Goal: Task Accomplishment & Management: Manage account settings

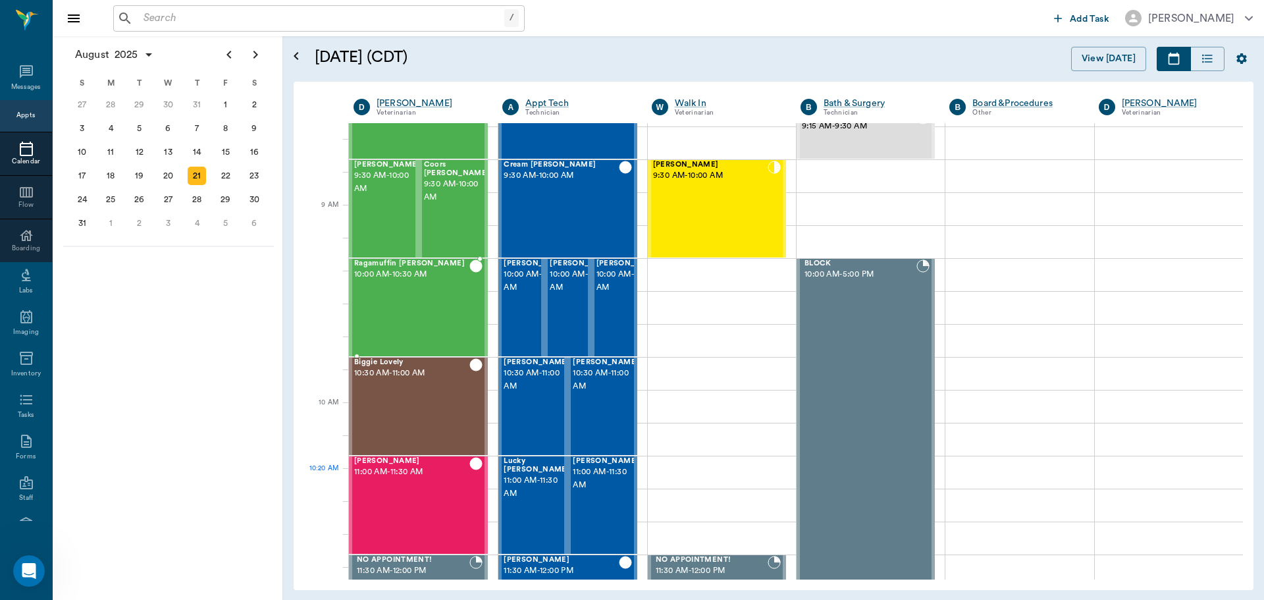
scroll to position [68, 0]
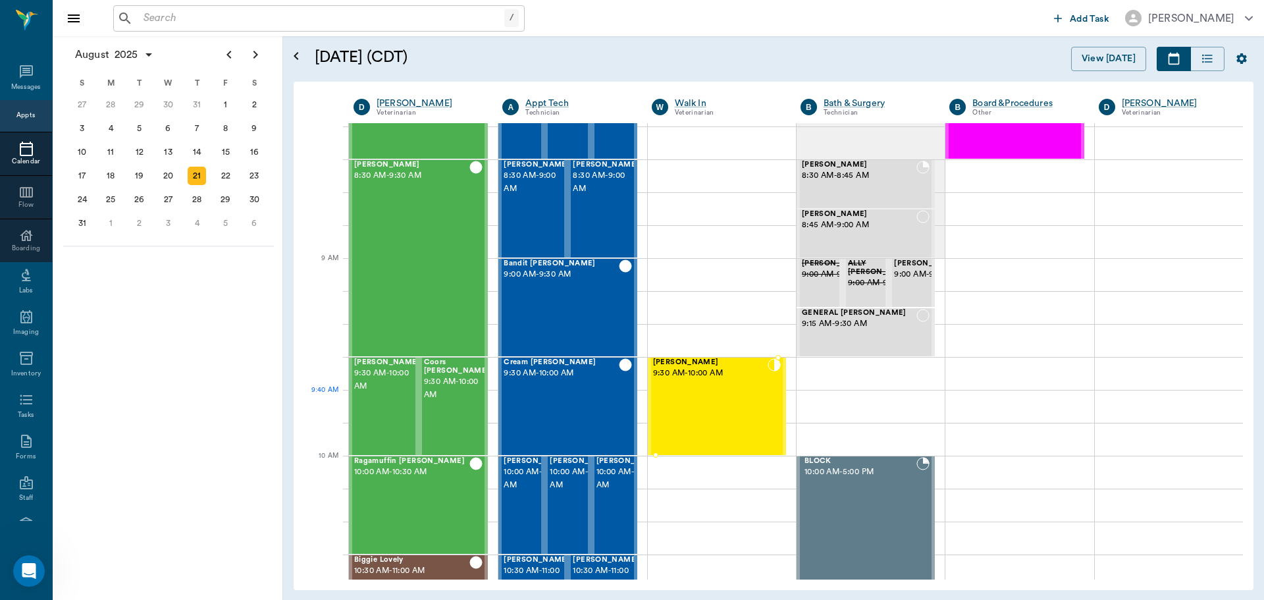
click at [712, 397] on div "[PERSON_NAME] 9:30 AM - 10:00 AM" at bounding box center [710, 406] width 115 height 96
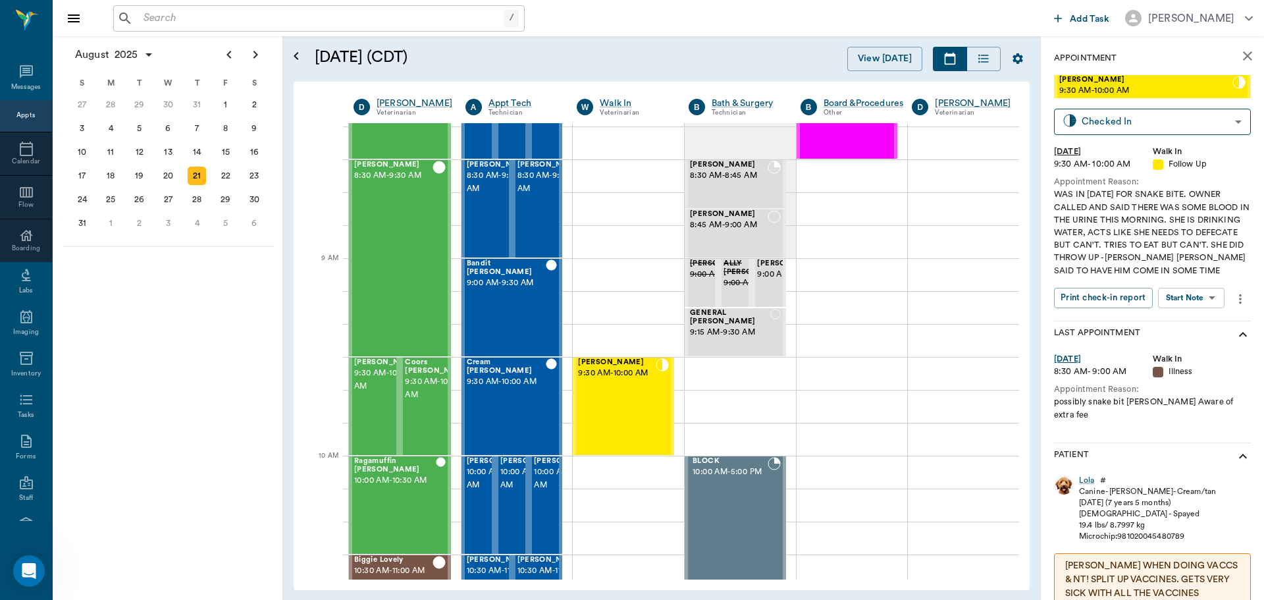
click at [1192, 295] on body "/ ​ Add Task [PERSON_NAME] Nectar Messages Appts Calendar Flow Boarding Labs Im…" at bounding box center [632, 300] width 1264 height 600
click at [1196, 325] on button "View SOAP" at bounding box center [1176, 324] width 45 height 15
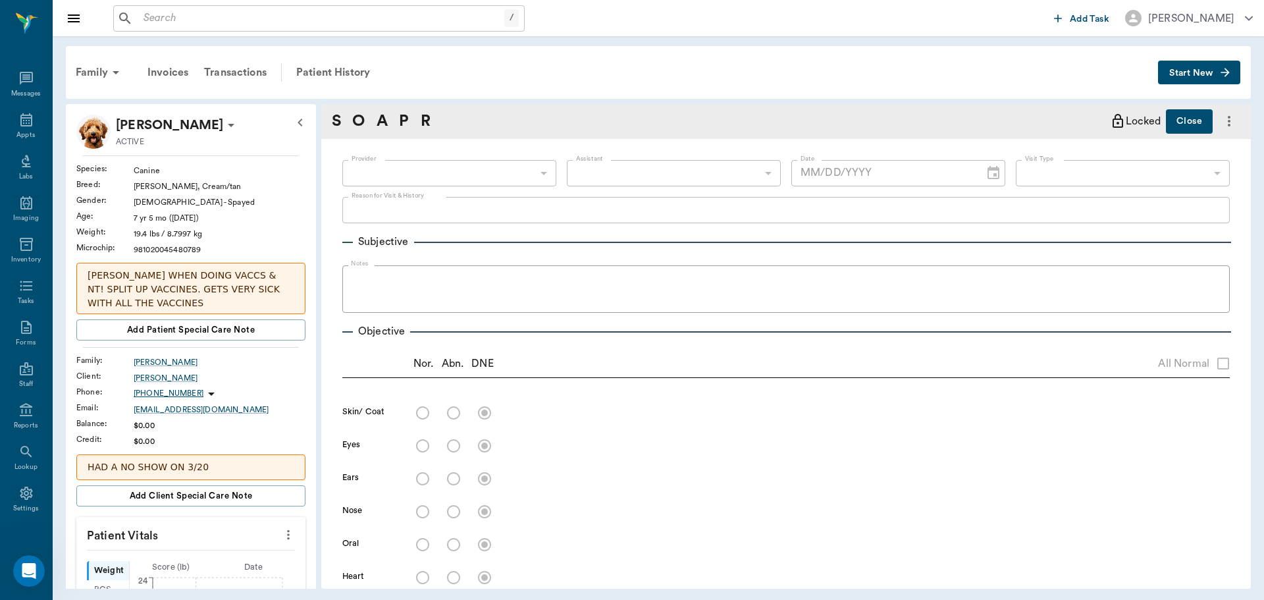
type input "63ee68728bdb516679580557"
type input "65d2be4f46e3a538d89b8c16"
type textarea "WAS IN YESTERDAY FOR SNAKE BITE. OWNER CALLED AND SAID THERE WAS SOME BLOOD IN …"
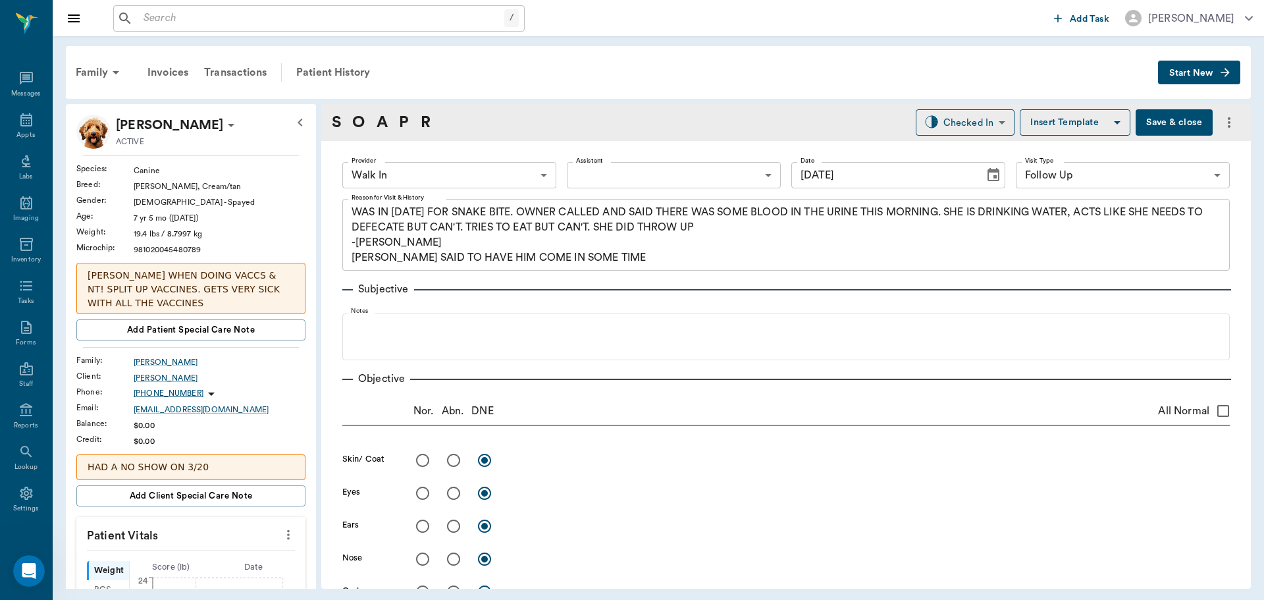
type input "08/21/2025"
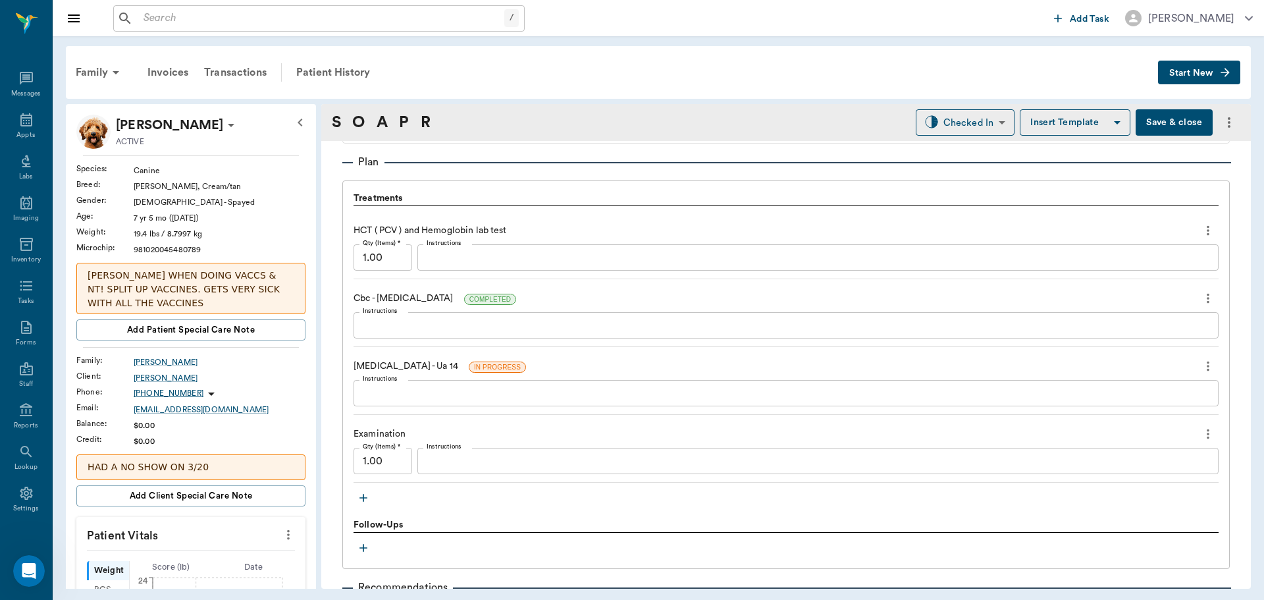
scroll to position [922, 0]
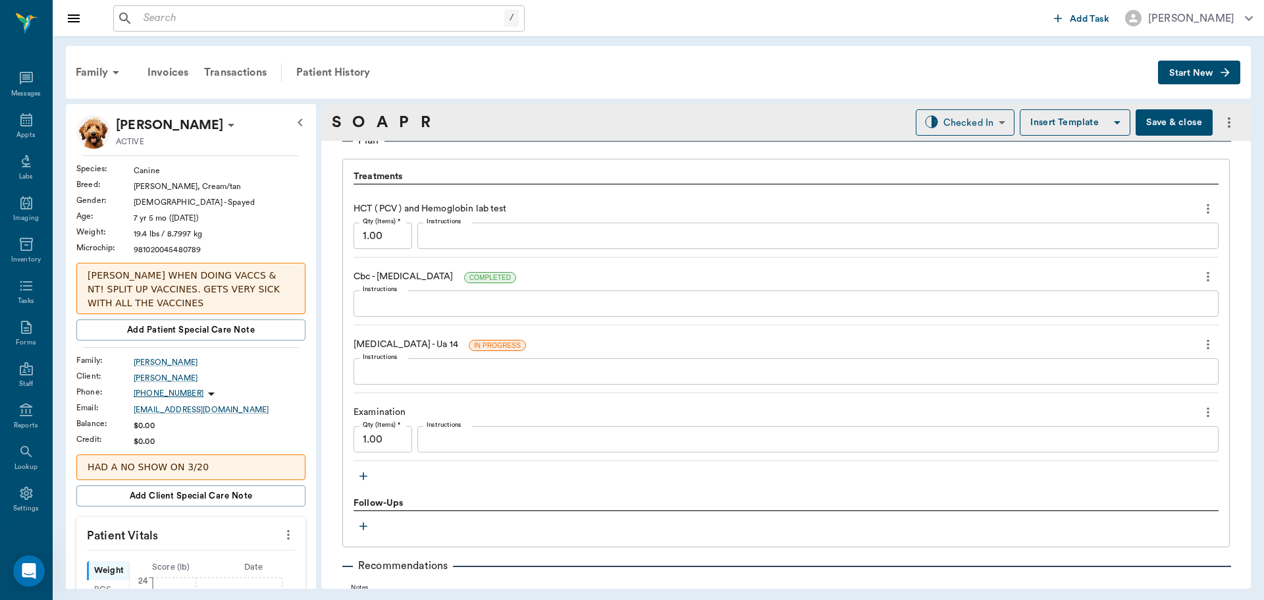
click at [357, 475] on icon "button" at bounding box center [363, 475] width 13 height 13
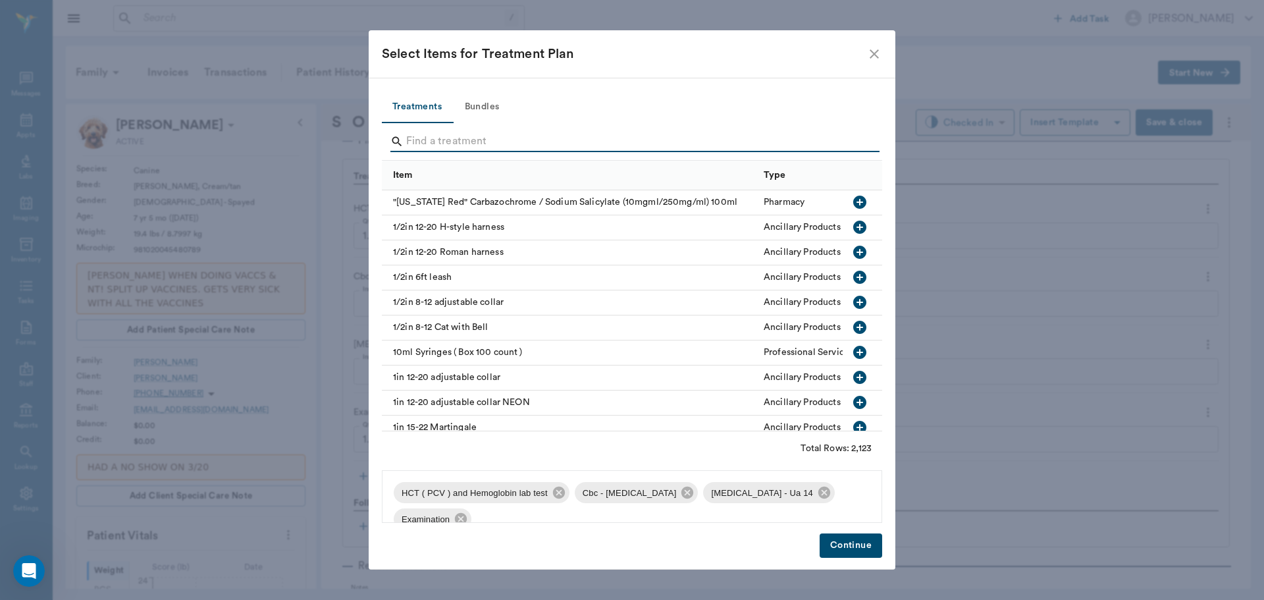
click at [482, 143] on input "Search" at bounding box center [633, 141] width 454 height 21
type input "A"
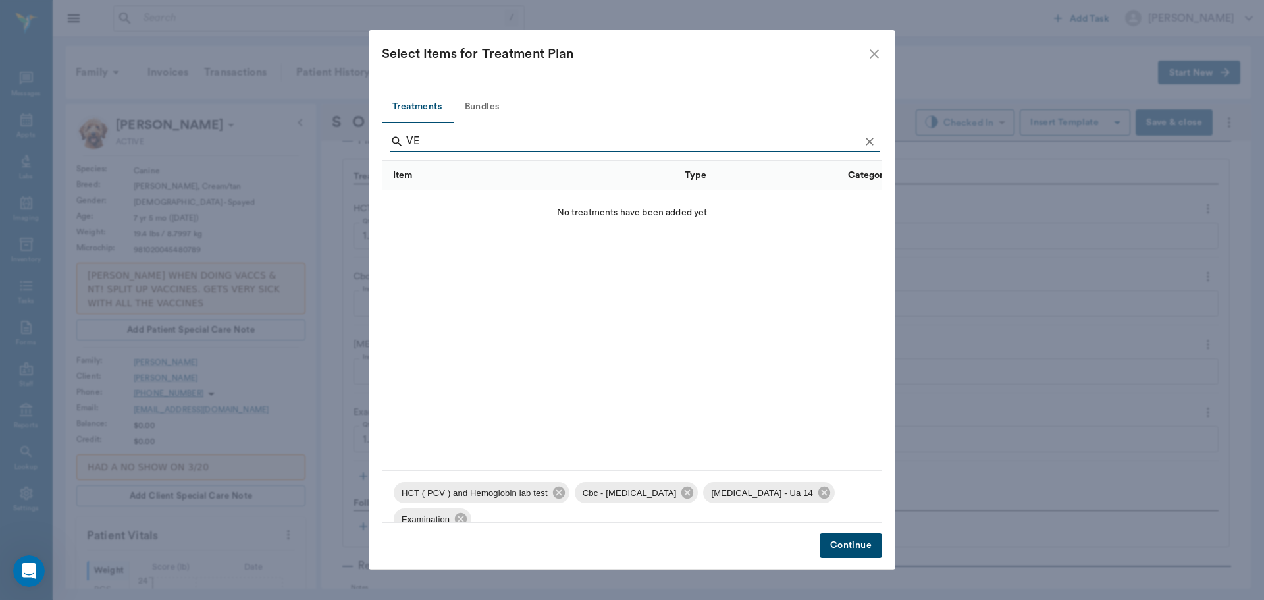
type input "V"
type input "R"
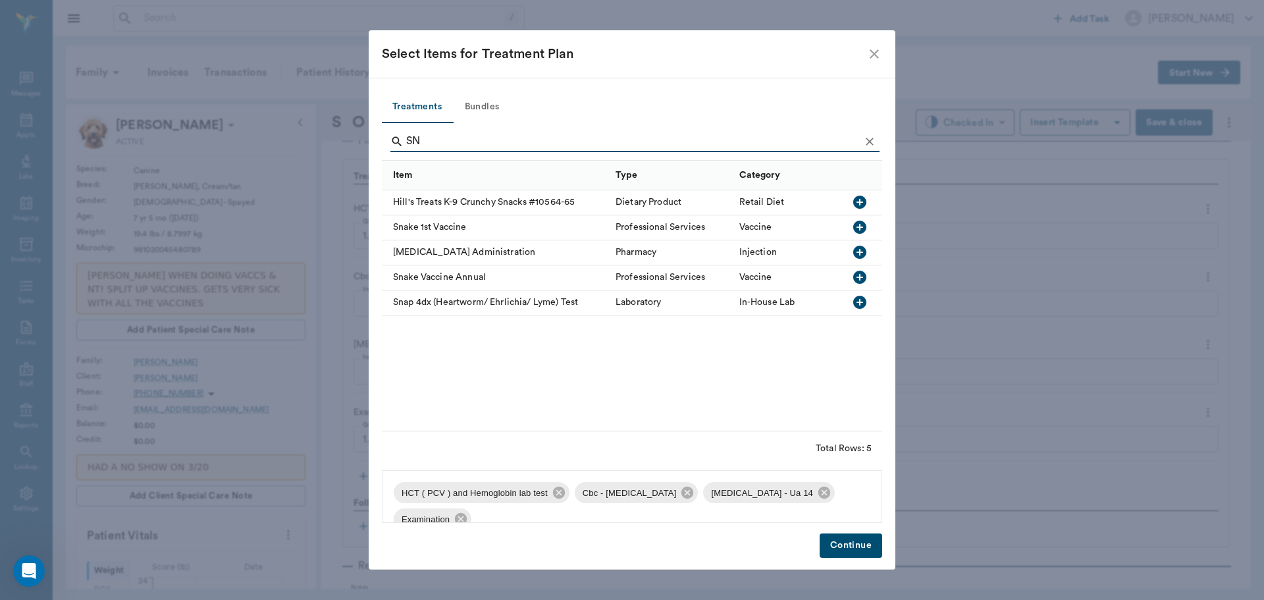
type input "SN"
click at [865, 245] on icon "button" at bounding box center [860, 252] width 16 height 16
click at [502, 107] on button "Bundles" at bounding box center [481, 108] width 59 height 32
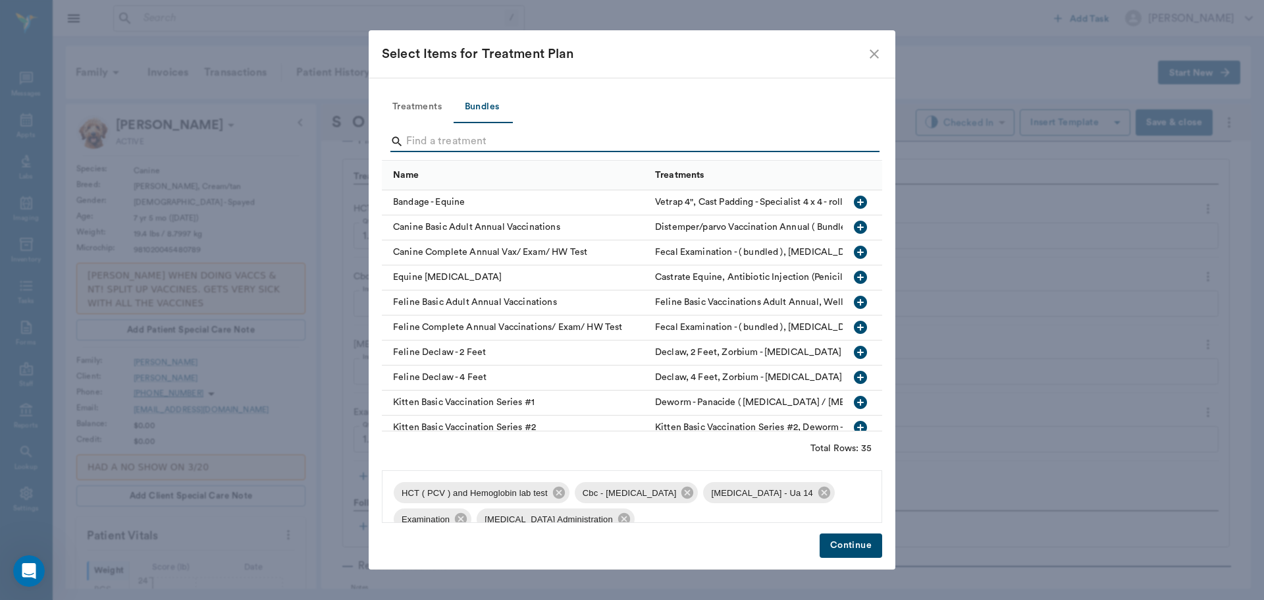
click at [473, 144] on input "Search" at bounding box center [633, 141] width 454 height 21
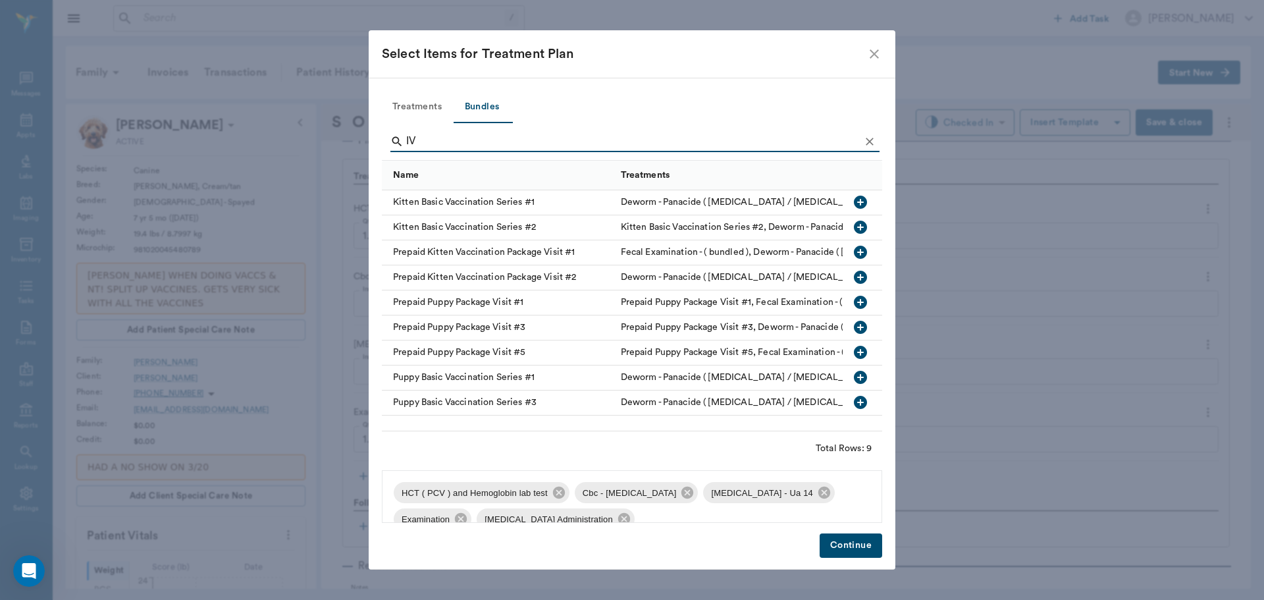
type input "I"
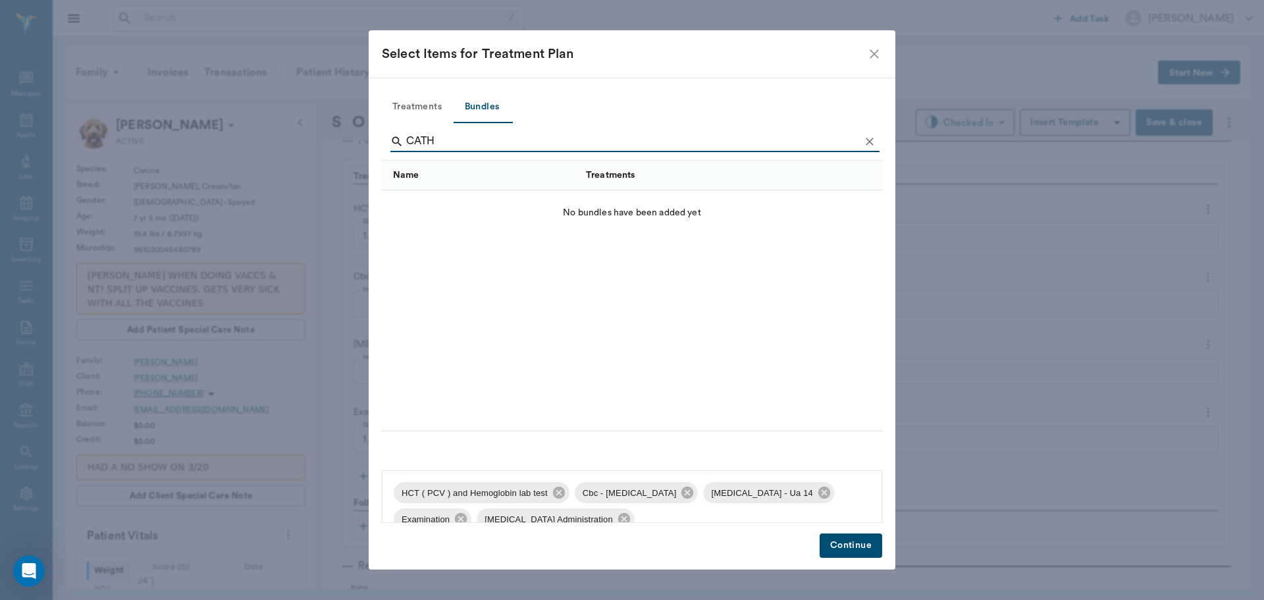
type input "CATH"
click at [419, 99] on button "Treatments" at bounding box center [417, 108] width 70 height 32
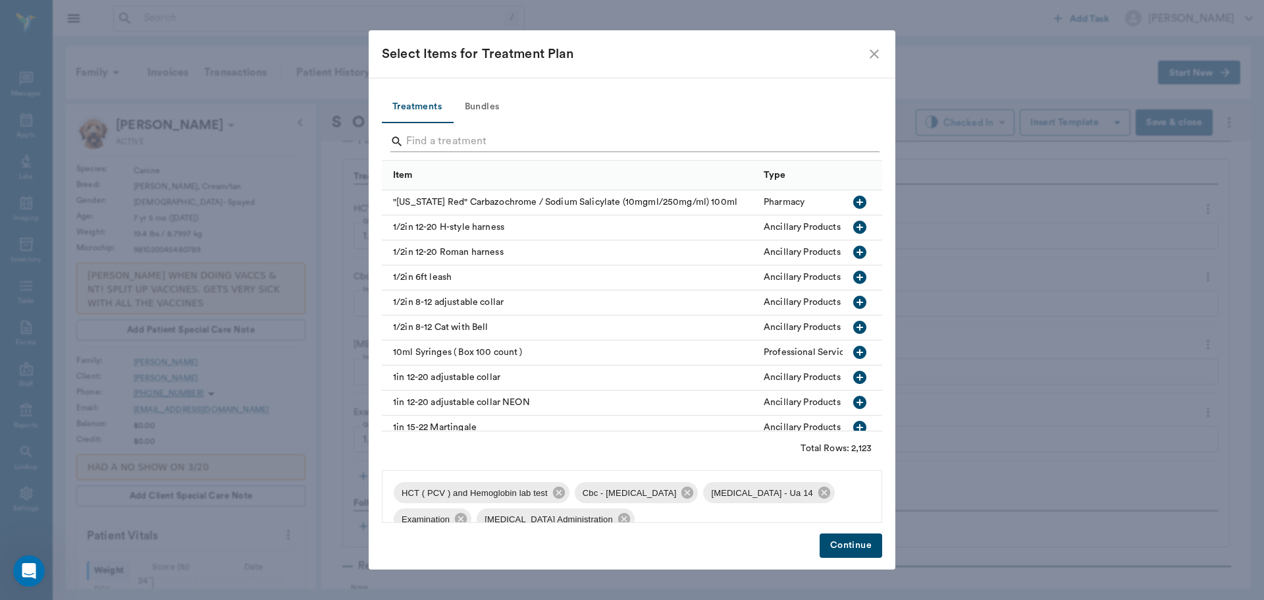
click at [455, 138] on input "Search" at bounding box center [633, 141] width 454 height 21
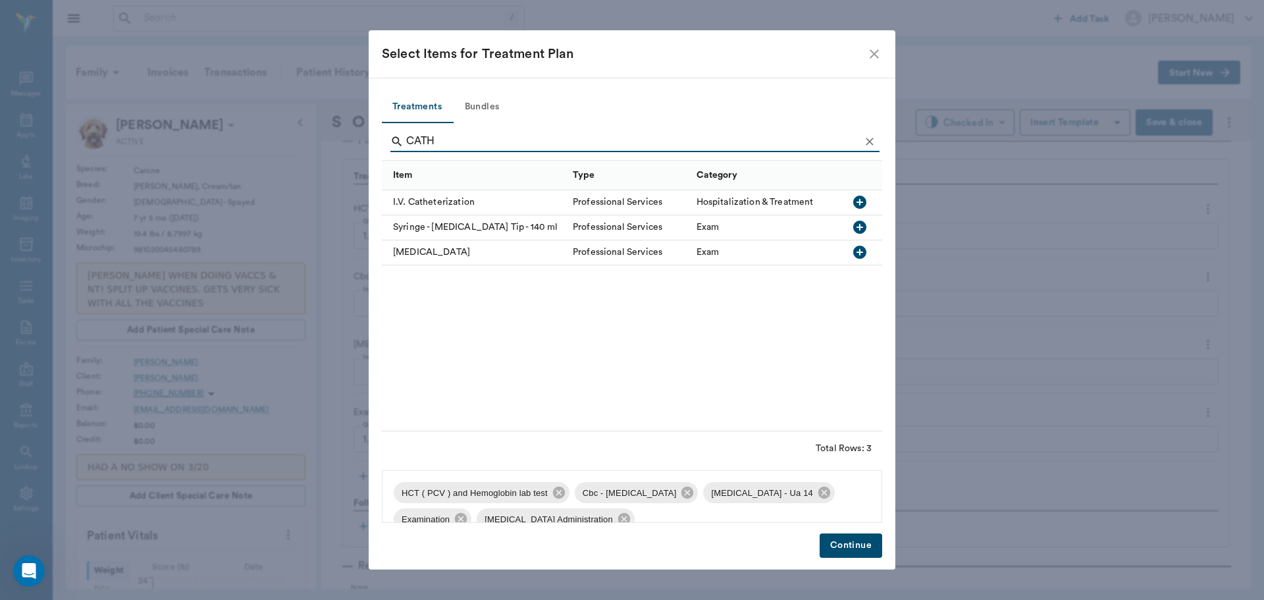
type input "CATH"
click at [864, 202] on icon "button" at bounding box center [859, 202] width 13 height 13
click at [872, 145] on icon "Clear" at bounding box center [869, 141] width 13 height 13
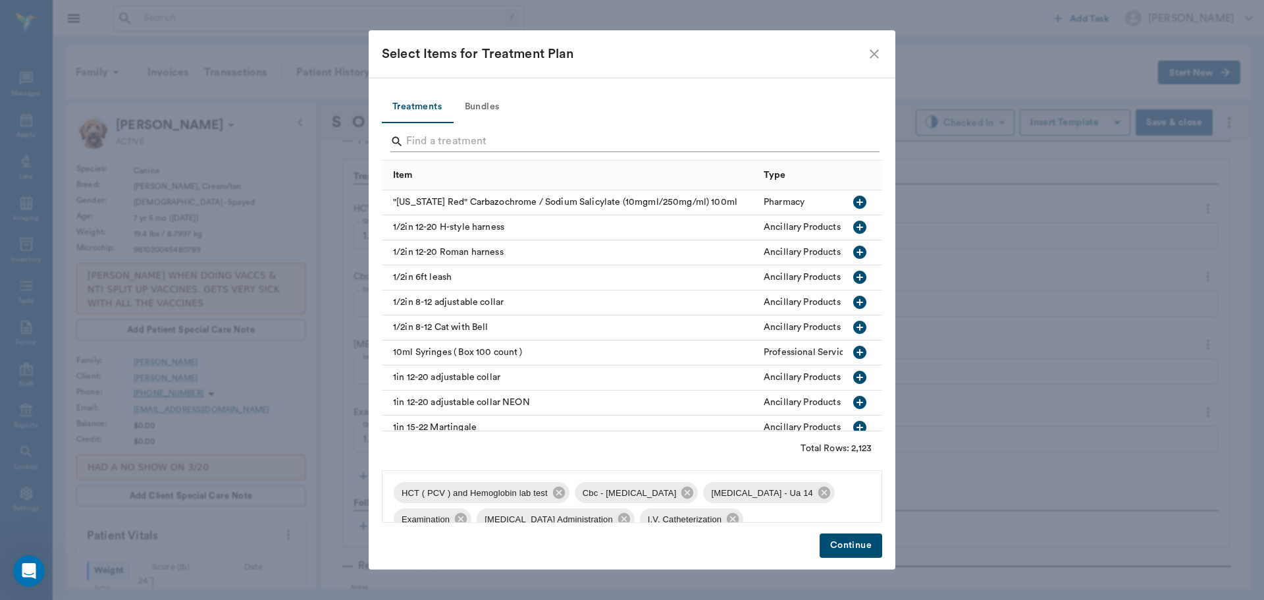
click at [859, 144] on input "Search" at bounding box center [633, 141] width 454 height 21
click at [790, 142] on input "Search" at bounding box center [633, 141] width 454 height 21
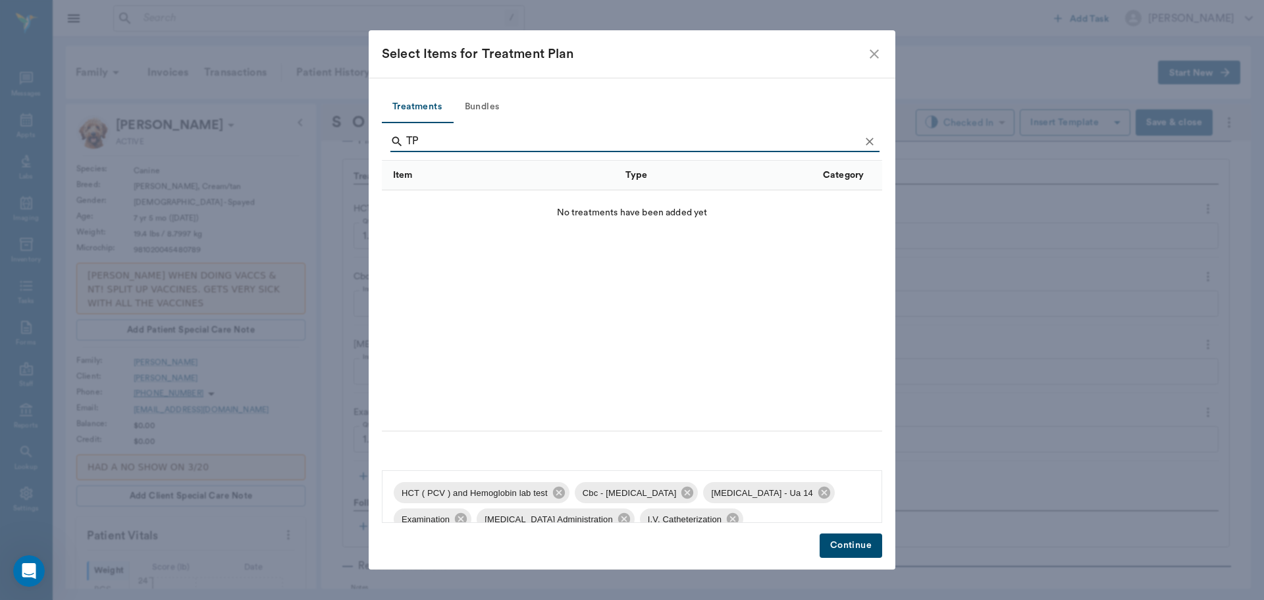
type input "T"
type input "P"
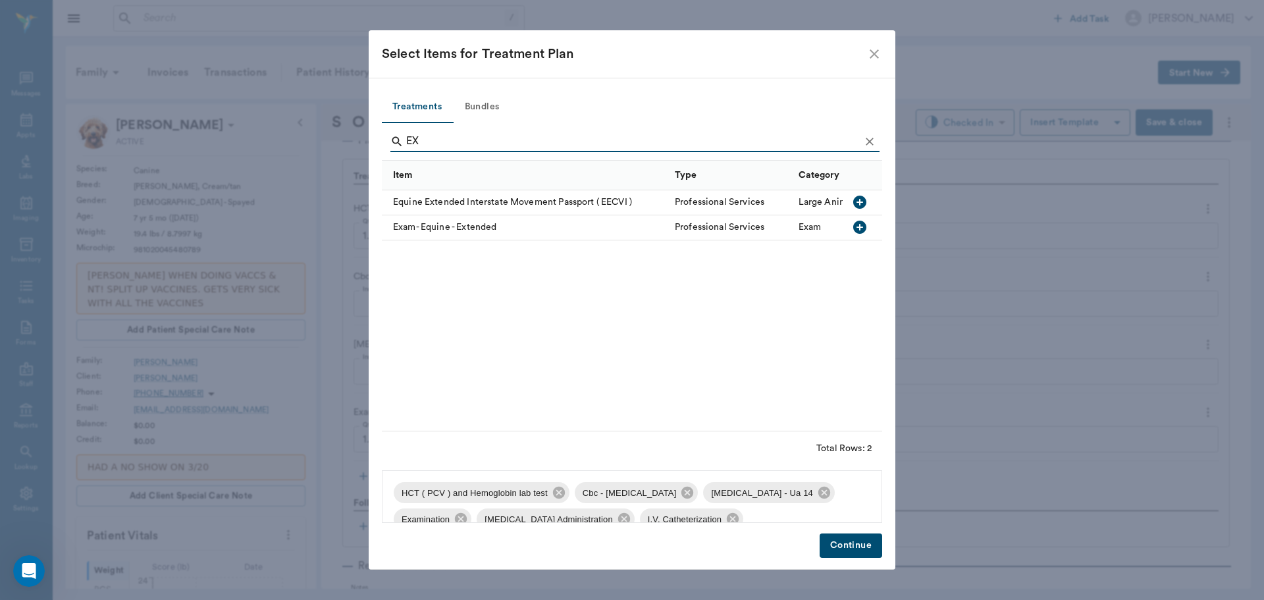
type input "E"
type input "SET"
click at [859, 548] on button "Continue" at bounding box center [851, 545] width 63 height 24
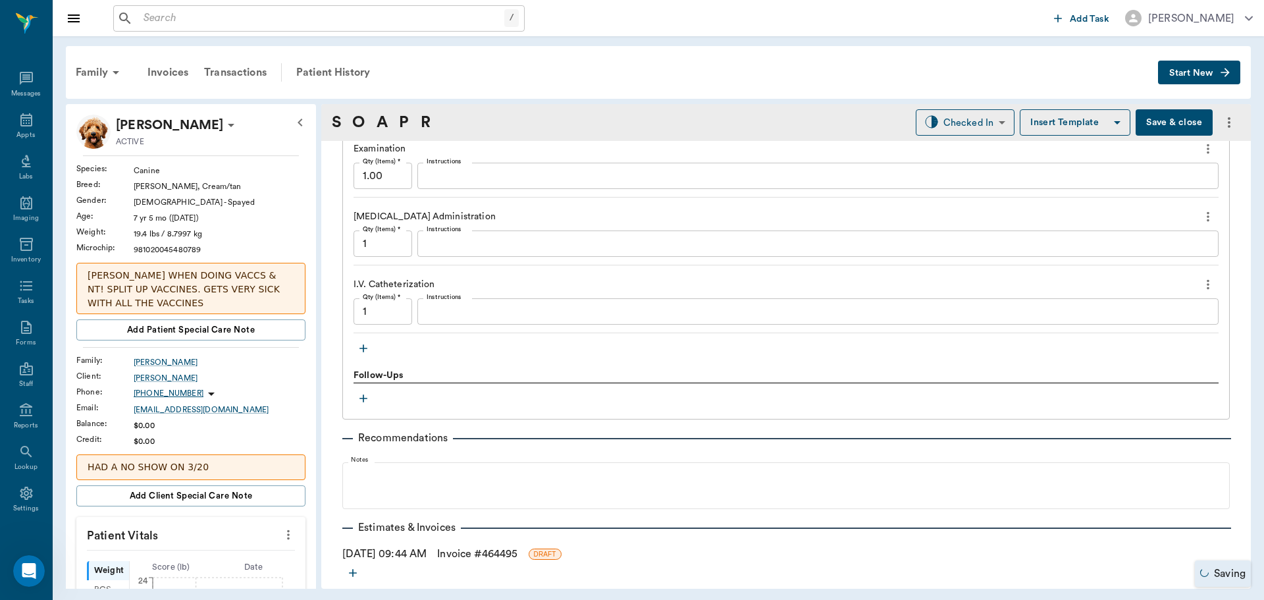
scroll to position [1251, 0]
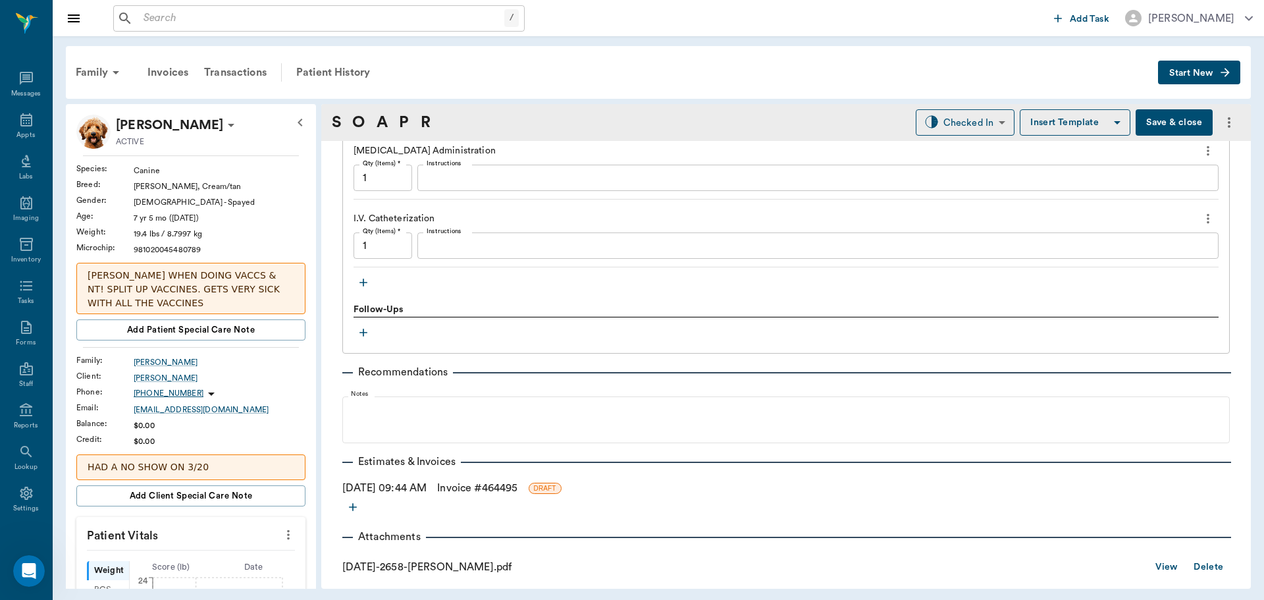
click at [358, 282] on icon "button" at bounding box center [363, 282] width 13 height 13
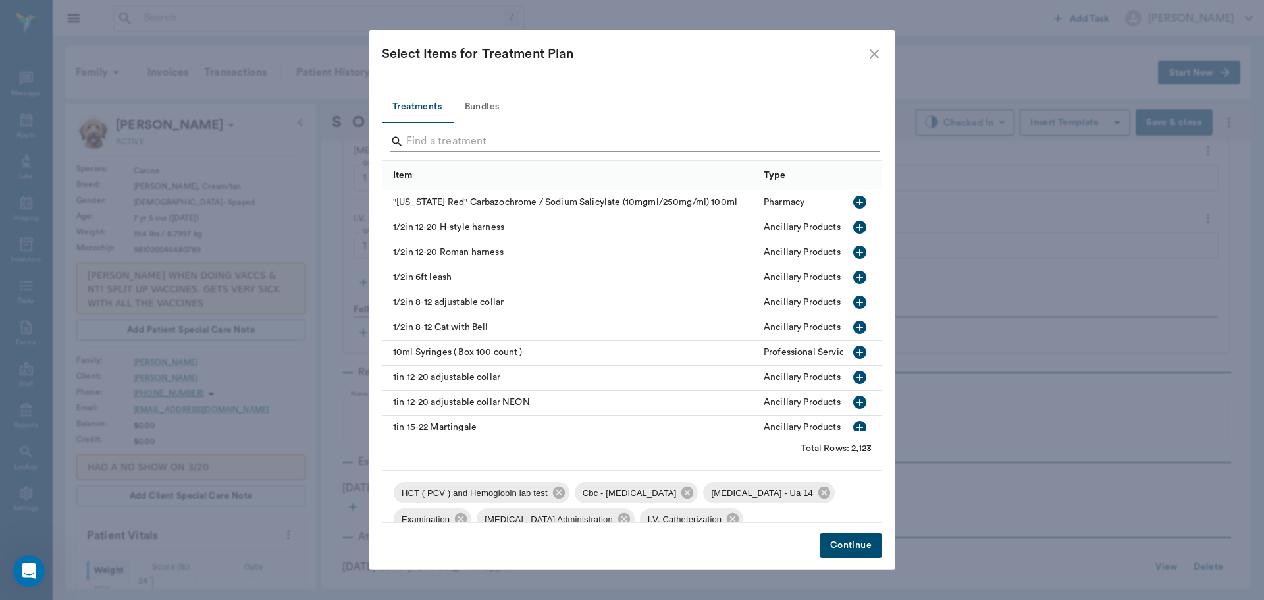
click at [489, 140] on input "Search" at bounding box center [633, 141] width 454 height 21
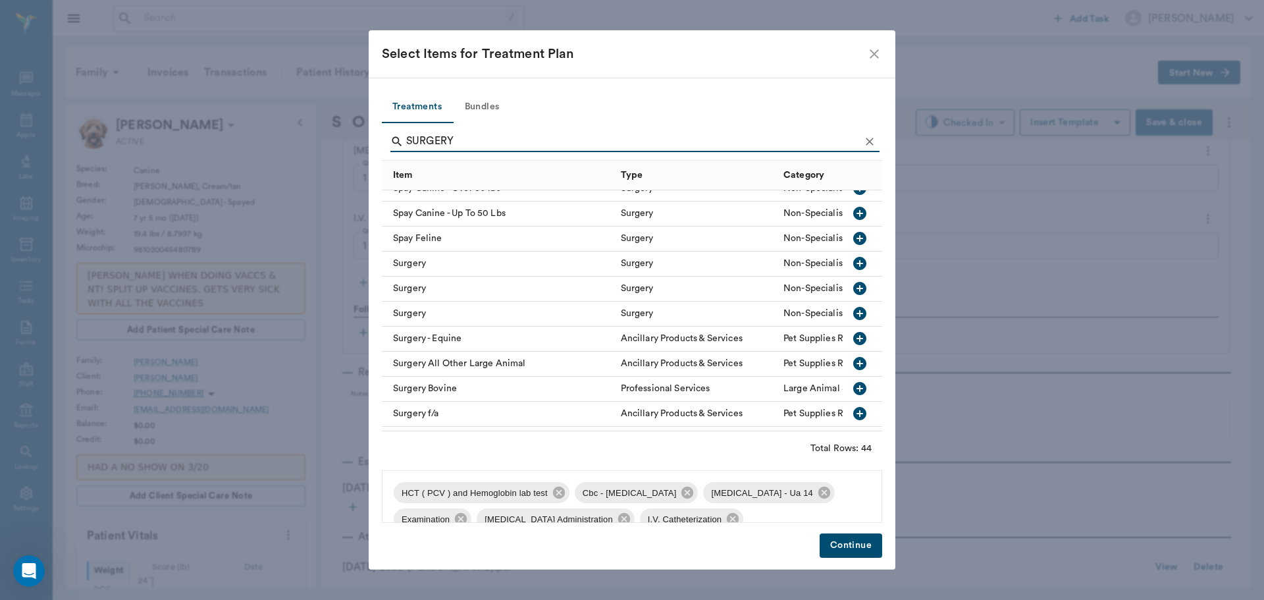
scroll to position [790, 0]
type input "SURGERY"
click at [853, 264] on icon "button" at bounding box center [859, 262] width 13 height 13
click at [870, 553] on button "Continue" at bounding box center [851, 545] width 63 height 24
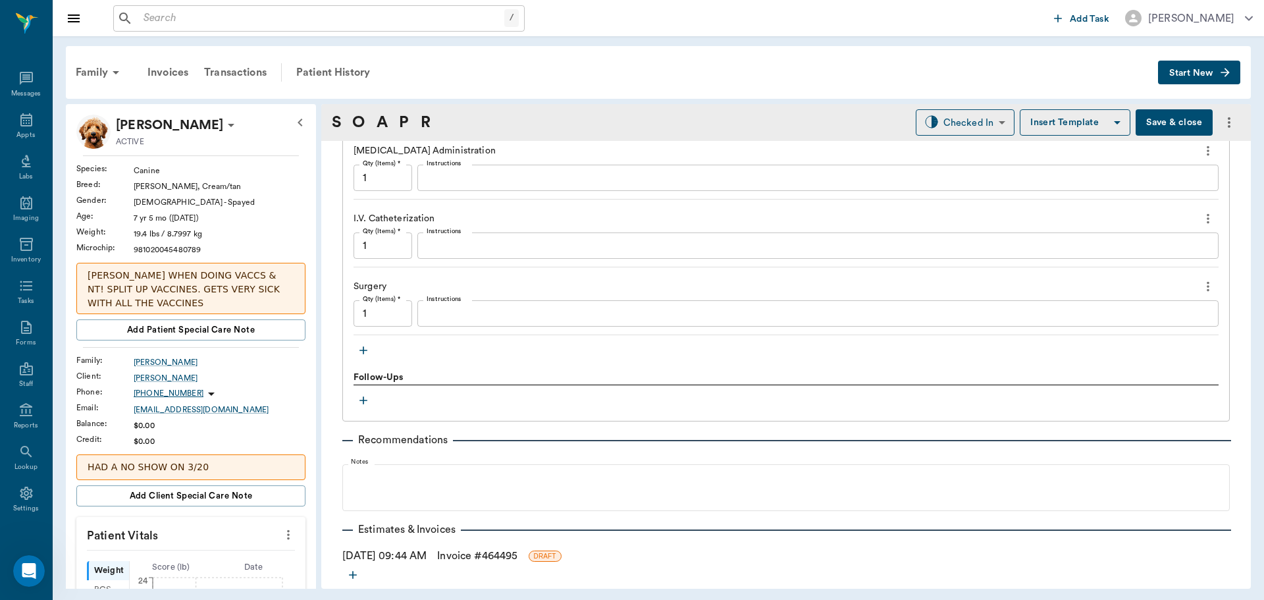
drag, startPoint x: 12, startPoint y: 131, endPoint x: 213, endPoint y: 145, distance: 201.3
click at [16, 131] on div "Appts" at bounding box center [25, 135] width 18 height 10
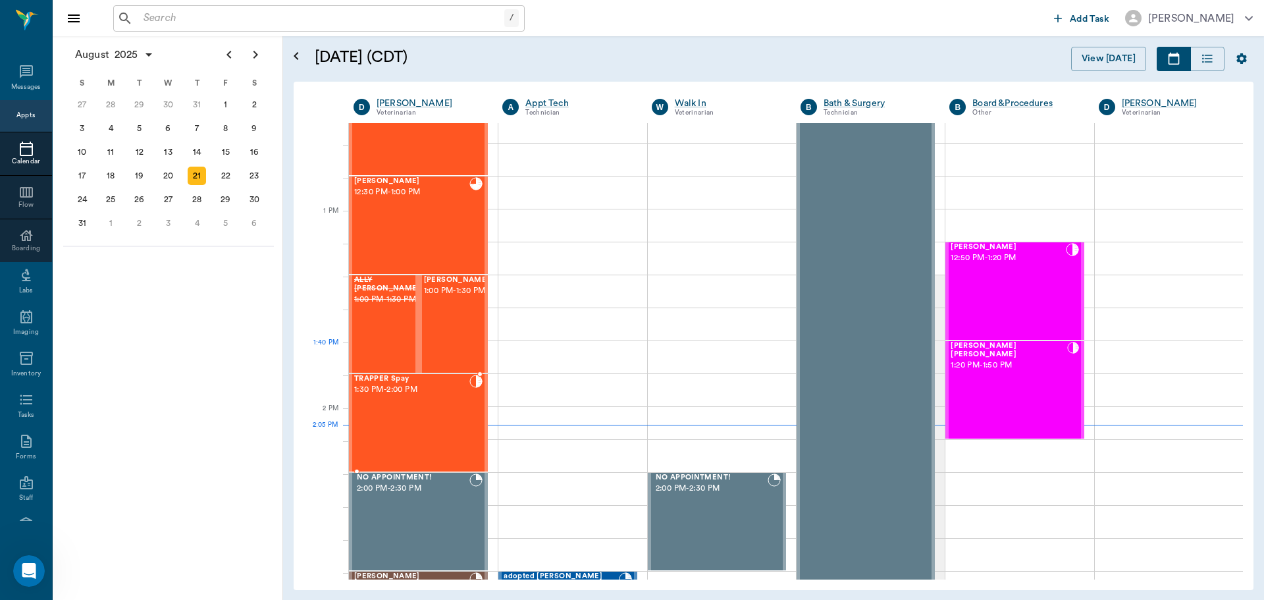
scroll to position [728, 0]
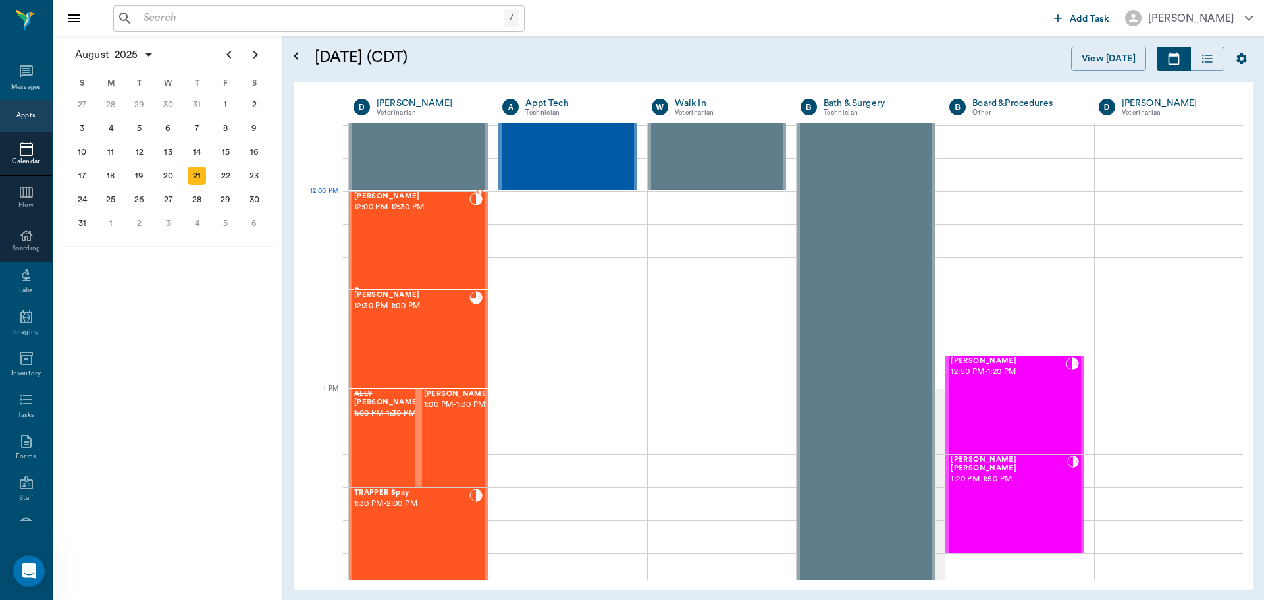
click at [408, 219] on div "Molly Tidwell 12:00 PM - 12:30 PM" at bounding box center [411, 240] width 115 height 96
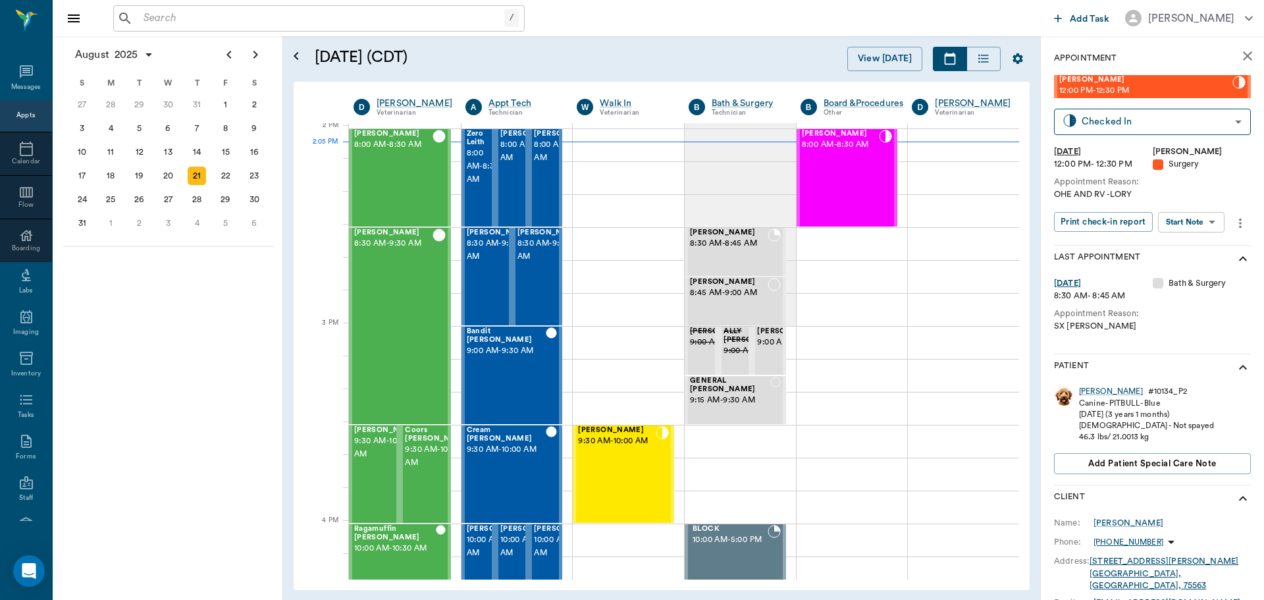
scroll to position [1189, 0]
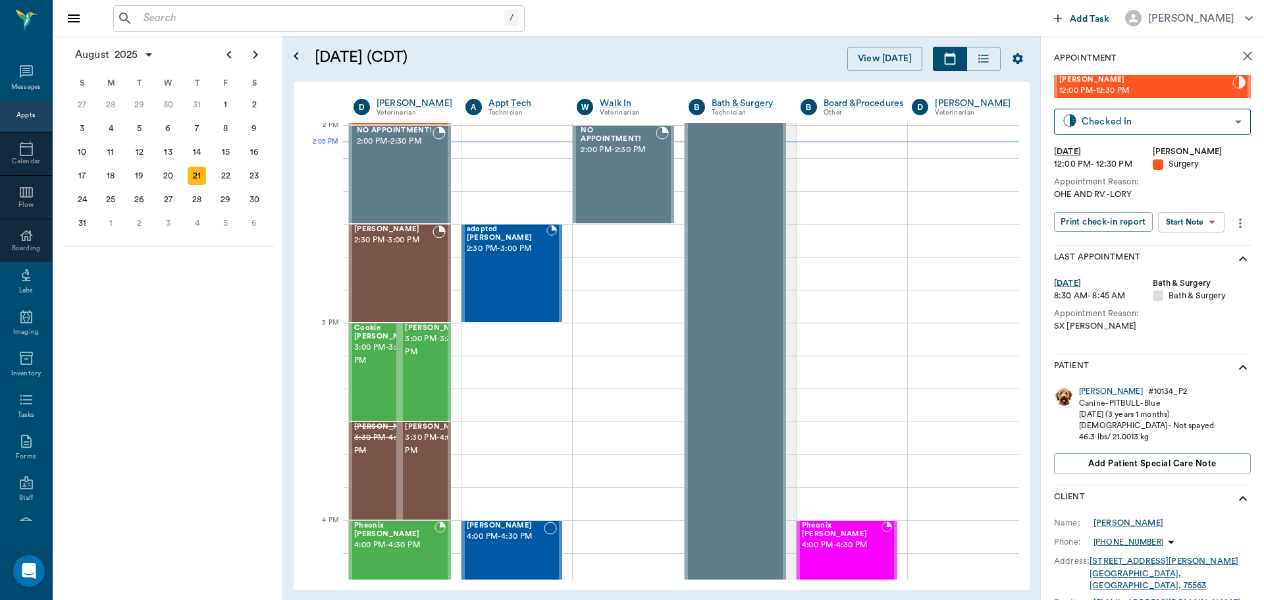
click at [1191, 227] on body "/ ​ Add Task Dr. Bert Ellsworth Nectar Messages Appts Calendar Flow Boarding La…" at bounding box center [632, 300] width 1264 height 600
click at [1200, 179] on div at bounding box center [632, 300] width 1264 height 600
click at [1175, 232] on div "Print check-in report Start Note Start Note ​" at bounding box center [1142, 223] width 176 height 22
click at [1180, 223] on body "/ ​ Add Task Dr. Bert Ellsworth Nectar Messages Appts Calendar Flow Boarding La…" at bounding box center [632, 300] width 1264 height 600
click at [1188, 260] on li "View Surgery" at bounding box center [1192, 270] width 92 height 22
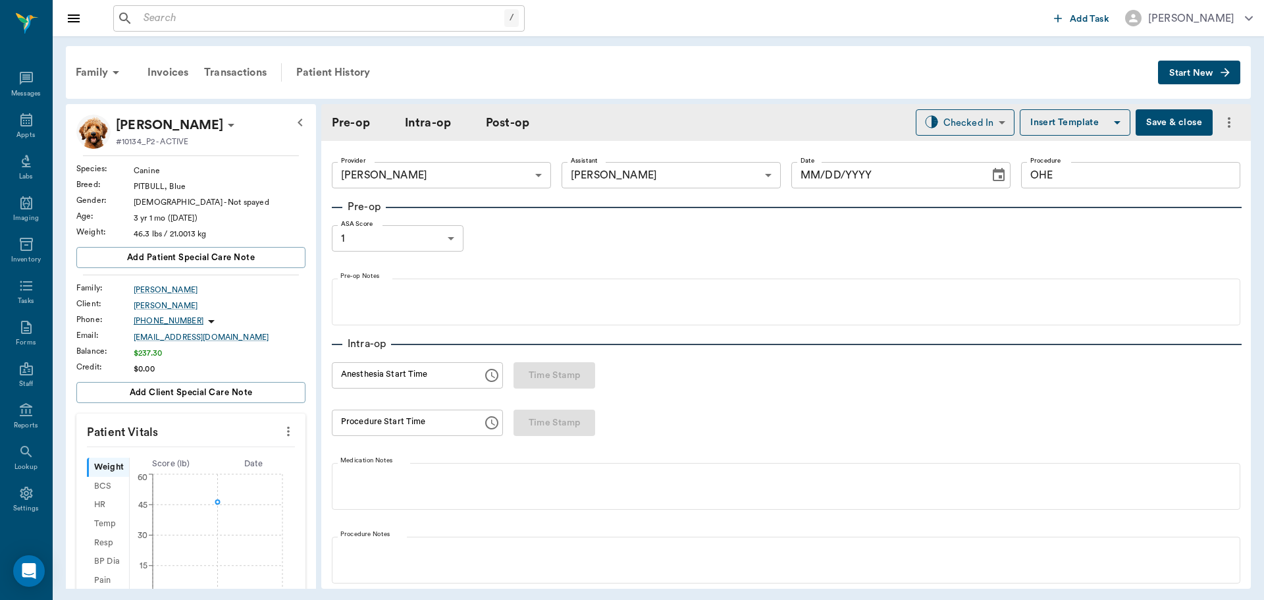
type input "63ec2f075fda476ae8351a4d"
type input "63ec2e7e52e12b0ba117b124"
type input "OHE"
type input "1"
radio input "true"
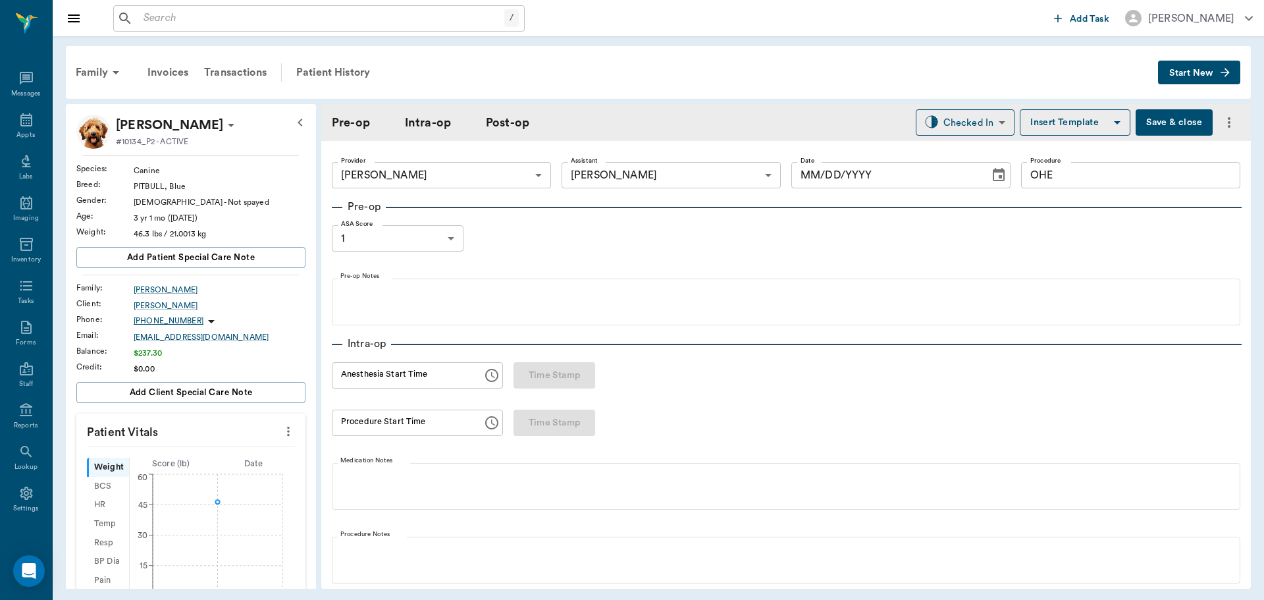
type input "08/21/2025"
type input "12:58 PM"
type input "01:16 PM"
type input "01:50 PM"
type input "01:52 PM"
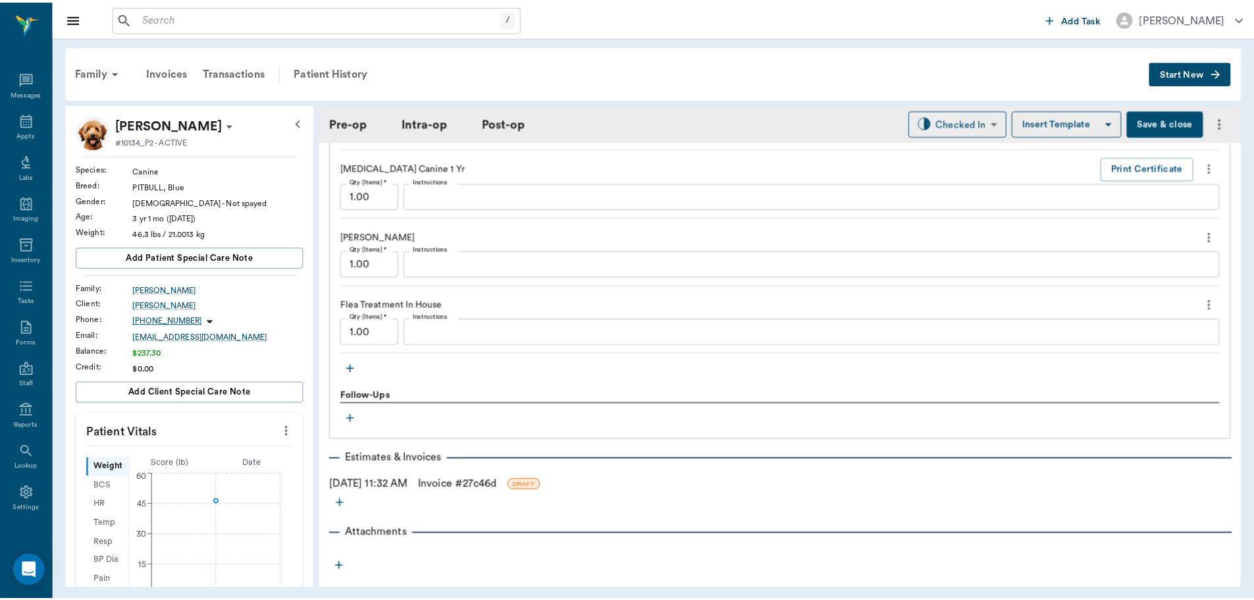
scroll to position [1580, 0]
click at [454, 485] on link "Invoice # 27c46d" at bounding box center [460, 483] width 79 height 16
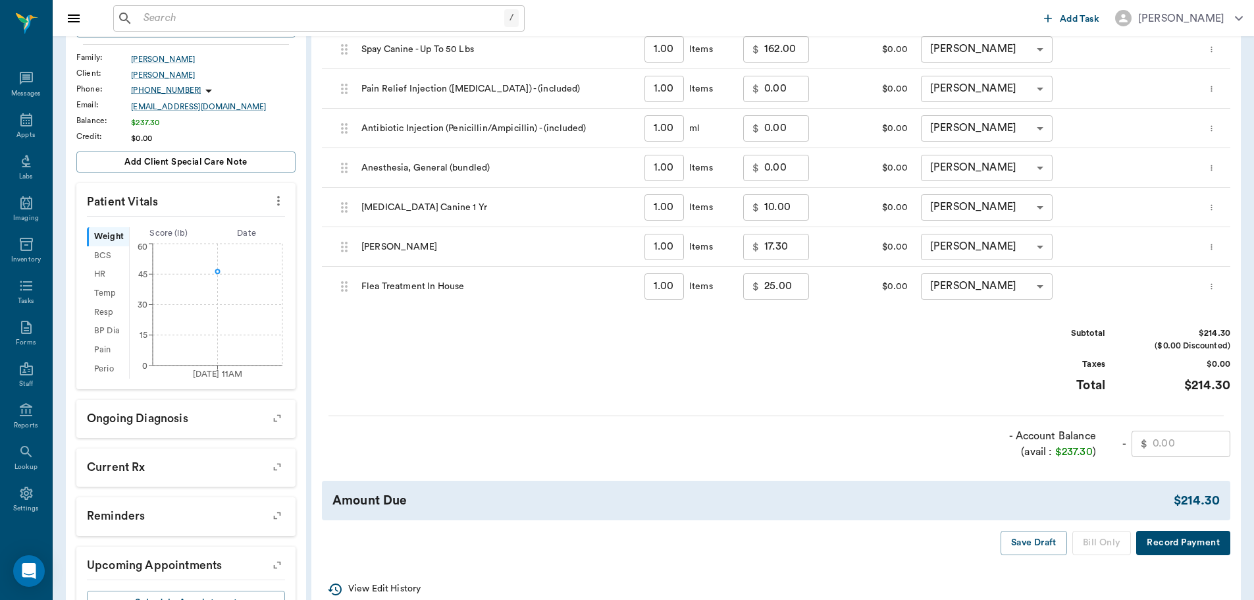
scroll to position [263, 0]
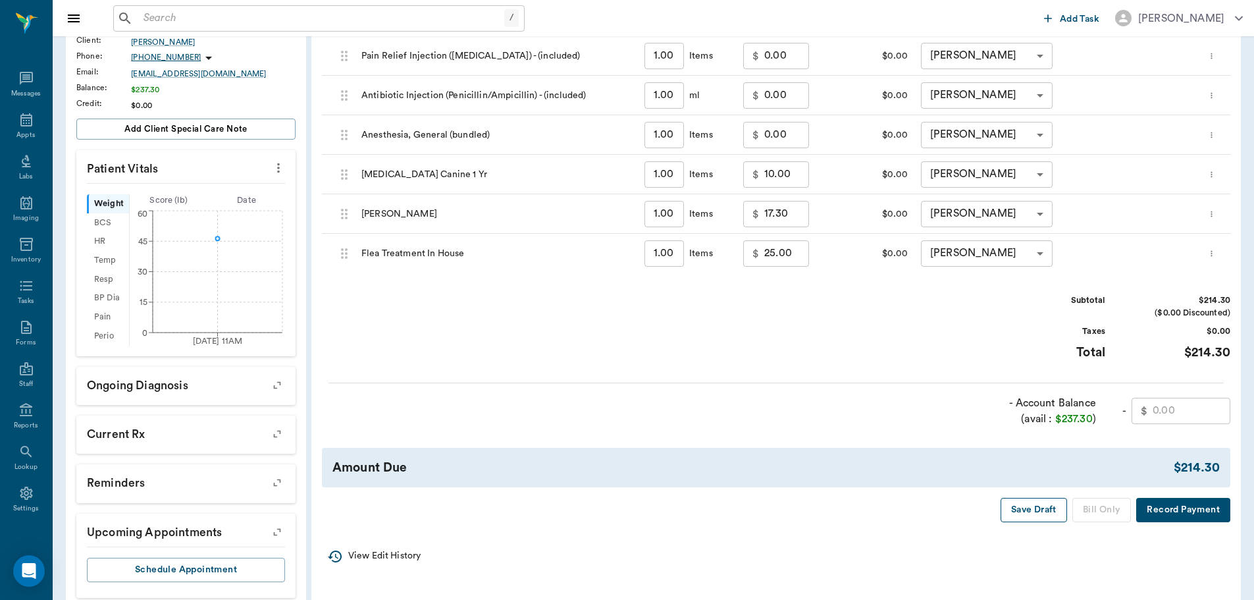
click at [1023, 519] on button "Save Draft" at bounding box center [1034, 510] width 67 height 24
click at [1162, 412] on input "text" at bounding box center [1192, 411] width 78 height 26
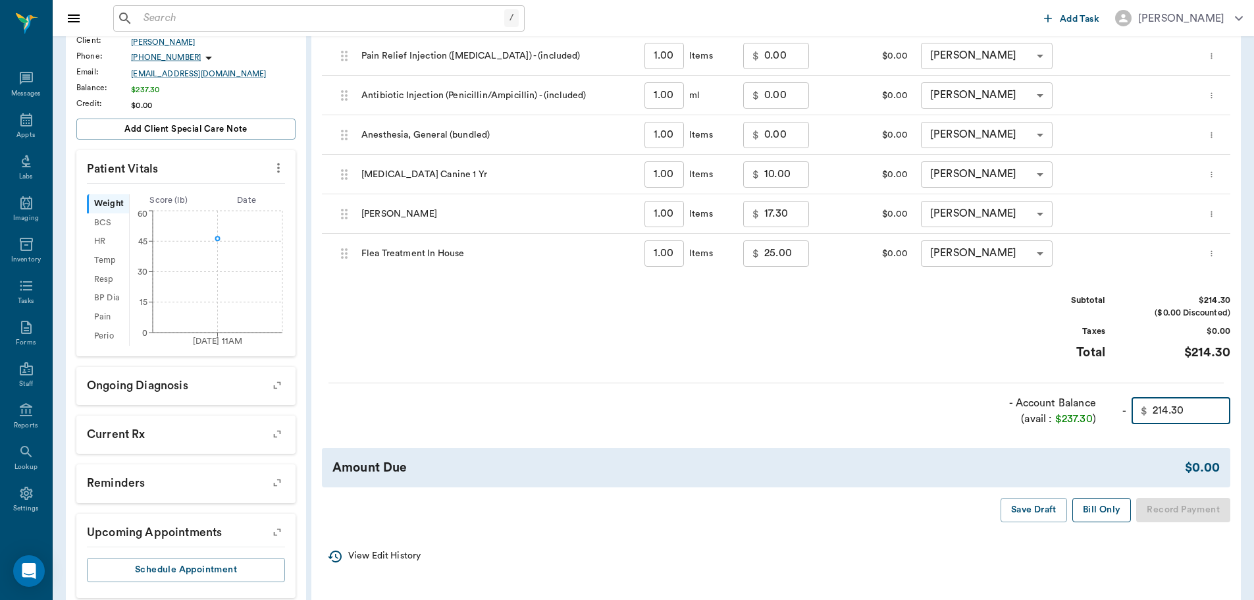
type input "214.30"
click at [1108, 512] on button "Bill Only" at bounding box center [1102, 510] width 59 height 24
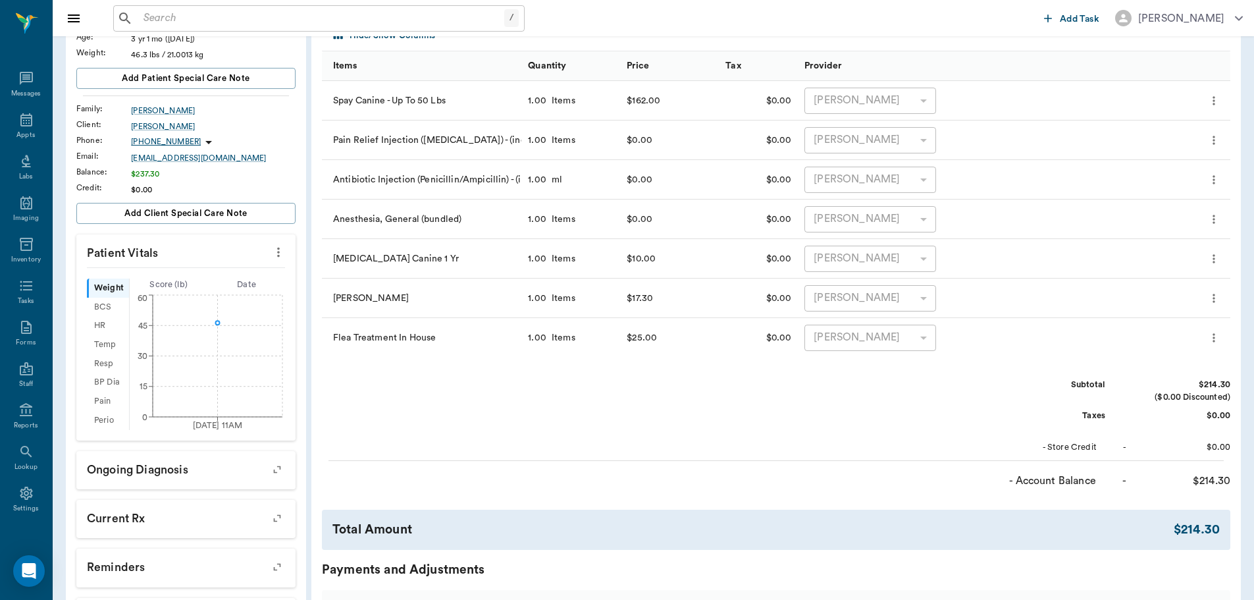
scroll to position [0, 0]
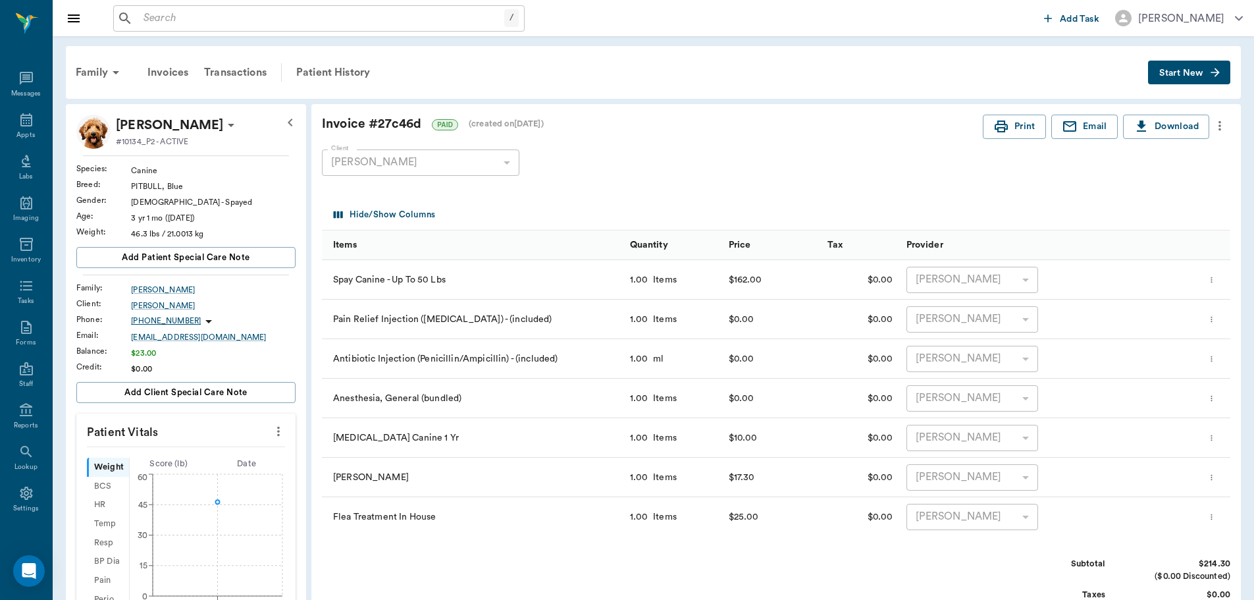
click at [620, 173] on div "Client Fawn Tidwell 67dae5464116a49a37cf1a96 Client" at bounding box center [766, 162] width 888 height 47
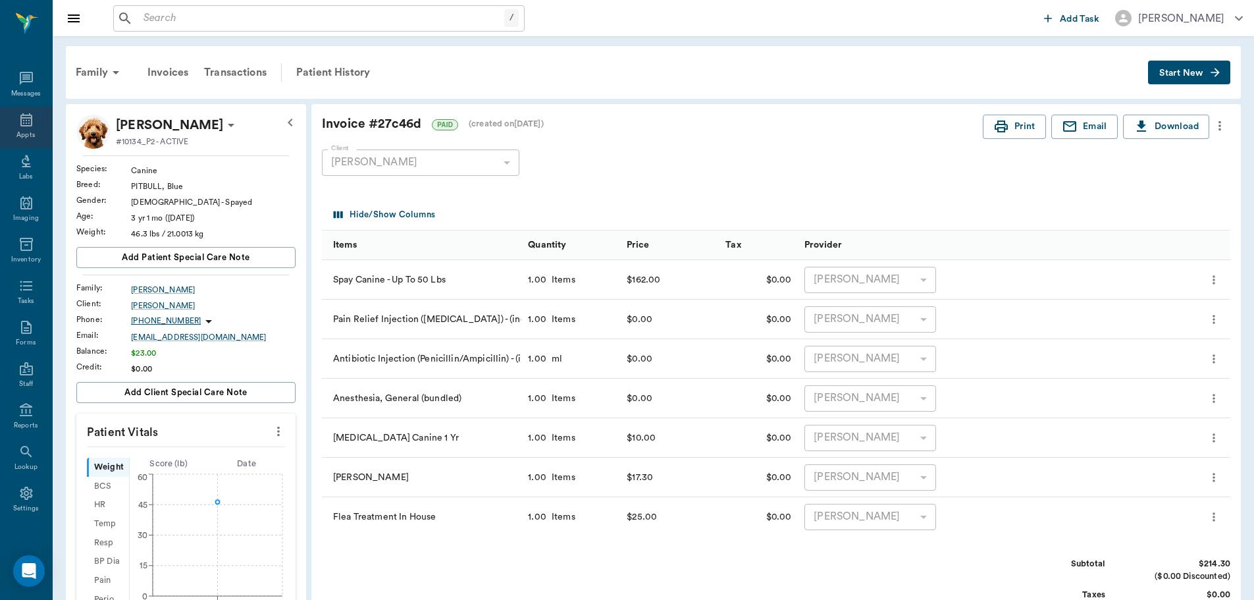
click at [18, 128] on div "Appts" at bounding box center [26, 127] width 52 height 41
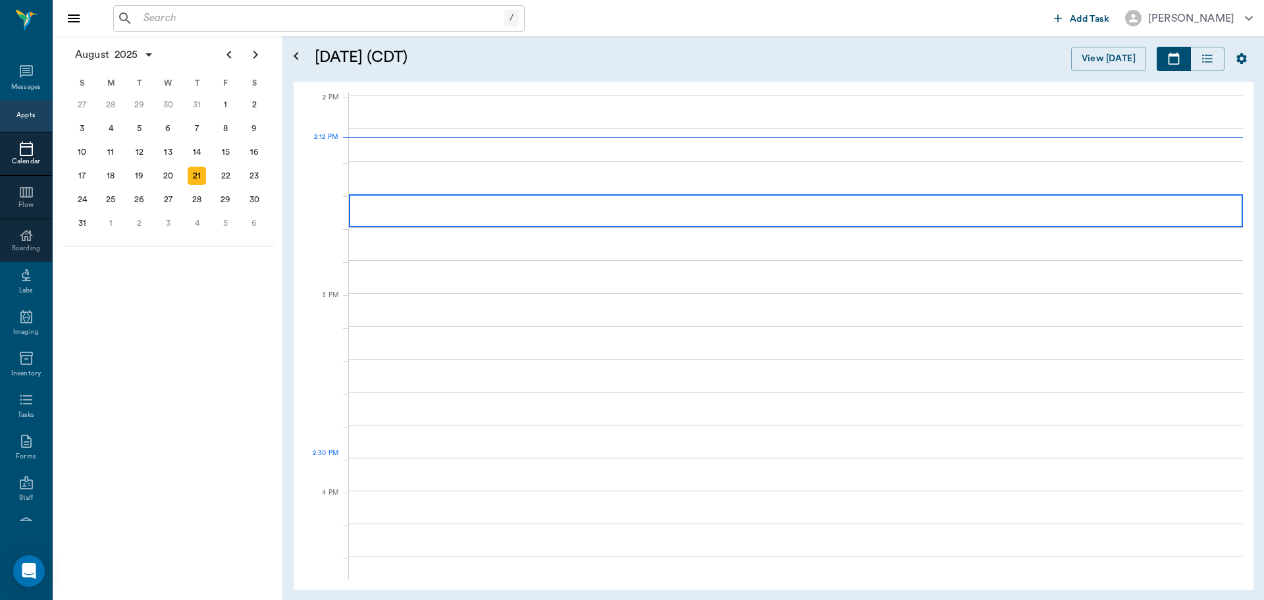
scroll to position [1185, 0]
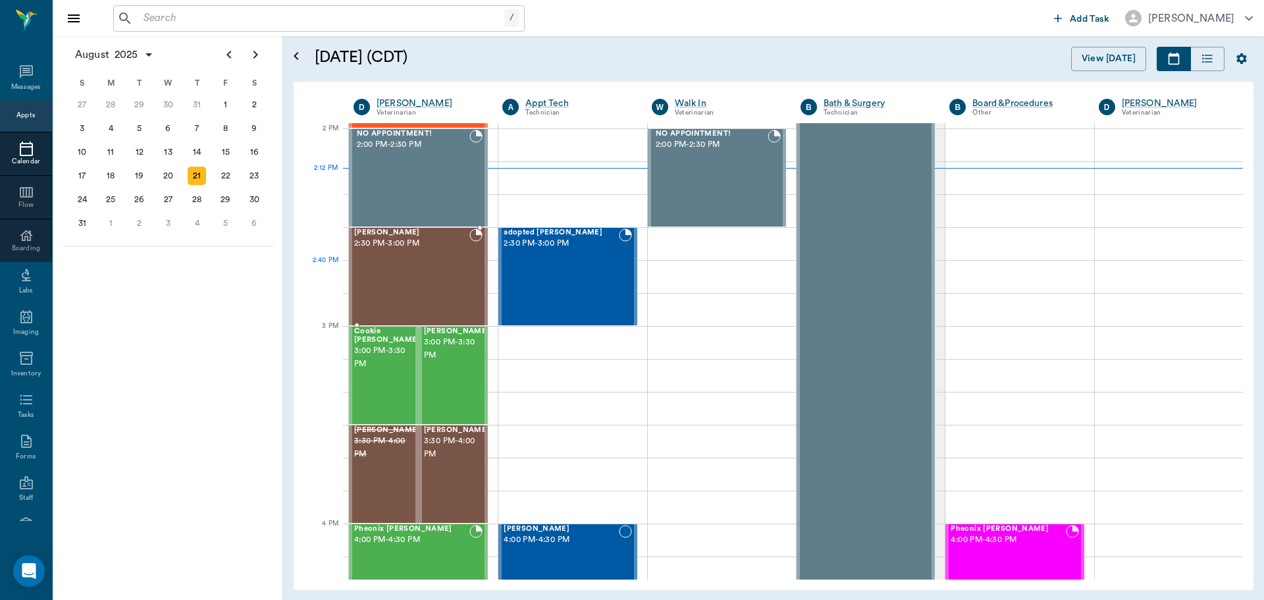
click at [390, 281] on div "Riley REYNOLDS 2:30 PM - 3:00 PM" at bounding box center [411, 276] width 115 height 96
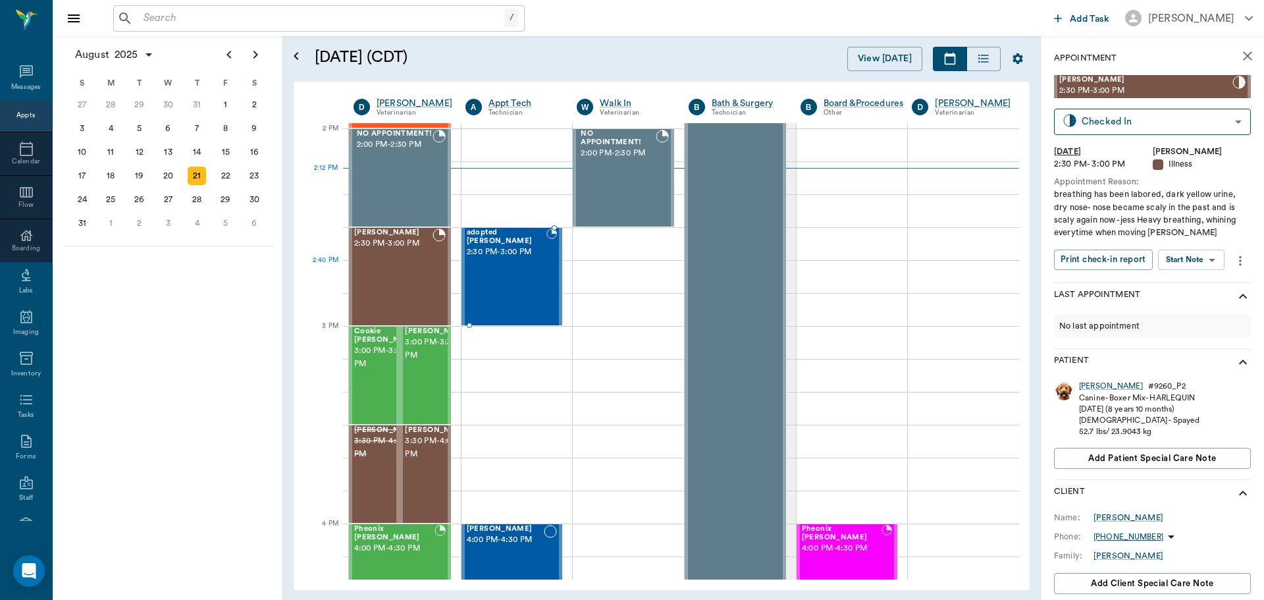
click at [491, 273] on div "adopted kitten Oliver 2:30 PM - 3:00 PM" at bounding box center [507, 276] width 80 height 96
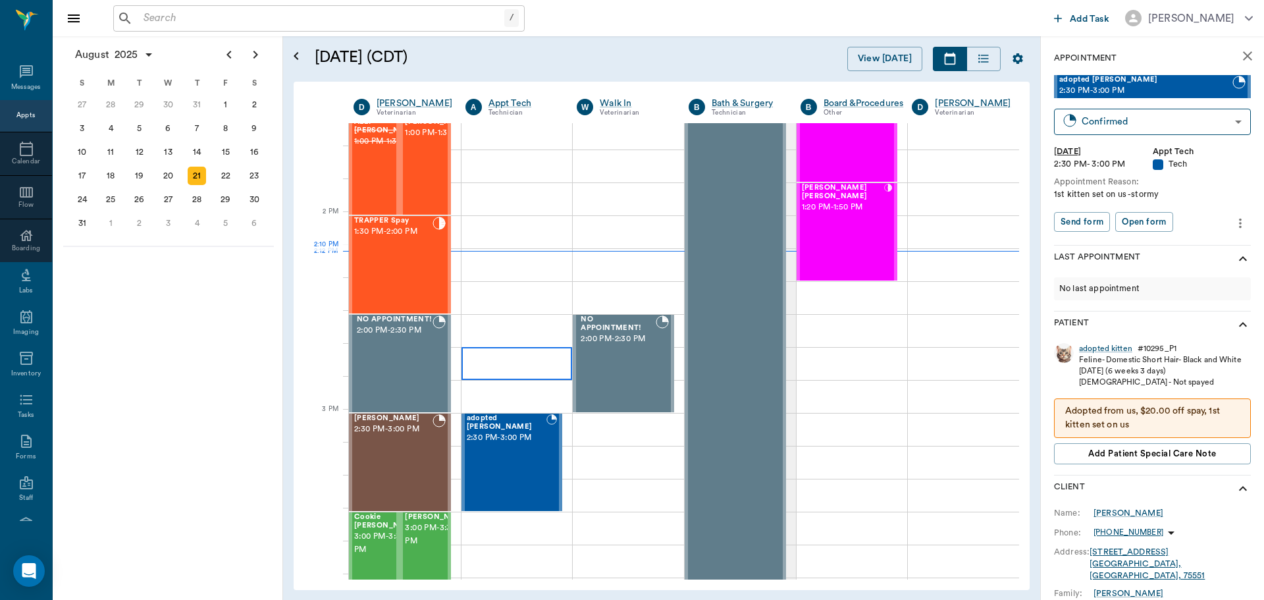
scroll to position [988, 0]
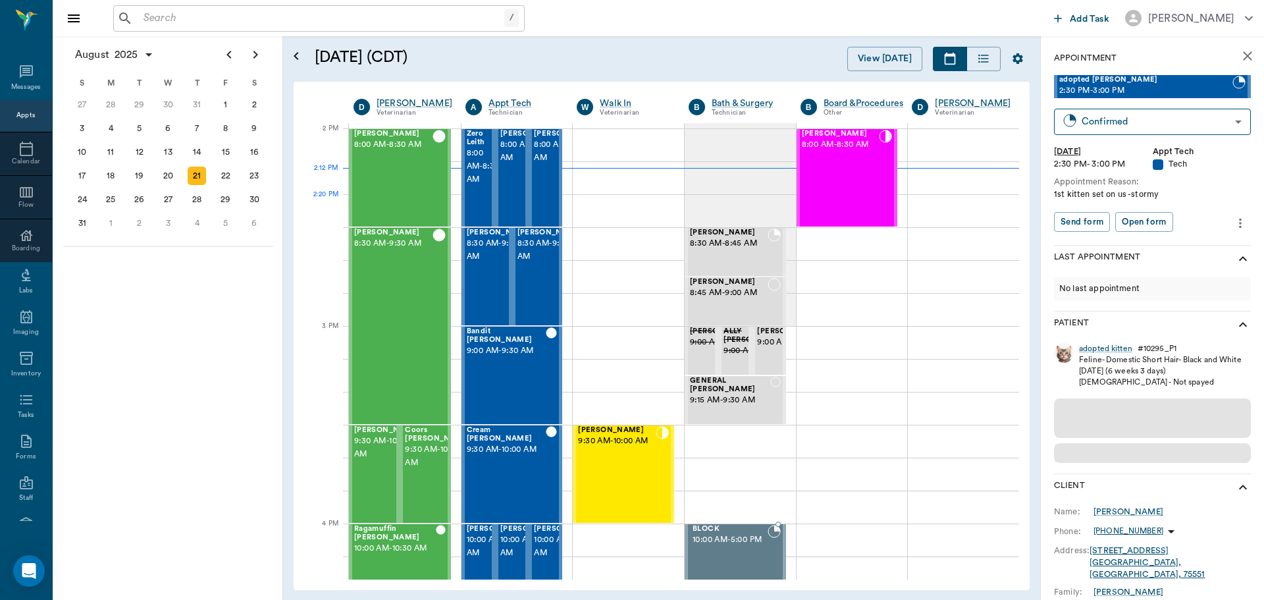
scroll to position [1185, 0]
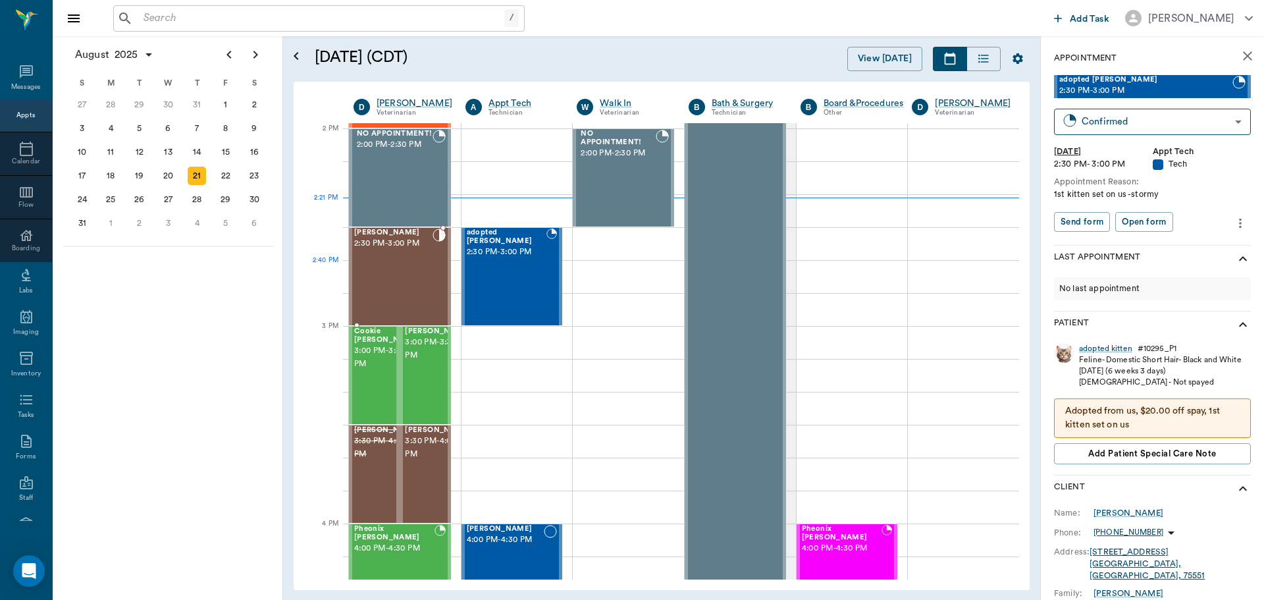
click at [408, 275] on div "Riley REYNOLDS 2:30 PM - 3:00 PM" at bounding box center [393, 276] width 78 height 96
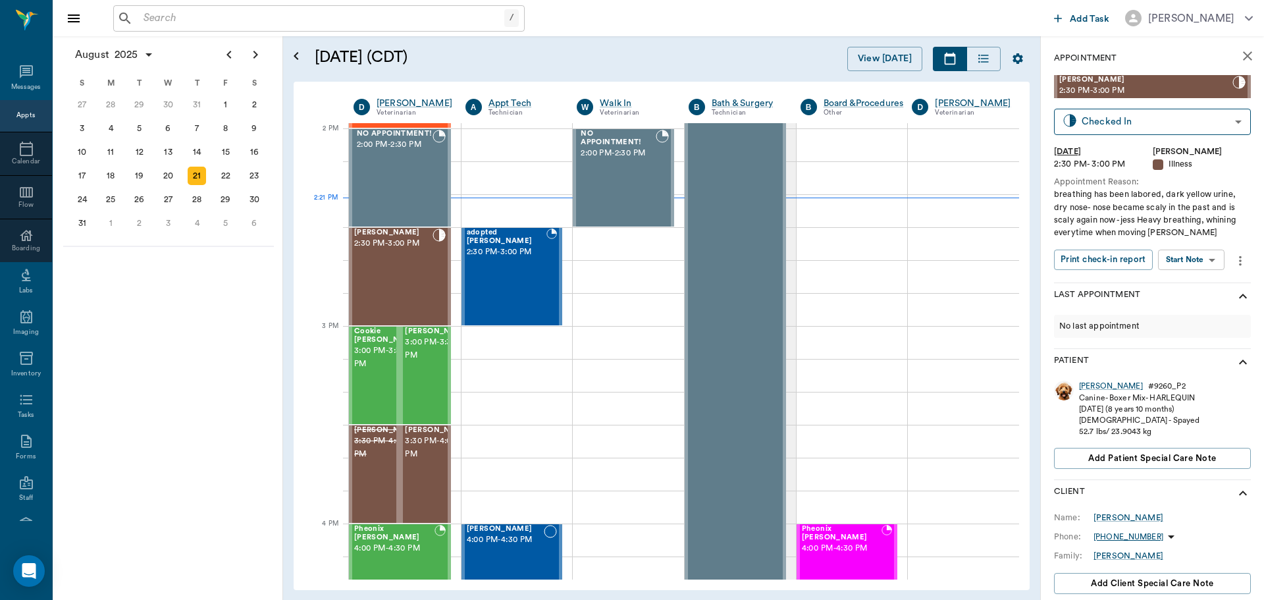
click at [1203, 254] on body "/ ​ Add Task Dr. Bert Ellsworth Nectar Messages Appts Calendar Flow Boarding La…" at bounding box center [632, 300] width 1264 height 600
click at [1202, 282] on li "View SOAP" at bounding box center [1192, 286] width 92 height 22
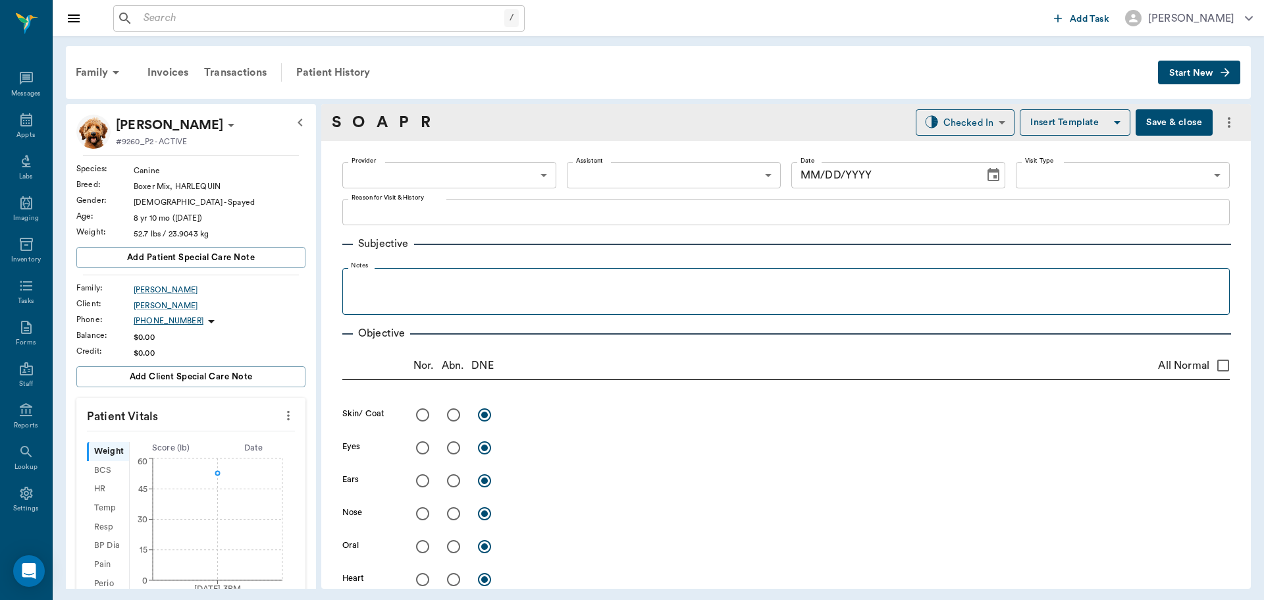
type input "63ec2f075fda476ae8351a4d"
type input "65d2be4f46e3a538d89b8c15"
type textarea "breathing has been labored, dark yellow urine, dry nose- nose became scaly in t…"
radio input "true"
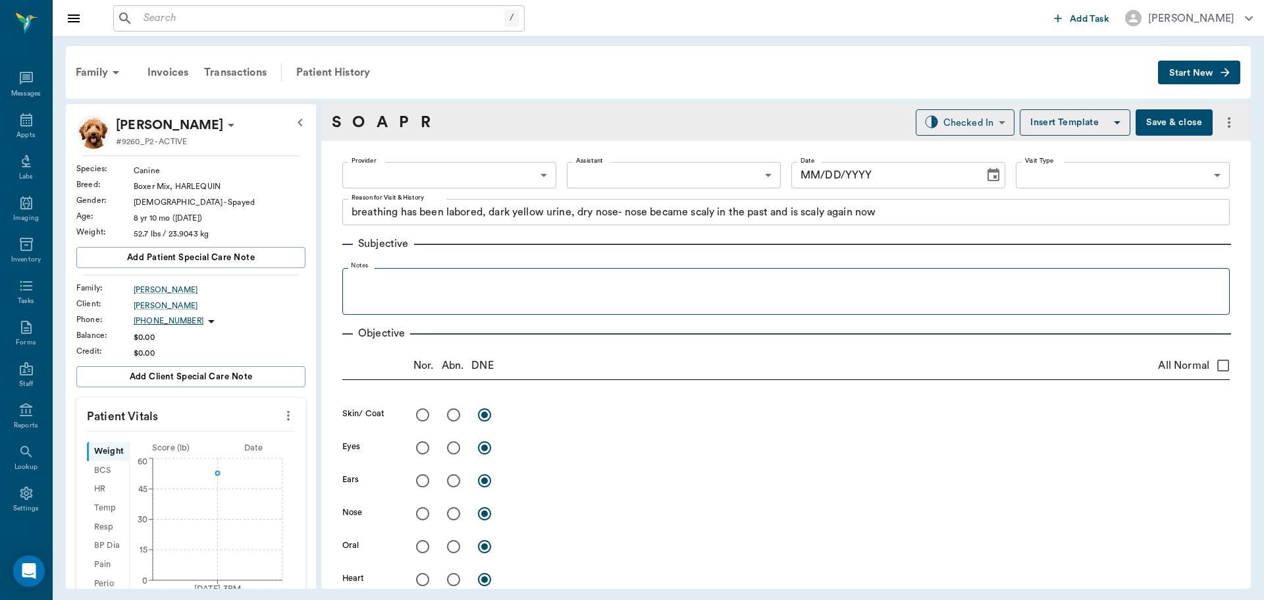
type textarea "appear swollen and red"
radio input "true"
type textarea "very dry and scaly"
radio input "true"
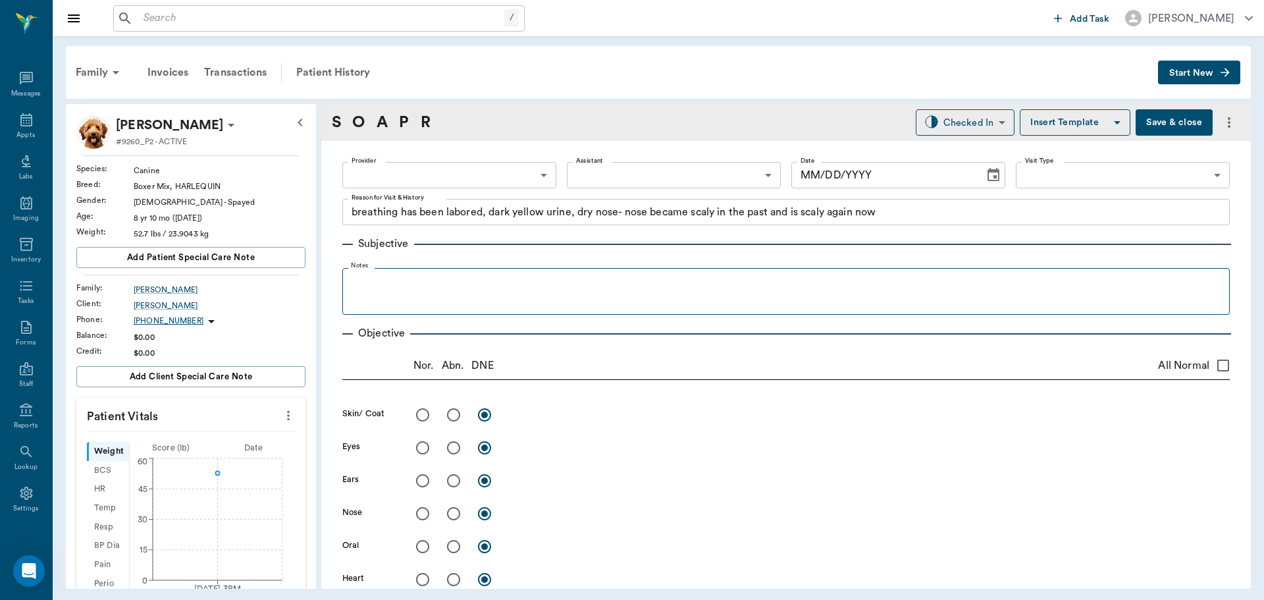
radio input "true"
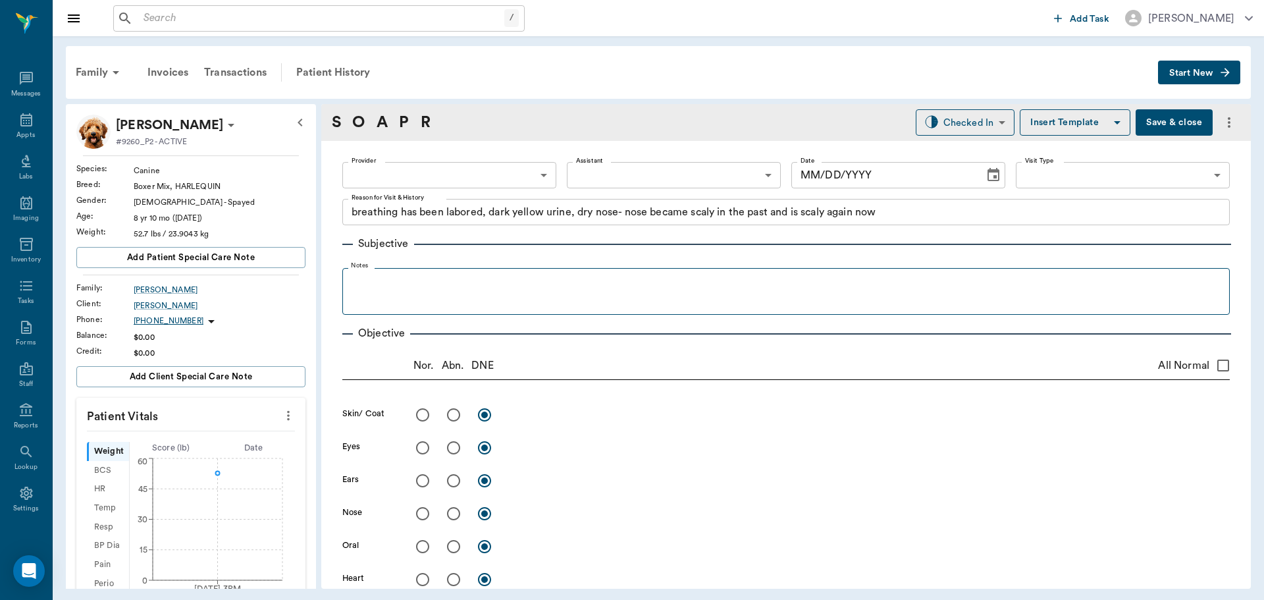
radio input "true"
type textarea "Walks weak and somewhat ataxic"
radio input "true"
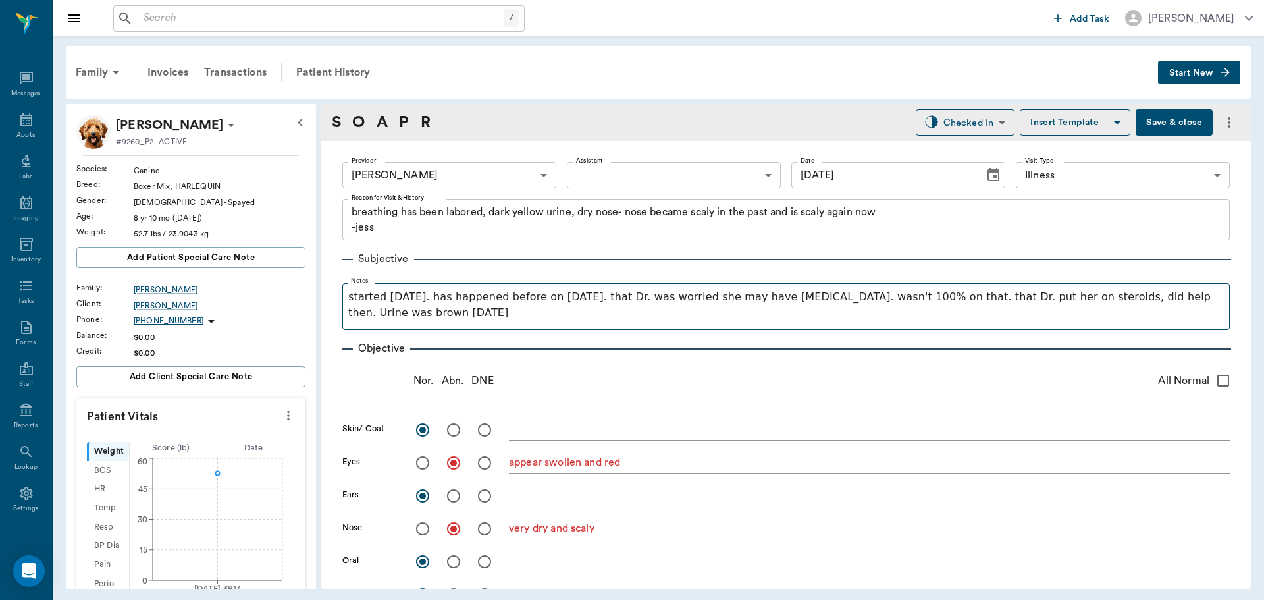
type input "08/18/2025"
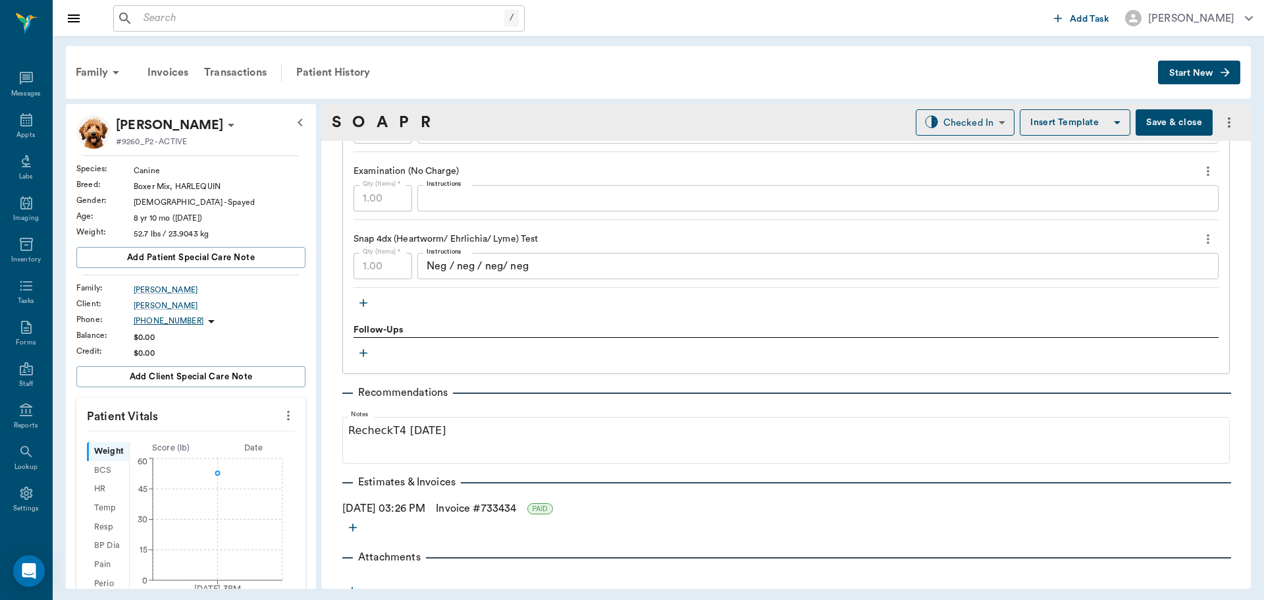
scroll to position [1537, 0]
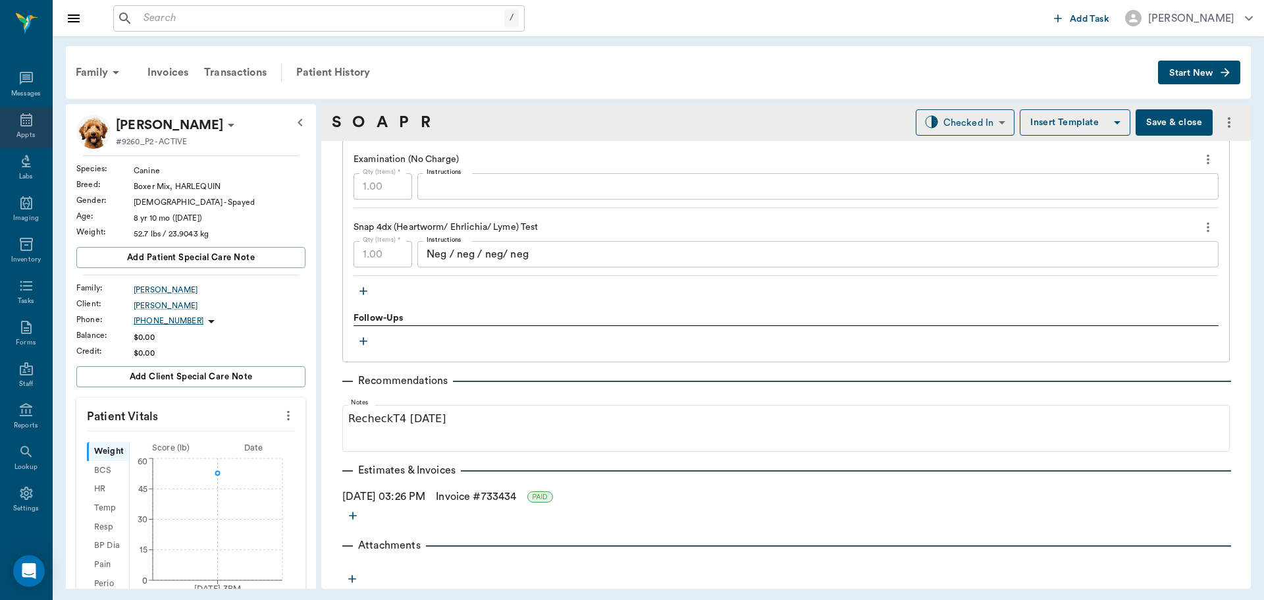
click at [20, 131] on div "Appts" at bounding box center [25, 135] width 18 height 10
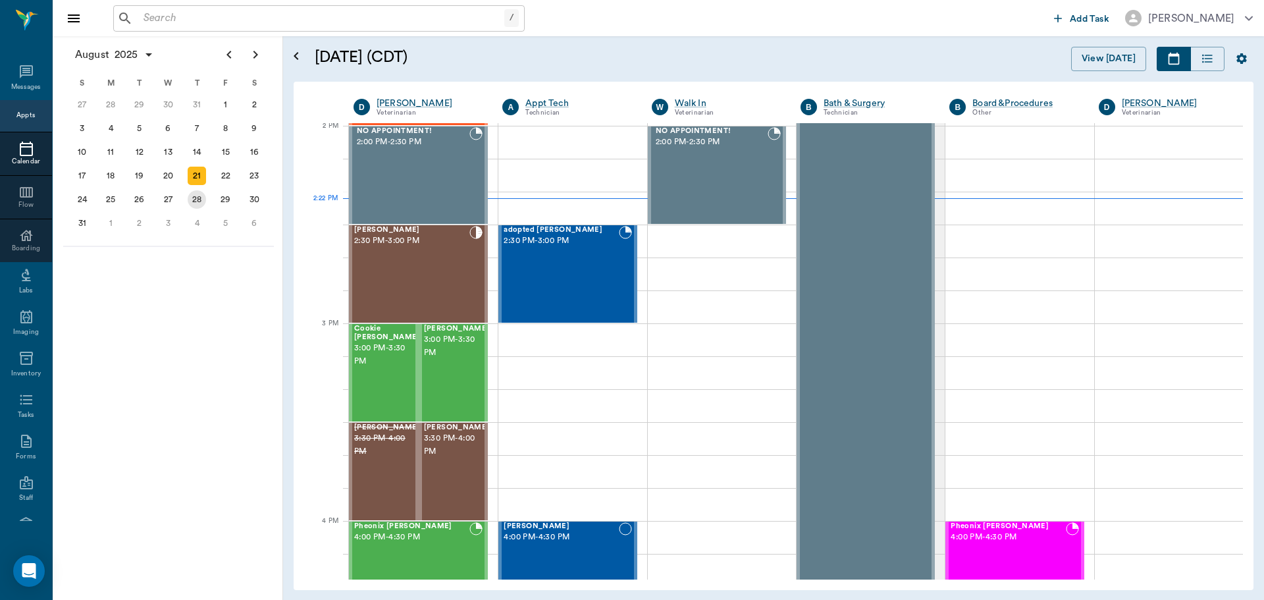
scroll to position [1187, 0]
click at [384, 261] on div "Riley REYNOLDS 2:30 PM - 3:00 PM" at bounding box center [411, 275] width 115 height 96
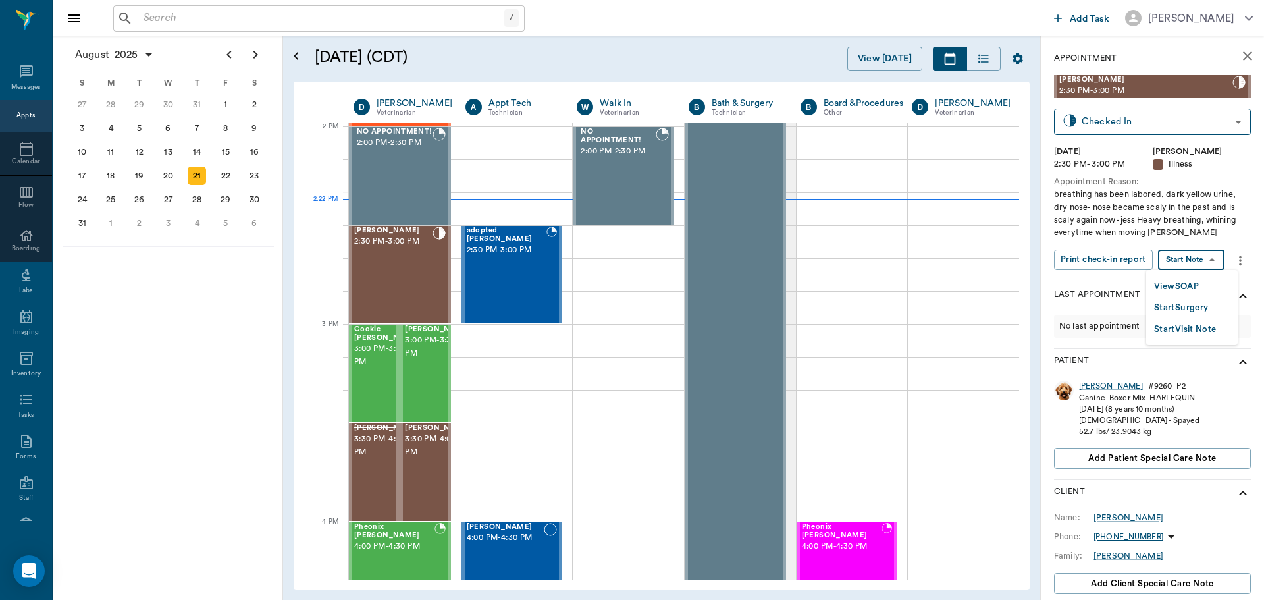
click at [1179, 265] on body "/ ​ Add Task Dr. Bert Ellsworth Nectar Messages Appts Calendar Flow Boarding La…" at bounding box center [632, 300] width 1264 height 600
click at [983, 275] on div at bounding box center [632, 300] width 1264 height 600
click at [1088, 388] on div "Riley" at bounding box center [1111, 386] width 64 height 11
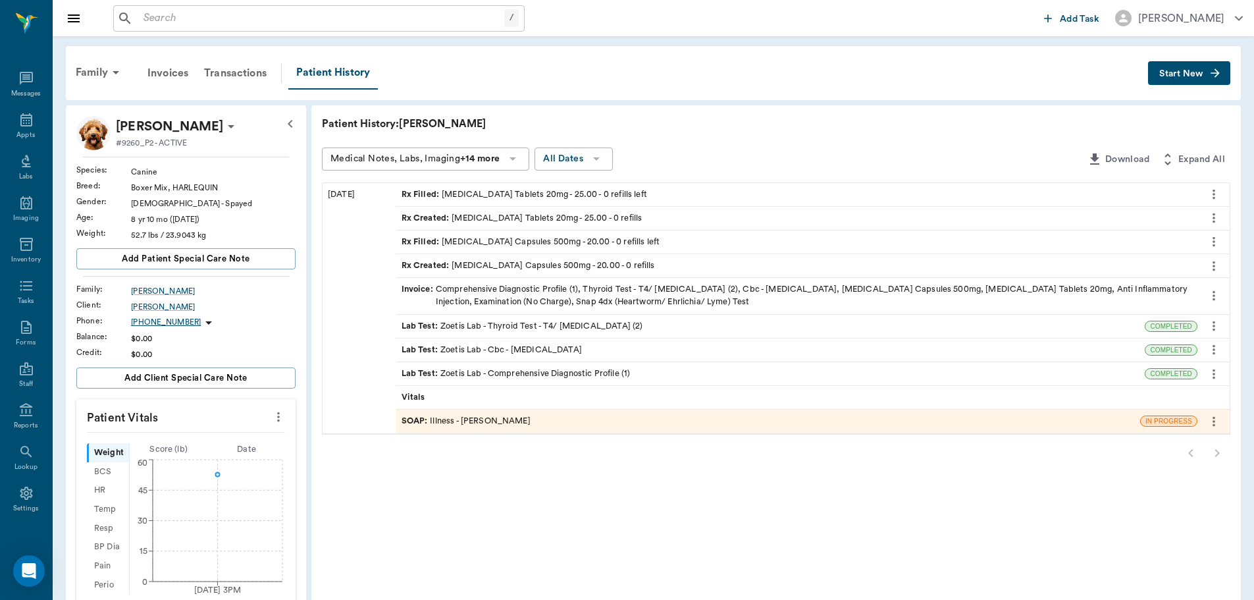
click at [1217, 72] on icon "button" at bounding box center [1215, 73] width 13 height 13
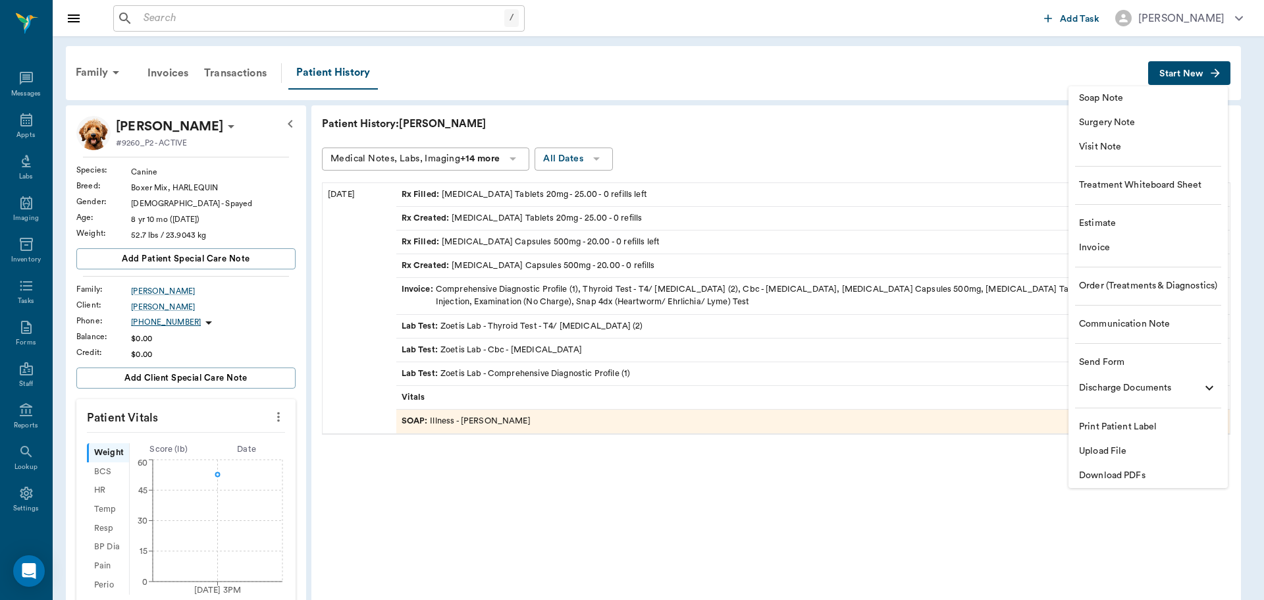
click at [1156, 99] on span "Soap Note" at bounding box center [1148, 99] width 138 height 14
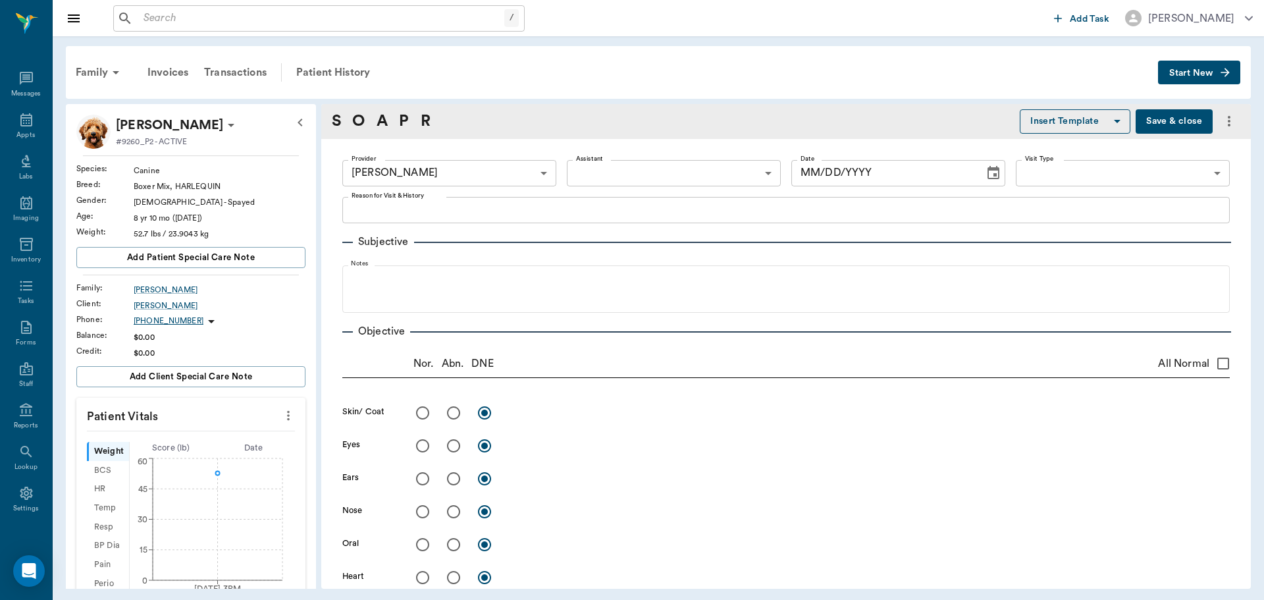
type input "63ec2f075fda476ae8351a4d"
type input "[DATE]"
click at [285, 419] on icon "more" at bounding box center [288, 416] width 14 height 16
click at [240, 446] on li "Enter Vitals" at bounding box center [223, 438] width 132 height 24
click at [230, 463] on input "text" at bounding box center [190, 455] width 115 height 26
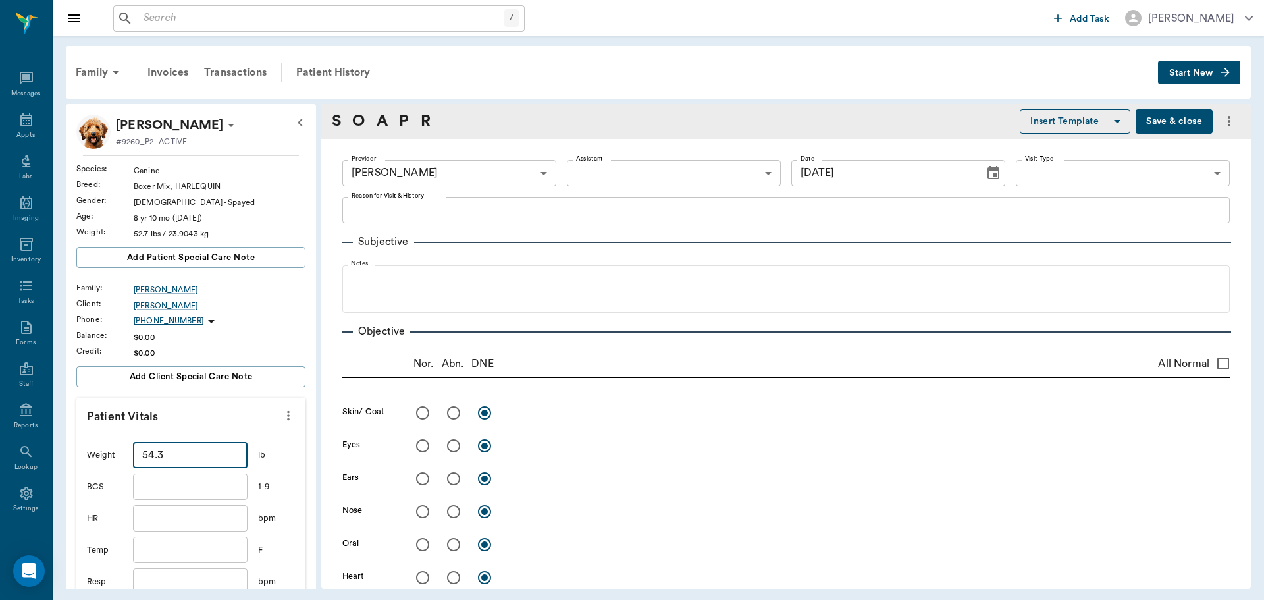
type input "54.3"
click at [179, 554] on input "text" at bounding box center [190, 550] width 115 height 26
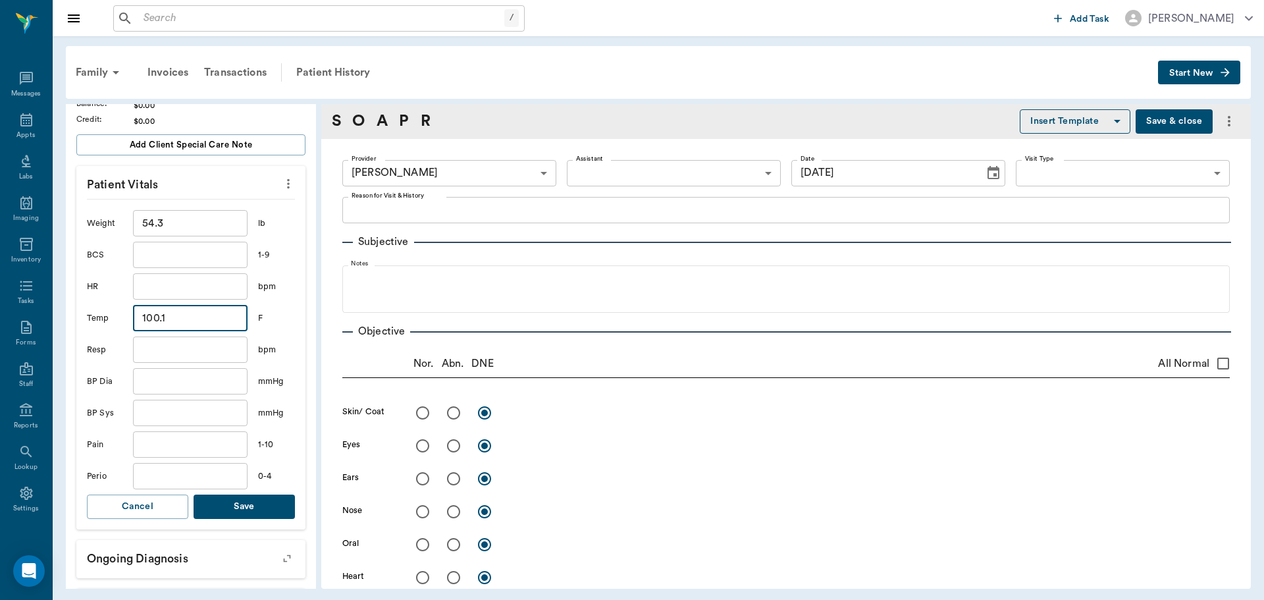
scroll to position [263, 0]
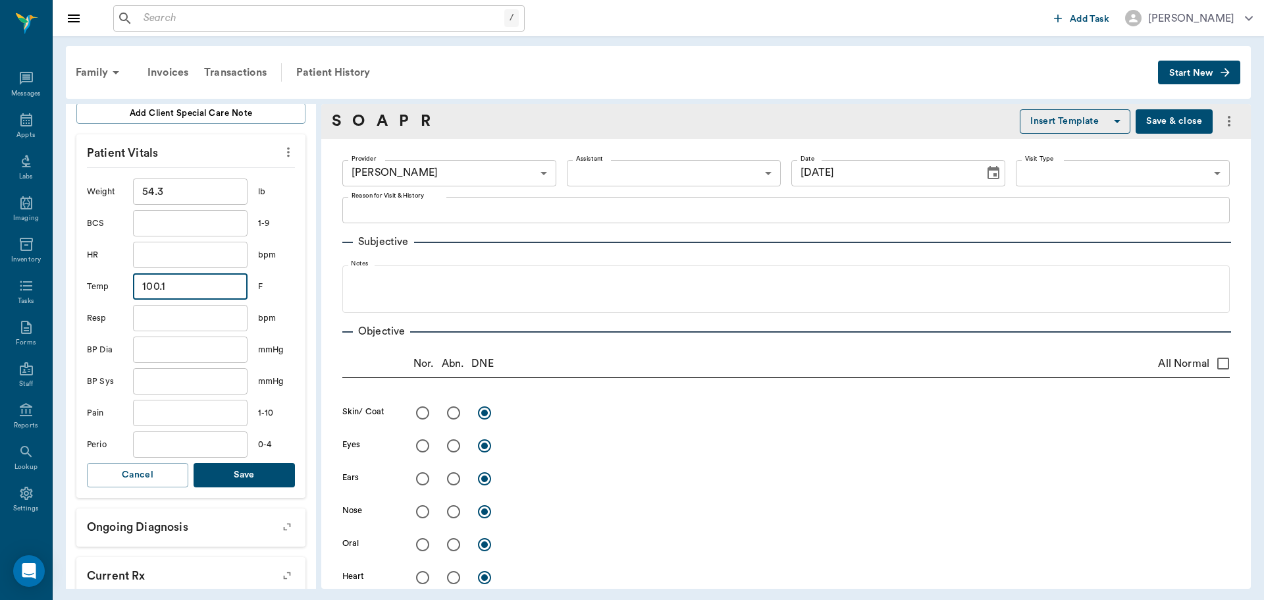
type input "100.1"
click at [251, 471] on button "Save" at bounding box center [244, 475] width 101 height 24
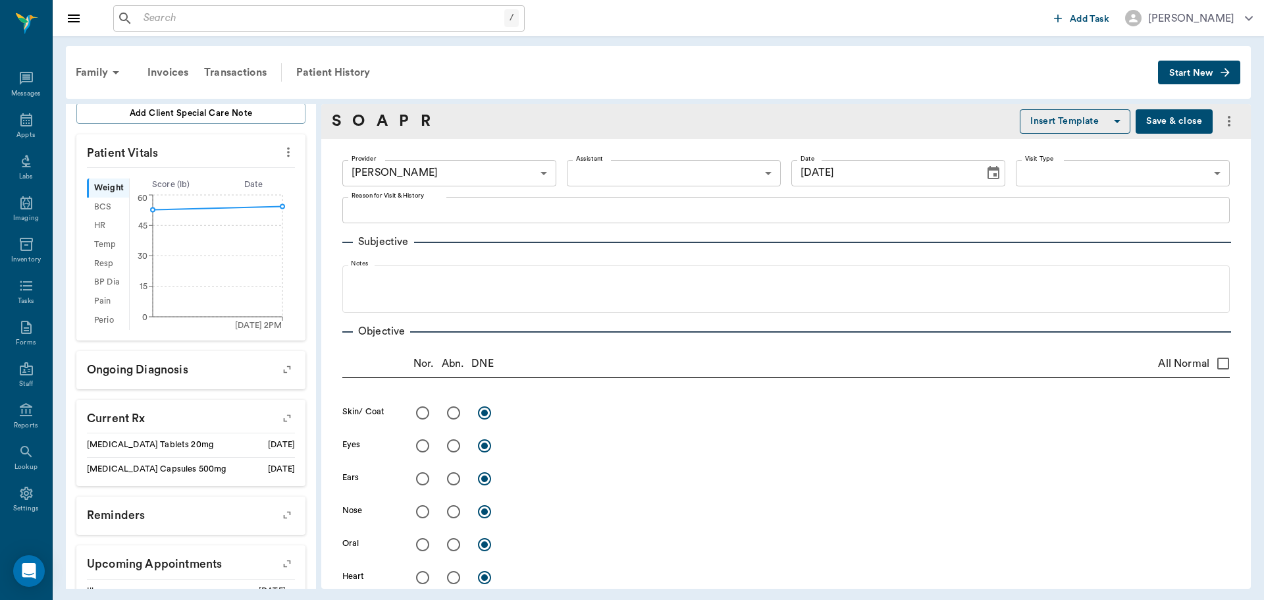
drag, startPoint x: 26, startPoint y: 123, endPoint x: 52, endPoint y: 123, distance: 25.7
click at [26, 123] on icon at bounding box center [26, 119] width 12 height 13
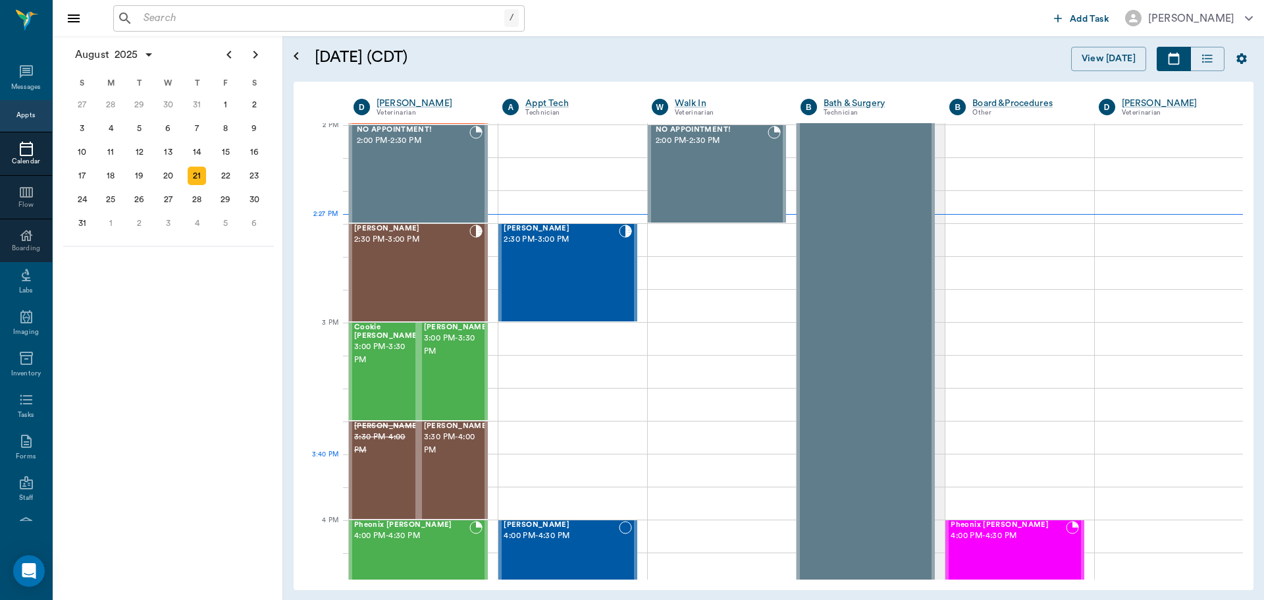
scroll to position [1187, 0]
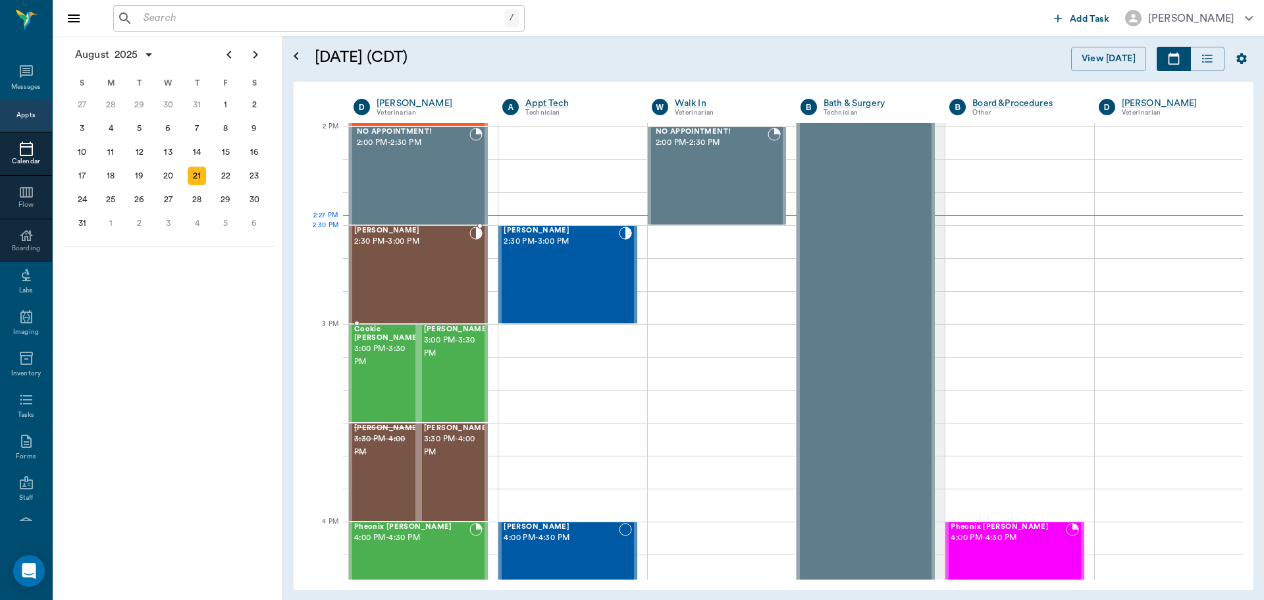
click at [344, 251] on div at bounding box center [326, 241] width 45 height 33
drag, startPoint x: 444, startPoint y: 251, endPoint x: 487, endPoint y: 251, distance: 42.1
click at [446, 251] on div "Riley REYNOLDS 2:30 PM - 3:00 PM" at bounding box center [411, 275] width 115 height 96
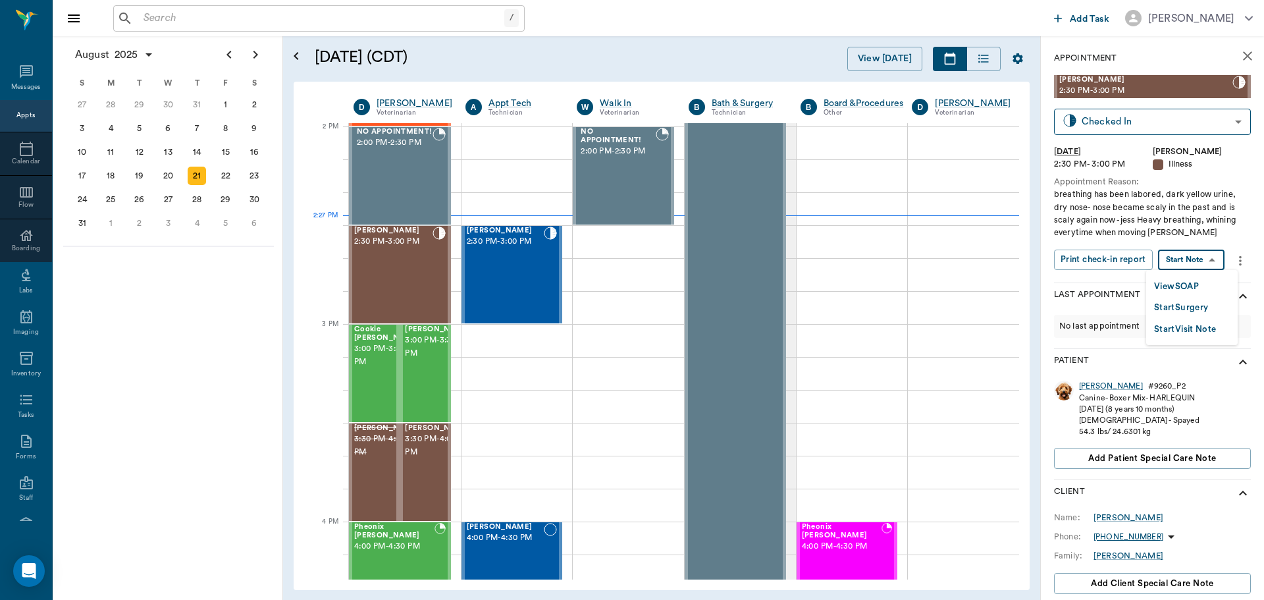
click at [1211, 262] on body "/ ​ Add Task Dr. Bert Ellsworth Nectar Messages Appts Calendar Flow Boarding La…" at bounding box center [632, 300] width 1264 height 600
click at [1203, 290] on li "View SOAP" at bounding box center [1192, 286] width 92 height 22
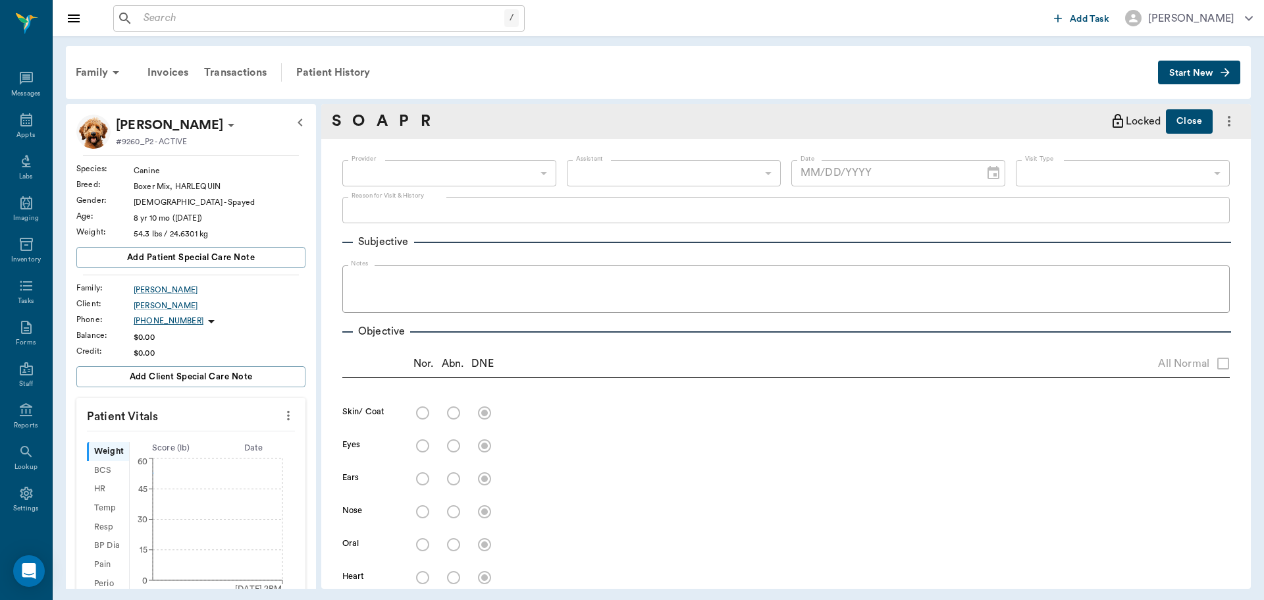
type input "63ec2f075fda476ae8351a4d"
type input "65d2be4f46e3a538d89b8c15"
type textarea "breathing has been labored, dark yellow urine, dry nose- nose became scaly in t…"
radio input "true"
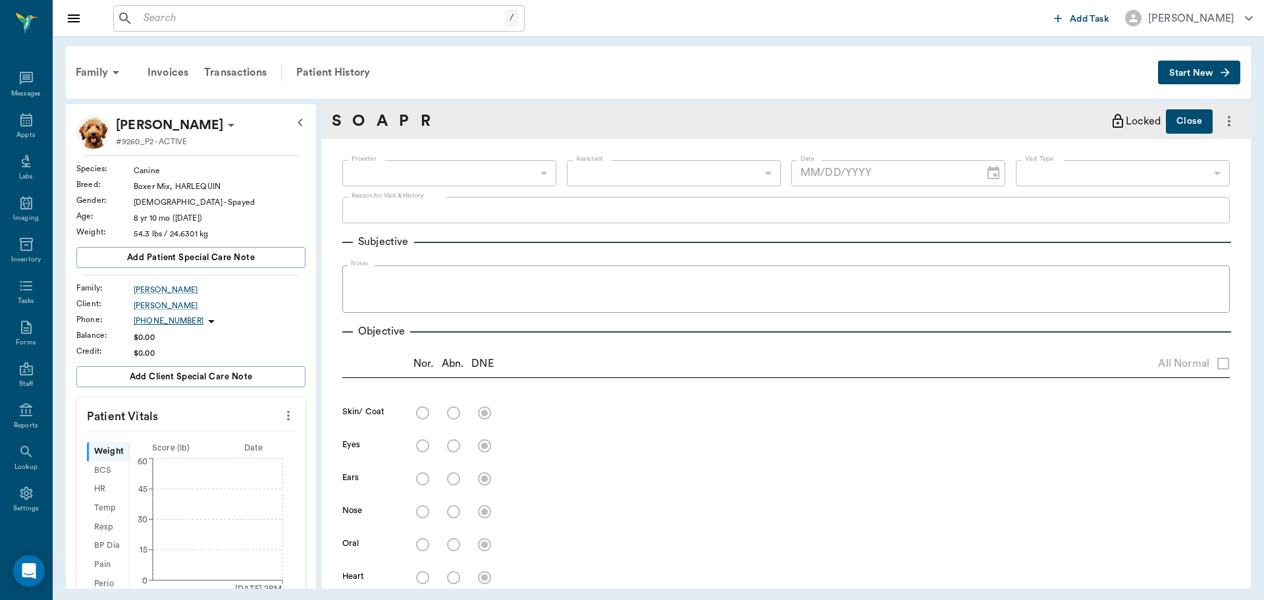
type textarea "appear swollen and red"
radio input "true"
type textarea "very dry and scaly"
radio input "true"
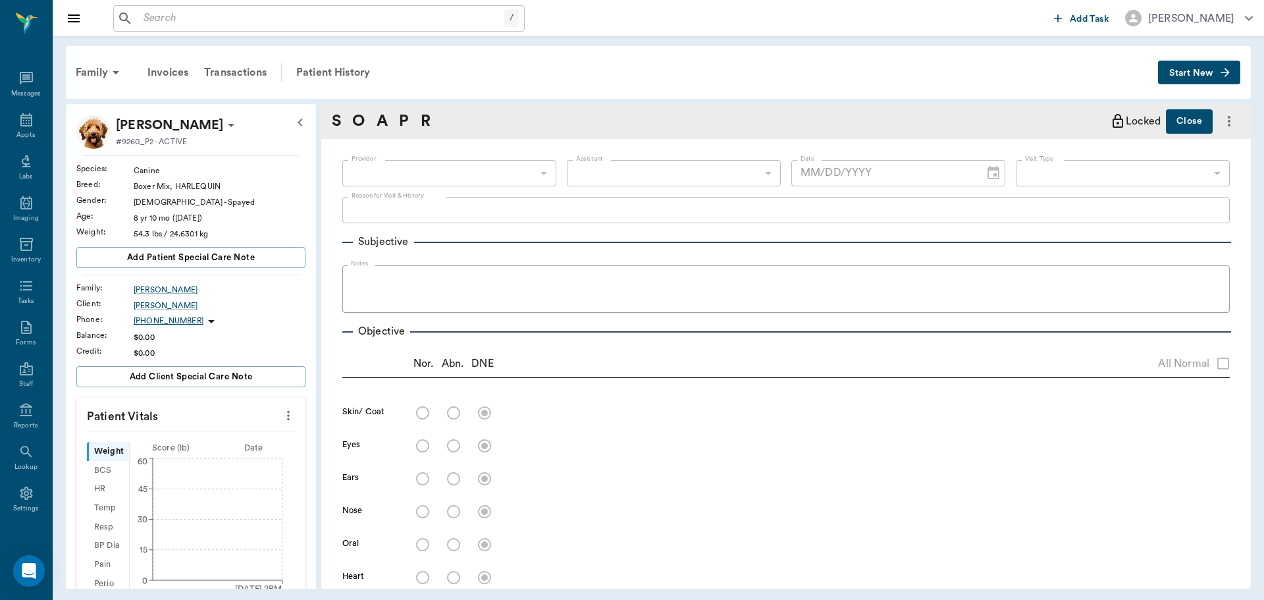
radio input "true"
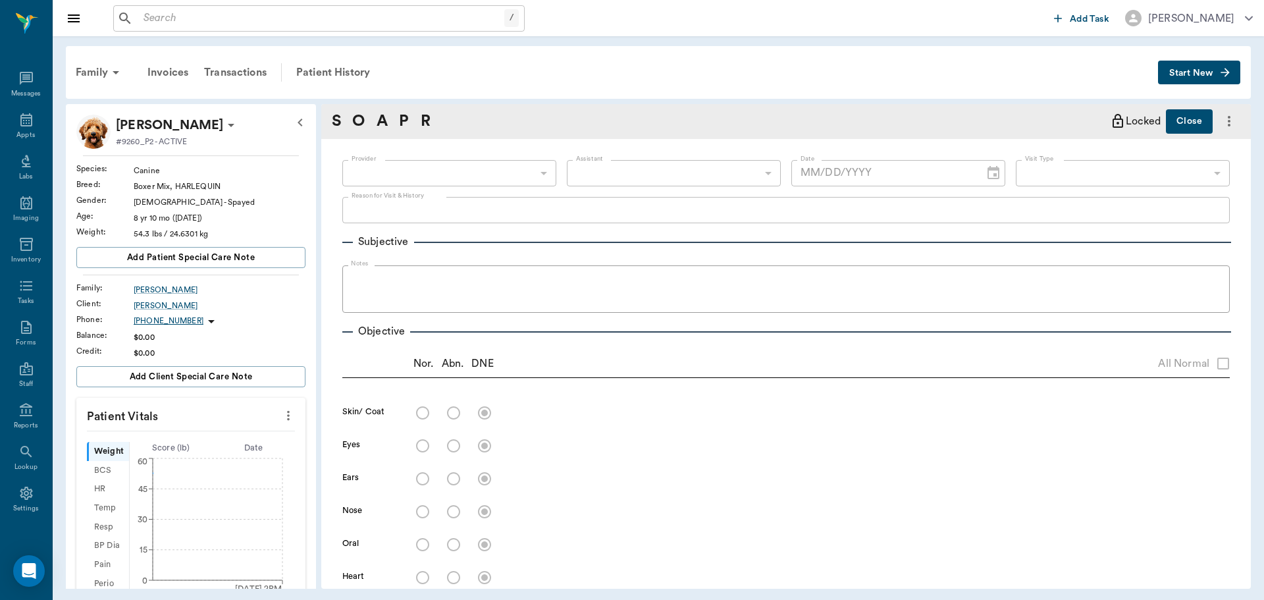
radio input "true"
type textarea "Walks weak and somewhat ataxic"
radio input "true"
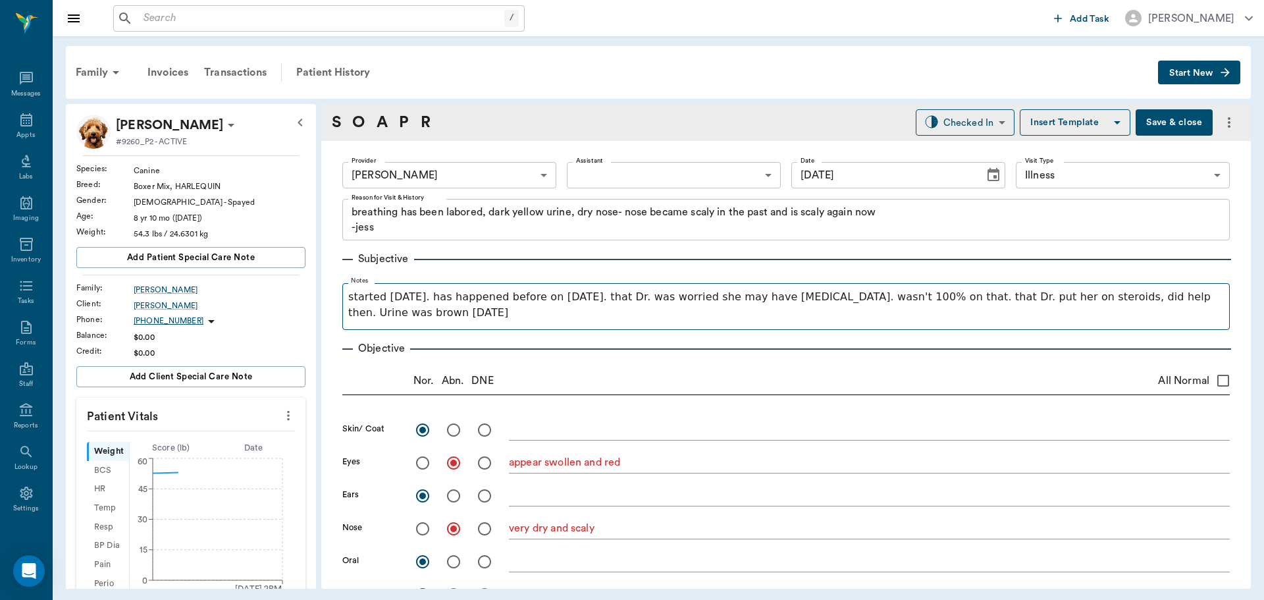
type input "08/18/2025"
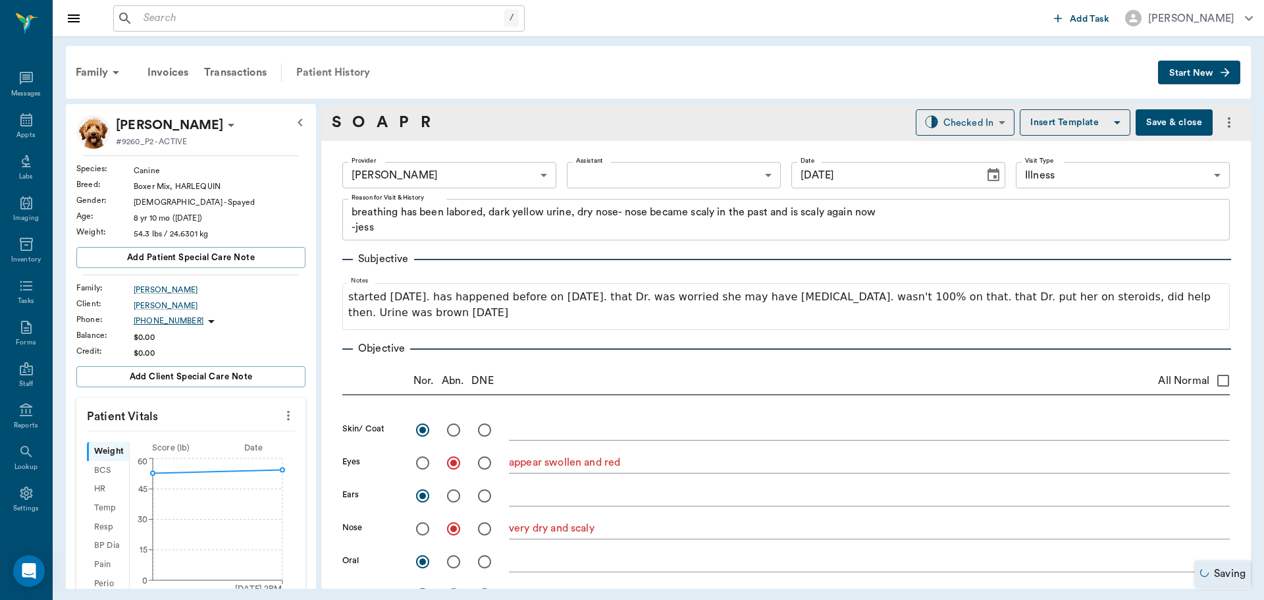
click at [336, 71] on div "Patient History" at bounding box center [333, 73] width 90 height 32
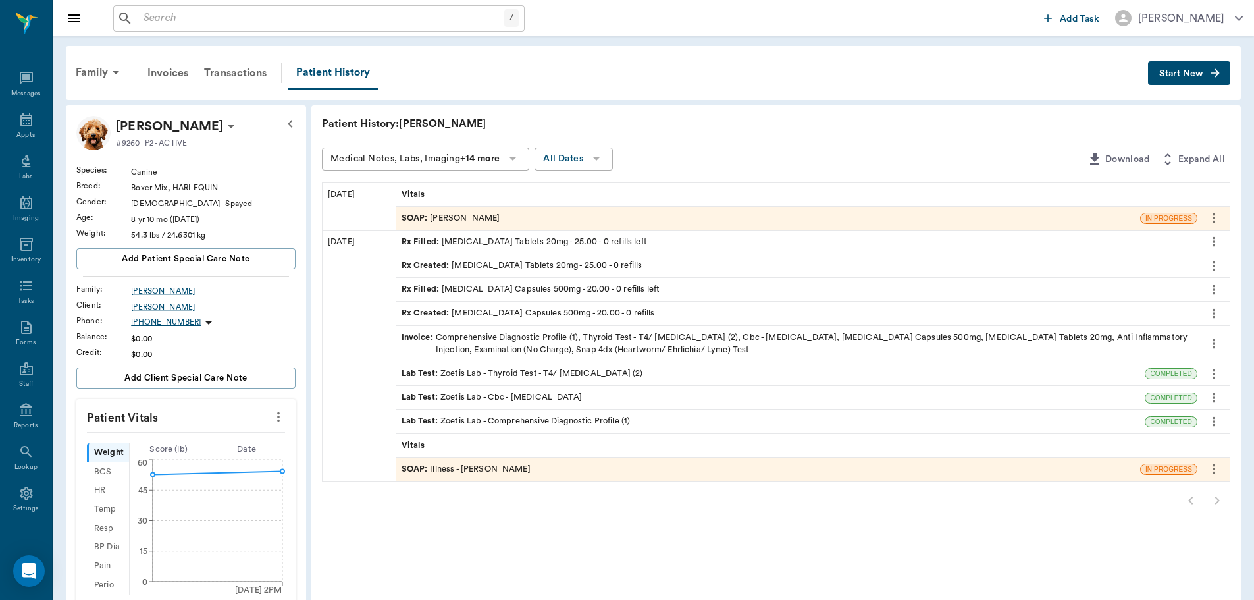
click at [455, 226] on div "SOAP : Dr. Bert Ellsworth" at bounding box center [768, 218] width 744 height 23
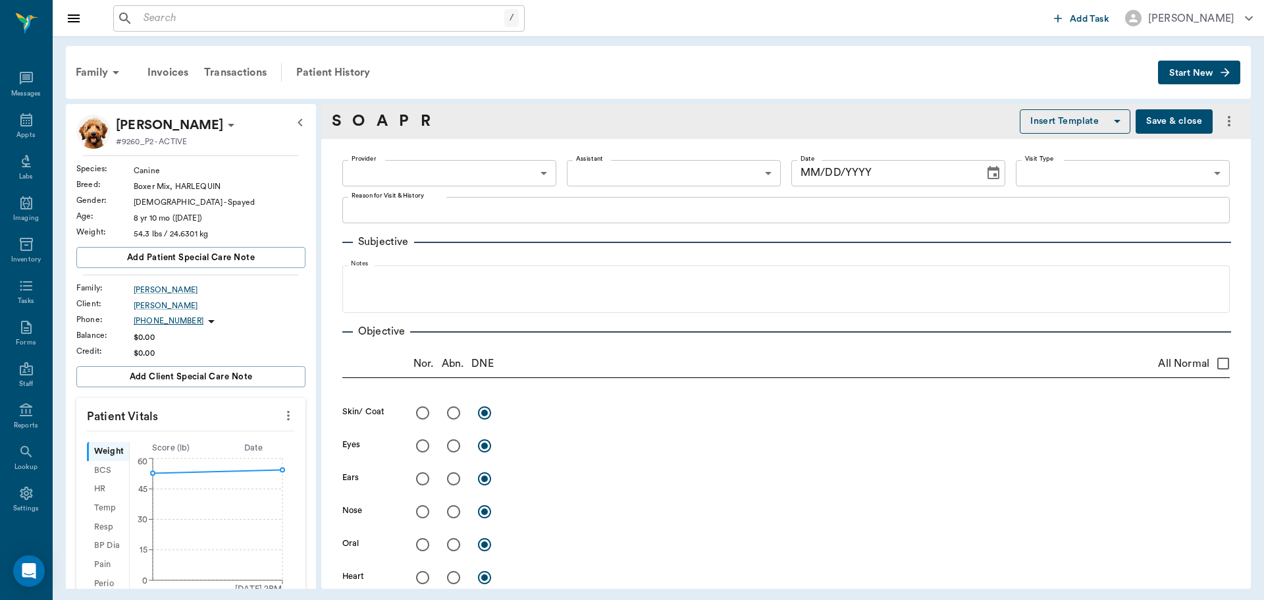
type input "63ec2f075fda476ae8351a4d"
type input "08/21/2025"
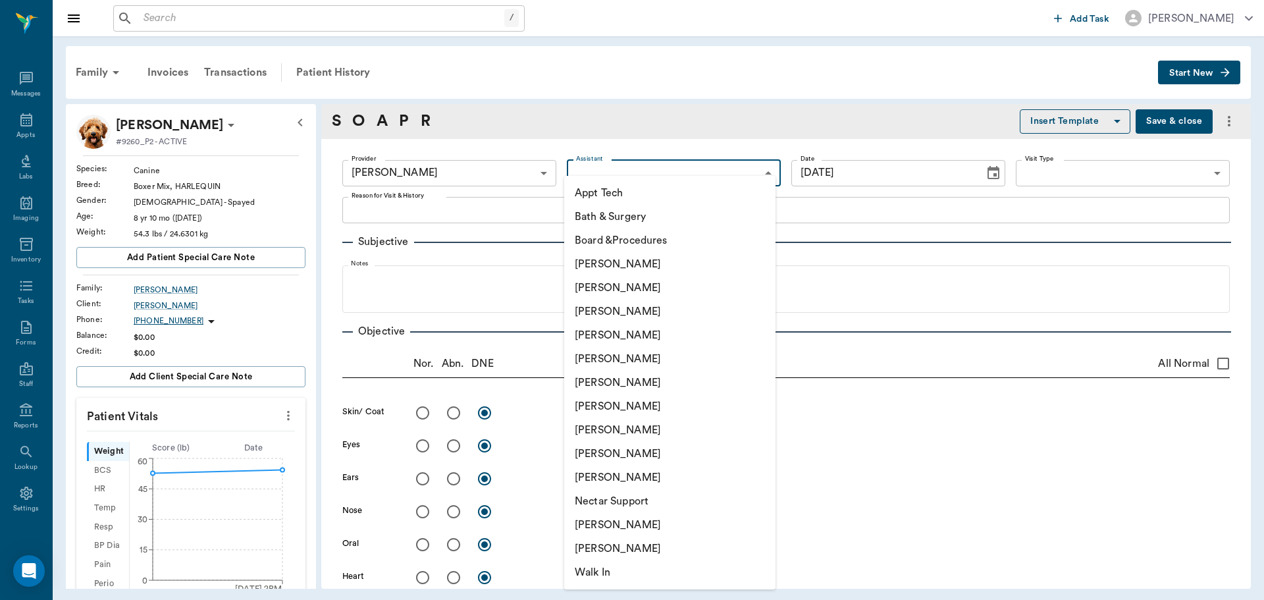
click at [647, 177] on body "/ ​ Add Task Dr. Bert Ellsworth Nectar Messages Appts Labs Imaging Inventory Ta…" at bounding box center [632, 300] width 1264 height 600
click at [626, 374] on li "Hunter Graves" at bounding box center [669, 383] width 211 height 24
type input "682b670d8bdc6f7f8feef3db"
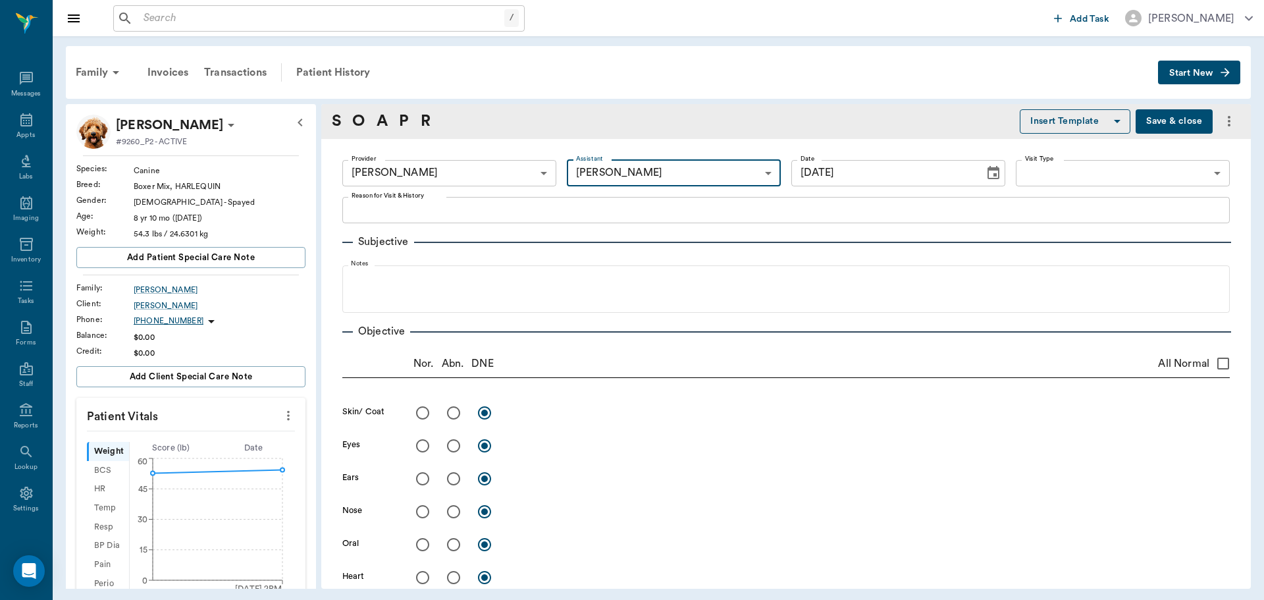
click at [441, 201] on div "x Reason for Visit & History" at bounding box center [786, 210] width 888 height 26
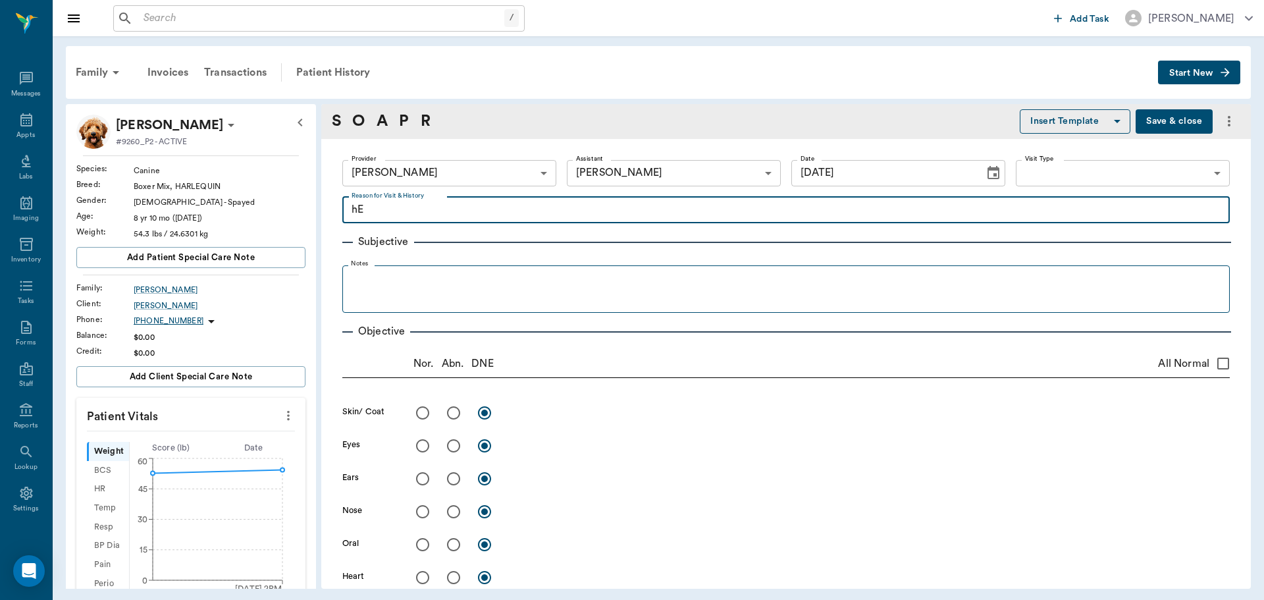
type textarea "h"
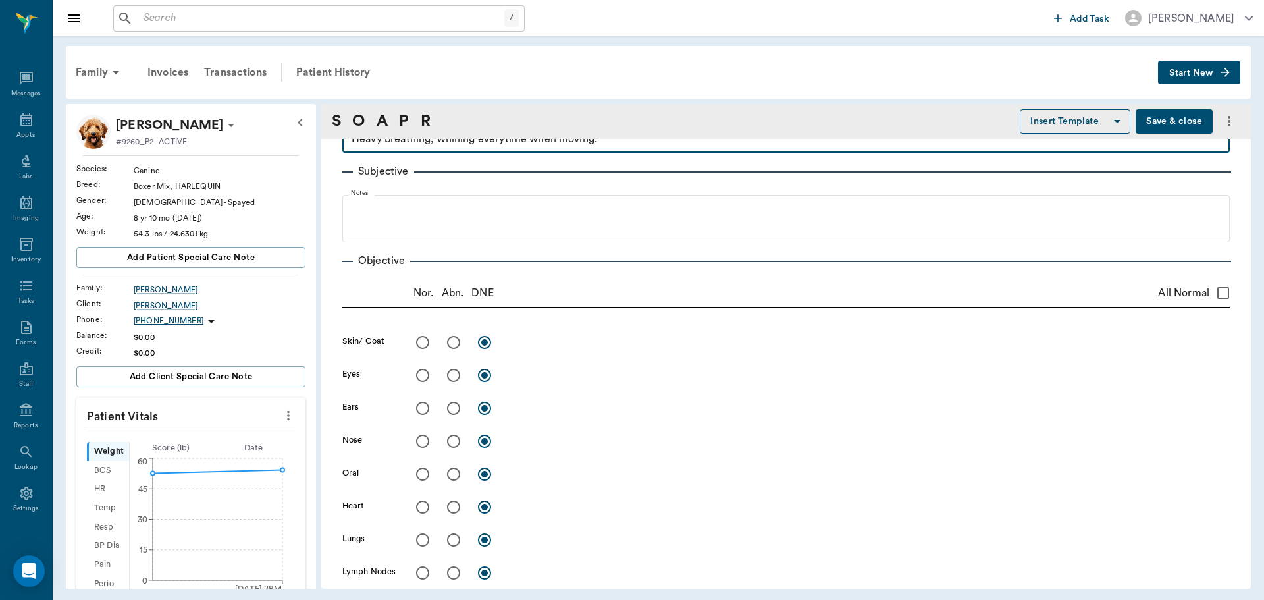
scroll to position [43, 0]
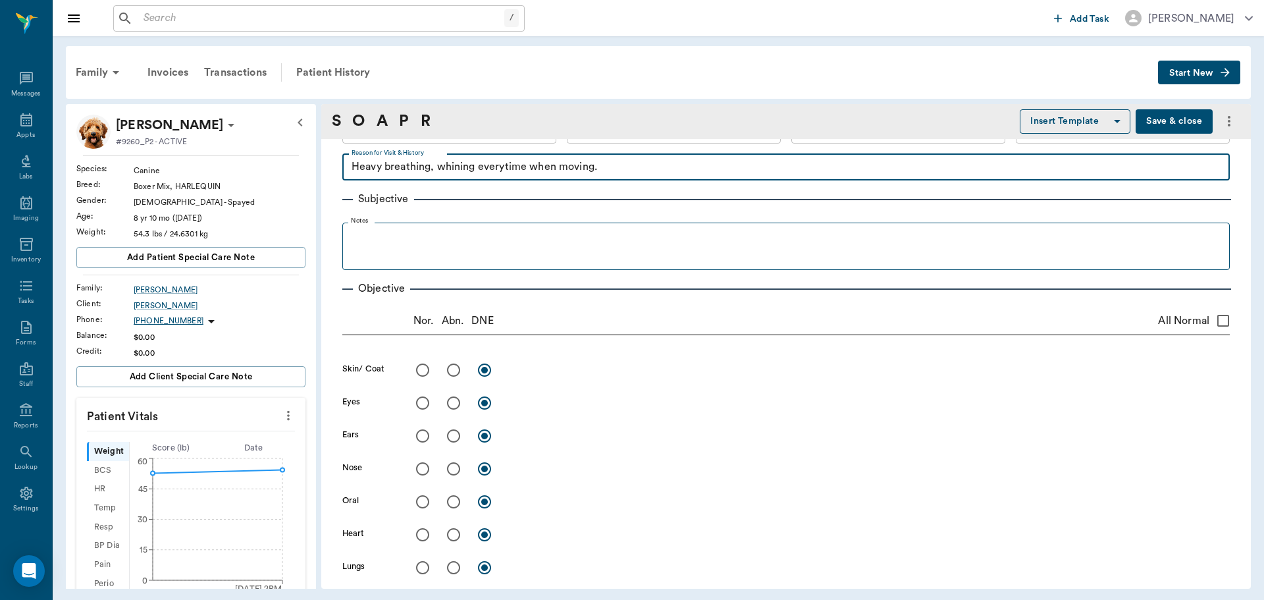
type textarea "Heavy breathing, whining everytime when moving."
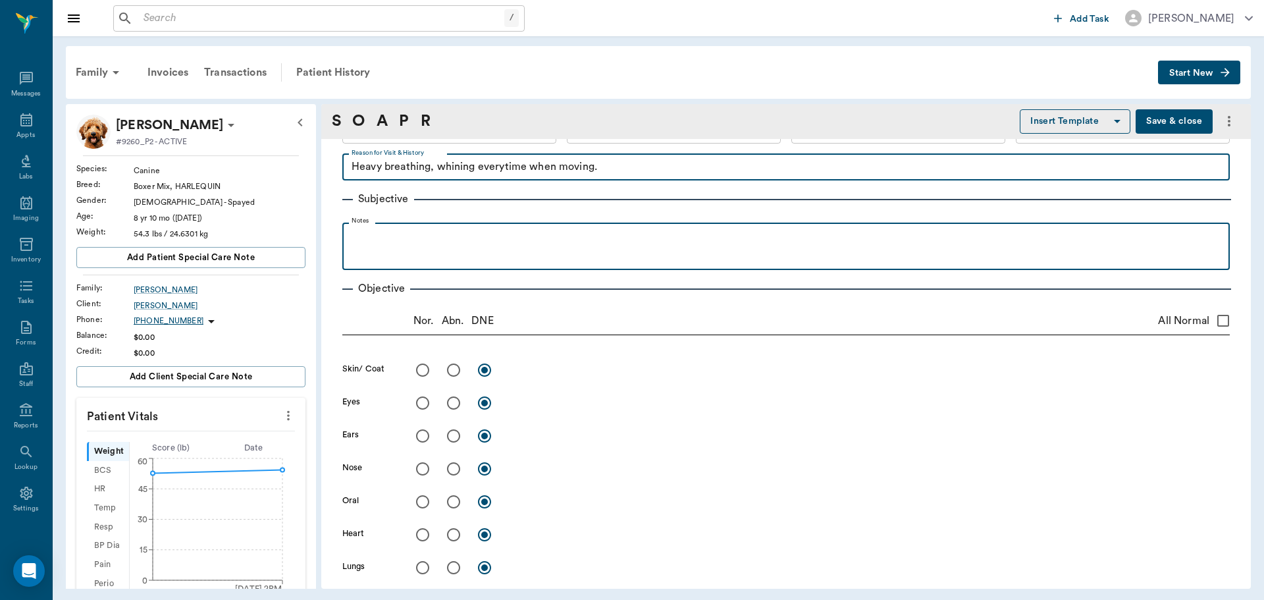
click at [426, 255] on div at bounding box center [786, 245] width 874 height 33
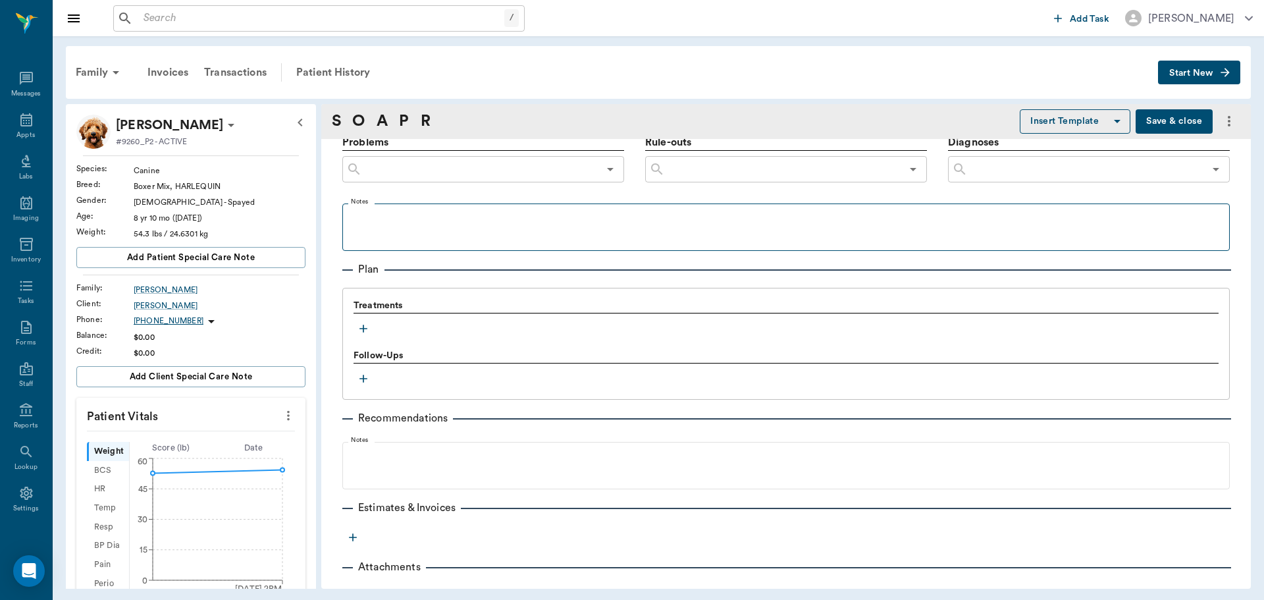
scroll to position [767, 0]
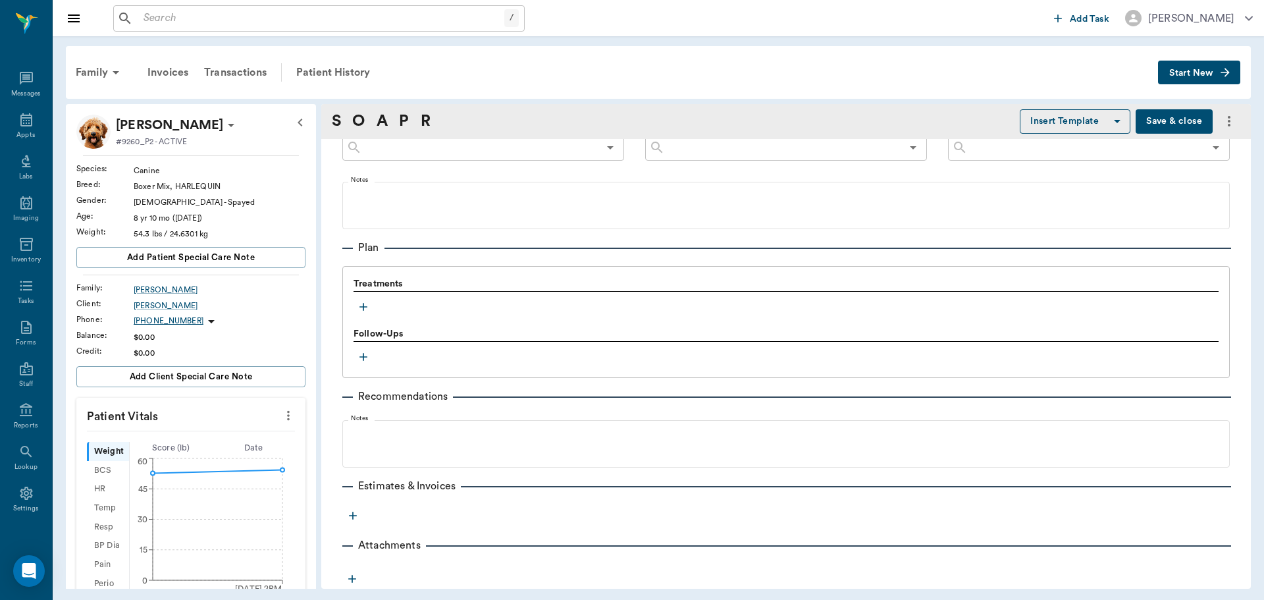
click at [366, 309] on icon "button" at bounding box center [363, 306] width 13 height 13
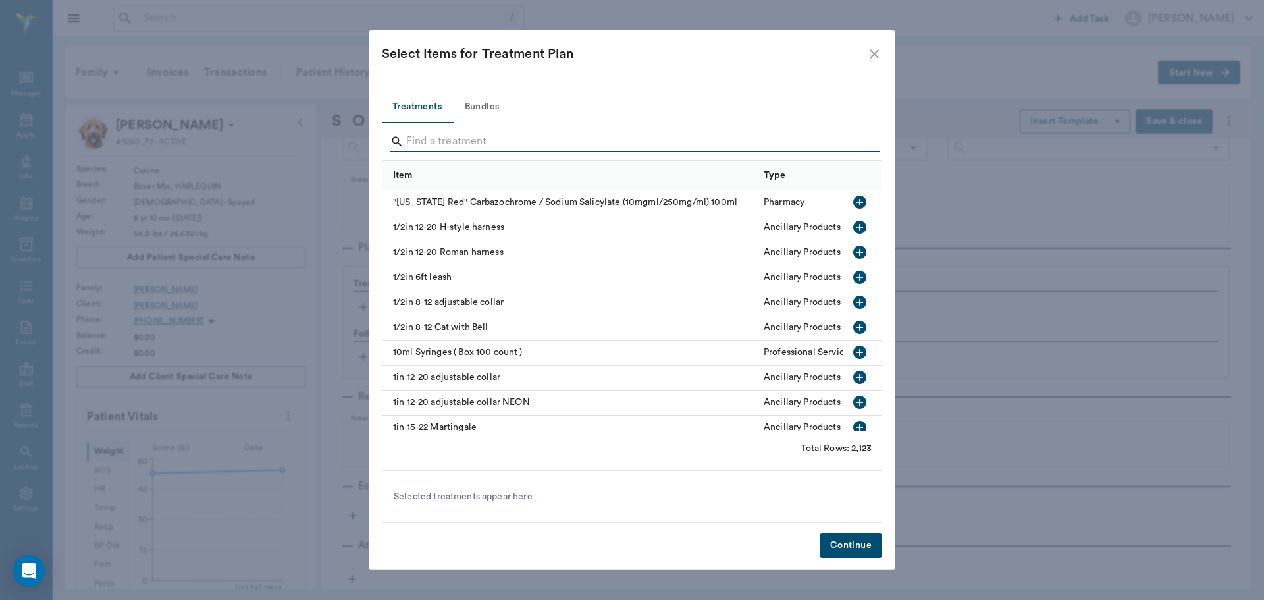
click at [419, 144] on input "Search" at bounding box center [633, 141] width 454 height 21
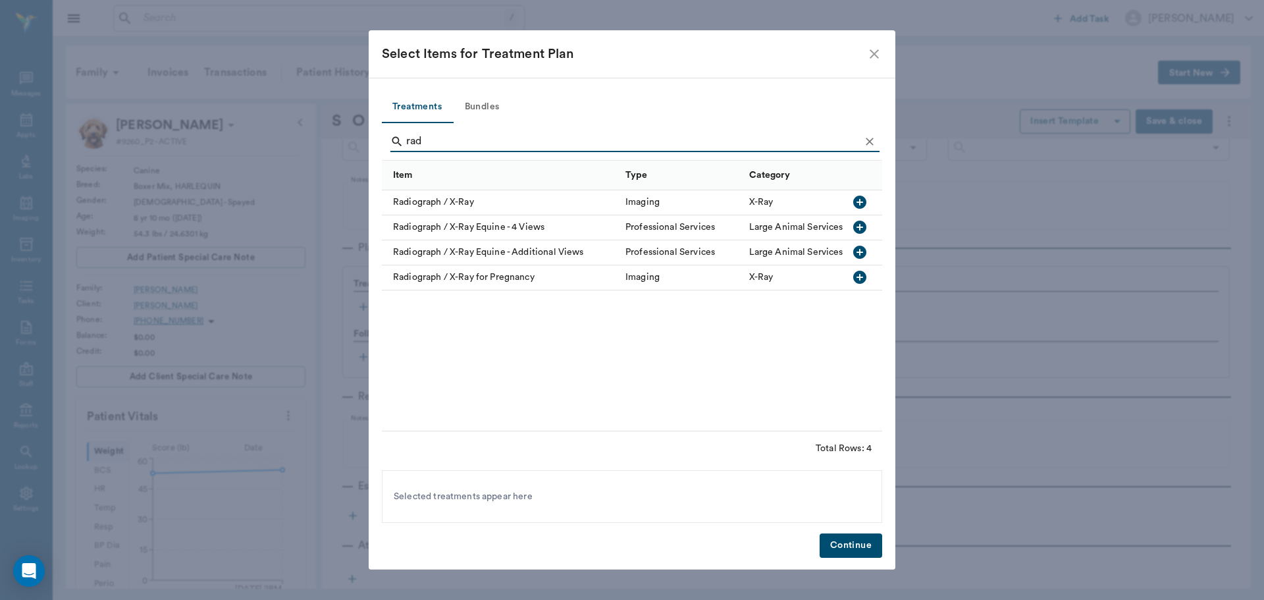
type input "rad"
click at [856, 201] on icon "button" at bounding box center [859, 202] width 13 height 13
click at [867, 144] on icon "Clear" at bounding box center [869, 141] width 13 height 13
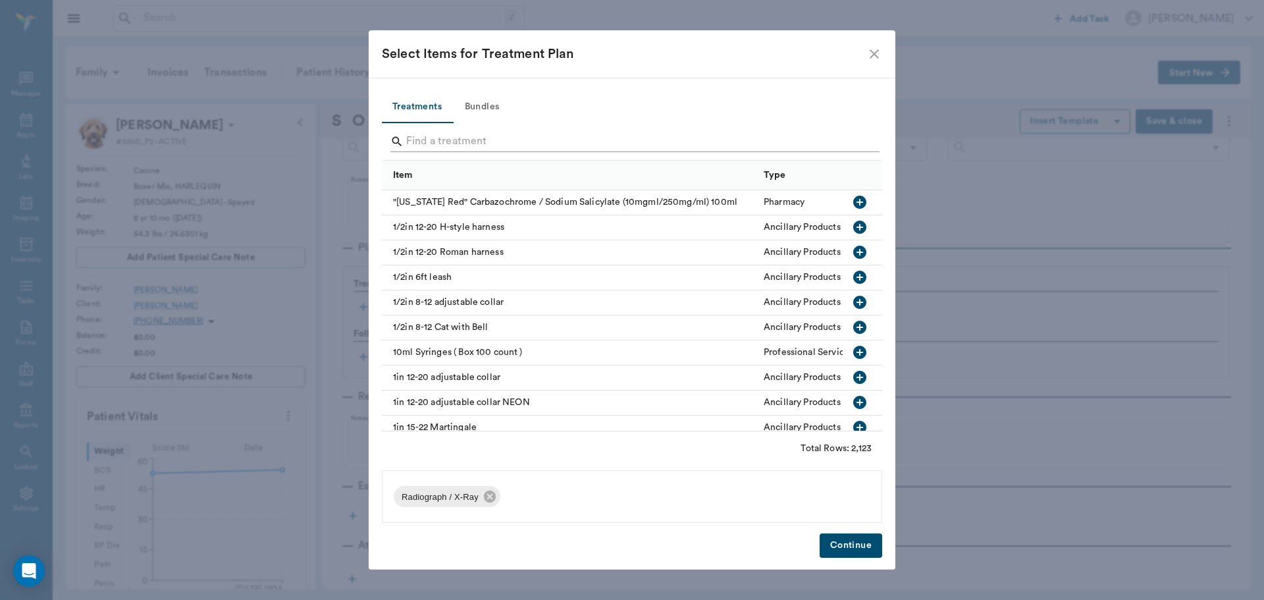
click at [849, 144] on input "Search" at bounding box center [633, 141] width 454 height 21
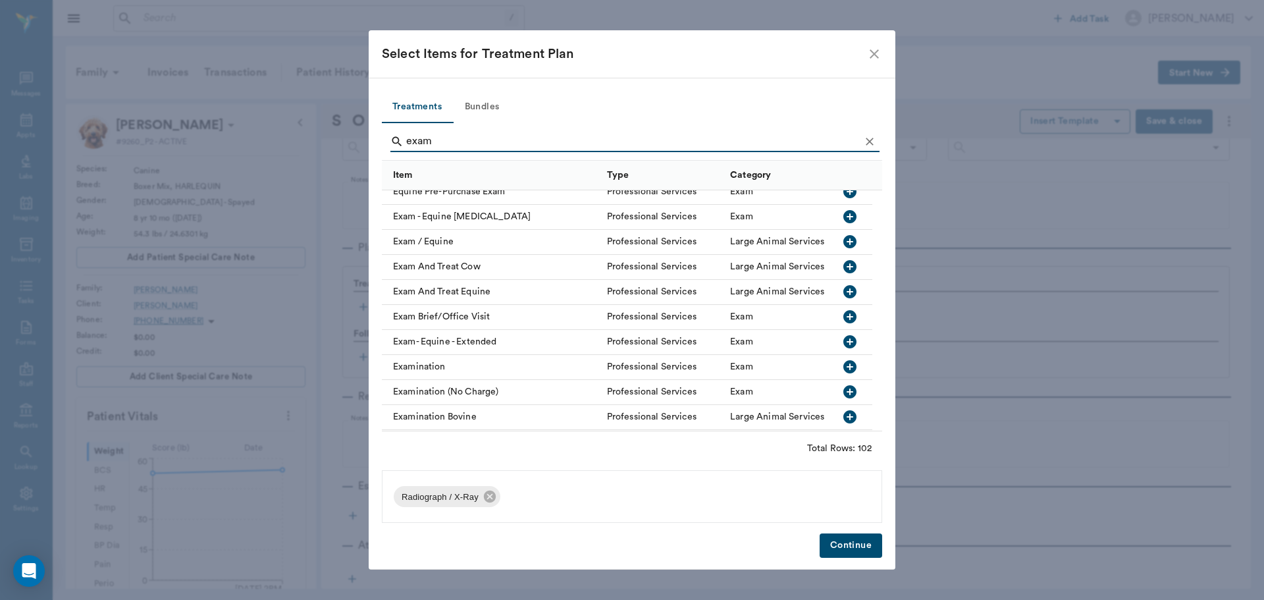
scroll to position [1054, 0]
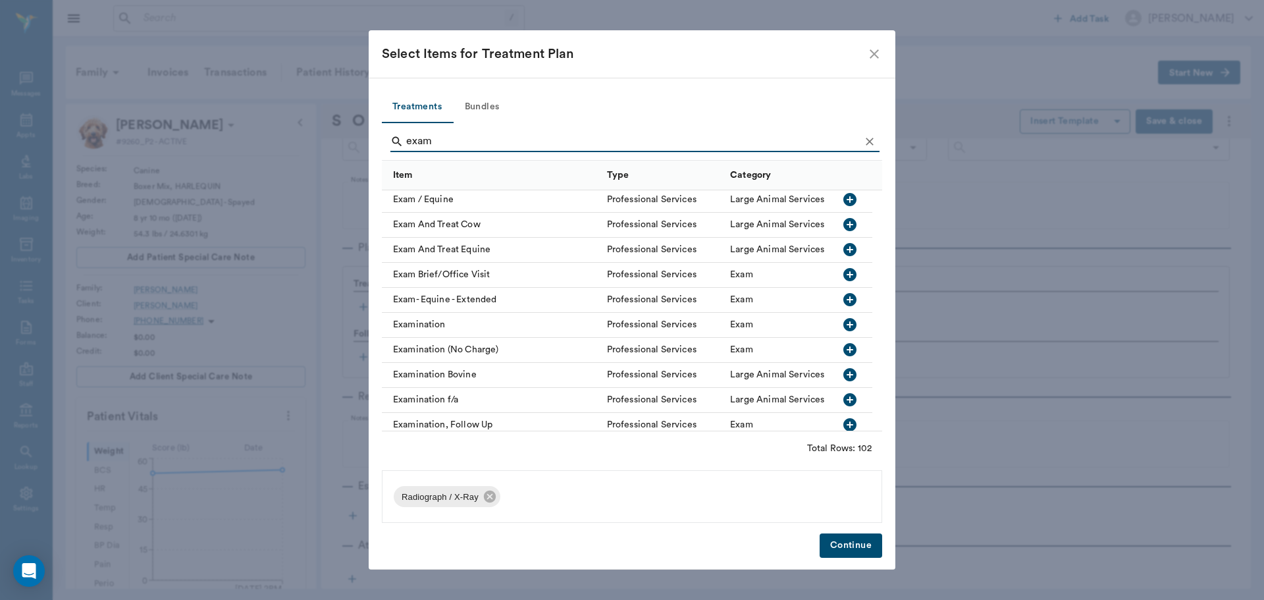
type input "exam"
click at [844, 327] on icon "button" at bounding box center [849, 324] width 13 height 13
click at [869, 141] on icon "Clear" at bounding box center [869, 141] width 13 height 13
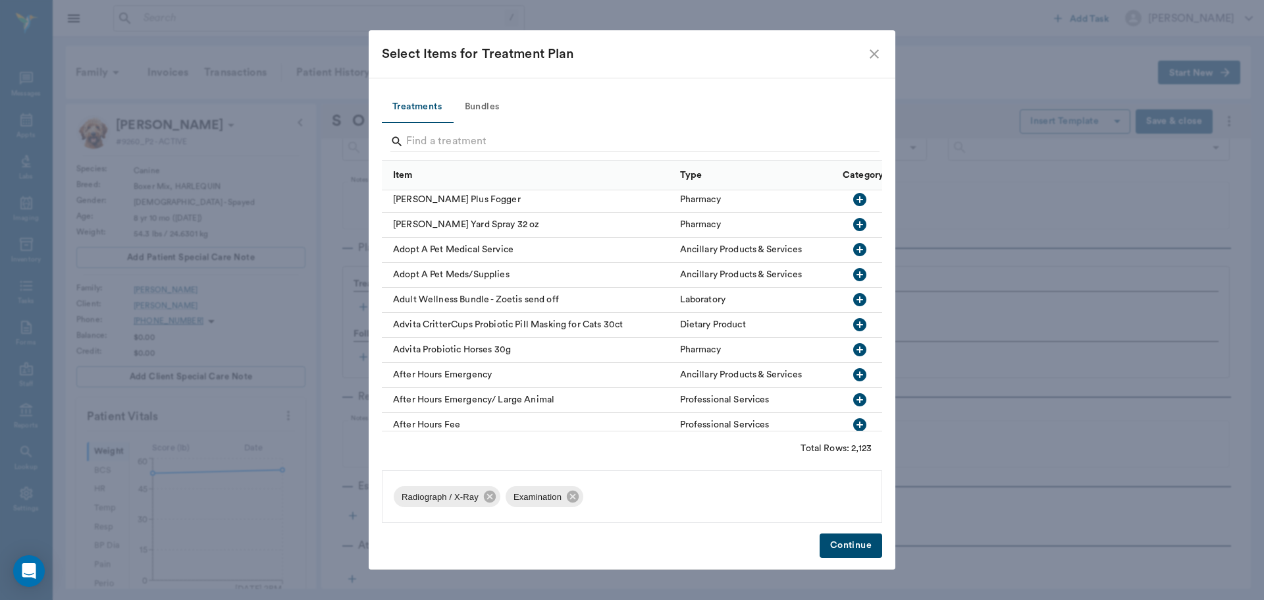
click at [857, 537] on button "Continue" at bounding box center [851, 545] width 63 height 24
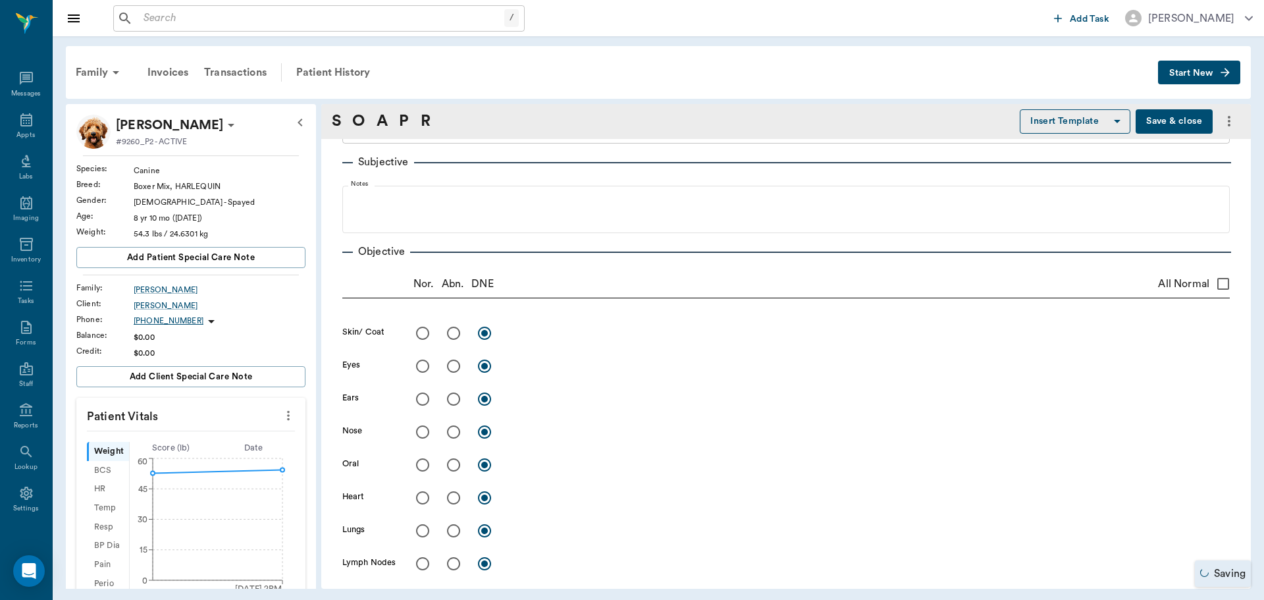
scroll to position [0, 0]
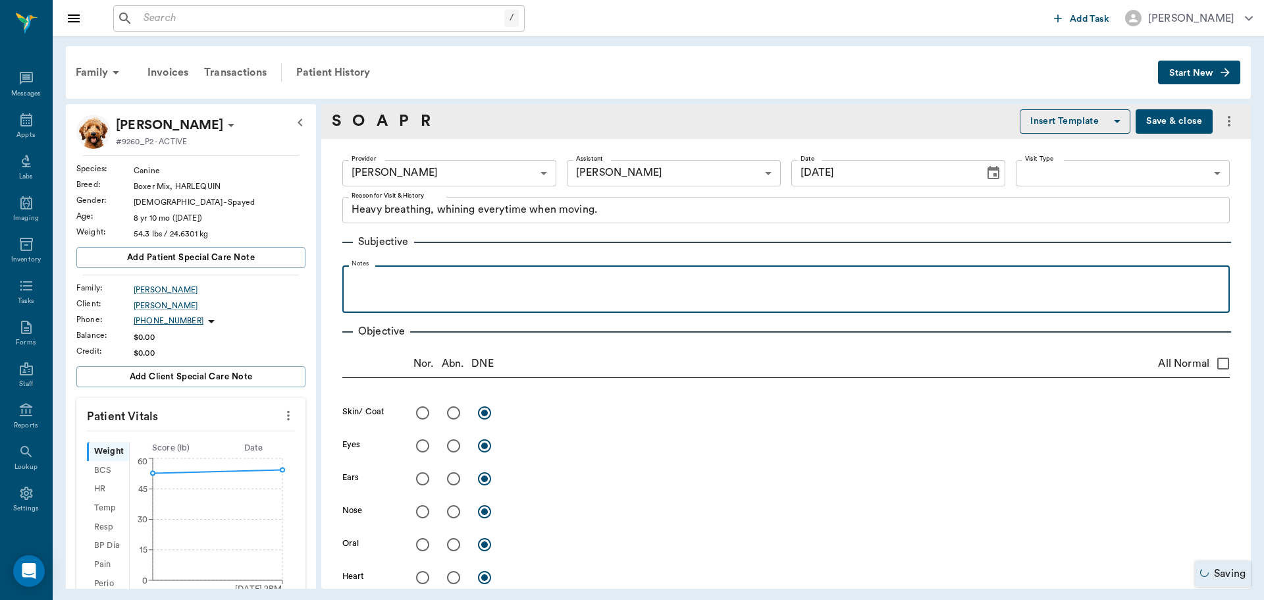
click at [516, 291] on div at bounding box center [786, 288] width 874 height 33
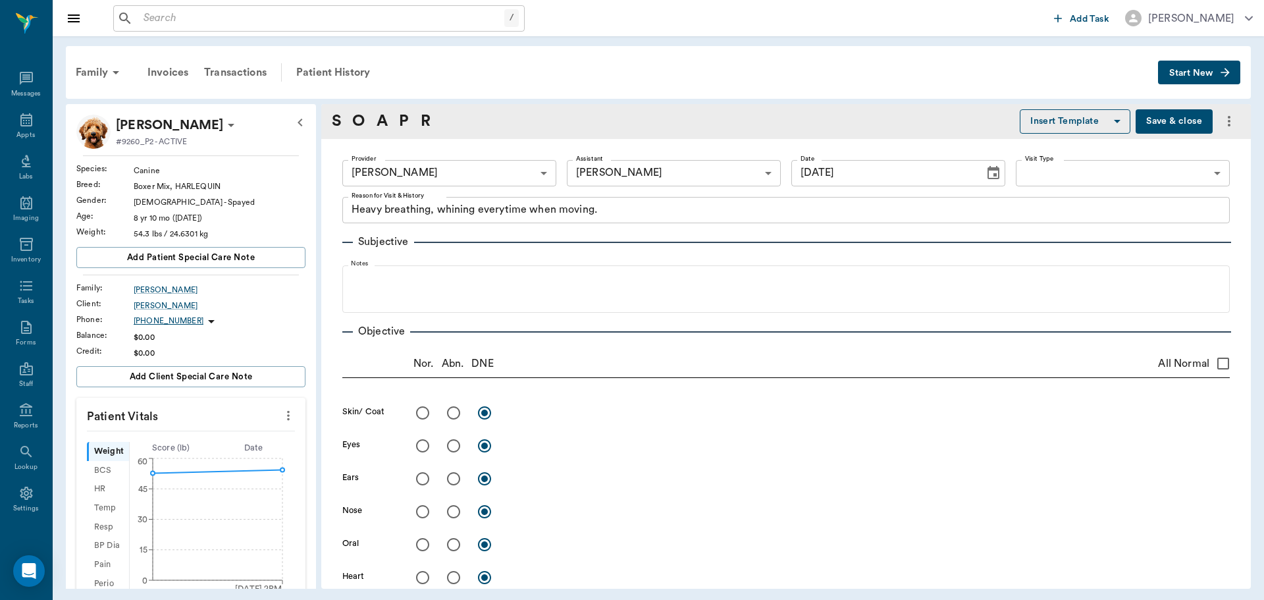
click at [631, 209] on textarea "Heavy breathing, whining everytime when moving." at bounding box center [786, 209] width 869 height 15
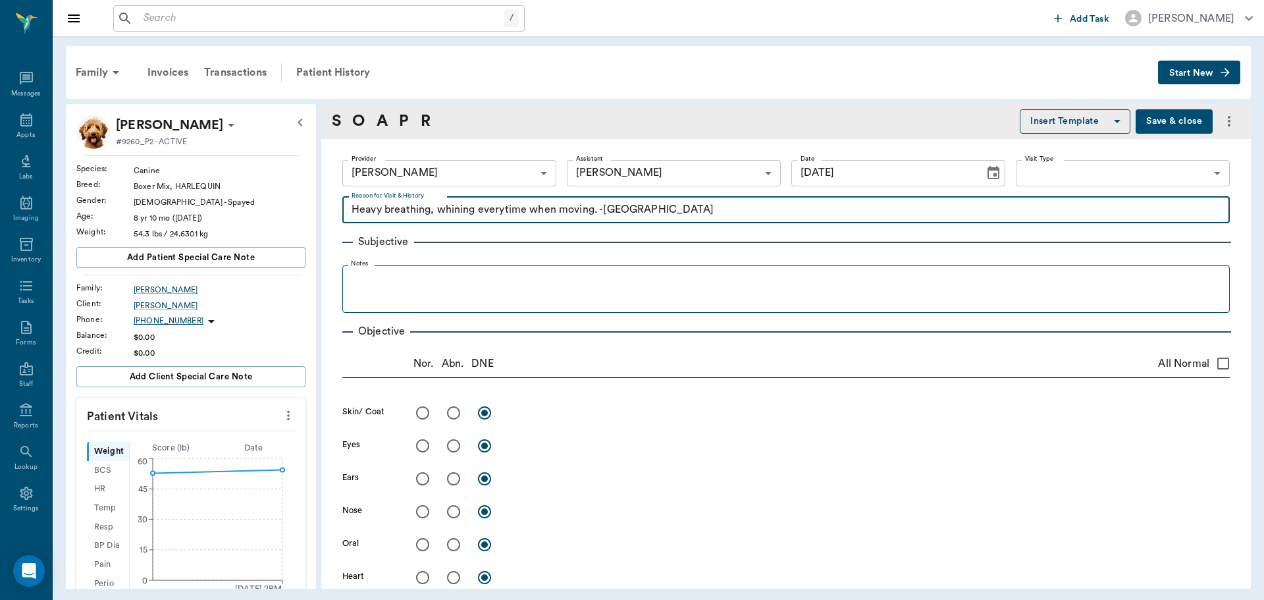
type textarea "Heavy breathing, whining everytime when moving. -Caryn"
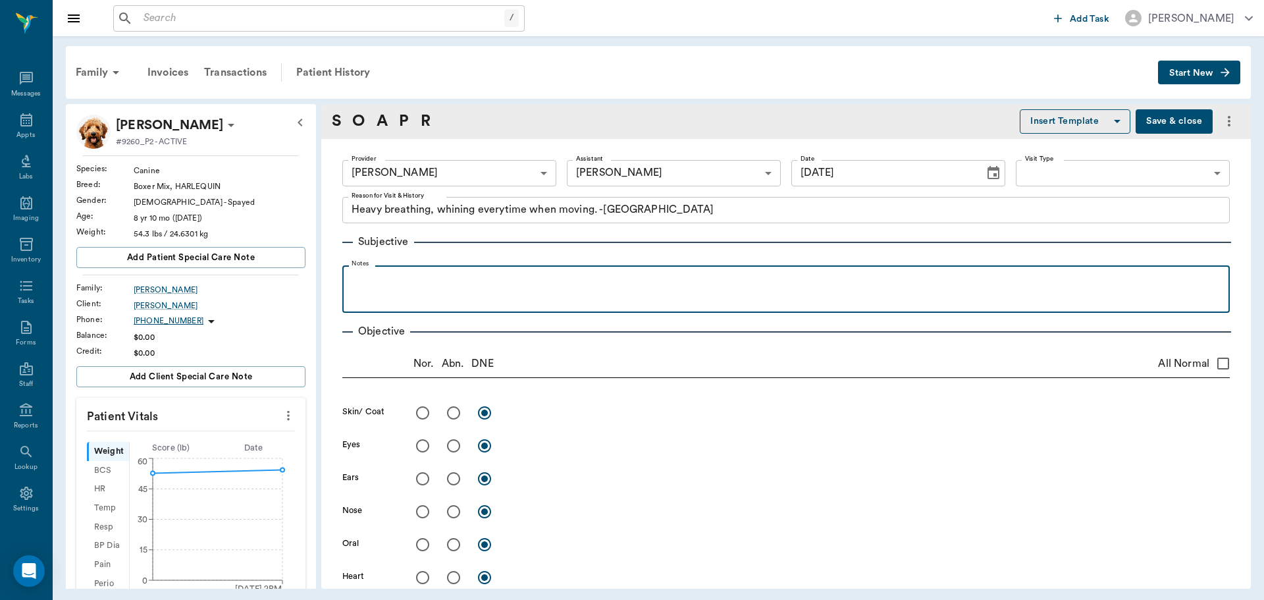
click at [458, 302] on div at bounding box center [786, 288] width 874 height 33
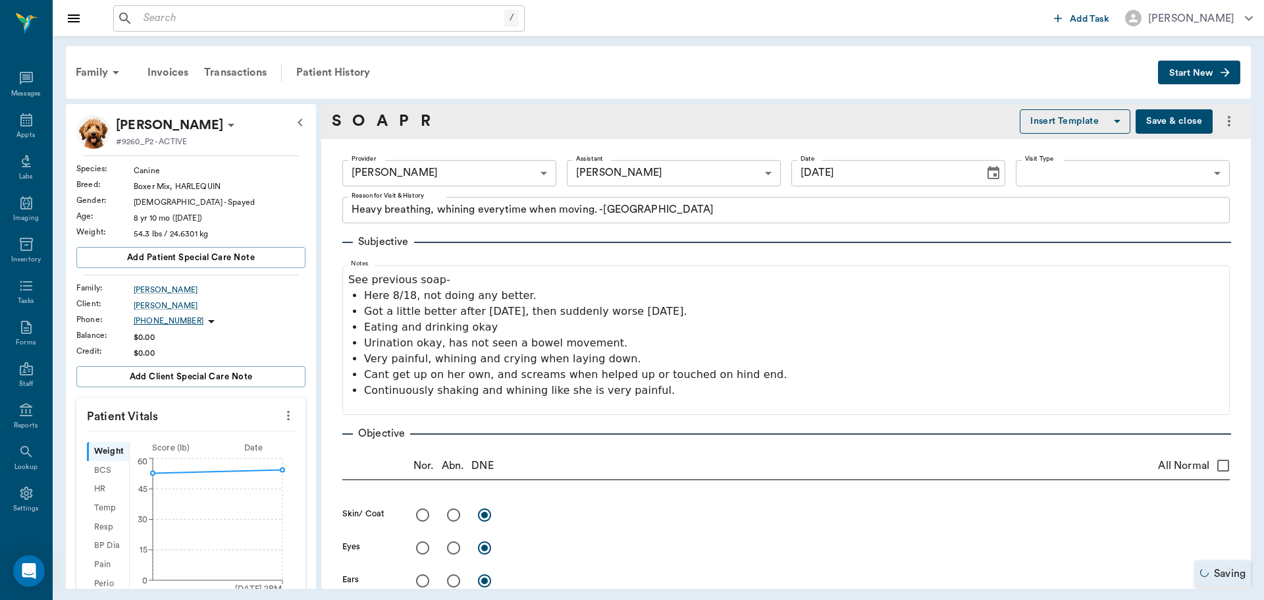
click at [1156, 114] on button "Save & close" at bounding box center [1174, 121] width 77 height 24
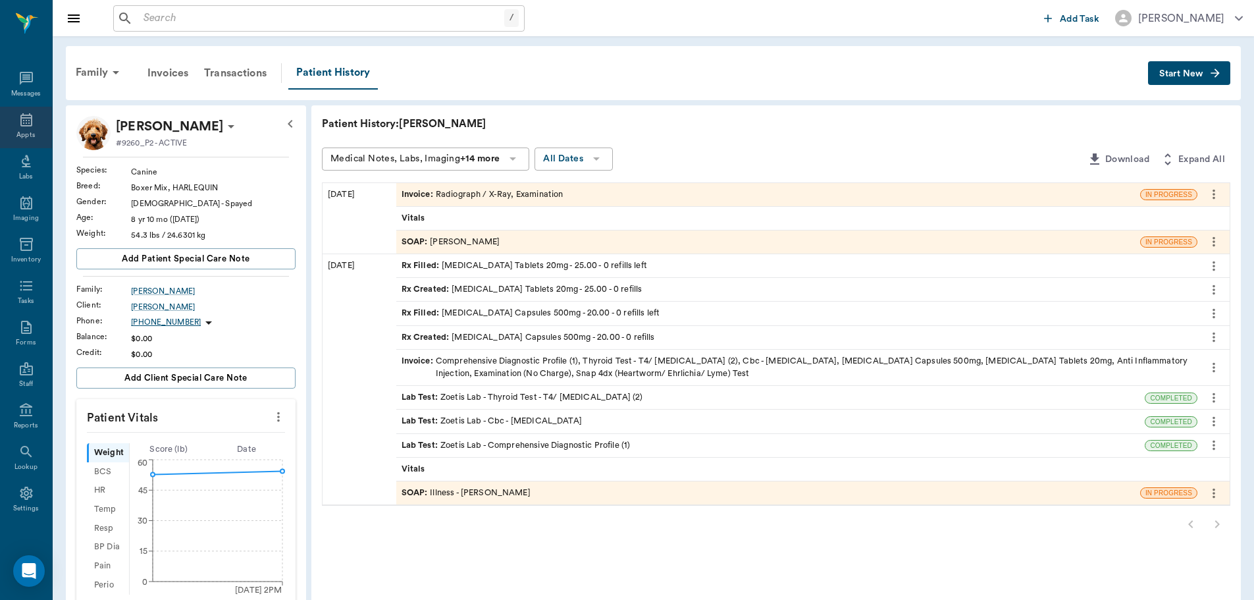
click at [17, 130] on div "Appts" at bounding box center [25, 135] width 18 height 10
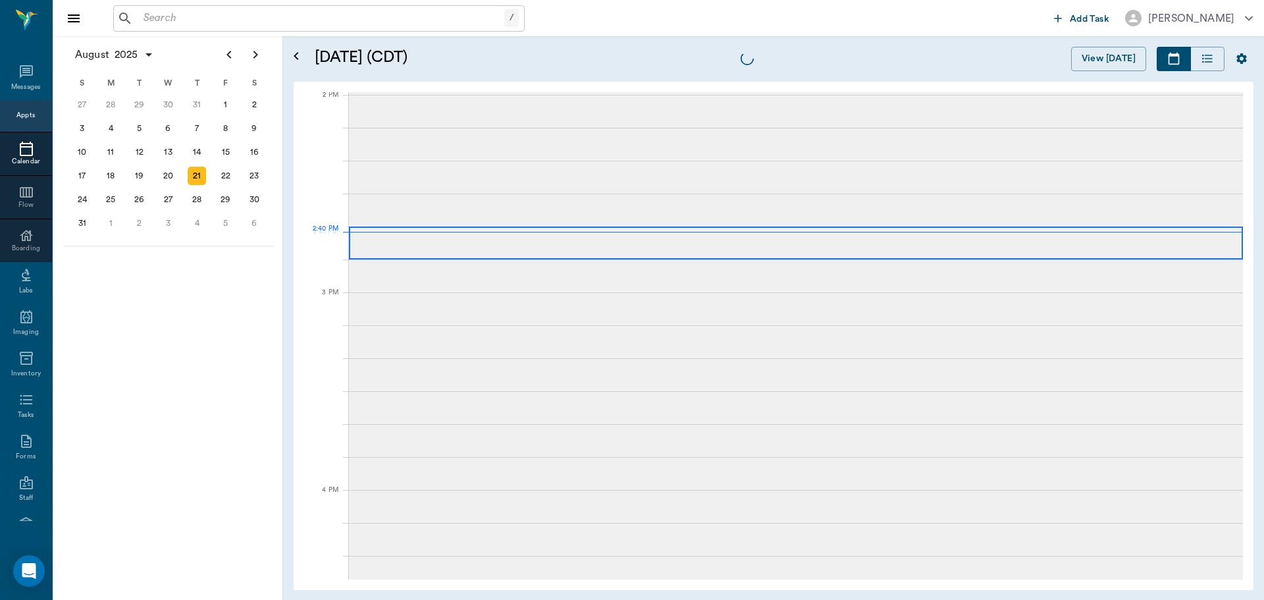
scroll to position [1186, 0]
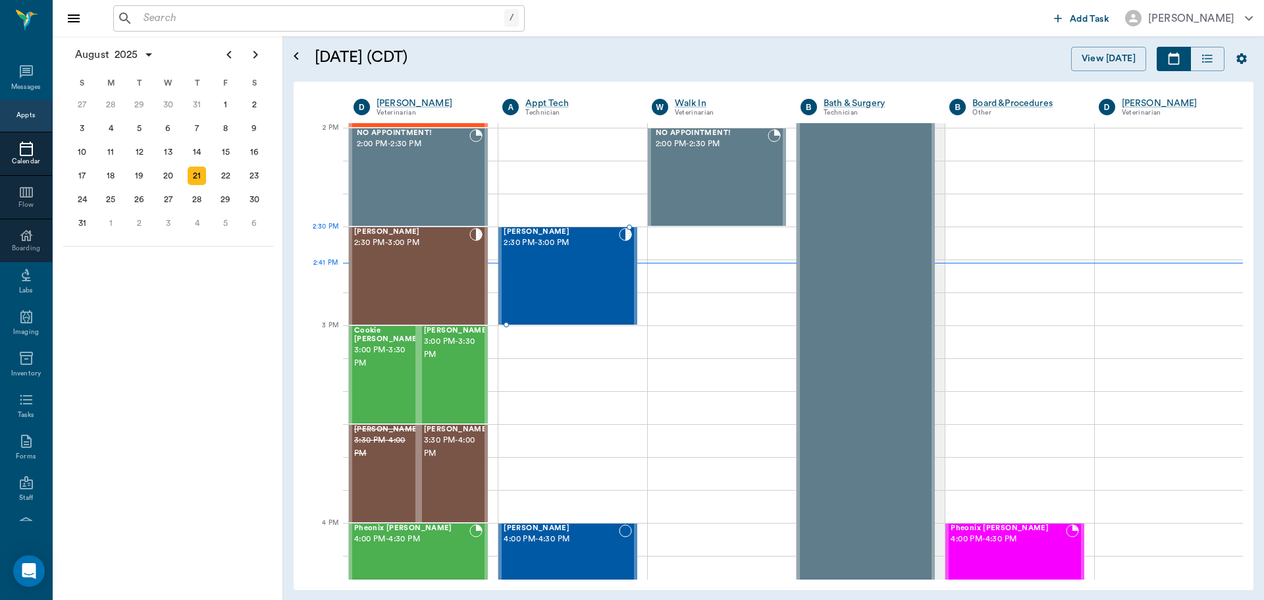
click at [562, 256] on div "Trixie Oliver 2:30 PM - 3:00 PM" at bounding box center [561, 276] width 115 height 96
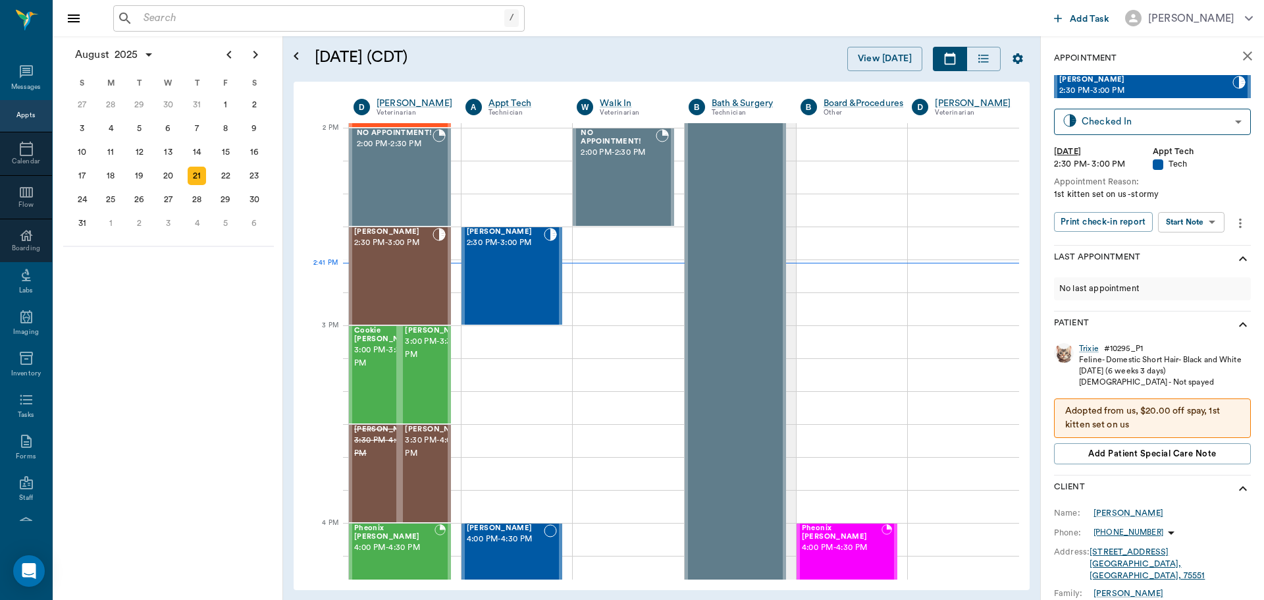
click at [1179, 223] on body "/ ​ Add Task Dr. Bert Ellsworth Nectar Messages Appts Calendar Flow Boarding La…" at bounding box center [632, 300] width 1264 height 600
click at [1176, 246] on button "Start SOAP" at bounding box center [1176, 249] width 45 height 15
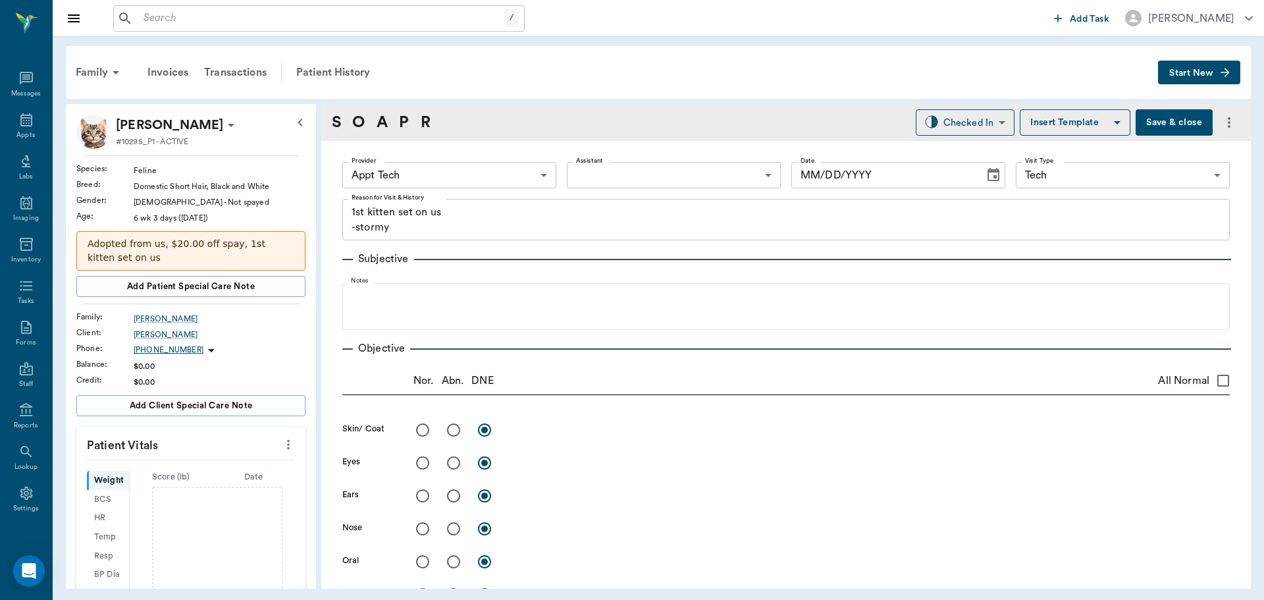
type input "63ec2f075fda476ae8351a4c"
type input "65d2be4f46e3a538d89b8c1a"
type textarea "1st kitten set on us -stormy"
type input "08/21/2025"
click at [281, 439] on icon "more" at bounding box center [288, 445] width 14 height 16
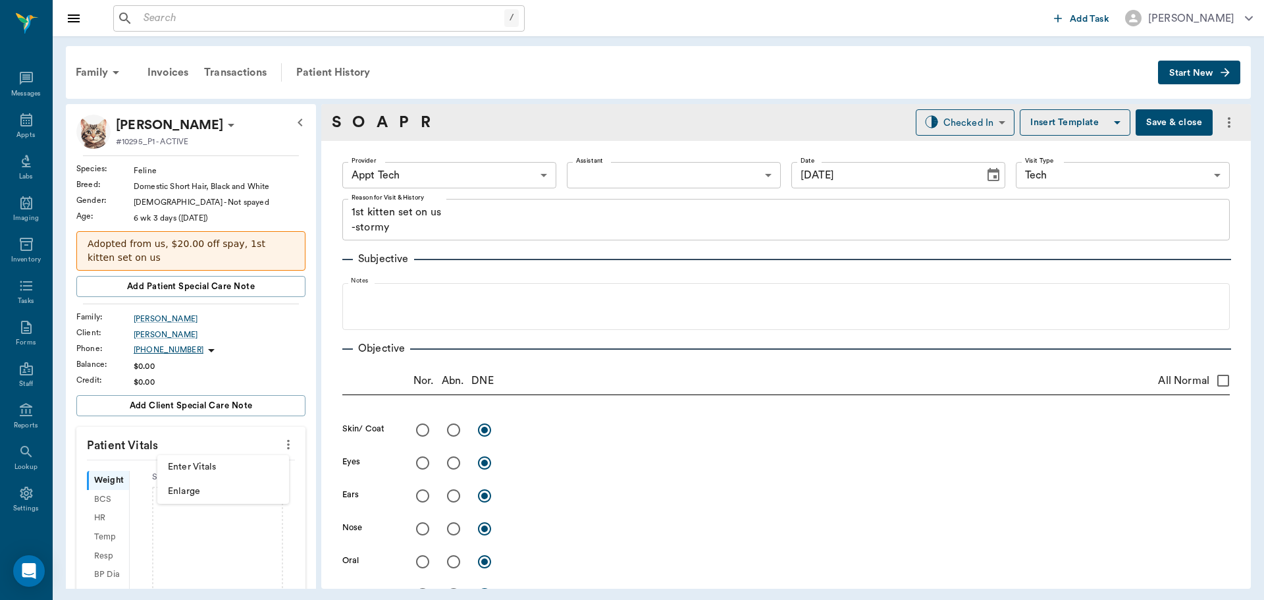
click at [240, 464] on span "Enter Vitals" at bounding box center [223, 467] width 111 height 14
click at [228, 479] on input "text" at bounding box center [190, 484] width 115 height 26
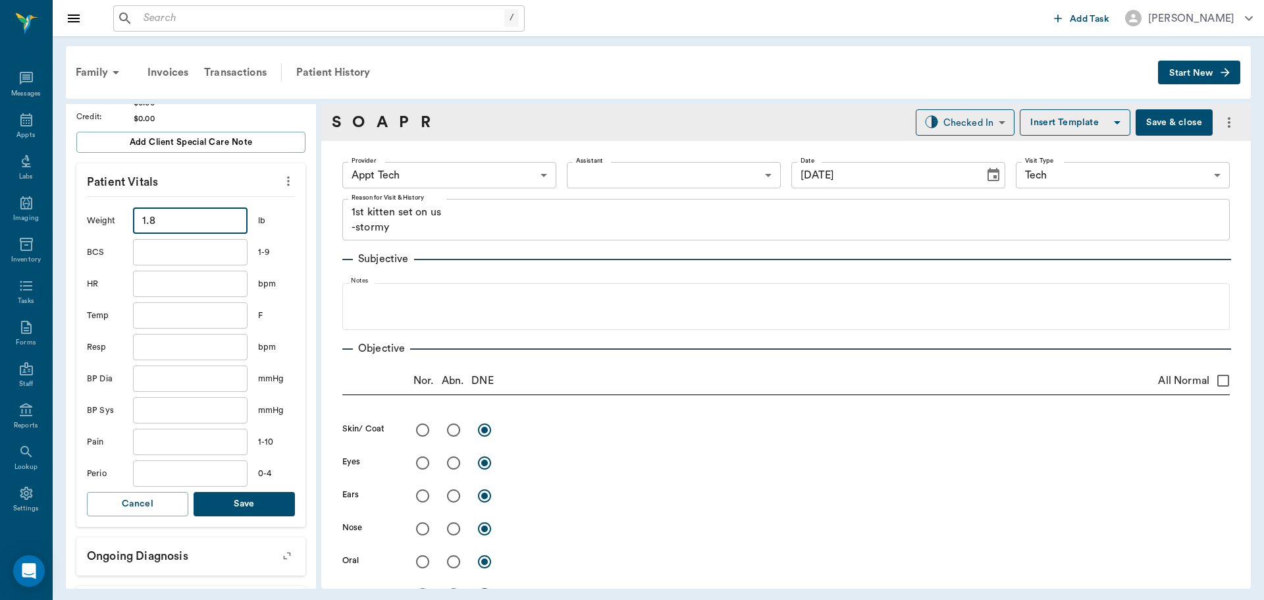
type input "1.8"
click at [244, 513] on button "Save" at bounding box center [244, 504] width 101 height 24
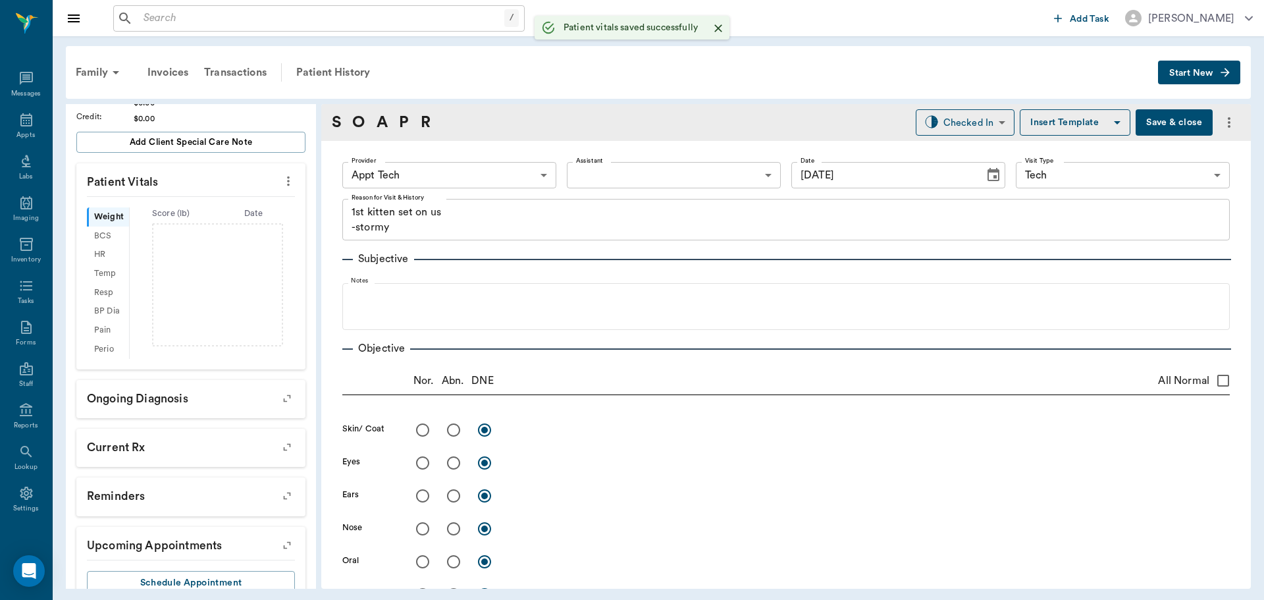
scroll to position [279, 0]
click at [442, 182] on body "/ ​ Add Task Dr. Bert Ellsworth Nectar Messages Appts Labs Imaging Inventory Ta…" at bounding box center [632, 300] width 1264 height 600
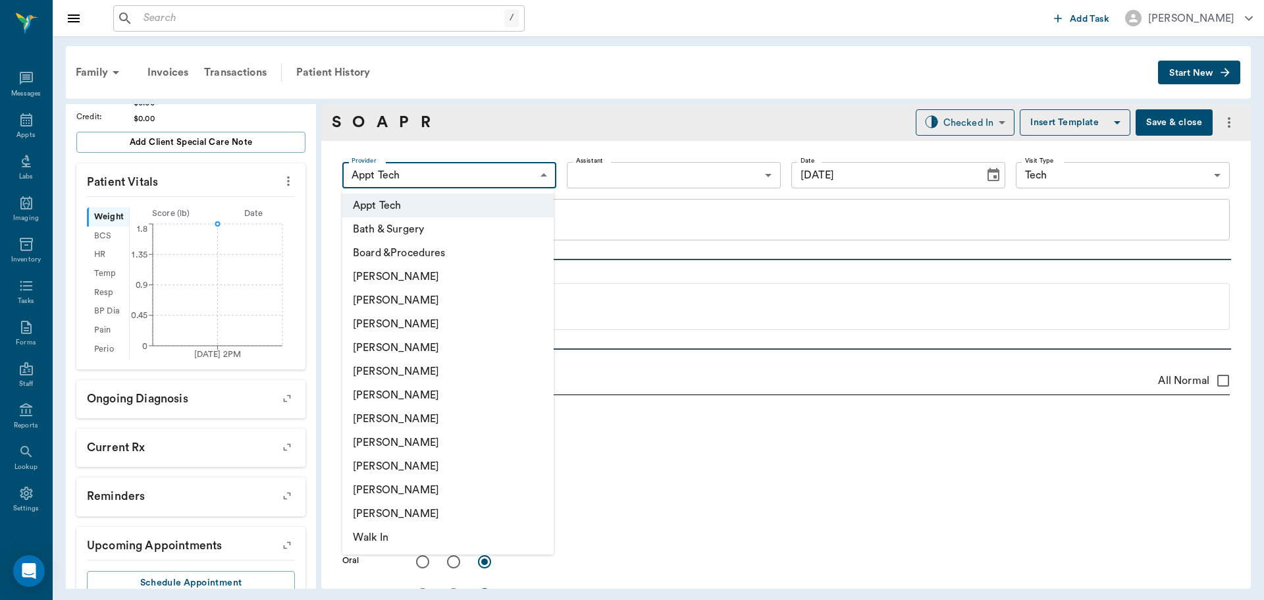
click at [431, 402] on li "Hunter Graves" at bounding box center [447, 395] width 211 height 24
type input "682b670d8bdc6f7f8feef3db"
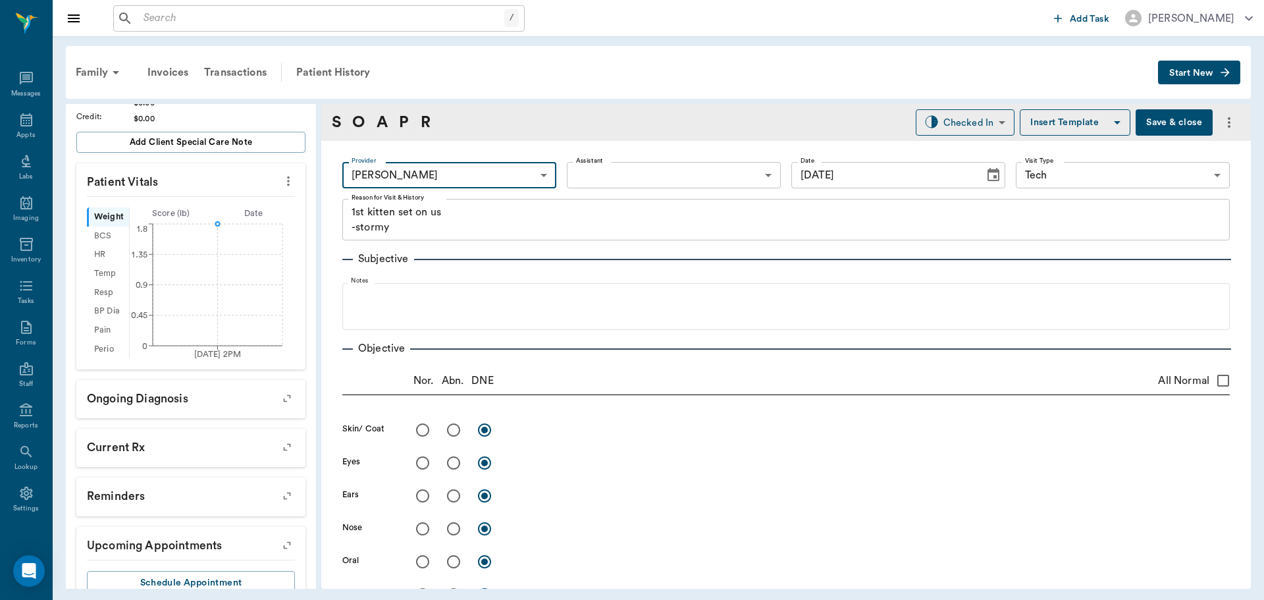
click at [599, 157] on label "Assistant" at bounding box center [589, 160] width 27 height 9
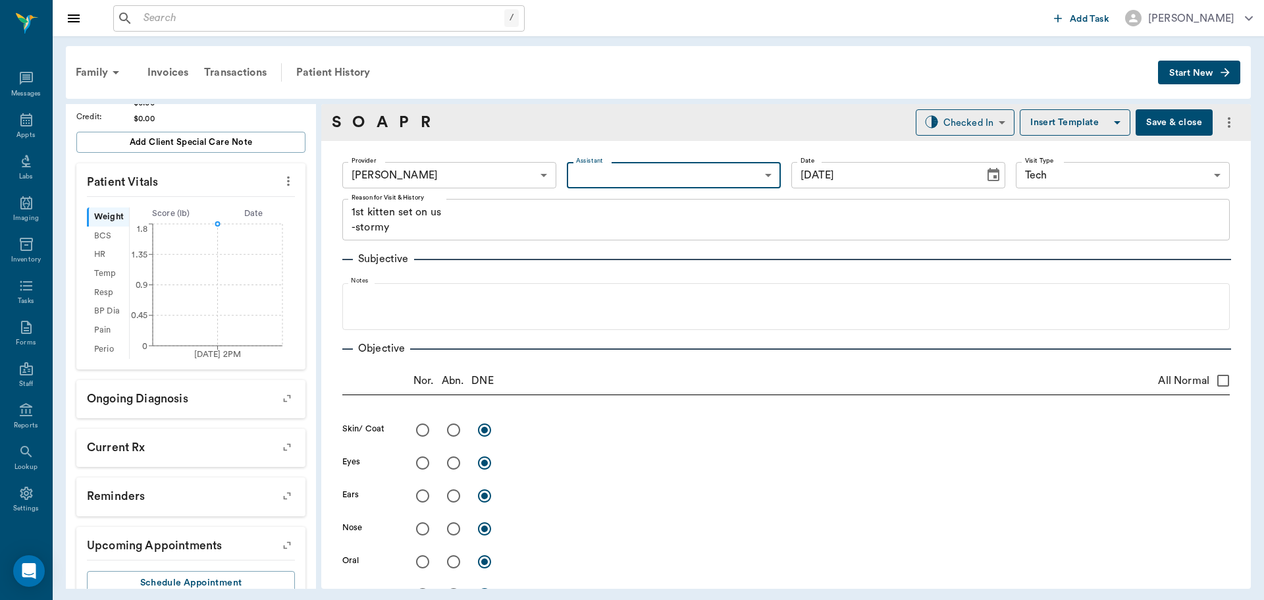
click at [601, 171] on body "/ ​ Add Task Dr. Bert Ellsworth Nectar Messages Appts Labs Imaging Inventory Ta…" at bounding box center [632, 300] width 1264 height 600
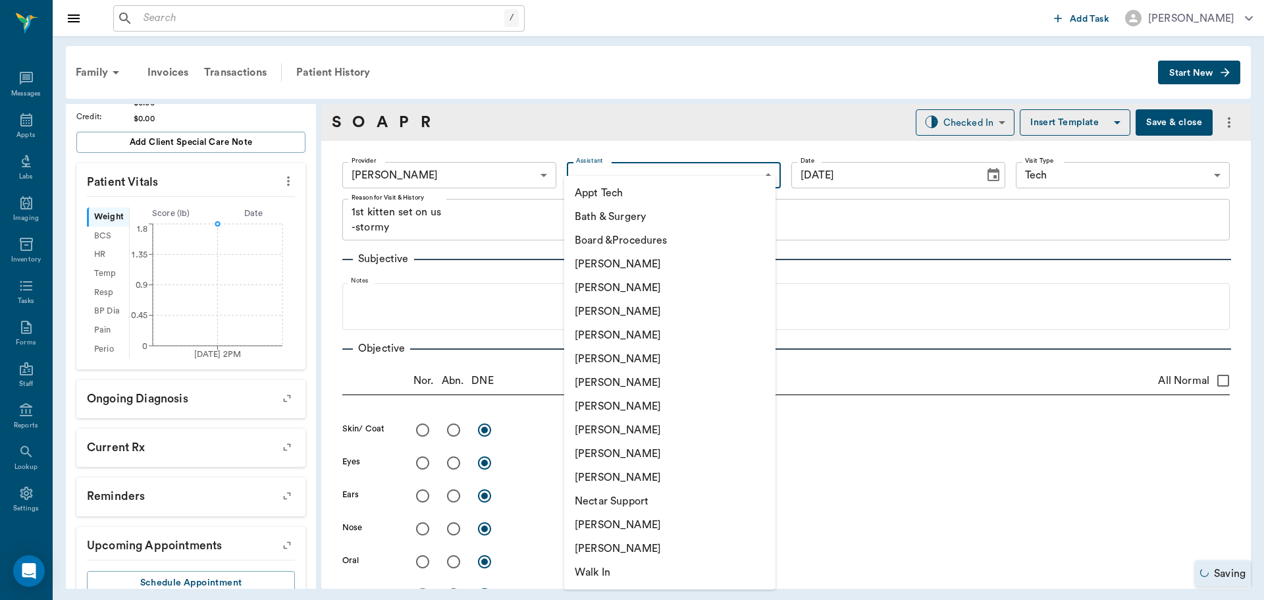
click at [597, 193] on li "Appt Tech" at bounding box center [669, 193] width 211 height 24
type input "63ec2f075fda476ae8351a4c"
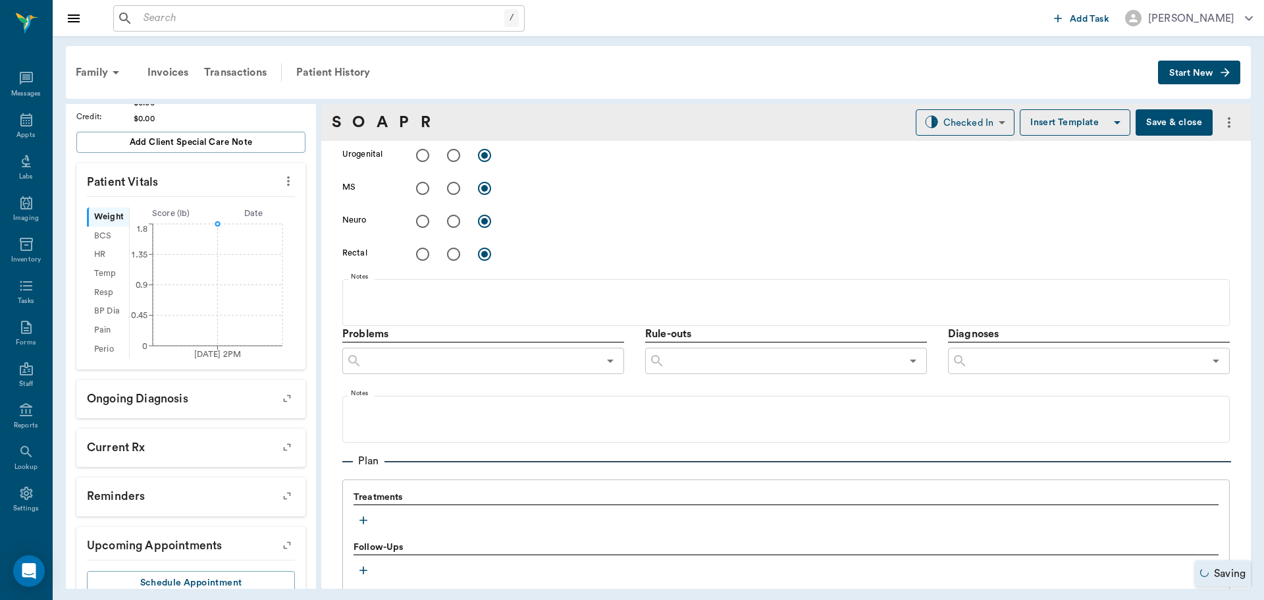
scroll to position [593, 0]
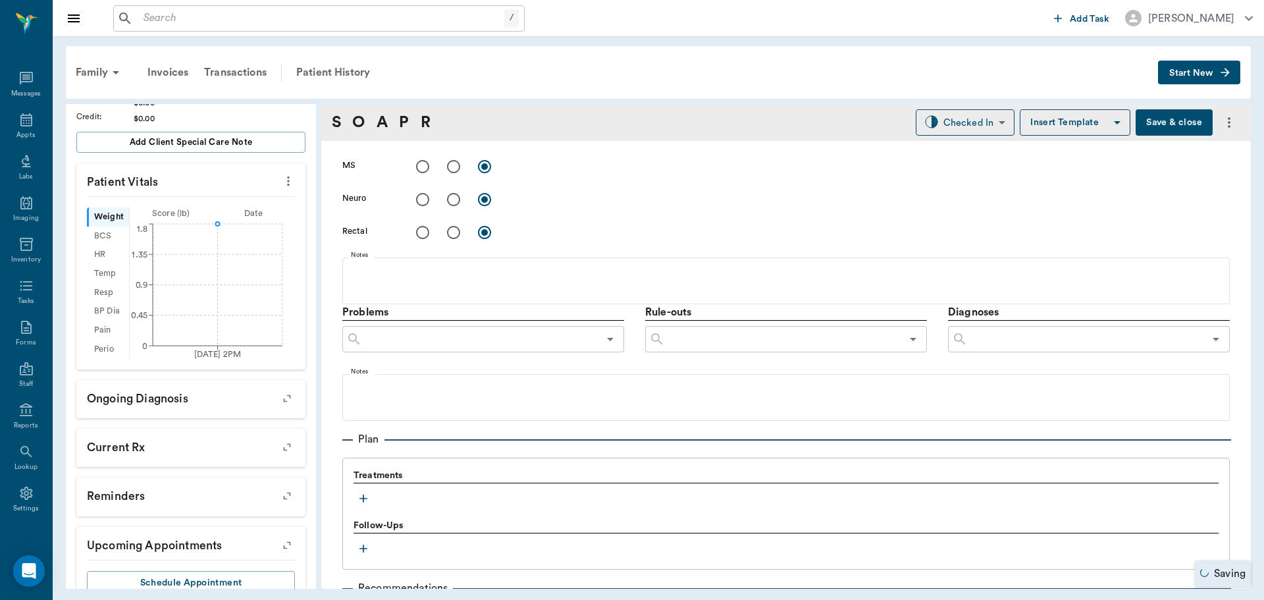
click at [367, 497] on icon "button" at bounding box center [363, 498] width 13 height 13
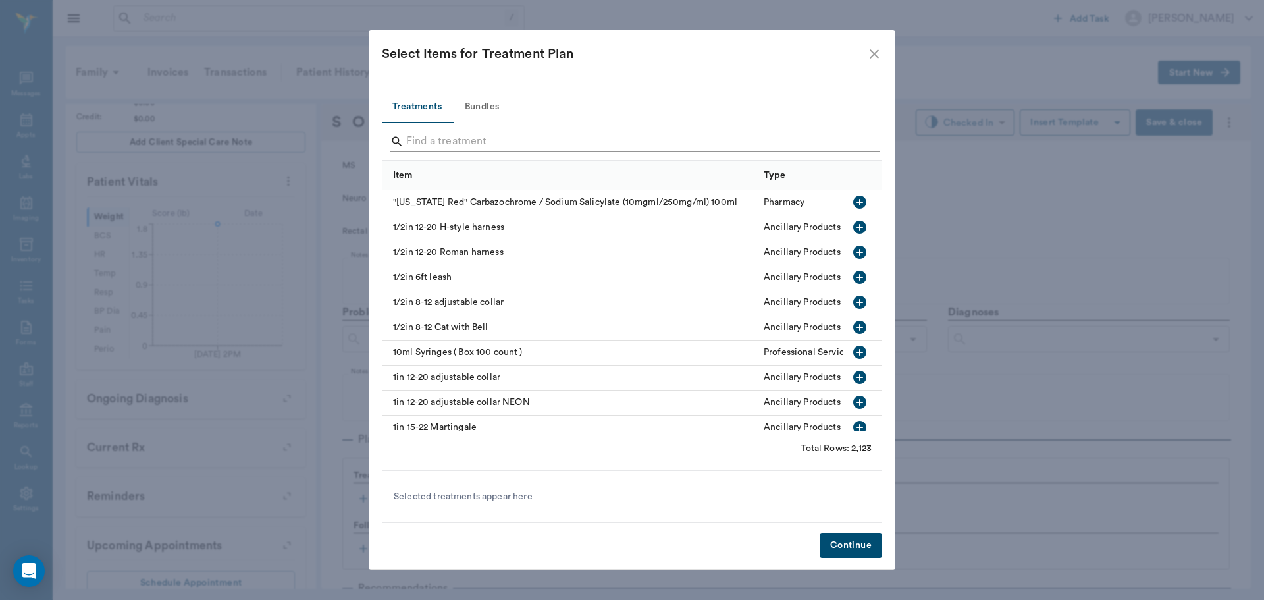
click at [449, 131] on input "Search" at bounding box center [633, 141] width 454 height 21
click at [466, 113] on button "Bundles" at bounding box center [481, 108] width 59 height 32
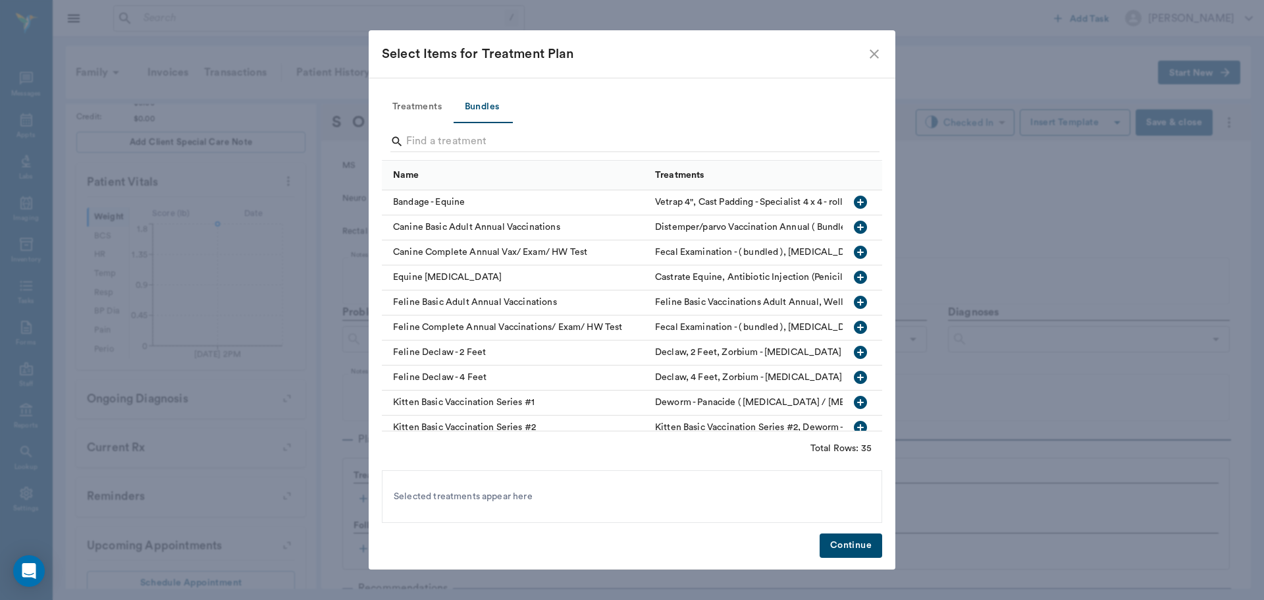
click at [470, 147] on input "Search" at bounding box center [633, 141] width 454 height 21
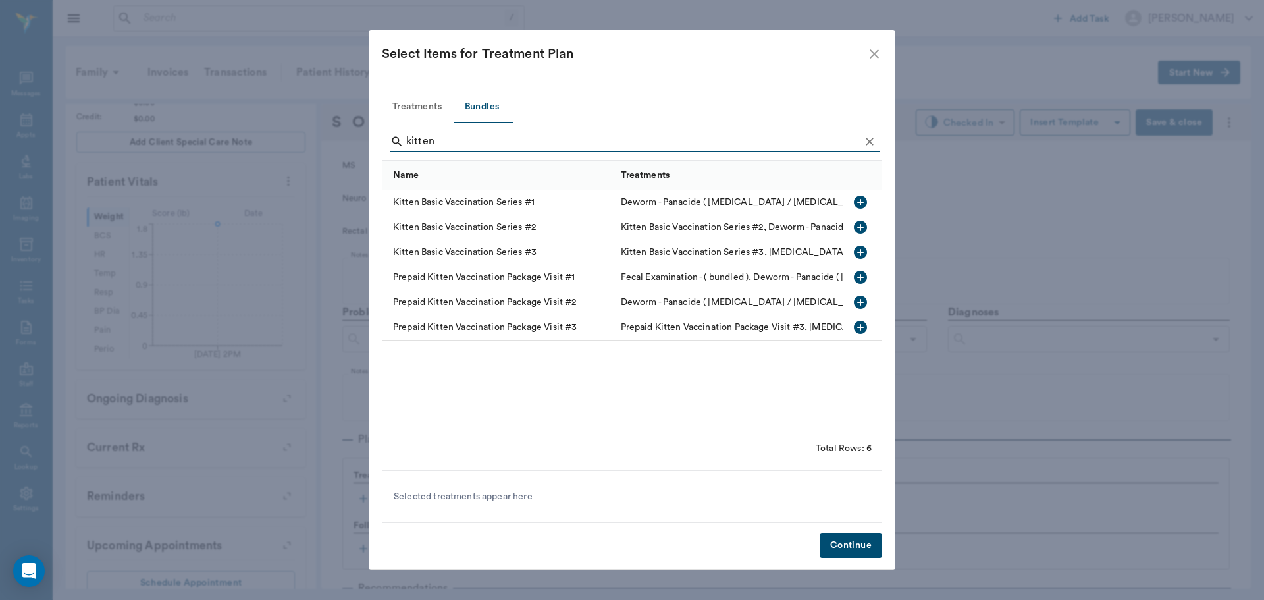
type input "kitten"
click at [856, 199] on icon "button" at bounding box center [860, 202] width 13 height 13
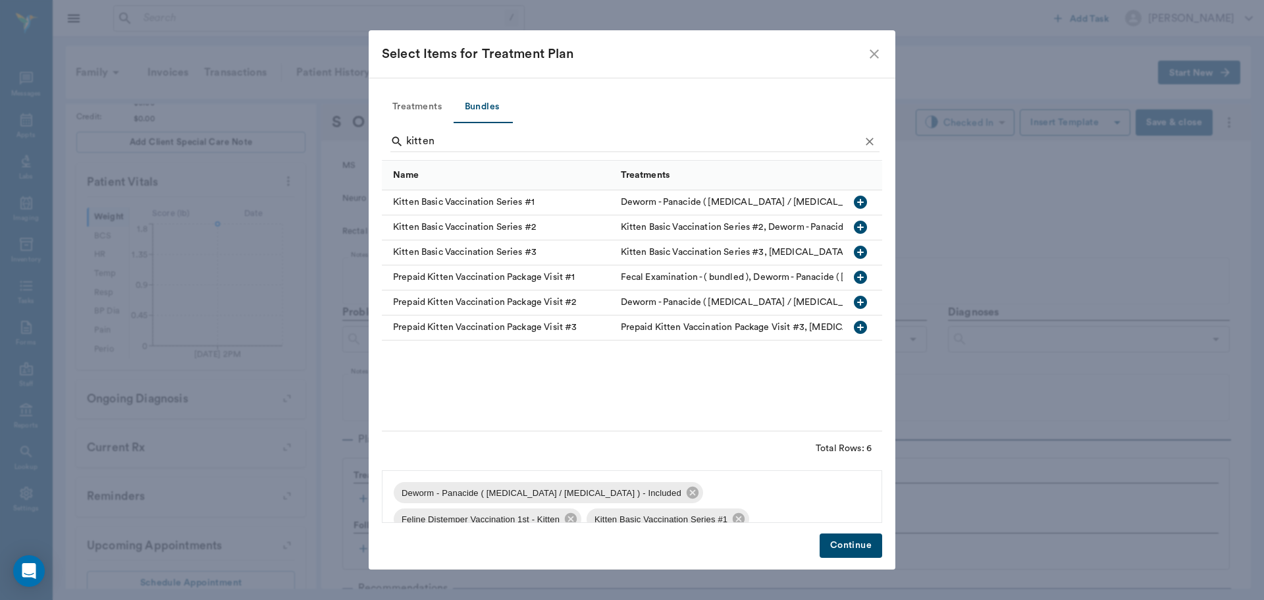
click at [541, 539] on icon at bounding box center [535, 545] width 12 height 12
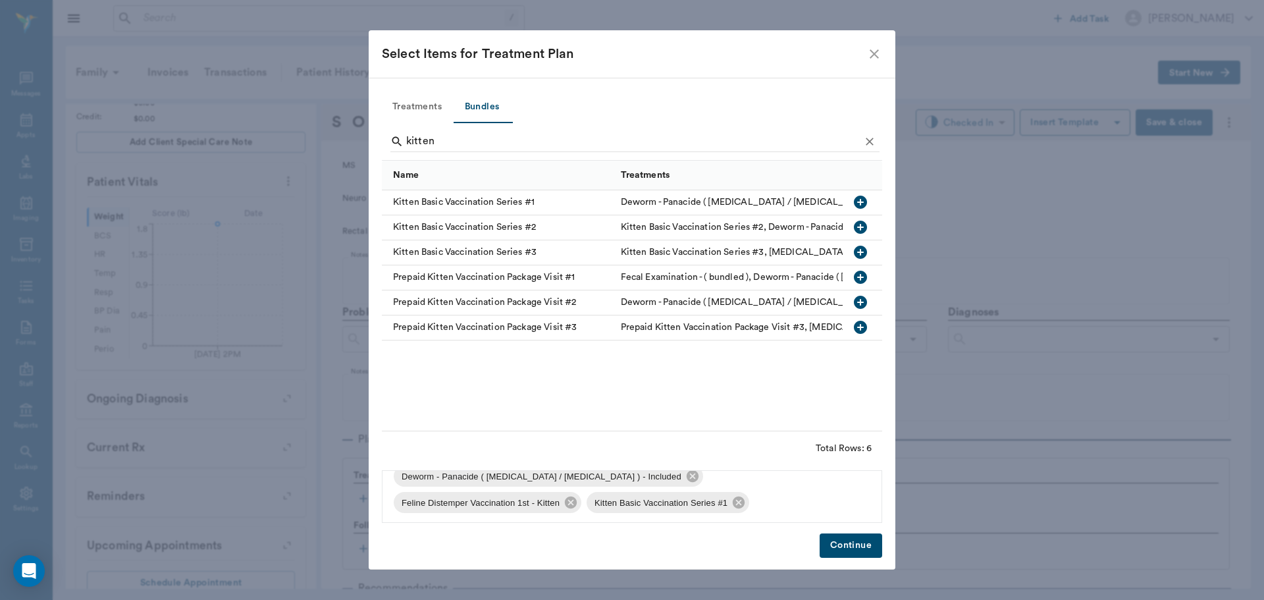
scroll to position [18, 0]
click at [842, 541] on button "Continue" at bounding box center [851, 545] width 63 height 24
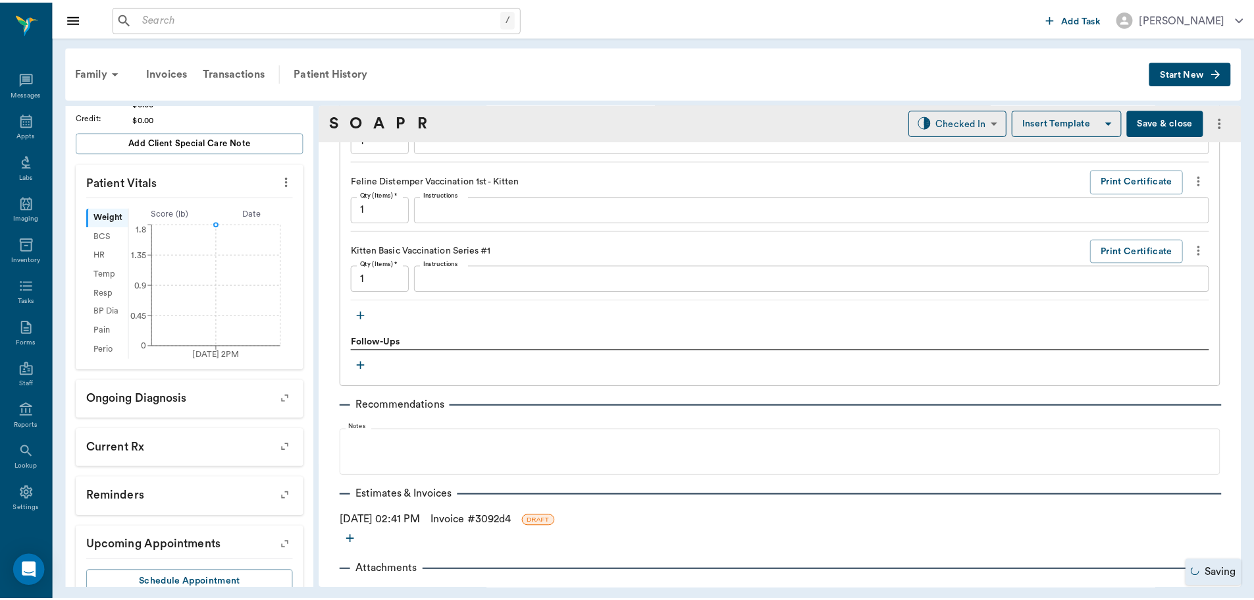
scroll to position [1012, 0]
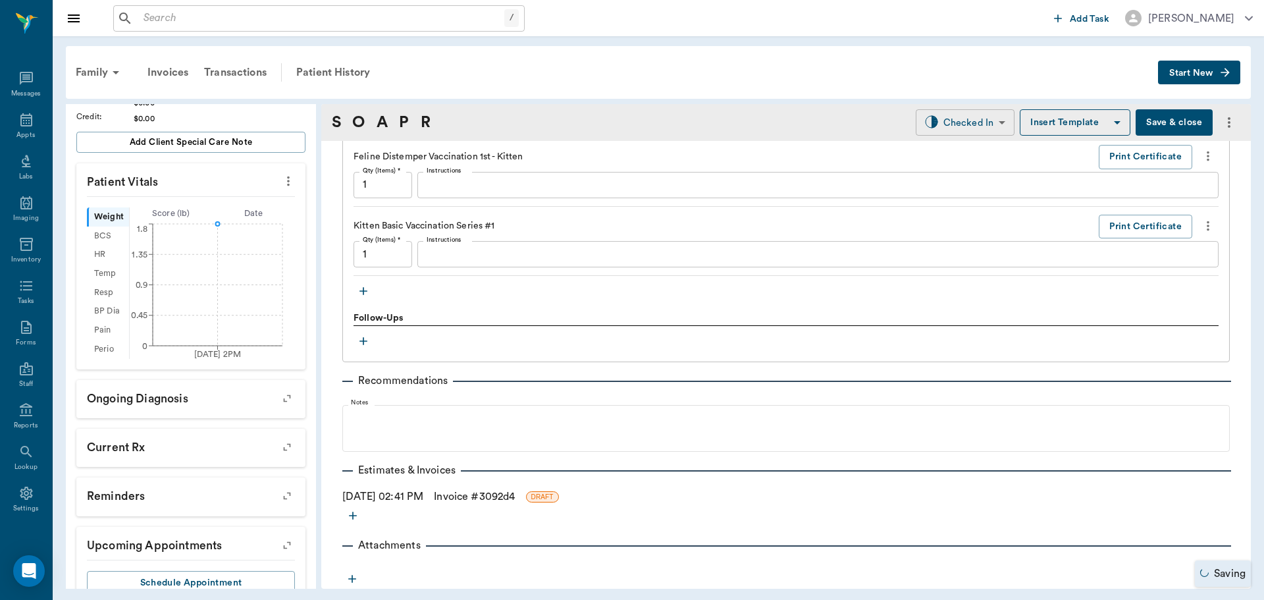
click at [957, 114] on body "/ ​ Add Task Dr. Bert Ellsworth Nectar Messages Appts Labs Imaging Inventory Ta…" at bounding box center [632, 300] width 1264 height 600
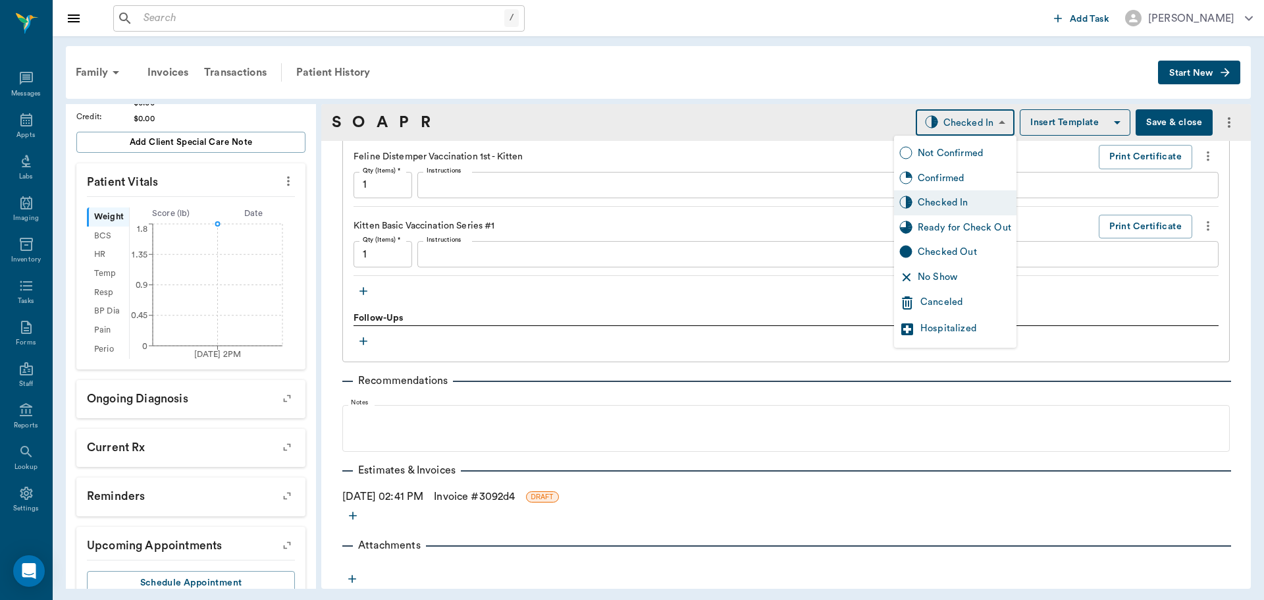
click at [961, 230] on div "Ready for Check Out" at bounding box center [965, 228] width 94 height 14
type input "READY_TO_CHECKOUT"
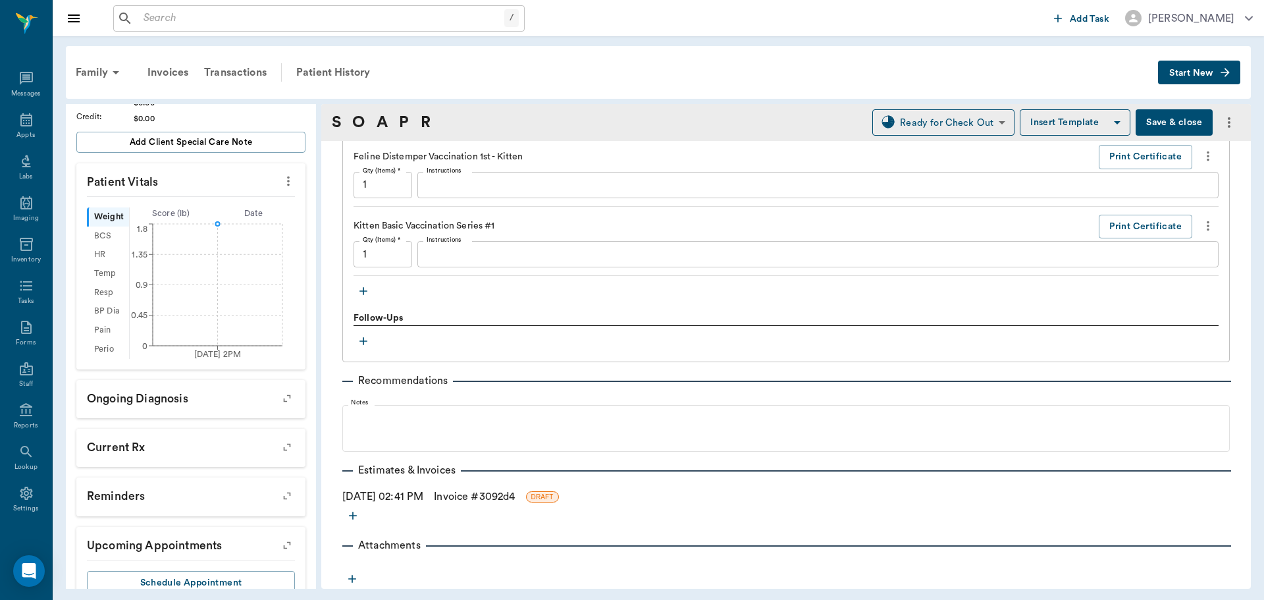
click at [464, 498] on link "Invoice # 3092d4" at bounding box center [474, 497] width 81 height 16
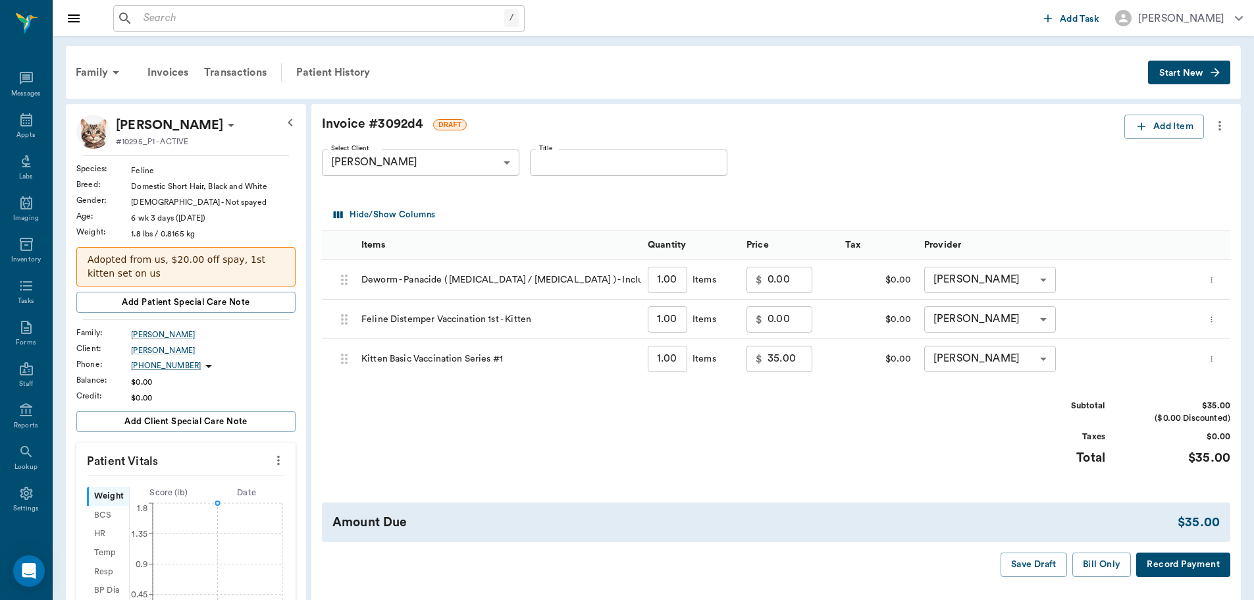
click at [777, 360] on input "35.00" at bounding box center [790, 359] width 45 height 26
type input "0"
type input "35.00"
click at [877, 412] on div "Subtotal $35.00 ($0.00 Discounted) Taxes $0.00 Total $35.00" at bounding box center [776, 440] width 909 height 81
click at [1198, 122] on button "Add Item" at bounding box center [1165, 127] width 80 height 24
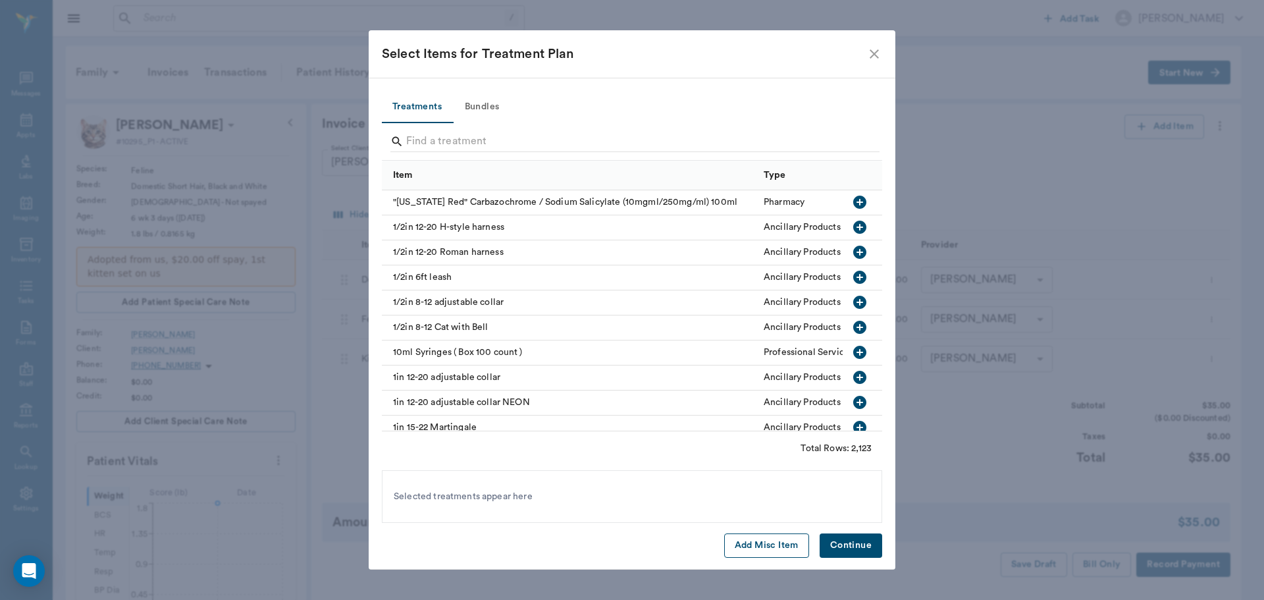
click at [755, 541] on button "Add Misc Item" at bounding box center [766, 545] width 85 height 24
click at [853, 547] on button "Continue" at bounding box center [851, 545] width 63 height 24
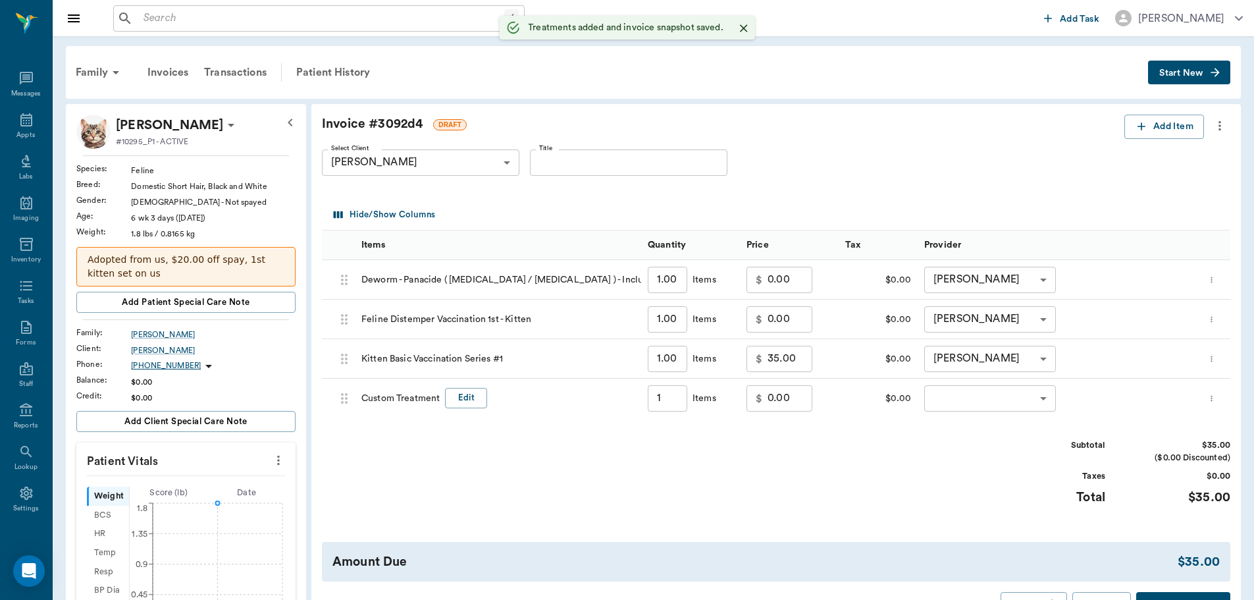
type input "1.00"
click at [485, 400] on button "Edit" at bounding box center [466, 398] width 42 height 20
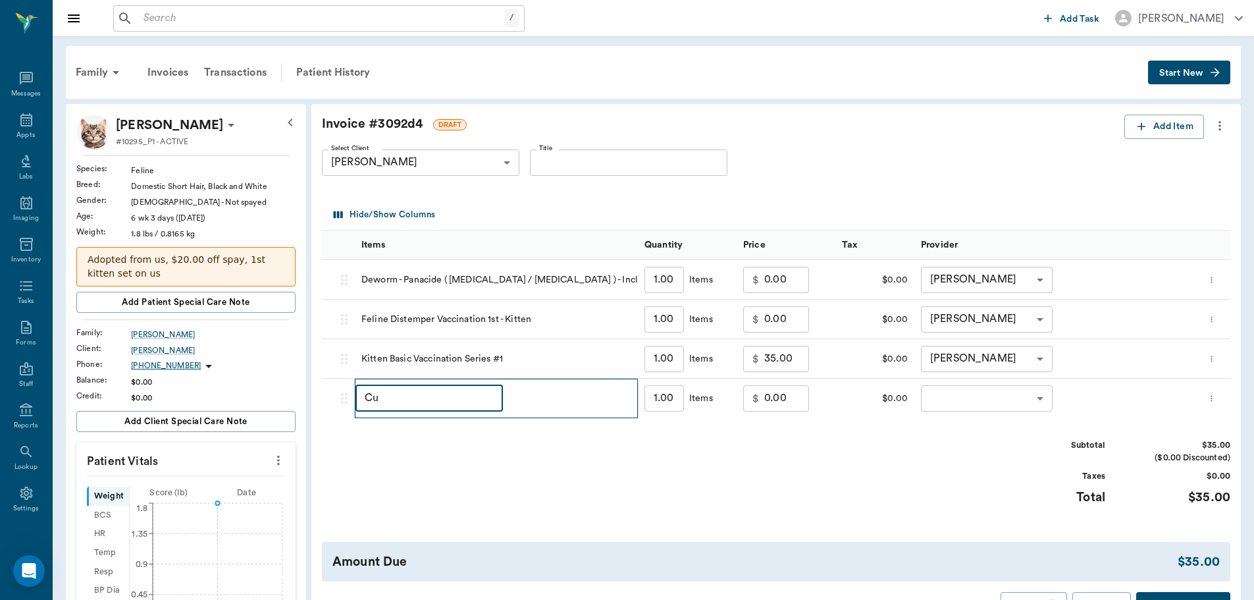
type input "C"
type input "Adoption Discount"
click at [787, 398] on input "0.00" at bounding box center [786, 398] width 45 height 26
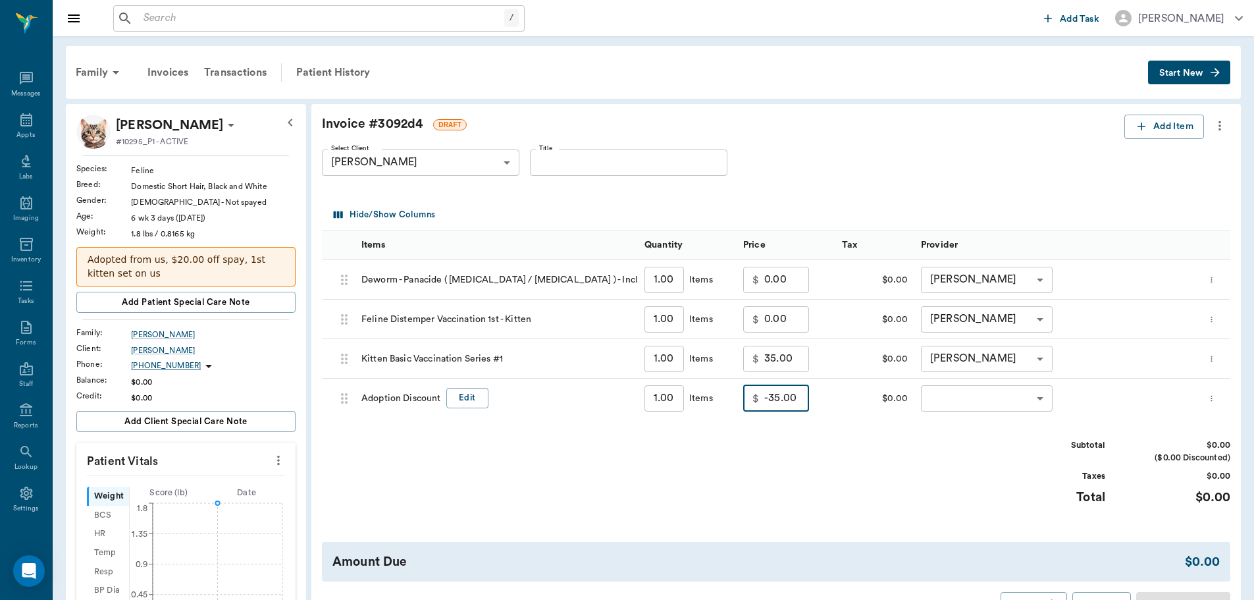
type input "-35.00"
click at [943, 393] on body "/ ​ Add Task Dr. Bert Ellsworth Nectar Messages Appts Labs Imaging Inventory Ta…" at bounding box center [632, 458] width 1264 height 916
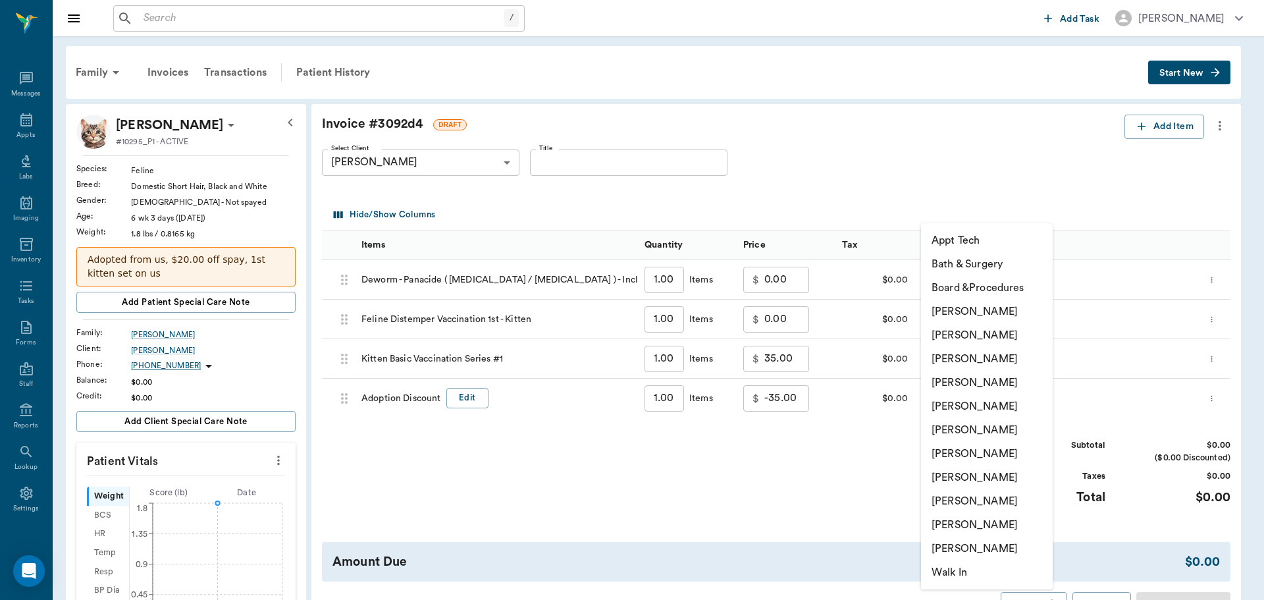
click at [944, 430] on li "Hunter Graves" at bounding box center [987, 430] width 132 height 24
type input "none-682b670d8bdc6f7f8feef3db"
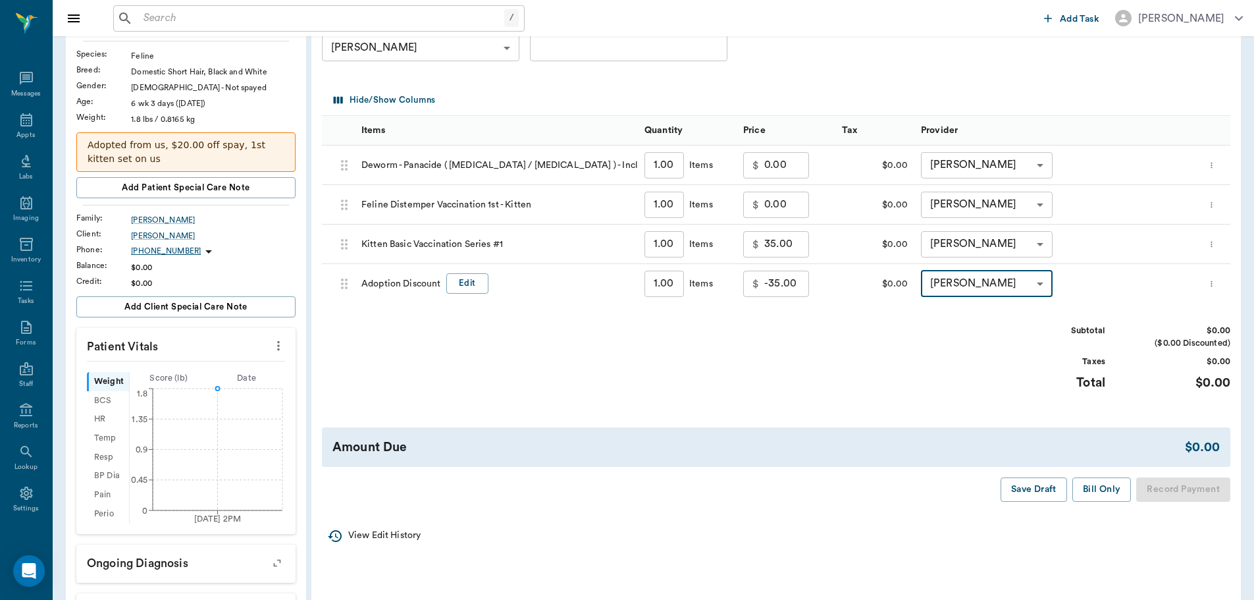
scroll to position [132, 0]
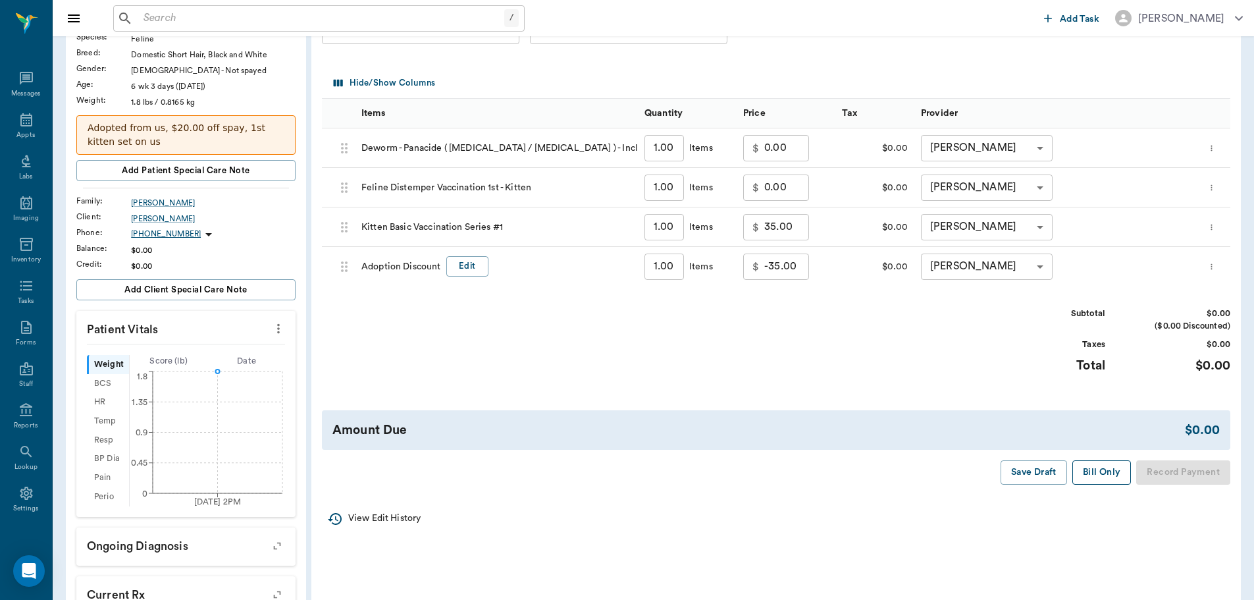
click at [1099, 475] on button "Bill Only" at bounding box center [1102, 472] width 59 height 24
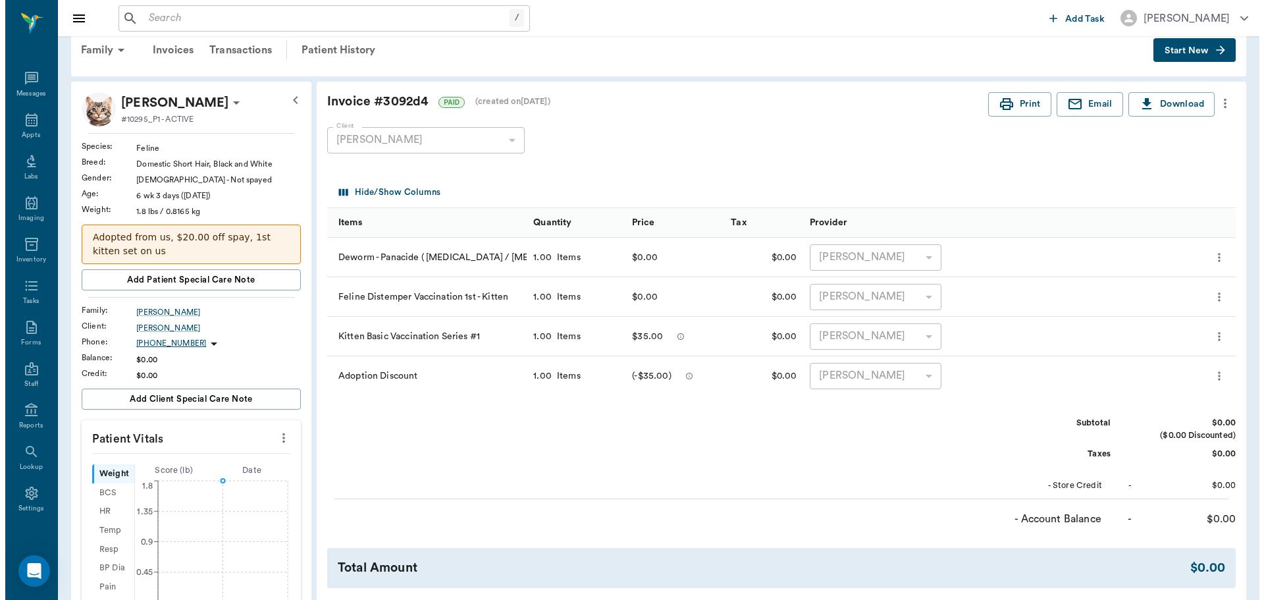
scroll to position [0, 0]
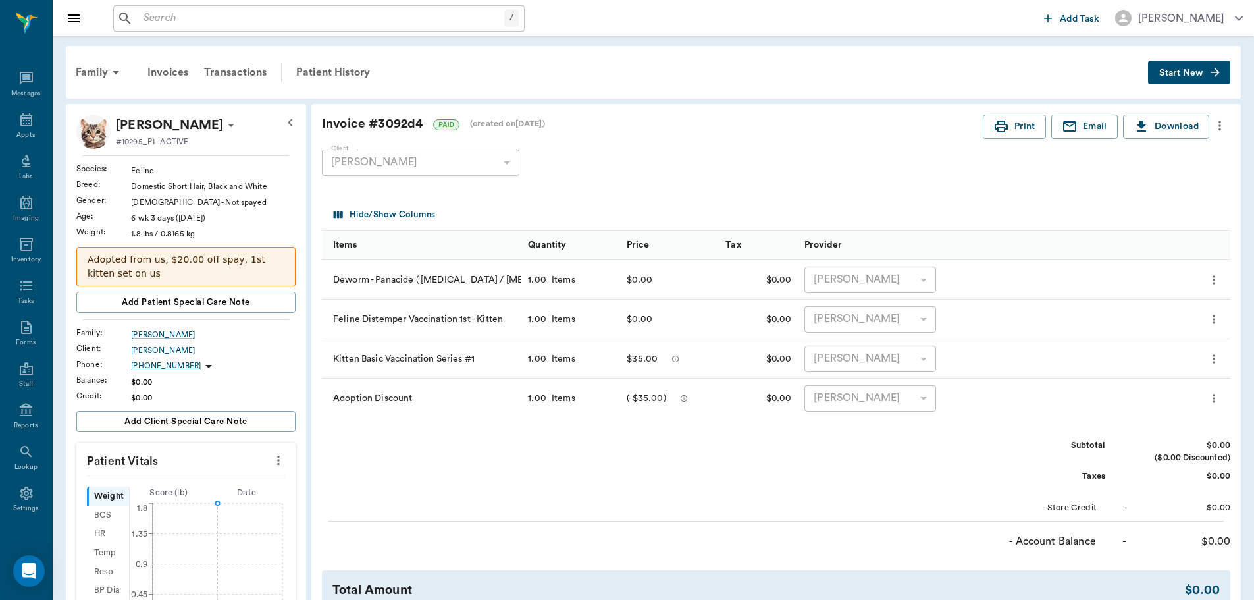
click at [687, 180] on div "Client Arlene Oliver 689cfa47ed37b777db1100f5 Client" at bounding box center [766, 162] width 888 height 47
click at [17, 130] on div "Appts" at bounding box center [25, 135] width 18 height 10
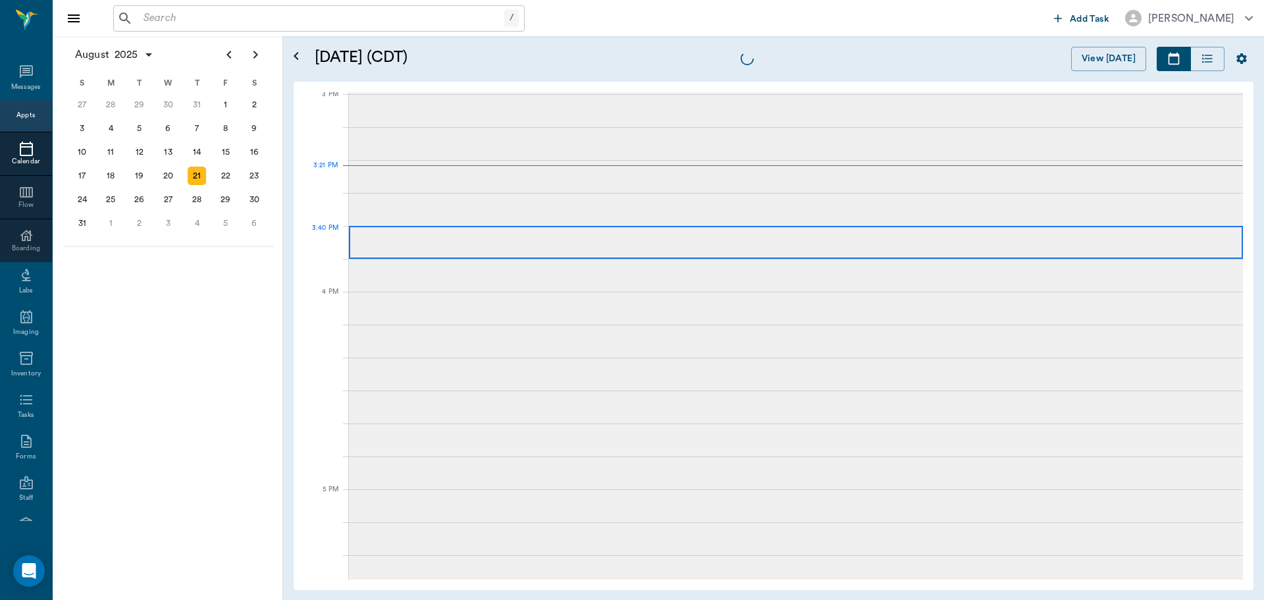
scroll to position [1384, 0]
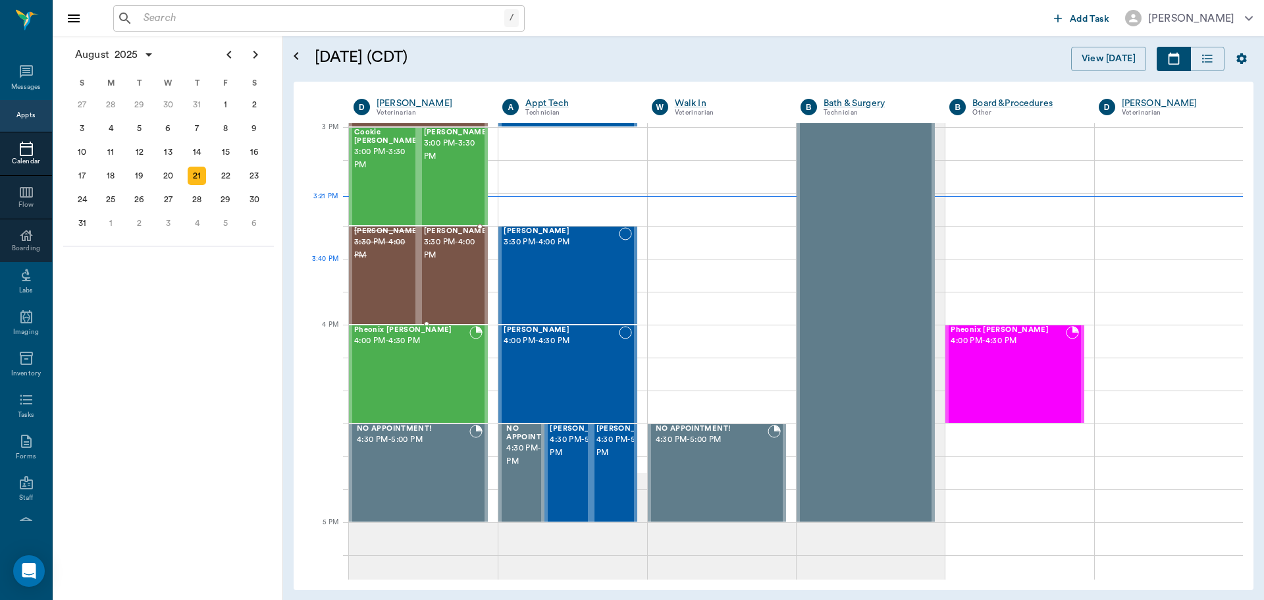
click at [459, 281] on div "Shiloh Cochran 3:30 PM - 4:00 PM" at bounding box center [457, 275] width 66 height 96
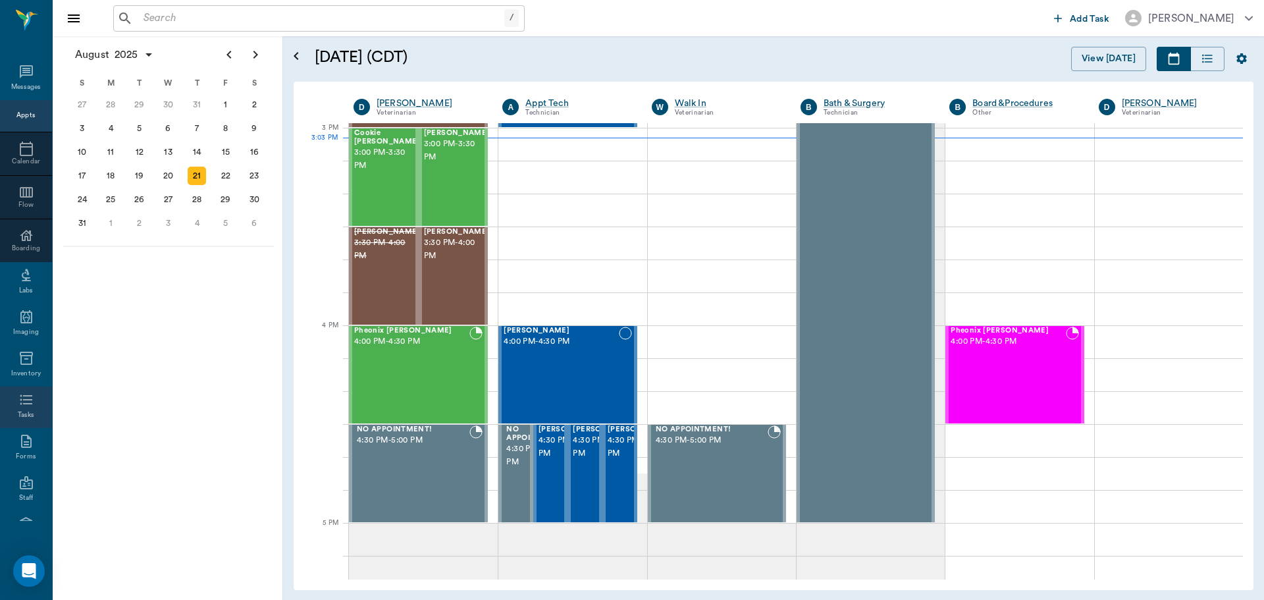
scroll to position [120, 0]
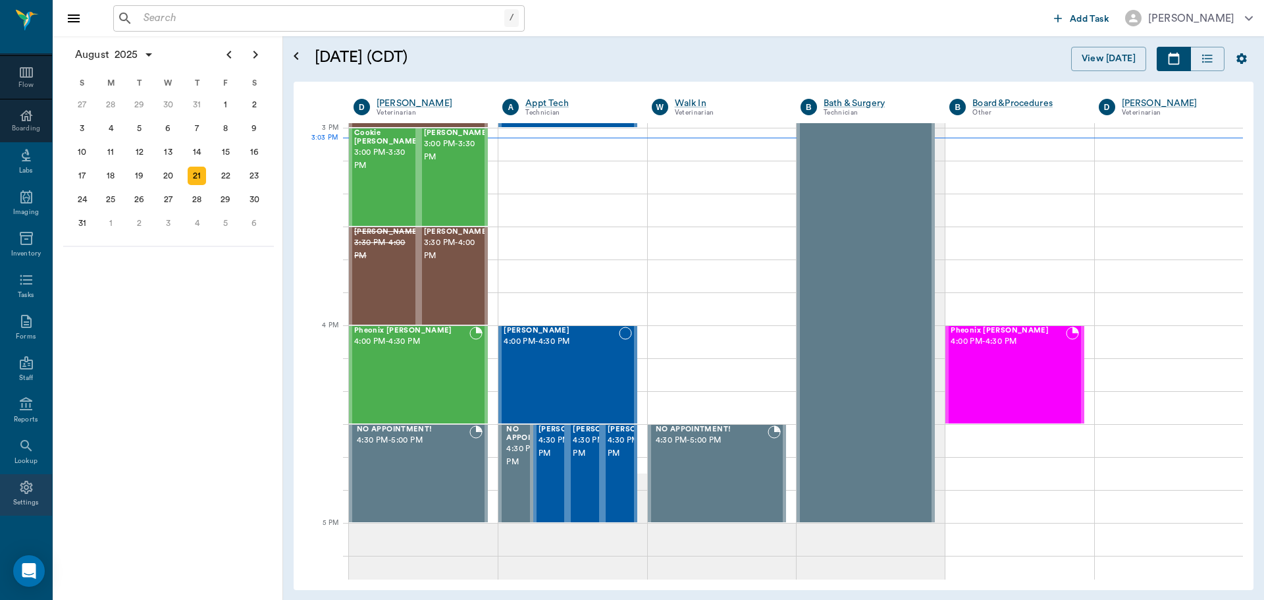
click at [27, 492] on icon at bounding box center [26, 487] width 16 height 16
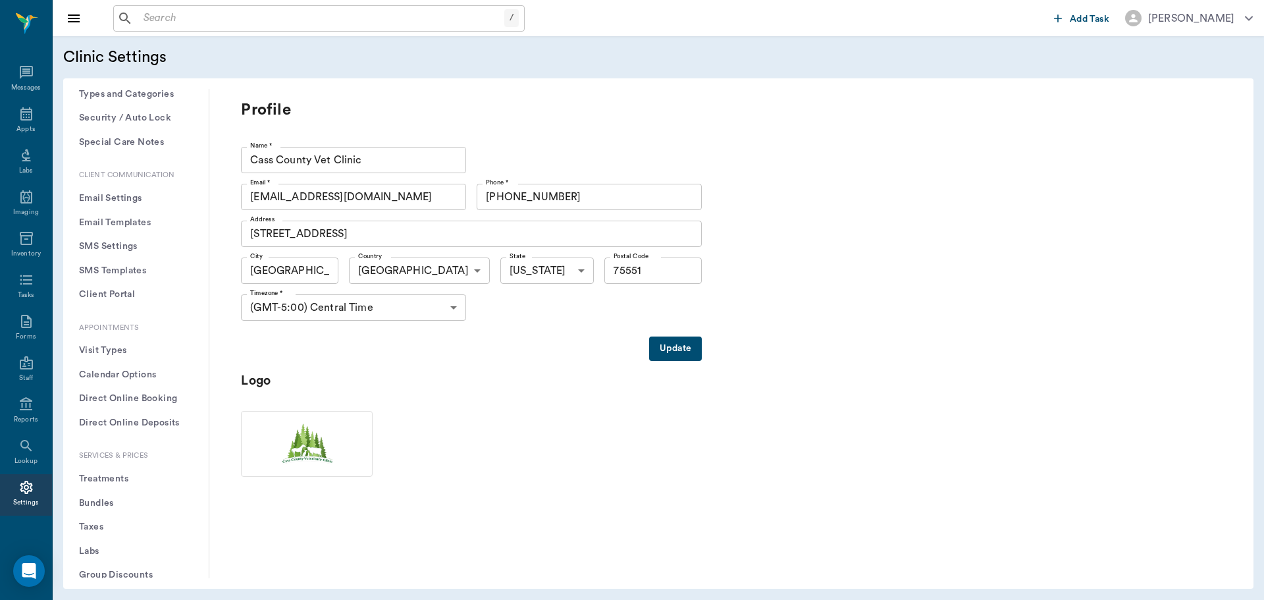
scroll to position [132, 0]
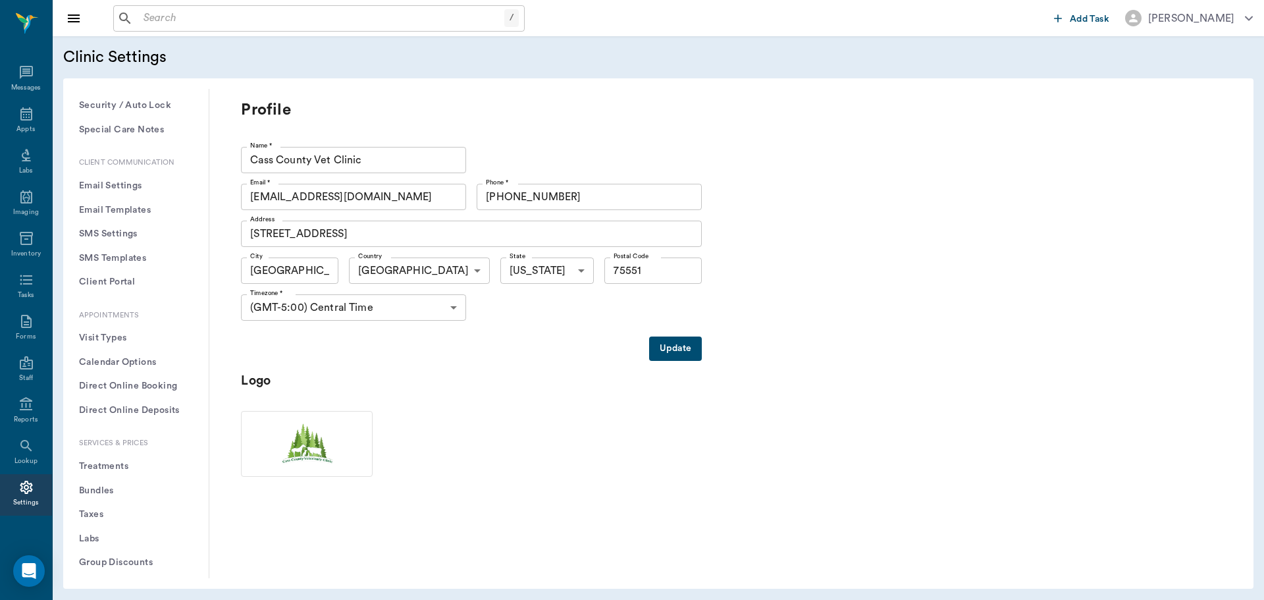
click at [114, 468] on button "Treatments" at bounding box center [136, 466] width 124 height 24
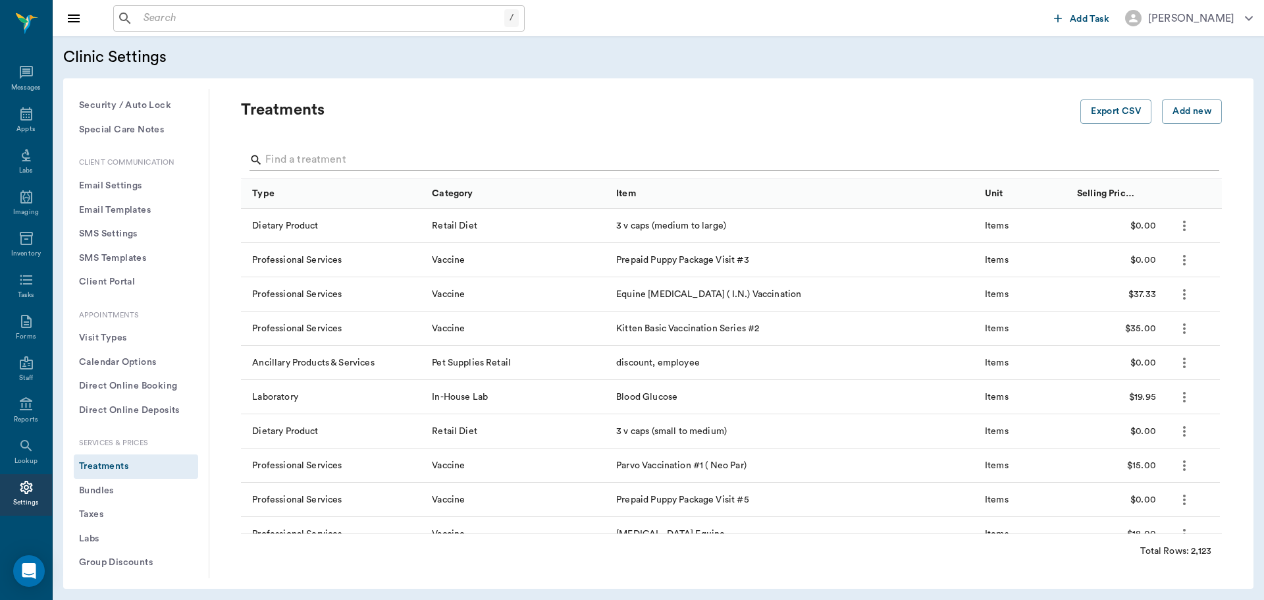
click at [321, 159] on input "Search" at bounding box center [732, 159] width 934 height 21
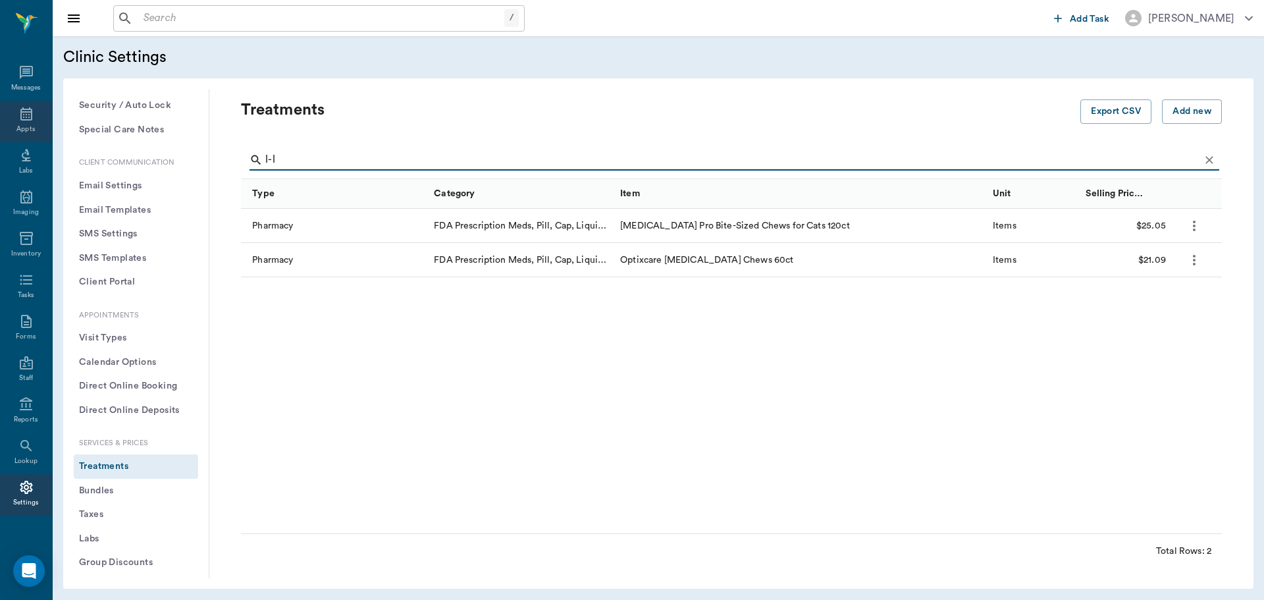
type input "l-l"
click at [29, 121] on div "Appts" at bounding box center [26, 121] width 52 height 41
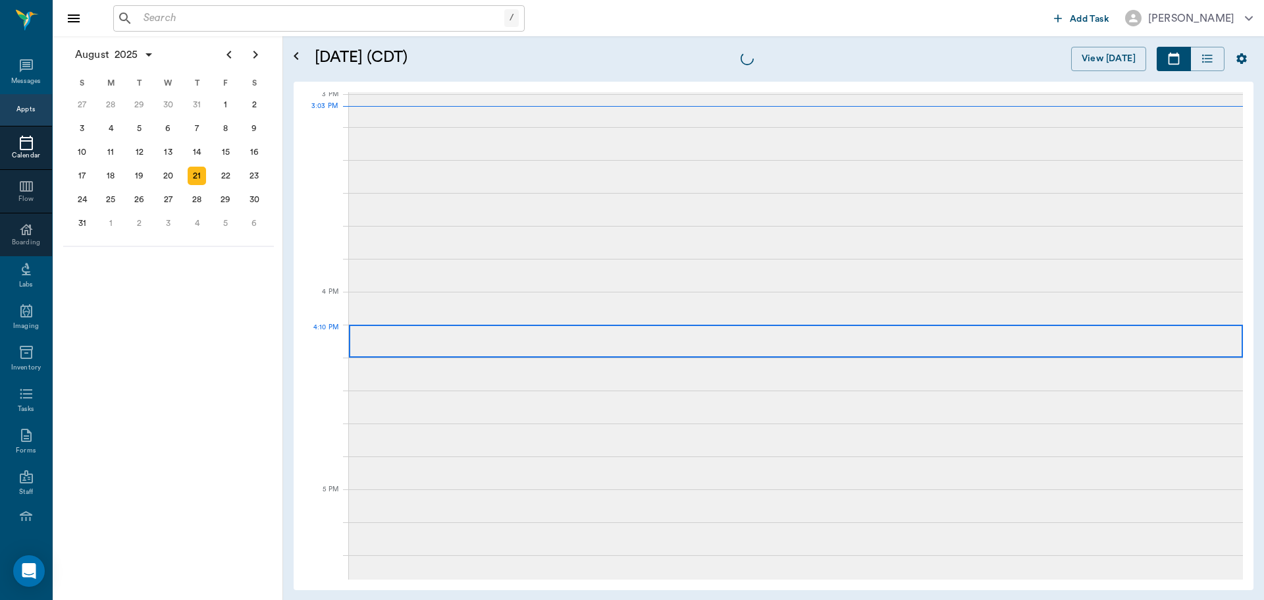
scroll to position [1384, 0]
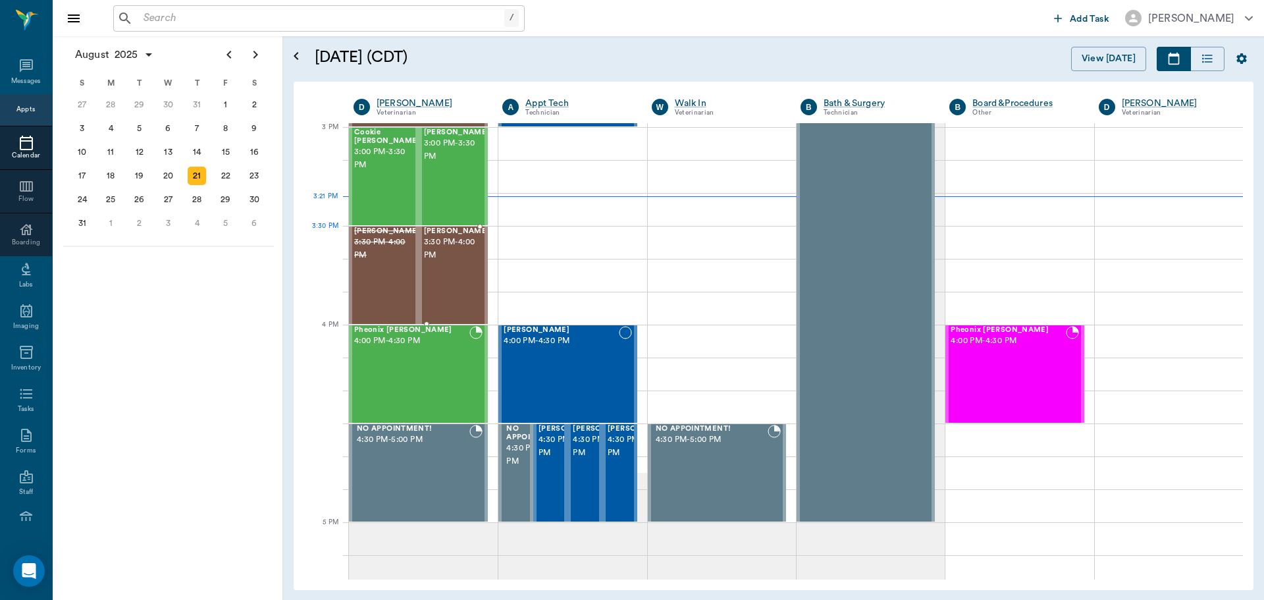
click at [471, 253] on span "3:30 PM - 4:00 PM" at bounding box center [457, 249] width 66 height 26
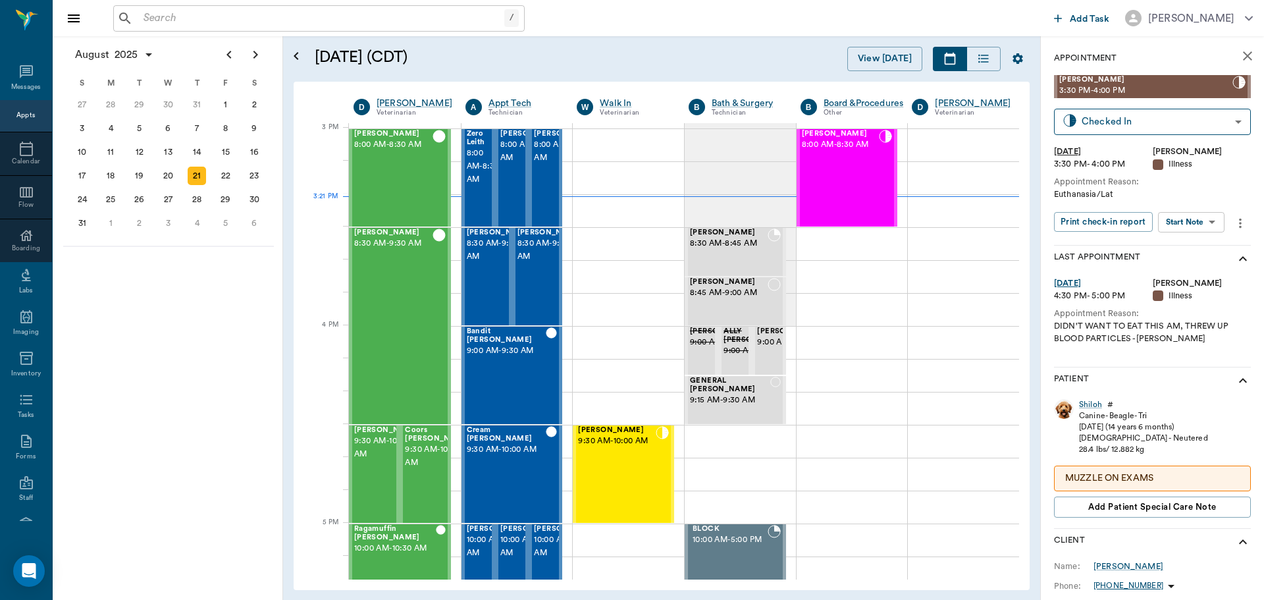
scroll to position [1384, 0]
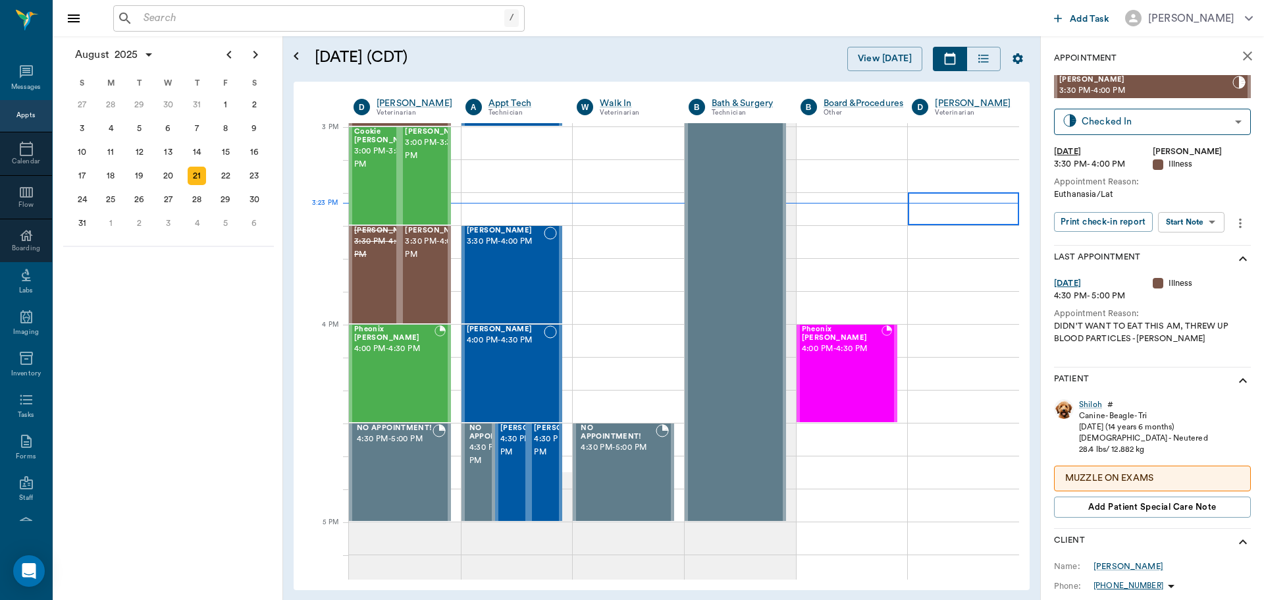
scroll to position [1384, 0]
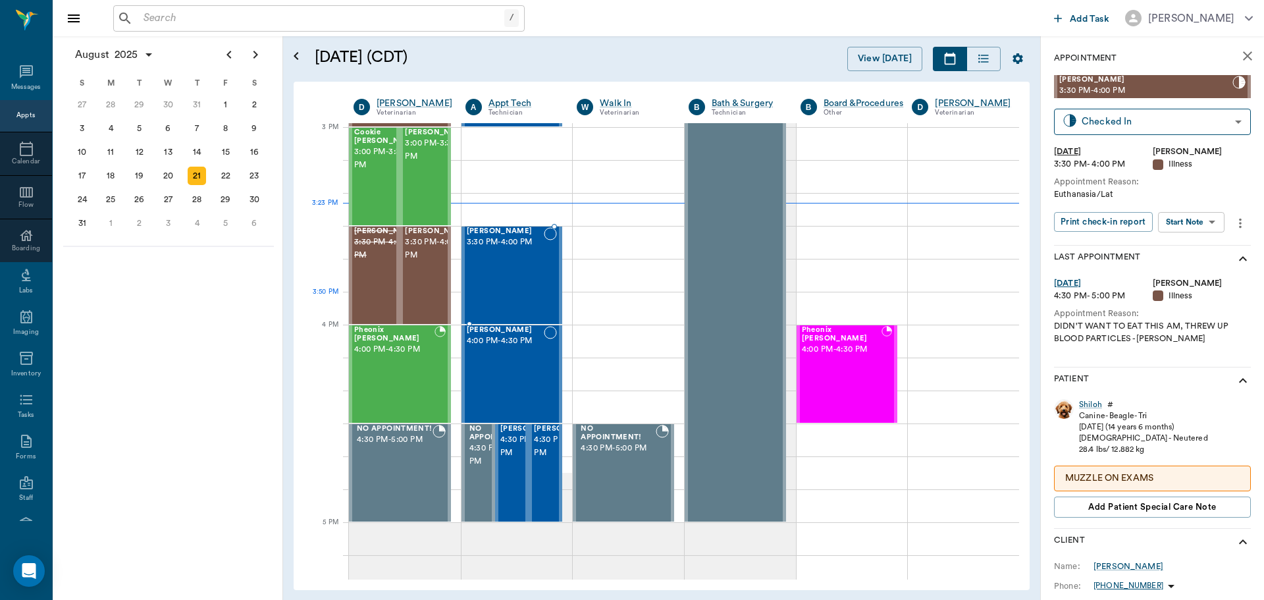
click at [527, 275] on div "[PERSON_NAME] 3:30 PM - 4:00 PM" at bounding box center [506, 275] width 78 height 96
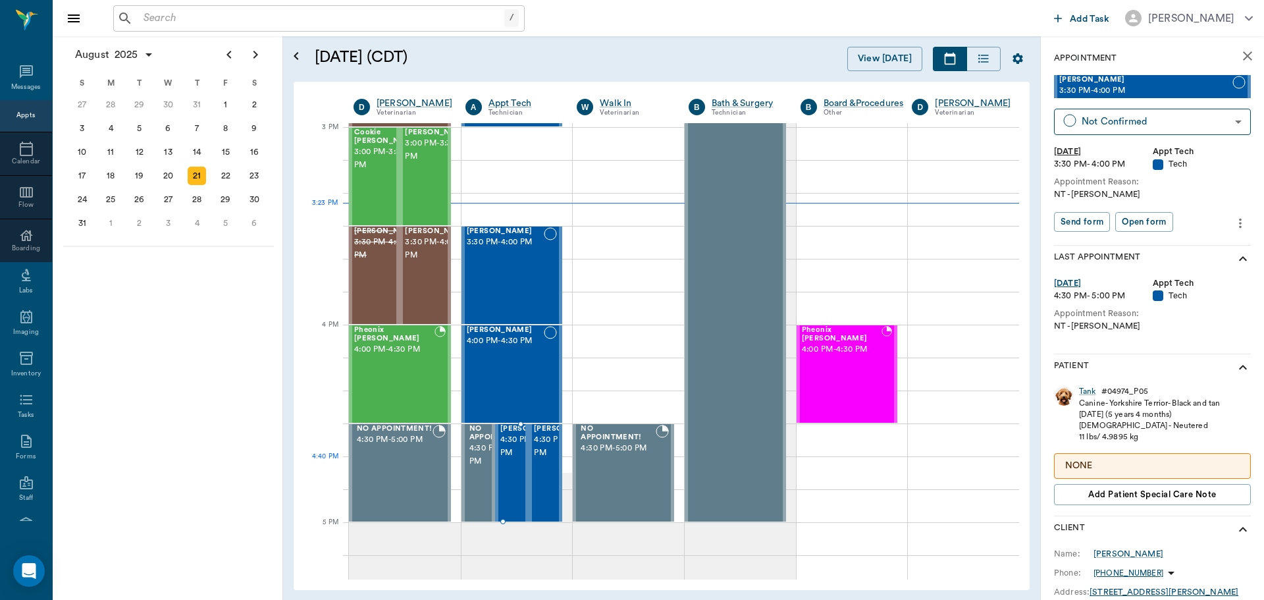
click at [509, 460] on span "4:30 PM - 5:00 PM" at bounding box center [533, 446] width 66 height 26
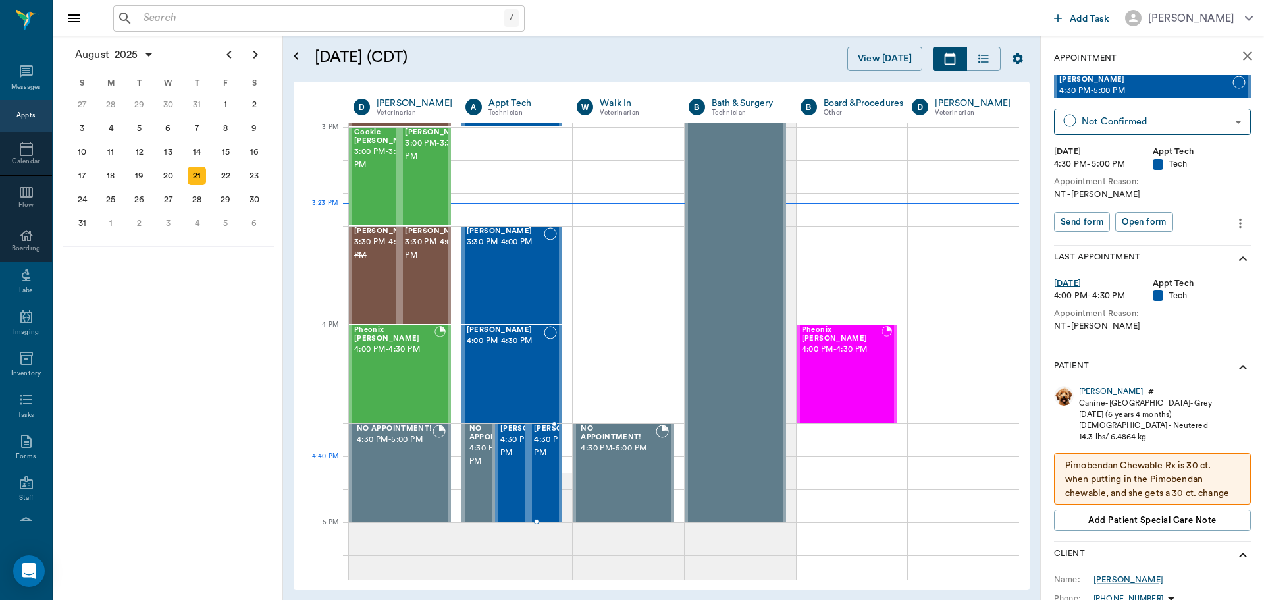
click at [548, 459] on span "4:30 PM - 5:00 PM" at bounding box center [567, 446] width 66 height 26
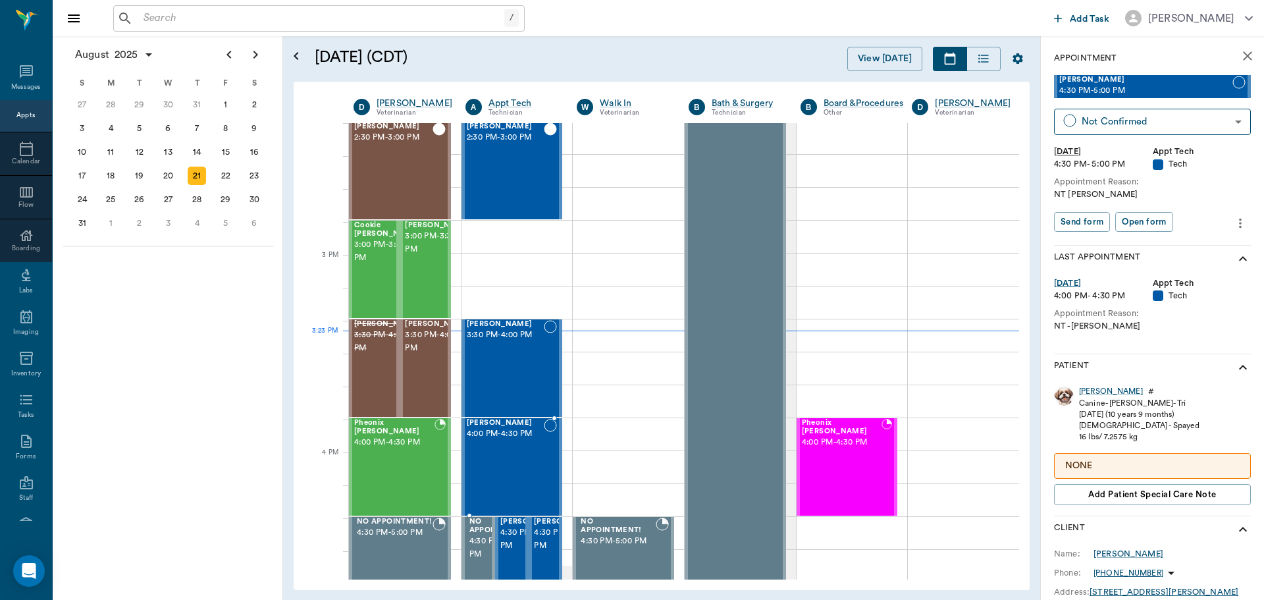
scroll to position [1252, 0]
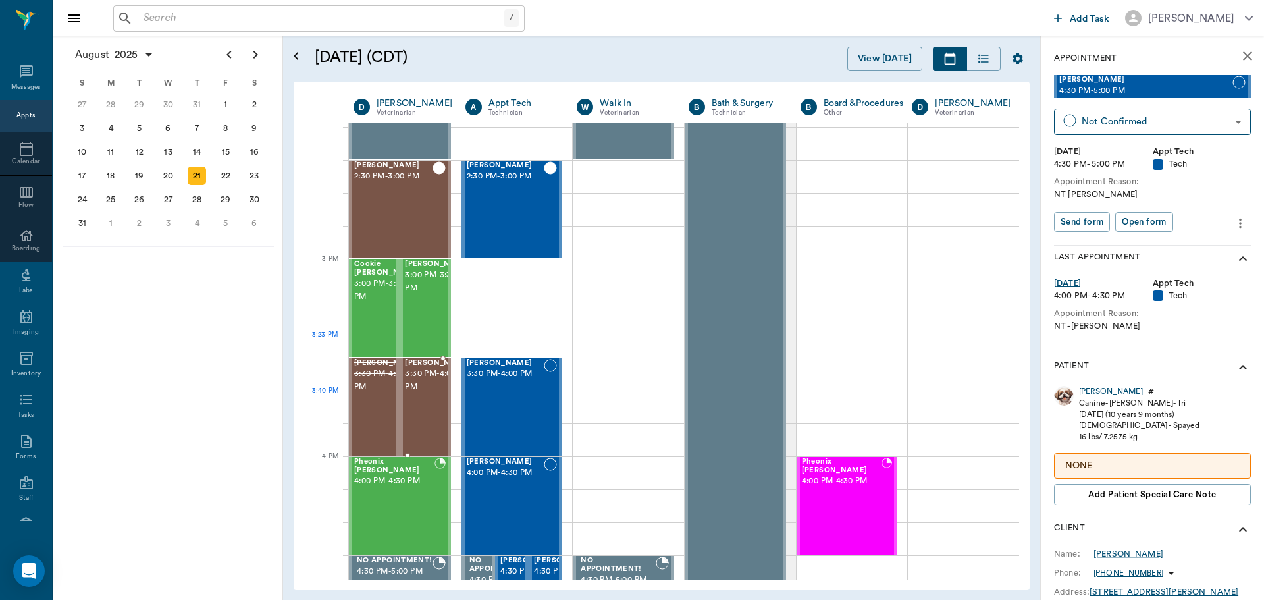
click at [415, 394] on span "3:30 PM - 4:00 PM" at bounding box center [438, 380] width 66 height 26
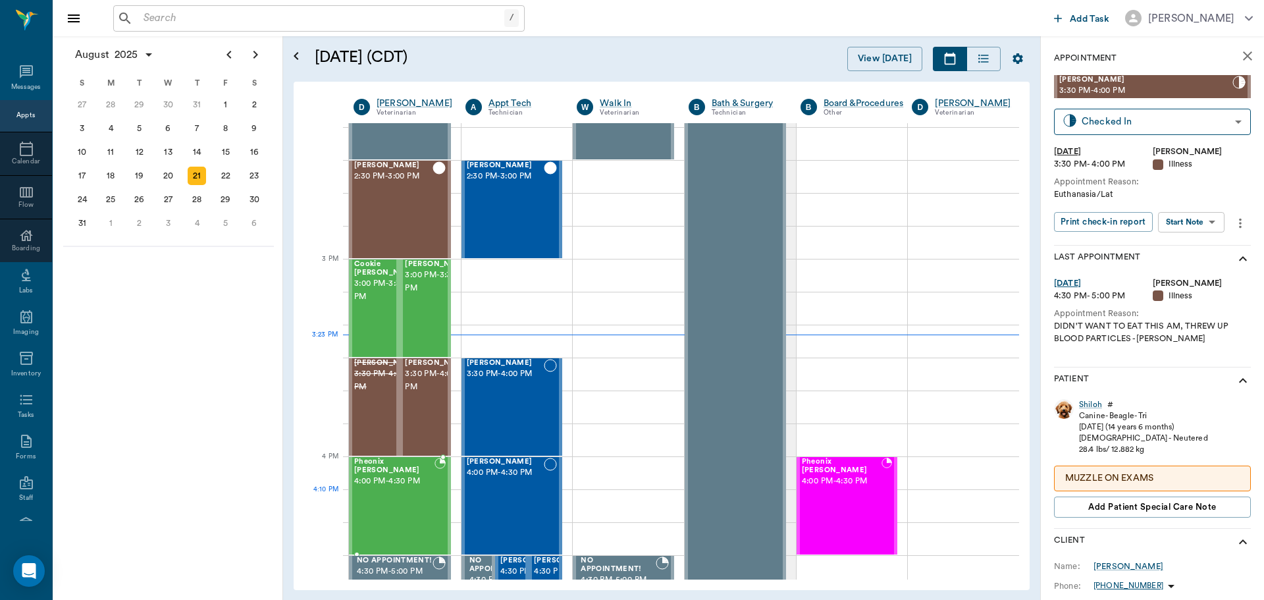
click at [402, 491] on div "Pheonix [PERSON_NAME] 4:00 PM - 4:30 PM" at bounding box center [394, 506] width 80 height 96
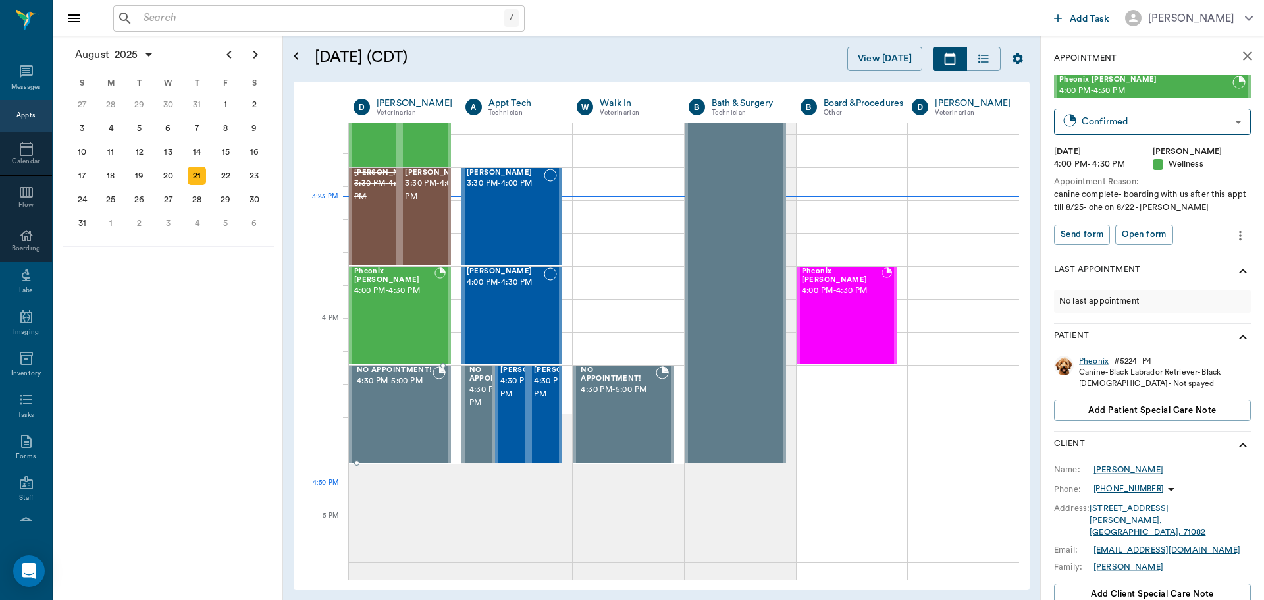
scroll to position [1450, 0]
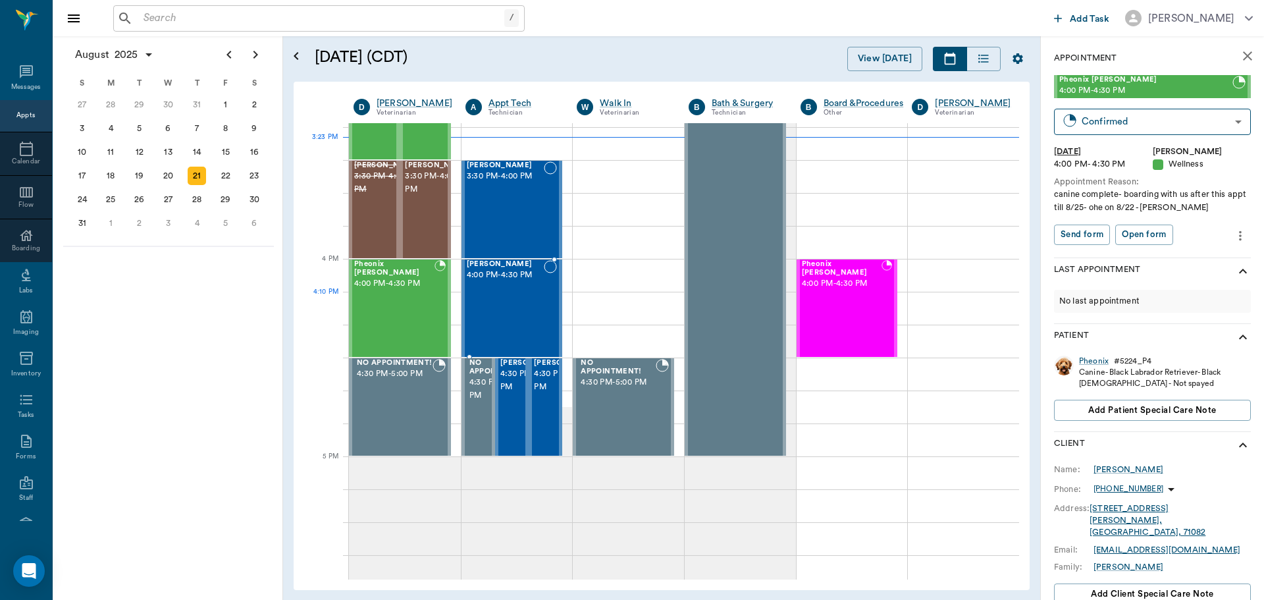
click at [510, 305] on div "[PERSON_NAME] 4:00 PM - 4:30 PM" at bounding box center [506, 308] width 78 height 96
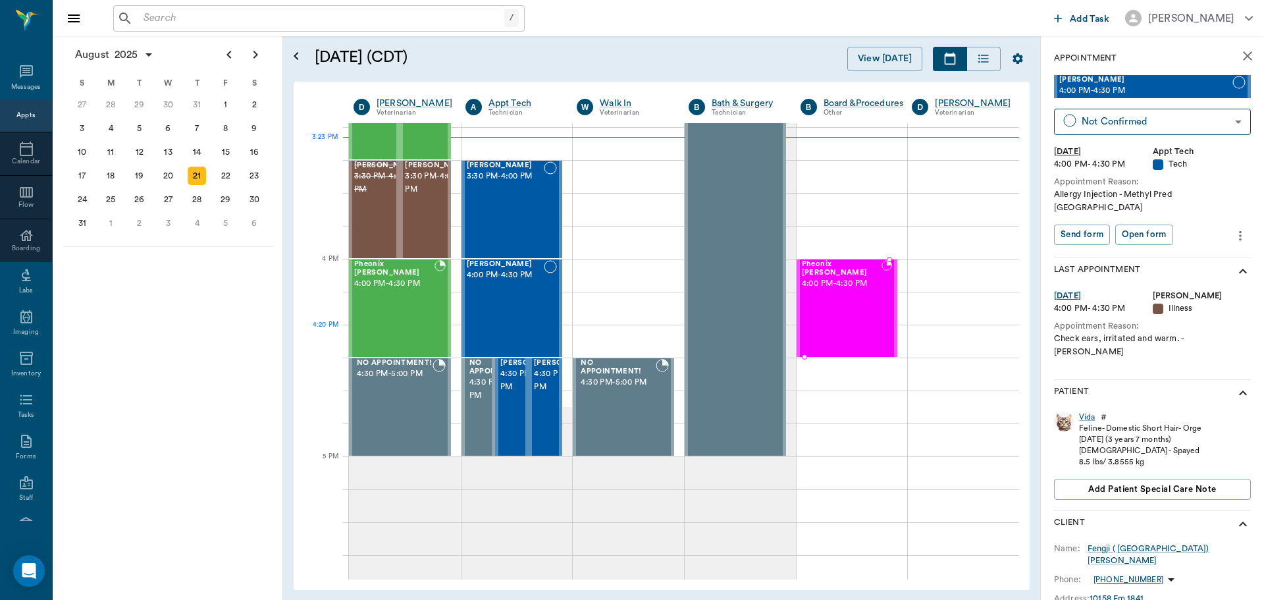
click at [833, 319] on div "Pheonix [PERSON_NAME] 4:00 PM - 4:30 PM" at bounding box center [842, 308] width 80 height 96
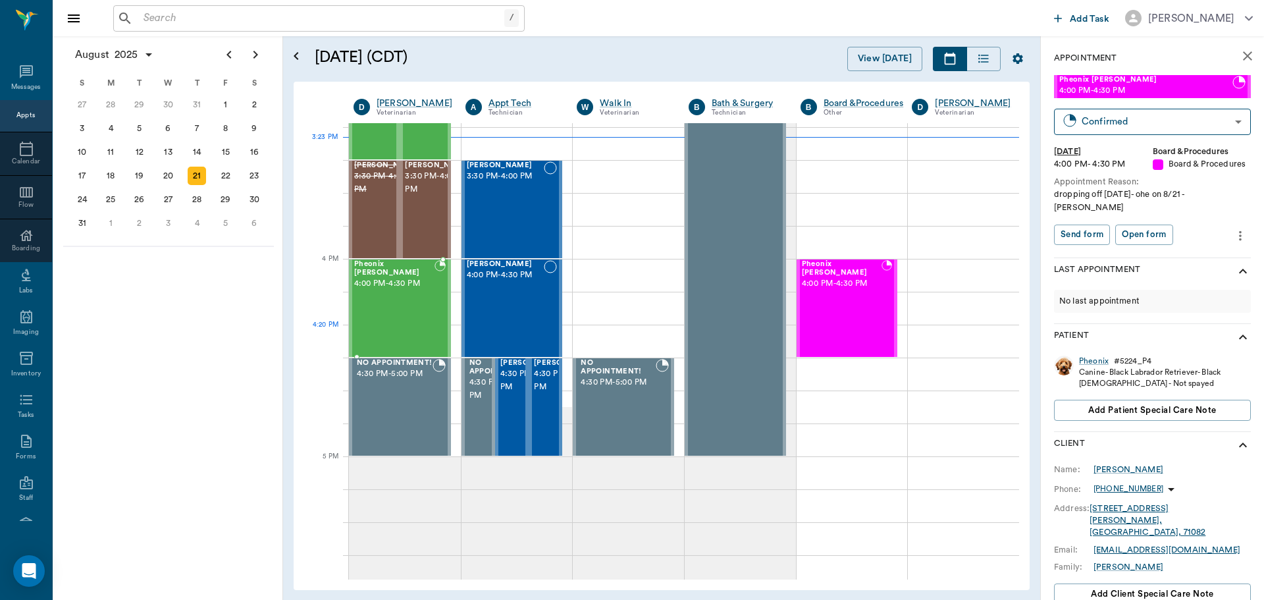
drag, startPoint x: 417, startPoint y: 328, endPoint x: 424, endPoint y: 344, distance: 17.4
click at [419, 333] on div "Pheonix [PERSON_NAME] 4:00 PM - 4:30 PM" at bounding box center [394, 308] width 80 height 96
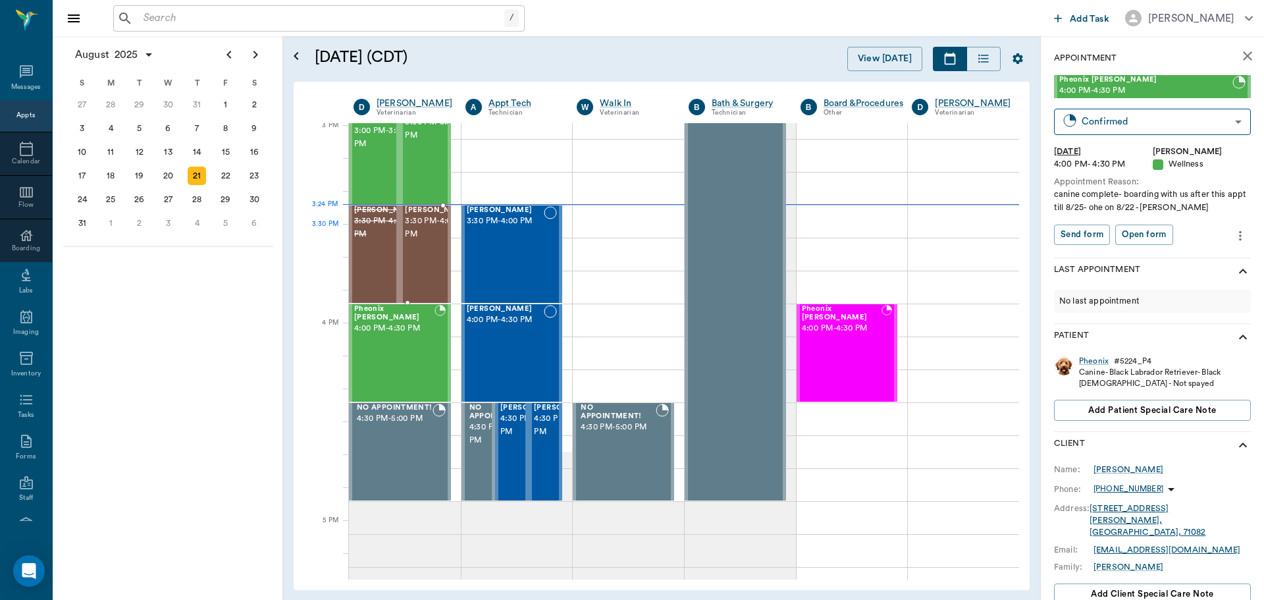
scroll to position [1384, 0]
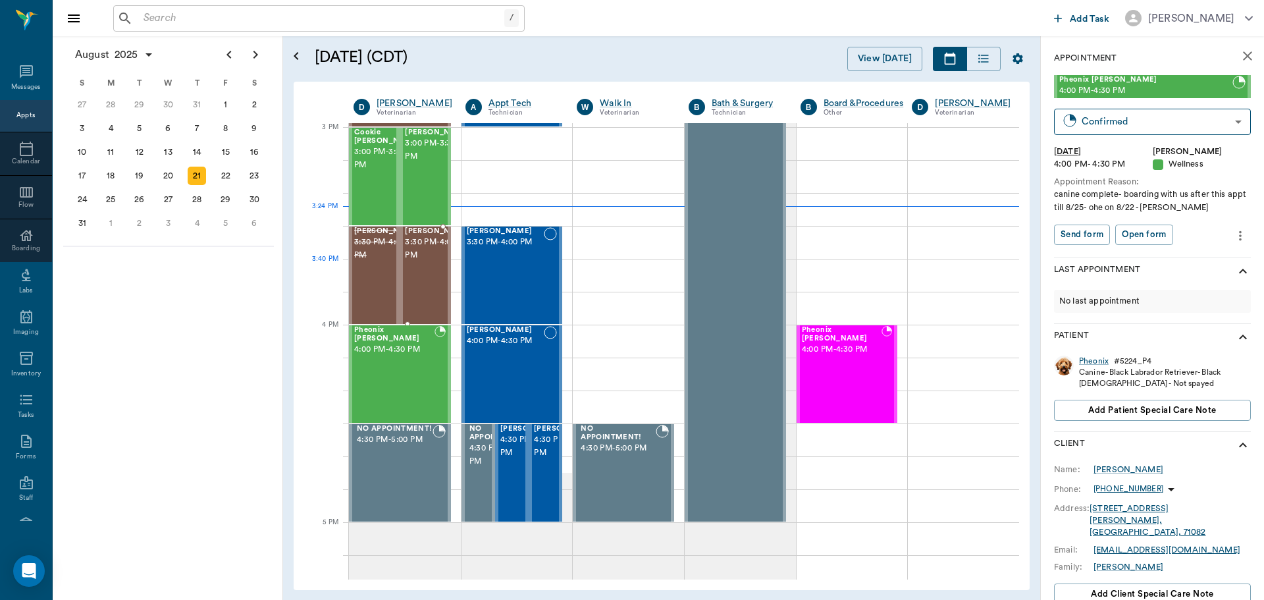
click at [415, 262] on span "3:30 PM - 4:00 PM" at bounding box center [438, 249] width 66 height 26
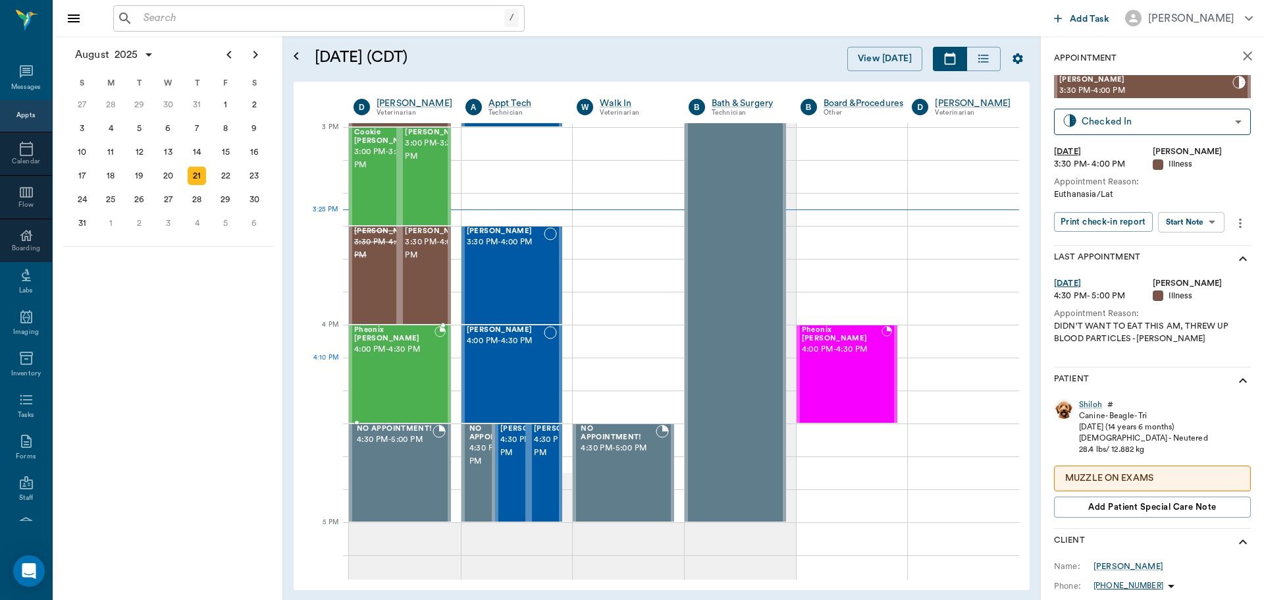
click at [412, 363] on div "Pheonix [PERSON_NAME] 4:00 PM - 4:30 PM" at bounding box center [394, 374] width 80 height 96
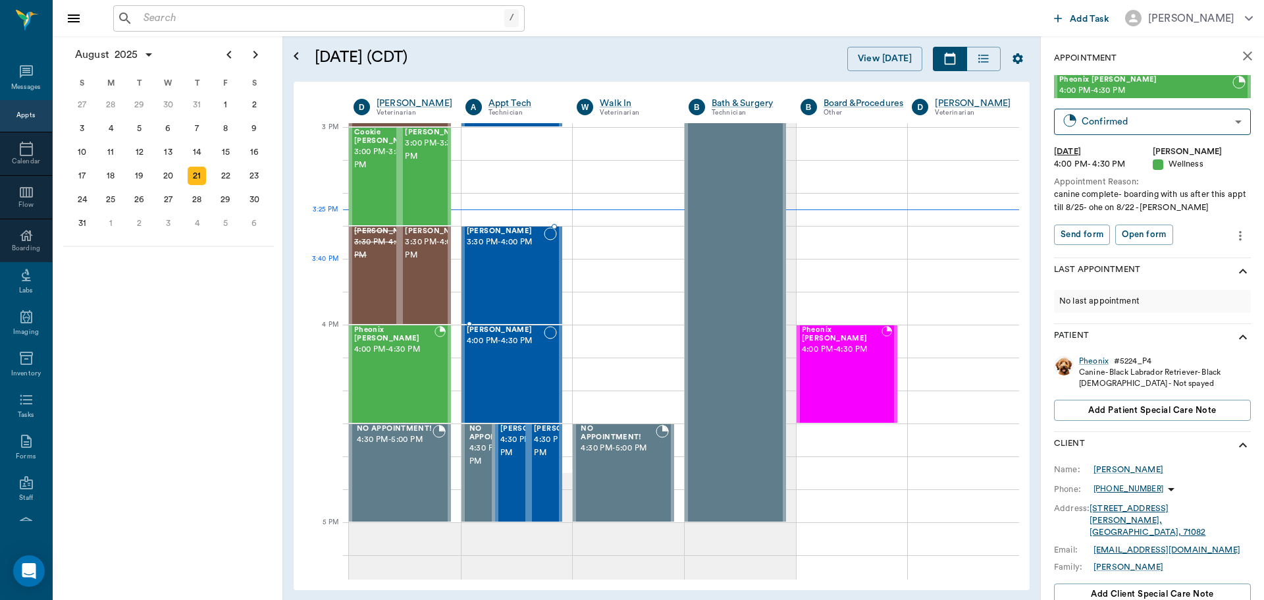
click at [520, 271] on div "Tank Crawford 3:30 PM - 4:00 PM" at bounding box center [506, 275] width 78 height 96
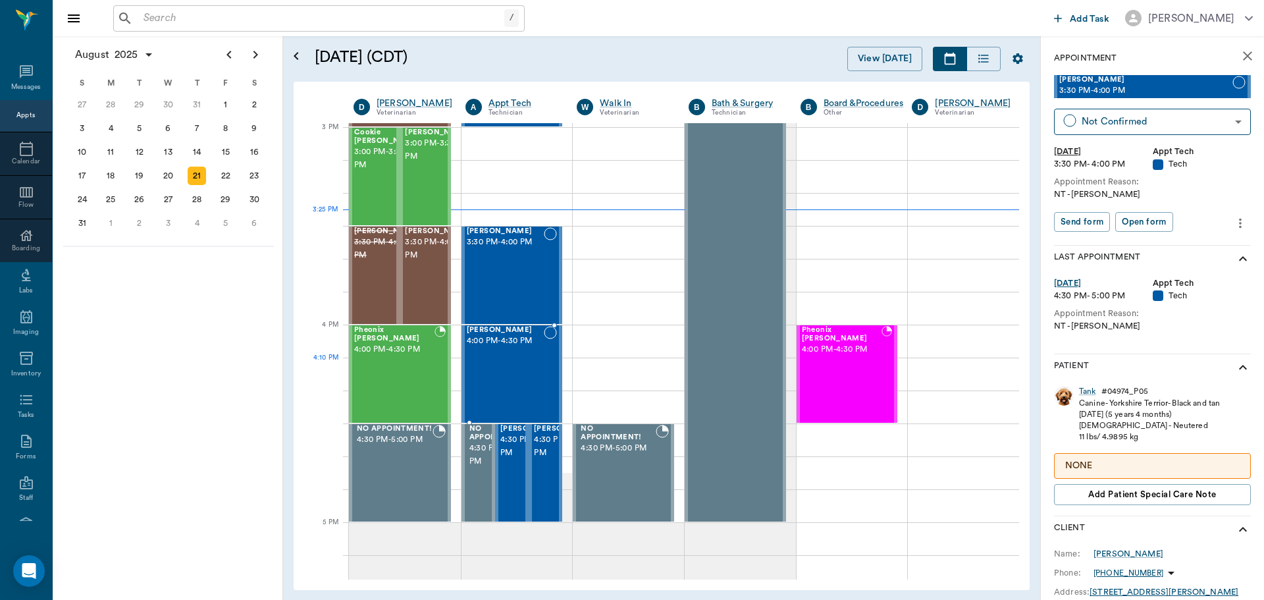
click at [510, 361] on div "Vida Li 4:00 PM - 4:30 PM" at bounding box center [506, 374] width 78 height 96
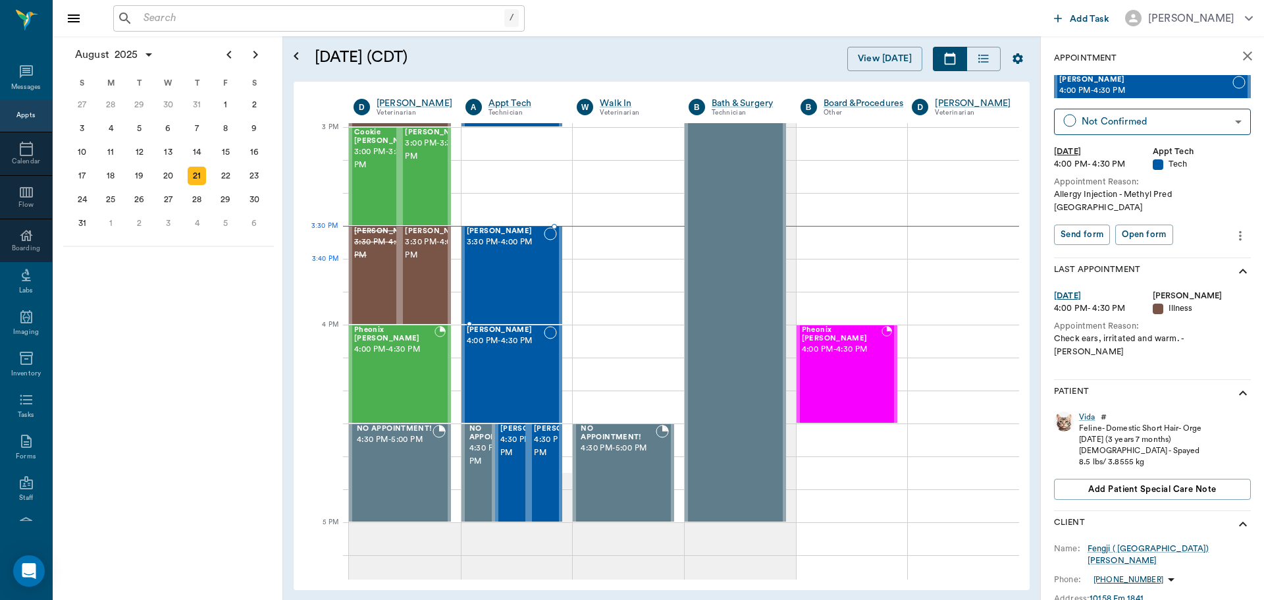
click at [515, 278] on div "Tank Crawford 3:30 PM - 4:00 PM" at bounding box center [506, 275] width 78 height 96
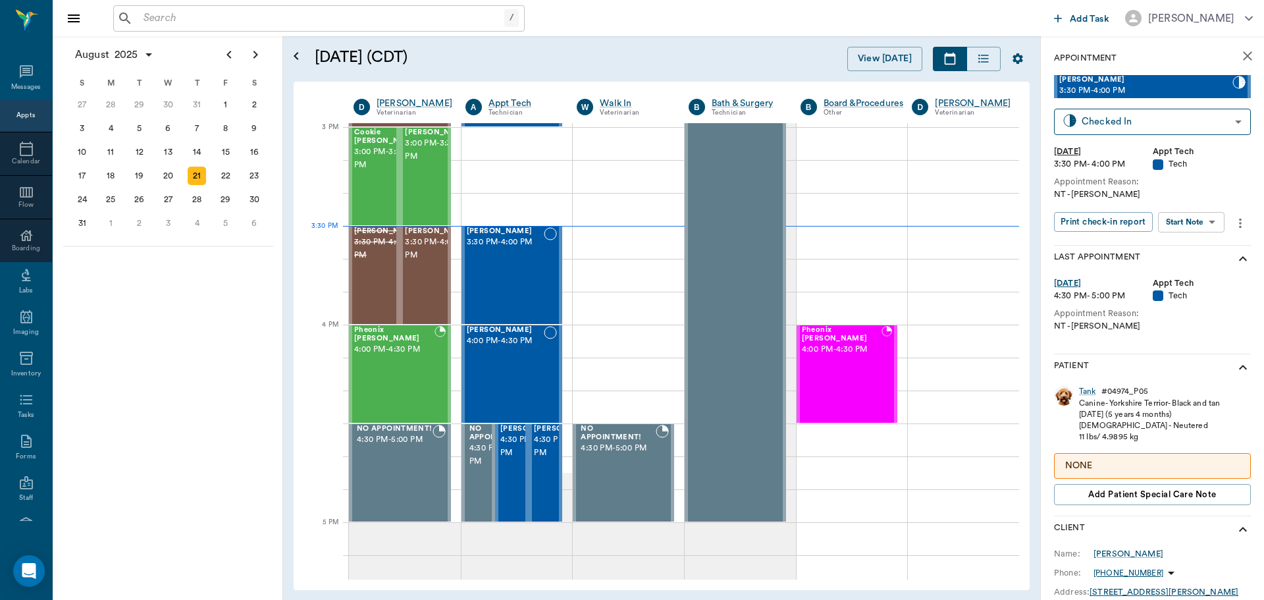
click at [1192, 223] on body "/ ​ Add Task Dr. Bert Ellsworth Nectar Messages Appts Calendar Flow Boarding La…" at bounding box center [632, 300] width 1264 height 600
click at [1195, 242] on button "Start SOAP" at bounding box center [1176, 249] width 45 height 15
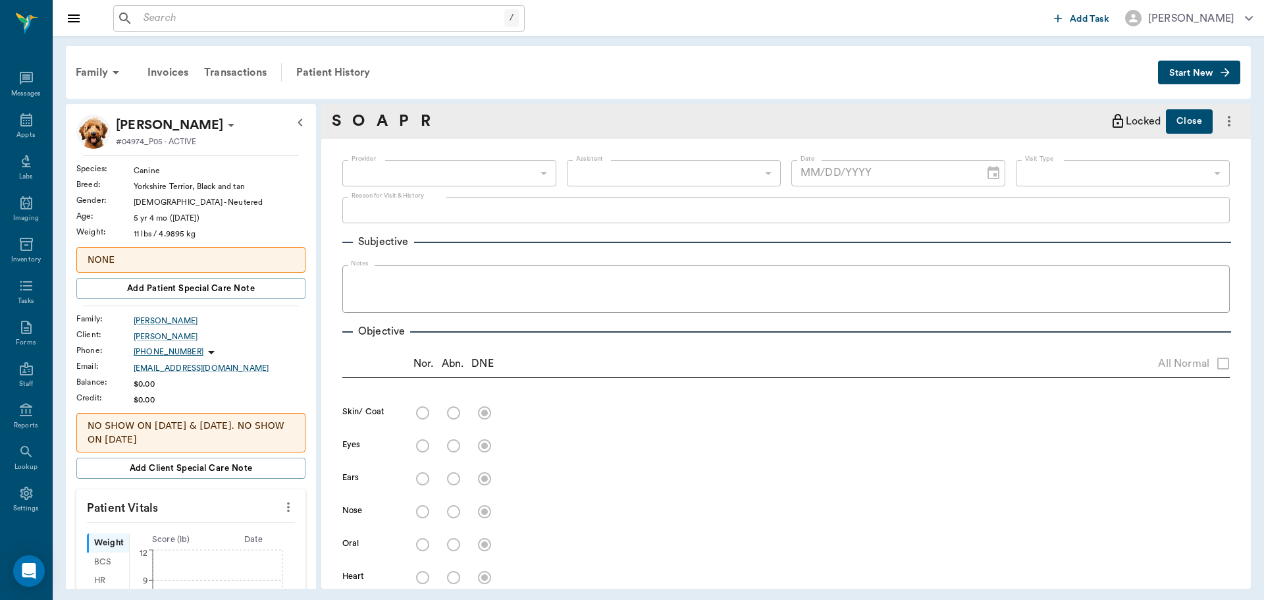
type input "63ec2f075fda476ae8351a4c"
type input "65d2be4f46e3a538d89b8c1a"
type textarea "NT -LORY"
type input "[DATE]"
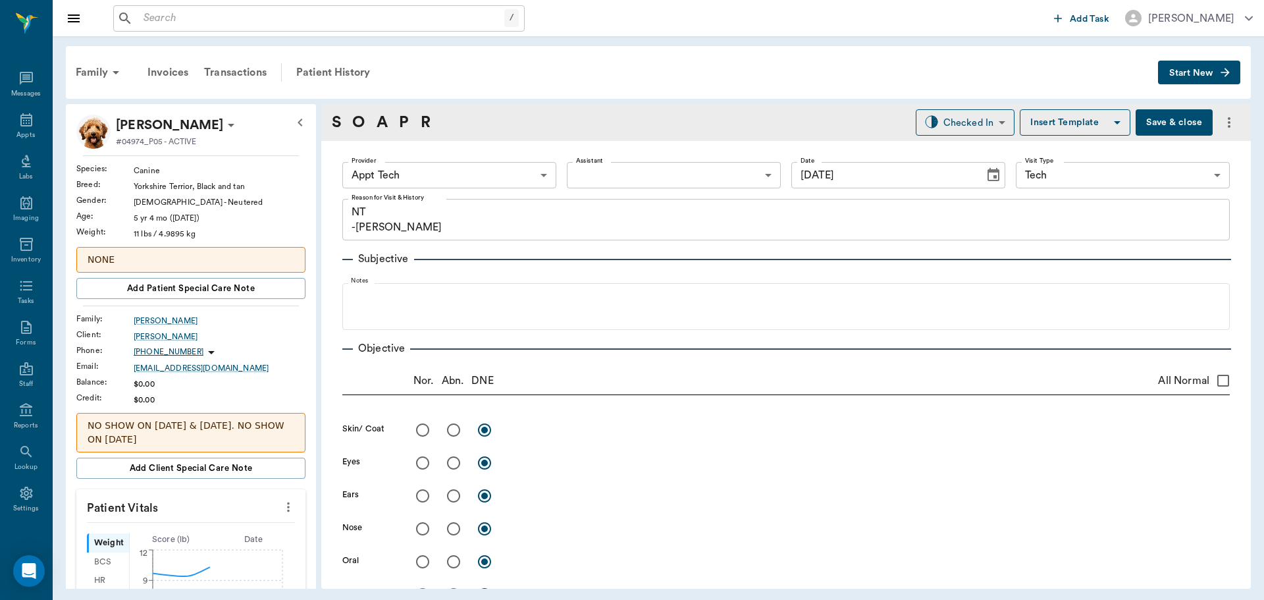
click at [281, 506] on icon "more" at bounding box center [288, 507] width 14 height 16
click at [252, 520] on li "Enter Vitals" at bounding box center [223, 530] width 132 height 24
click at [223, 535] on input "text" at bounding box center [190, 546] width 115 height 26
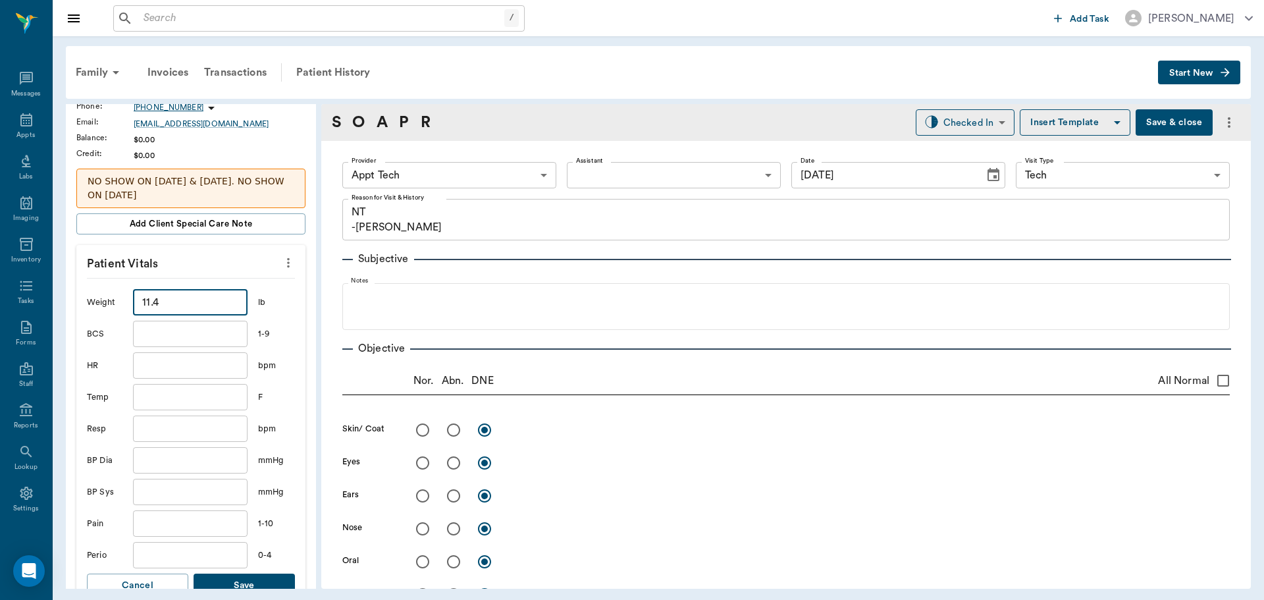
scroll to position [263, 0]
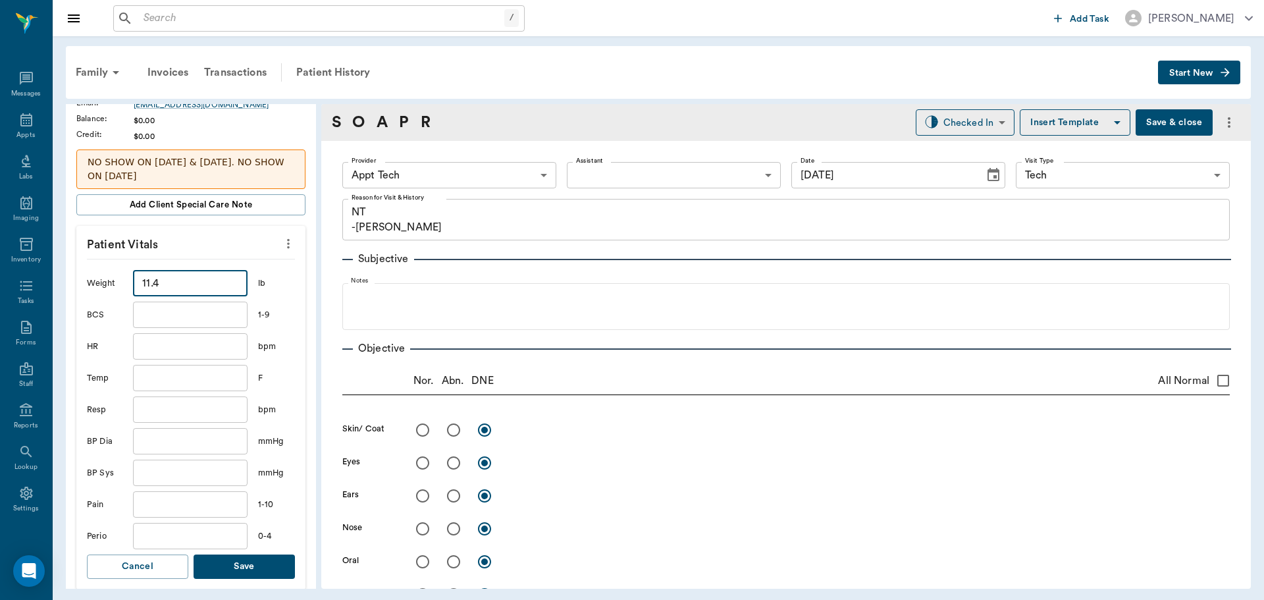
type input "11.4"
click at [259, 572] on button "Save" at bounding box center [244, 566] width 101 height 24
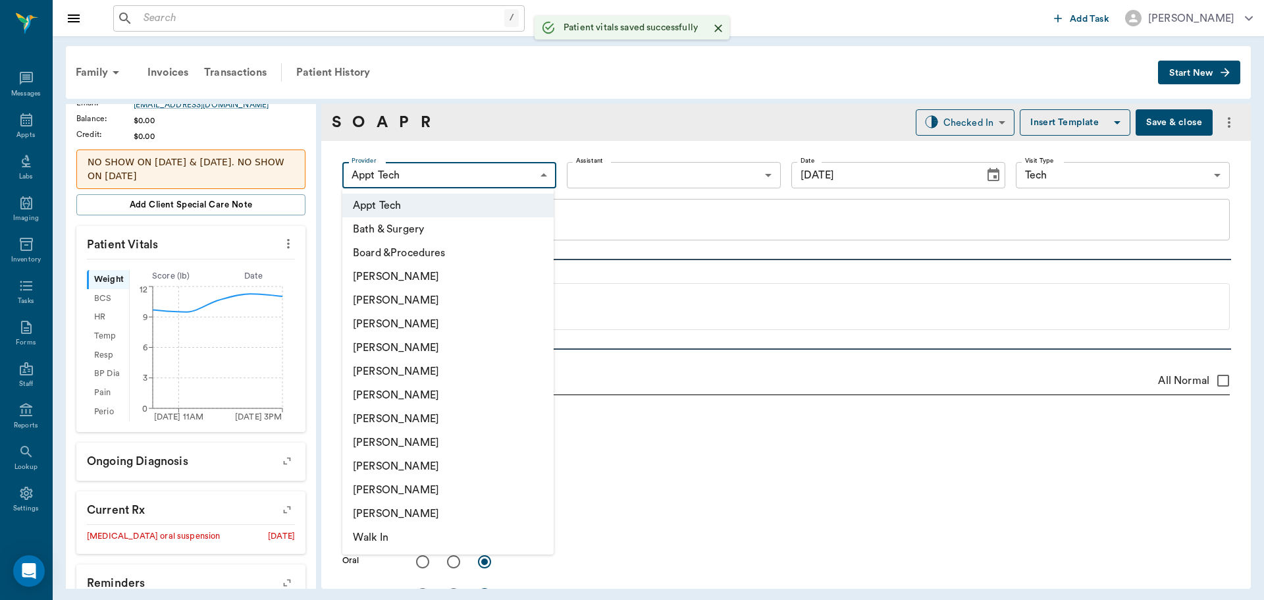
click at [444, 171] on body "/ ​ Add Task Dr. Bert Ellsworth Nectar Messages Appts Labs Imaging Inventory Ta…" at bounding box center [632, 300] width 1264 height 600
click at [431, 406] on li "Hunter Graves" at bounding box center [447, 395] width 211 height 24
type input "682b670d8bdc6f7f8feef3db"
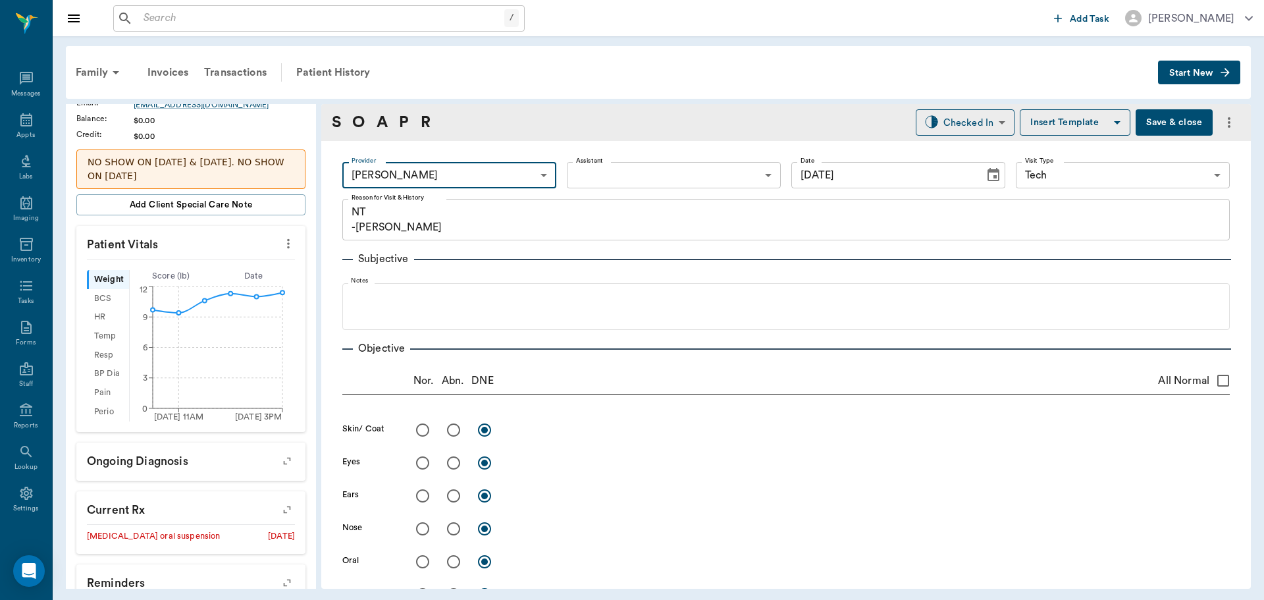
click at [622, 171] on body "/ ​ Add Task Dr. Bert Ellsworth Nectar Messages Appts Labs Imaging Inventory Ta…" at bounding box center [632, 300] width 1264 height 600
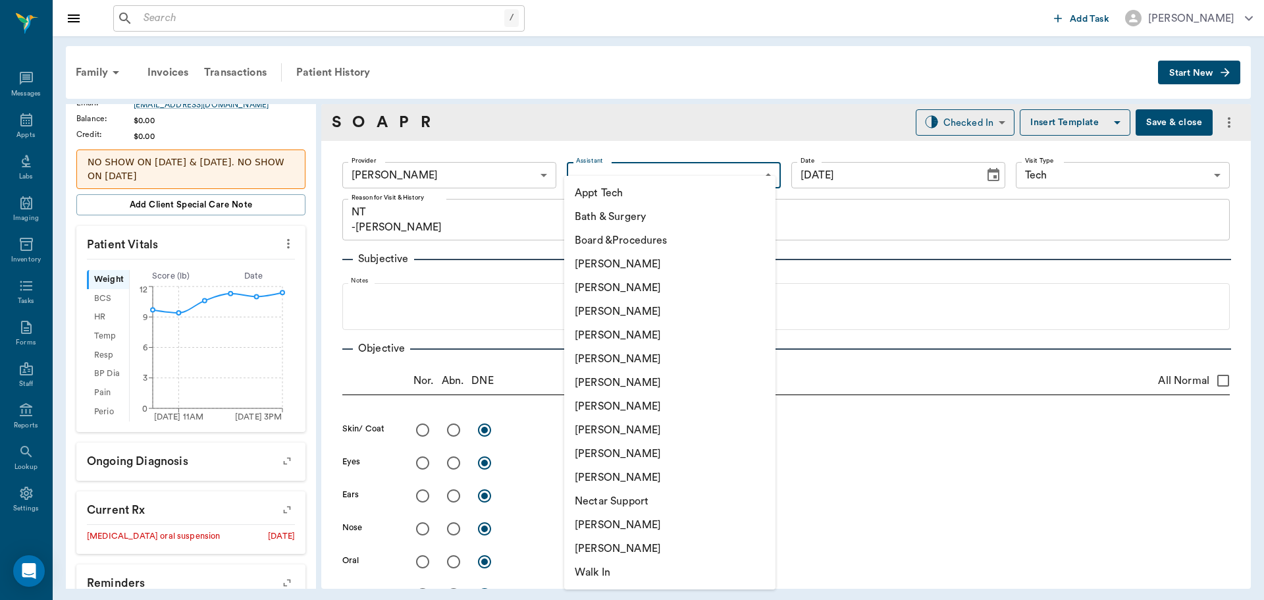
click at [616, 190] on li "Appt Tech" at bounding box center [669, 193] width 211 height 24
type input "63ec2f075fda476ae8351a4c"
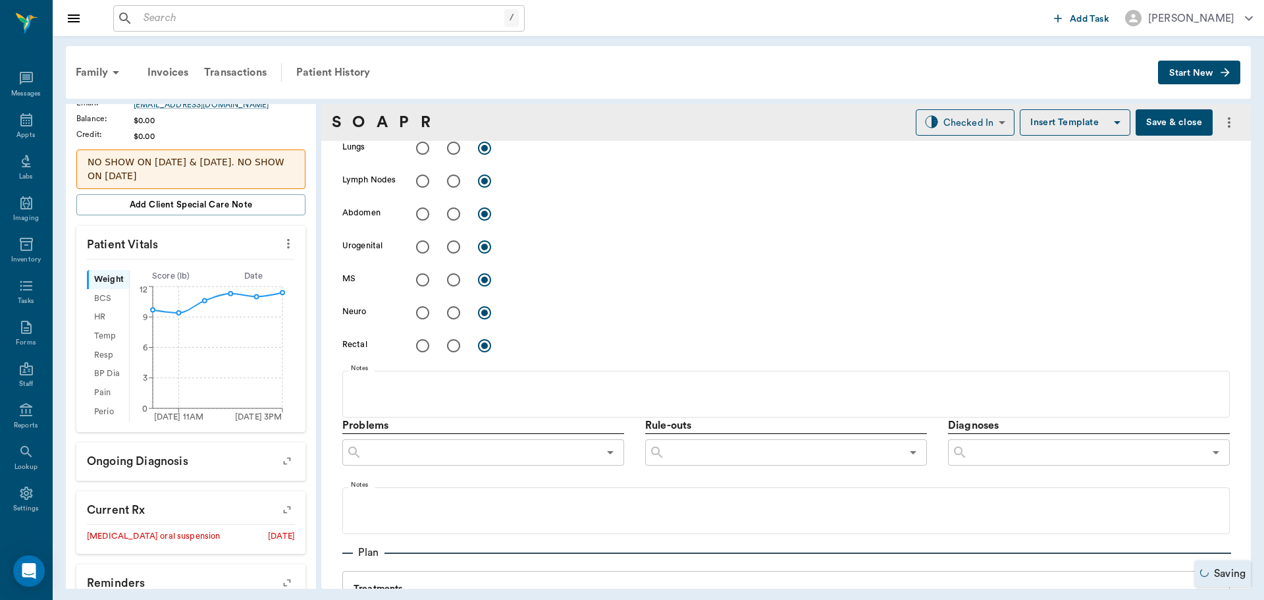
scroll to position [593, 0]
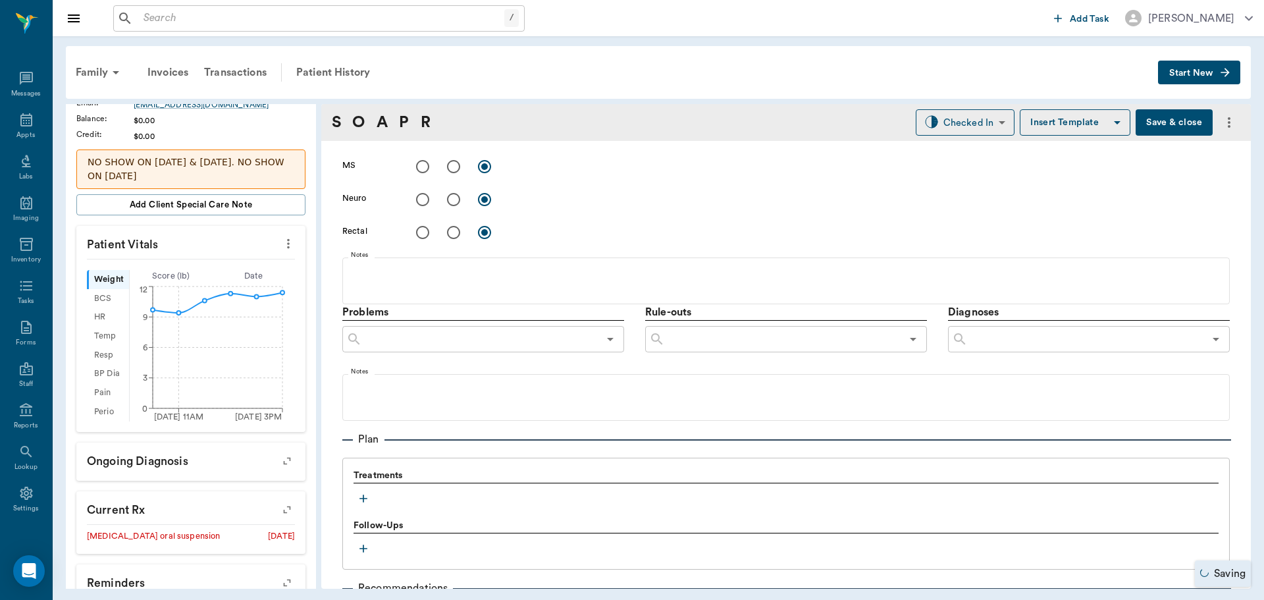
click at [360, 498] on icon "button" at bounding box center [363, 498] width 13 height 13
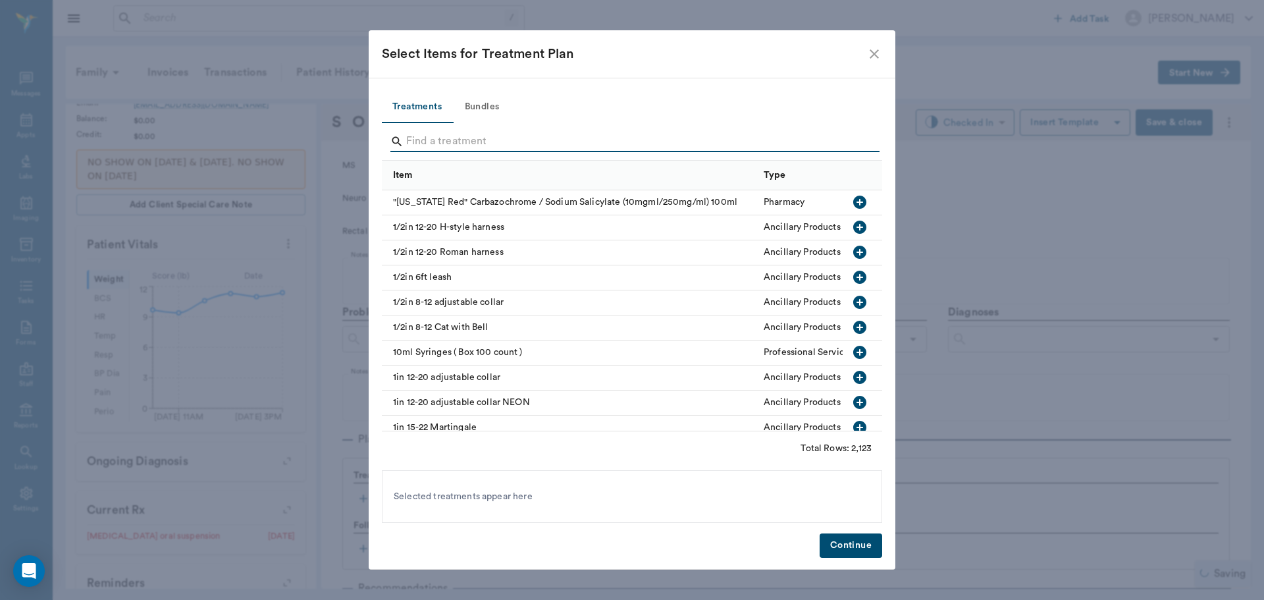
click at [500, 136] on input "Search" at bounding box center [633, 141] width 454 height 21
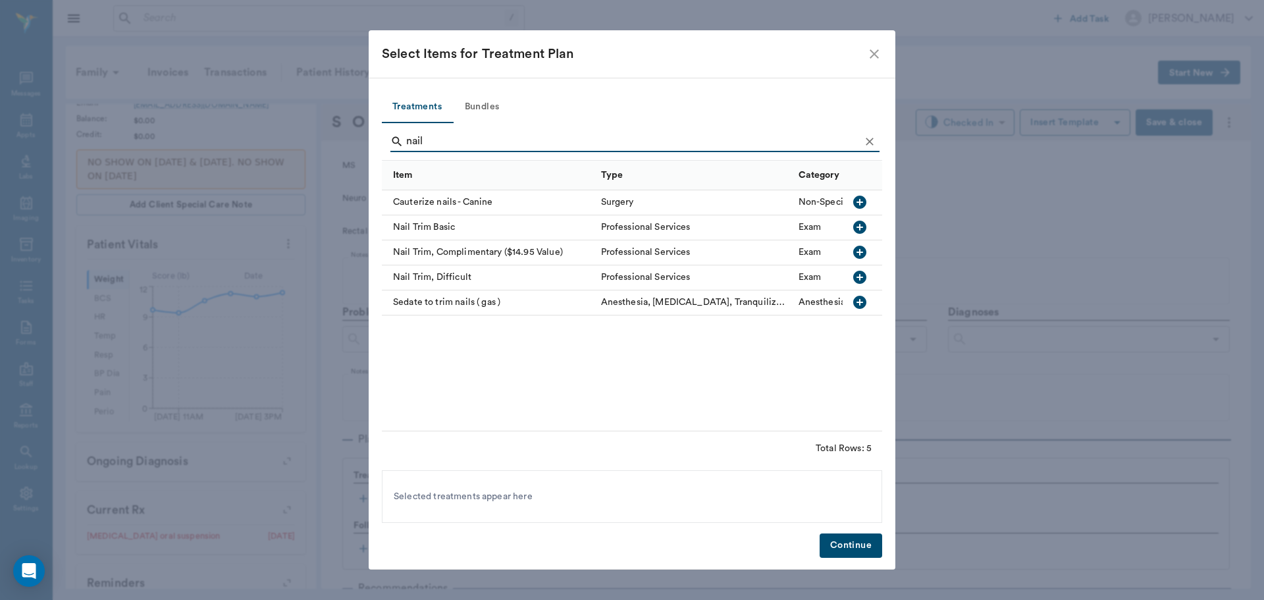
type input "nail"
click at [860, 223] on icon "button" at bounding box center [859, 227] width 13 height 13
click at [861, 550] on button "Continue" at bounding box center [851, 545] width 63 height 24
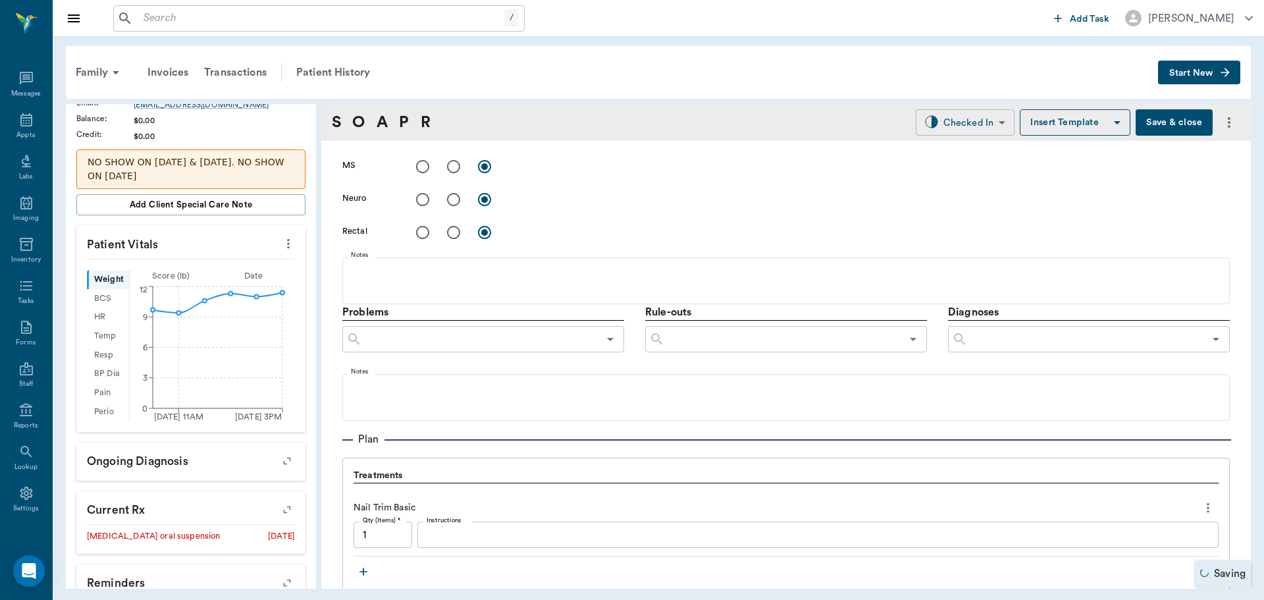
click at [960, 128] on body "/ ​ Add Task Dr. Bert Ellsworth Nectar Messages Appts Labs Imaging Inventory Ta…" at bounding box center [632, 300] width 1264 height 600
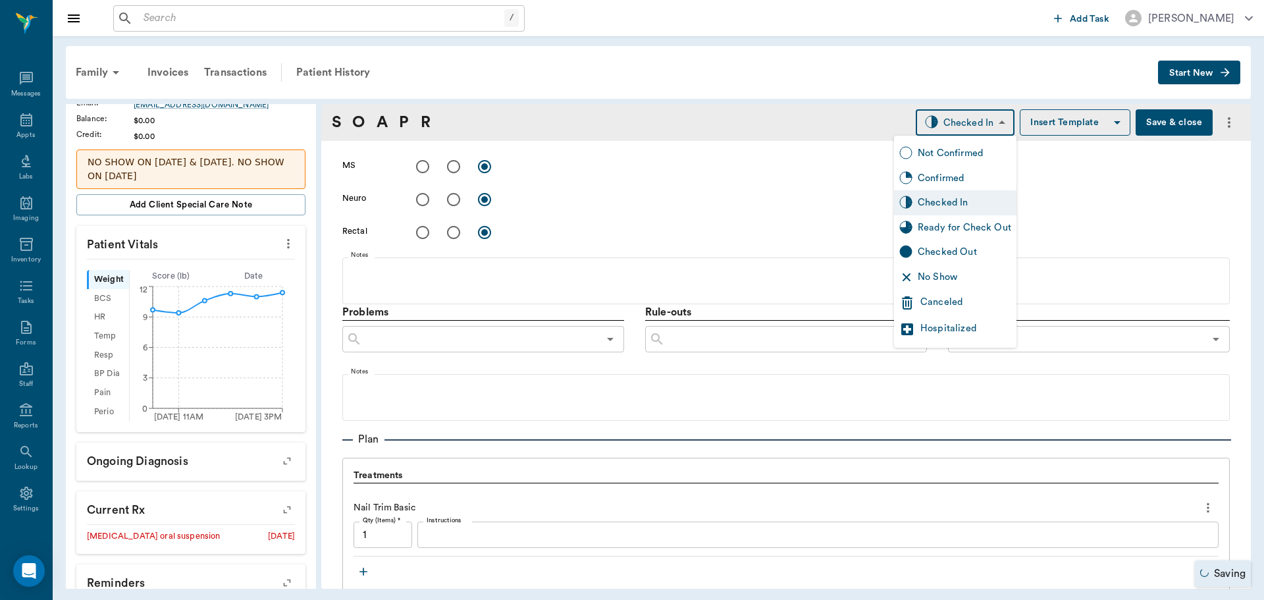
click at [956, 225] on div "Ready for Check Out" at bounding box center [965, 228] width 94 height 14
type input "READY_TO_CHECKOUT"
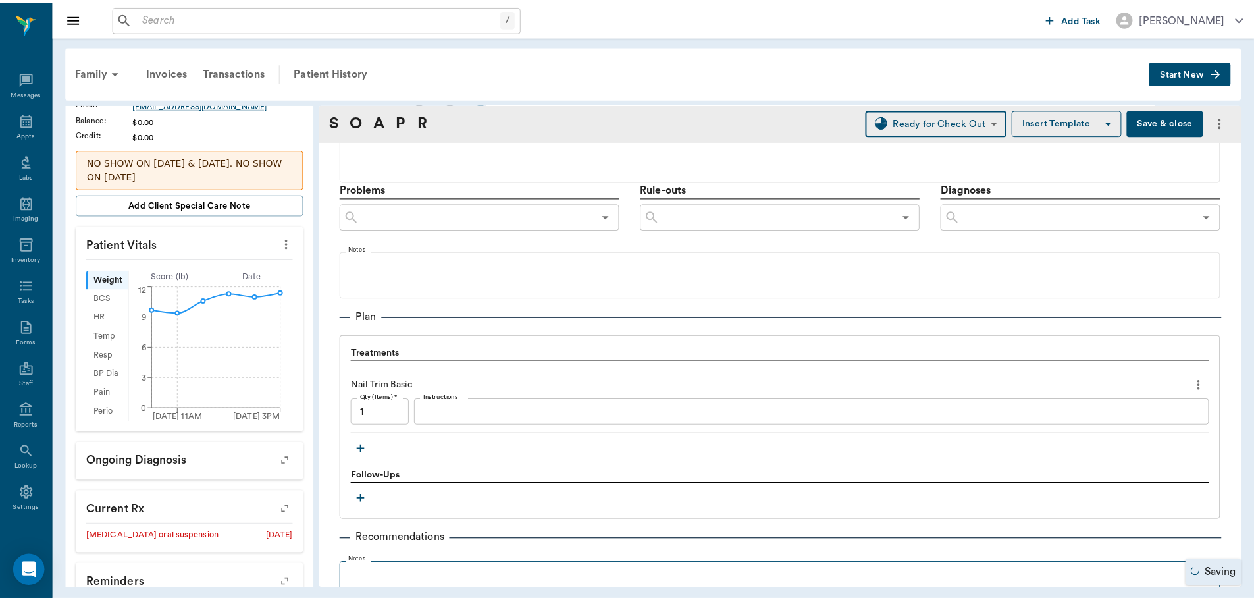
scroll to position [856, 0]
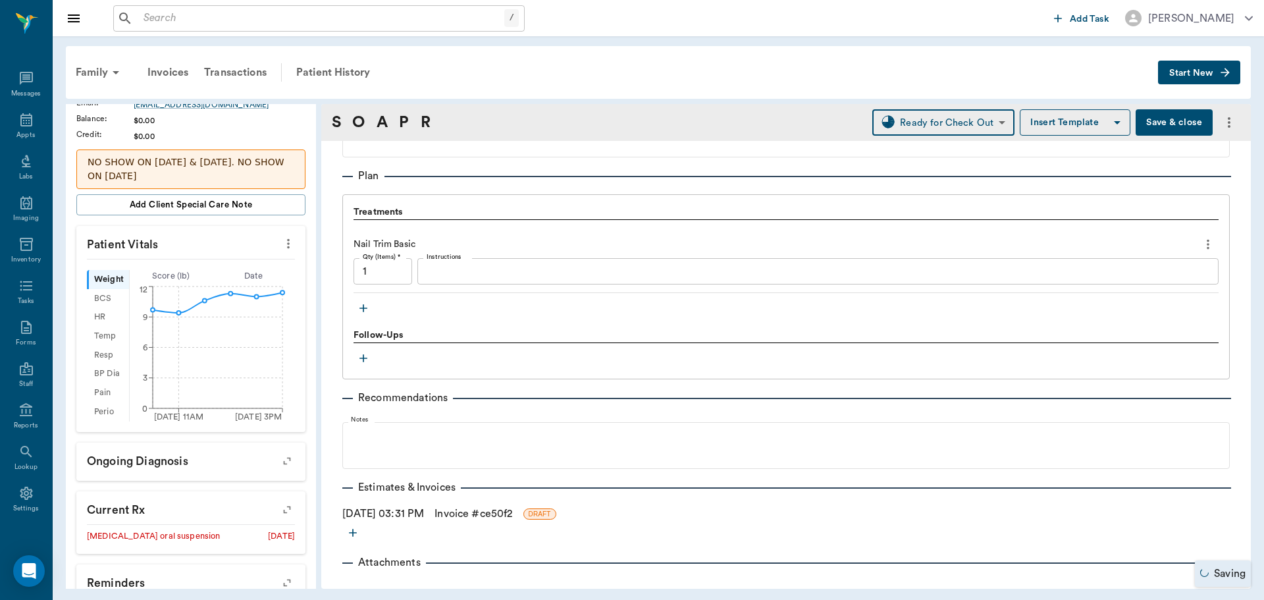
click at [489, 514] on link "Invoice # ce50f2" at bounding box center [474, 514] width 78 height 16
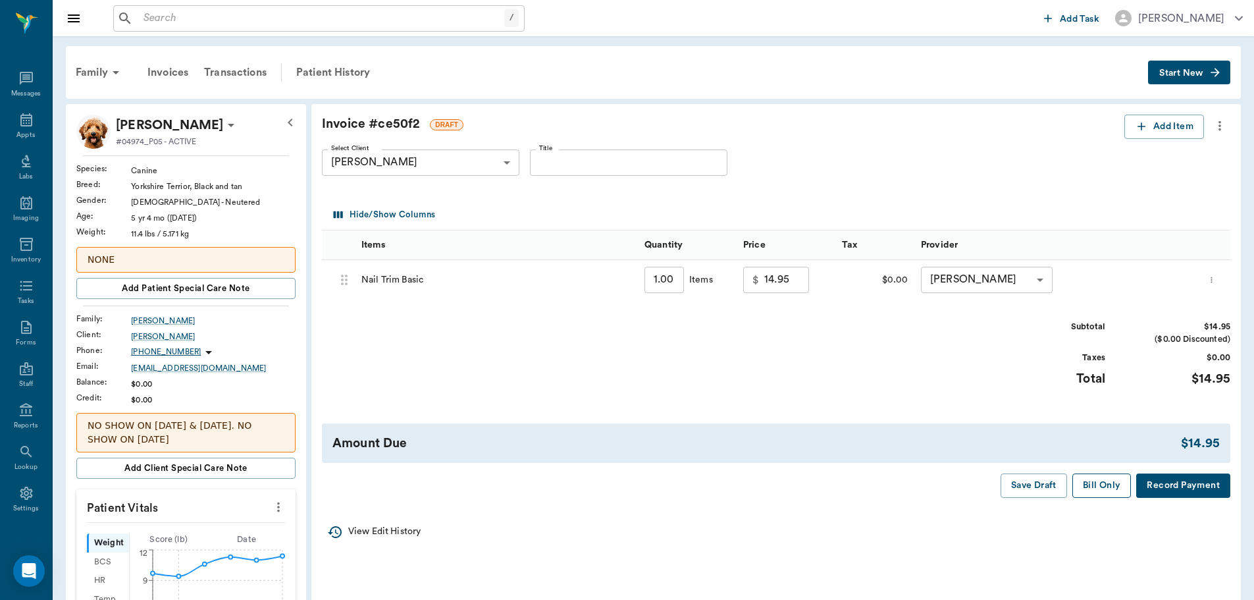
click at [1108, 489] on button "Bill Only" at bounding box center [1102, 485] width 59 height 24
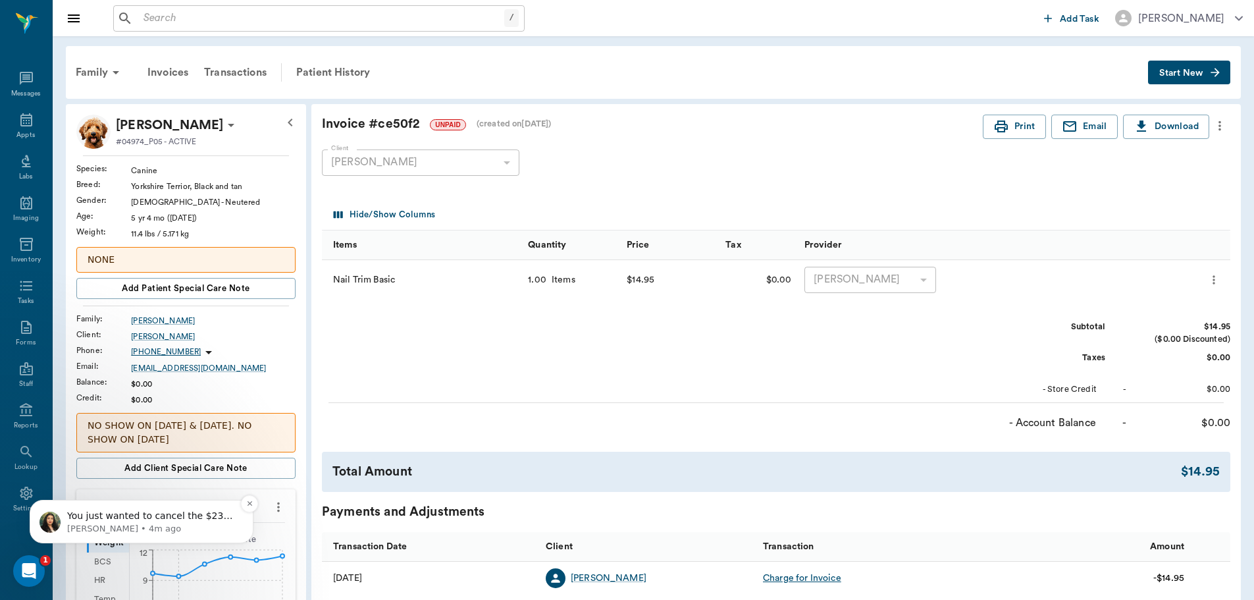
click at [176, 514] on p "You just wanted to cancel the $23 credit so that they have a zero outstanding b…" at bounding box center [152, 516] width 170 height 13
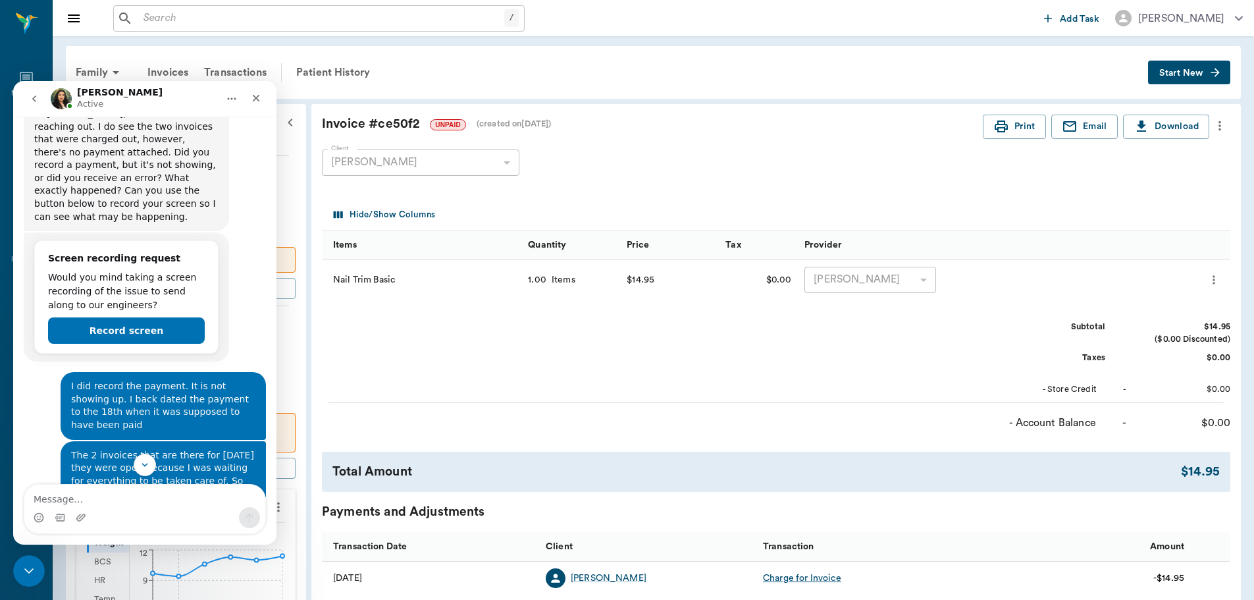
scroll to position [3248, 0]
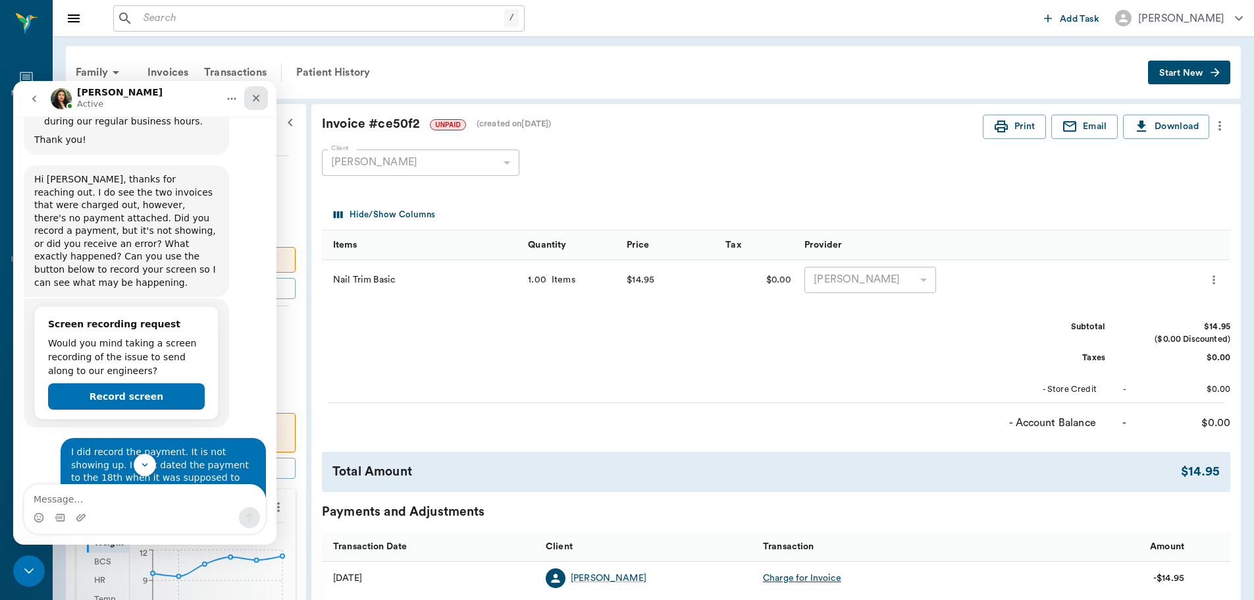
click at [250, 94] on div "Close" at bounding box center [256, 98] width 24 height 24
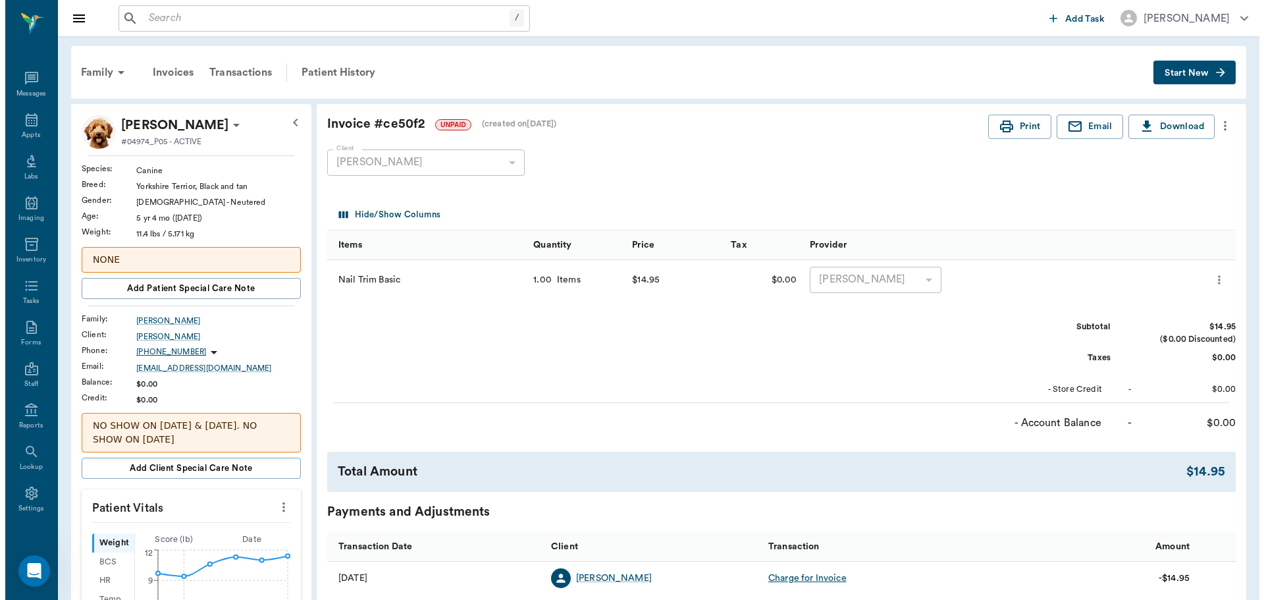
scroll to position [4411, 0]
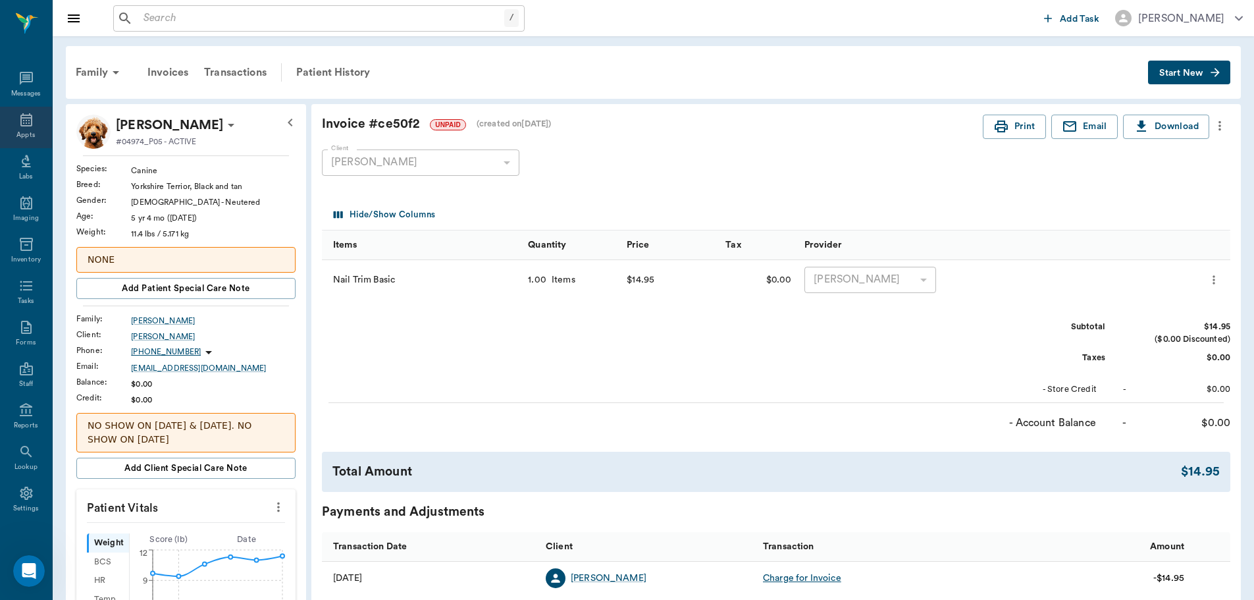
click at [27, 134] on div "Appts" at bounding box center [25, 135] width 18 height 10
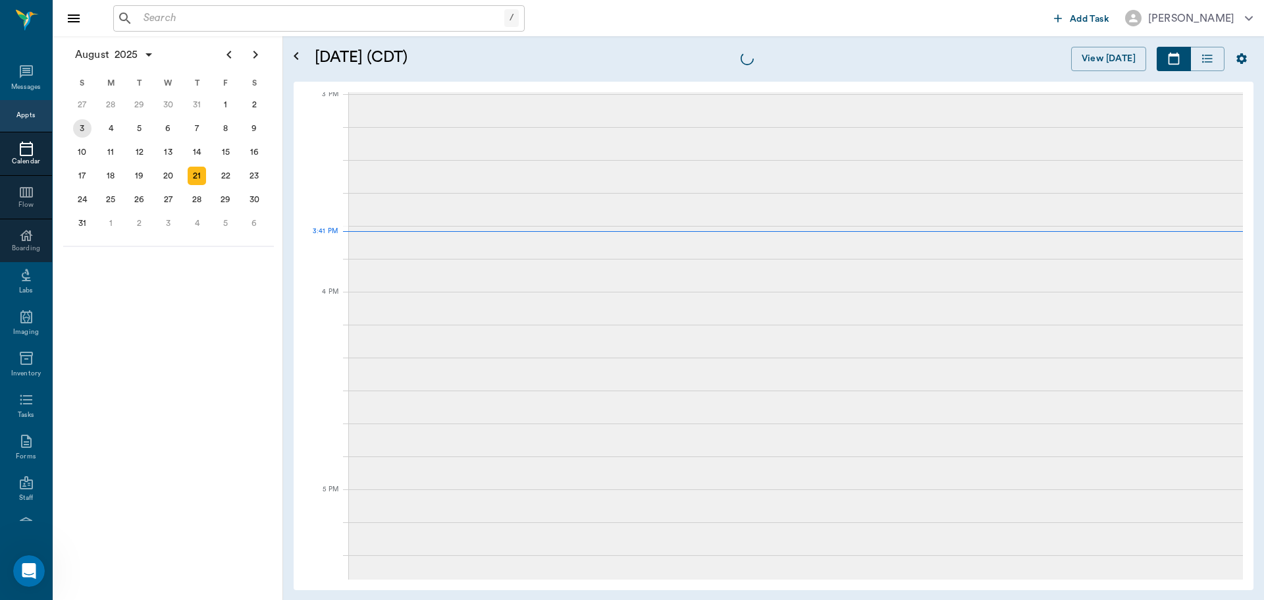
scroll to position [1383, 0]
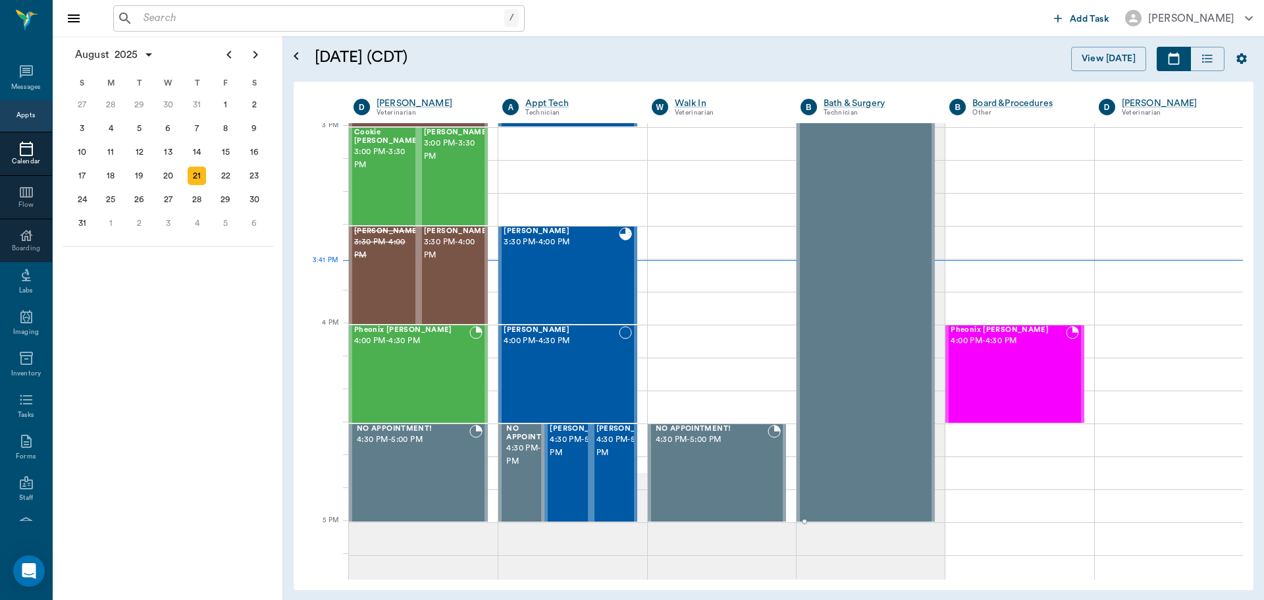
scroll to position [1383, 0]
click at [471, 352] on div at bounding box center [475, 375] width 13 height 96
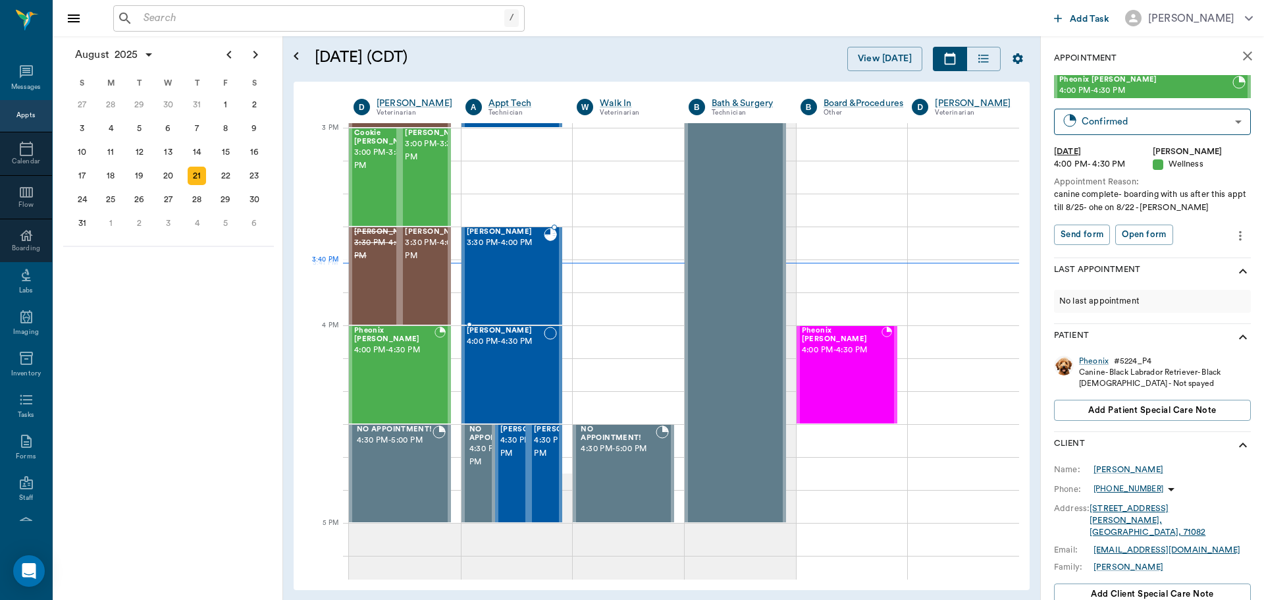
click at [530, 281] on div "[PERSON_NAME] 3:30 PM - 4:00 PM" at bounding box center [506, 276] width 78 height 96
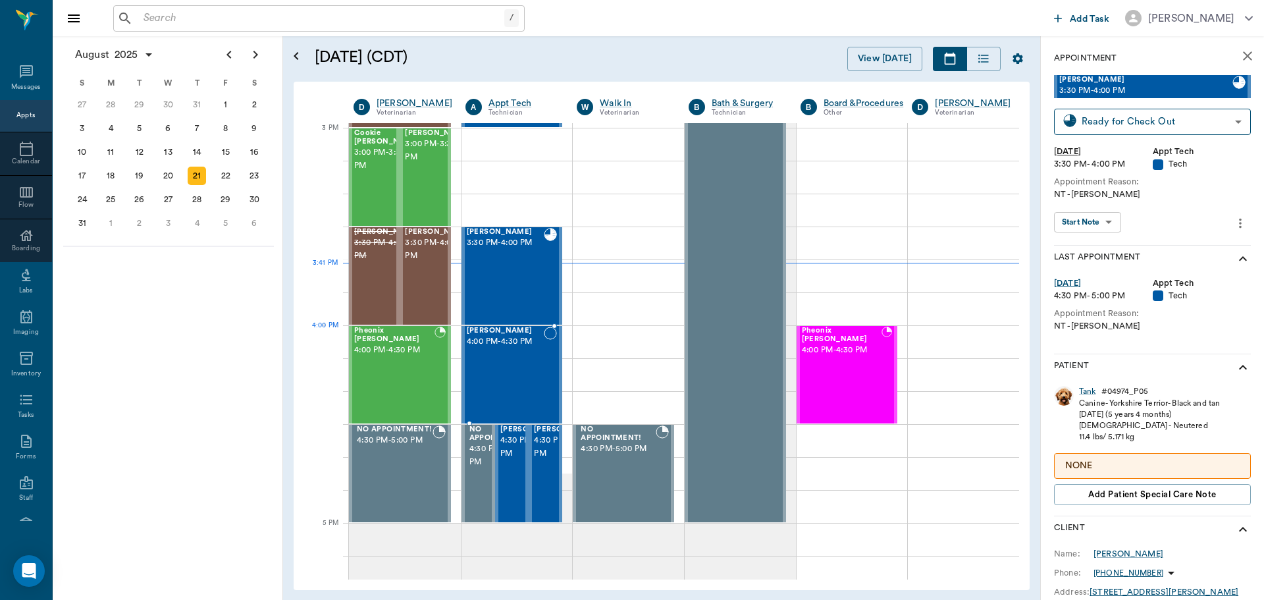
click at [539, 346] on span "4:00 PM - 4:30 PM" at bounding box center [506, 341] width 78 height 13
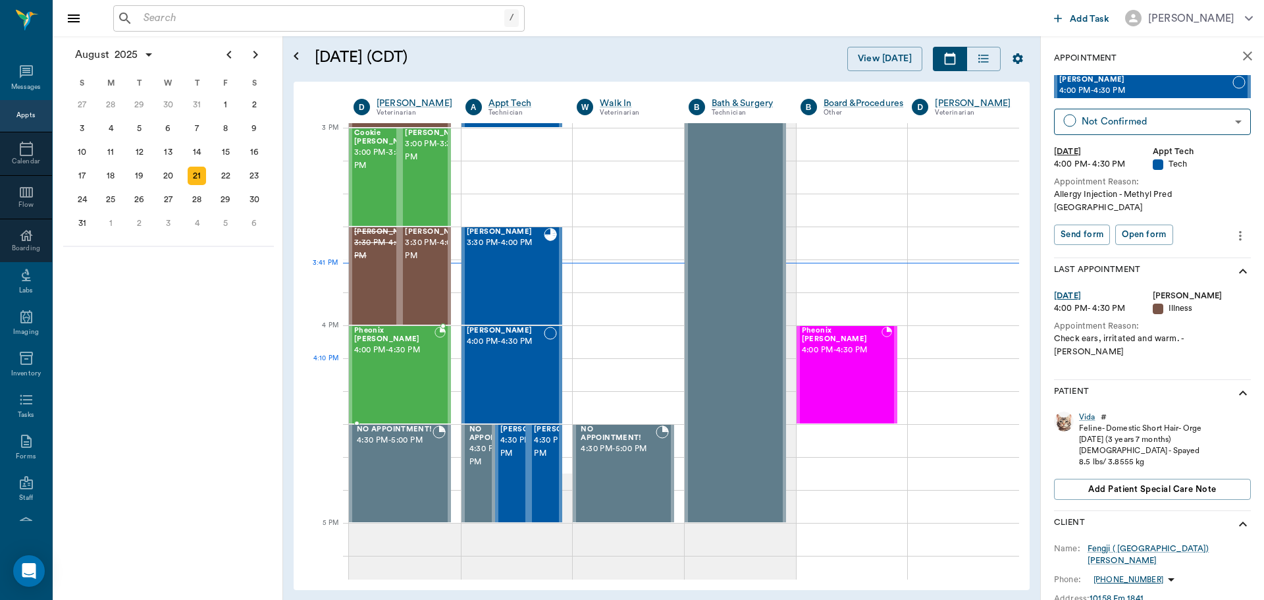
click at [364, 371] on div "Pheonix [PERSON_NAME] 4:00 PM - 4:30 PM" at bounding box center [394, 375] width 80 height 96
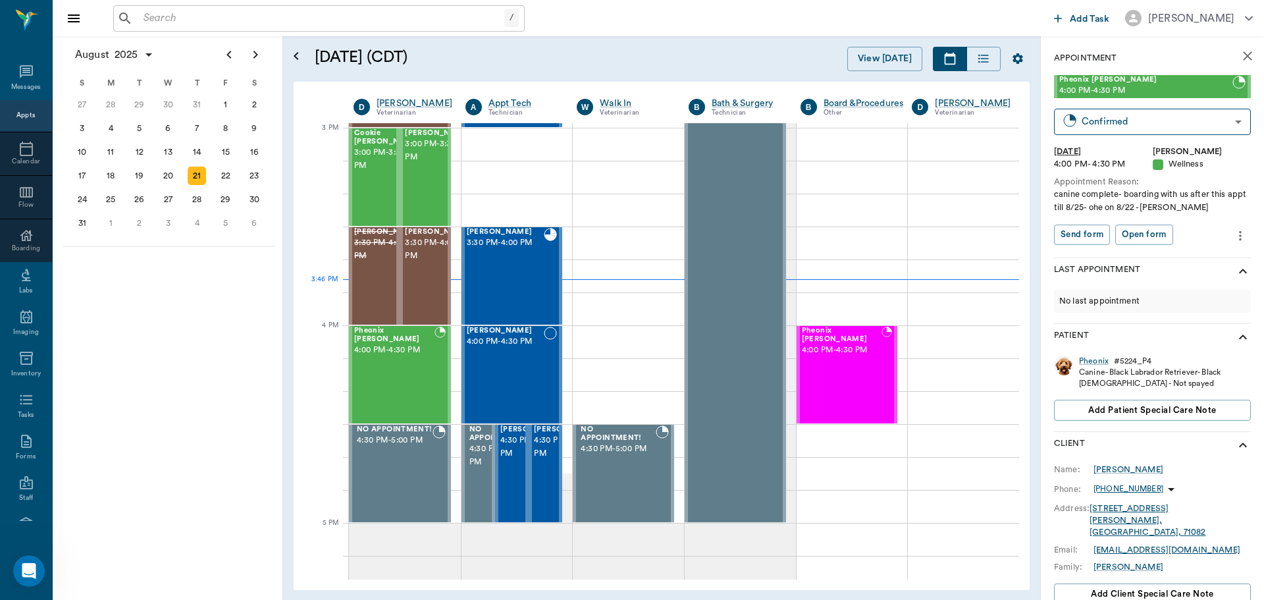
click at [168, 18] on input "text" at bounding box center [321, 18] width 366 height 18
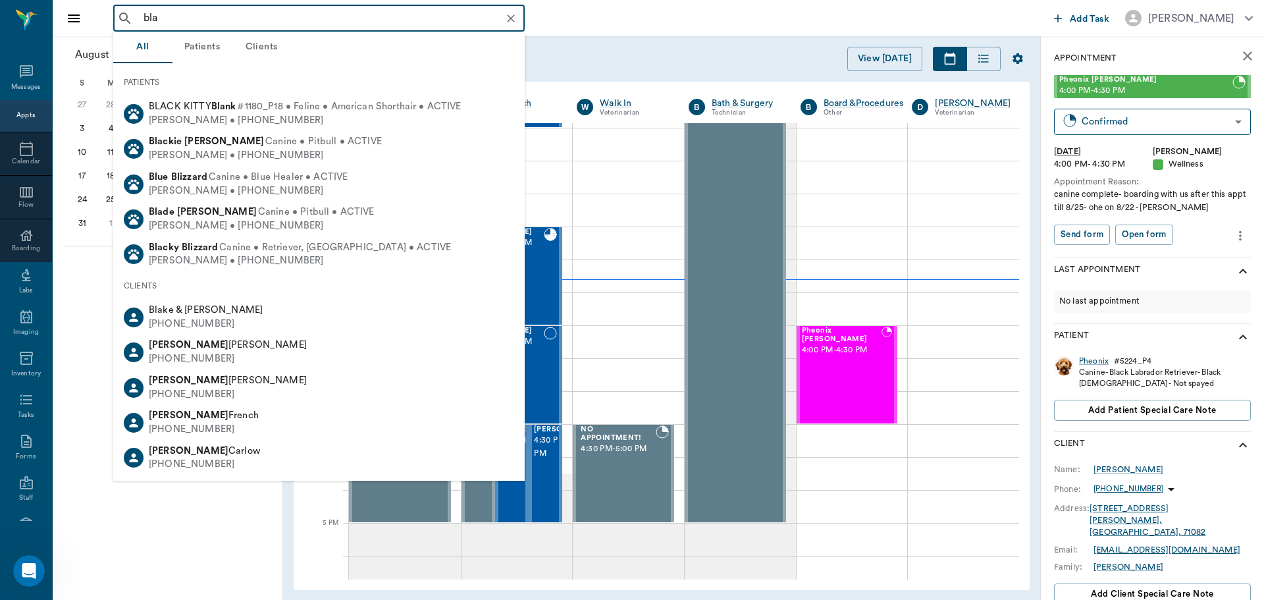
type input "blan"
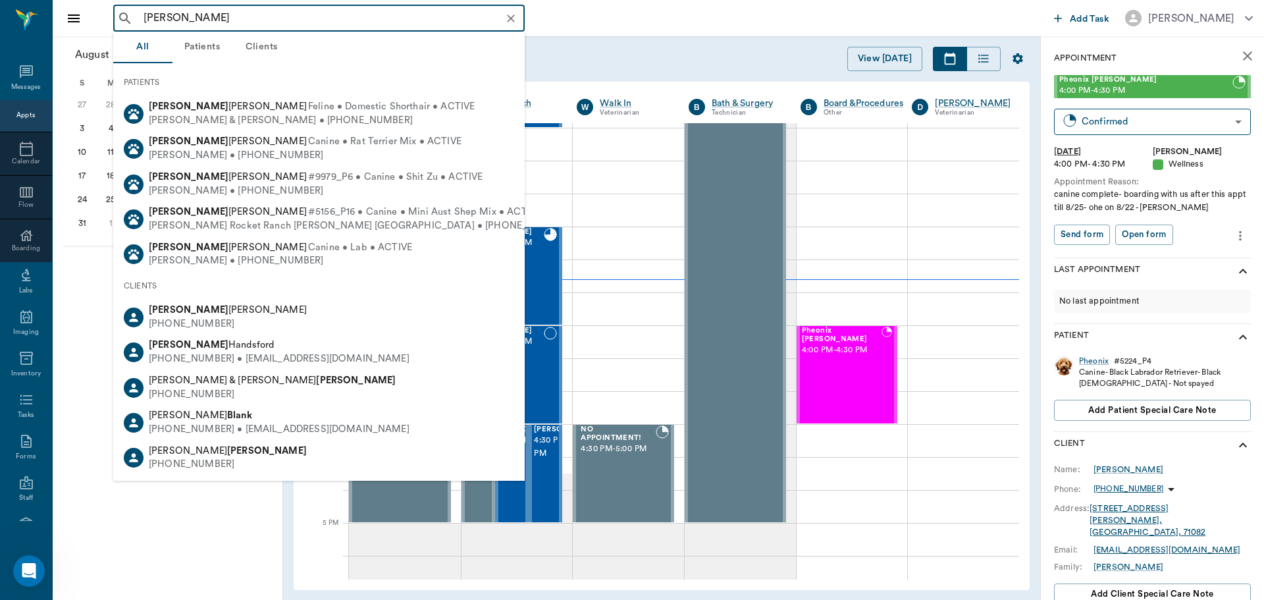
click at [511, 14] on icon "Clear" at bounding box center [510, 18] width 13 height 13
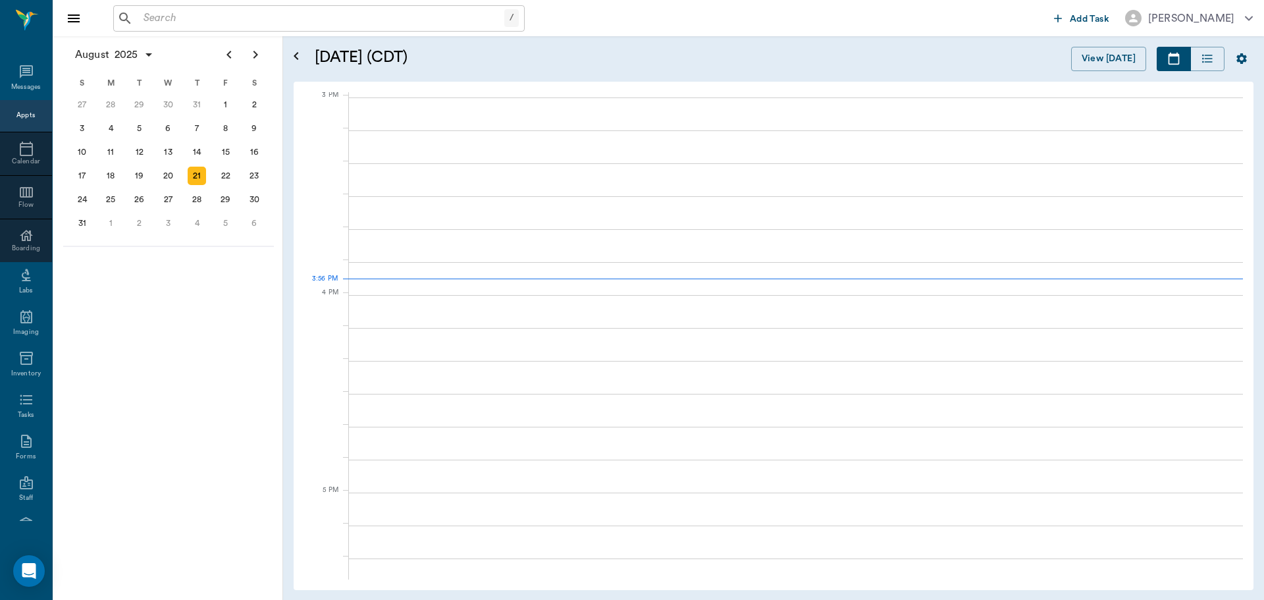
scroll to position [1383, 0]
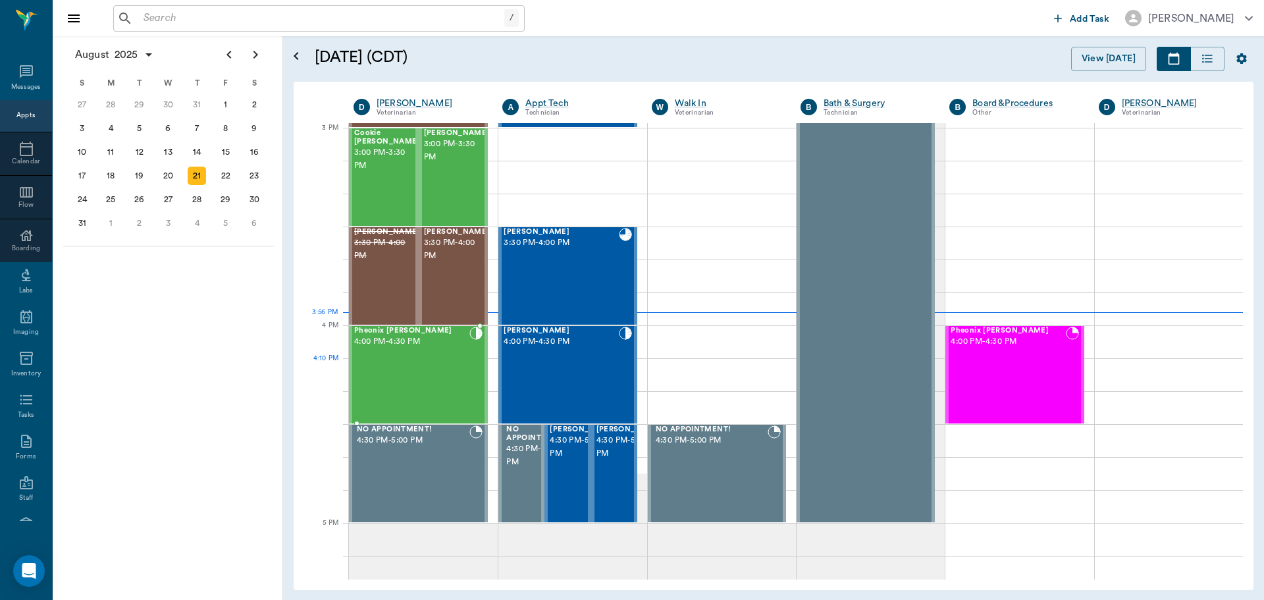
click at [394, 373] on div "Pheonix [PERSON_NAME] 4:00 PM - 4:30 PM" at bounding box center [411, 375] width 115 height 96
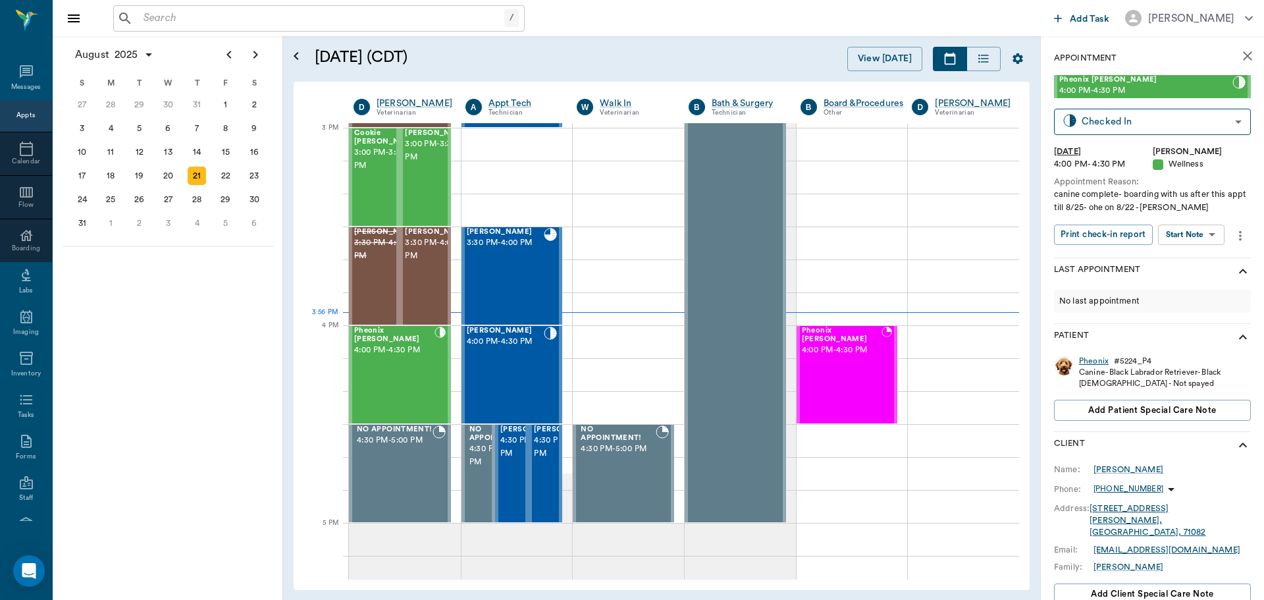
click at [1097, 363] on div "Pheonix" at bounding box center [1094, 361] width 30 height 11
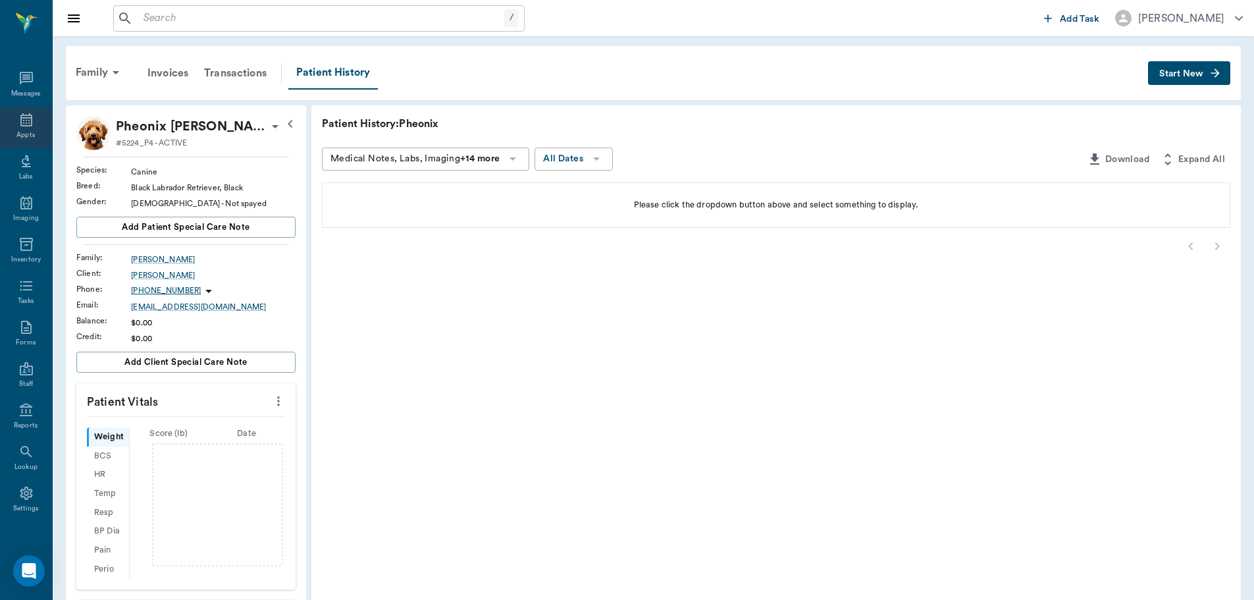
click at [24, 127] on icon at bounding box center [26, 120] width 16 height 16
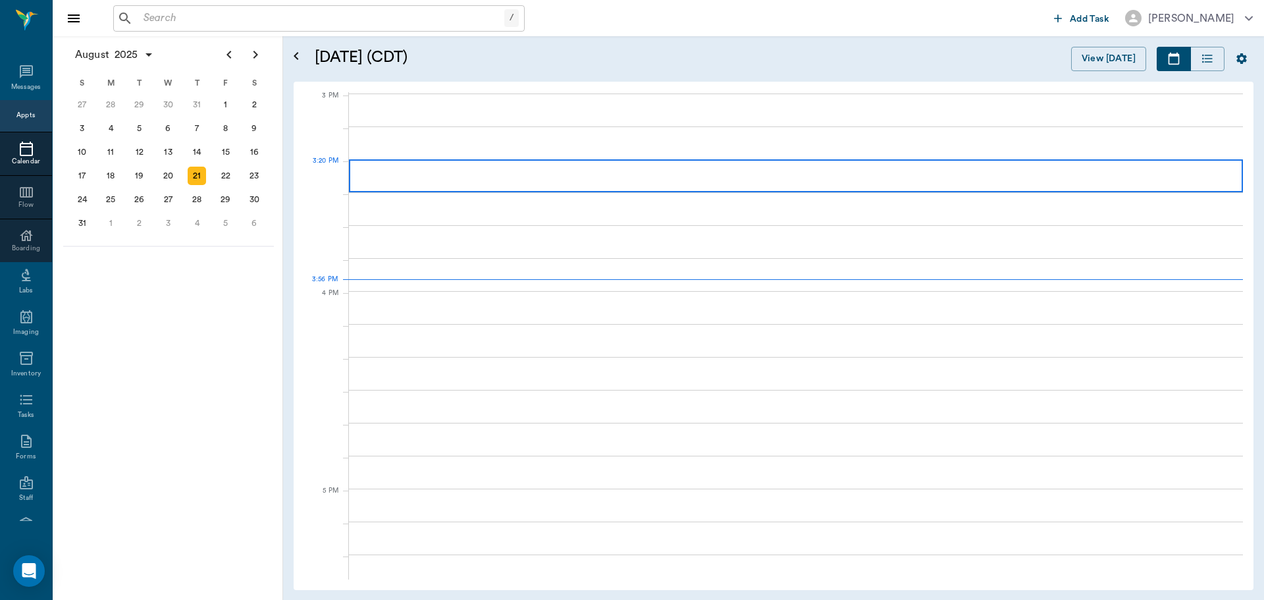
scroll to position [1385, 0]
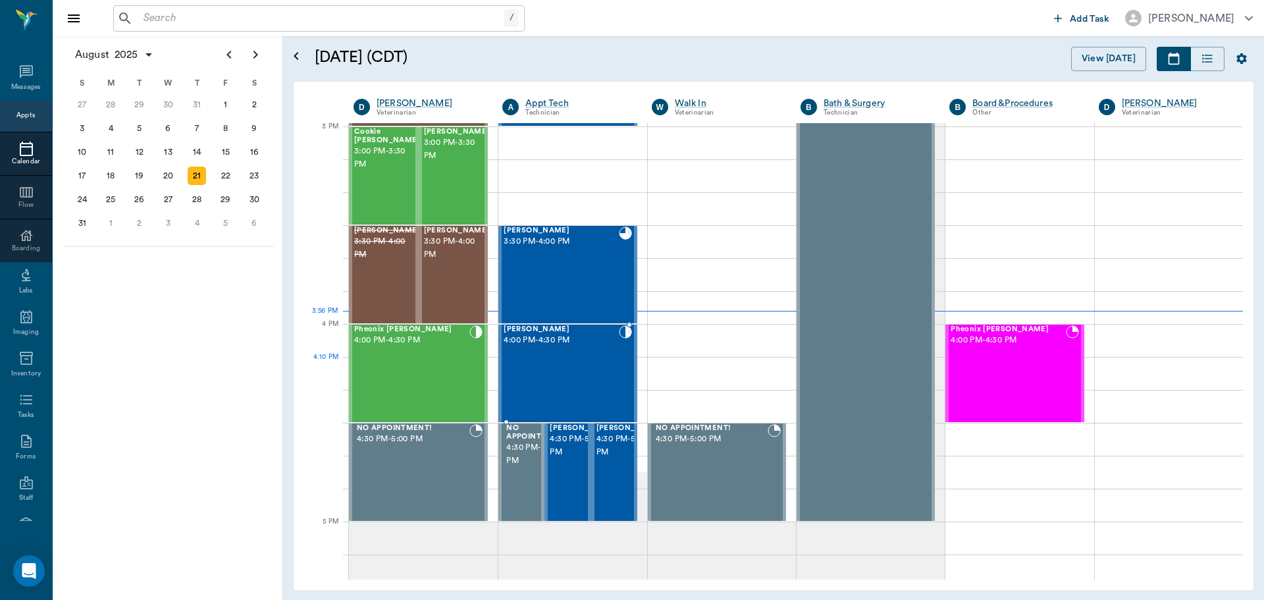
click at [561, 365] on div "Vida Li 4:00 PM - 4:30 PM" at bounding box center [561, 373] width 115 height 96
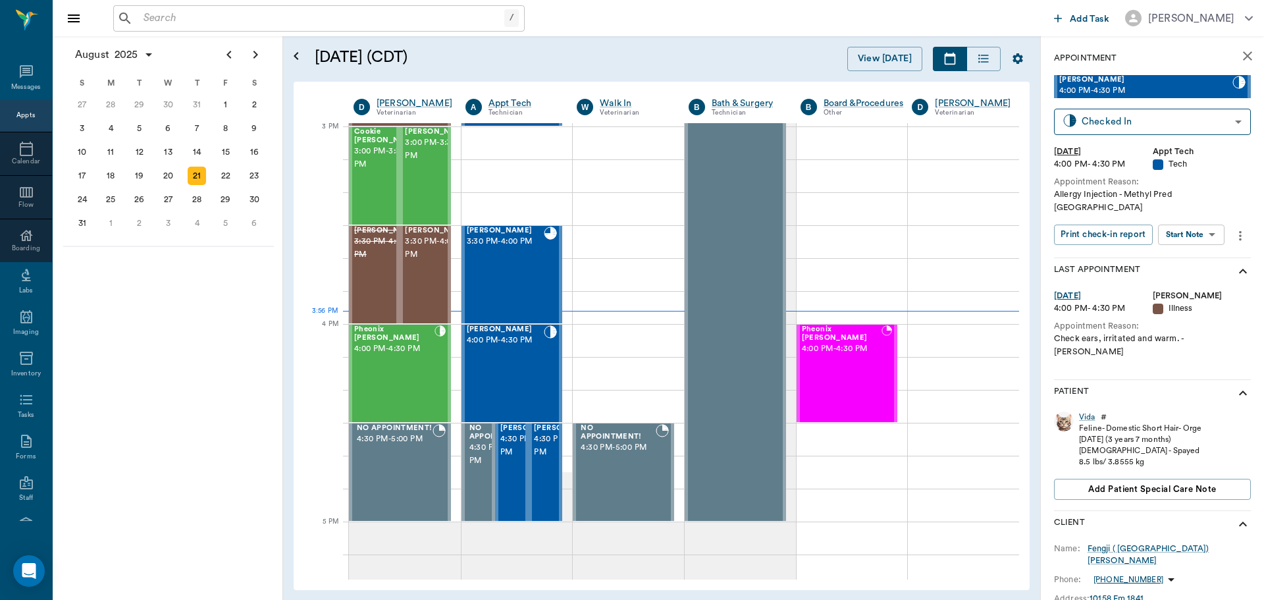
click at [1196, 221] on body "/ ​ Add Task Dr. Bert Ellsworth Nectar Messages Appts Calendar Flow Boarding La…" at bounding box center [632, 300] width 1264 height 600
click at [1192, 246] on button "Start SOAP" at bounding box center [1176, 249] width 45 height 15
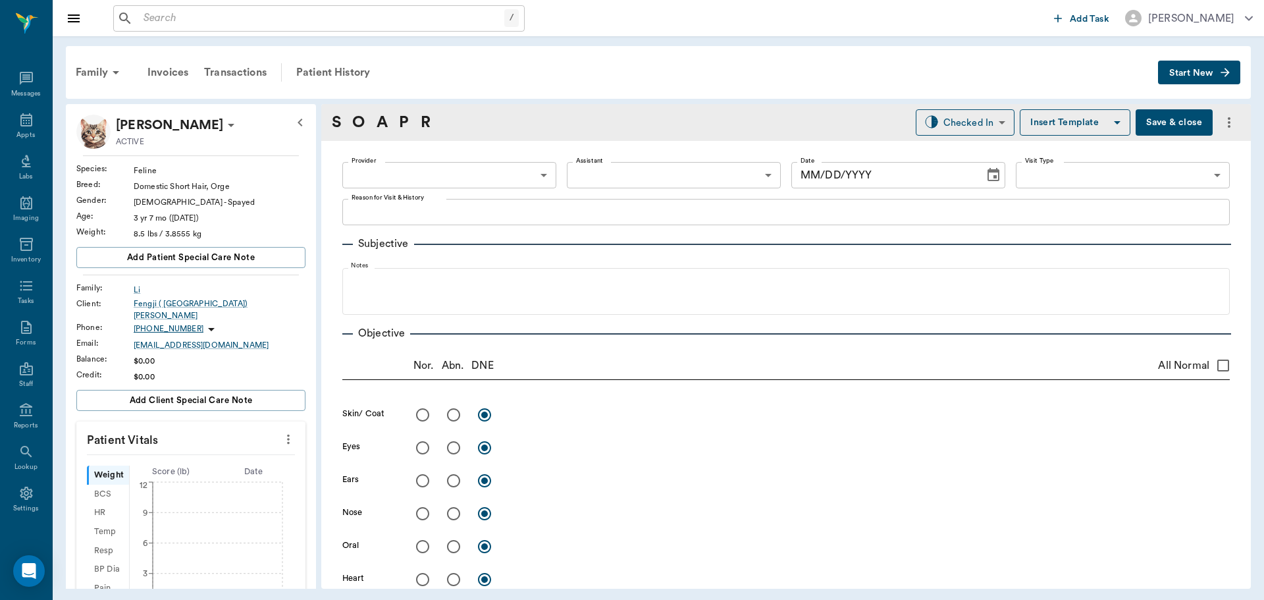
type input "63ec2f075fda476ae8351a4c"
type input "65d2be4f46e3a538d89b8c1a"
type textarea "Allergy Injection - Methyl Pred Caryn"
type input "[DATE]"
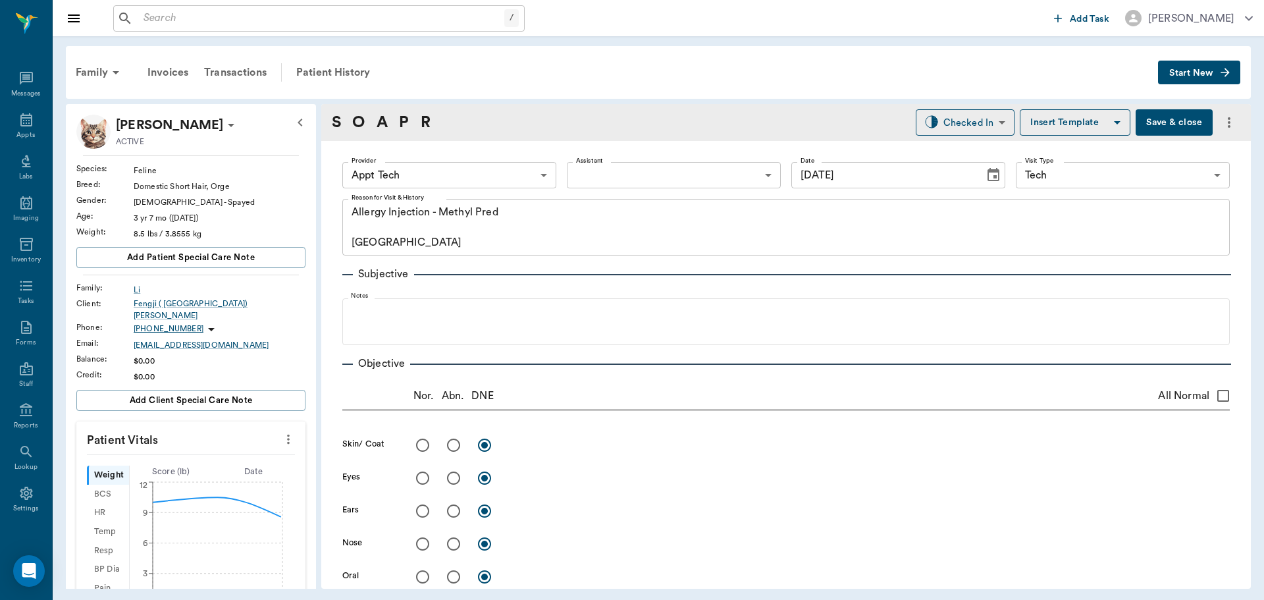
click at [521, 176] on body "/ ​ Add Task Dr. Bert Ellsworth Nectar Messages Appts Labs Imaging Inventory Ta…" at bounding box center [632, 300] width 1264 height 600
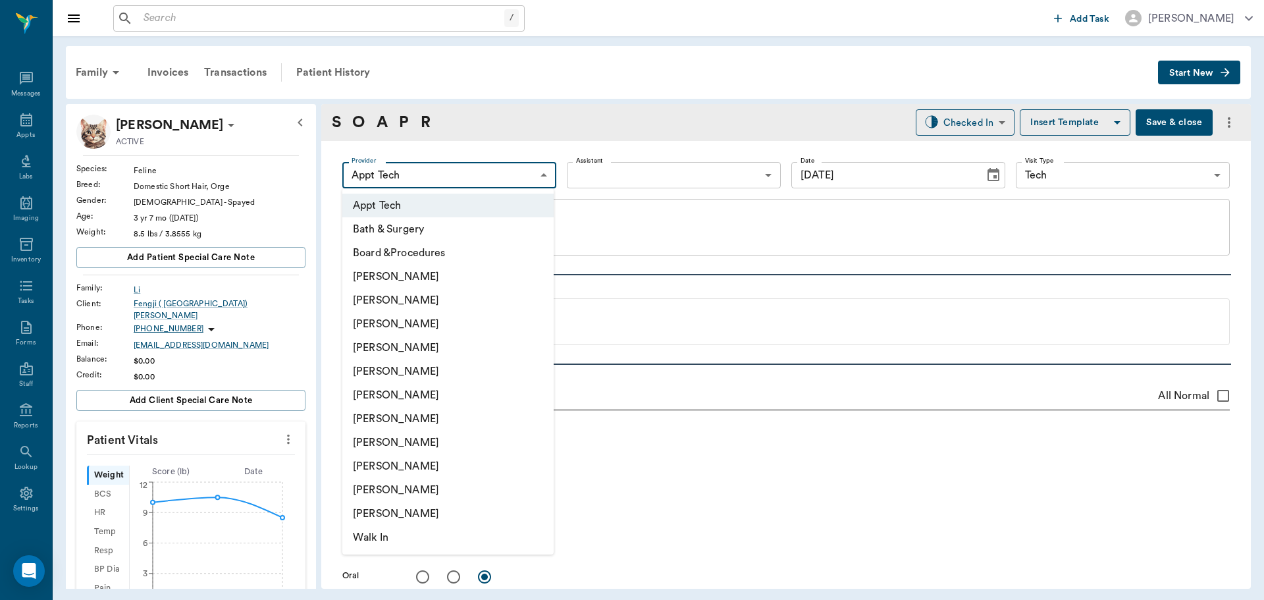
click at [475, 296] on li "Daniel Virnala" at bounding box center [447, 300] width 211 height 24
type input "642ef10e332a41444de2bad1"
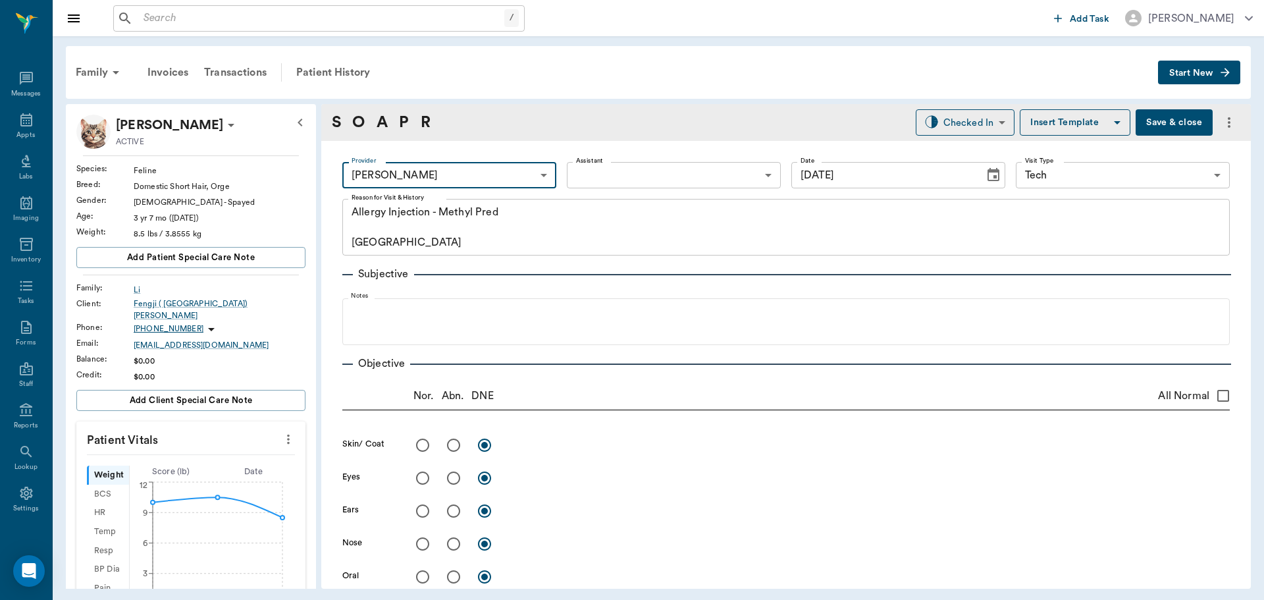
click at [1166, 122] on button "Save & close" at bounding box center [1174, 122] width 77 height 26
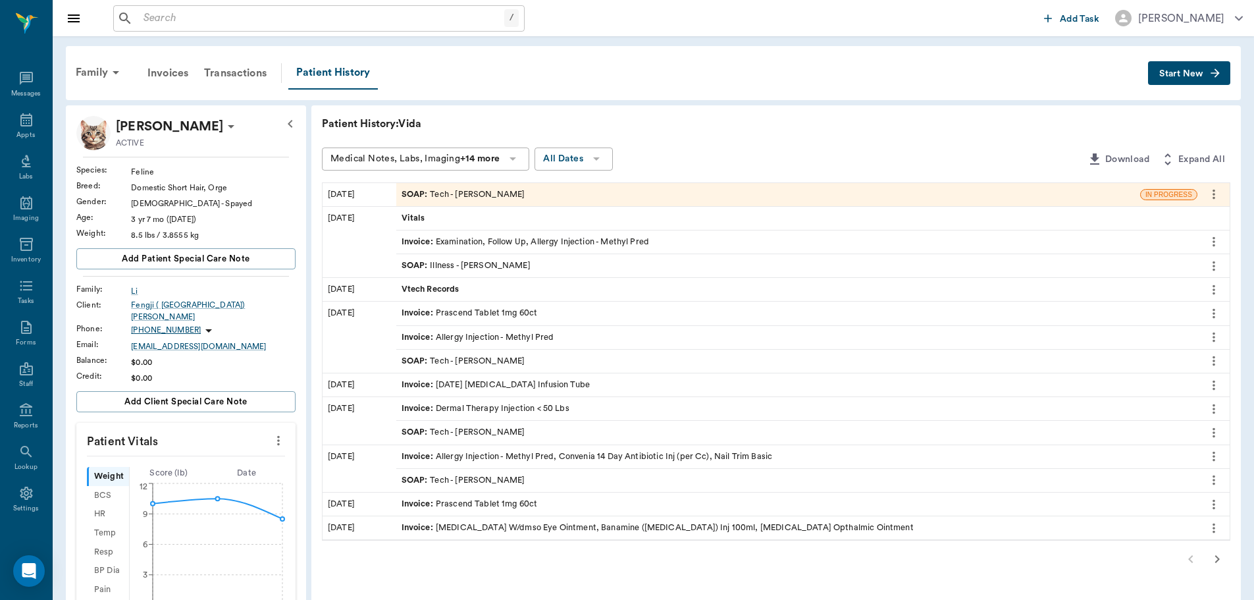
click at [536, 265] on div "SOAP : Illness - Dr. Bert Ellsworth" at bounding box center [796, 265] width 801 height 23
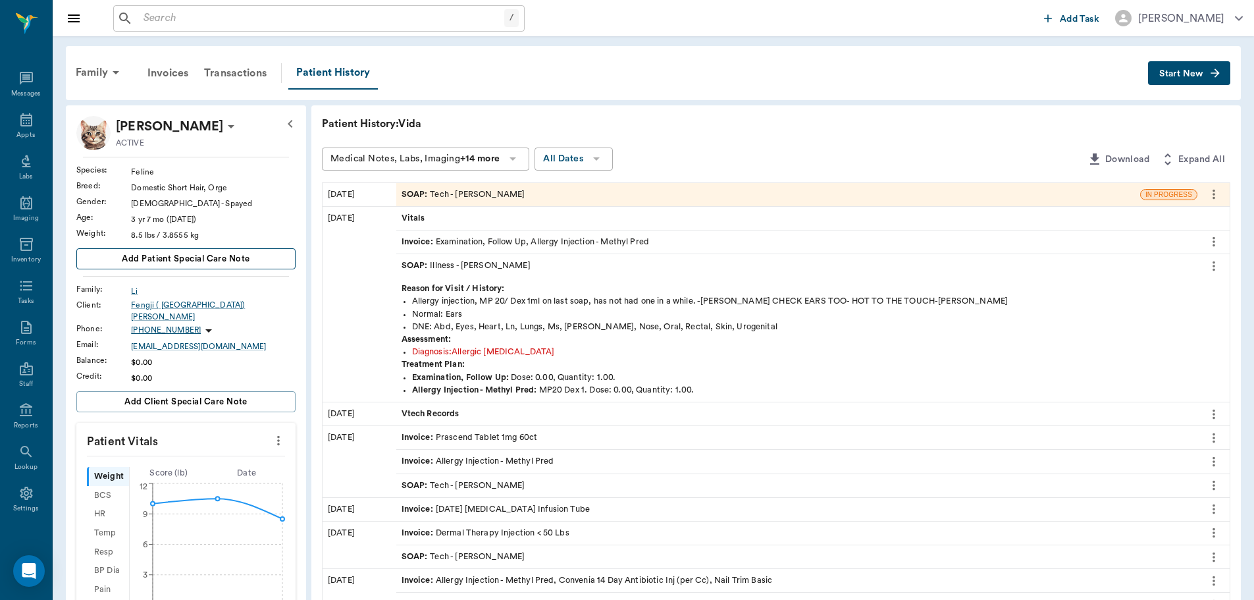
click at [221, 253] on span "Add patient Special Care Note" at bounding box center [186, 259] width 128 height 14
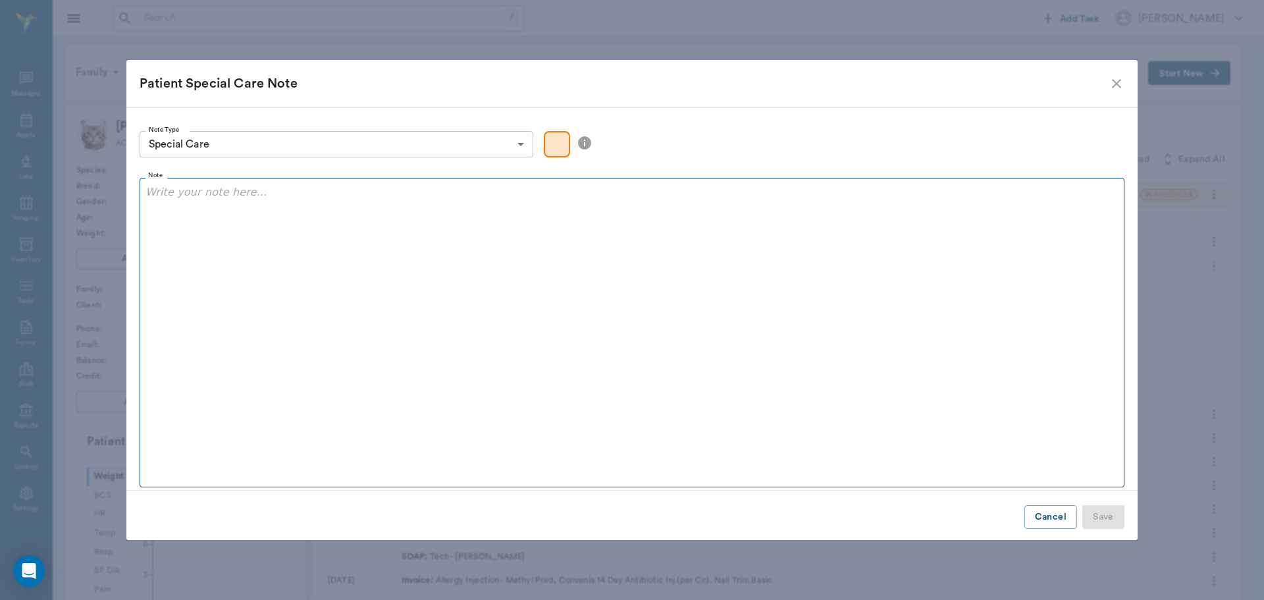
click at [309, 210] on div at bounding box center [632, 200] width 973 height 33
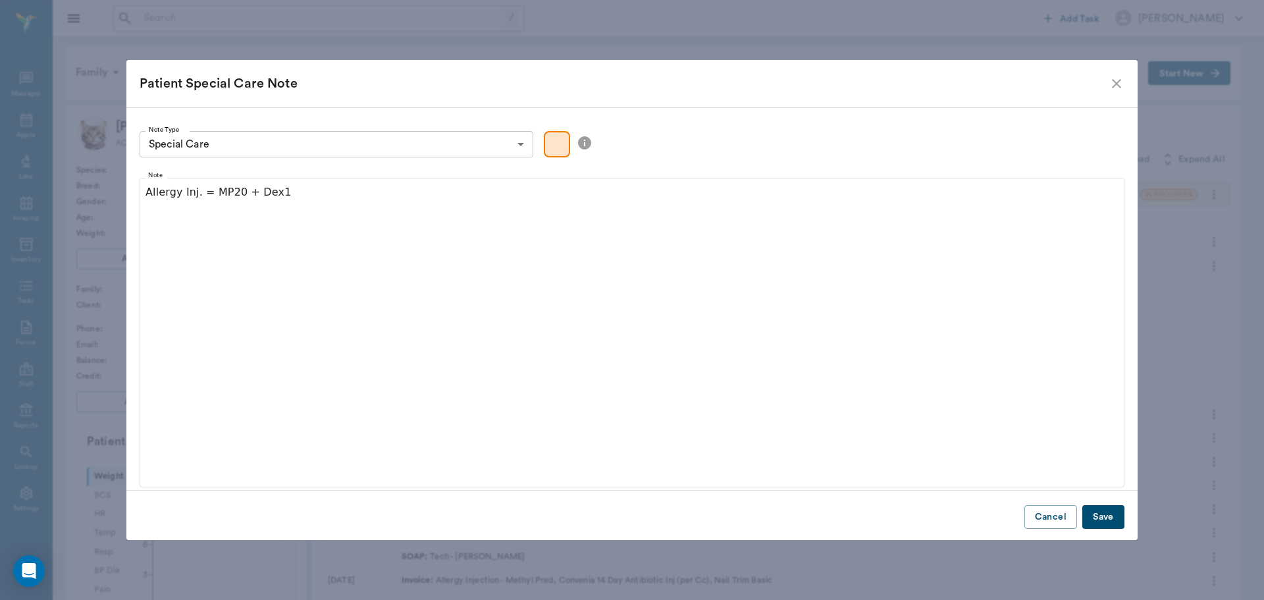
click at [1108, 518] on button "Save" at bounding box center [1104, 517] width 42 height 24
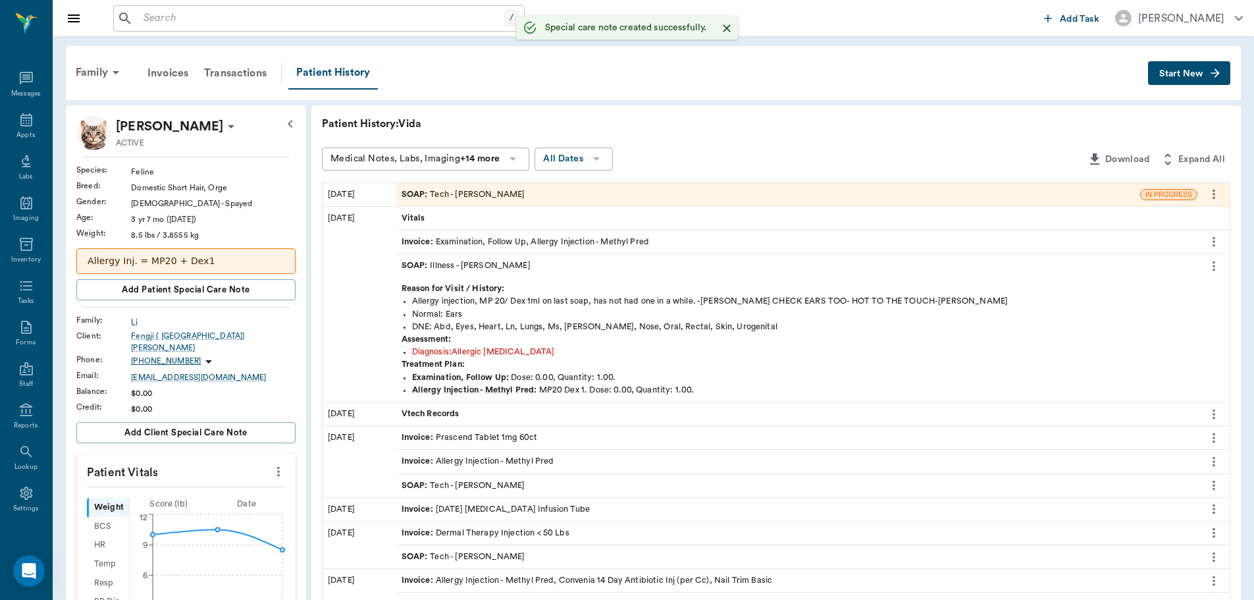
click at [523, 196] on div "SOAP : Tech - Daniel Virnala" at bounding box center [768, 194] width 744 height 23
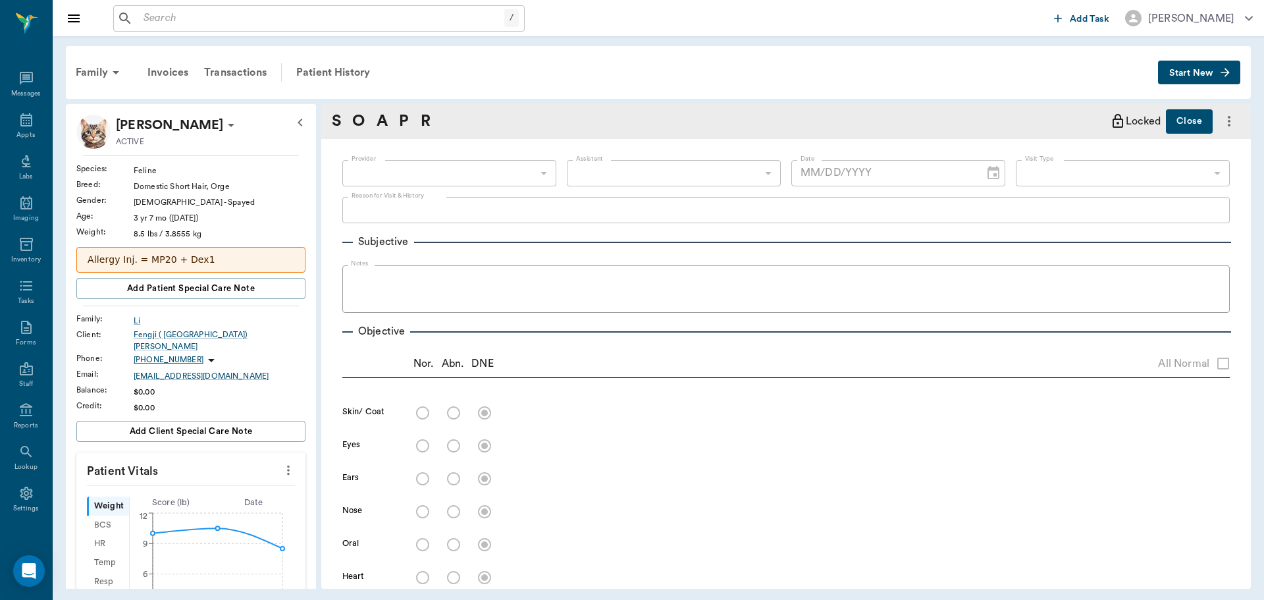
type input "642ef10e332a41444de2bad1"
type input "65d2be4f46e3a538d89b8c1a"
type textarea "Allergy Injection - Methyl Pred Caryn"
type input "[DATE]"
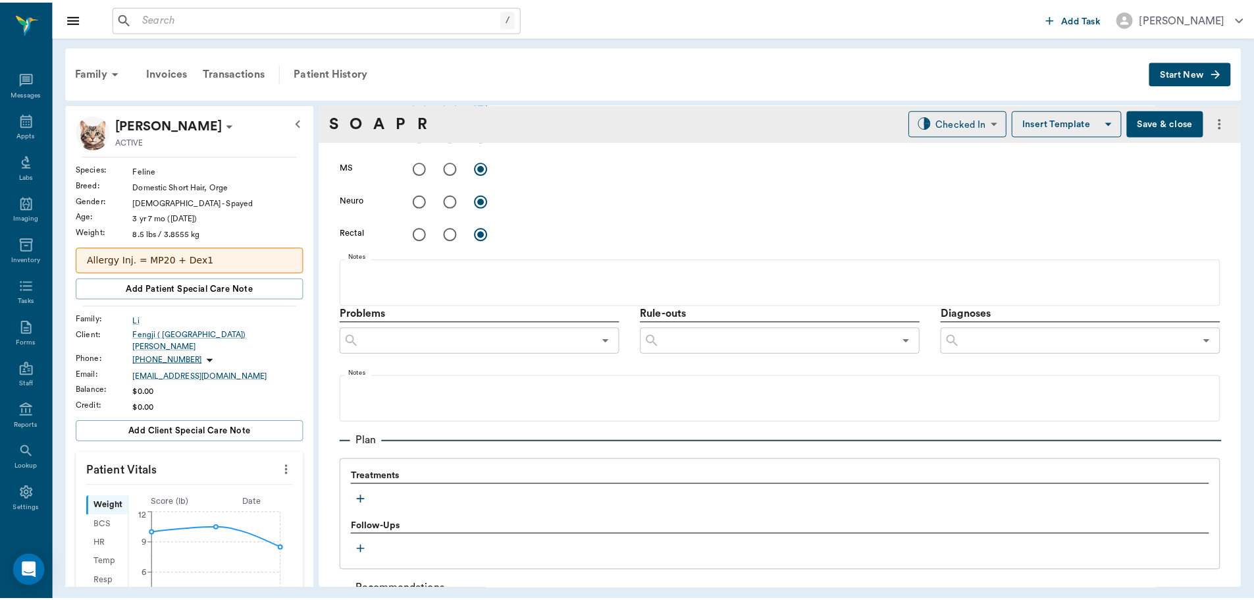
scroll to position [799, 0]
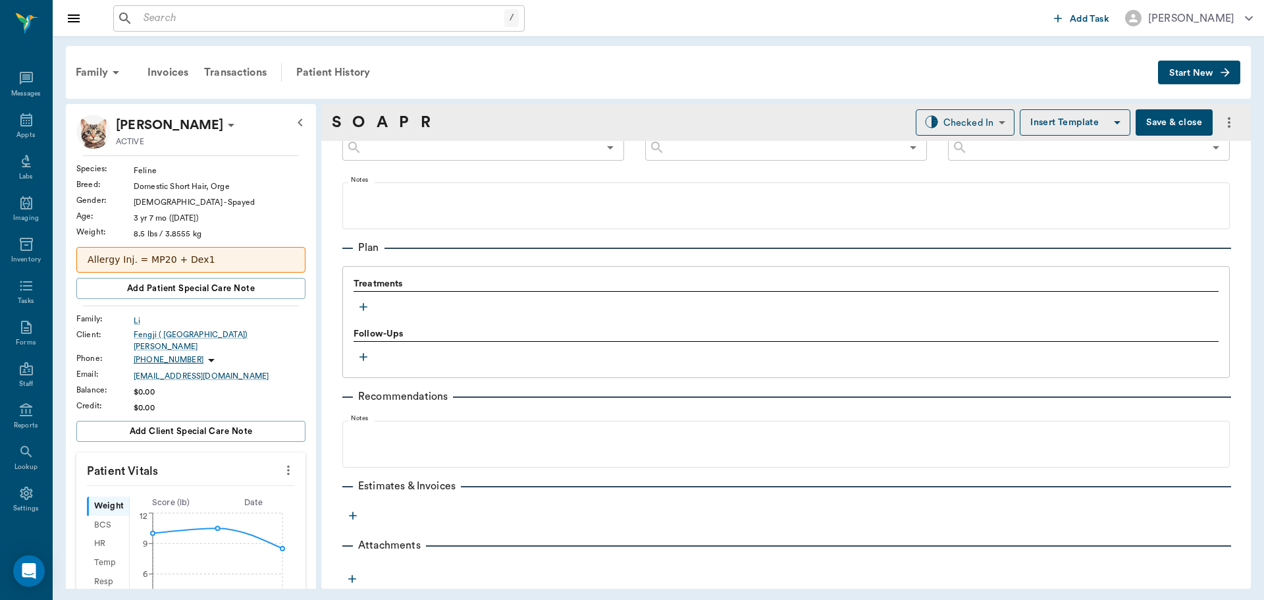
click at [369, 309] on icon "button" at bounding box center [363, 306] width 13 height 13
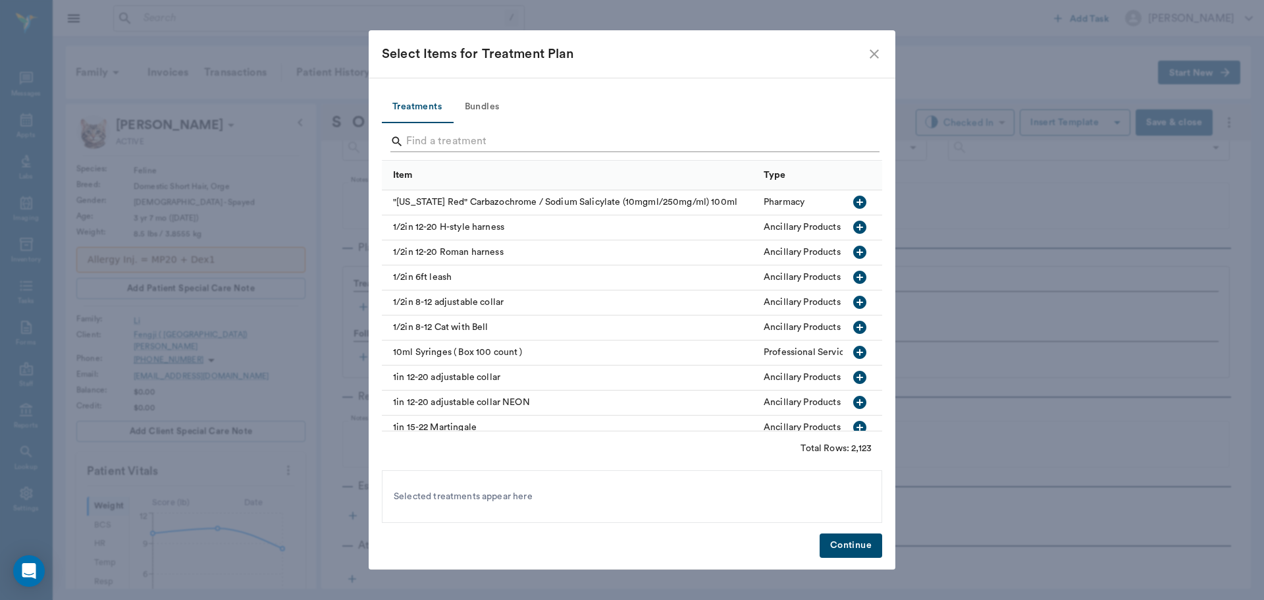
click at [506, 138] on input "Search" at bounding box center [633, 141] width 454 height 21
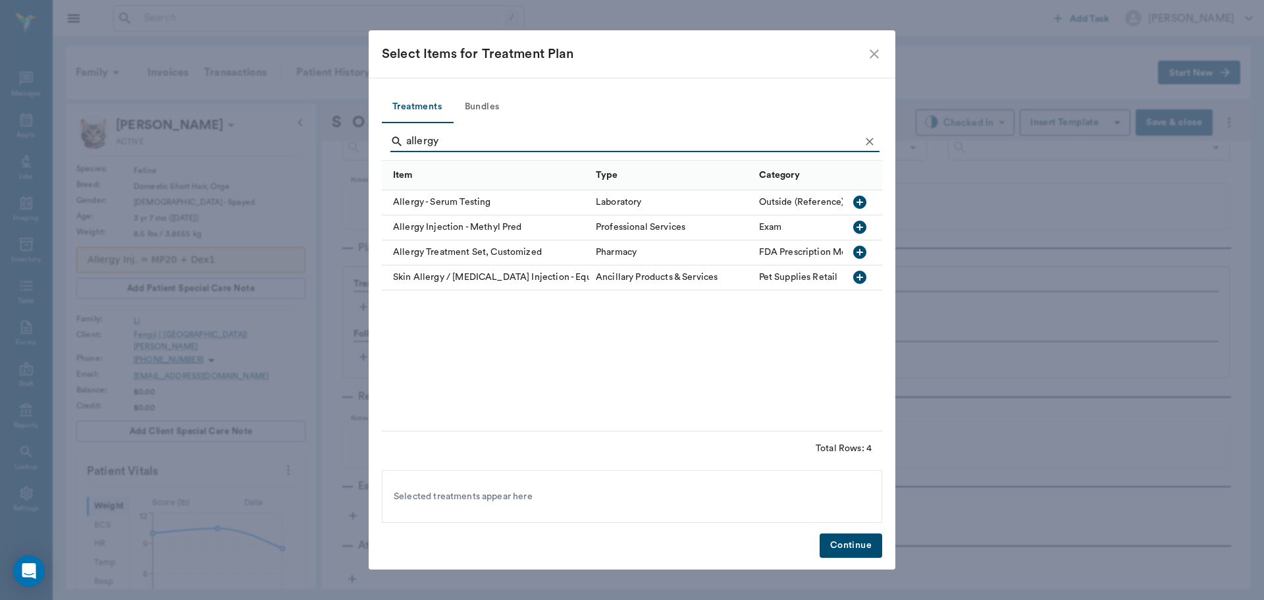
type input "allergy"
click at [867, 228] on icon "button" at bounding box center [860, 227] width 16 height 16
click at [868, 541] on button "Continue" at bounding box center [851, 545] width 63 height 24
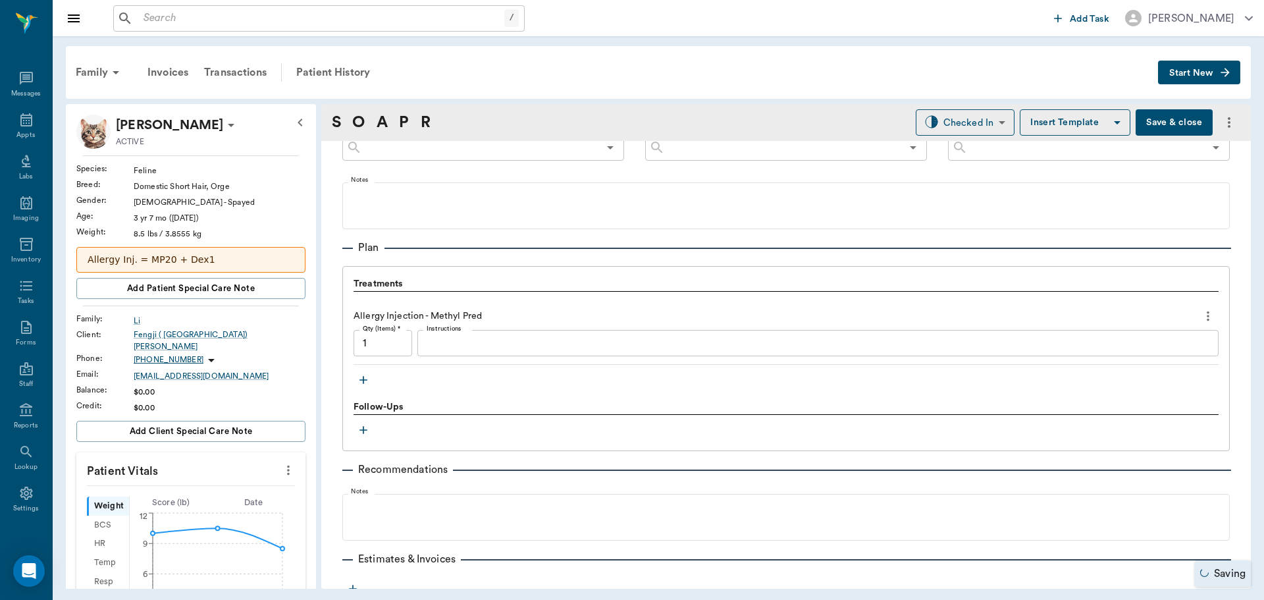
click at [485, 341] on textarea "Instructions" at bounding box center [818, 343] width 783 height 15
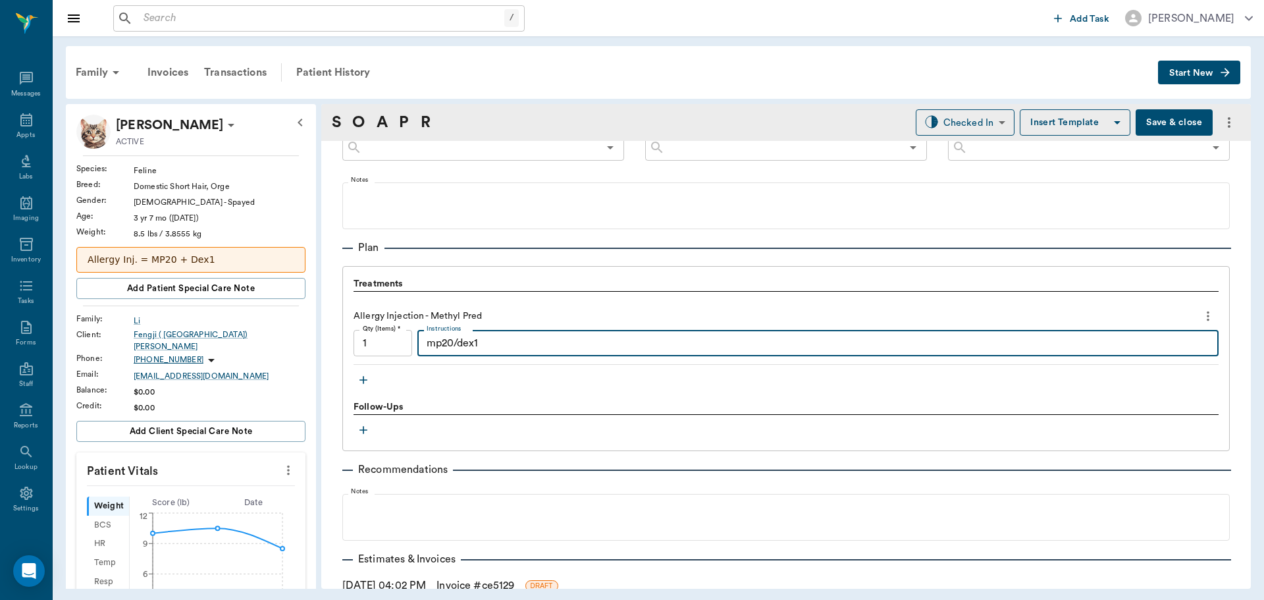
type textarea "mp20/dex1"
click at [1187, 123] on button "Save & close" at bounding box center [1174, 122] width 77 height 26
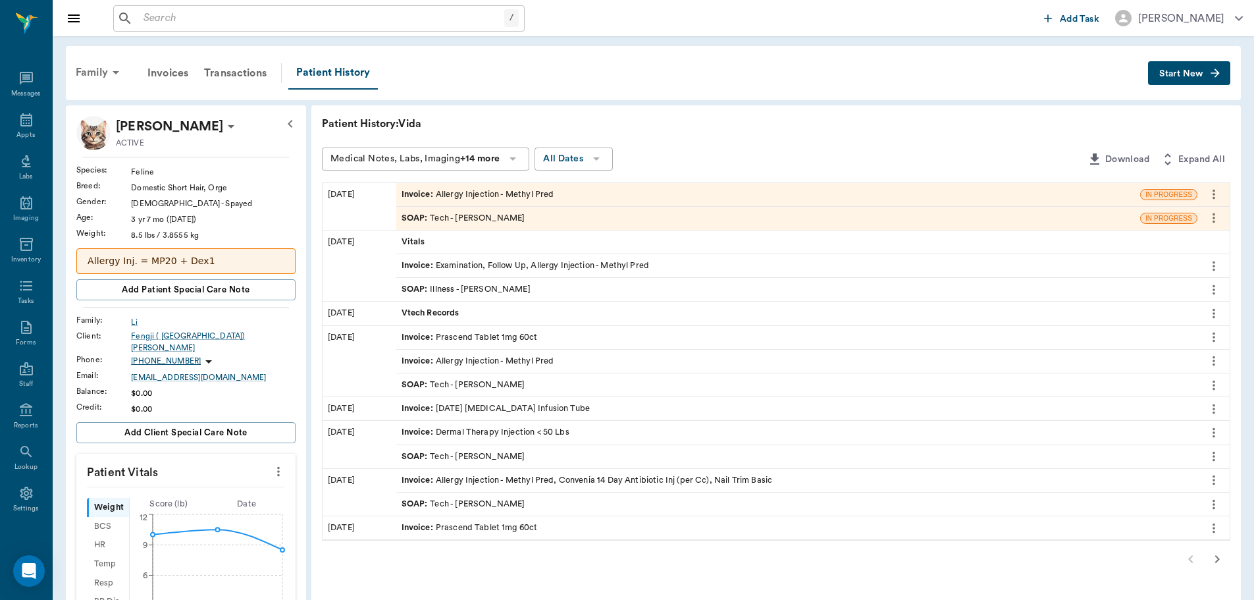
click at [106, 74] on div "Family" at bounding box center [100, 73] width 64 height 32
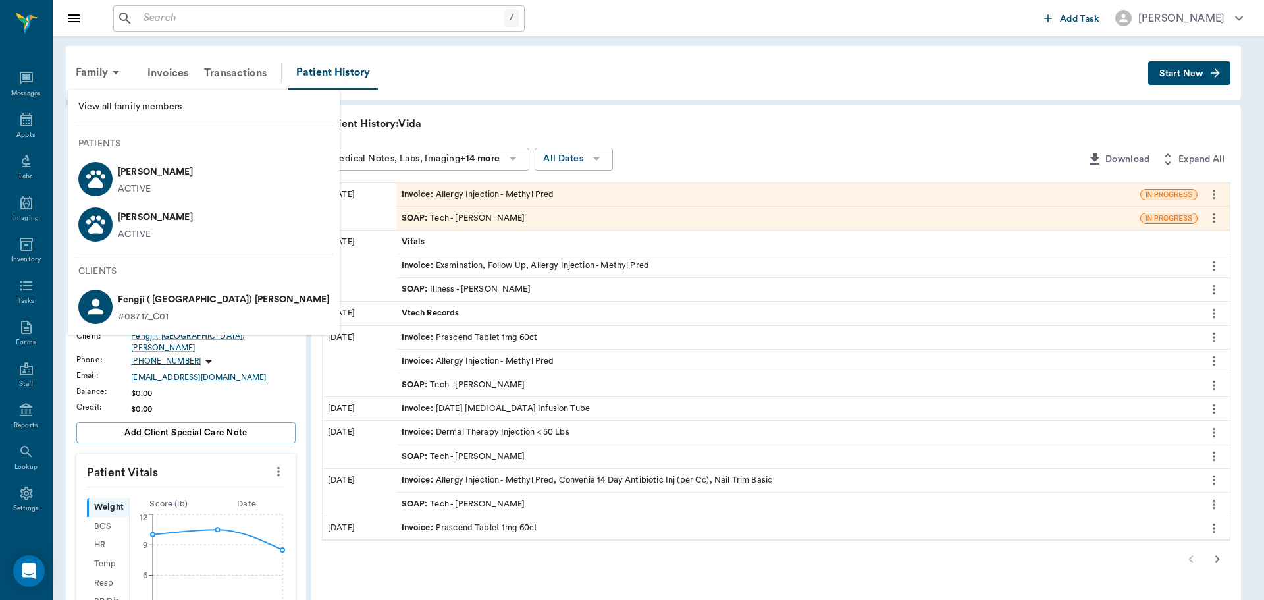
click at [188, 233] on li "Sammy Li ACTIVE" at bounding box center [204, 223] width 272 height 45
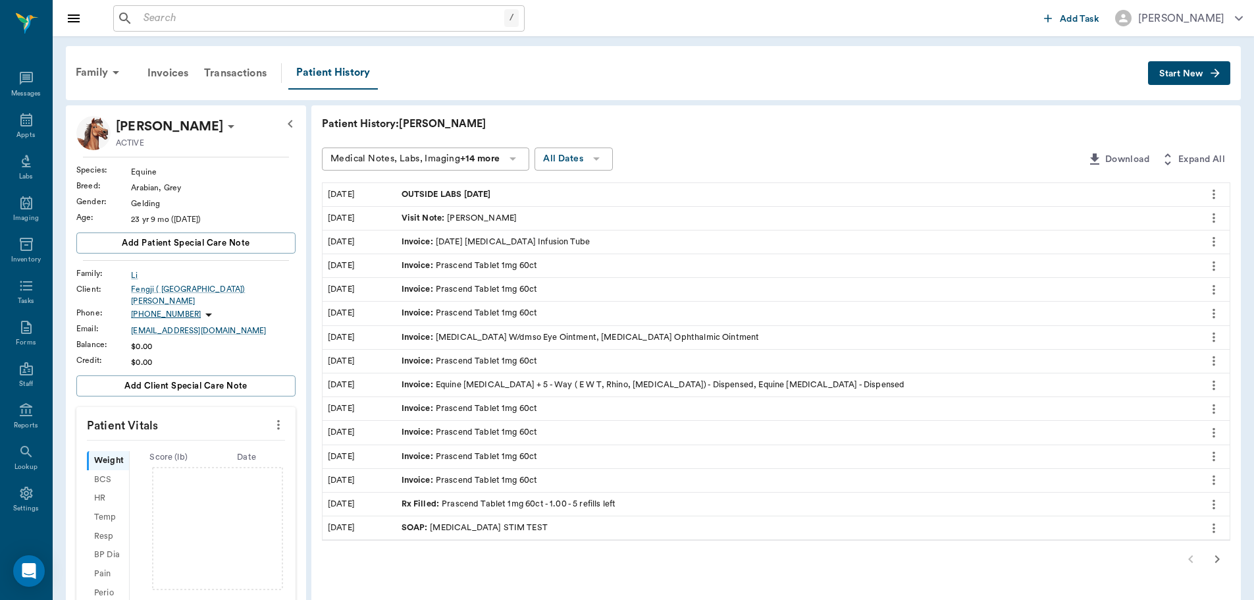
click at [493, 217] on div "Visit Note : Daniel Virnala" at bounding box center [460, 218] width 116 height 13
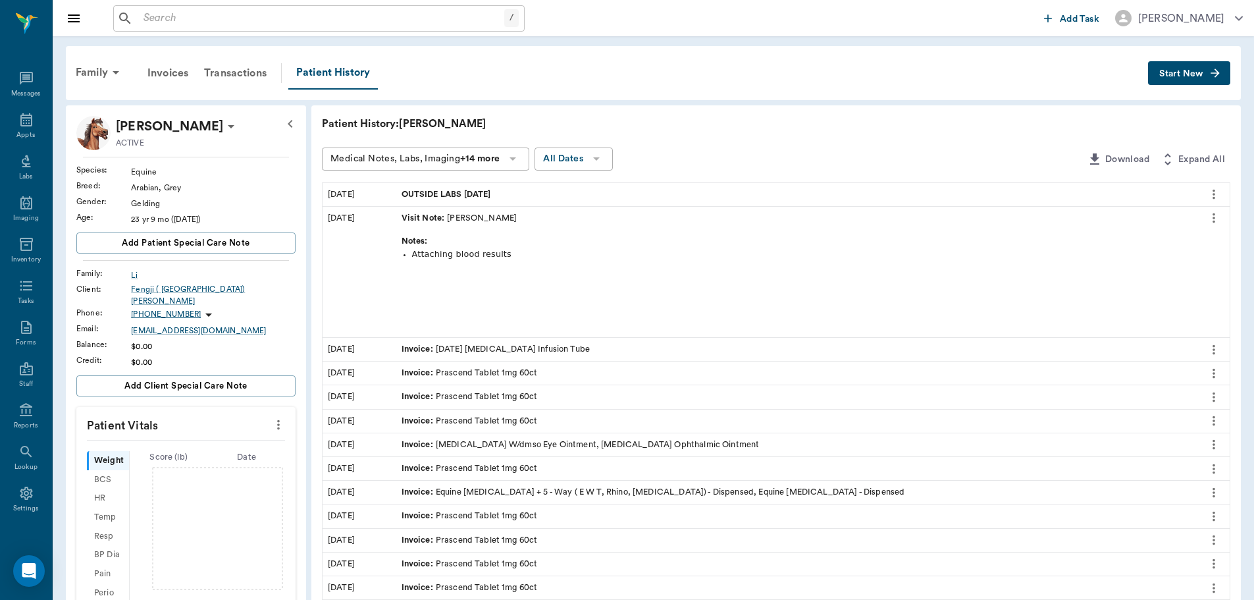
click at [493, 217] on div "Visit Note : Daniel Virnala" at bounding box center [460, 218] width 116 height 13
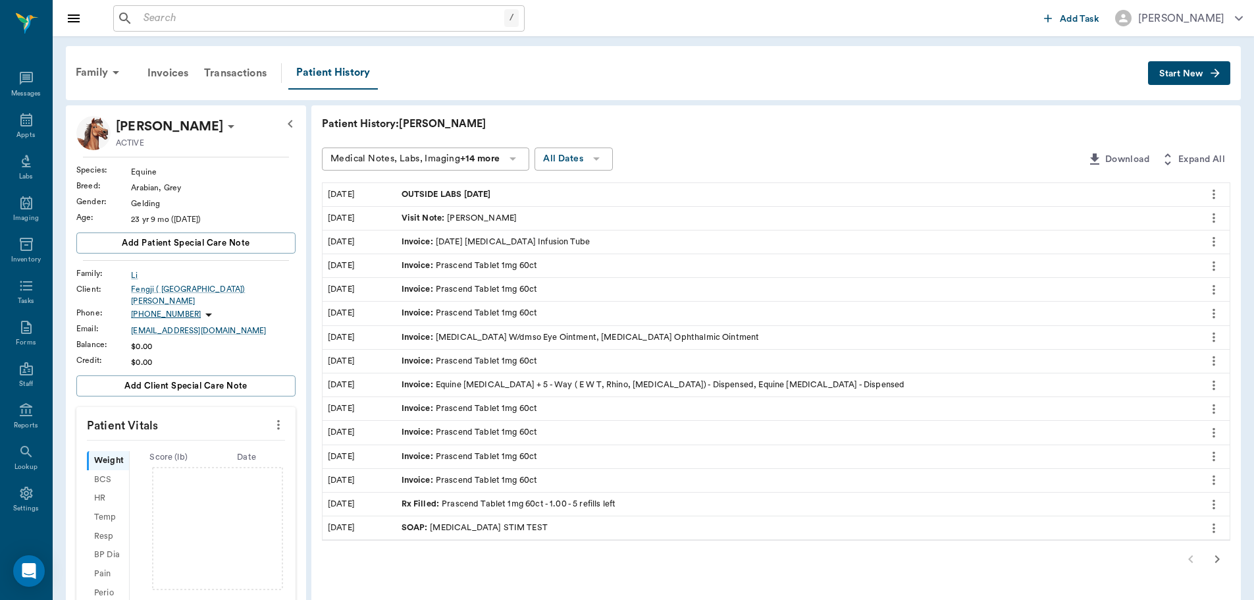
click at [513, 196] on div "OUTSIDE LABS 06.28.2025" at bounding box center [796, 194] width 801 height 23
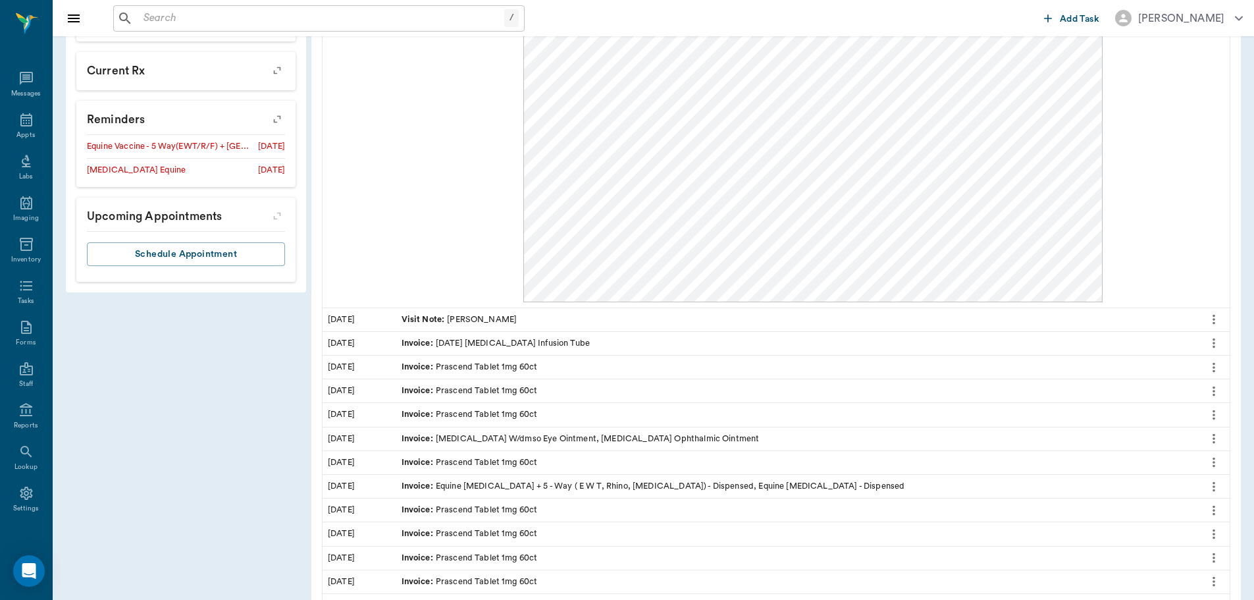
scroll to position [588, 0]
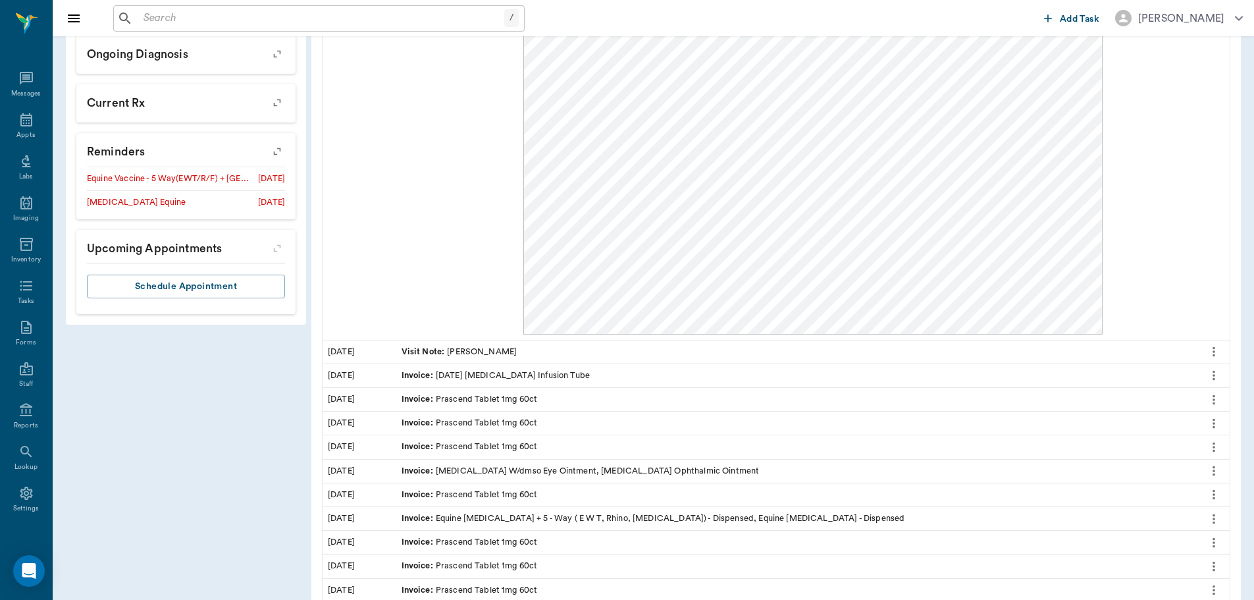
click at [460, 352] on div "Visit Note : Daniel Virnala" at bounding box center [460, 352] width 116 height 13
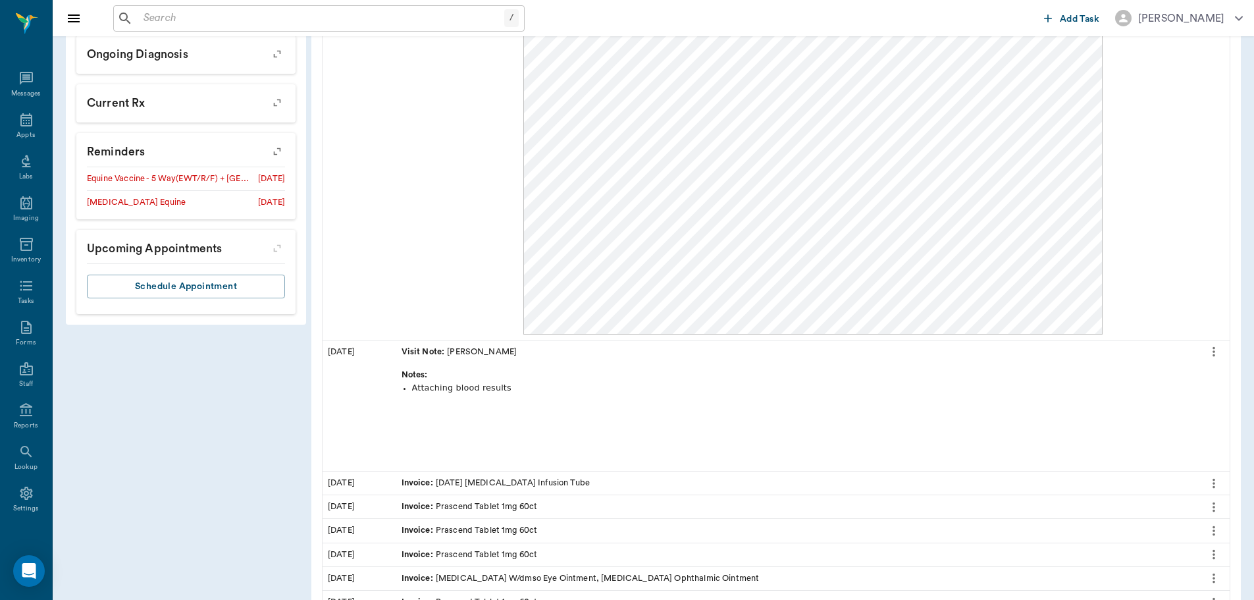
click at [1216, 348] on icon "more" at bounding box center [1214, 352] width 14 height 16
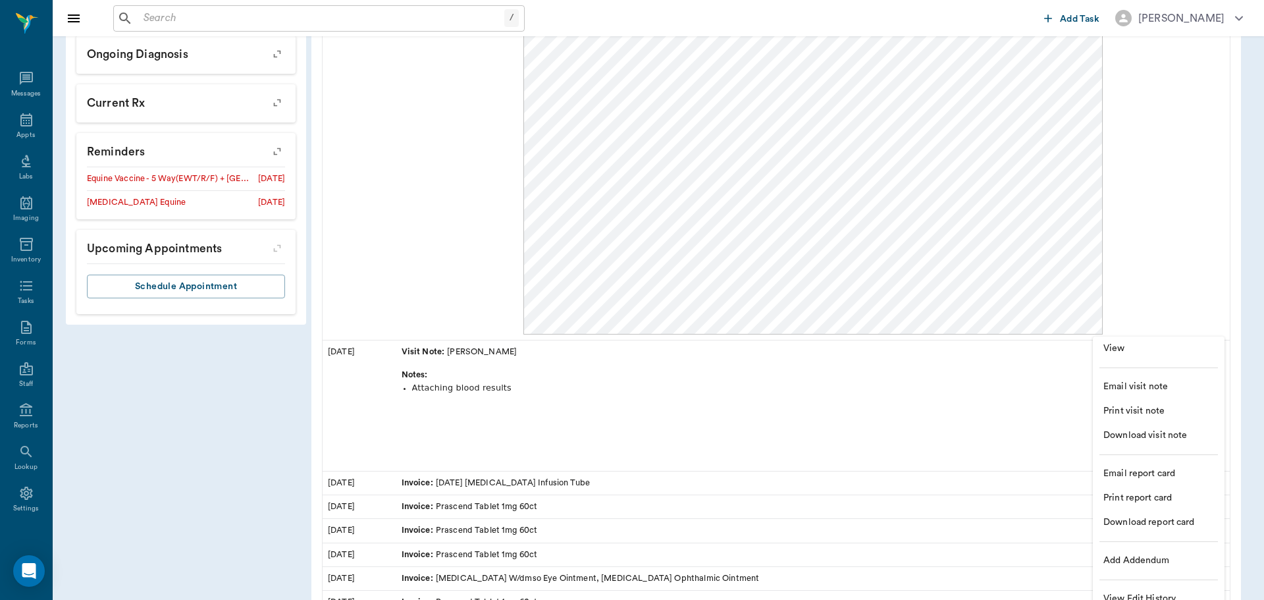
click at [1166, 344] on span "View" at bounding box center [1159, 349] width 111 height 14
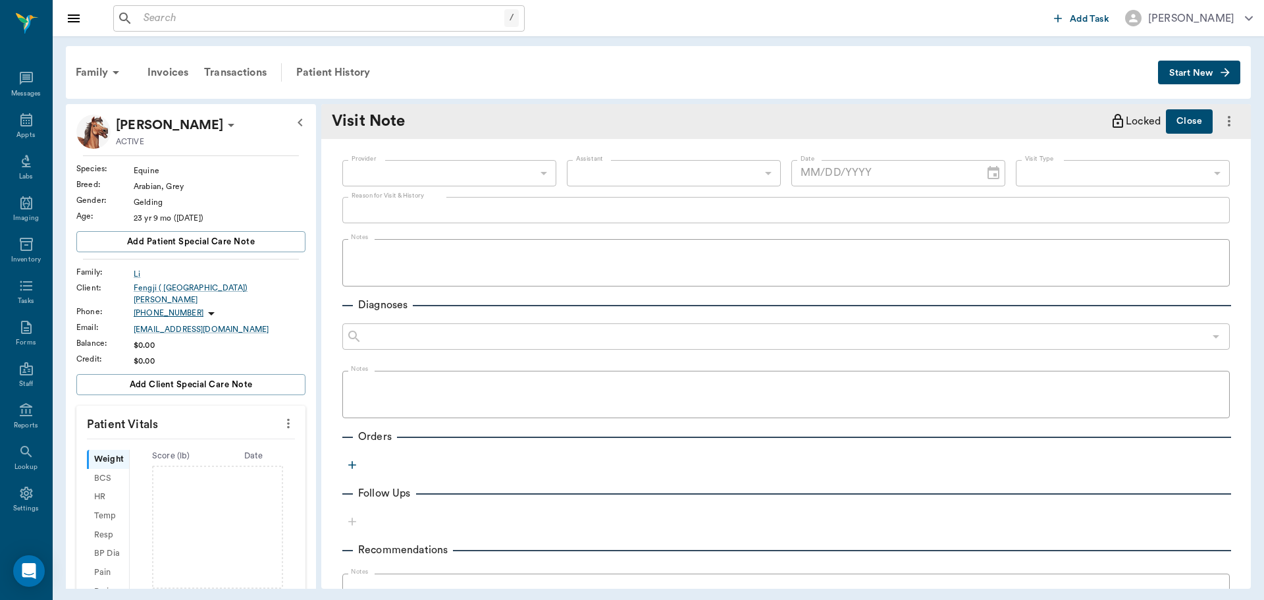
type input "642ef10e332a41444de2bad1"
type input "07/02/2025"
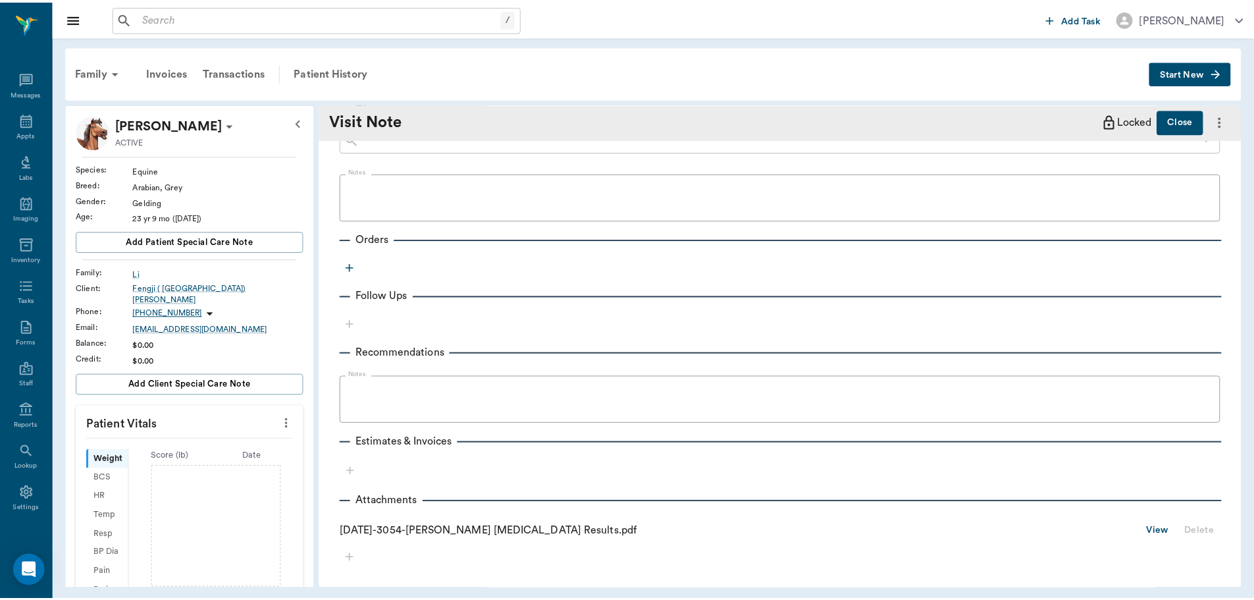
scroll to position [198, 0]
click at [1156, 529] on link "View" at bounding box center [1167, 531] width 22 height 16
click at [333, 74] on div "Patient History" at bounding box center [333, 73] width 90 height 32
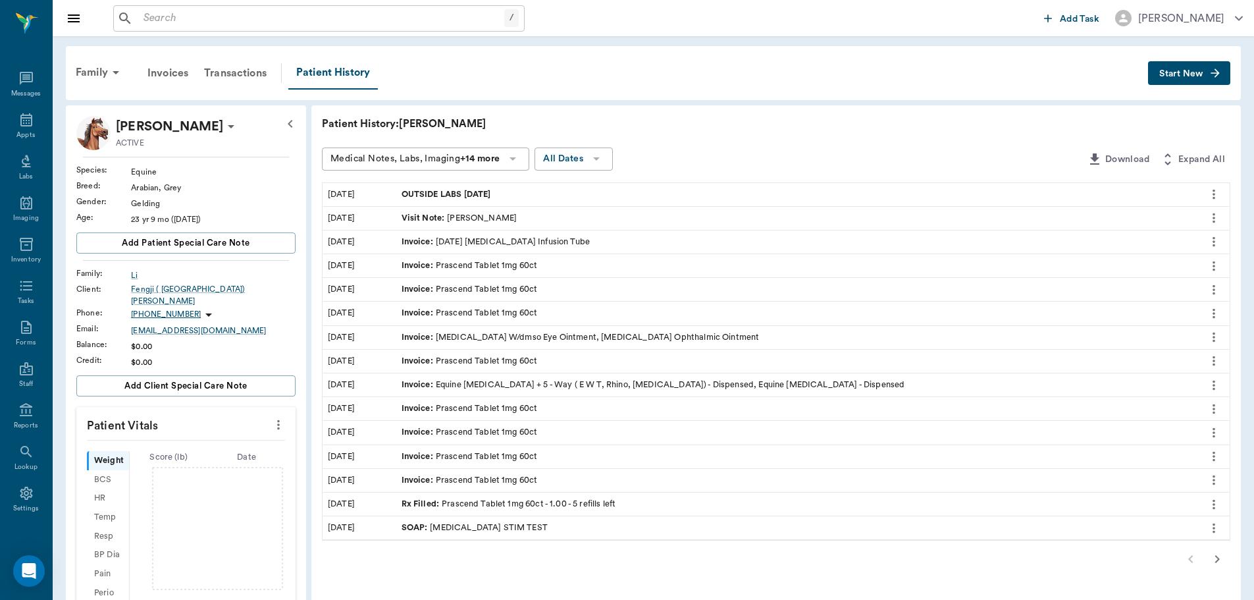
click at [564, 200] on div "OUTSIDE LABS 06.28.2025" at bounding box center [796, 194] width 801 height 23
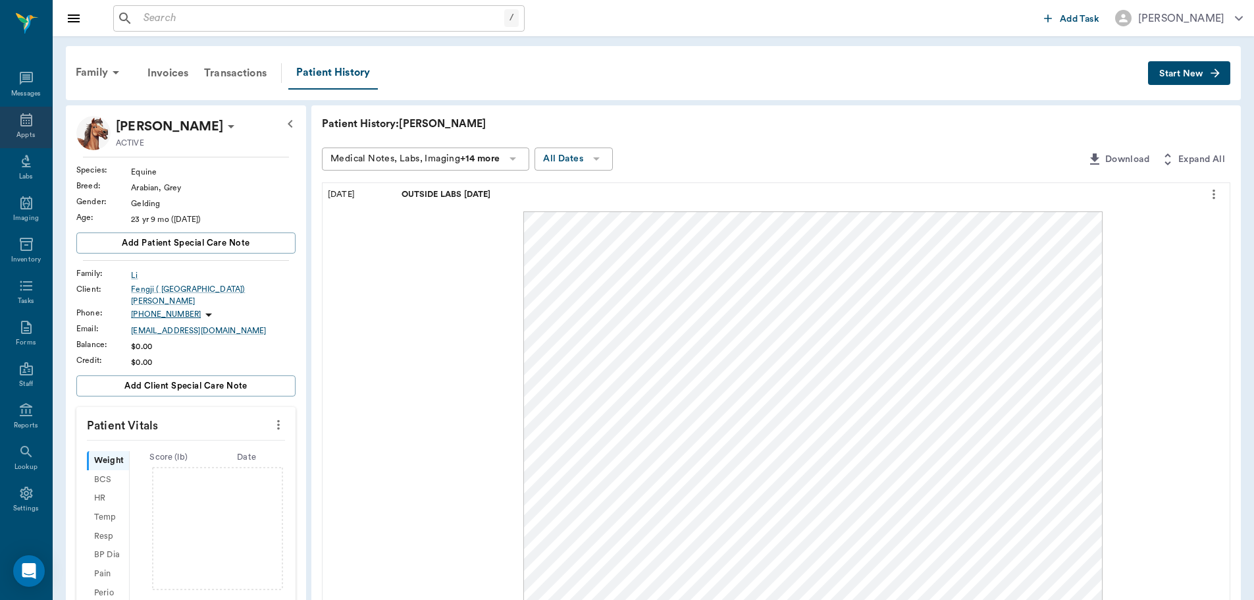
click at [24, 123] on icon at bounding box center [26, 119] width 12 height 13
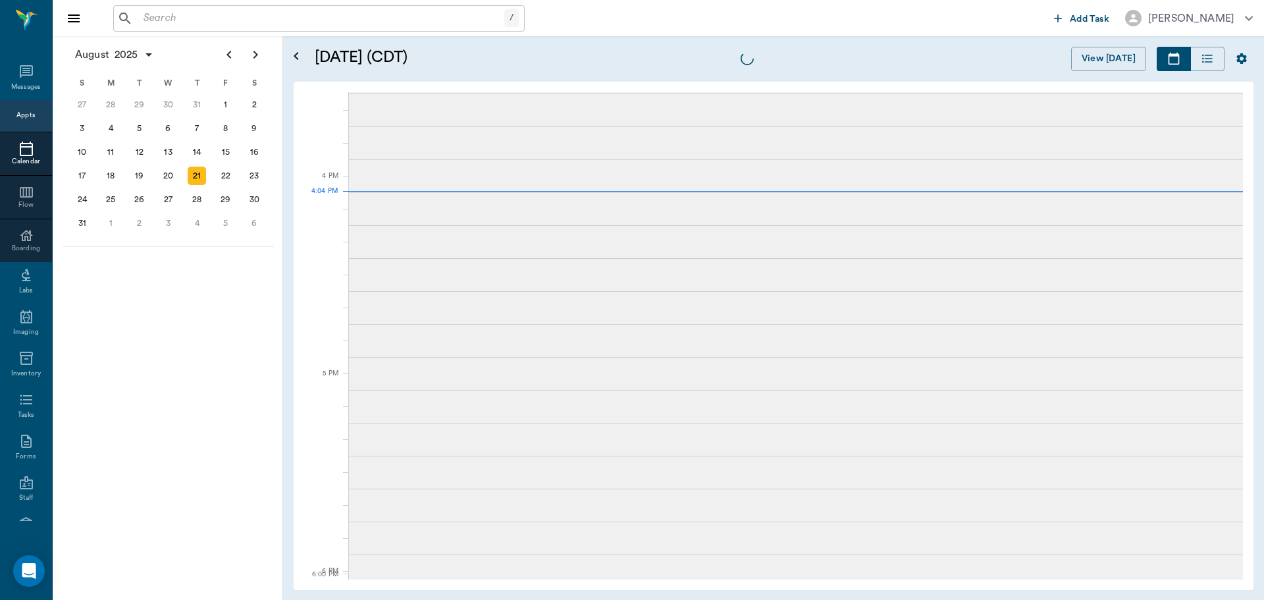
scroll to position [1582, 0]
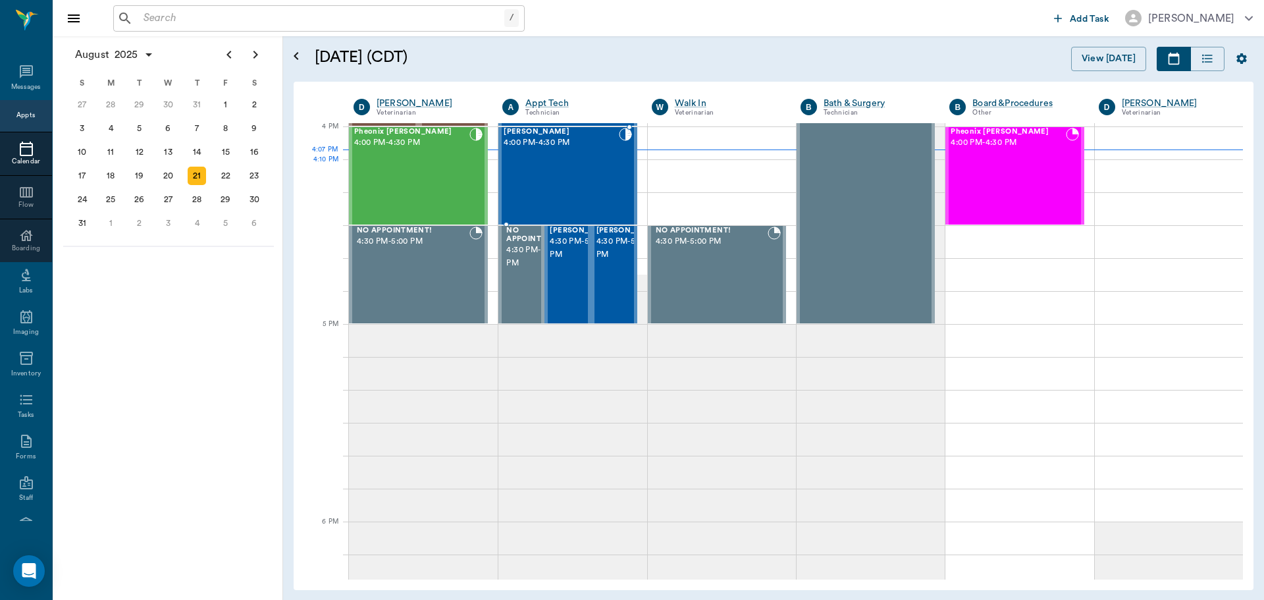
click at [575, 178] on div "Vida Li 4:00 PM - 4:30 PM" at bounding box center [561, 176] width 115 height 96
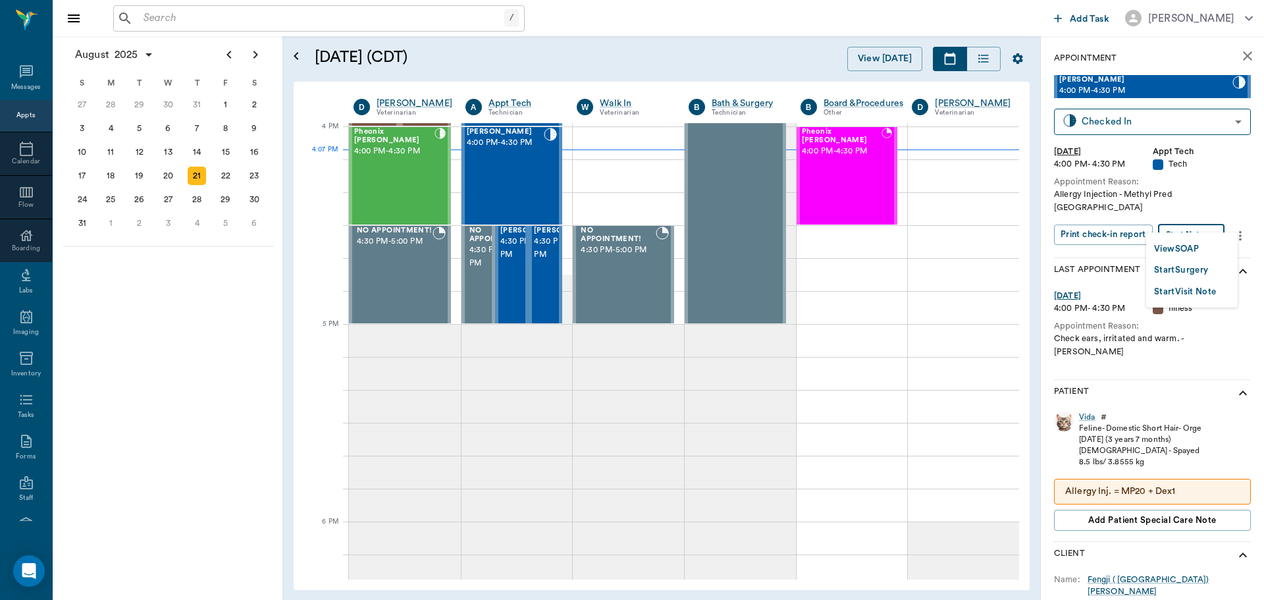
click at [1191, 220] on body "/ ​ Add Task Dr. Bert Ellsworth Nectar Messages Appts Calendar Flow Boarding La…" at bounding box center [632, 300] width 1264 height 600
click at [1190, 249] on button "View SOAP" at bounding box center [1176, 249] width 45 height 15
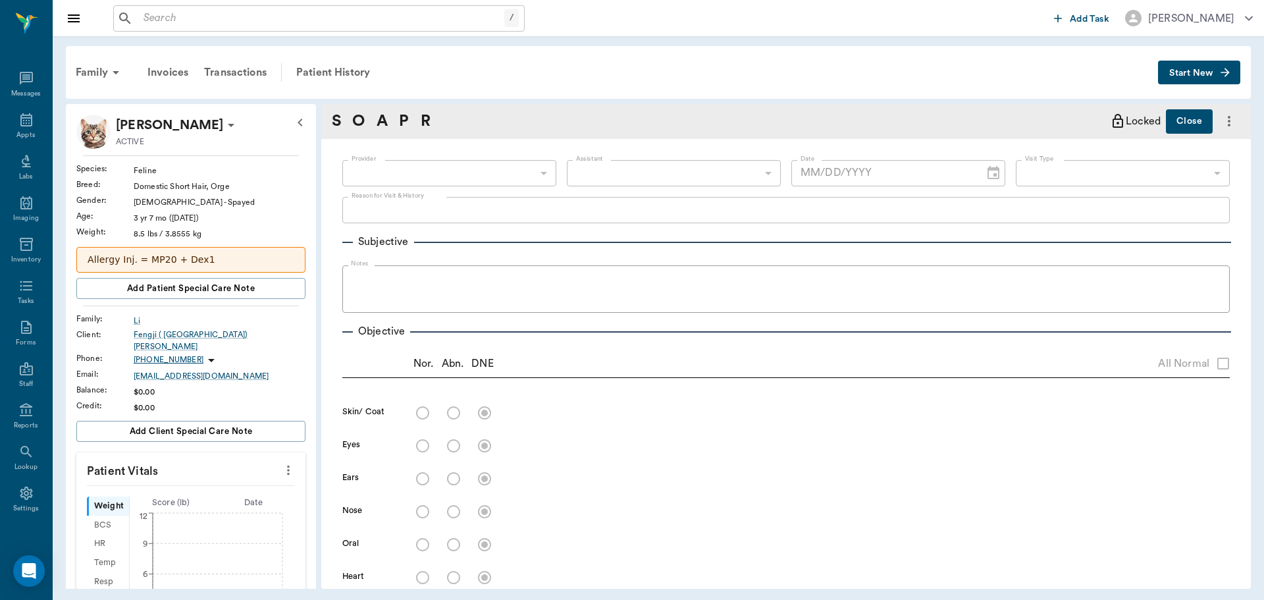
type input "642ef10e332a41444de2bad1"
type input "65d2be4f46e3a538d89b8c1a"
type textarea "Allergy Injection - Methyl Pred Caryn"
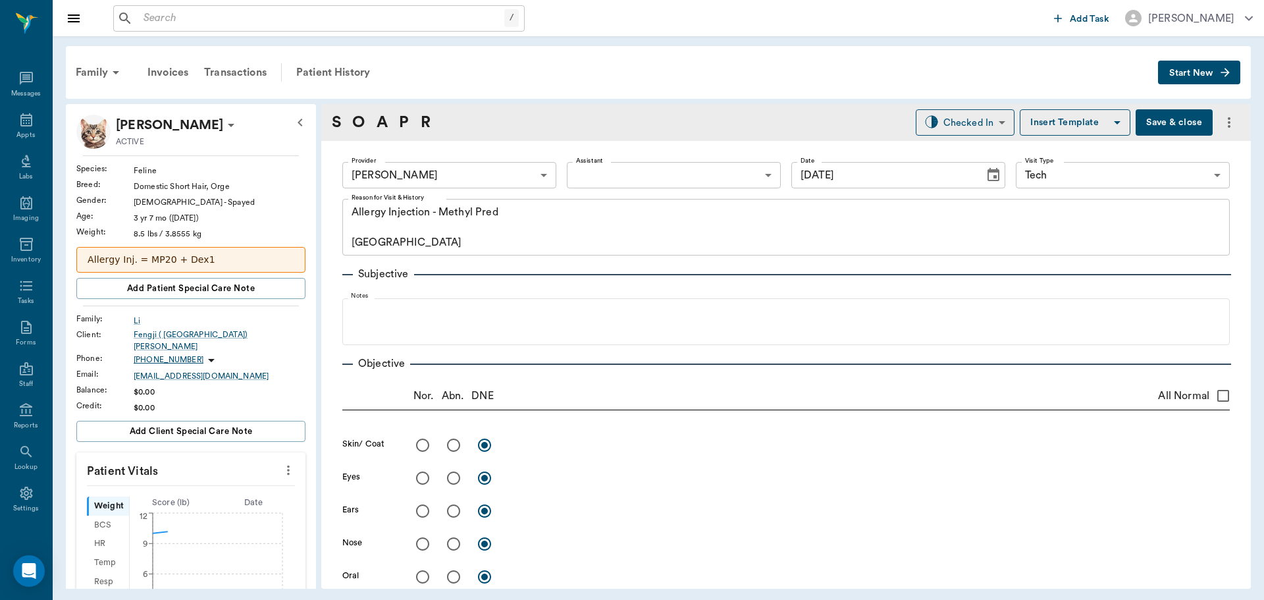
type input "[DATE]"
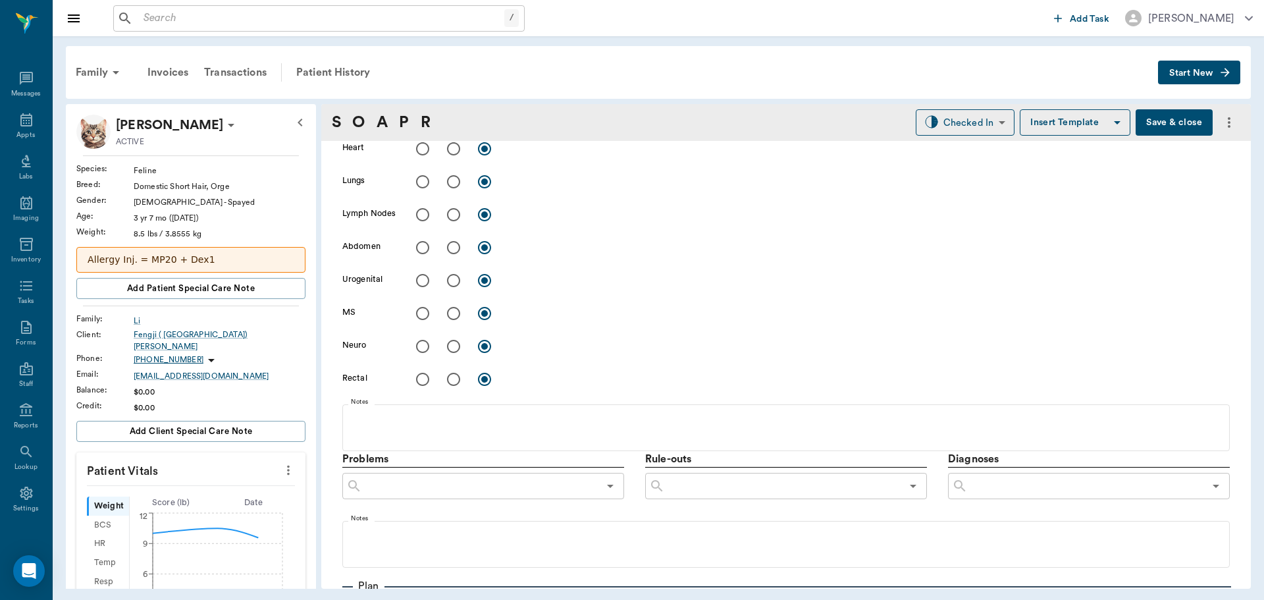
scroll to position [856, 0]
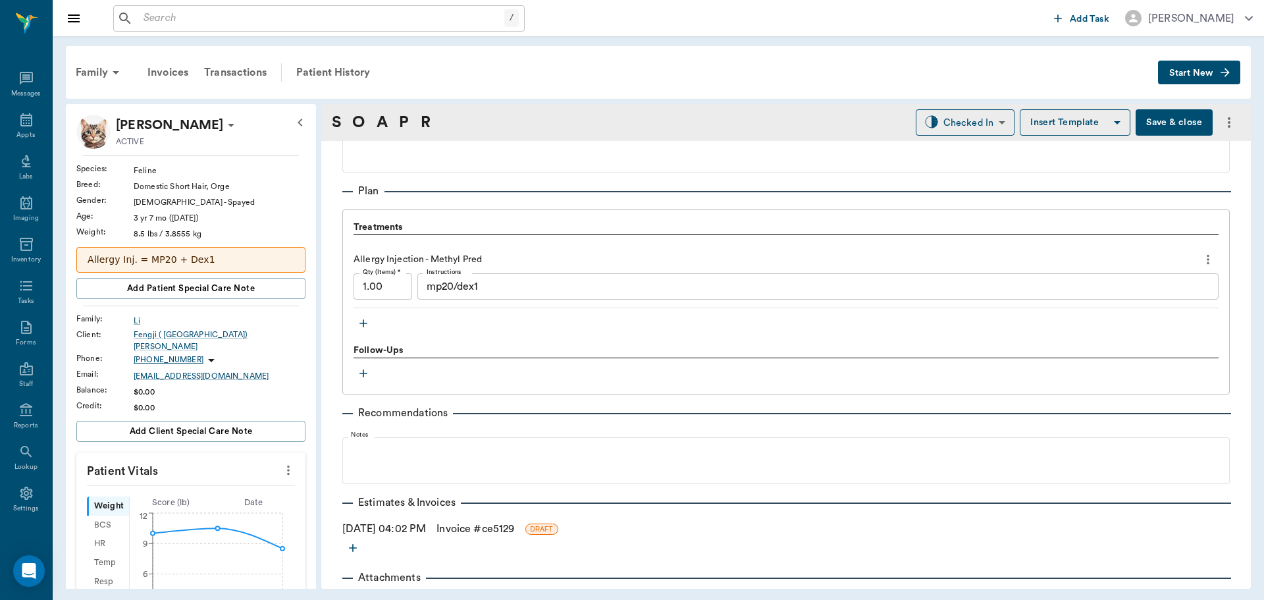
click at [356, 325] on button "button" at bounding box center [364, 323] width 20 height 20
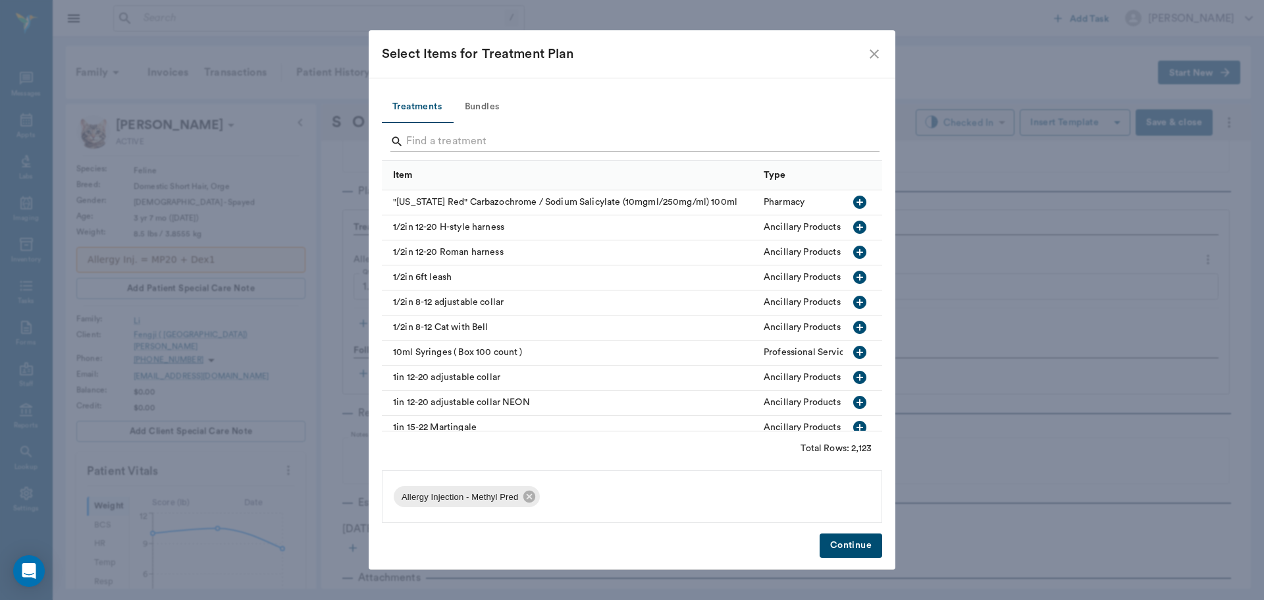
click at [489, 140] on input "Search" at bounding box center [633, 141] width 454 height 21
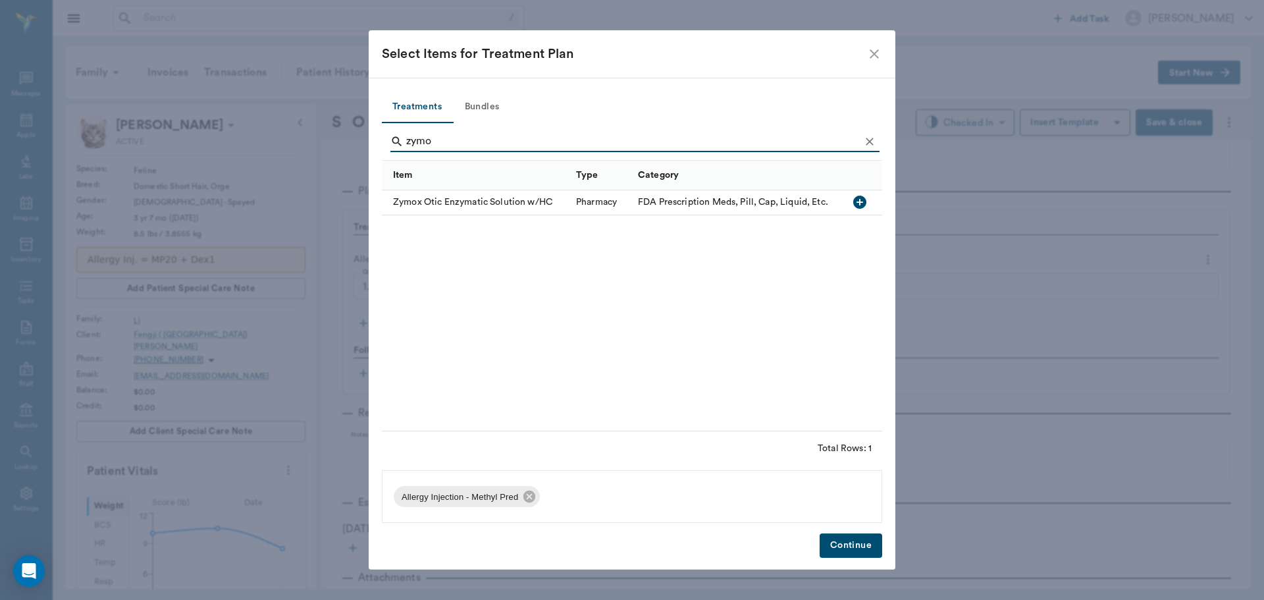
type input "zymo"
click at [862, 205] on icon "button" at bounding box center [859, 202] width 13 height 13
click at [855, 541] on button "Continue" at bounding box center [851, 545] width 63 height 24
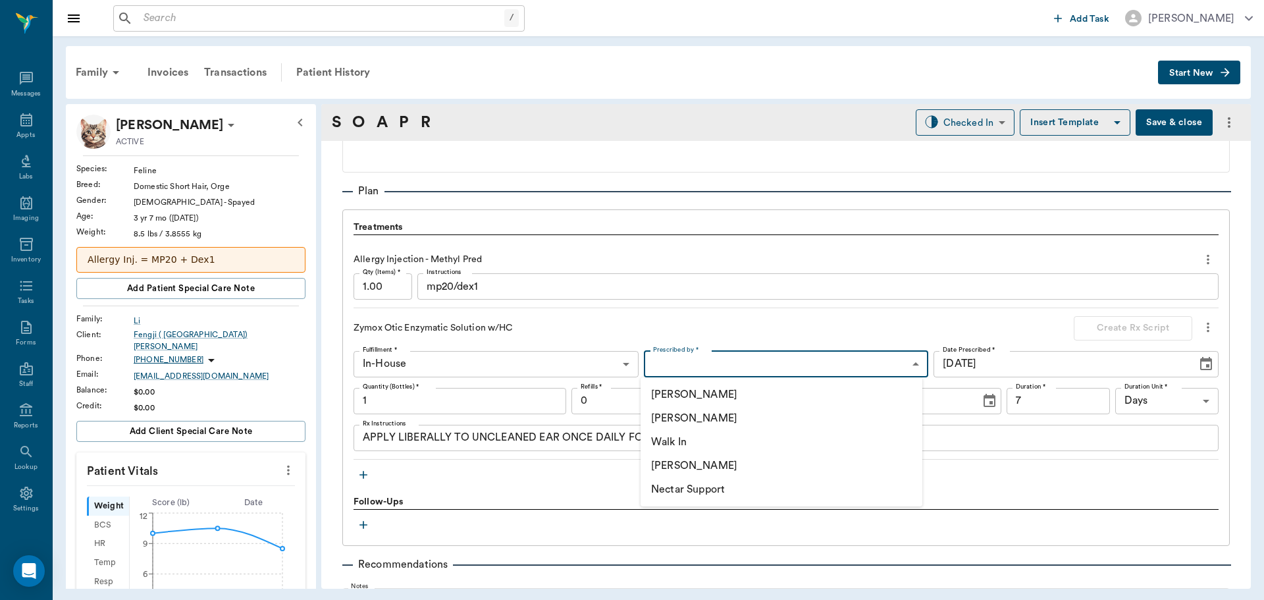
click at [805, 375] on body "/ ​ Add Task Dr. Bert Ellsworth Nectar Messages Appts Labs Imaging Inventory Ta…" at bounding box center [632, 300] width 1264 height 600
click at [732, 414] on li "[PERSON_NAME]" at bounding box center [782, 418] width 282 height 24
type input "63ec2f075fda476ae8351a4d"
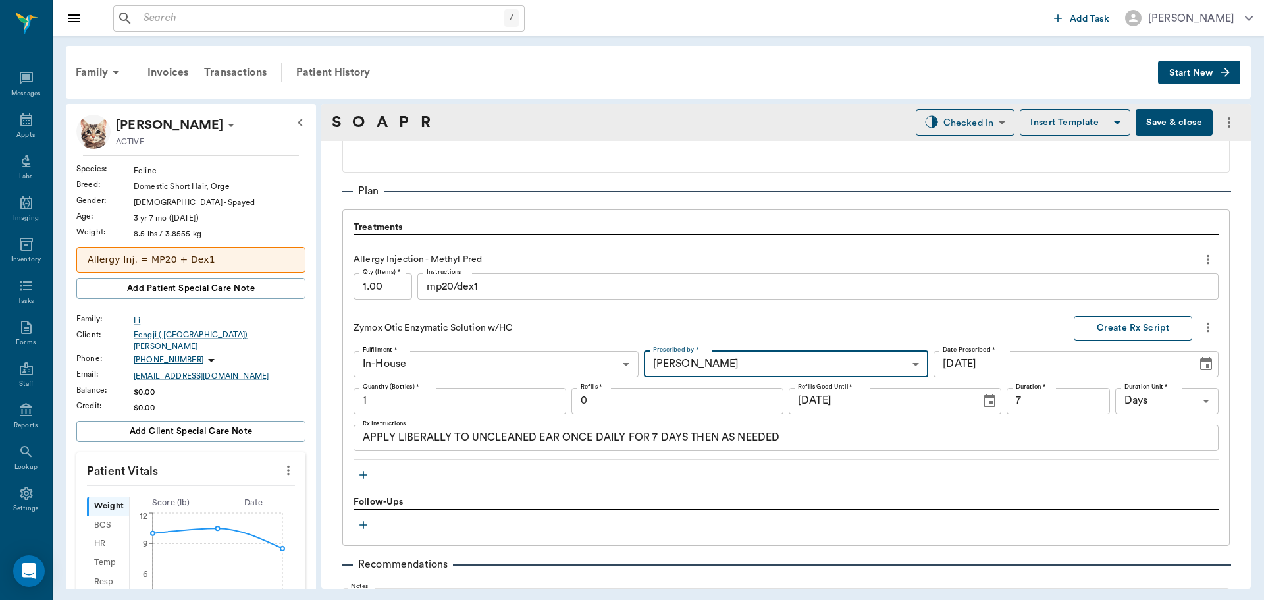
click at [1120, 330] on button "Create Rx Script" at bounding box center [1133, 328] width 119 height 24
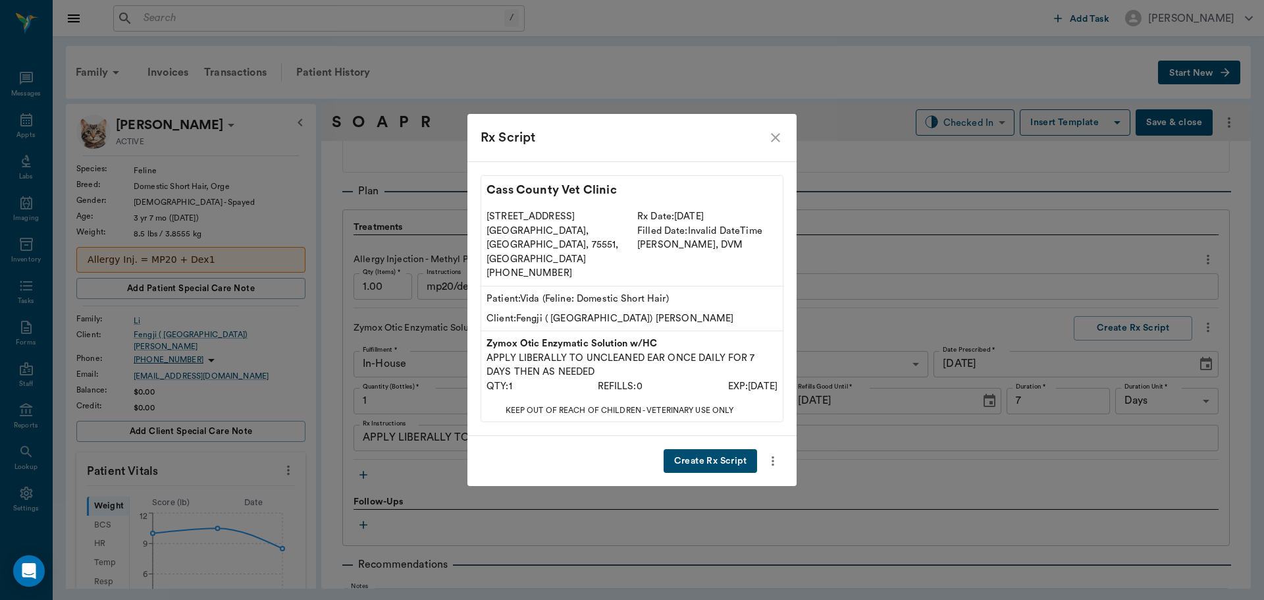
click at [706, 449] on button "Create Rx Script" at bounding box center [711, 461] width 94 height 24
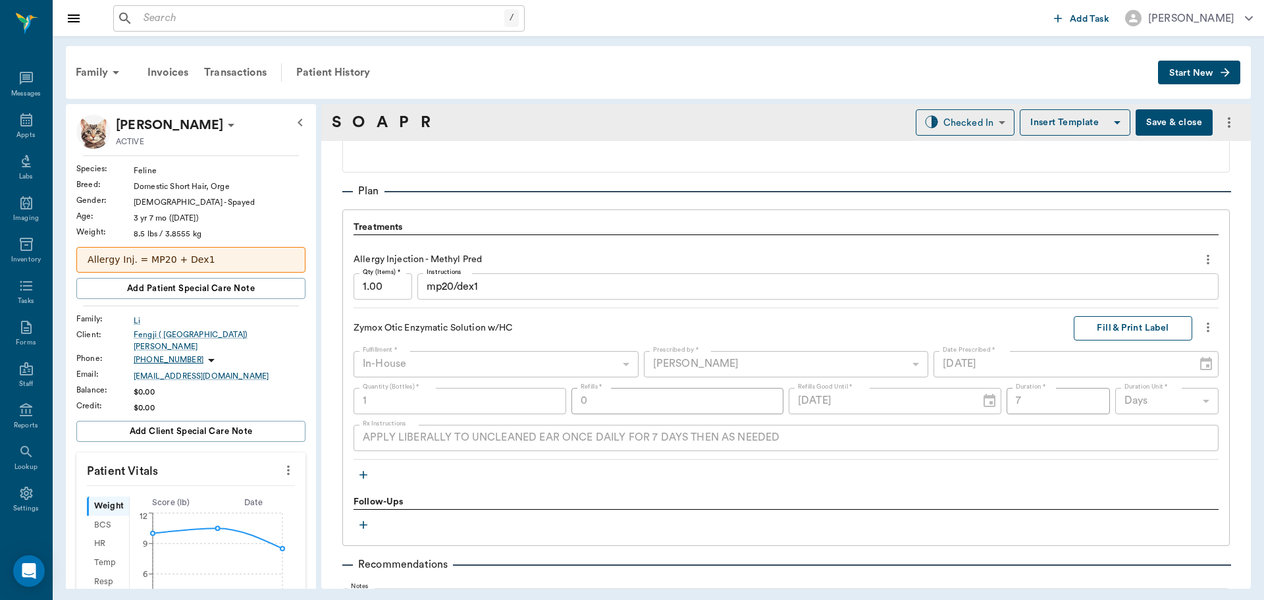
click at [1124, 328] on button "Fill & Print Label" at bounding box center [1133, 328] width 119 height 24
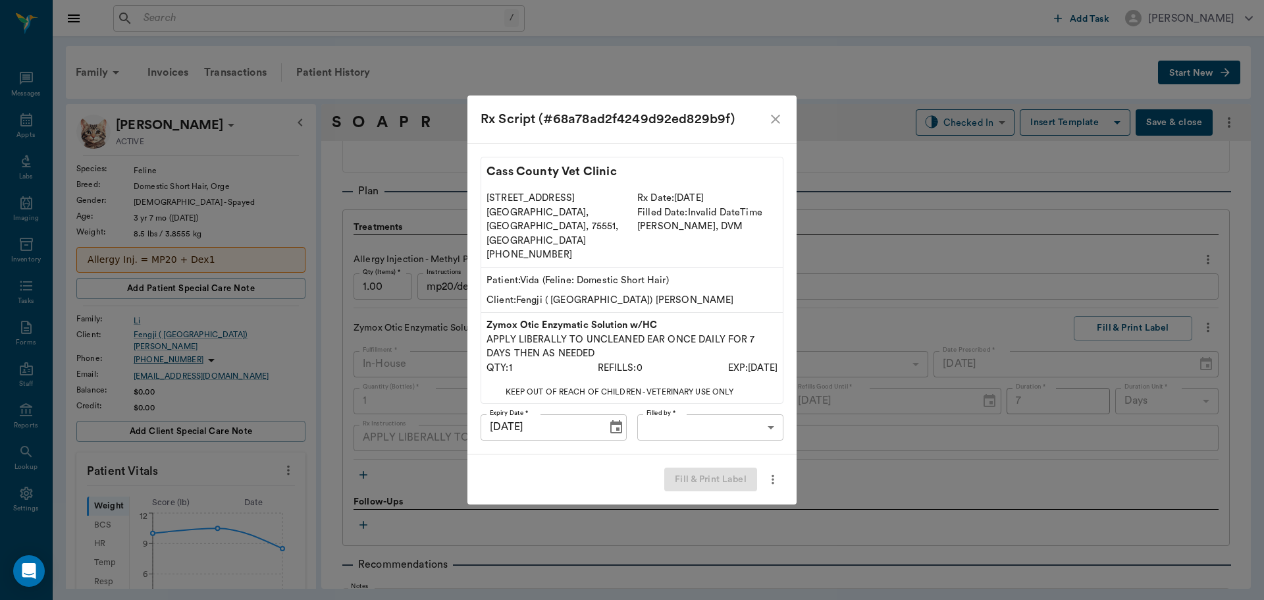
click at [707, 402] on body "/ ​ Add Task Dr. Bert Ellsworth Nectar Messages Appts Labs Imaging Inventory Ta…" at bounding box center [632, 300] width 1264 height 600
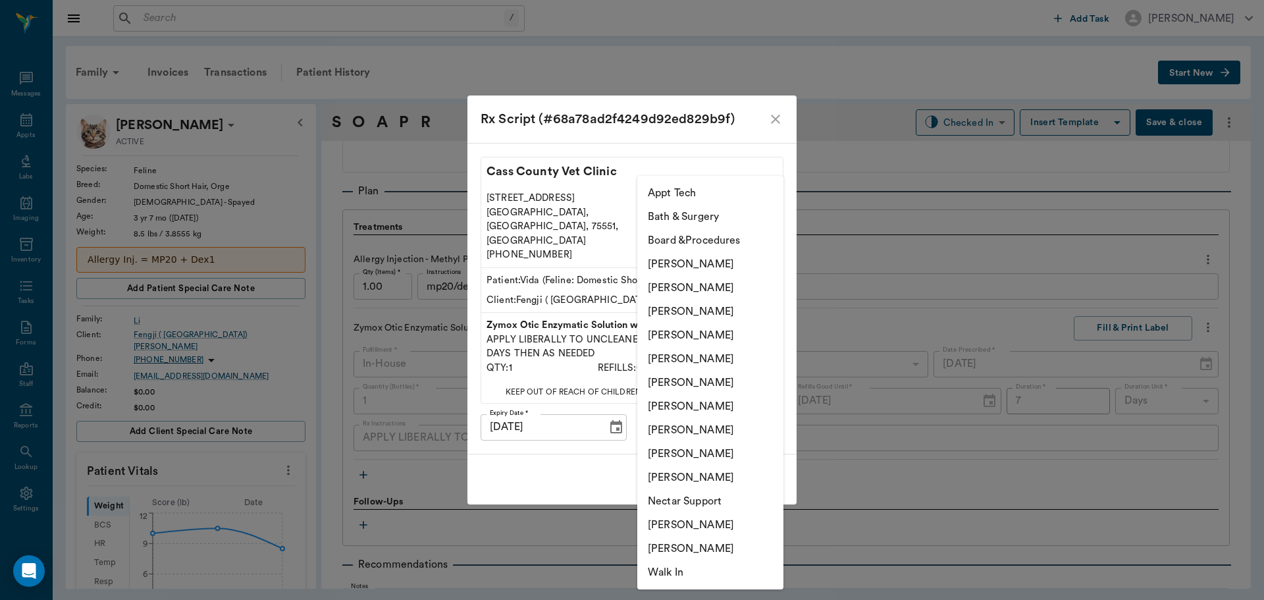
click at [691, 286] on li "[PERSON_NAME]" at bounding box center [710, 288] width 146 height 24
type input "642ef10e332a41444de2bad1"
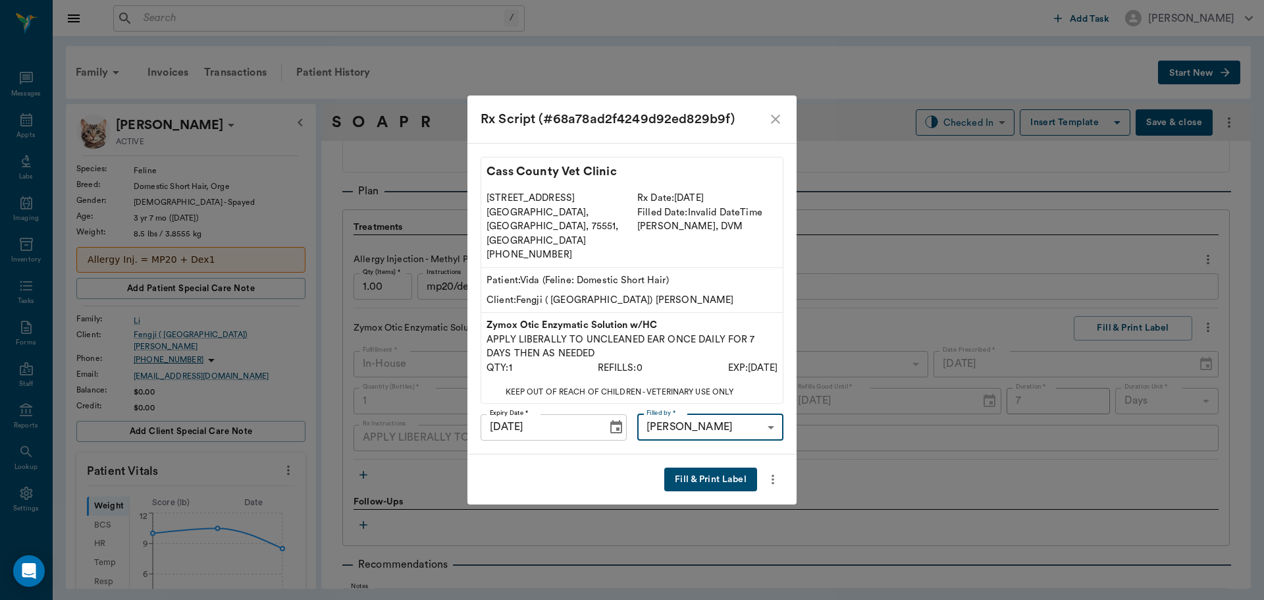
click at [710, 468] on button "Fill & Print Label" at bounding box center [710, 480] width 93 height 24
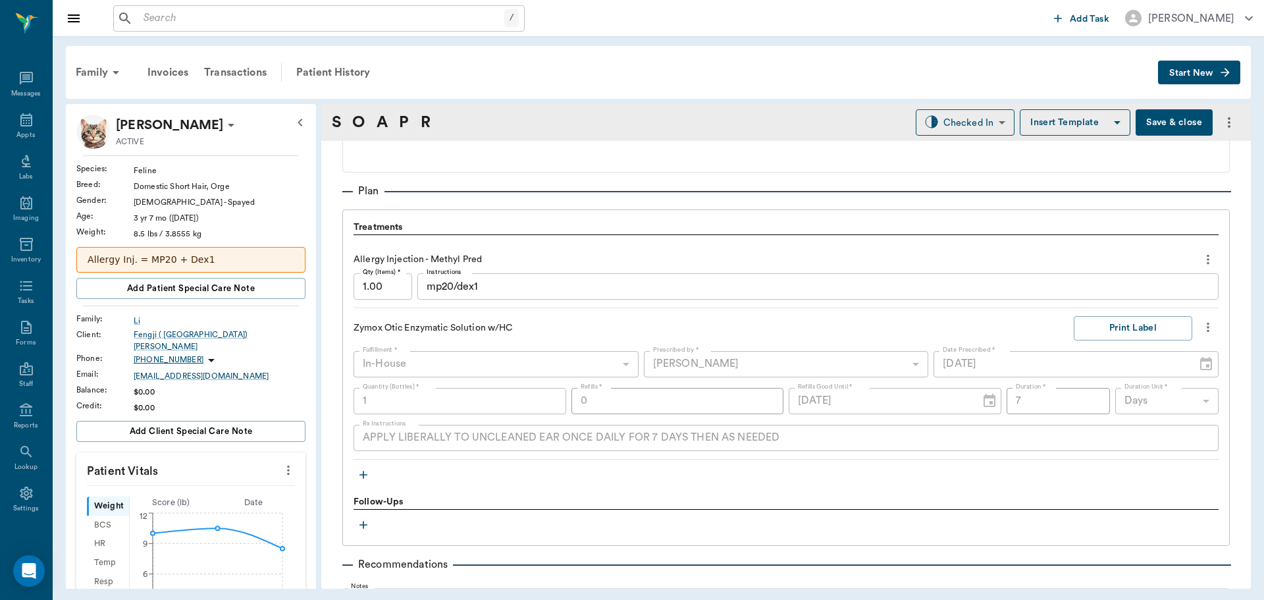
click at [365, 479] on icon "button" at bounding box center [363, 474] width 13 height 13
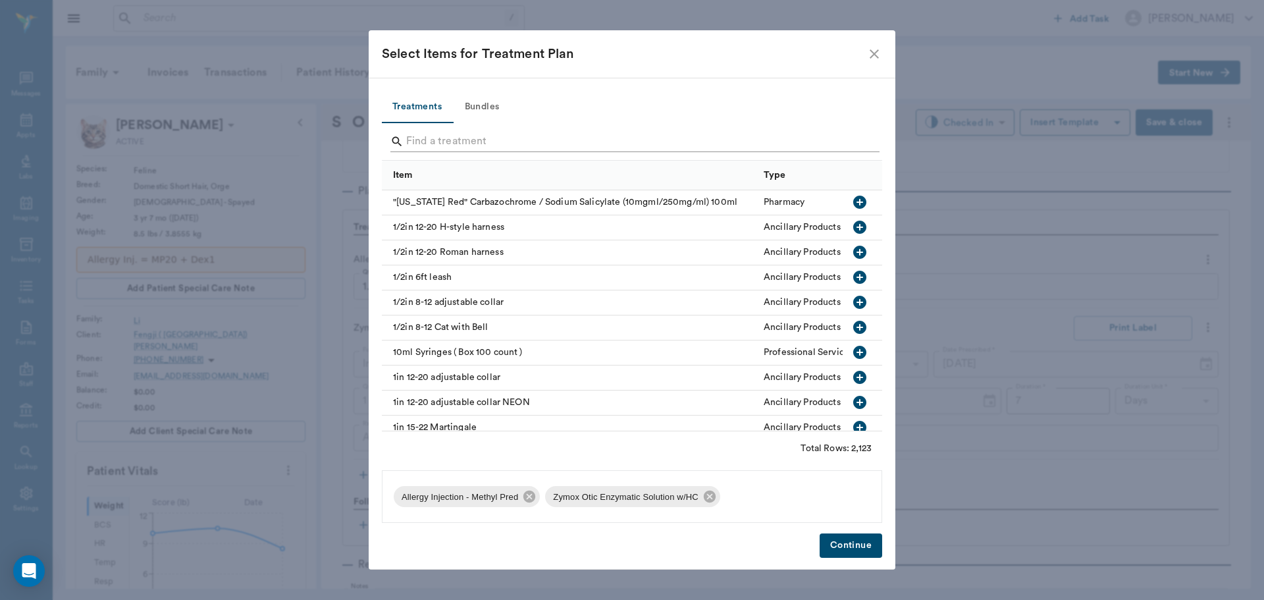
click at [497, 140] on input "Search" at bounding box center [633, 141] width 454 height 21
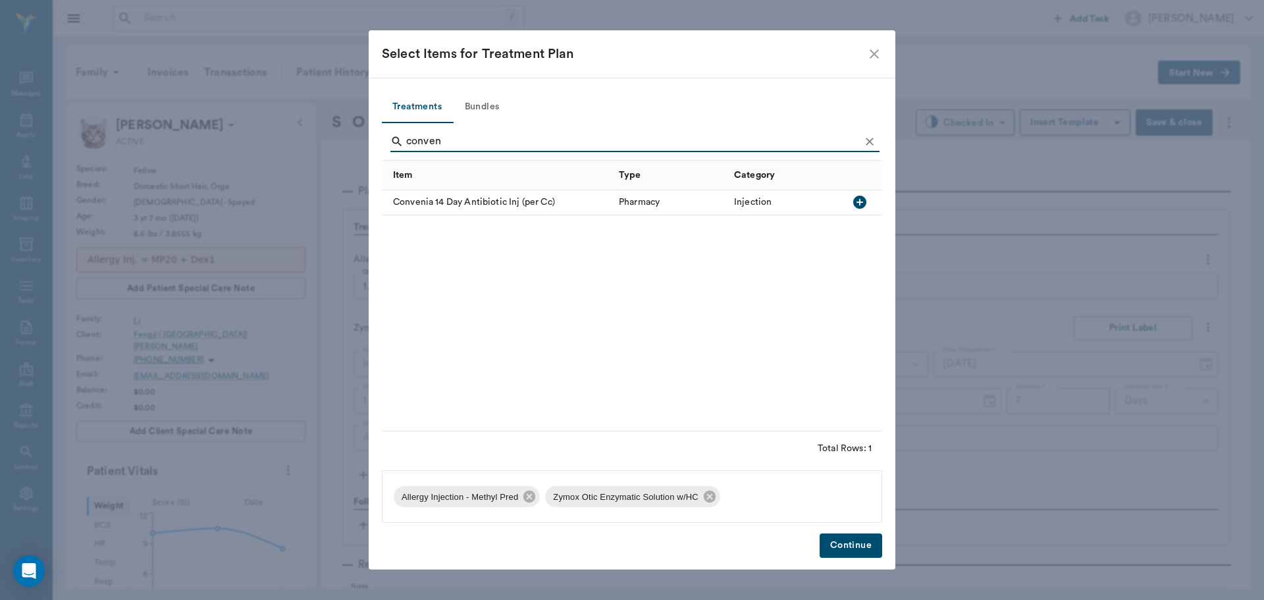
type input "conven"
click at [847, 205] on div at bounding box center [863, 202] width 40 height 25
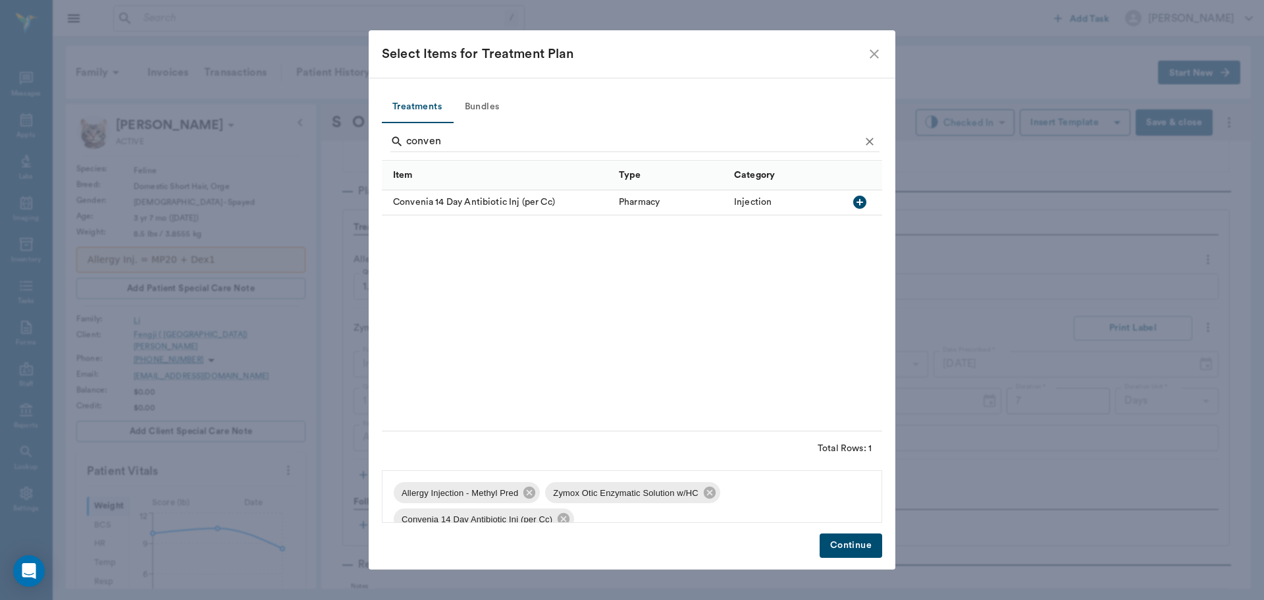
click at [858, 532] on div "Treatments Bundles conven Item Type Category Convenia 14 Day Antibiotic Inj (pe…" at bounding box center [632, 324] width 527 height 493
click at [853, 554] on button "Continue" at bounding box center [851, 545] width 63 height 24
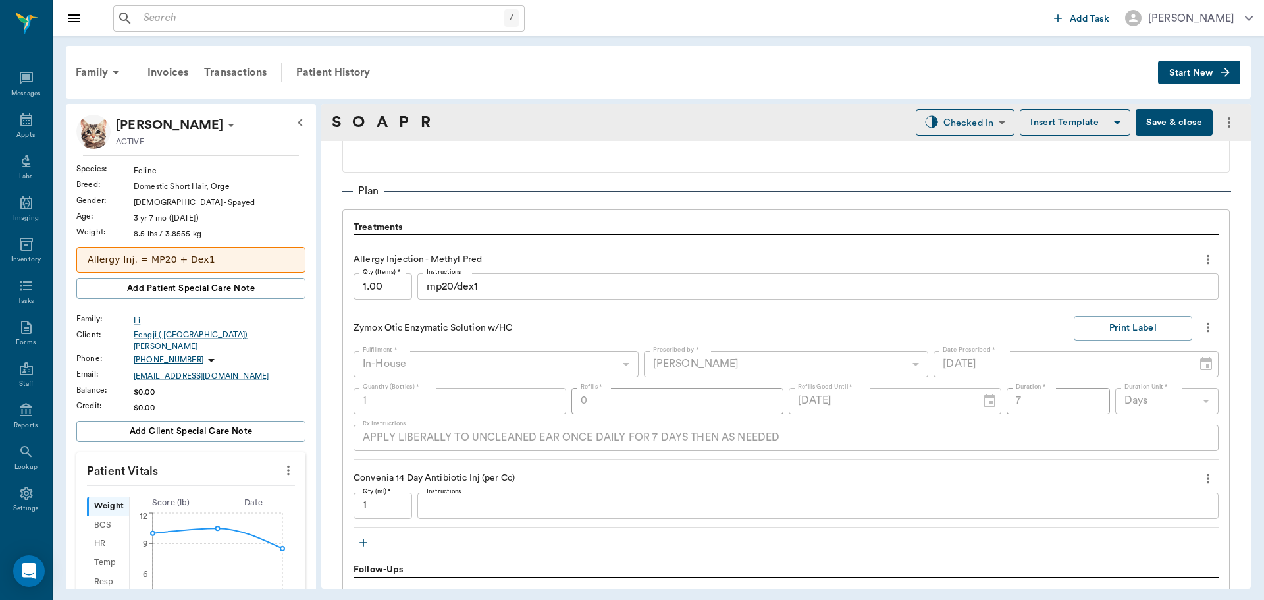
click at [404, 512] on input "1" at bounding box center [383, 506] width 59 height 26
type input "0.4"
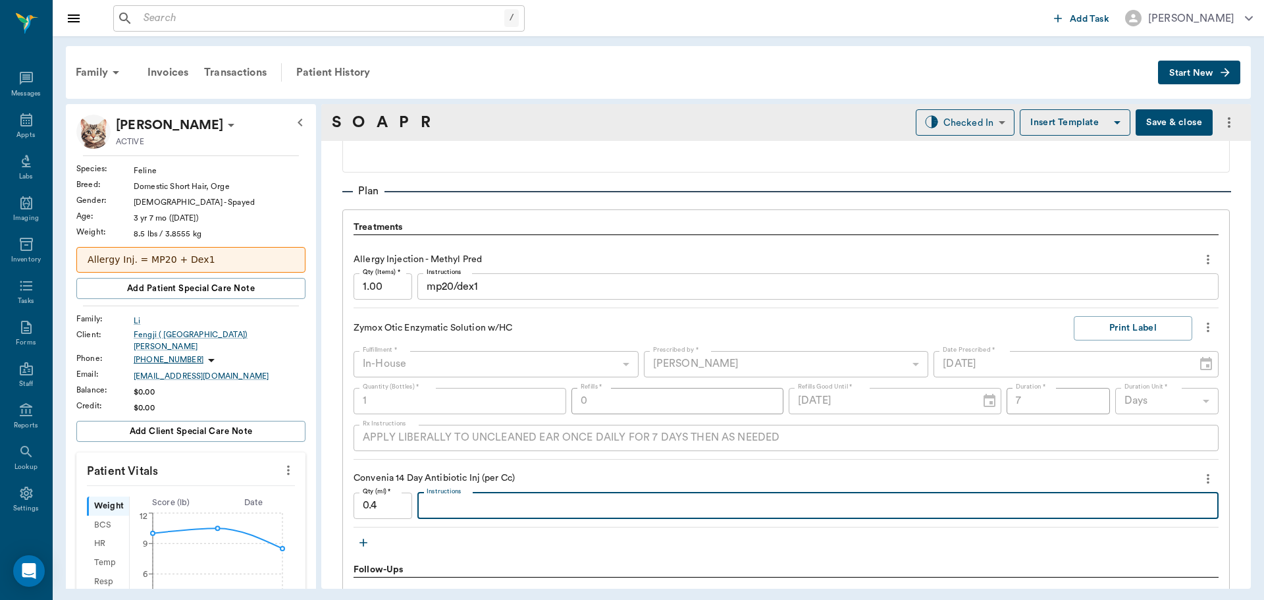
click at [452, 508] on textarea "Instructions" at bounding box center [818, 505] width 783 height 15
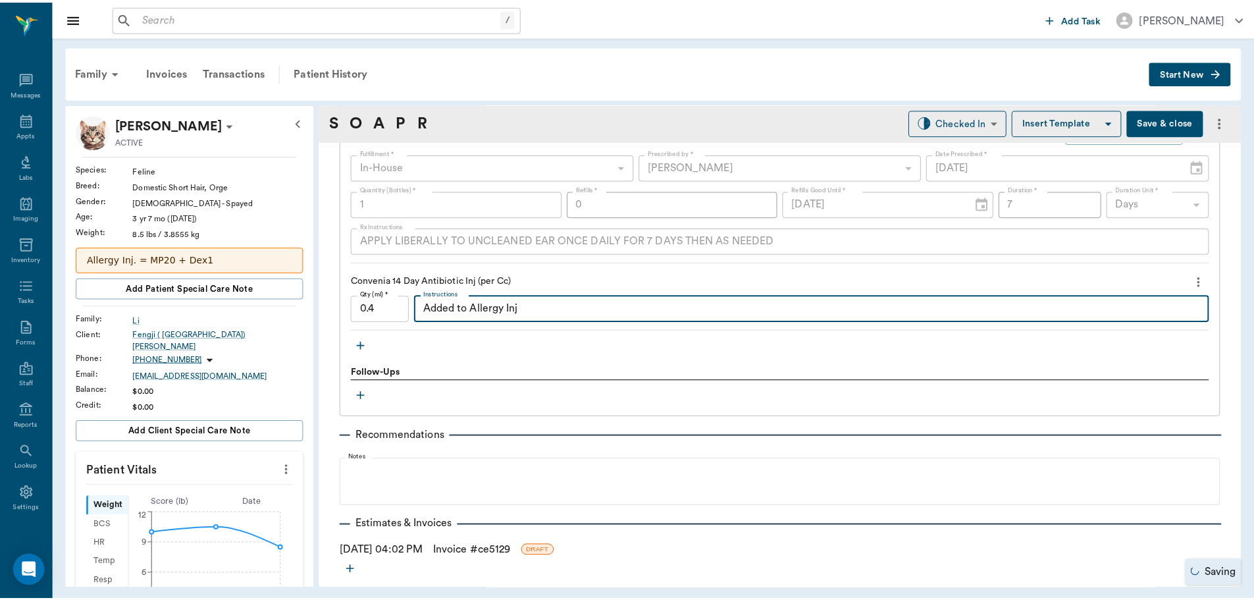
scroll to position [1108, 0]
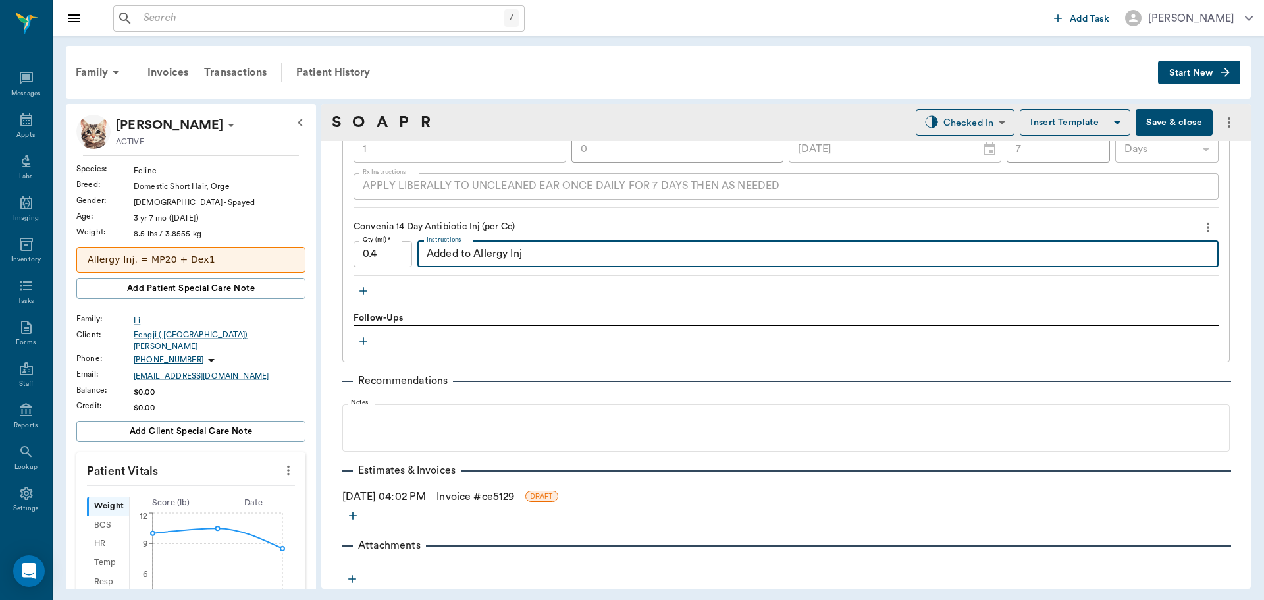
type textarea "Added to Allergy Inj"
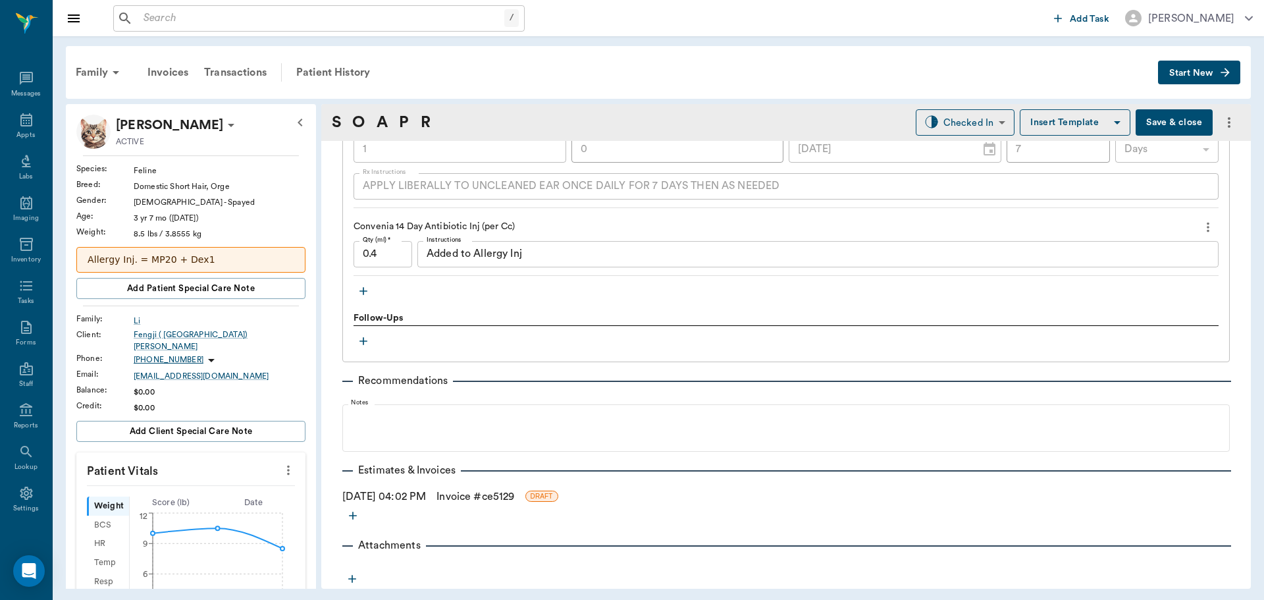
click at [366, 292] on icon "button" at bounding box center [363, 290] width 13 height 13
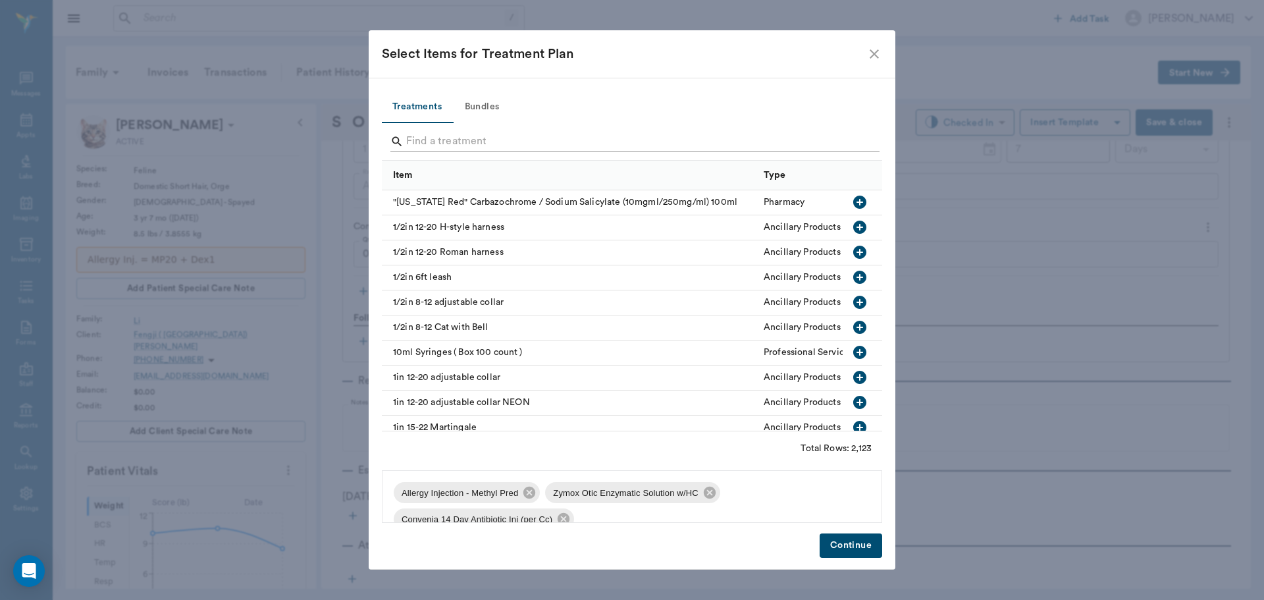
click at [636, 142] on input "Search" at bounding box center [633, 141] width 454 height 21
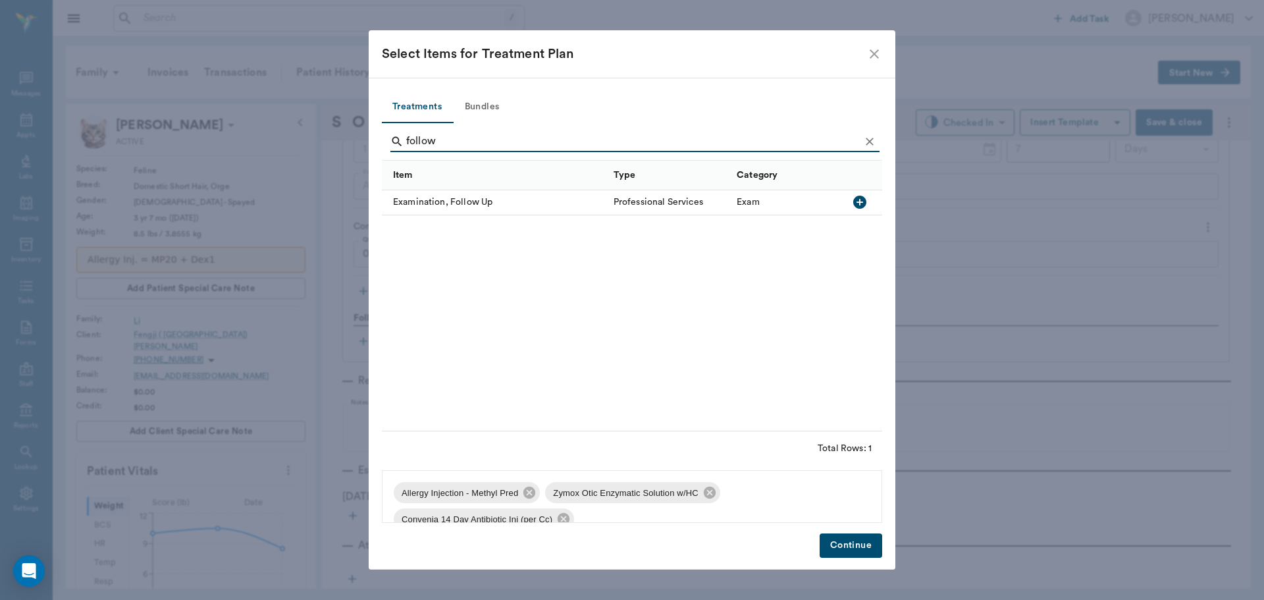
type input "follow"
click at [858, 196] on icon "button" at bounding box center [860, 202] width 16 height 16
click at [867, 552] on button "Continue" at bounding box center [851, 545] width 63 height 24
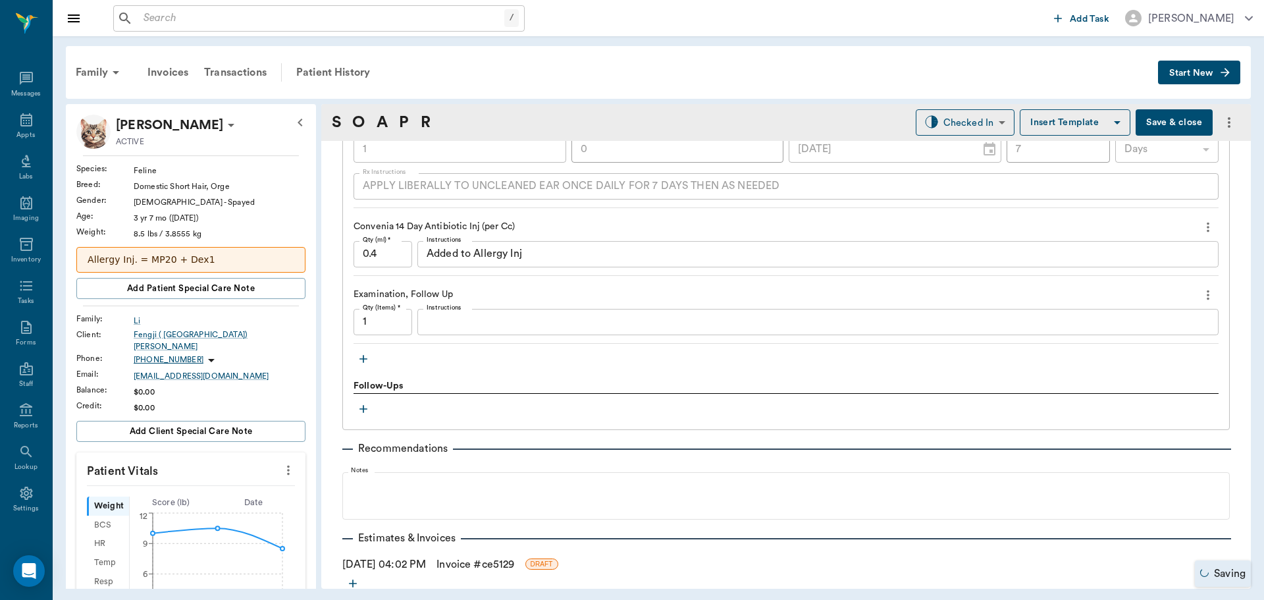
click at [508, 566] on link "Invoice # ce5129" at bounding box center [476, 564] width 78 height 16
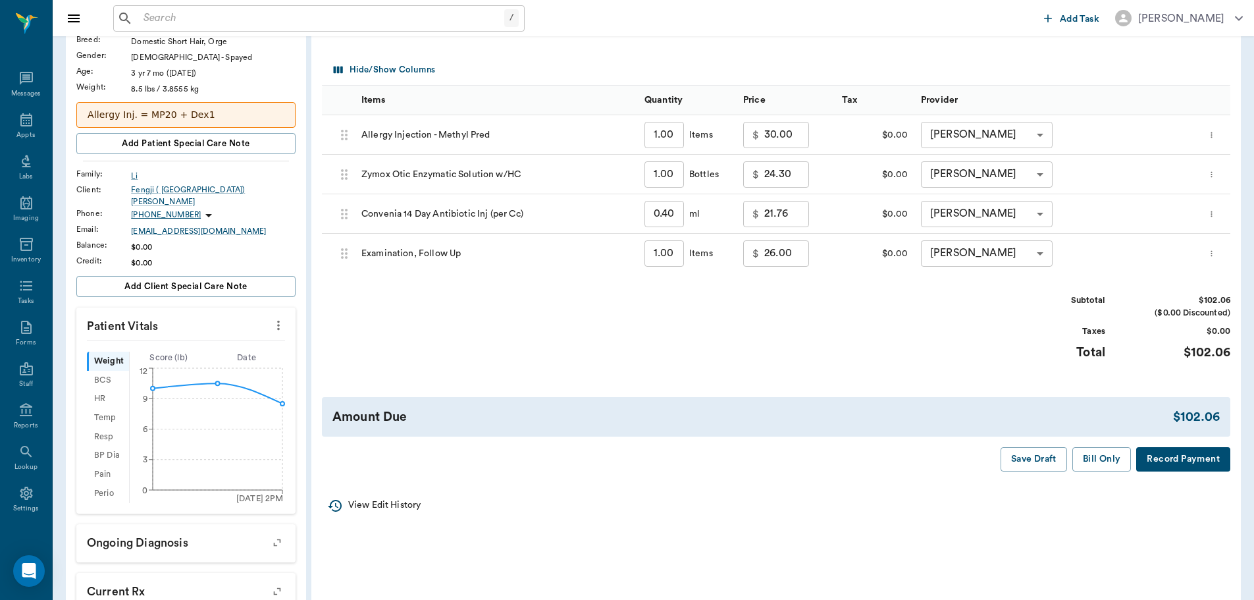
scroll to position [198, 0]
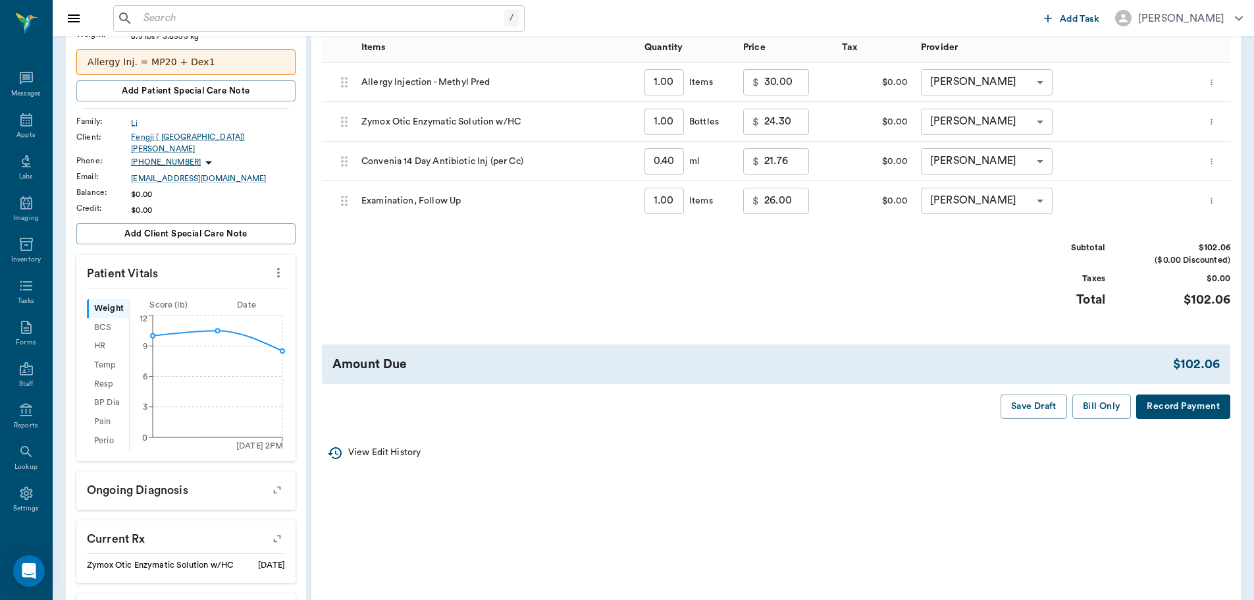
click at [1027, 208] on body "/ ​ Add Task Dr. Bert Ellsworth Nectar Messages Appts Labs Imaging Inventory Ta…" at bounding box center [627, 276] width 1254 height 949
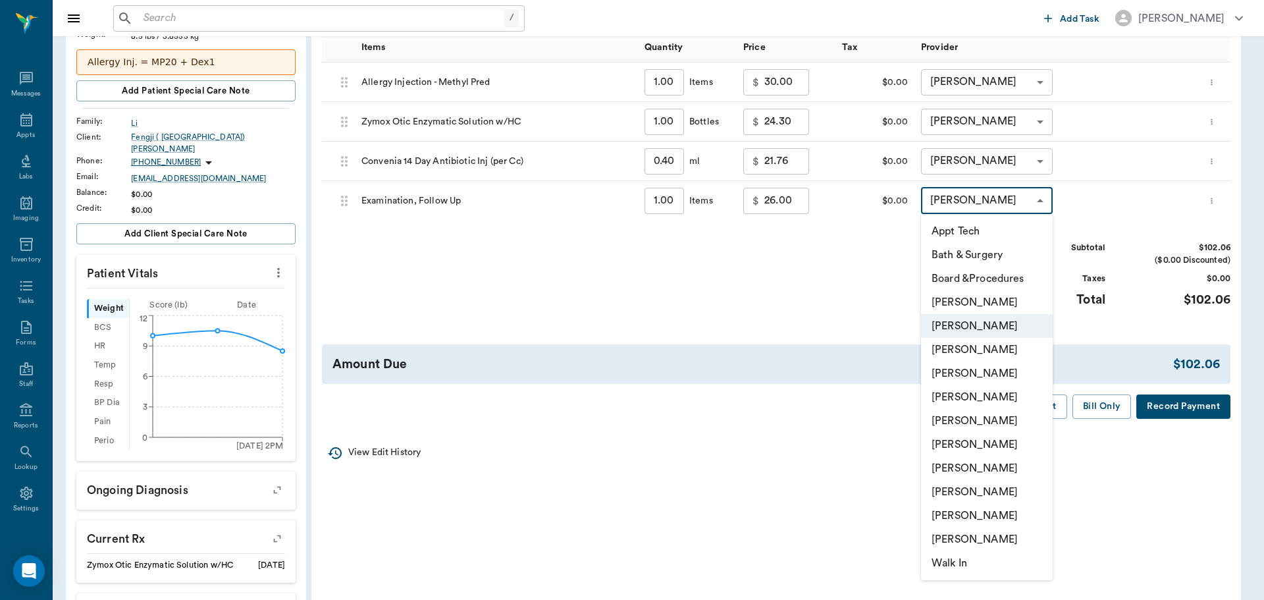
click at [1003, 347] on li "[PERSON_NAME]" at bounding box center [987, 350] width 132 height 24
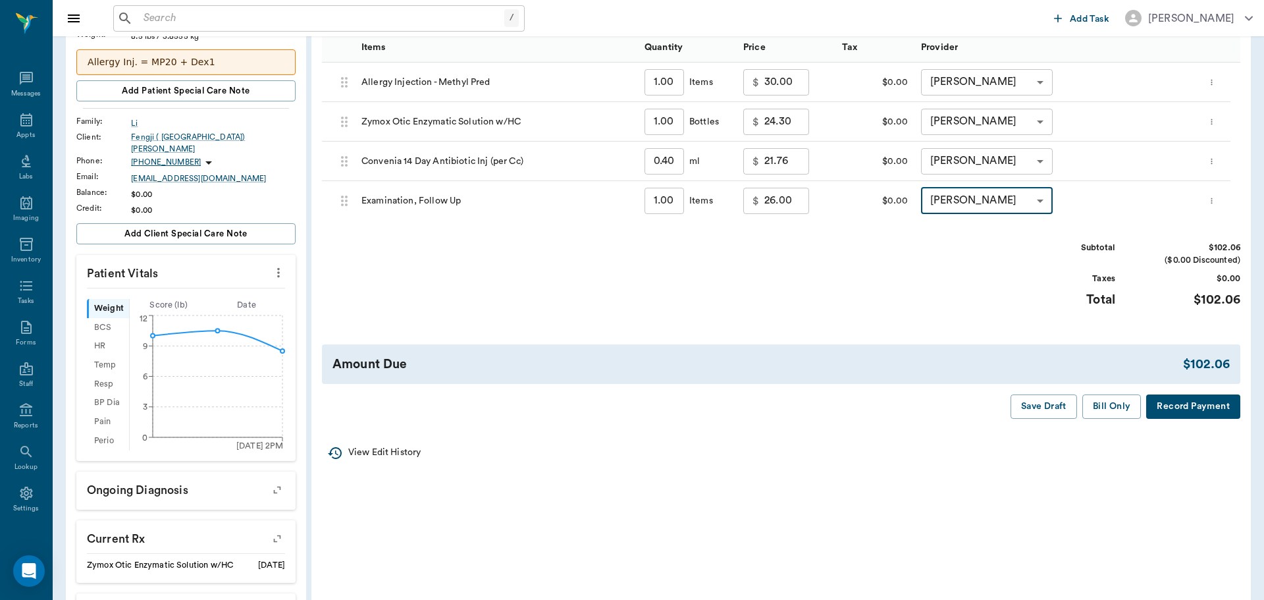
type input "none-63ec2f075fda476ae8351a4d"
click at [1039, 171] on body "/ ​ Add Task Dr. Bert Ellsworth Nectar Messages Appts Labs Imaging Inventory Ta…" at bounding box center [627, 276] width 1254 height 949
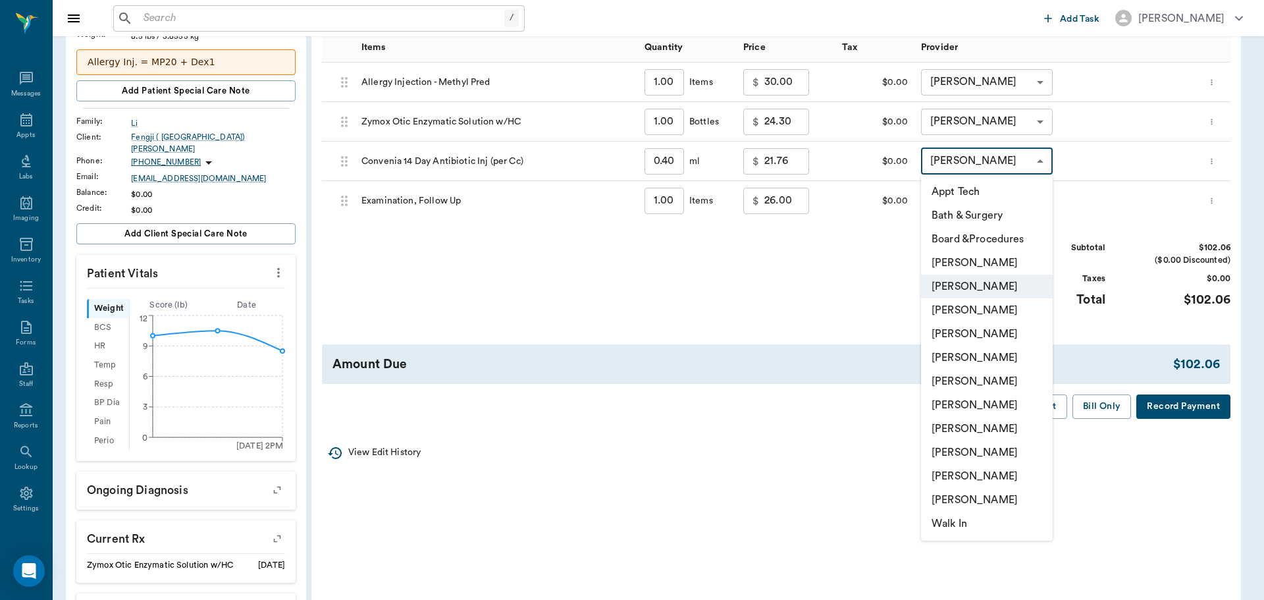
click at [1026, 312] on li "[PERSON_NAME]" at bounding box center [987, 310] width 132 height 24
type input "none-63ec2f075fda476ae8351a4d"
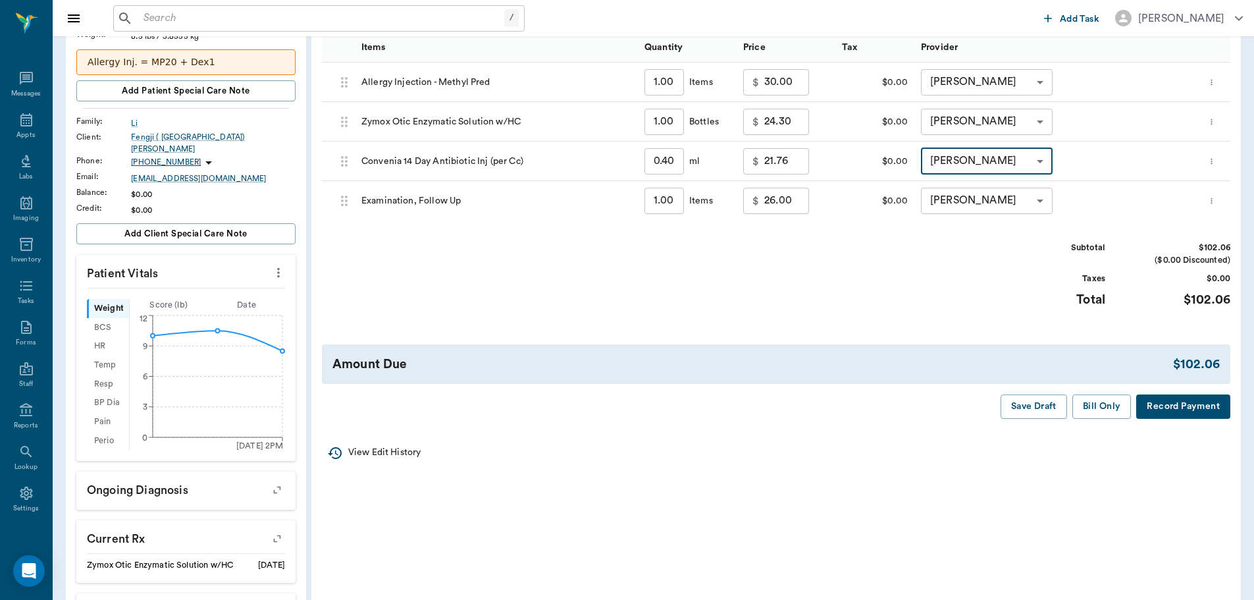
click at [1005, 74] on body "/ ​ Add Task Dr. Bert Ellsworth Nectar Messages Appts Labs Imaging Inventory Ta…" at bounding box center [627, 276] width 1254 height 949
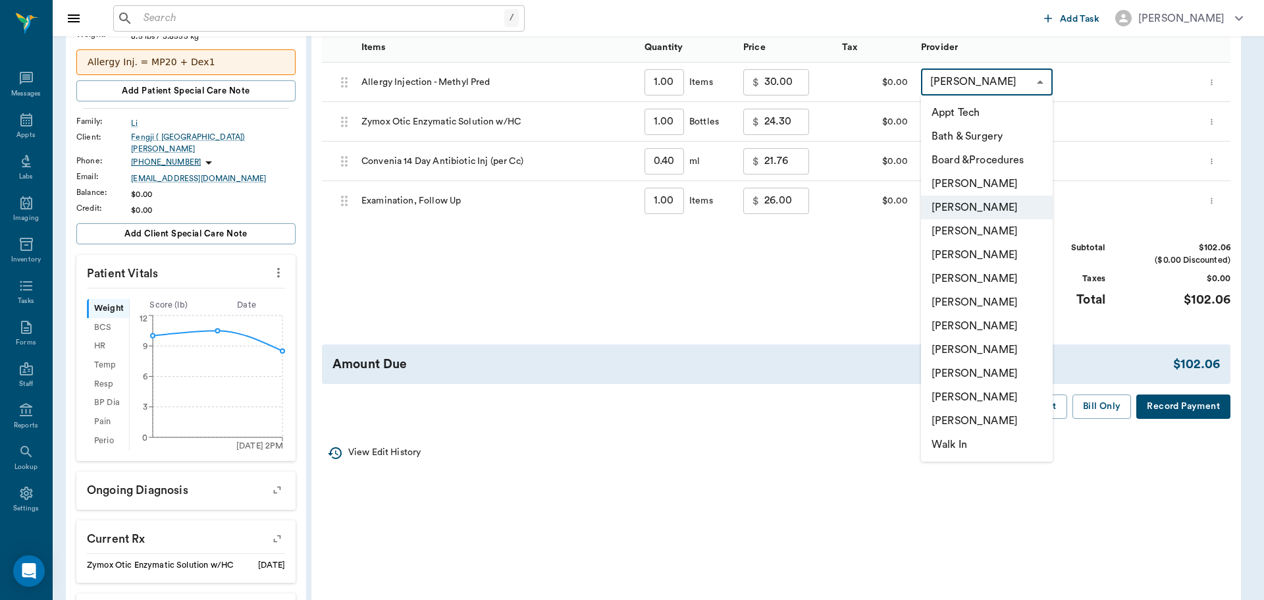
click at [1014, 227] on li "[PERSON_NAME]" at bounding box center [987, 231] width 132 height 24
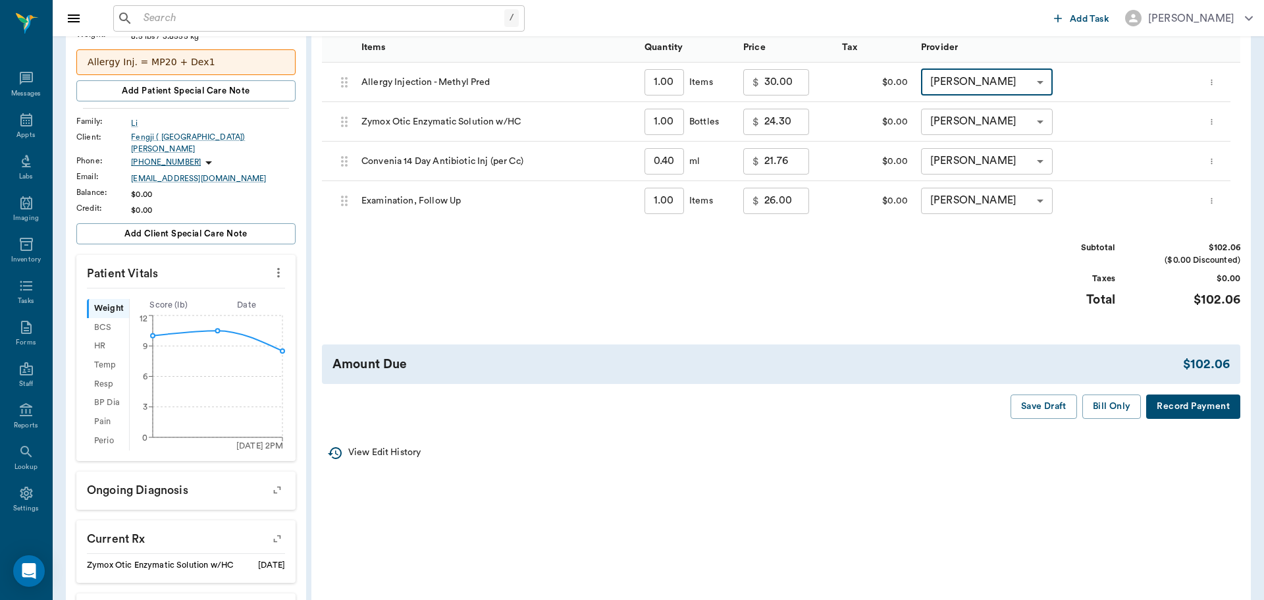
type input "none-63ec2f075fda476ae8351a4d"
click at [1102, 407] on button "Bill Only" at bounding box center [1102, 406] width 59 height 24
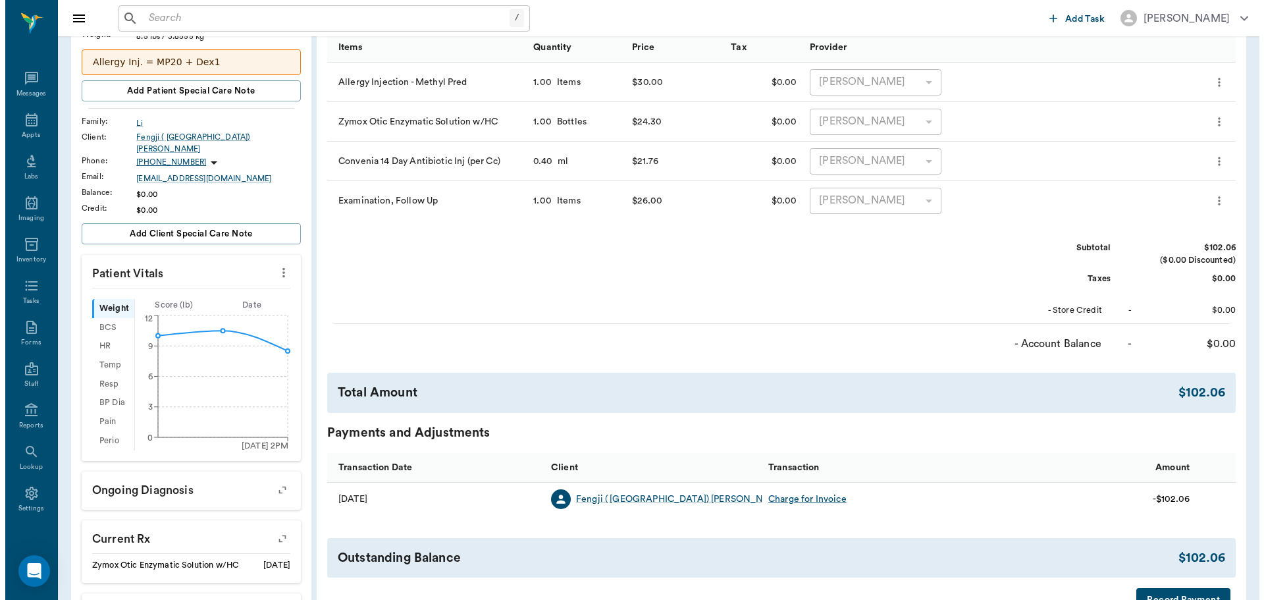
scroll to position [0, 0]
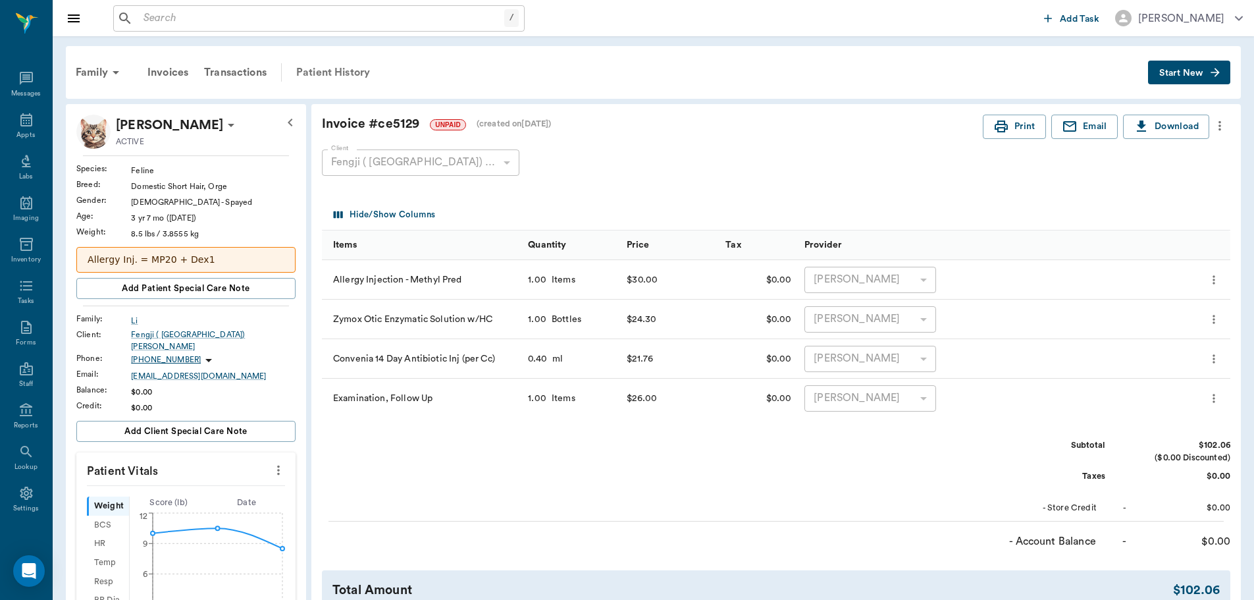
click at [348, 81] on div "Patient History" at bounding box center [333, 73] width 90 height 32
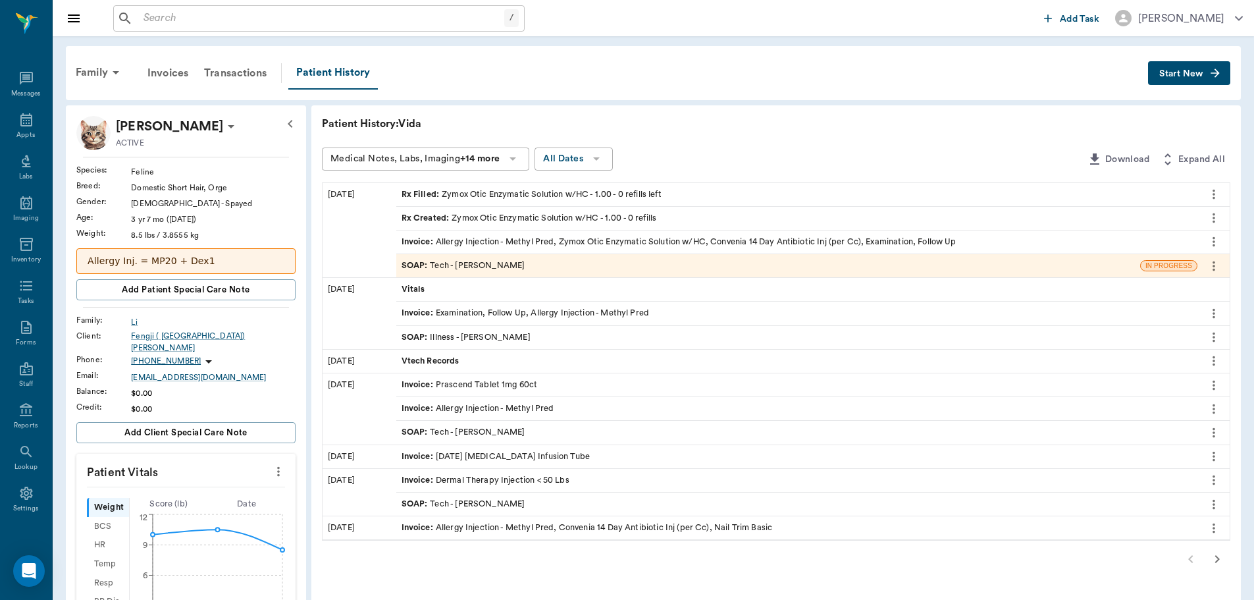
click at [547, 264] on div "SOAP : Tech - Daniel Virnala" at bounding box center [768, 265] width 744 height 23
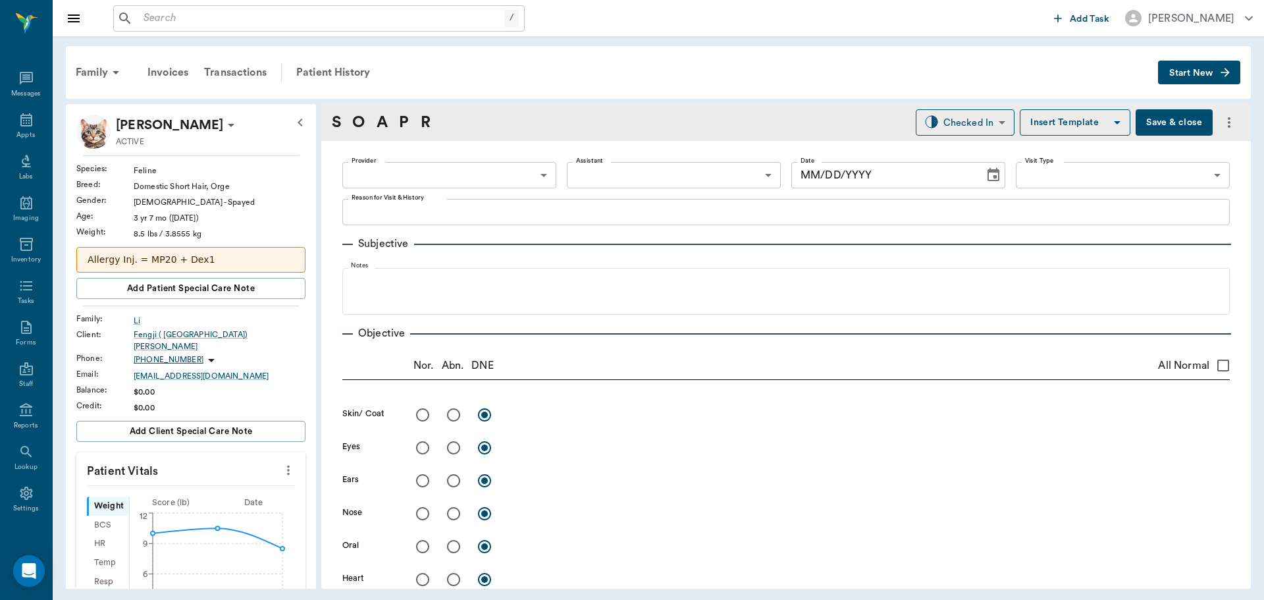
type input "642ef10e332a41444de2bad1"
type input "65d2be4f46e3a538d89b8c1a"
type textarea "Allergy Injection - Methyl Pred Caryn"
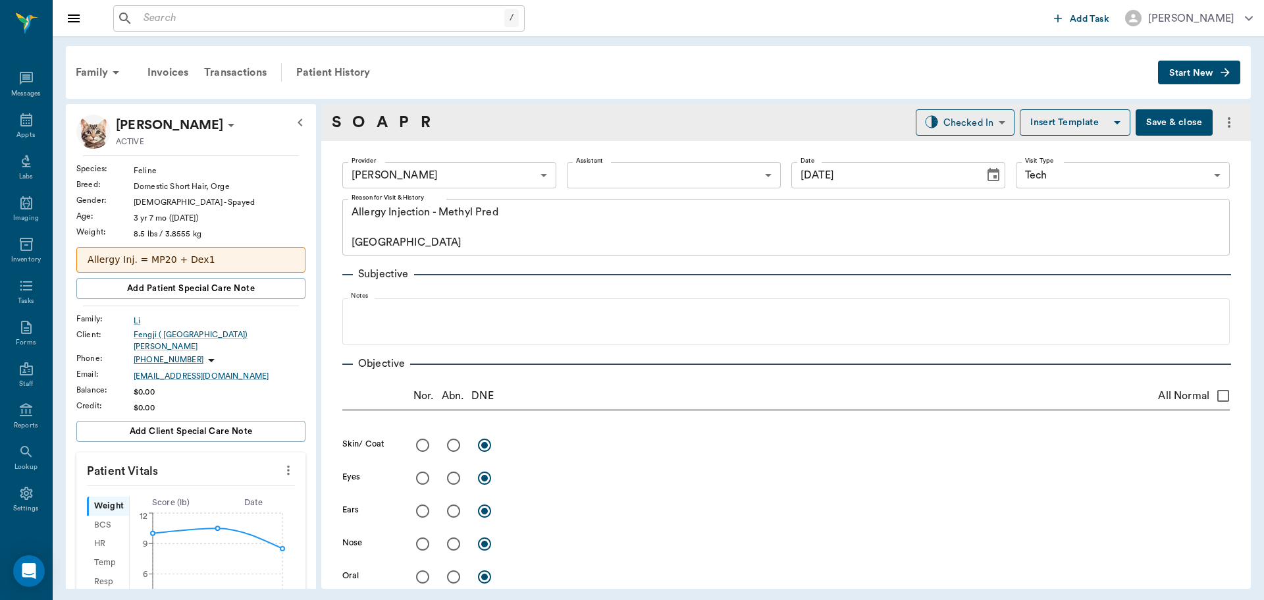
type input "[DATE]"
click at [502, 169] on body "/ ​ Add Task Dr. Bert Ellsworth Nectar Messages Appts Labs Imaging Inventory Ta…" at bounding box center [632, 300] width 1264 height 600
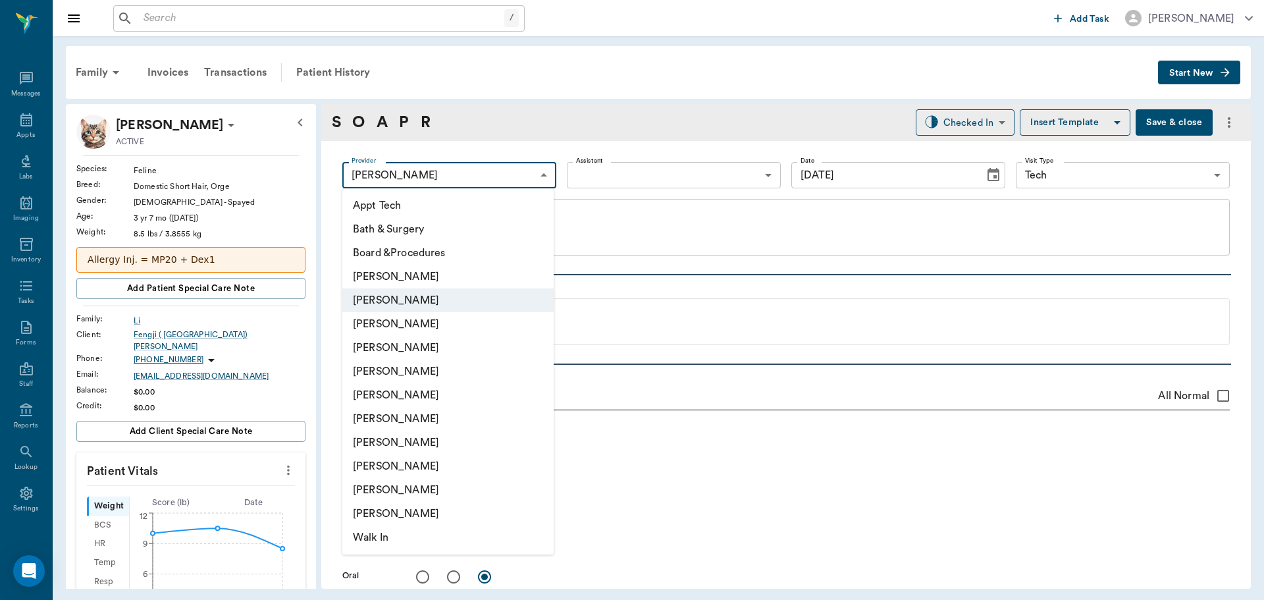
click at [406, 329] on li "[PERSON_NAME]" at bounding box center [447, 324] width 211 height 24
type input "63ec2f075fda476ae8351a4d"
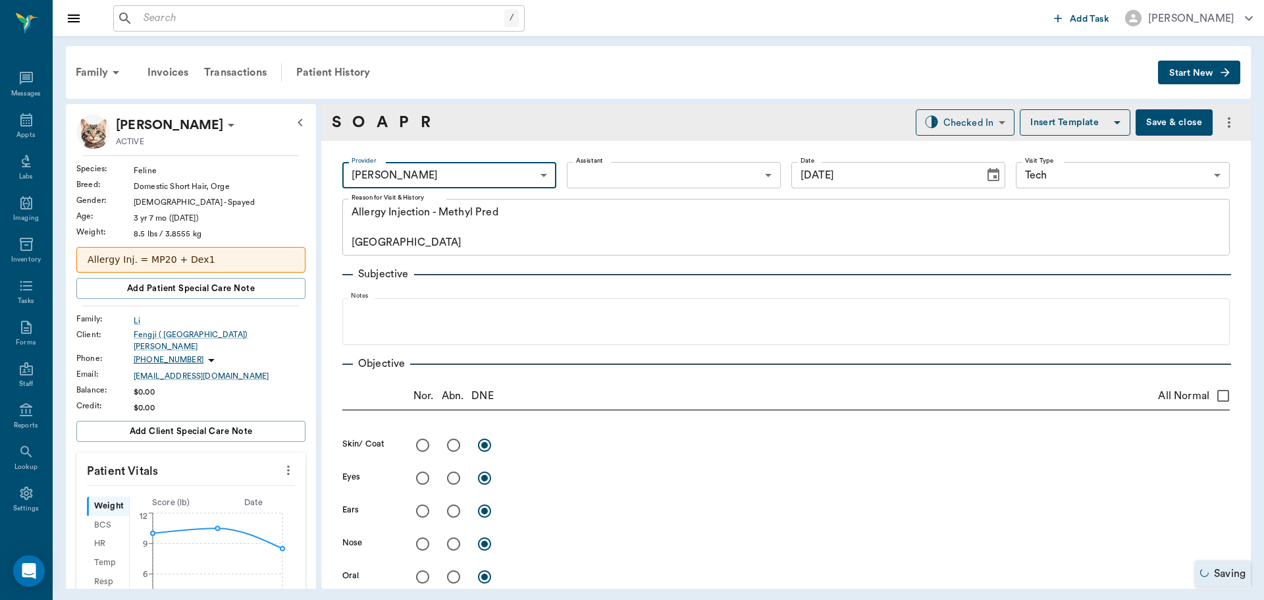
click at [649, 167] on body "/ ​ Add Task Dr. Bert Ellsworth Nectar Messages Appts Labs Imaging Inventory Ta…" at bounding box center [632, 300] width 1264 height 600
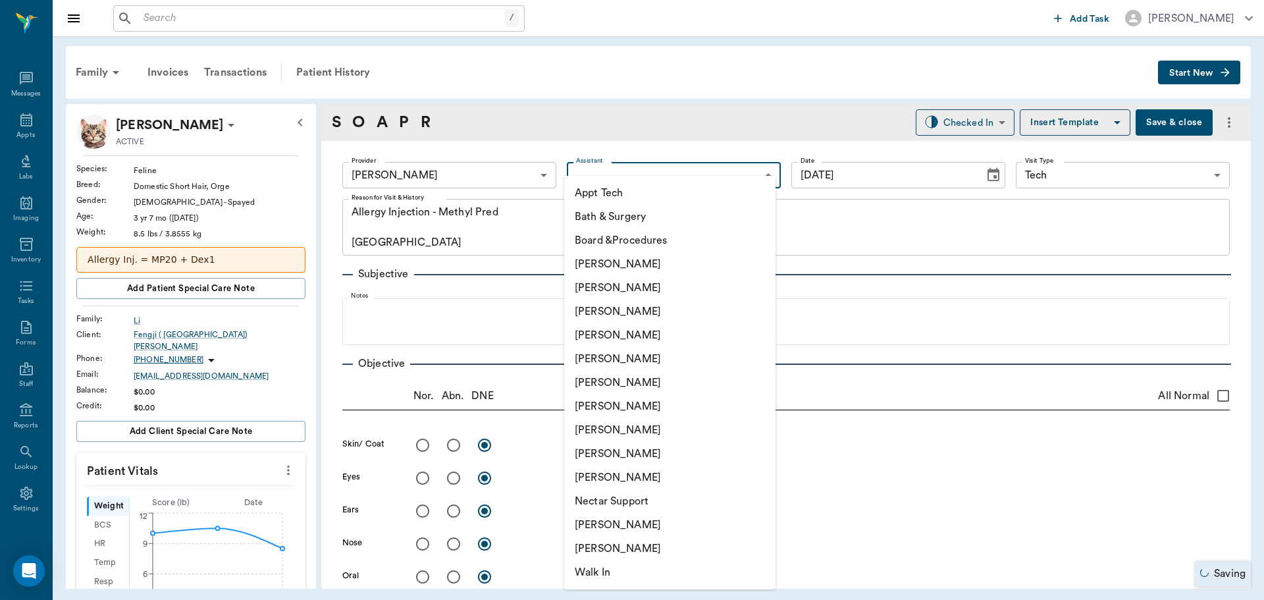
click at [654, 290] on li "[PERSON_NAME]" at bounding box center [669, 288] width 211 height 24
type input "642ef10e332a41444de2bad1"
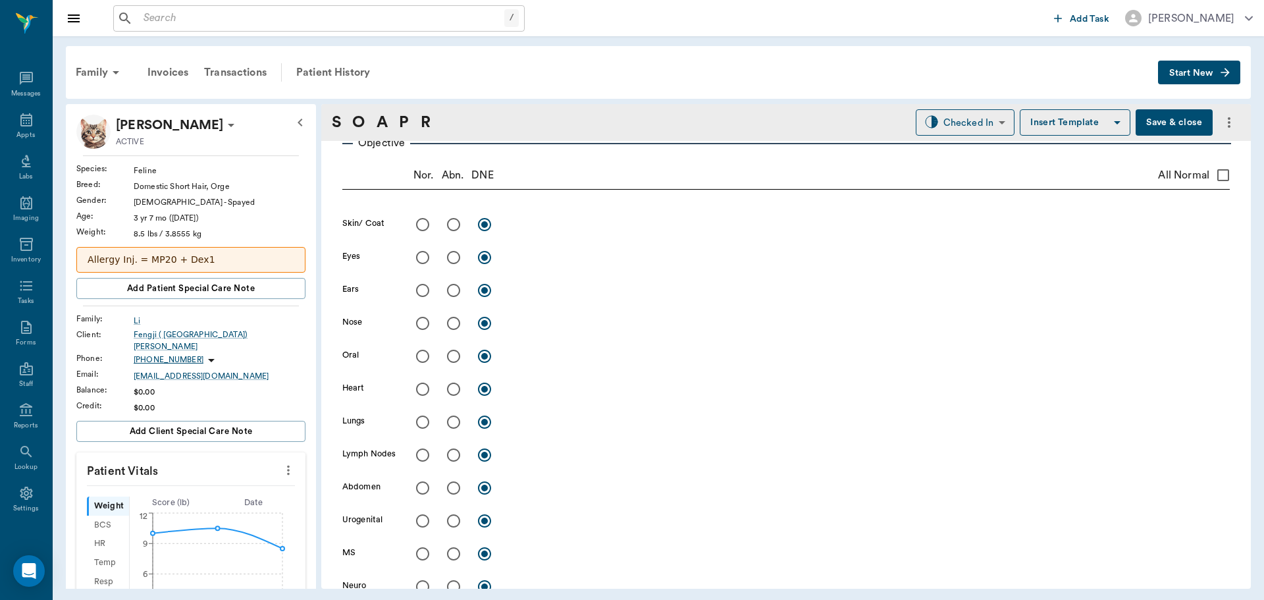
scroll to position [198, 0]
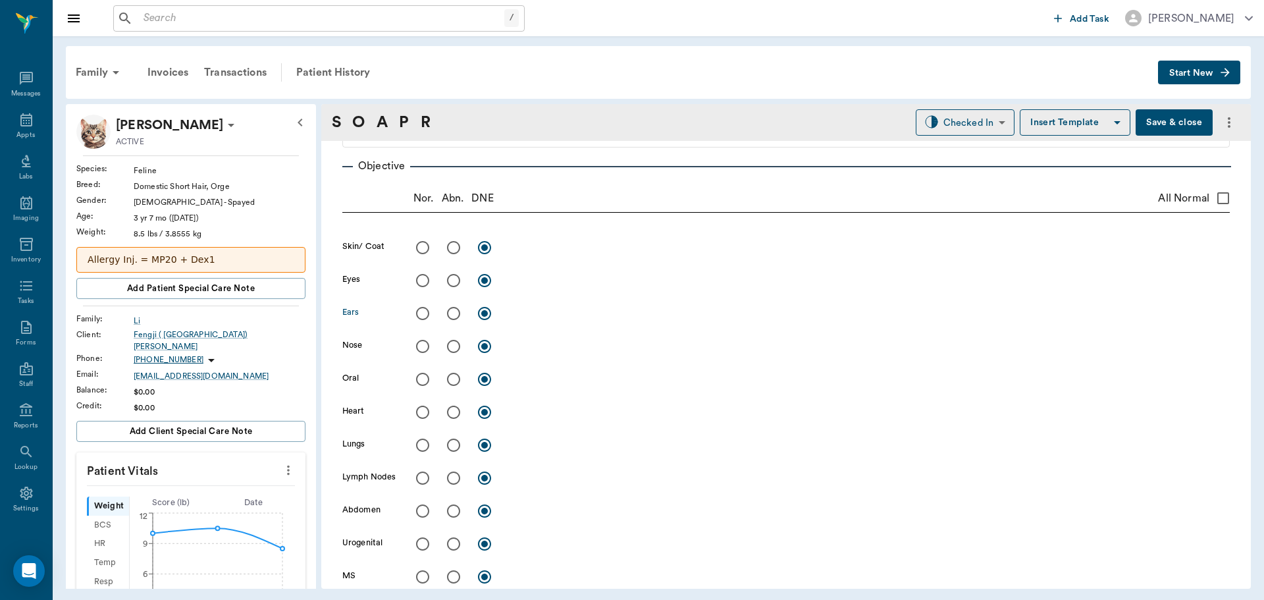
click at [442, 316] on input "radio" at bounding box center [454, 314] width 28 height 28
radio input "true"
click at [542, 314] on textarea at bounding box center [869, 313] width 721 height 15
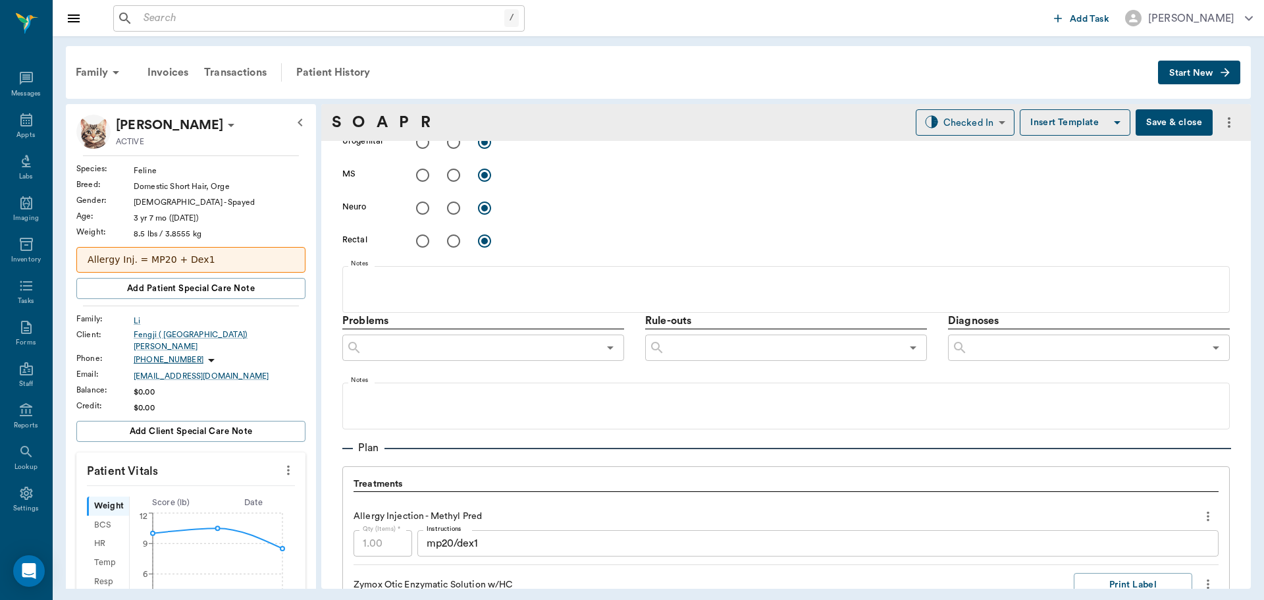
scroll to position [583, 0]
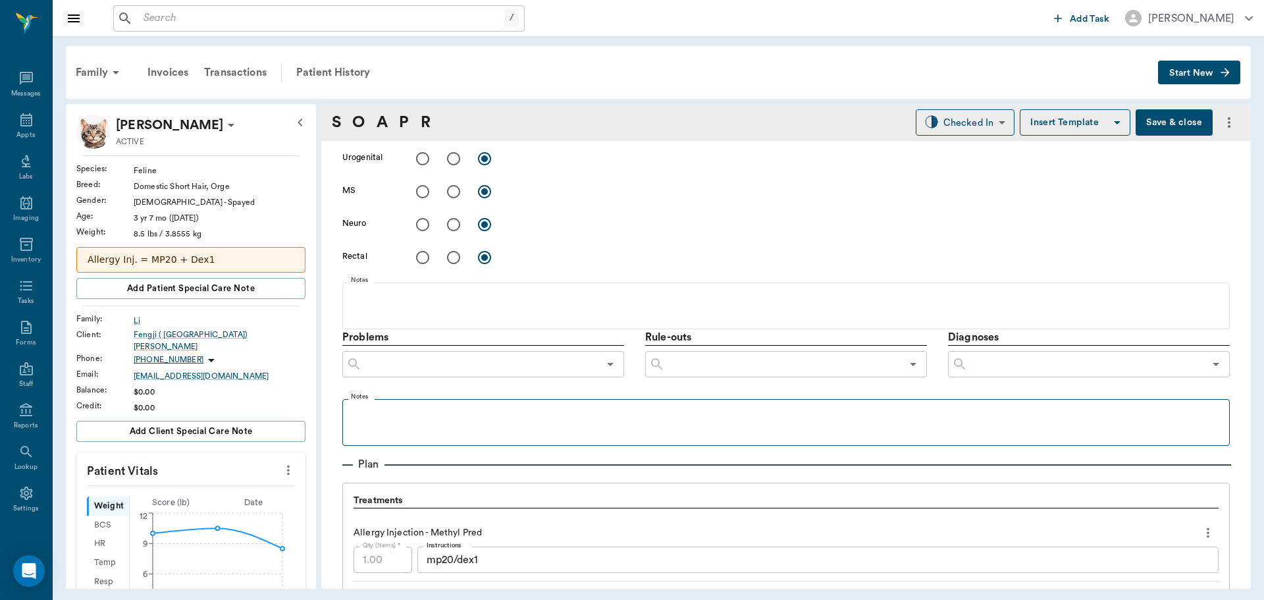
type textarea "Slight Debris"
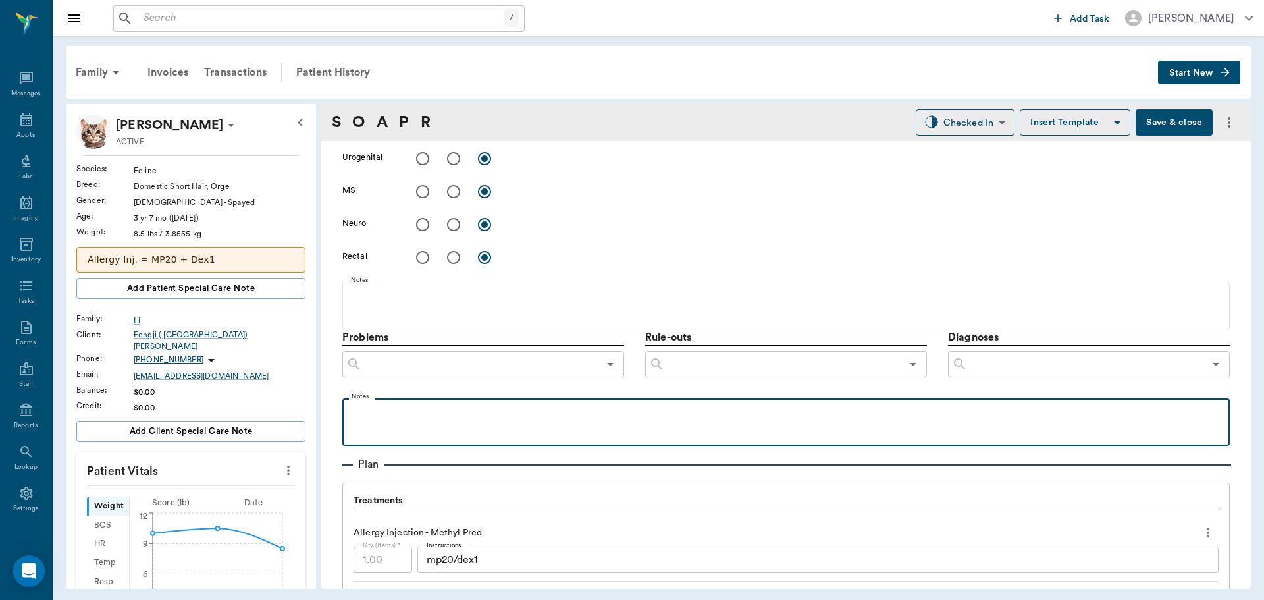
click at [474, 414] on p at bounding box center [786, 413] width 874 height 16
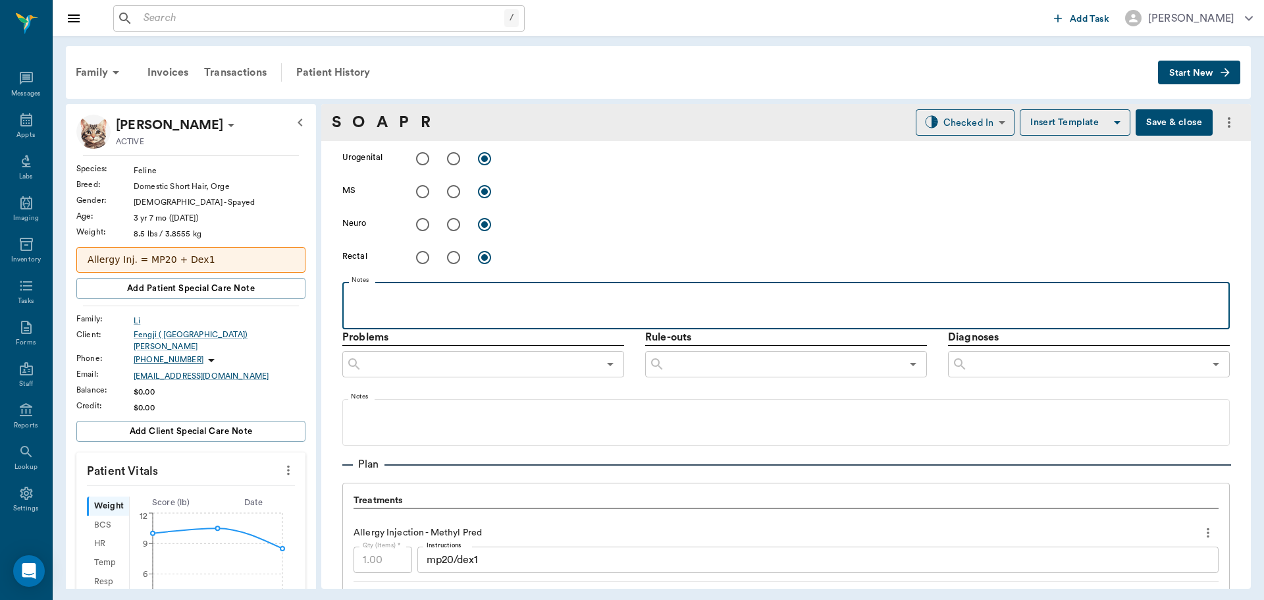
click at [568, 288] on p at bounding box center [786, 296] width 874 height 16
click at [506, 299] on p at bounding box center [786, 296] width 874 height 16
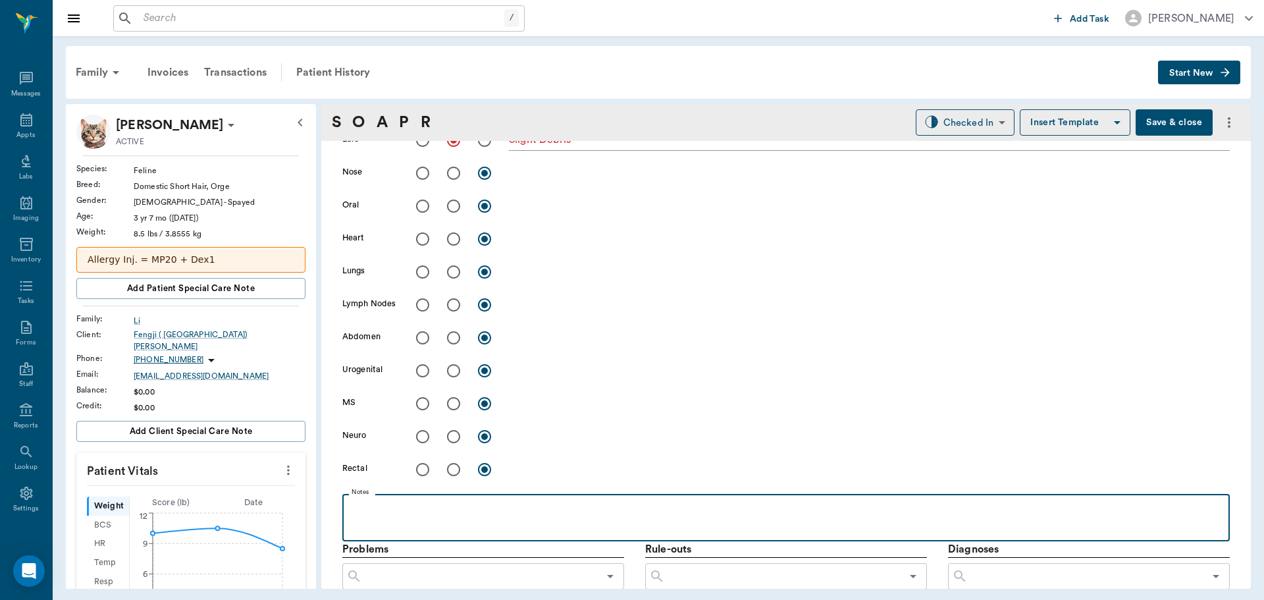
scroll to position [254, 0]
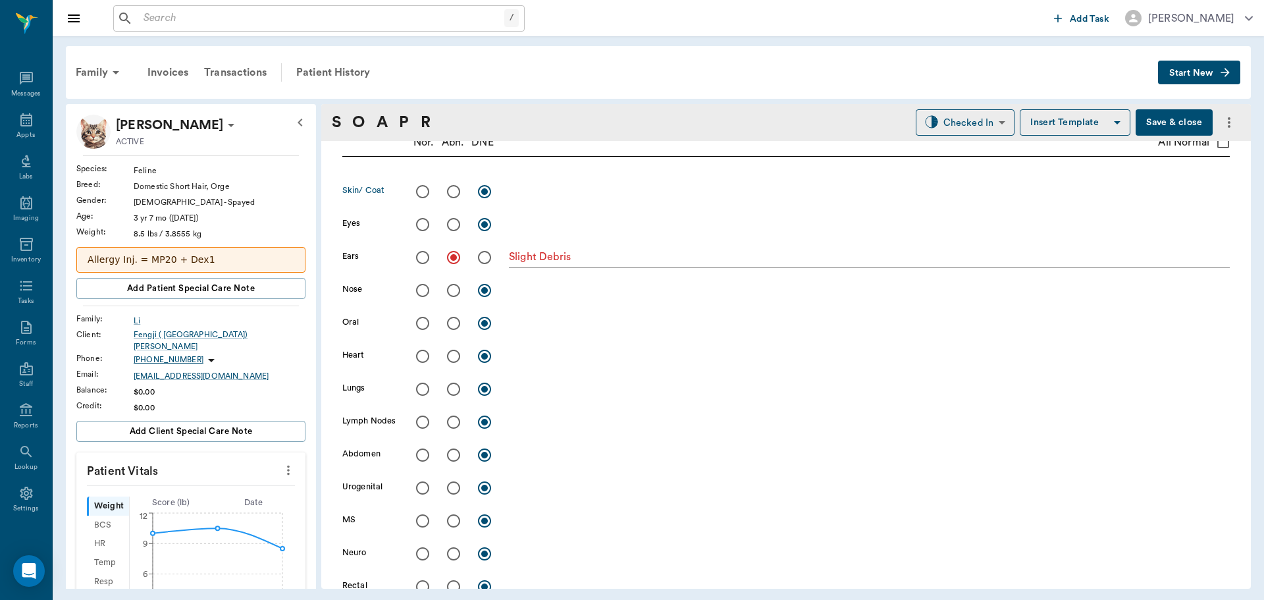
click at [455, 188] on input "radio" at bounding box center [454, 192] width 28 height 28
radio input "true"
click at [554, 192] on textarea at bounding box center [869, 191] width 721 height 15
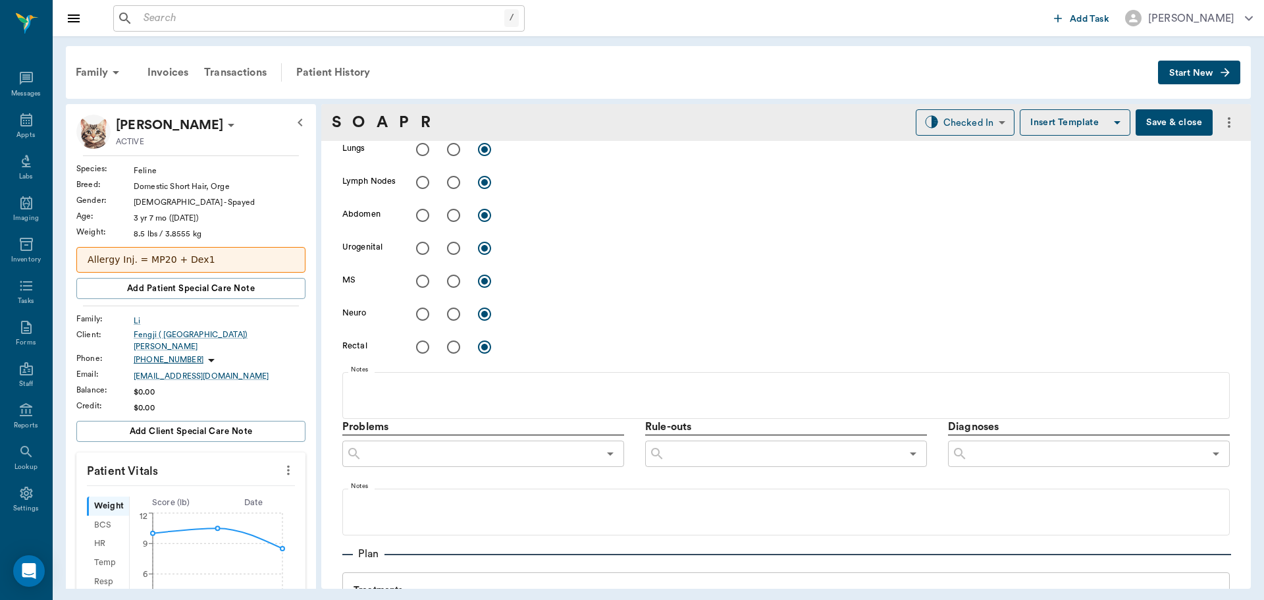
scroll to position [517, 0]
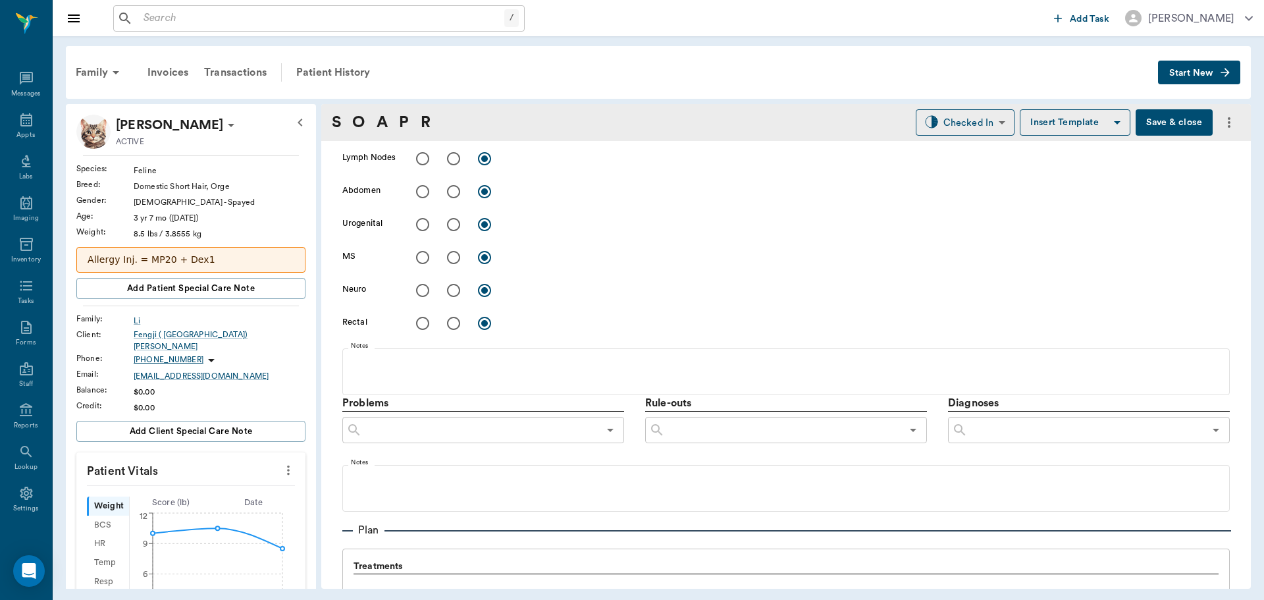
click at [1086, 439] on div "​" at bounding box center [1089, 430] width 282 height 26
type textarea "Feline acne on neck"
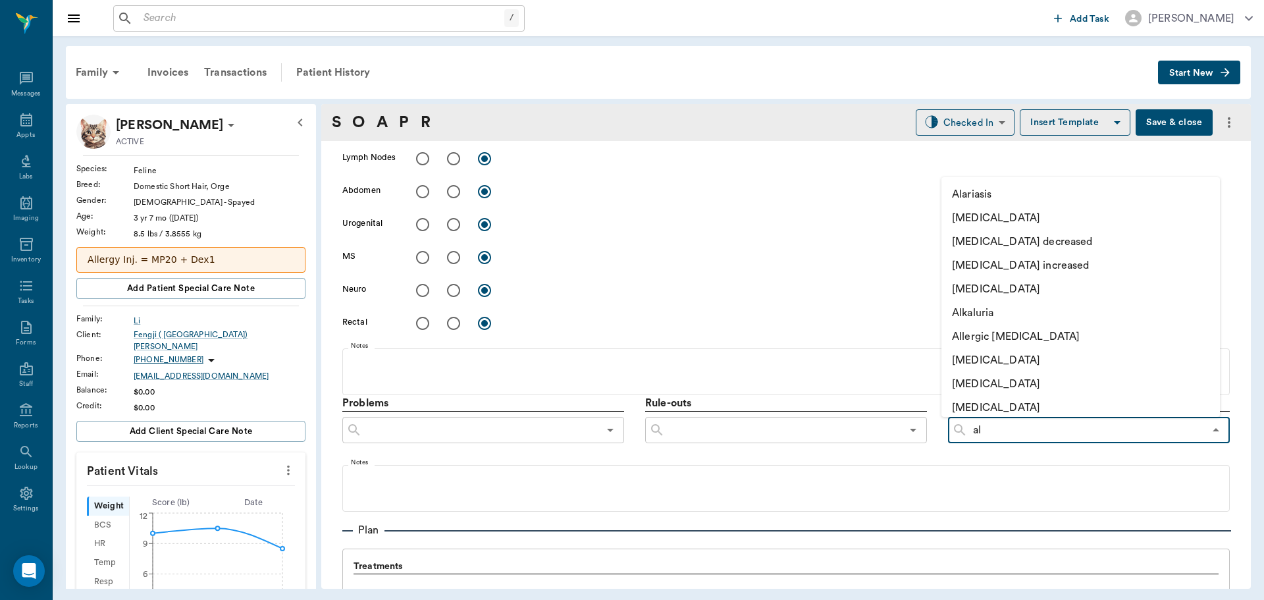
type input "all"
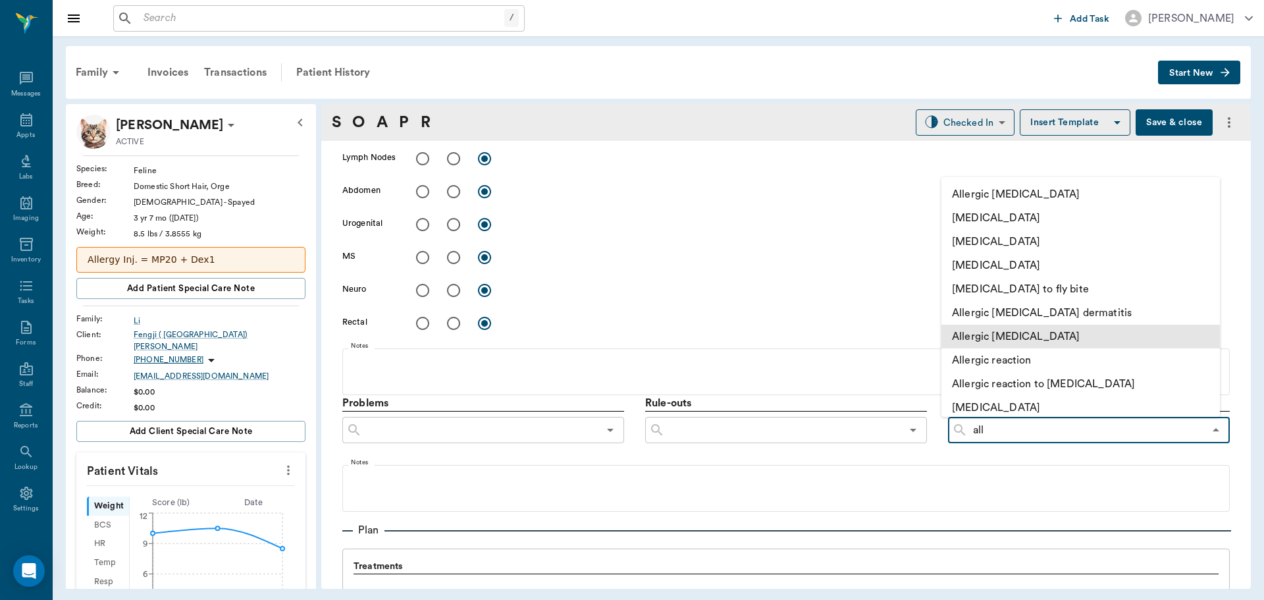
click at [1092, 342] on li "Allergic otitis externa" at bounding box center [1081, 337] width 279 height 24
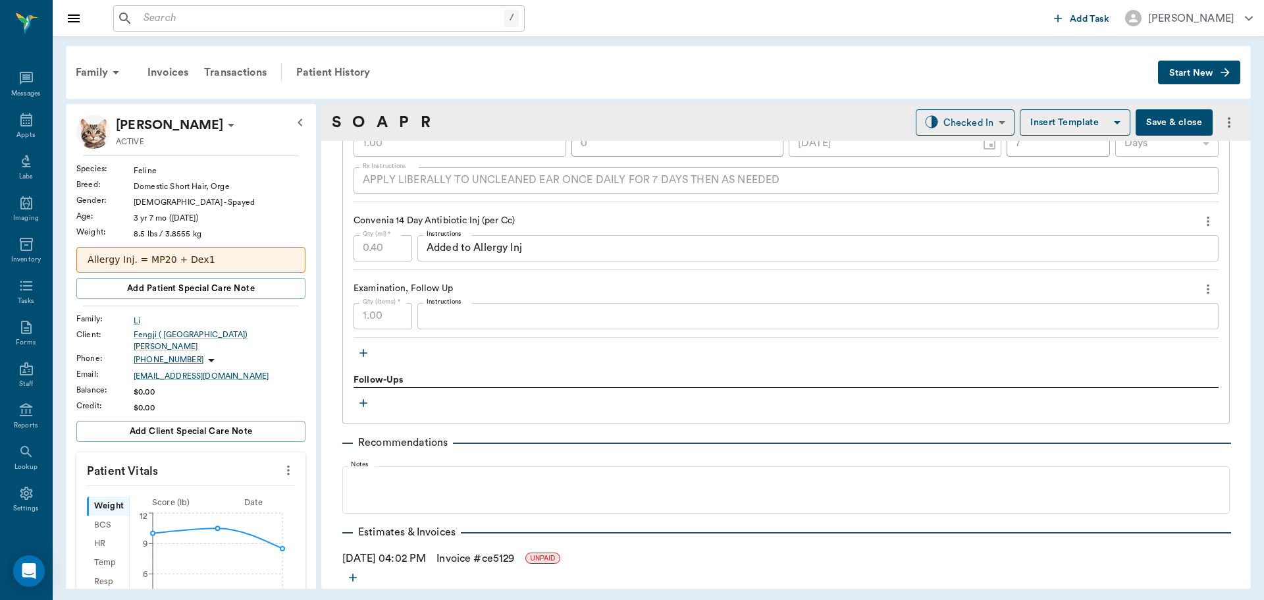
scroll to position [1198, 0]
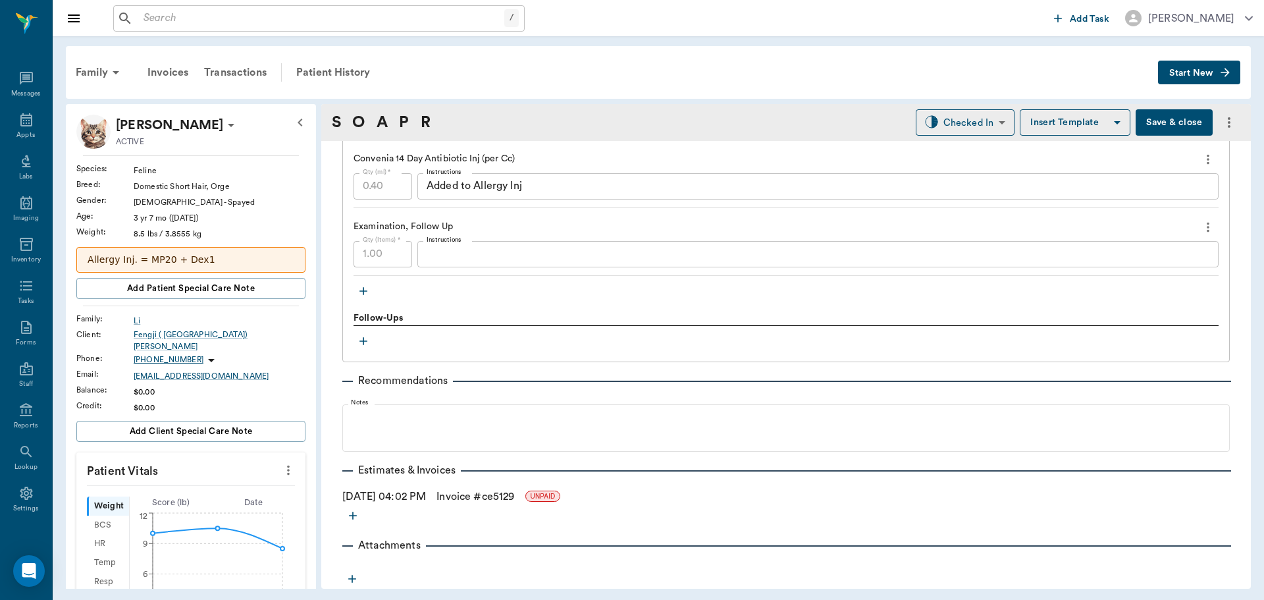
click at [1156, 132] on button "Save & close" at bounding box center [1174, 122] width 77 height 26
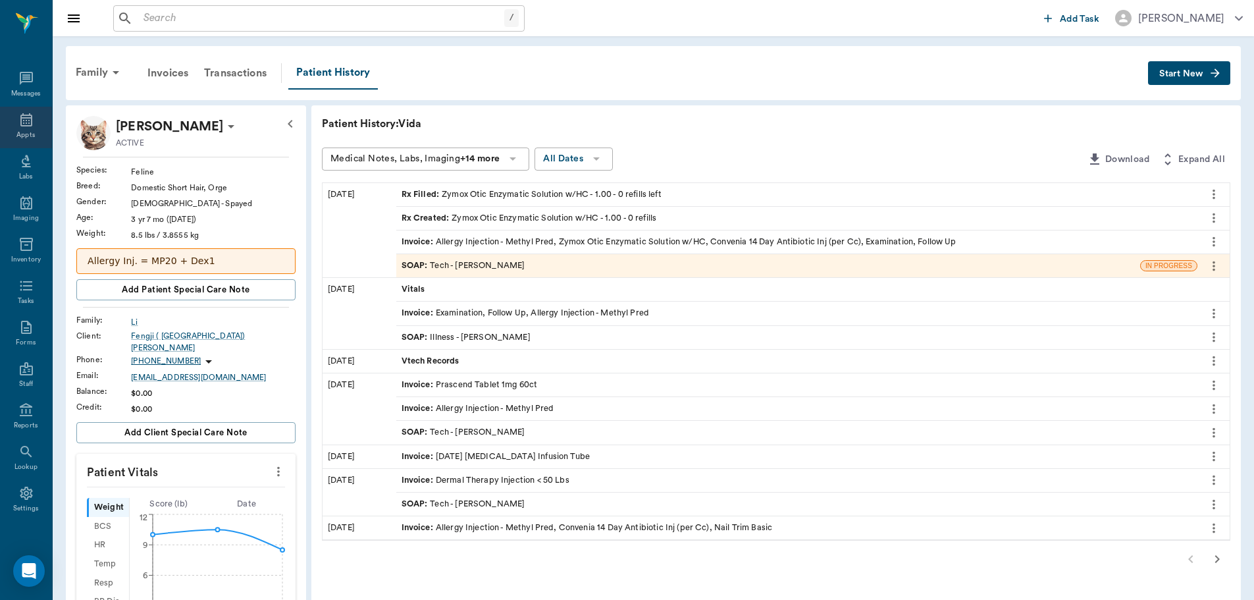
click at [18, 122] on icon at bounding box center [26, 120] width 16 height 16
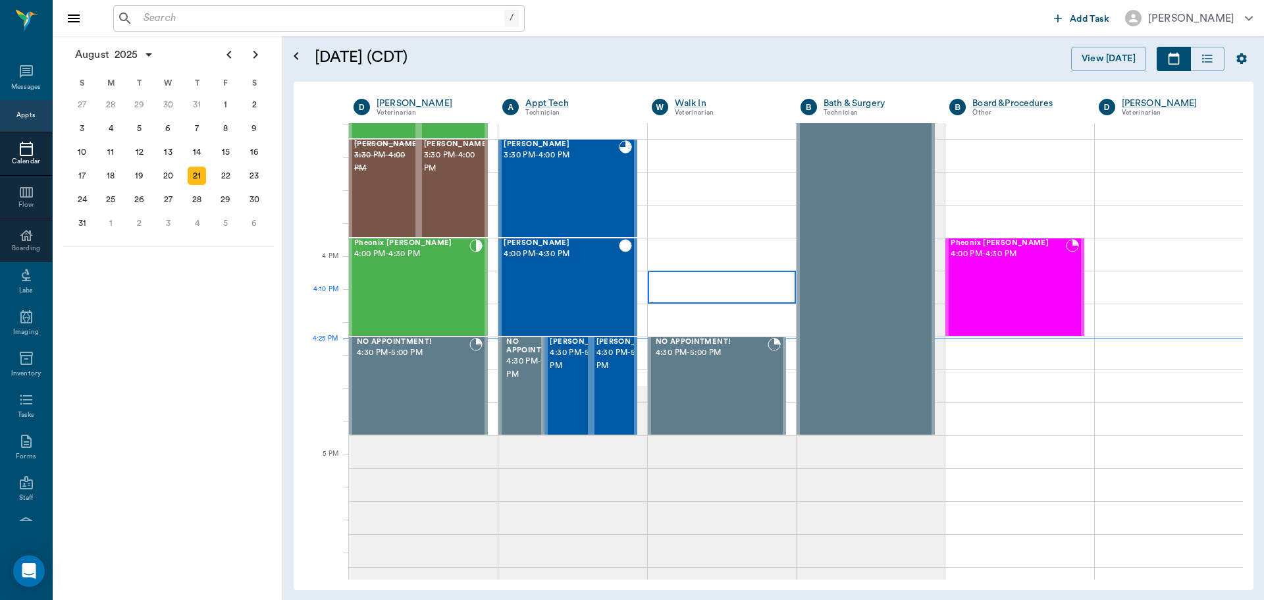
scroll to position [1451, 0]
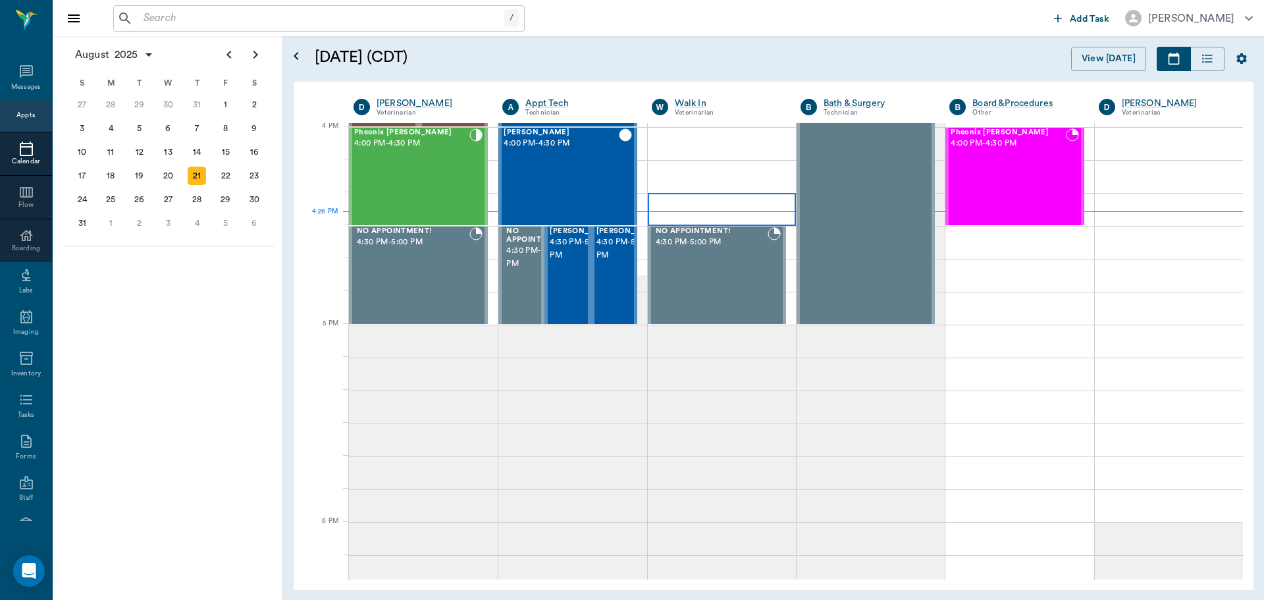
scroll to position [1583, 0]
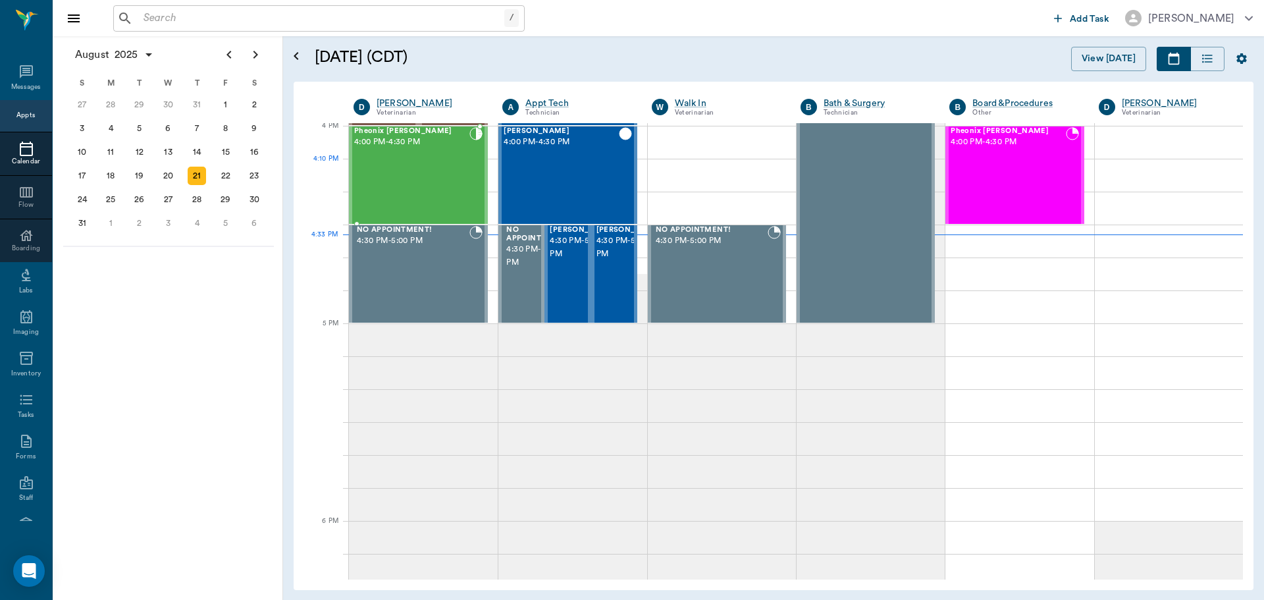
click at [432, 167] on div "Pheonix [PERSON_NAME] 4:00 PM - 4:30 PM" at bounding box center [411, 175] width 115 height 96
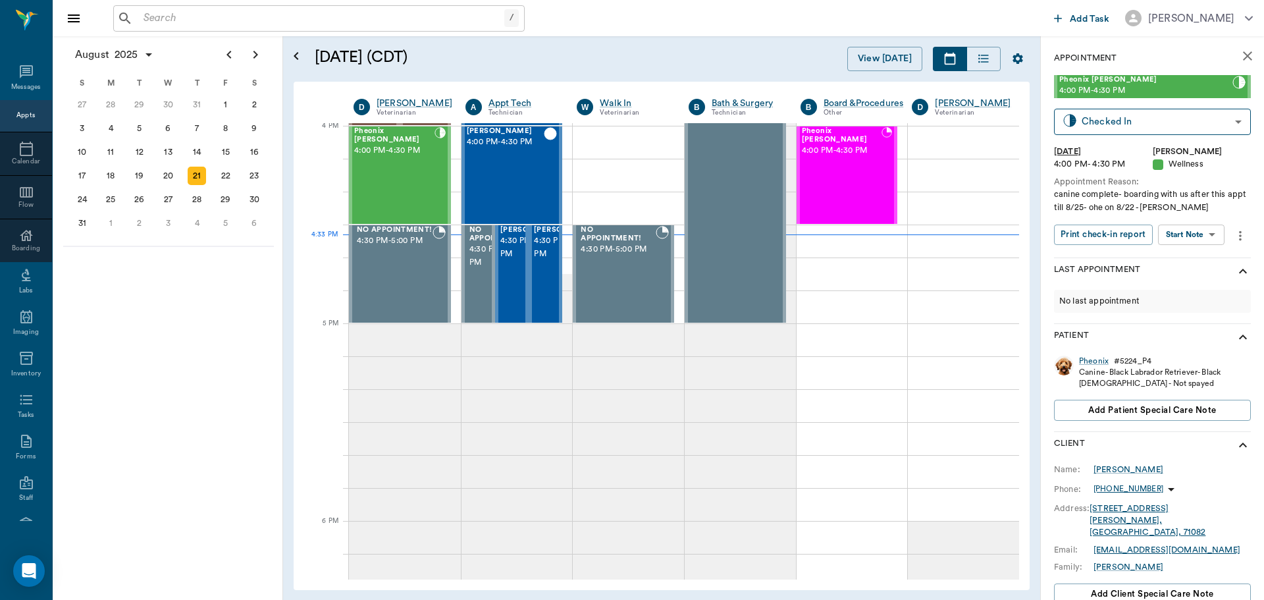
click at [1203, 232] on body "/ ​ Add Task [PERSON_NAME] Nectar Messages Appts Calendar Flow Boarding Labs Im…" at bounding box center [632, 300] width 1264 height 600
click at [1199, 255] on button "Start SOAP" at bounding box center [1176, 261] width 45 height 15
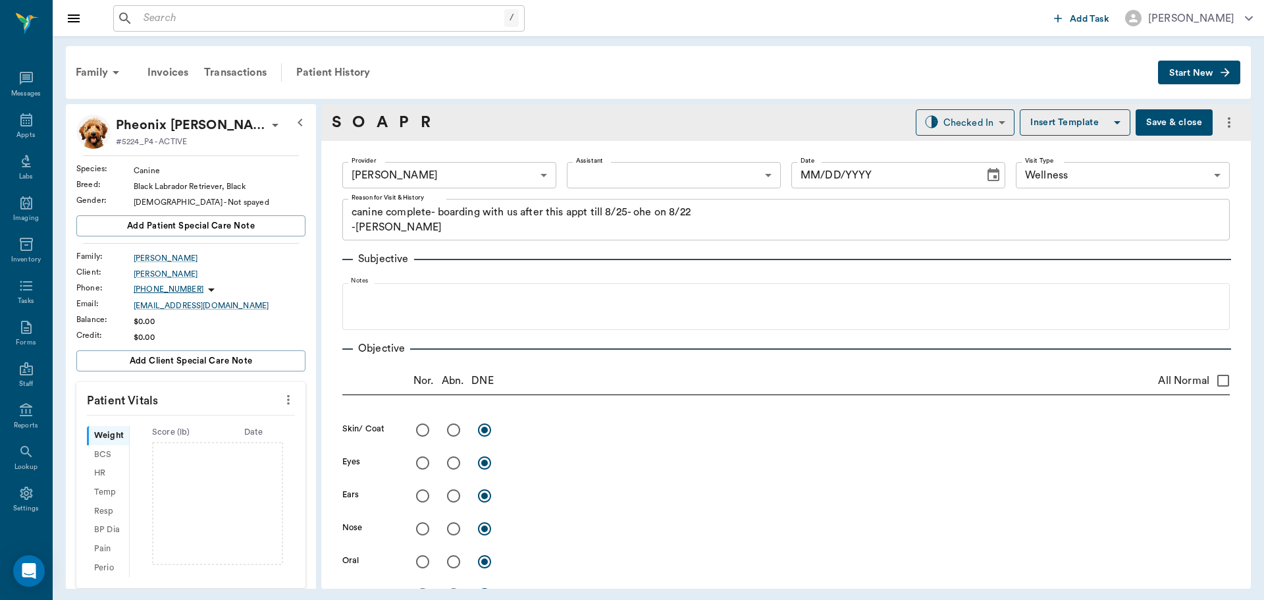
type input "63ec2f075fda476ae8351a4d"
type input "65d2be4f46e3a538d89b8c14"
type textarea "canine complete- boarding with us after this appt till 8/25- ohe on 8/22 -[PERS…"
type input "[DATE]"
click at [344, 70] on div "Patient History" at bounding box center [333, 73] width 90 height 32
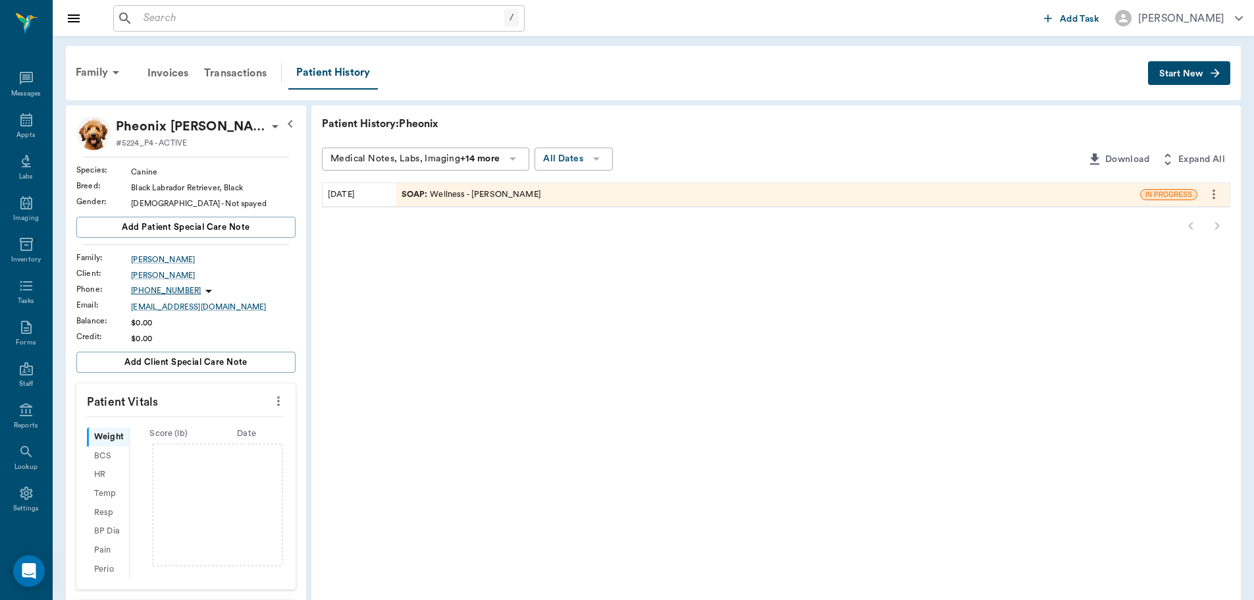
click at [444, 196] on div "SOAP : Wellness - [PERSON_NAME]" at bounding box center [472, 194] width 140 height 13
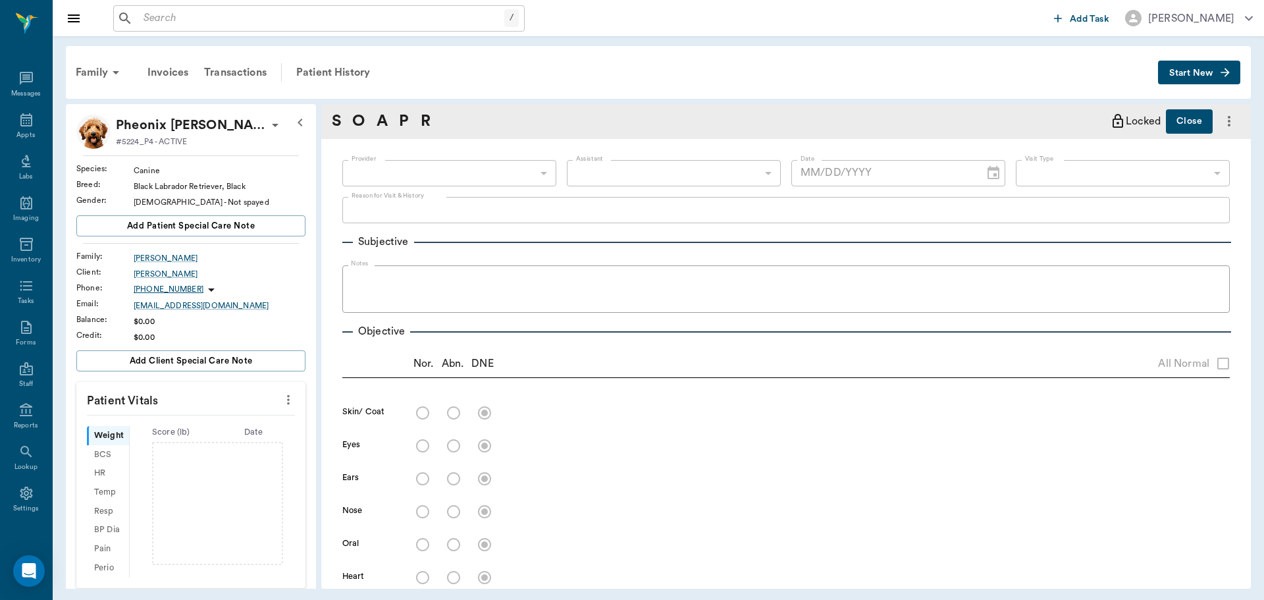
type input "63ec2f075fda476ae8351a4d"
type input "65d2be4f46e3a538d89b8c14"
type textarea "canine complete- boarding with us after this appt till 8/25- ohe on 8/22 -[PERS…"
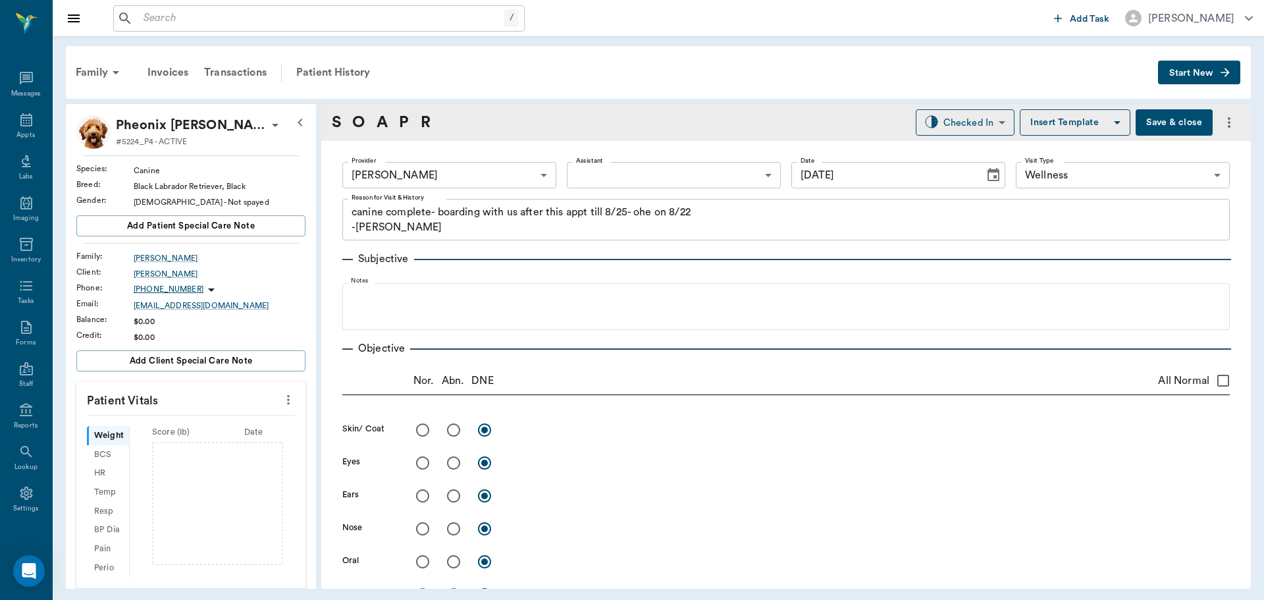
type input "[DATE]"
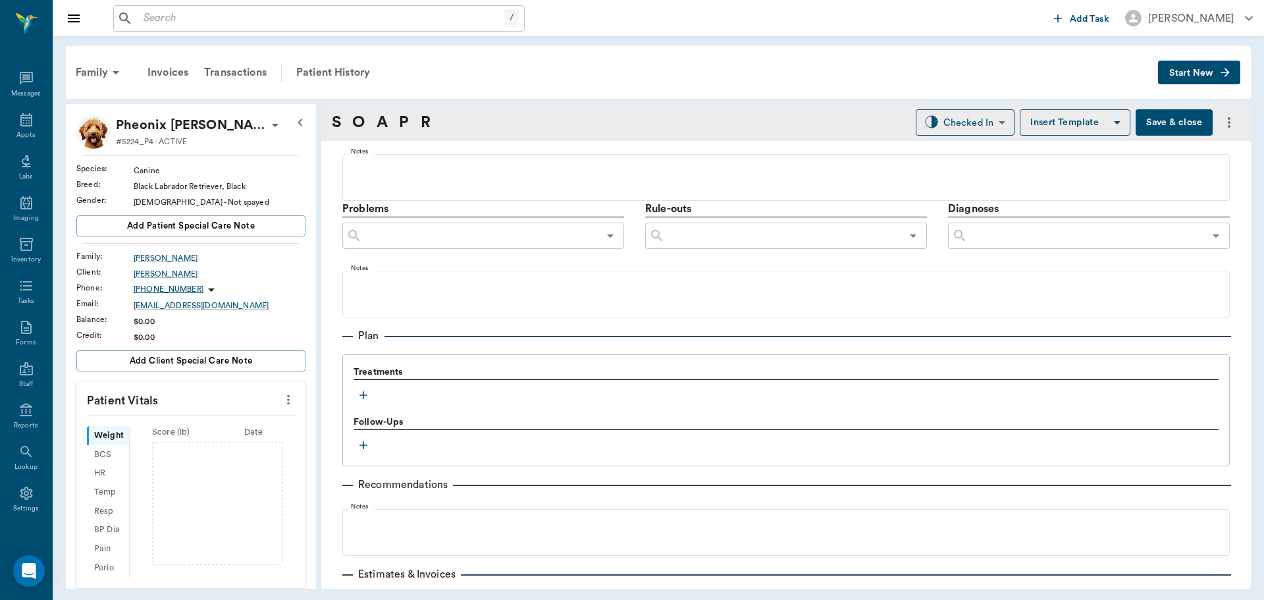
scroll to position [784, 0]
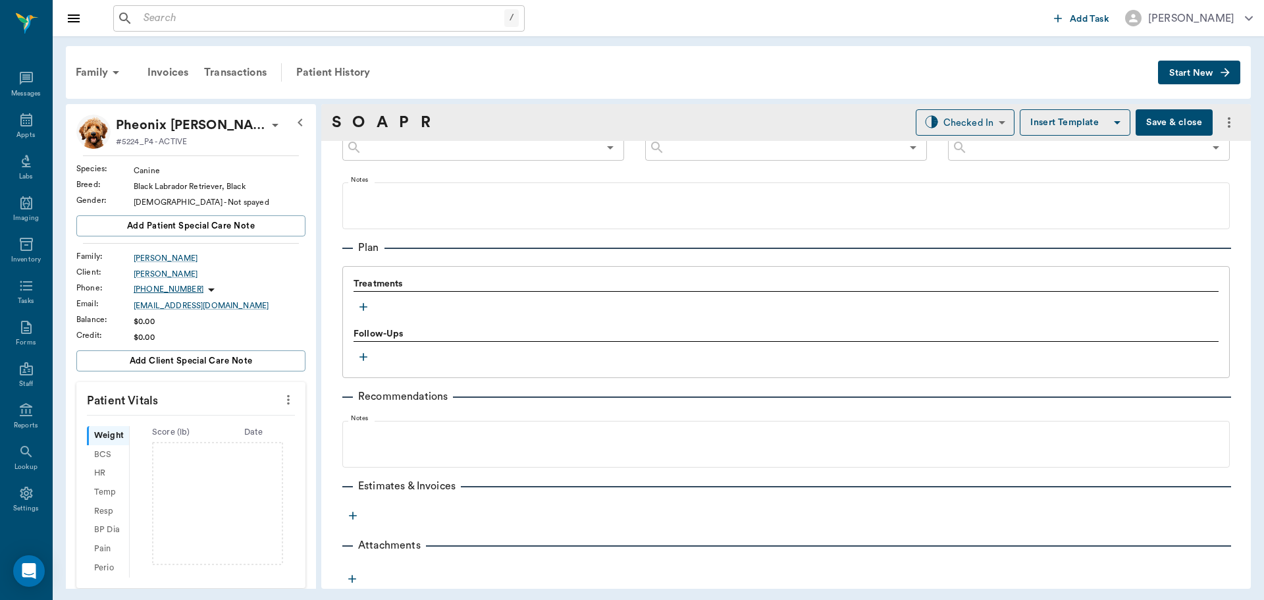
click at [365, 309] on icon "button" at bounding box center [363, 306] width 13 height 13
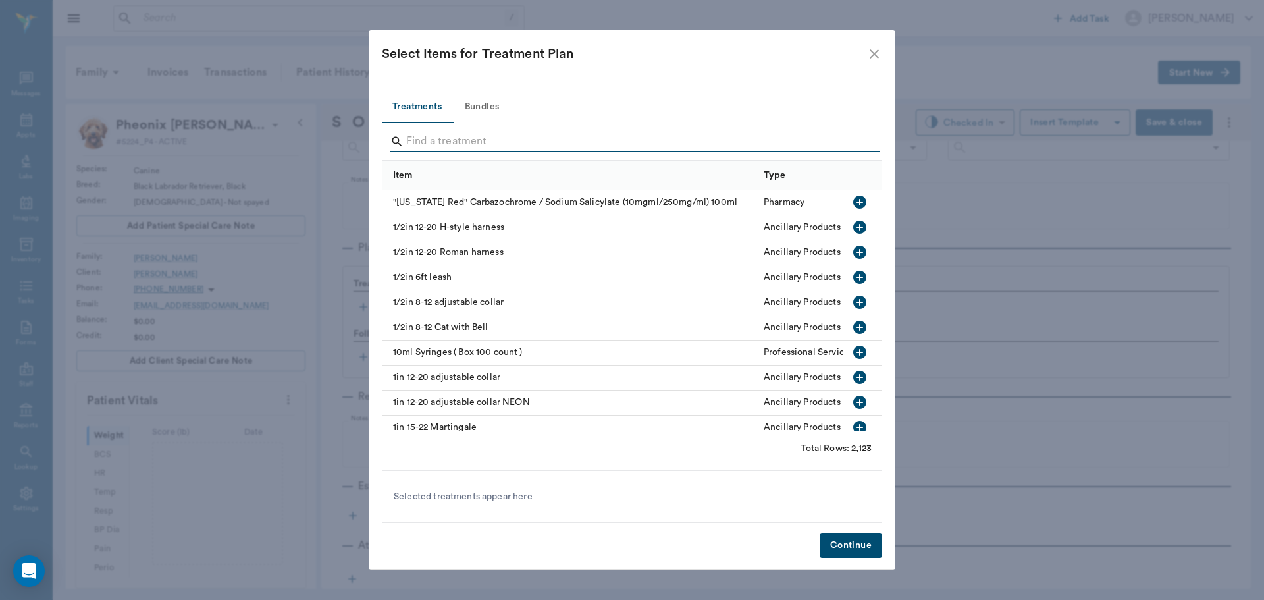
click at [460, 141] on input "Search" at bounding box center [633, 141] width 454 height 21
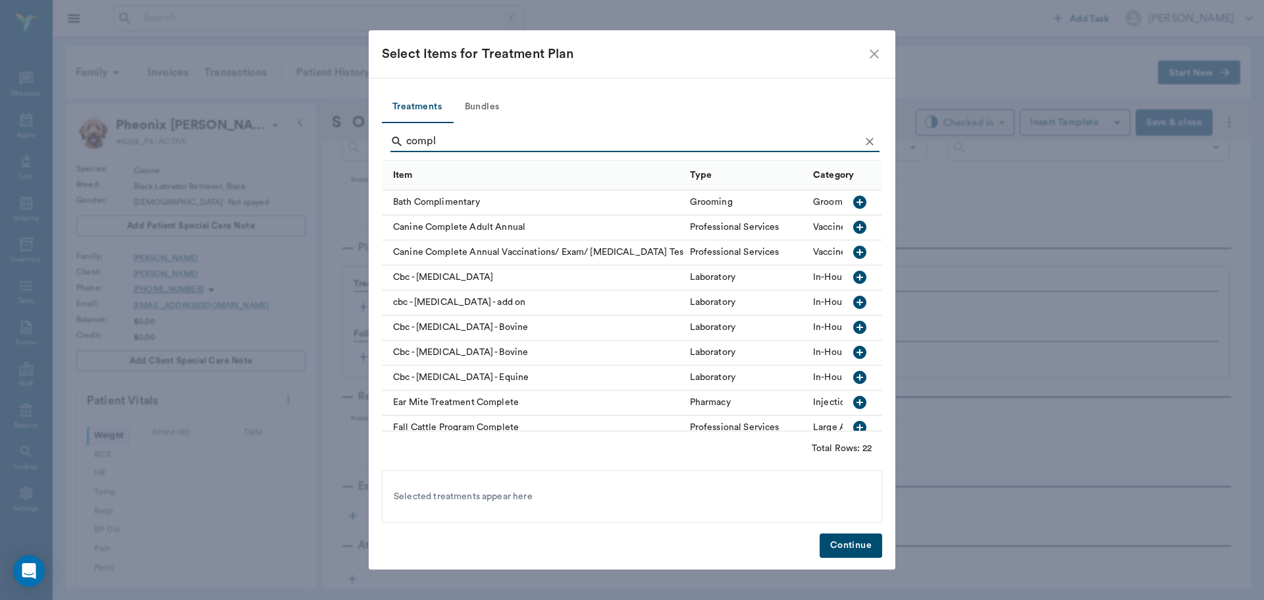
type input "compl"
click at [853, 255] on icon "button" at bounding box center [859, 252] width 13 height 13
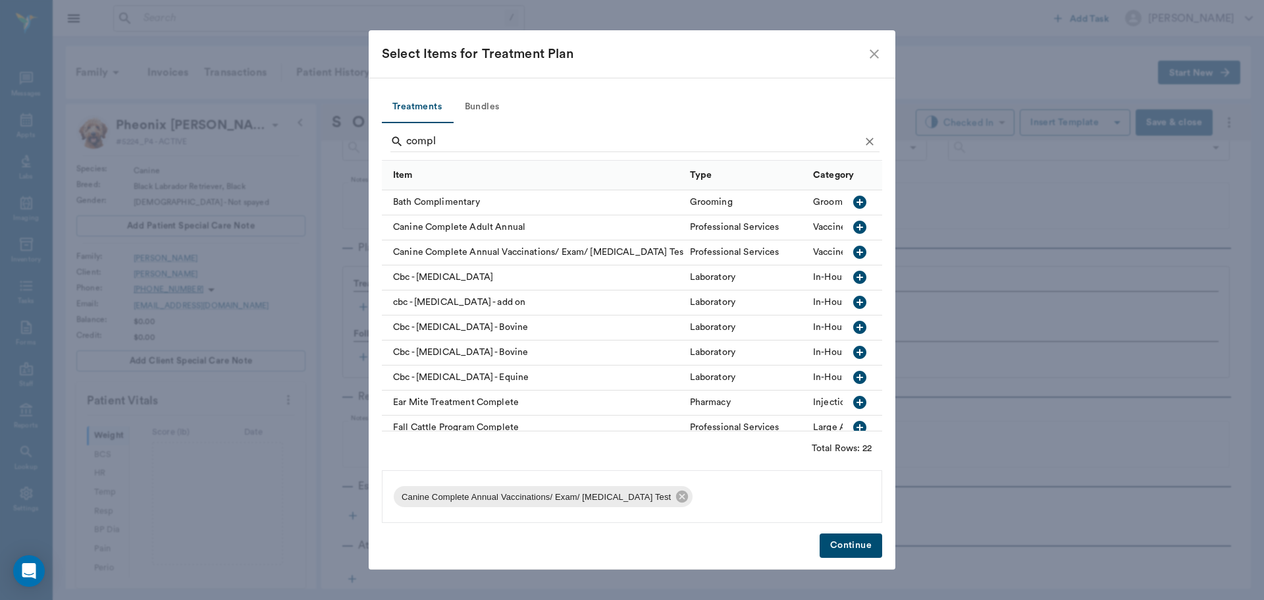
click at [859, 549] on button "Continue" at bounding box center [851, 545] width 63 height 24
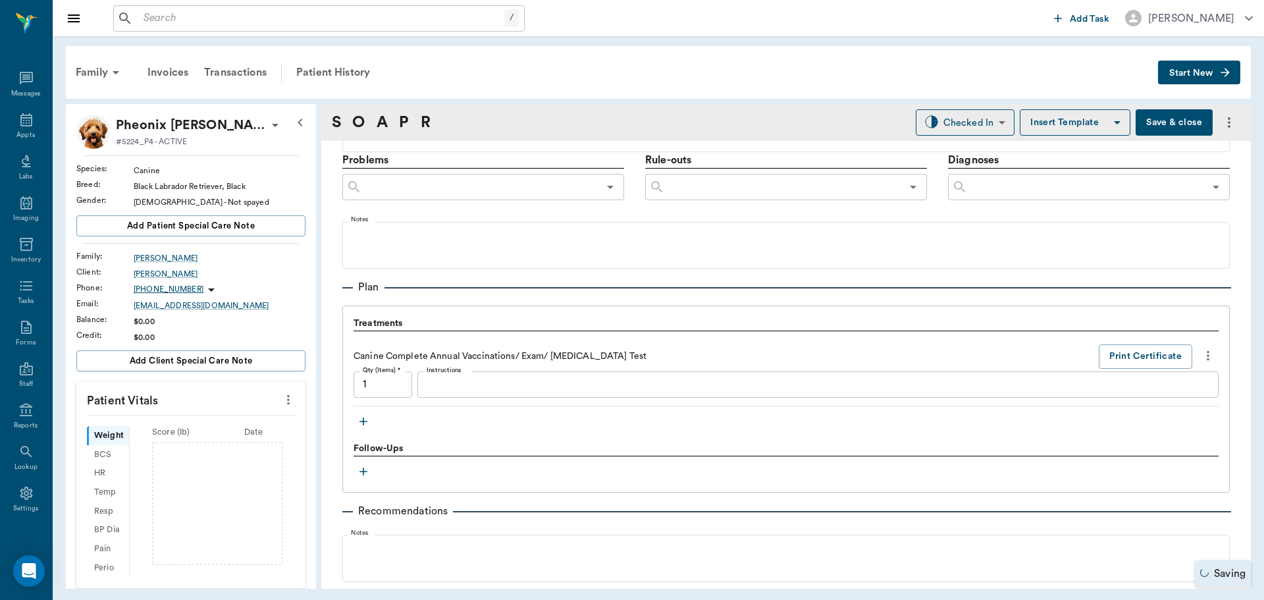
scroll to position [743, 0]
click at [363, 425] on icon "button" at bounding box center [364, 423] width 8 height 8
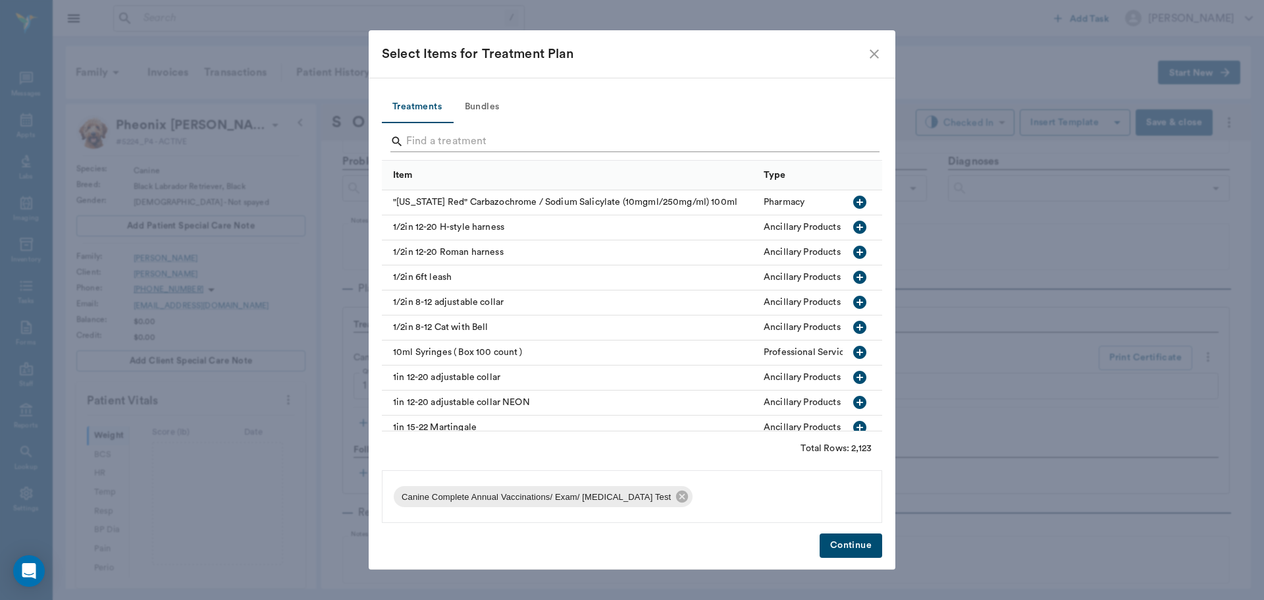
click at [448, 143] on input "Search" at bounding box center [633, 141] width 454 height 21
click at [480, 111] on button "Bundles" at bounding box center [481, 108] width 59 height 32
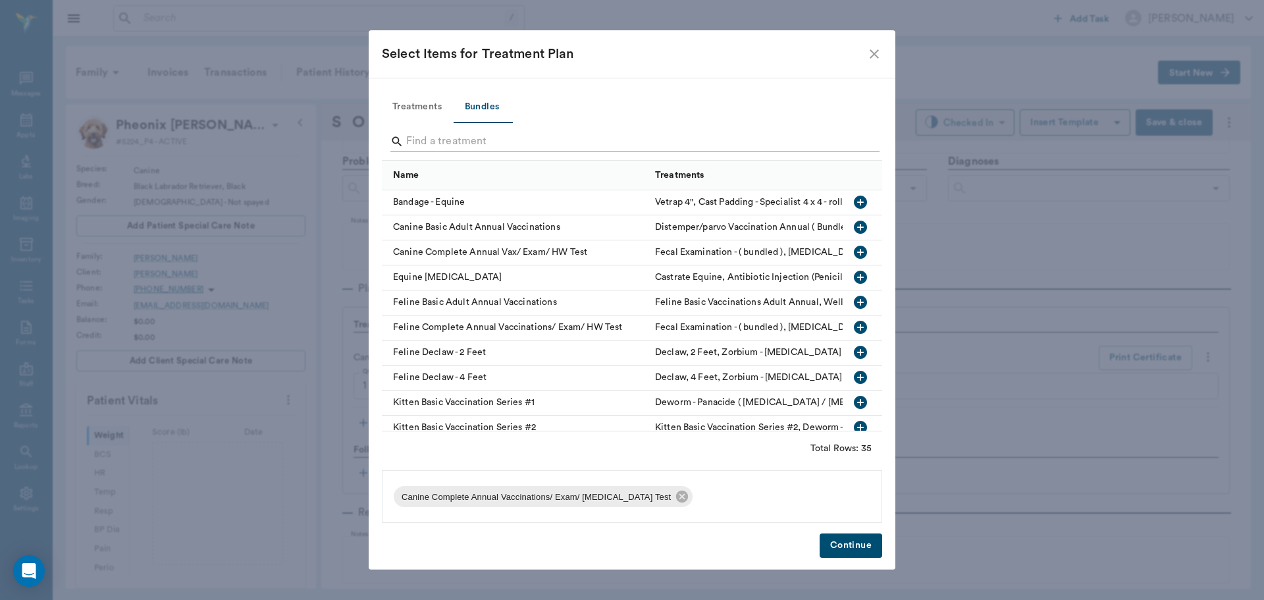
click at [466, 142] on input "Search" at bounding box center [633, 141] width 454 height 21
click at [854, 226] on icon "button" at bounding box center [860, 227] width 13 height 13
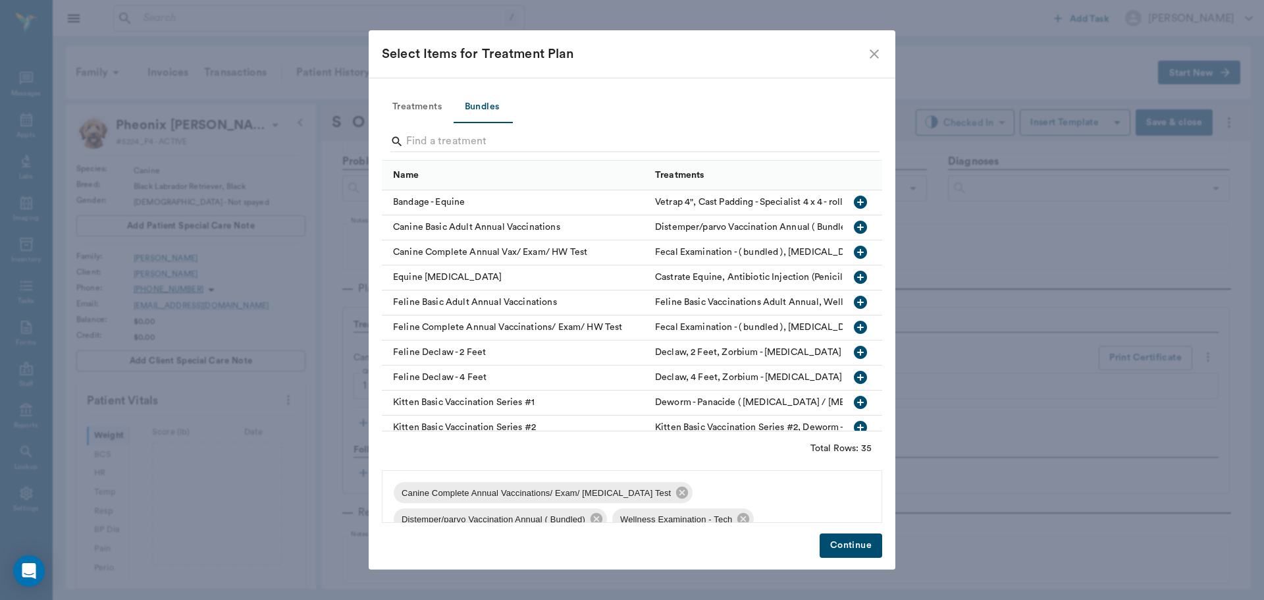
click at [863, 549] on button "Continue" at bounding box center [851, 545] width 63 height 24
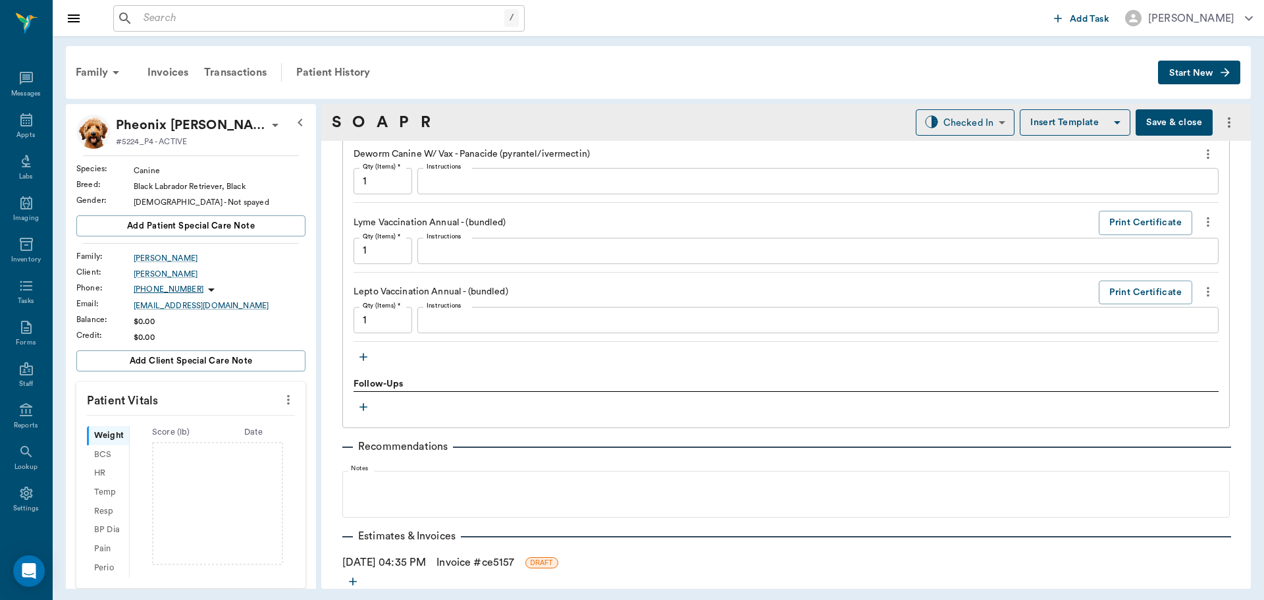
scroll to position [1497, 0]
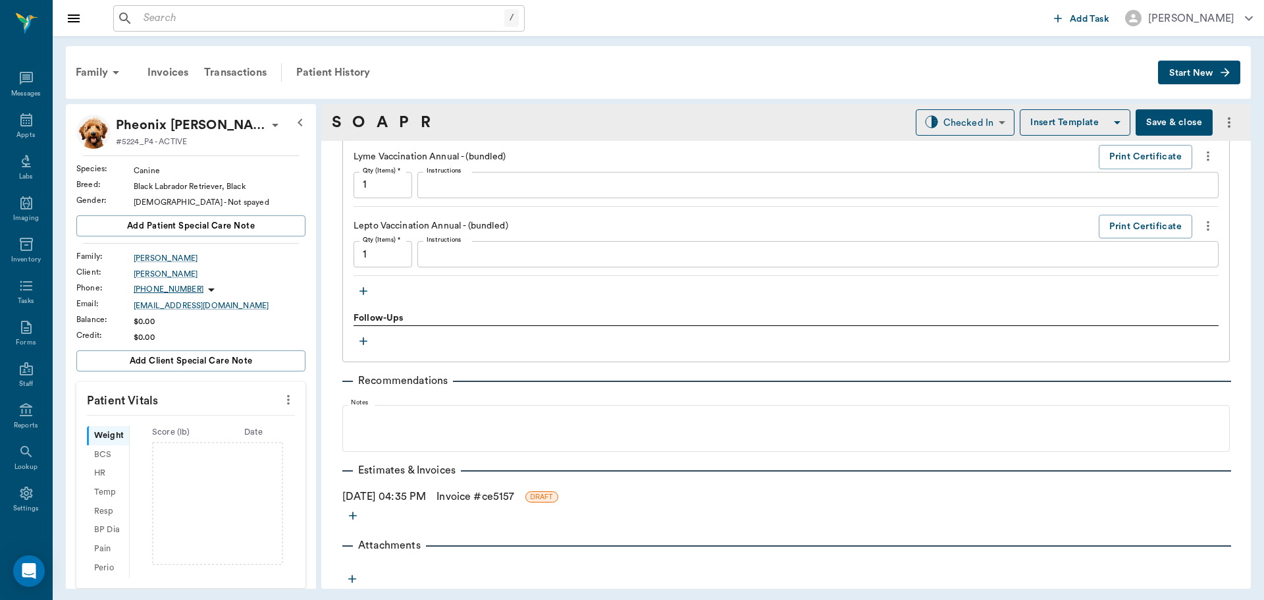
click at [362, 291] on icon "button" at bounding box center [364, 291] width 8 height 8
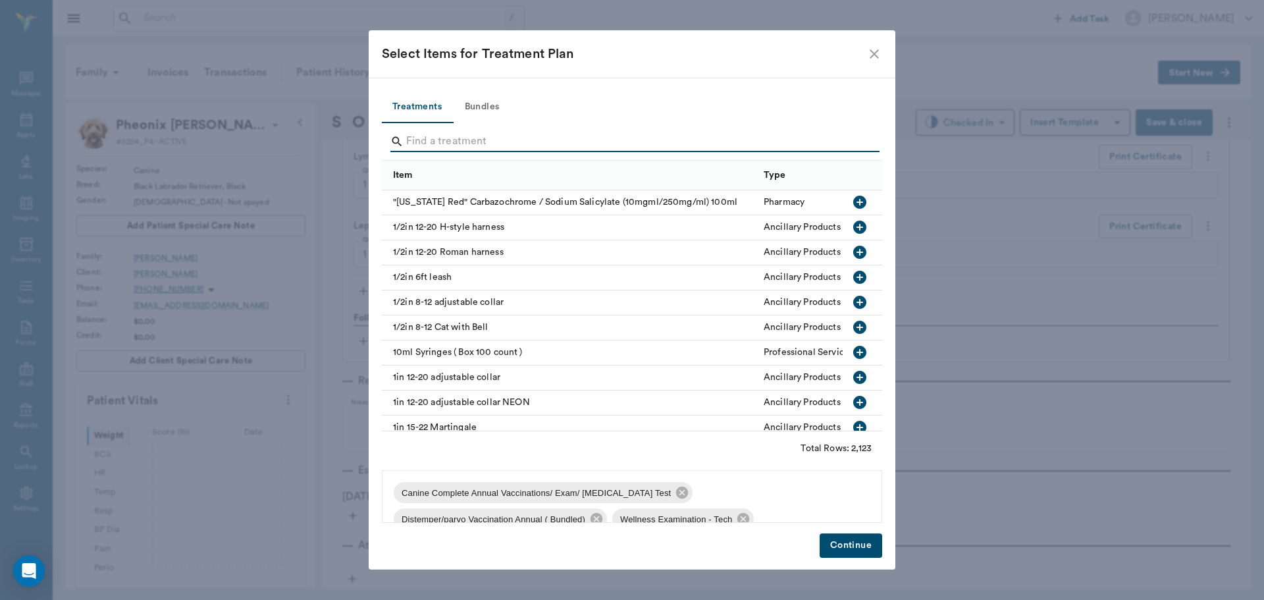
click at [436, 143] on input "Search" at bounding box center [633, 141] width 454 height 21
click at [421, 114] on button "Treatments" at bounding box center [417, 108] width 70 height 32
click at [452, 150] on input "Search" at bounding box center [633, 141] width 454 height 21
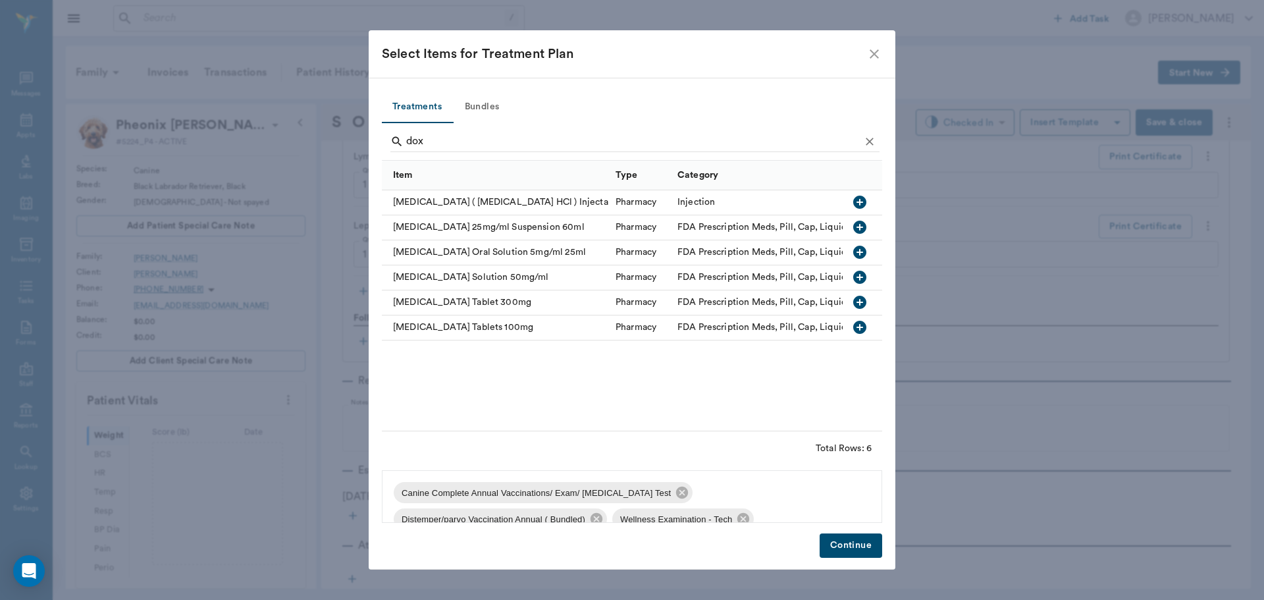
click at [859, 303] on icon "button" at bounding box center [860, 302] width 16 height 16
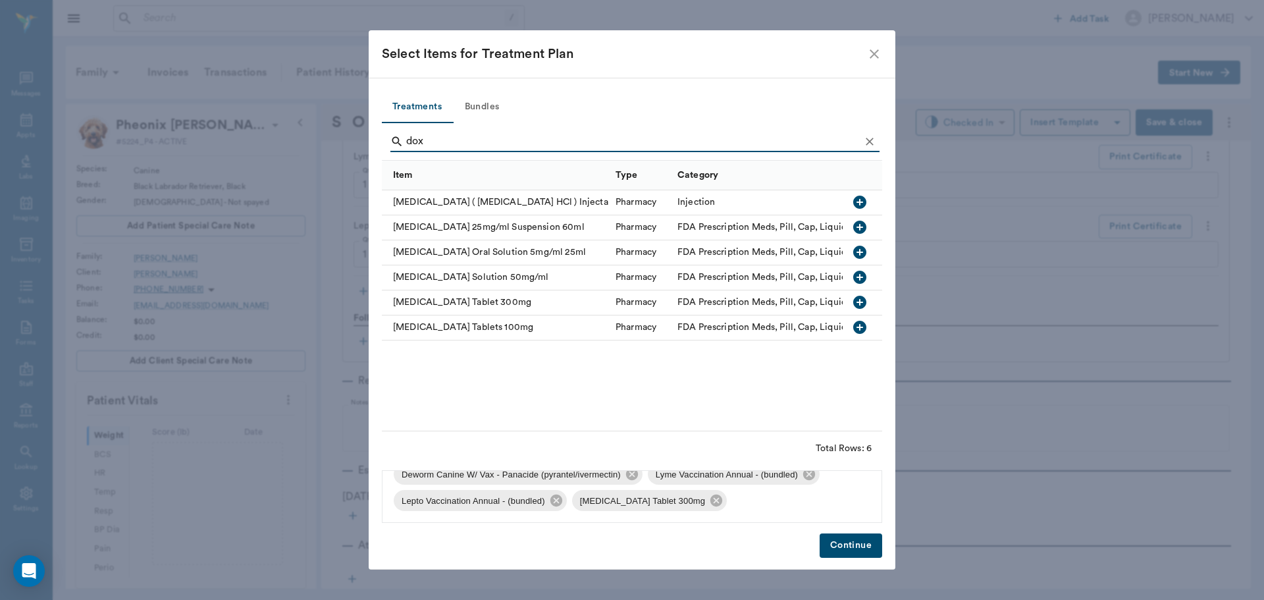
click at [500, 140] on input "dox" at bounding box center [633, 141] width 454 height 21
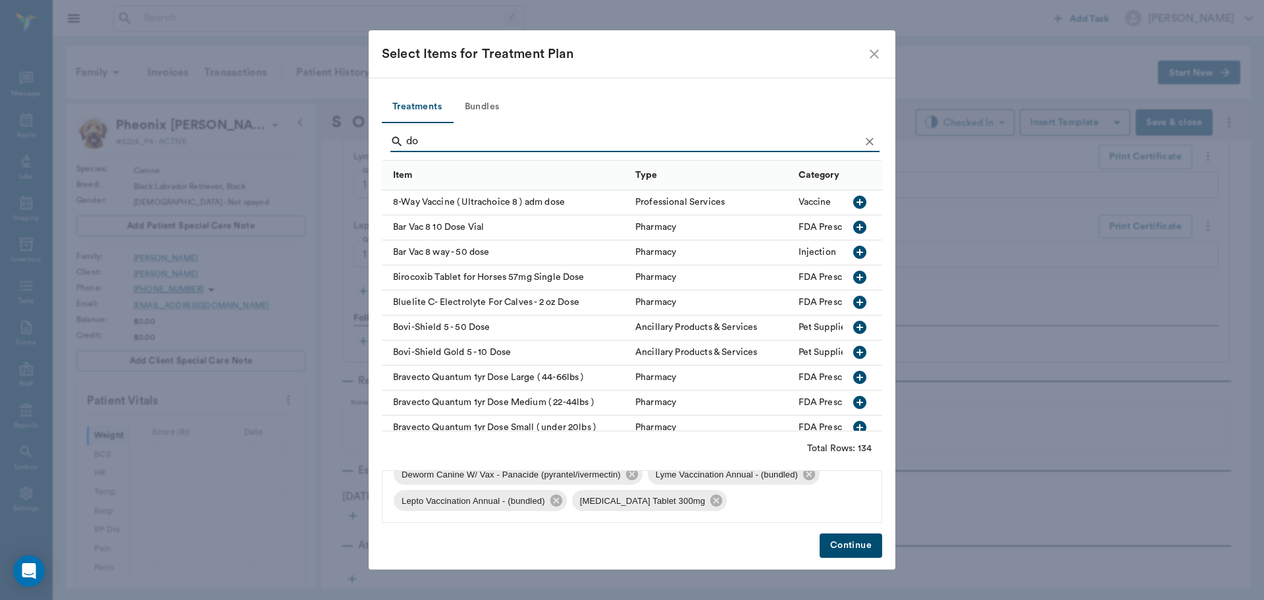
type input "d"
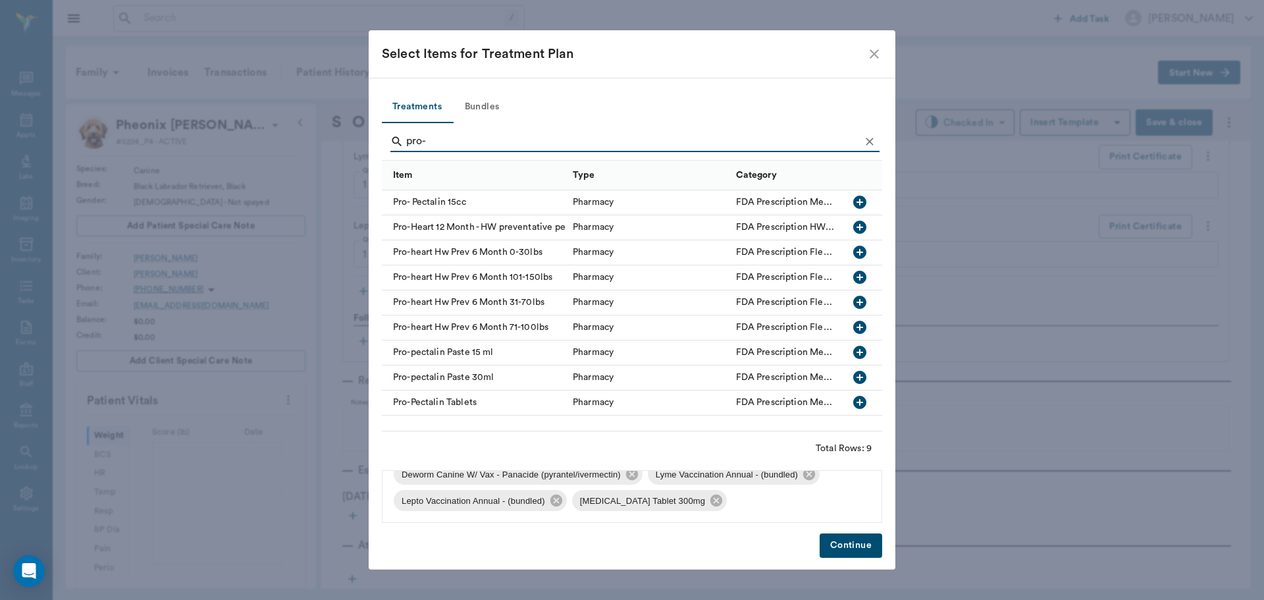
scroll to position [0, 0]
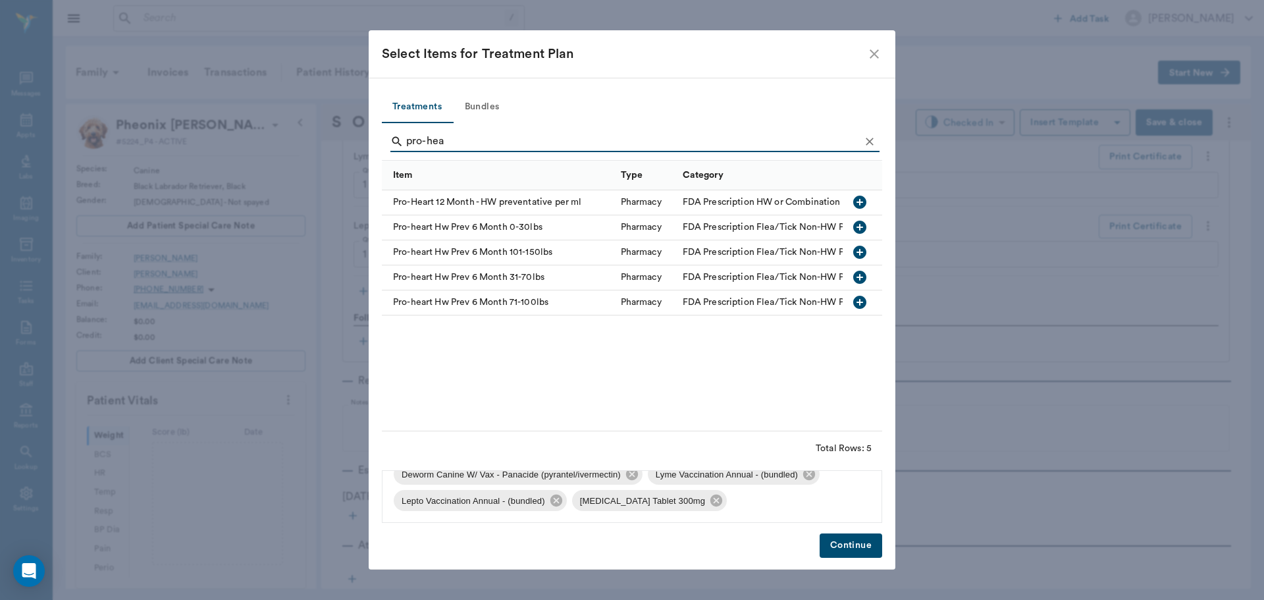
type input "pro-hea"
click at [859, 281] on icon "button" at bounding box center [859, 277] width 13 height 13
click at [851, 547] on button "Continue" at bounding box center [851, 545] width 63 height 24
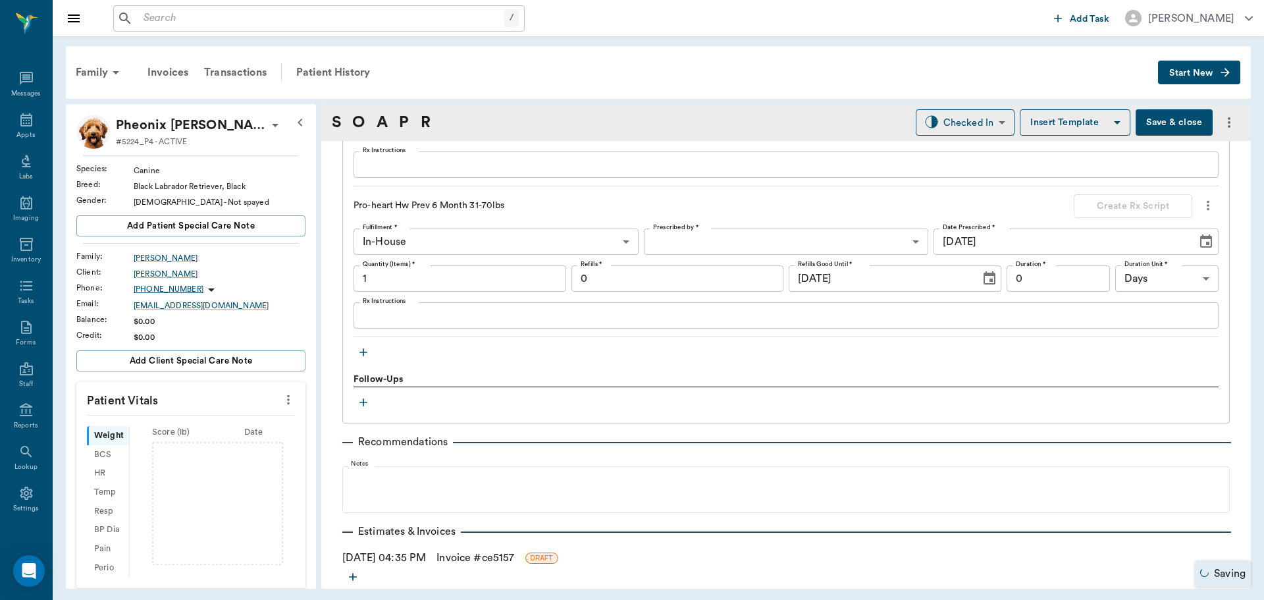
scroll to position [1760, 0]
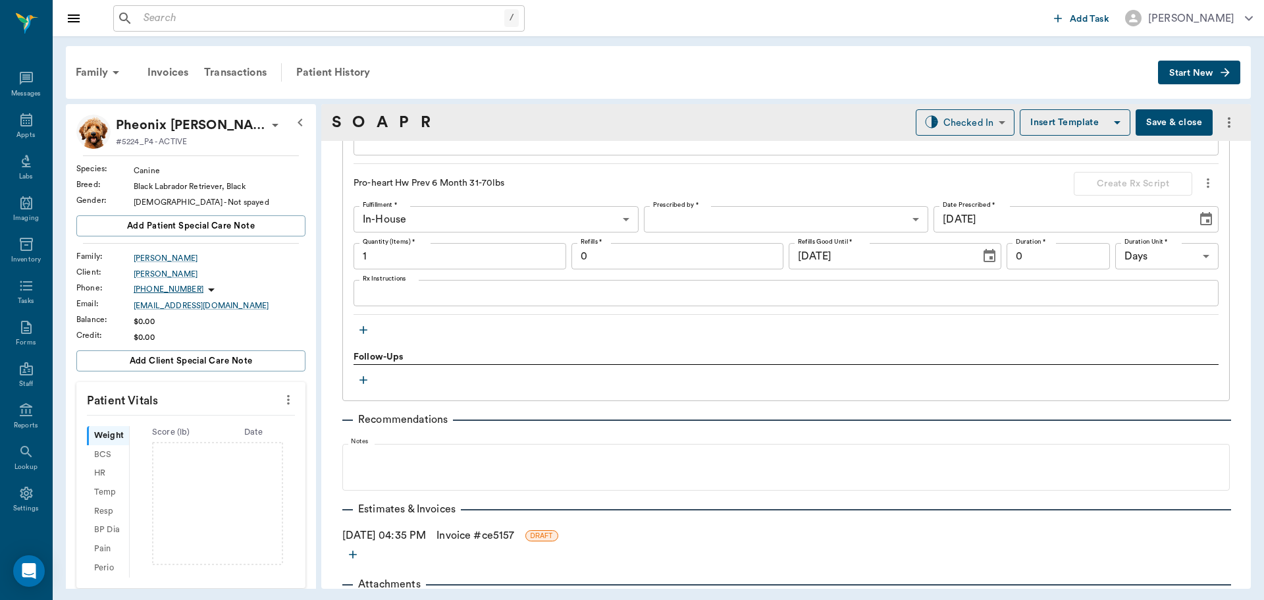
click at [360, 333] on icon "button" at bounding box center [363, 329] width 13 height 13
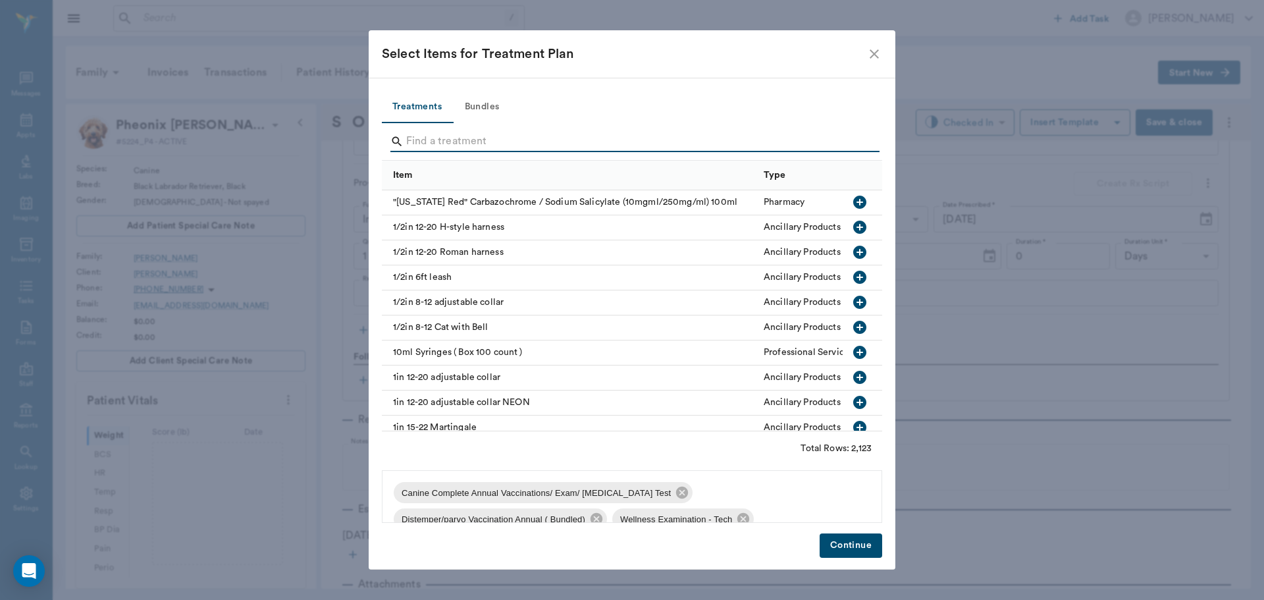
click at [487, 139] on input "Search" at bounding box center [633, 141] width 454 height 21
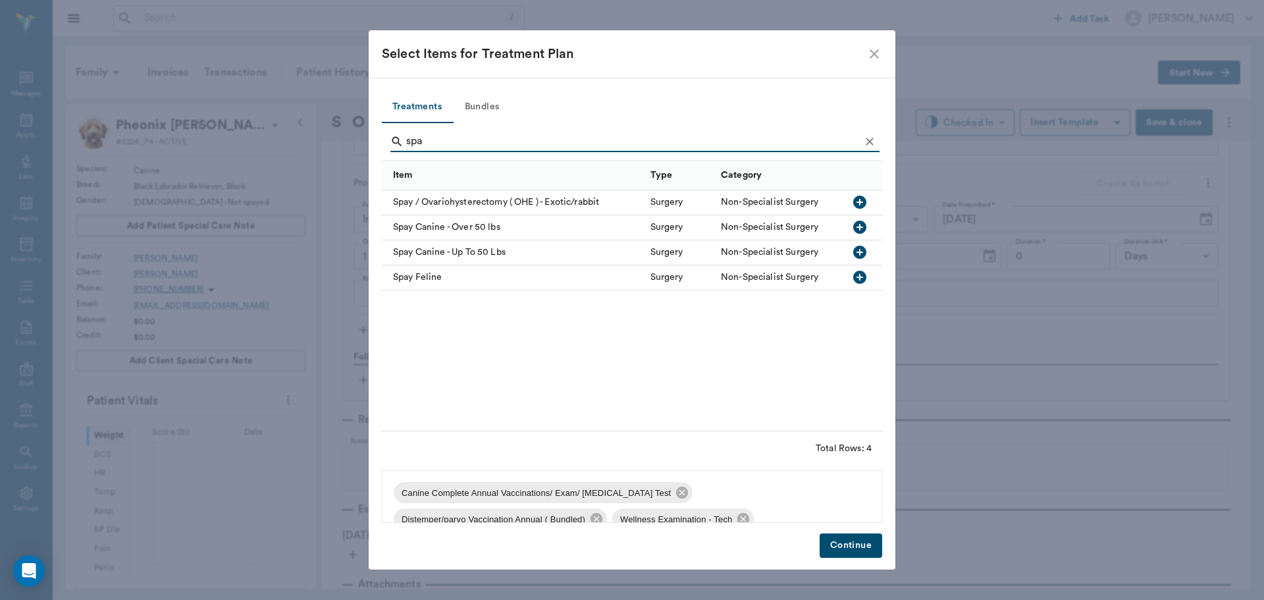
type input "spa"
click at [860, 227] on icon "button" at bounding box center [860, 227] width 16 height 16
click at [849, 550] on button "Continue" at bounding box center [851, 545] width 63 height 24
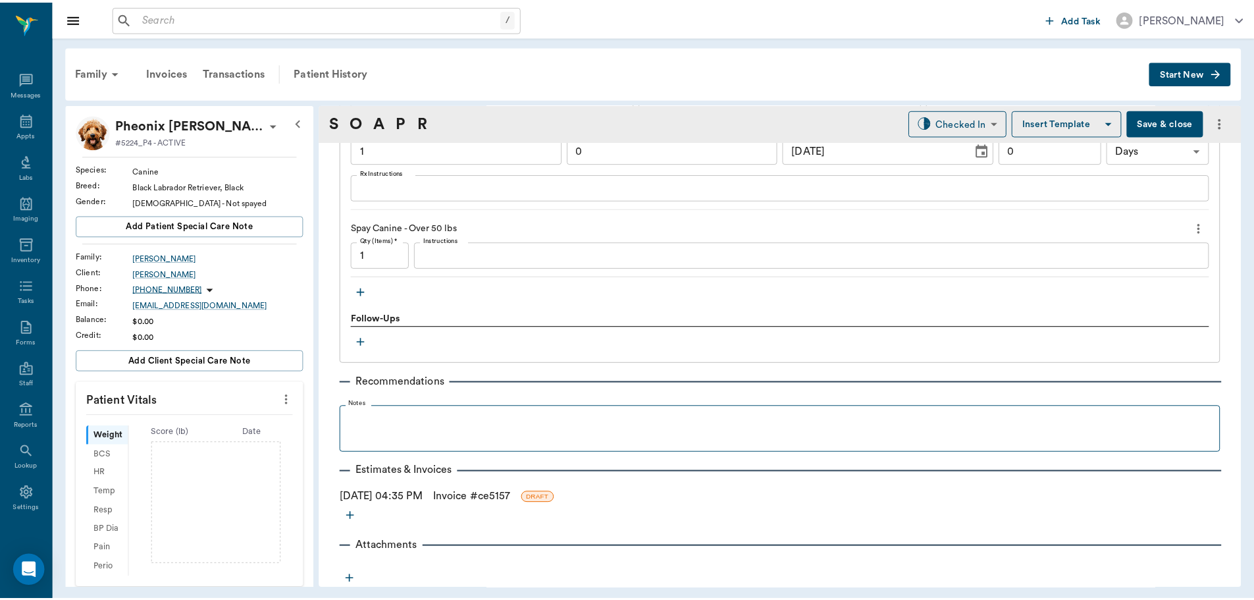
scroll to position [1867, 0]
click at [467, 495] on link "Invoice # ce5157" at bounding box center [476, 497] width 78 height 16
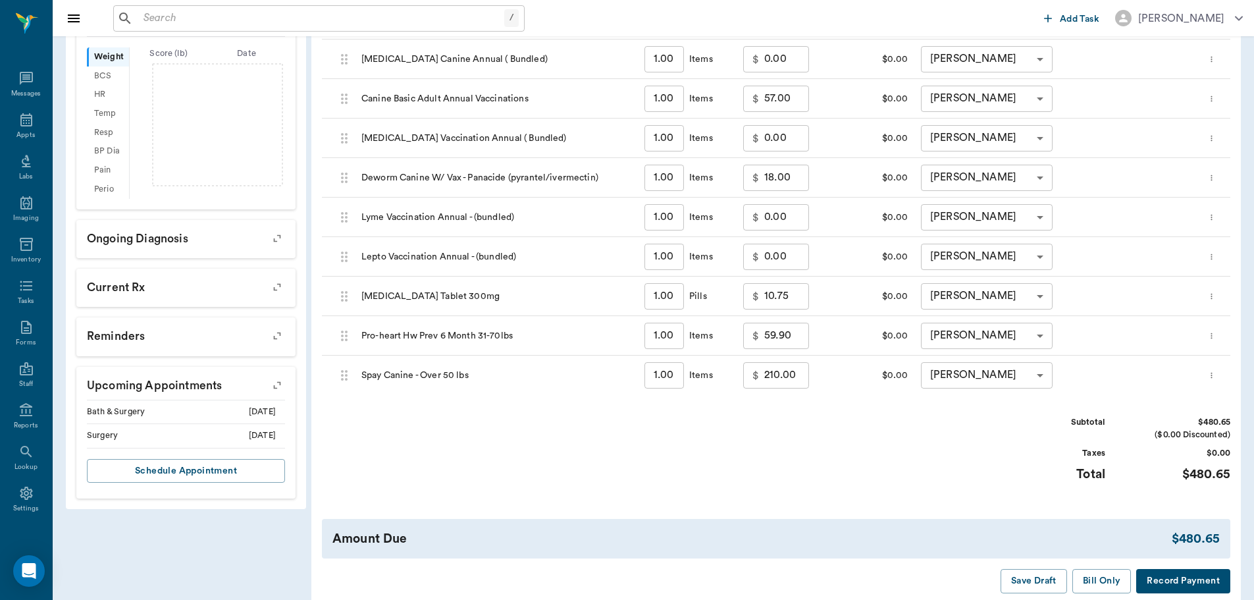
scroll to position [445, 0]
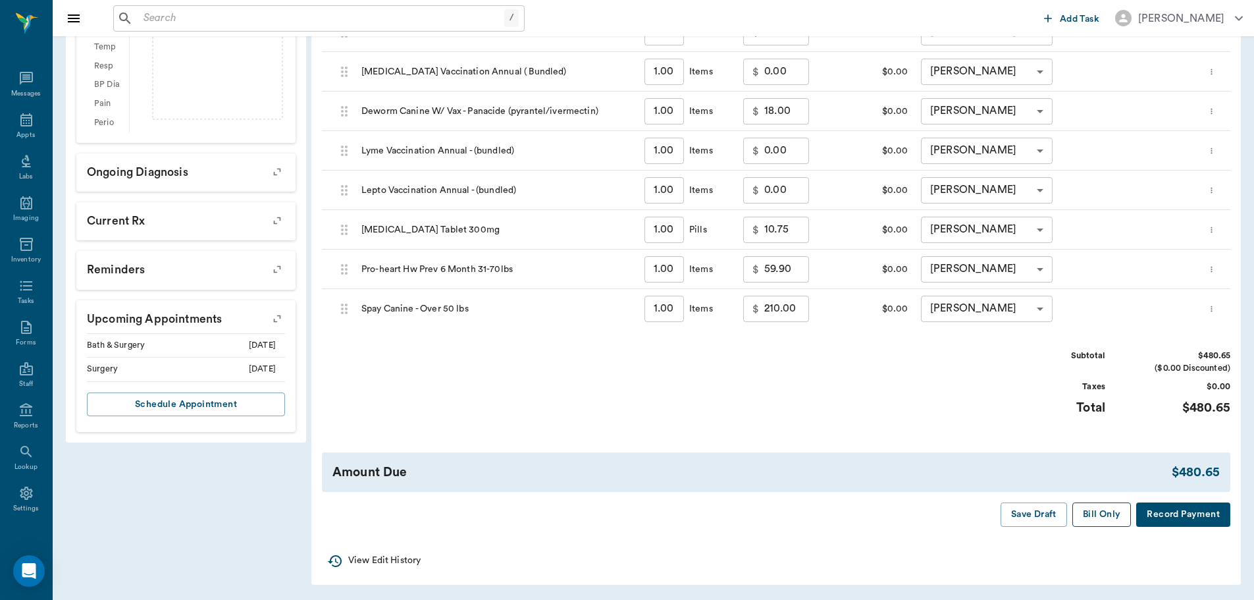
click at [1098, 513] on button "Bill Only" at bounding box center [1102, 514] width 59 height 24
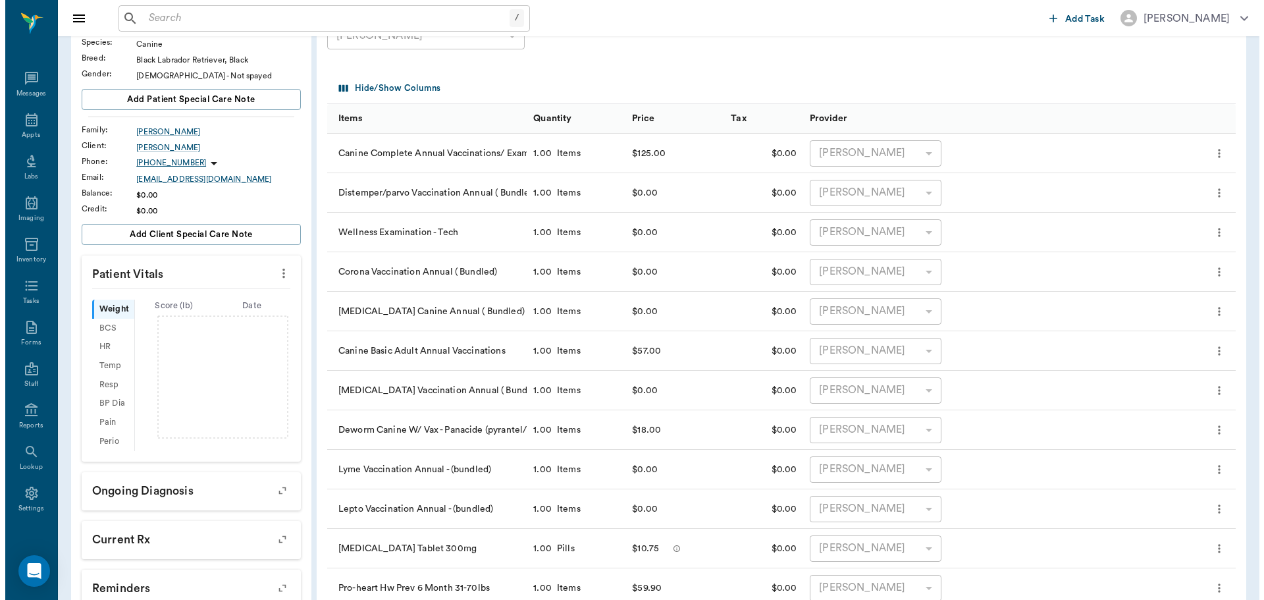
scroll to position [0, 0]
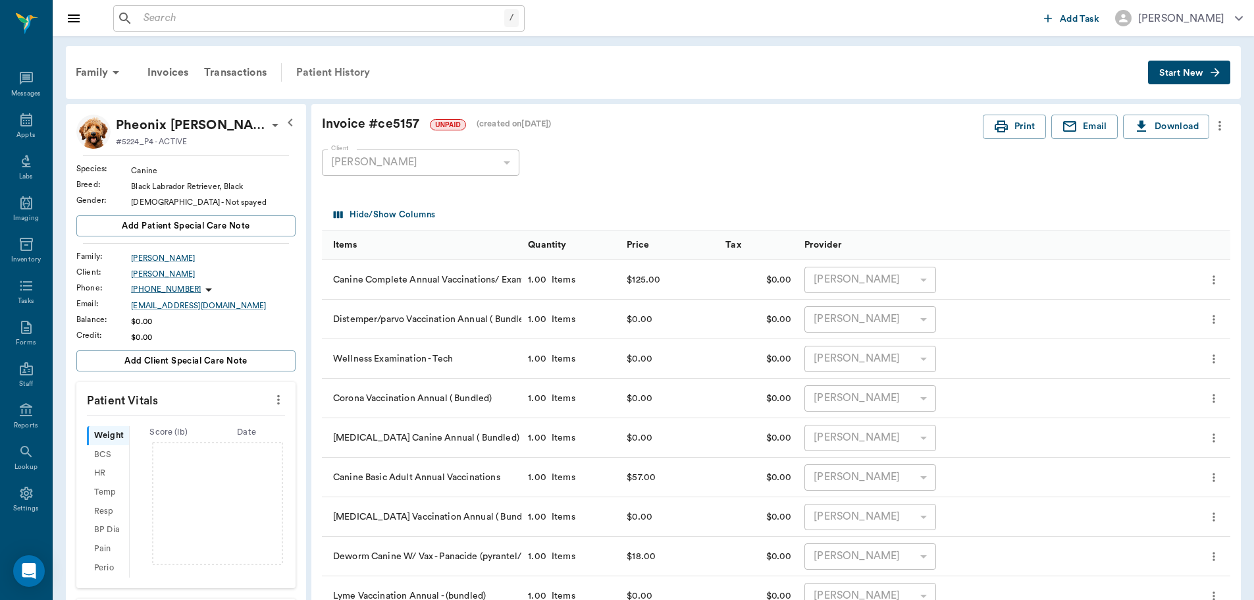
click at [320, 72] on div "Patient History" at bounding box center [333, 73] width 90 height 32
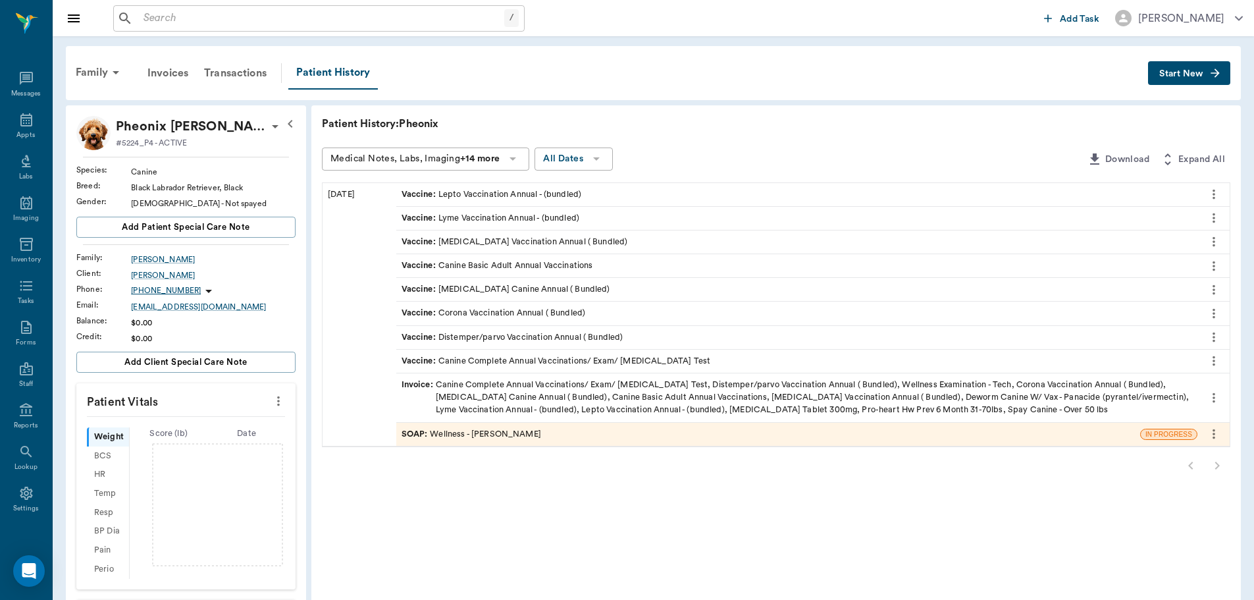
click at [501, 436] on div "SOAP : Wellness - Dr. Bert Ellsworth" at bounding box center [472, 434] width 140 height 13
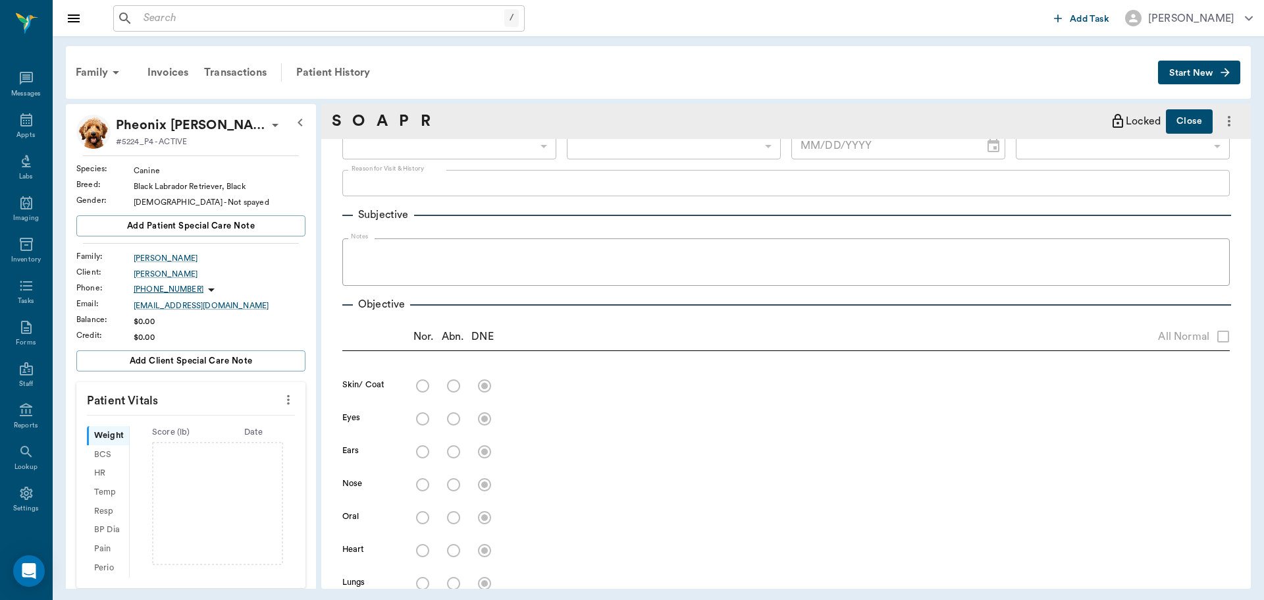
type input "63ec2f075fda476ae8351a4d"
type input "65d2be4f46e3a538d89b8c14"
type textarea "canine complete- boarding with us after this appt till 8/25- ohe on 8/22 -jess"
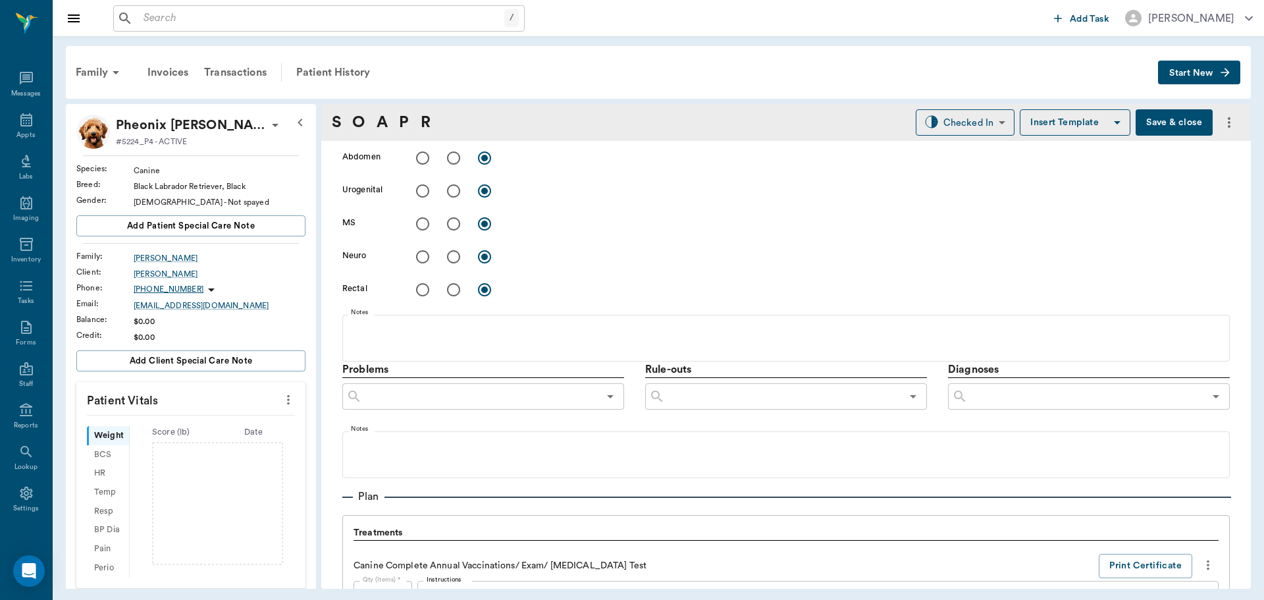
type input "[DATE]"
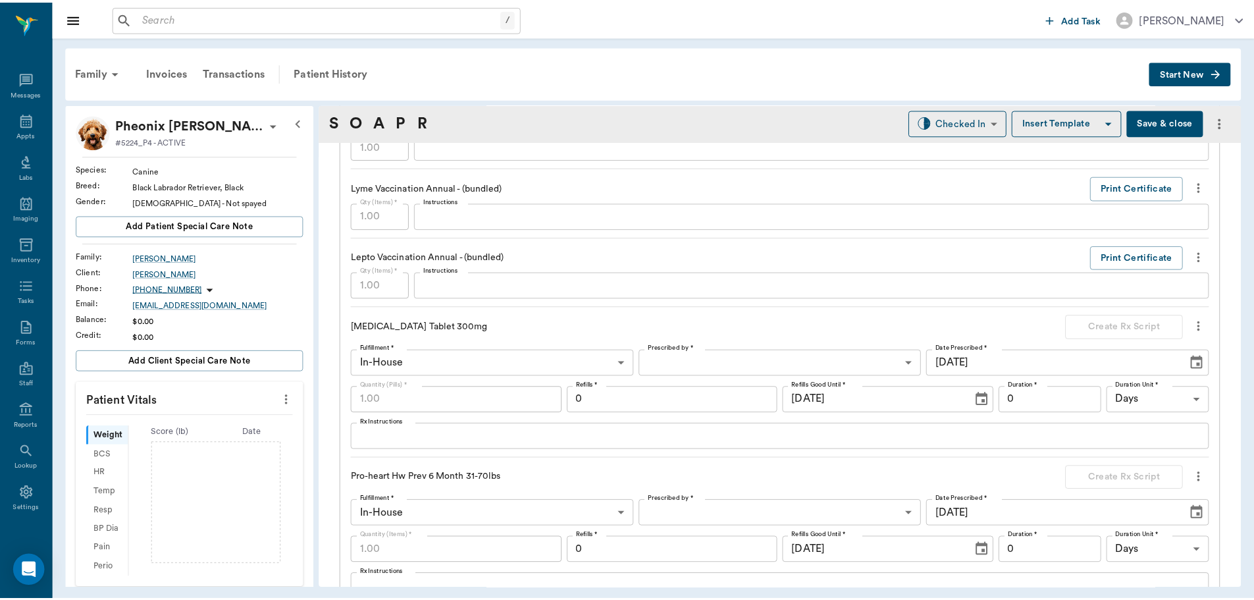
scroll to position [1867, 0]
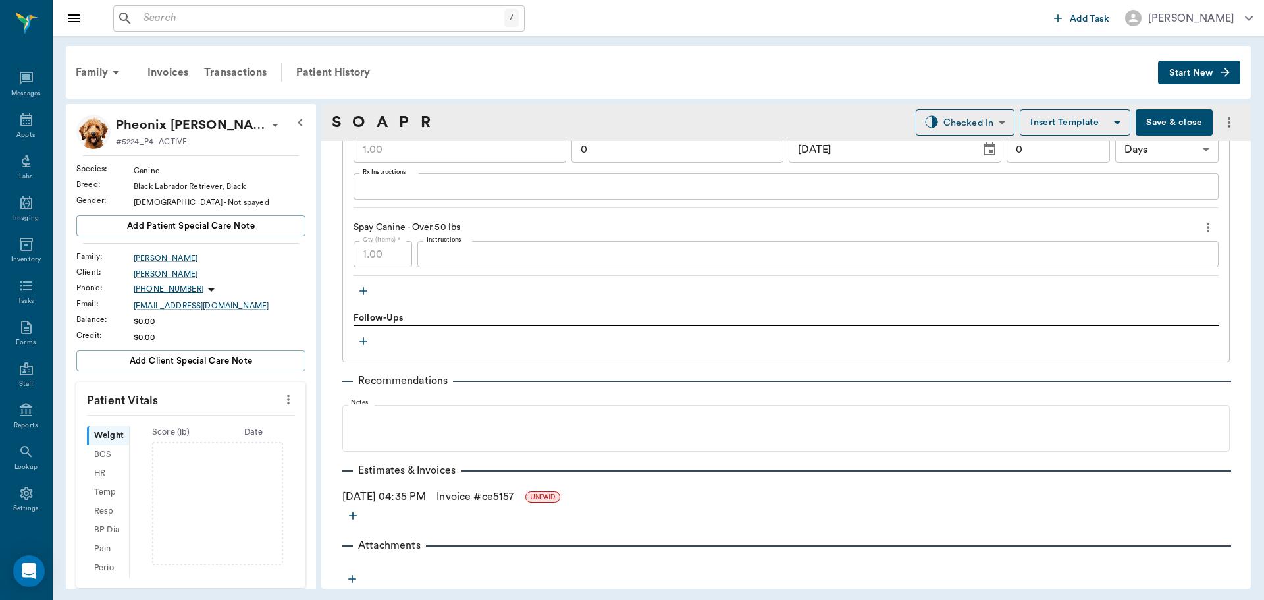
click at [354, 515] on icon "more" at bounding box center [352, 515] width 13 height 13
click at [350, 543] on span "Estimate" at bounding box center [353, 538] width 111 height 14
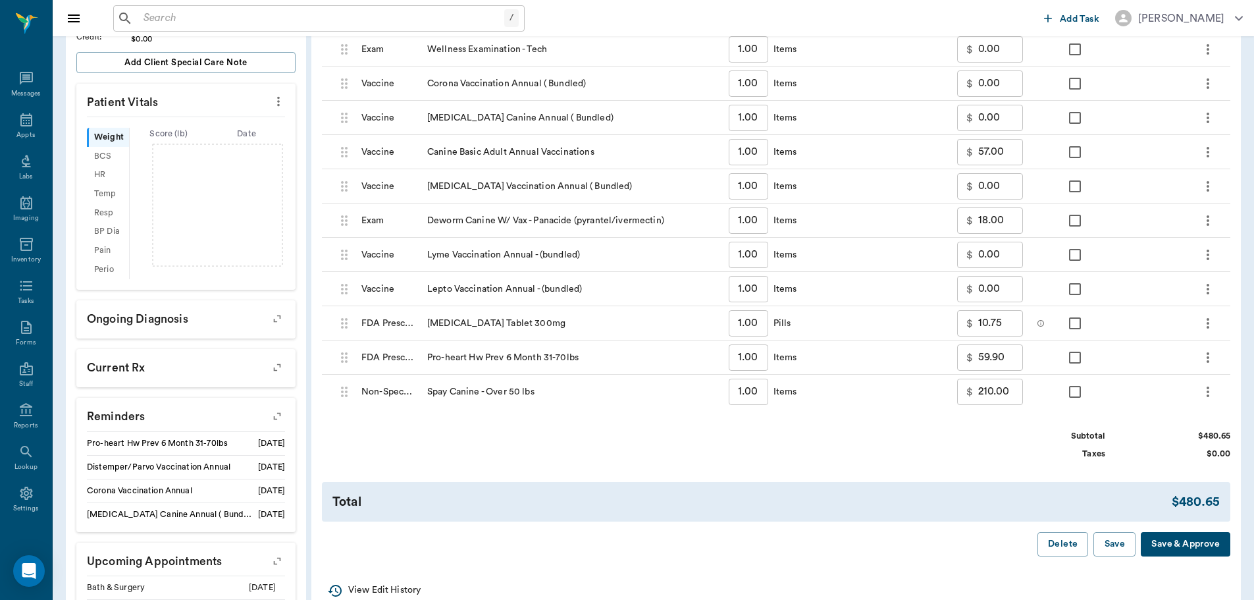
scroll to position [395, 0]
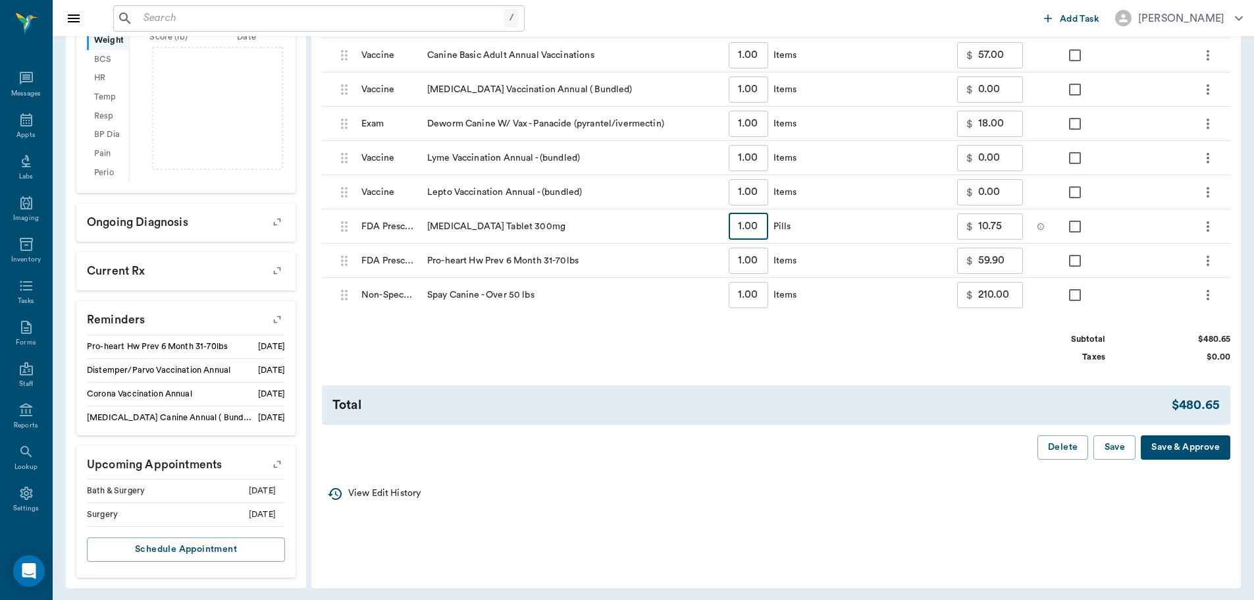
click at [754, 234] on input "1.00" at bounding box center [749, 226] width 40 height 26
type input "4"
type input "16.00"
type input "40"
type input "79.00"
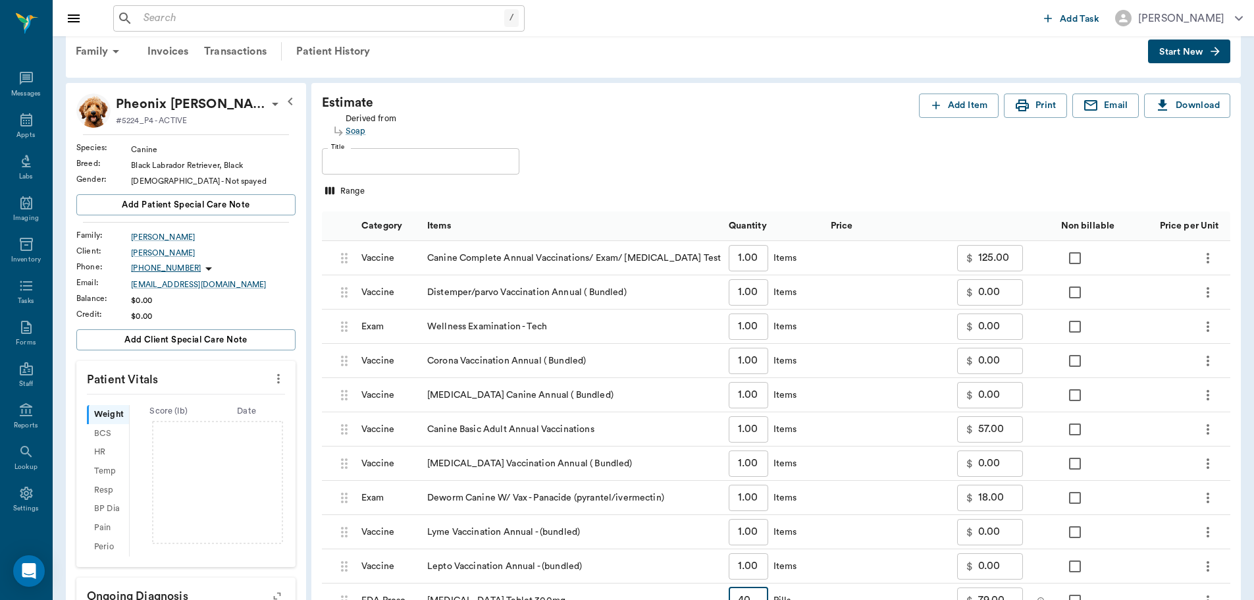
scroll to position [0, 0]
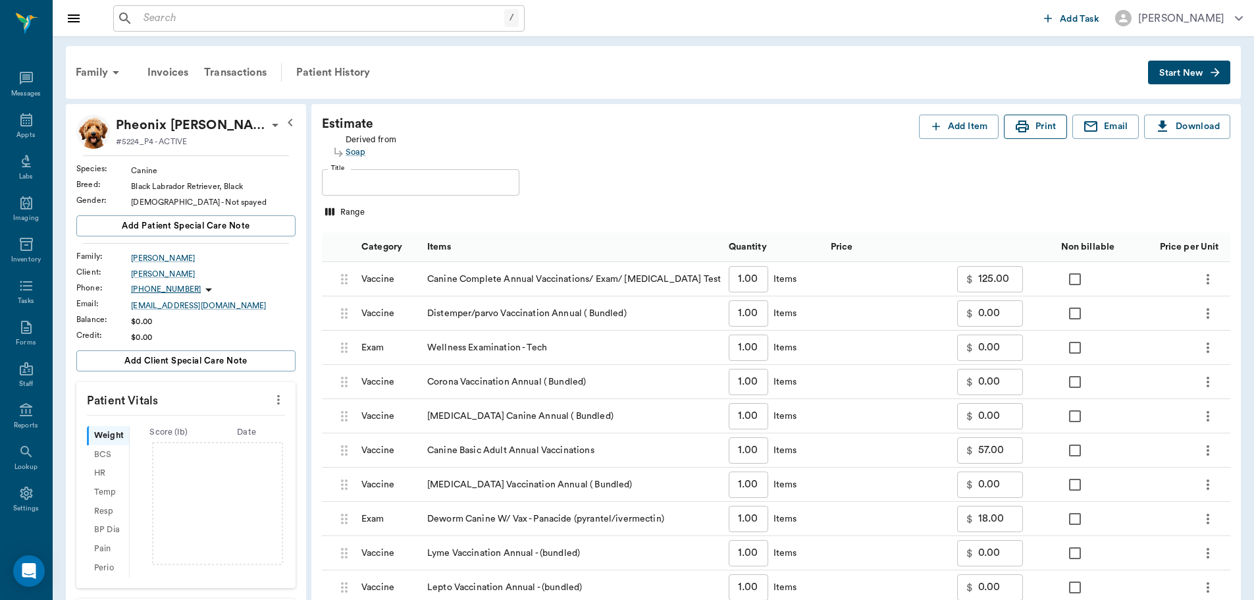
type input "40"
click at [1029, 124] on icon "button" at bounding box center [1023, 127] width 16 height 16
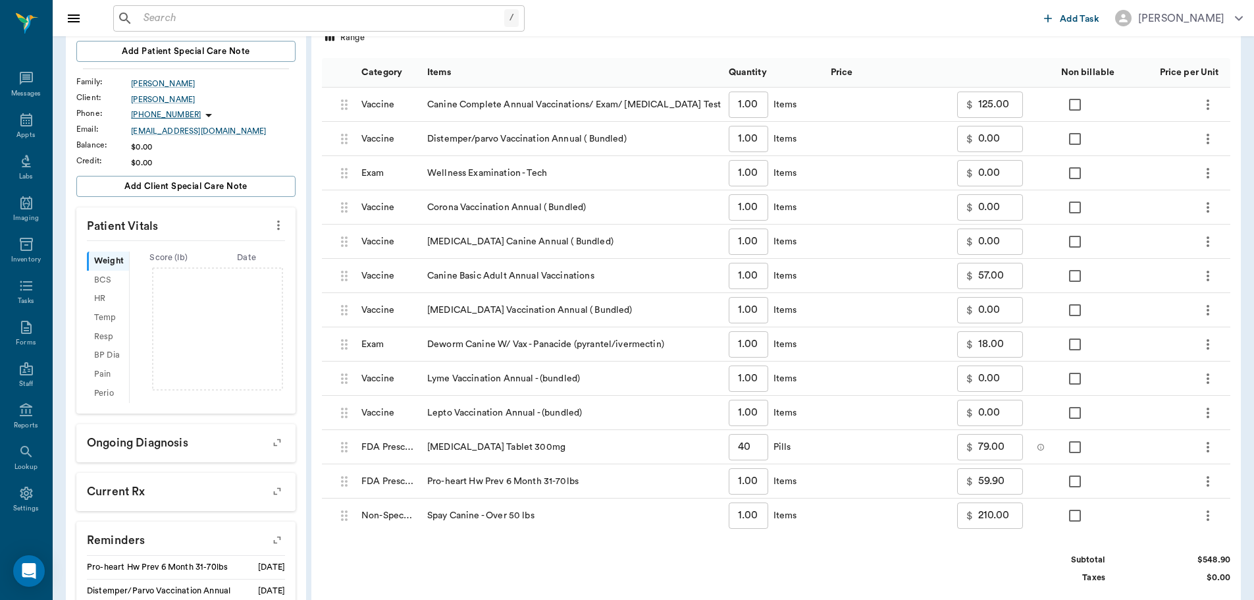
scroll to position [176, 0]
click at [1006, 277] on input "57.00" at bounding box center [1000, 274] width 45 height 26
type input "0.00"
click at [1015, 354] on input "18.00" at bounding box center [1000, 343] width 45 height 26
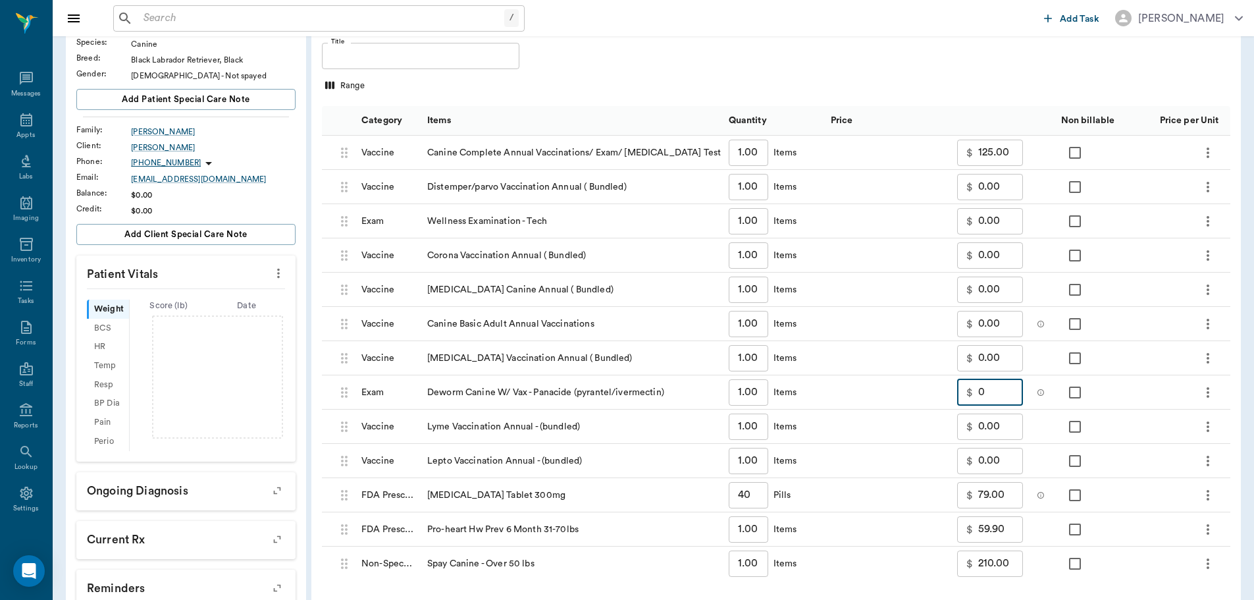
scroll to position [0, 0]
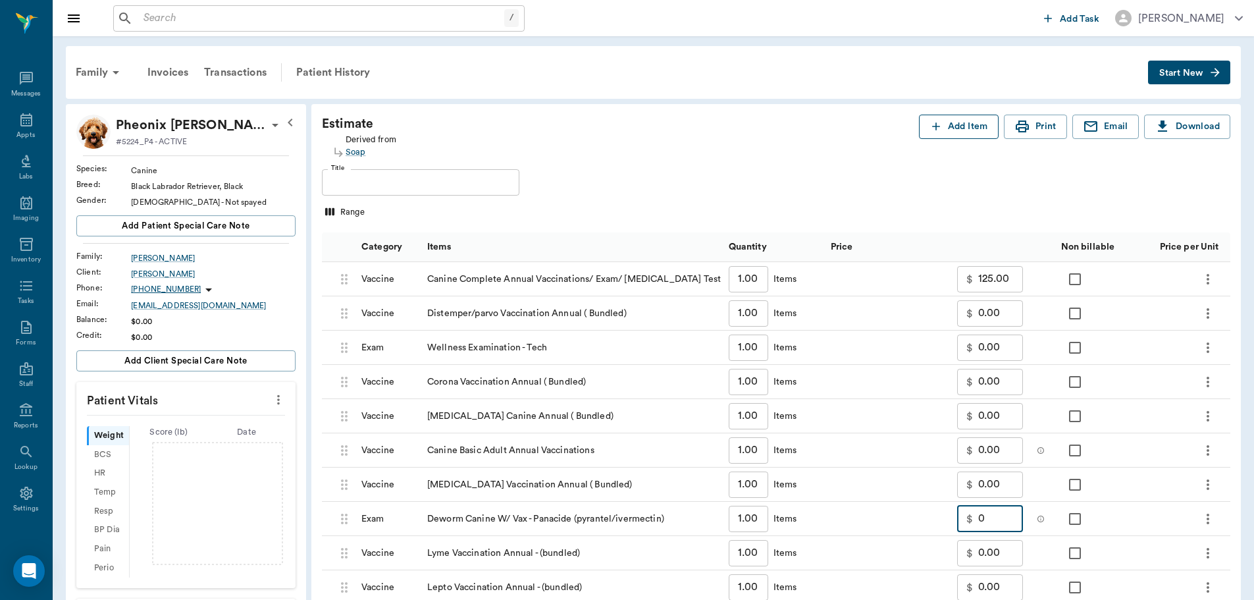
type input "0.00"
click at [946, 130] on button "Add Item" at bounding box center [959, 127] width 80 height 24
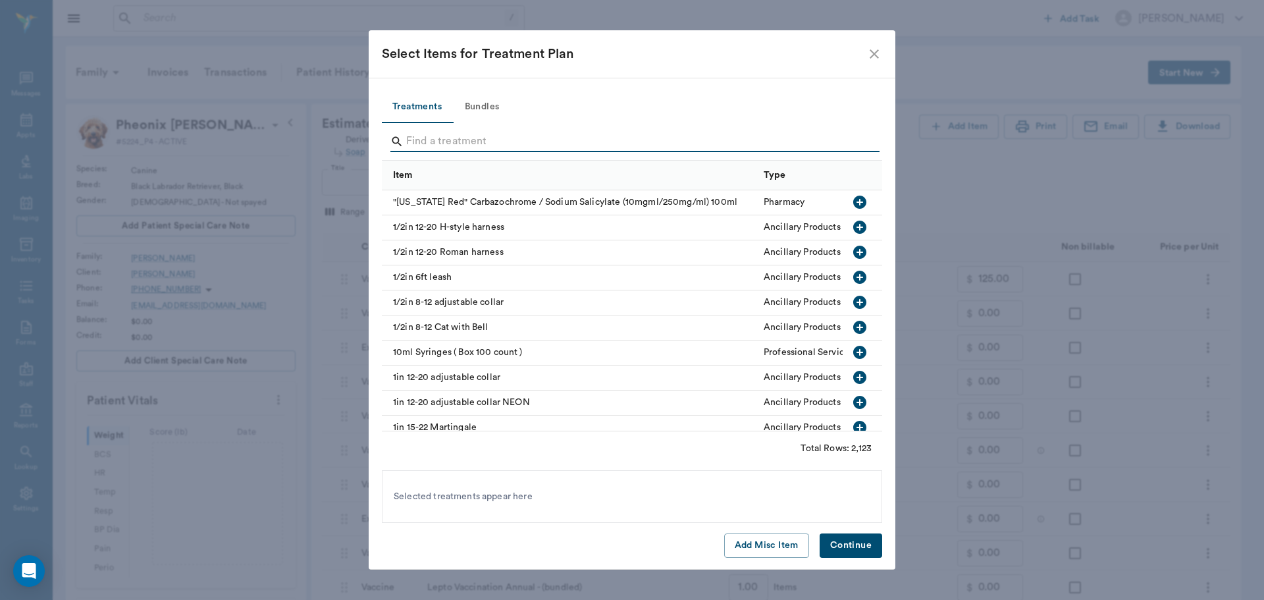
click at [428, 145] on input "Search" at bounding box center [633, 141] width 454 height 21
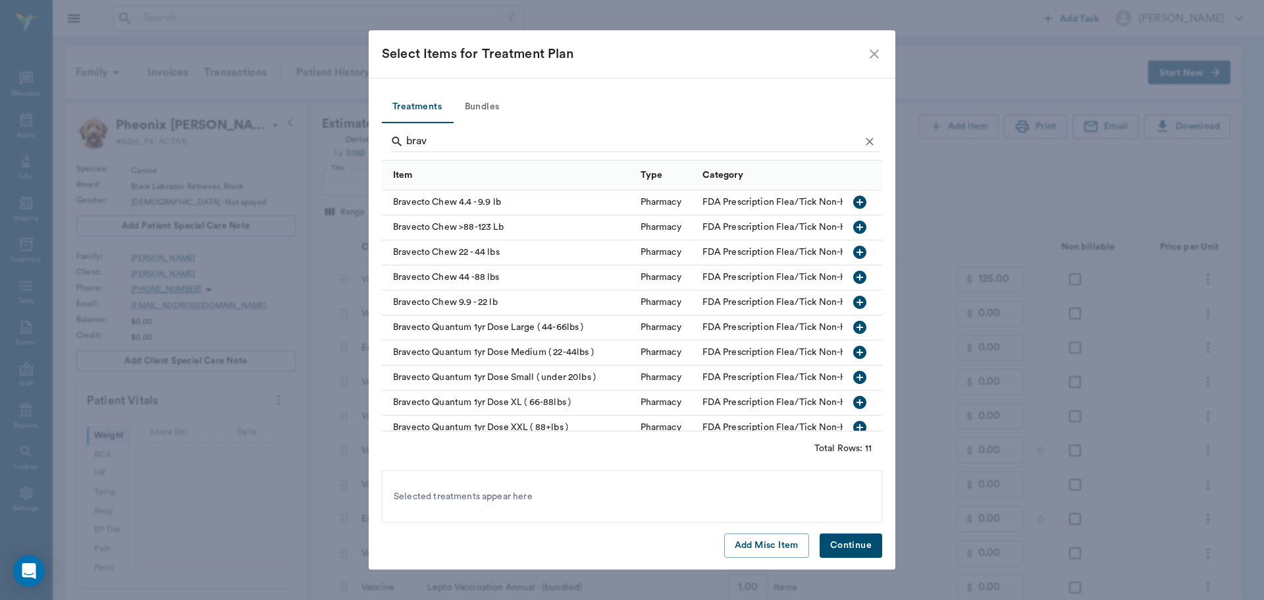
click at [852, 279] on icon "button" at bounding box center [860, 277] width 16 height 16
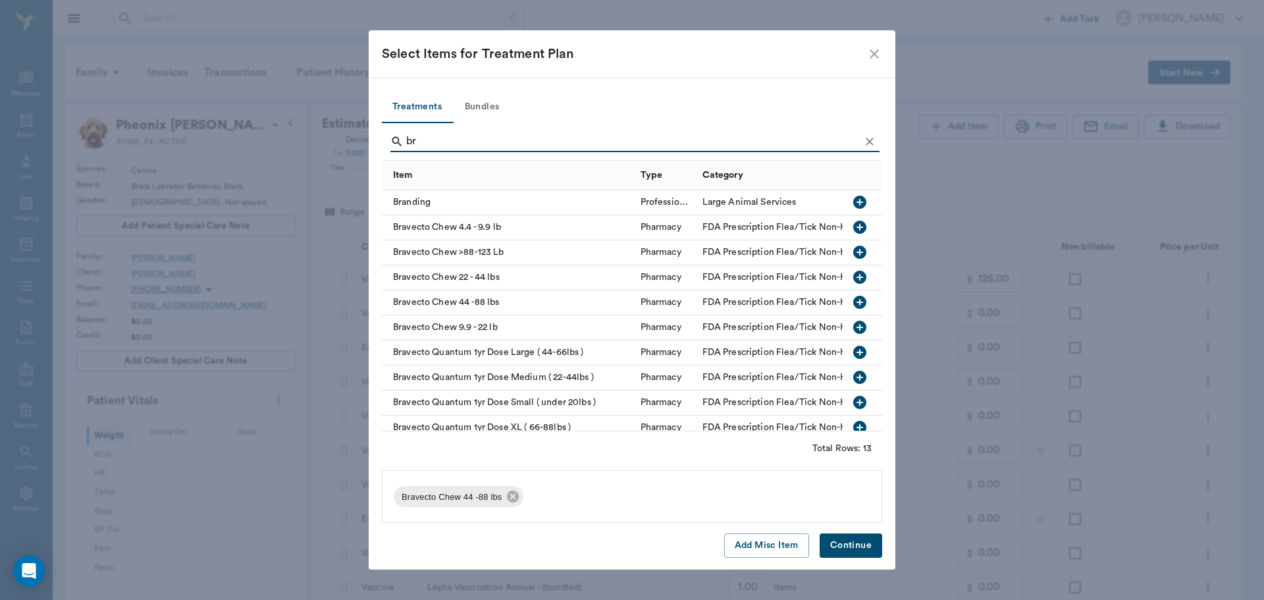
type input "b"
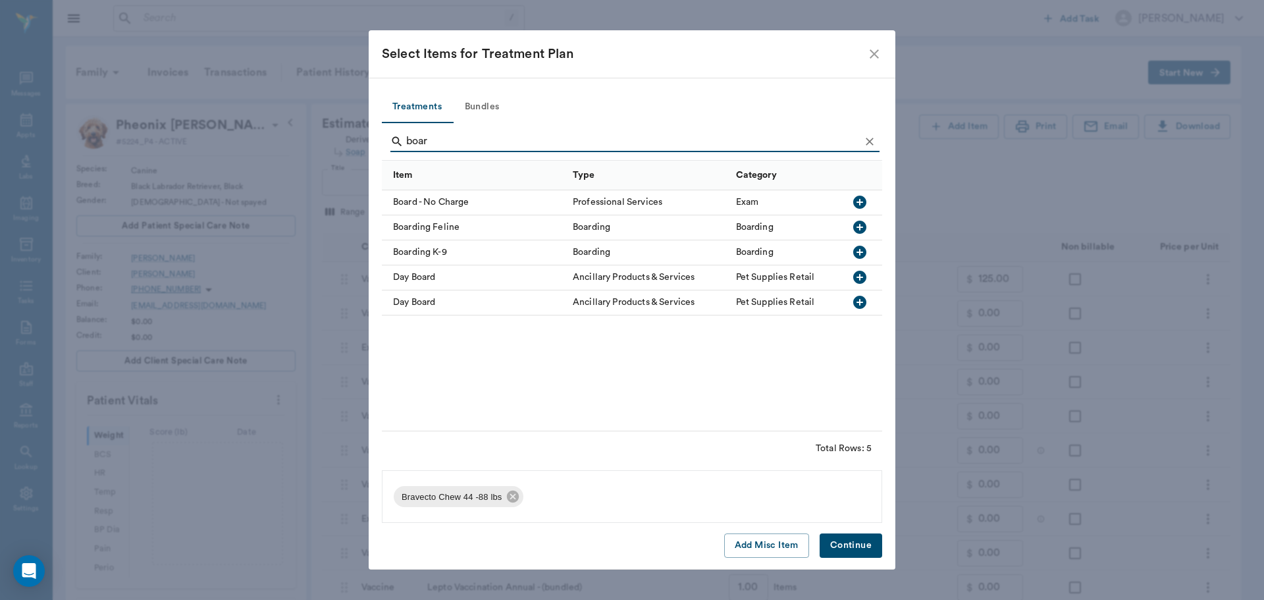
type input "boar"
click at [863, 247] on icon "button" at bounding box center [859, 252] width 13 height 13
click at [843, 542] on button "Continue" at bounding box center [851, 545] width 63 height 24
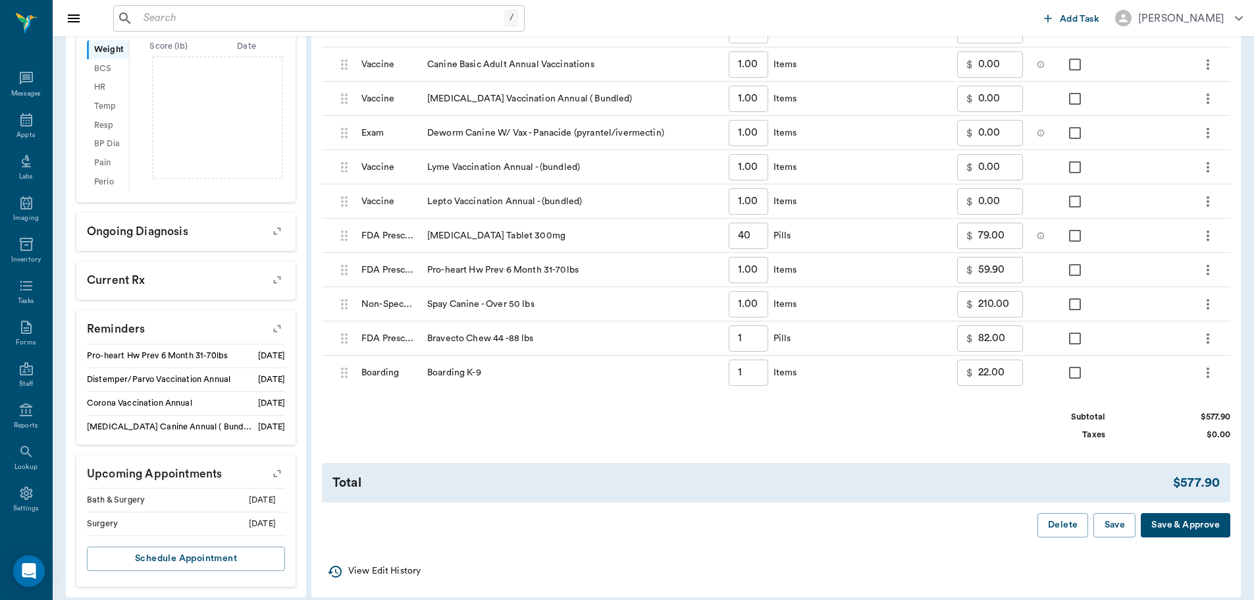
scroll to position [395, 0]
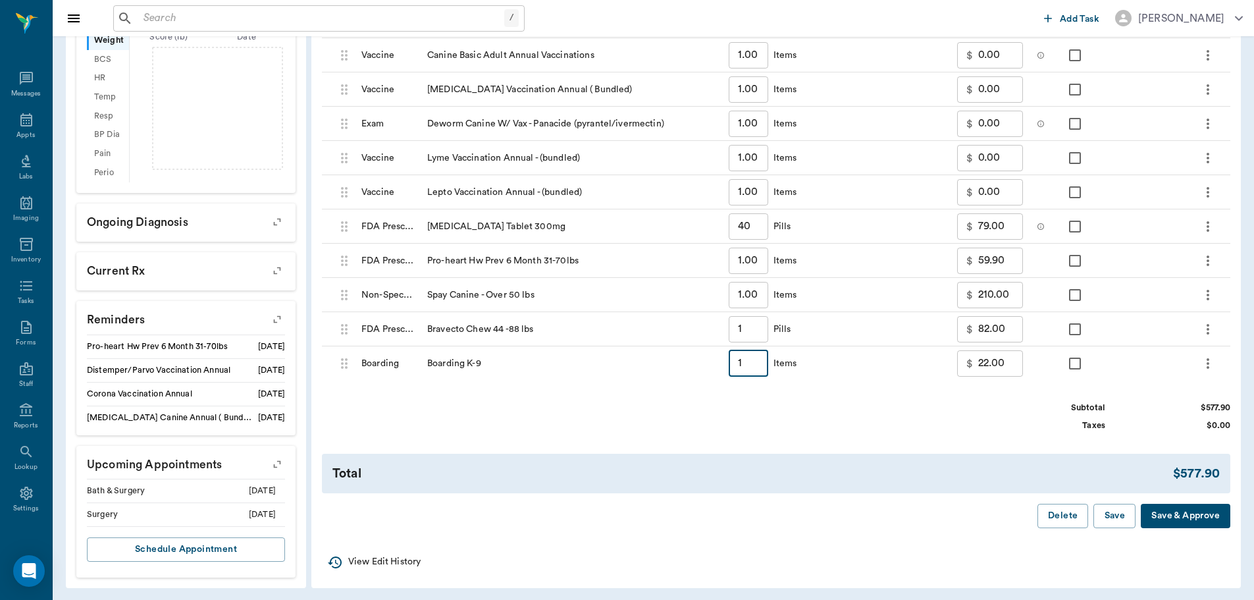
click at [746, 364] on input "1" at bounding box center [749, 363] width 40 height 26
type input "3"
type input "66.00"
type input "3"
click at [990, 362] on input "66.00" at bounding box center [1000, 363] width 45 height 26
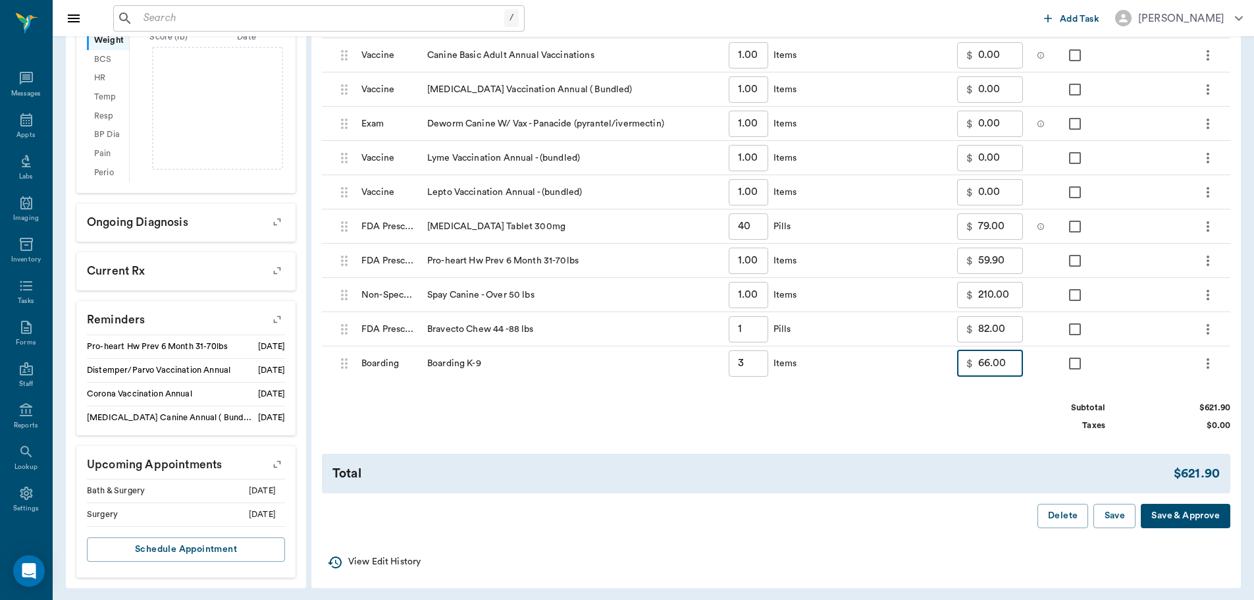
click at [990, 362] on input "66.00" at bounding box center [1000, 363] width 45 height 26
click at [1002, 463] on div "Total $615.90" at bounding box center [776, 474] width 909 height 40
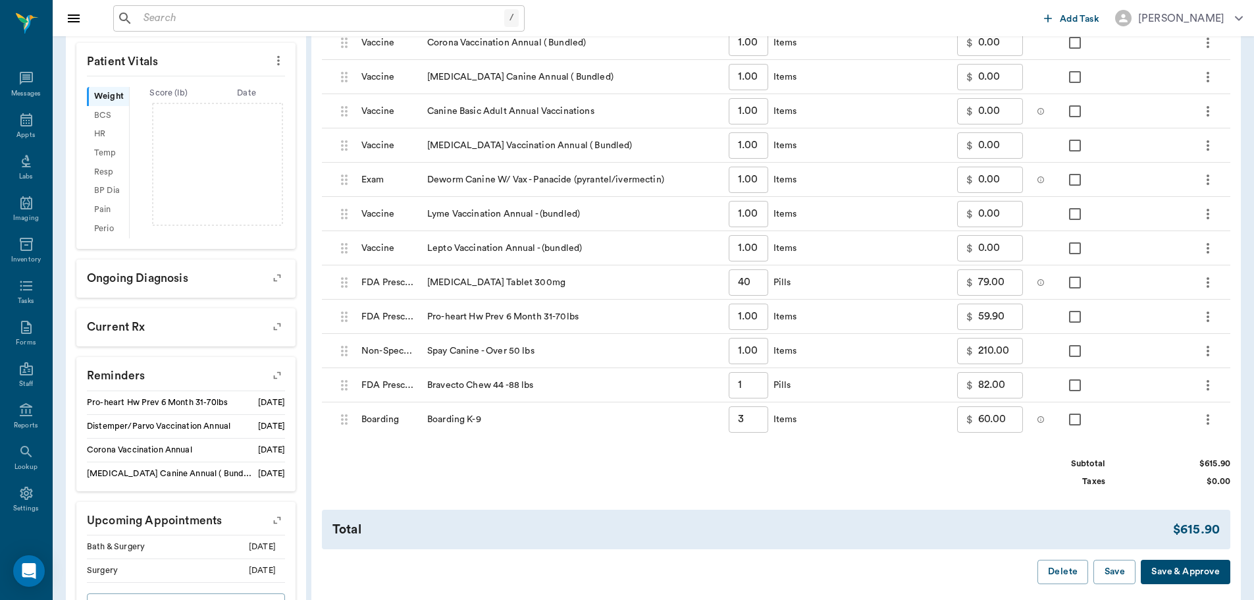
scroll to position [340, 0]
click at [1005, 416] on input "60.00" at bounding box center [1000, 418] width 45 height 26
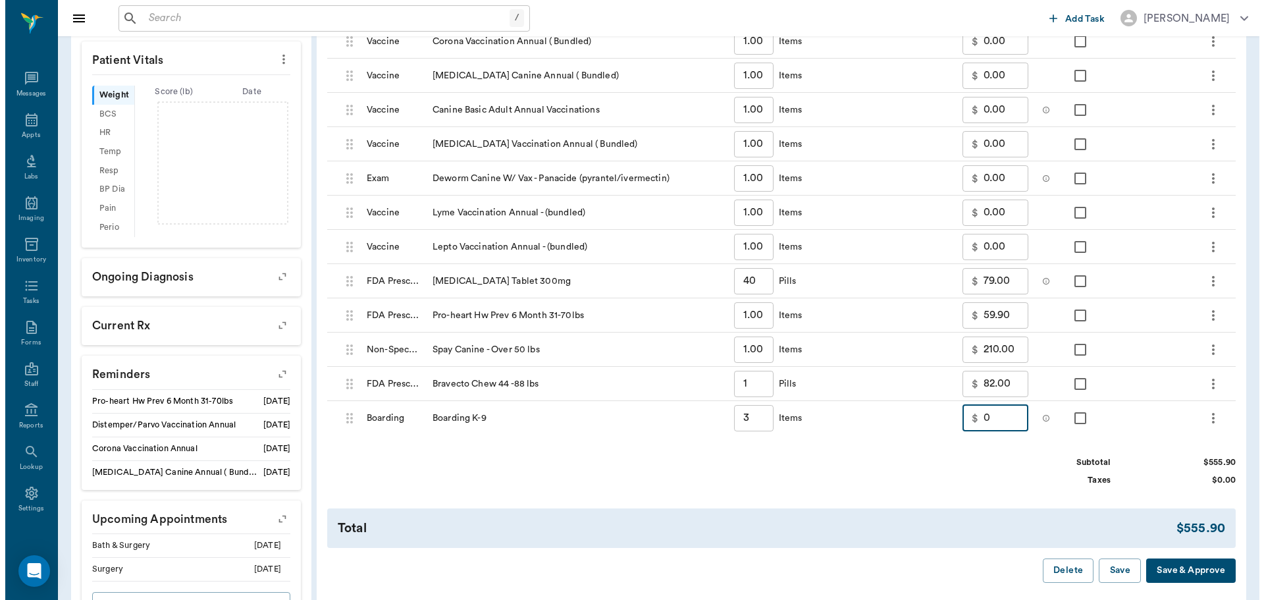
scroll to position [406, 0]
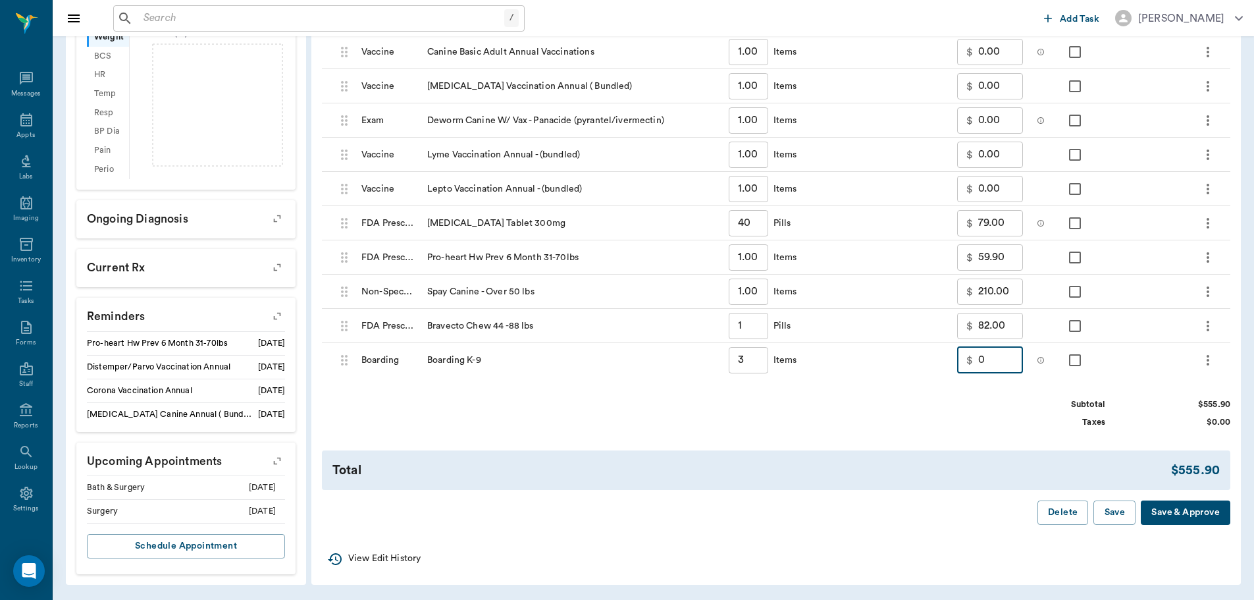
type input "0.00"
click at [1179, 513] on button "Save & Approve" at bounding box center [1186, 512] width 90 height 24
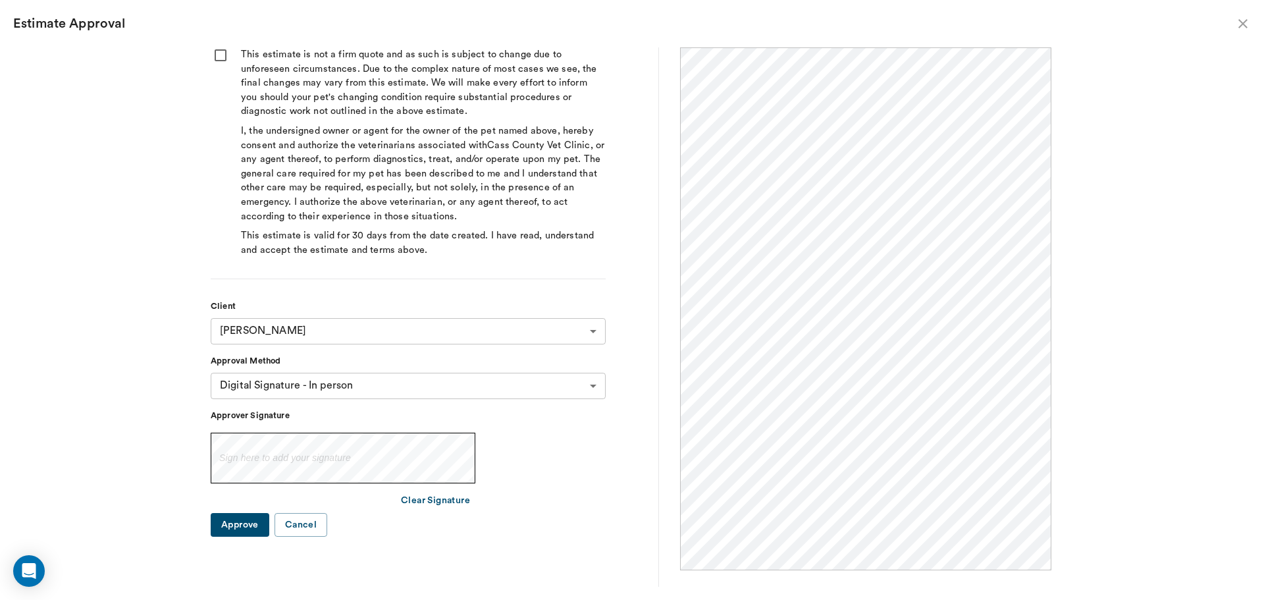
scroll to position [0, 0]
click at [222, 53] on input "checkbox" at bounding box center [221, 55] width 20 height 16
checkbox input "true"
click at [254, 527] on button "Approve" at bounding box center [240, 525] width 59 height 24
click at [251, 538] on button "Approve" at bounding box center [240, 540] width 59 height 24
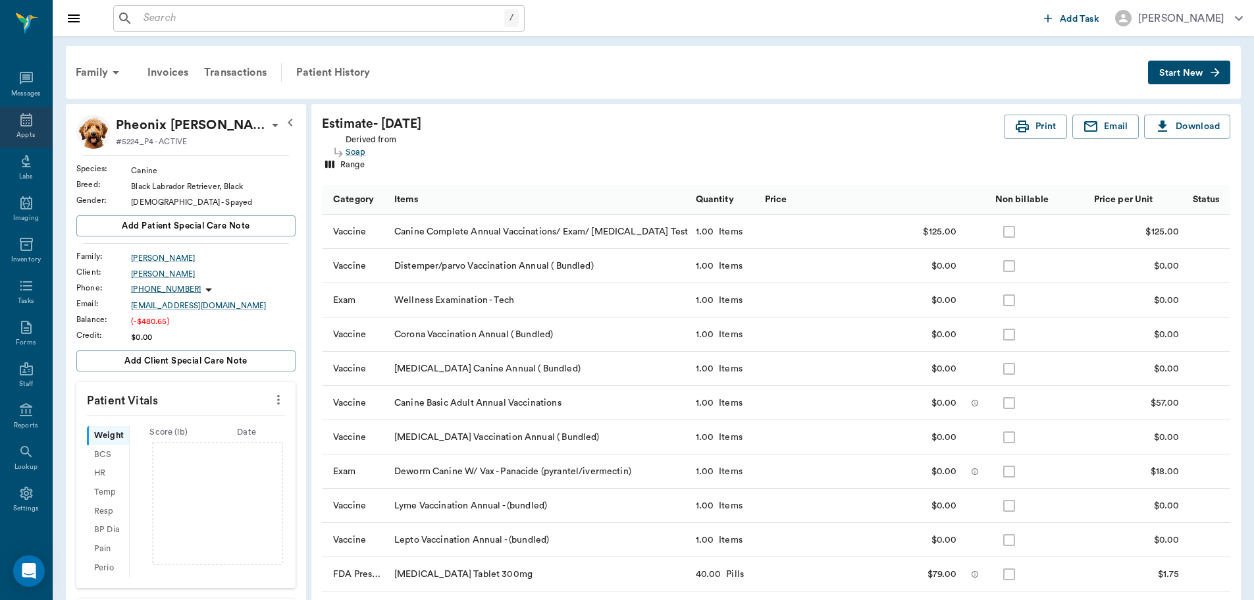
click at [24, 130] on div "Appts" at bounding box center [25, 135] width 18 height 10
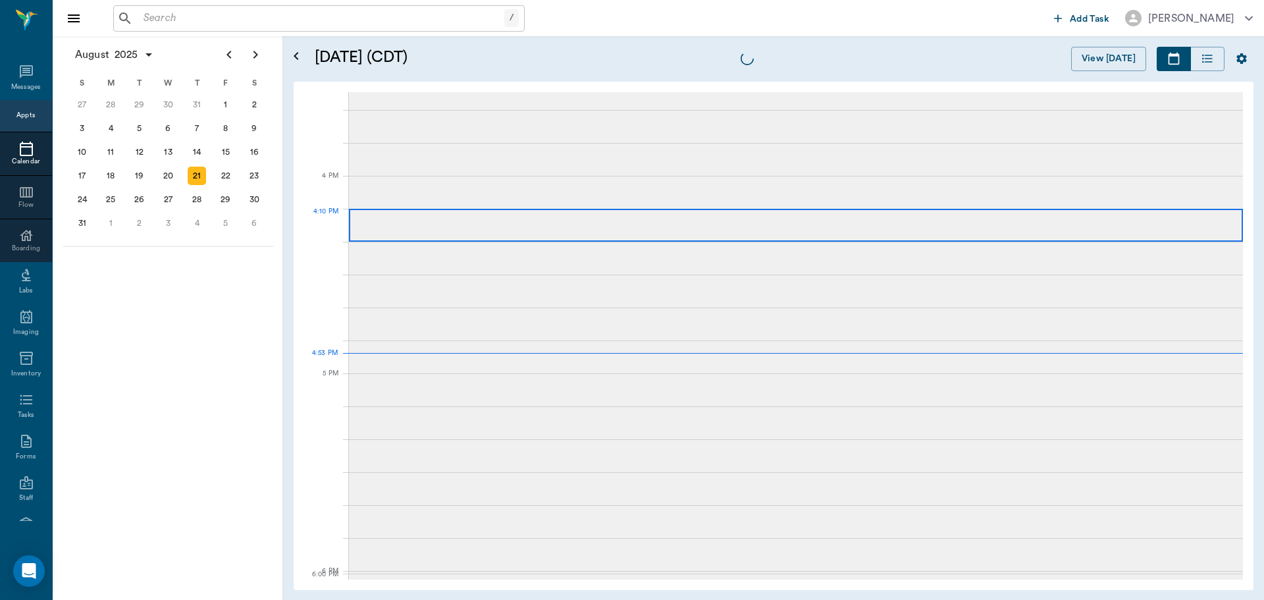
scroll to position [1582, 0]
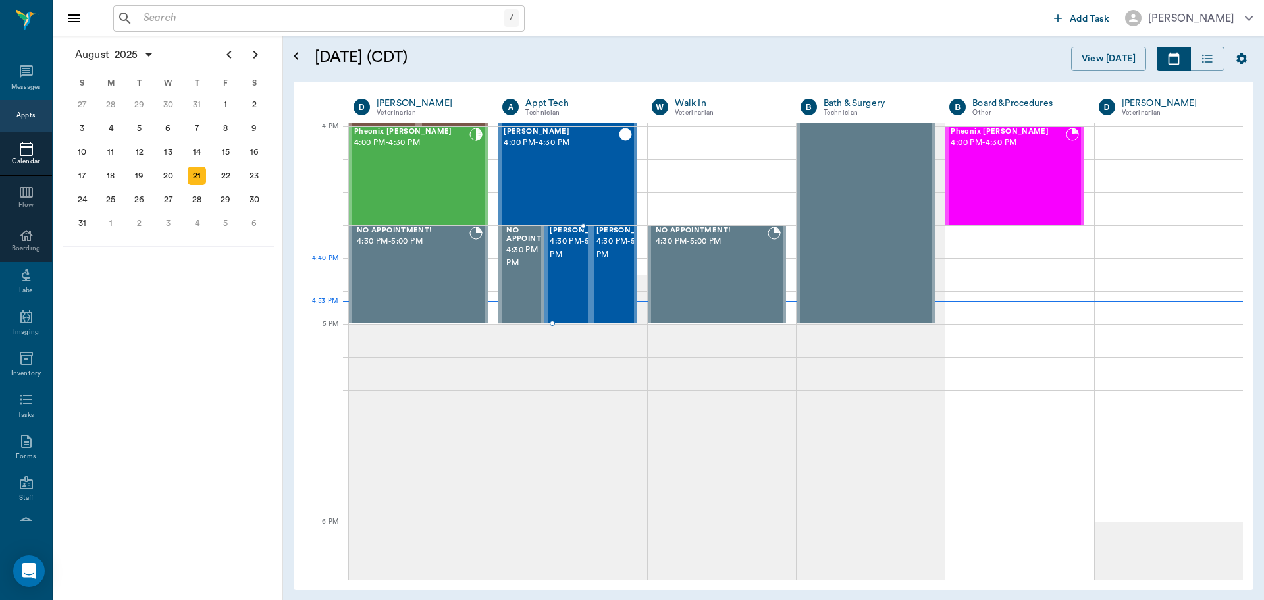
click at [567, 261] on span "4:30 PM - 5:00 PM" at bounding box center [583, 248] width 66 height 26
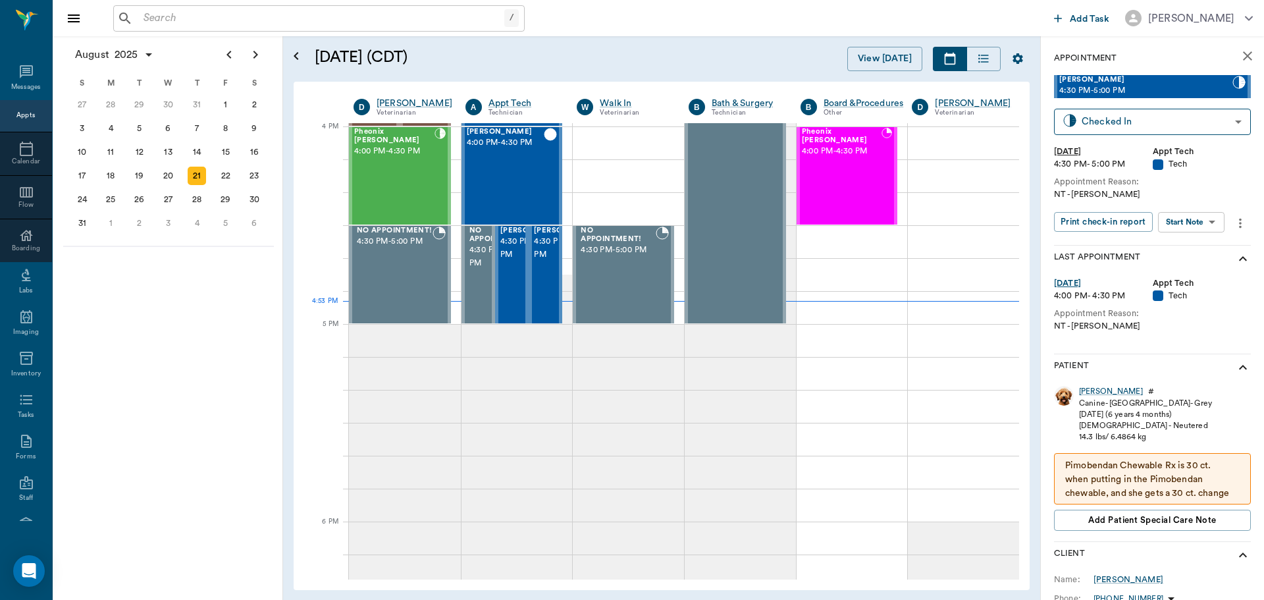
click at [1196, 221] on body "/ ​ Add Task [PERSON_NAME] Nectar Messages Appts Calendar Flow Boarding Labs Im…" at bounding box center [632, 300] width 1264 height 600
click at [1199, 247] on button "Start SOAP" at bounding box center [1176, 249] width 45 height 15
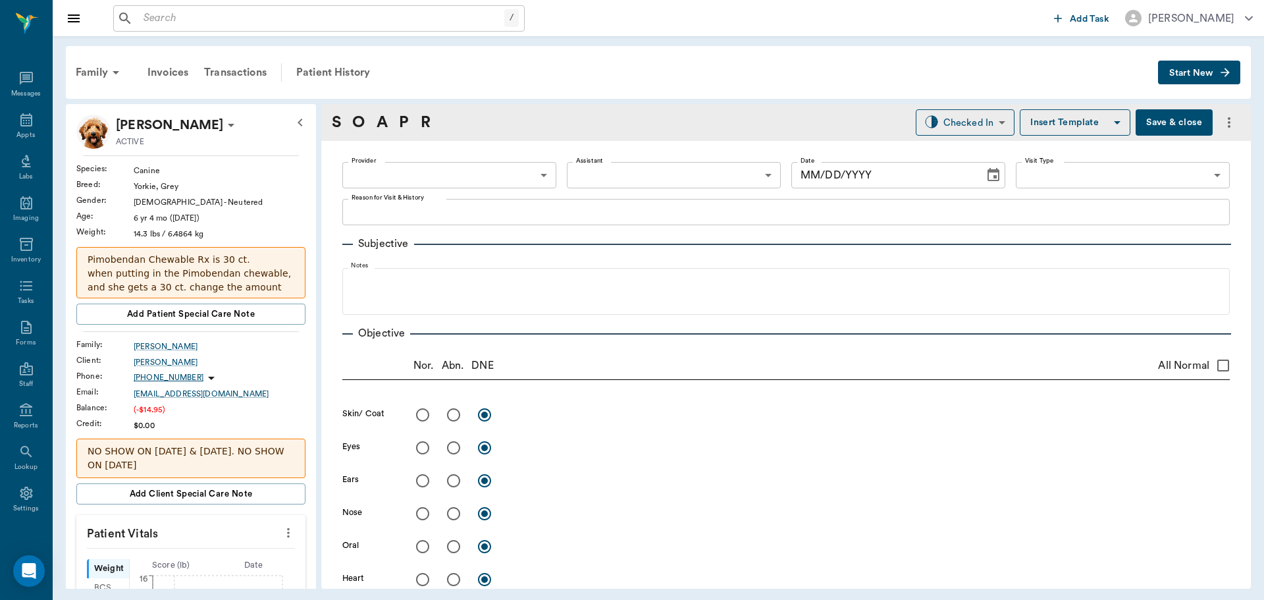
type input "63ec2f075fda476ae8351a4c"
type input "65d2be4f46e3a538d89b8c1a"
type textarea "NT -[PERSON_NAME]"
type input "[DATE]"
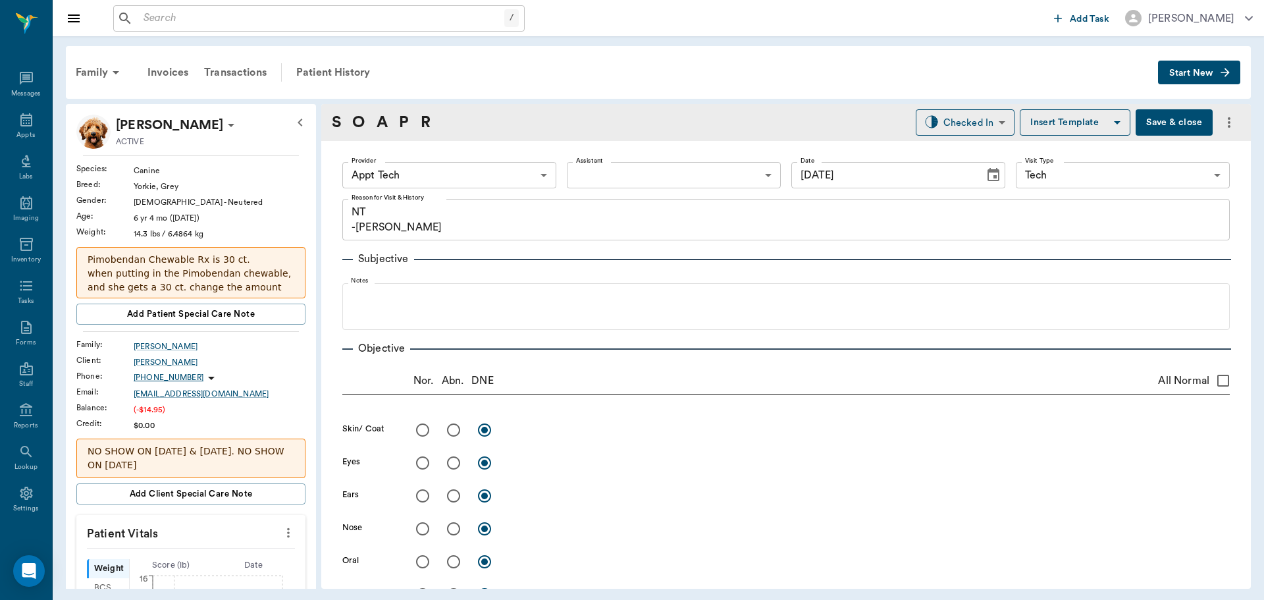
click at [489, 178] on body "/ ​ Add Task [PERSON_NAME] Nectar Messages Appts Labs Imaging Inventory Tasks F…" at bounding box center [632, 300] width 1264 height 600
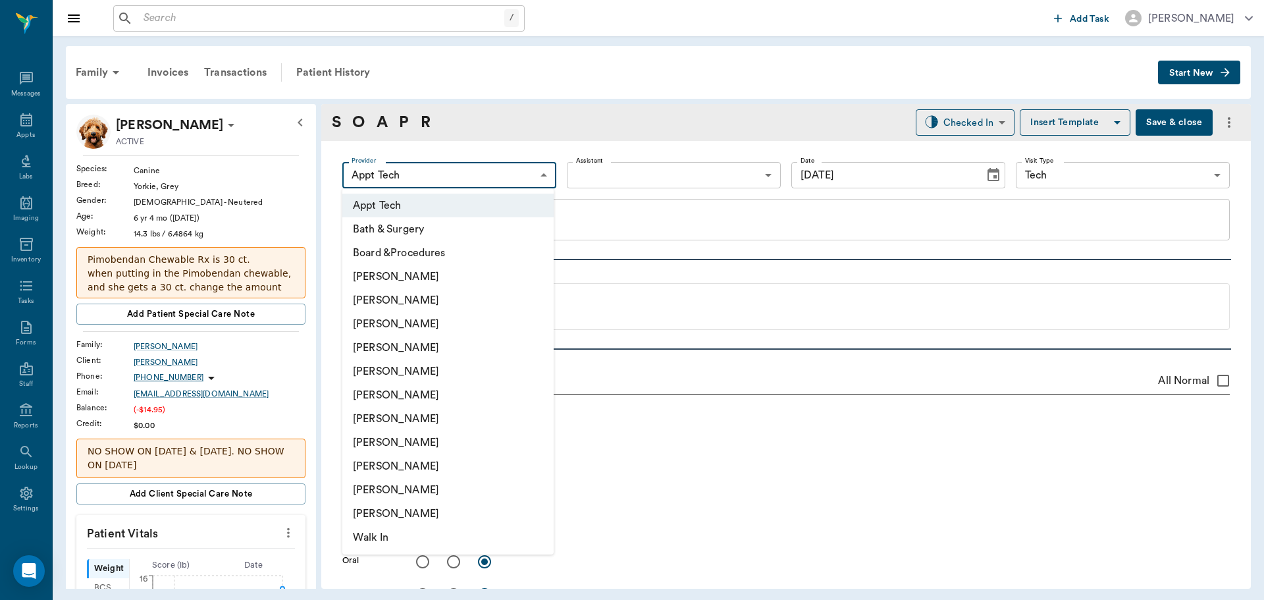
click at [471, 296] on li "[PERSON_NAME]" at bounding box center [447, 300] width 211 height 24
type input "642ef10e332a41444de2bad1"
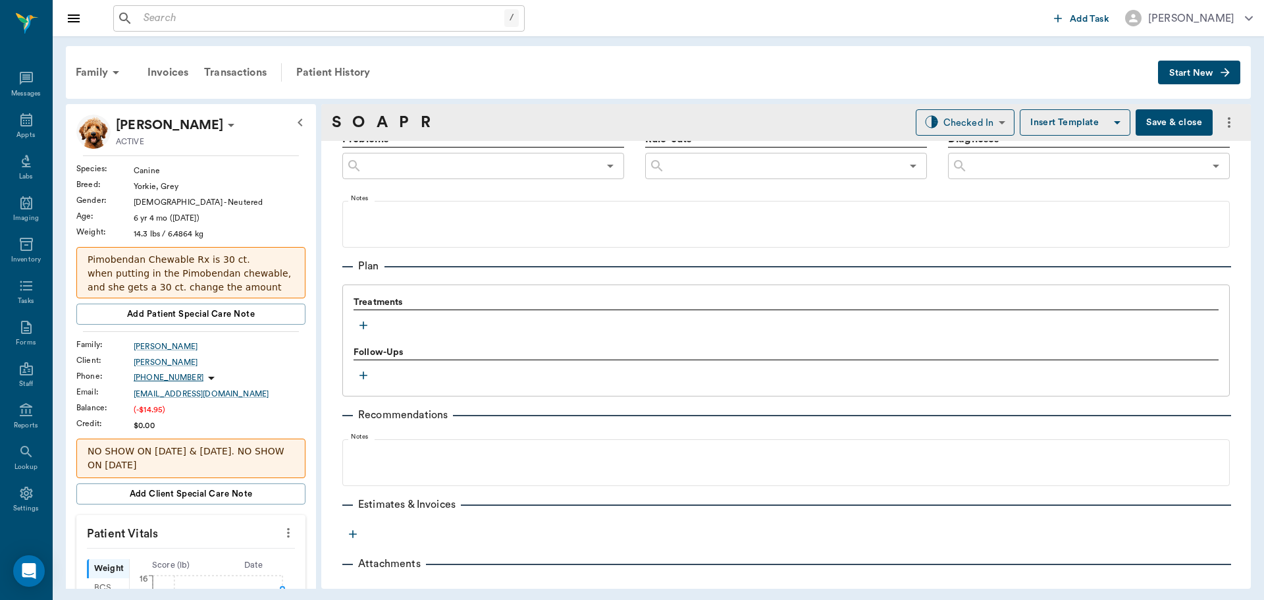
scroll to position [784, 0]
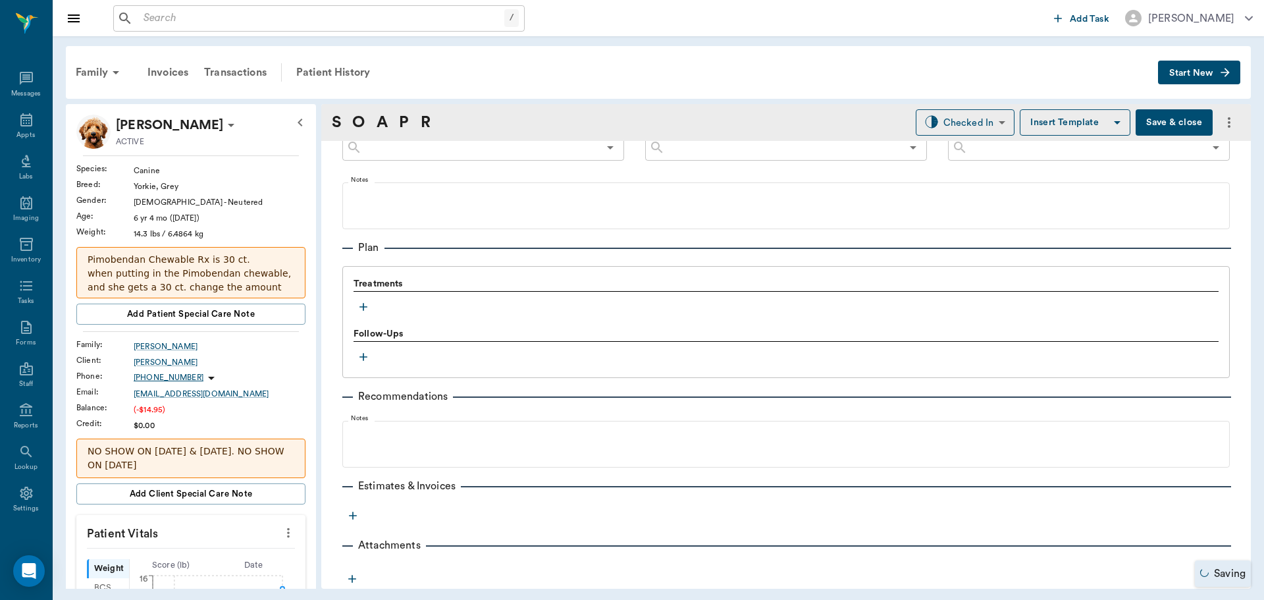
click at [363, 302] on icon "button" at bounding box center [363, 306] width 13 height 13
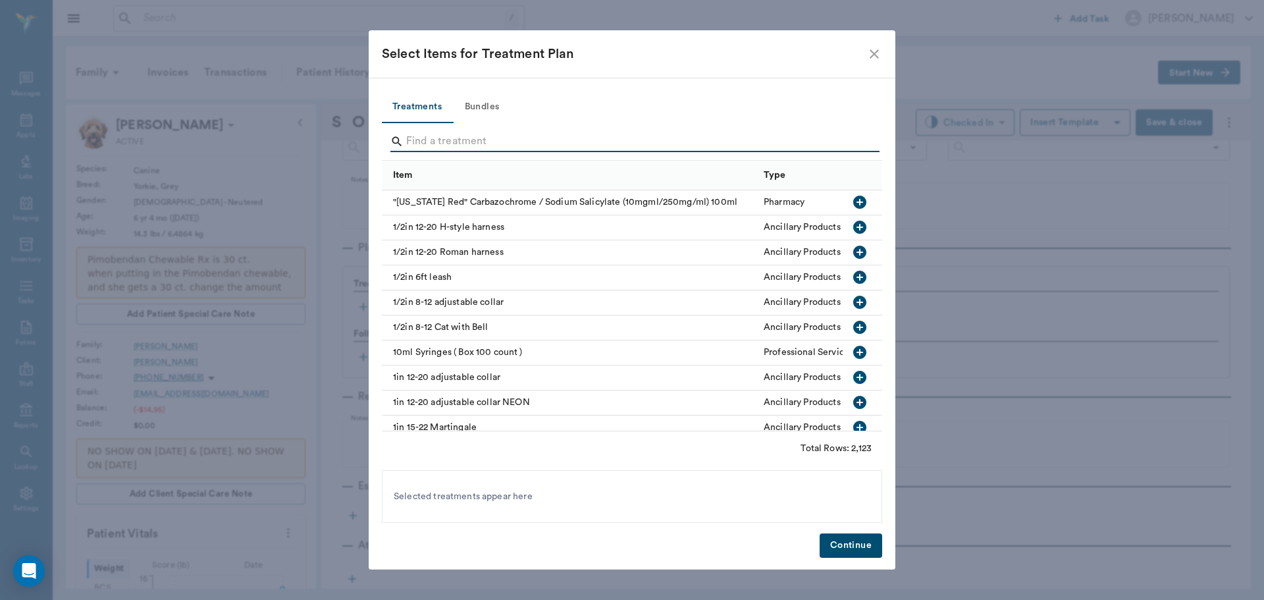
click at [566, 144] on input "Search" at bounding box center [633, 141] width 454 height 21
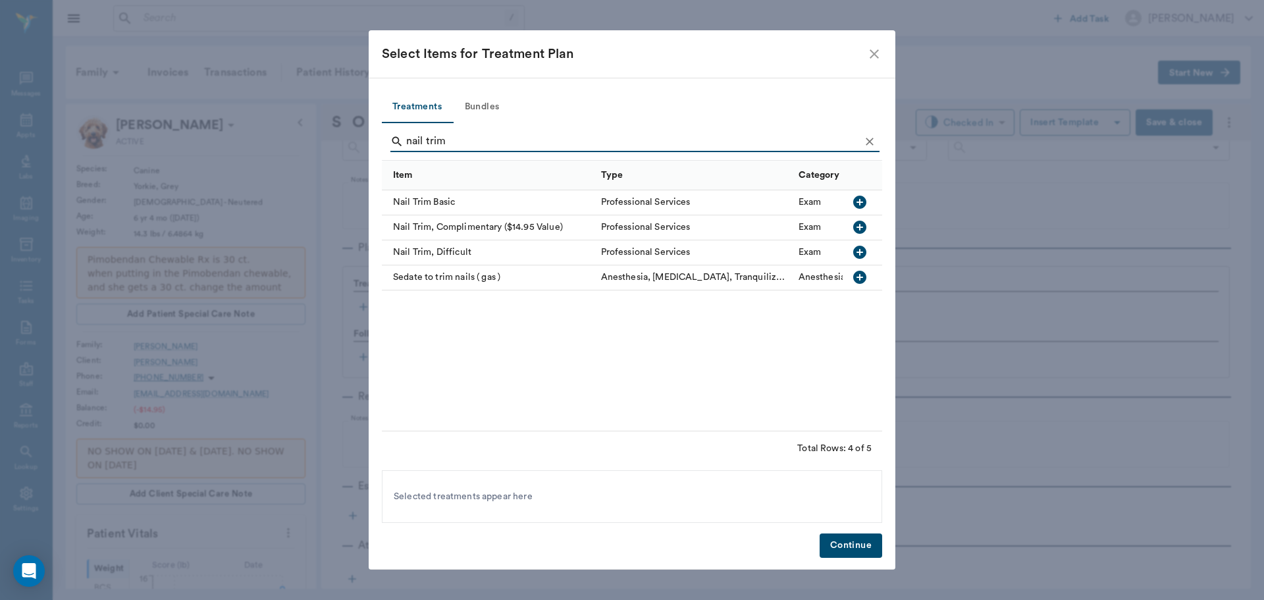
type input "nail trim"
click at [862, 196] on icon "button" at bounding box center [859, 202] width 13 height 13
click at [869, 550] on button "Continue" at bounding box center [851, 545] width 63 height 24
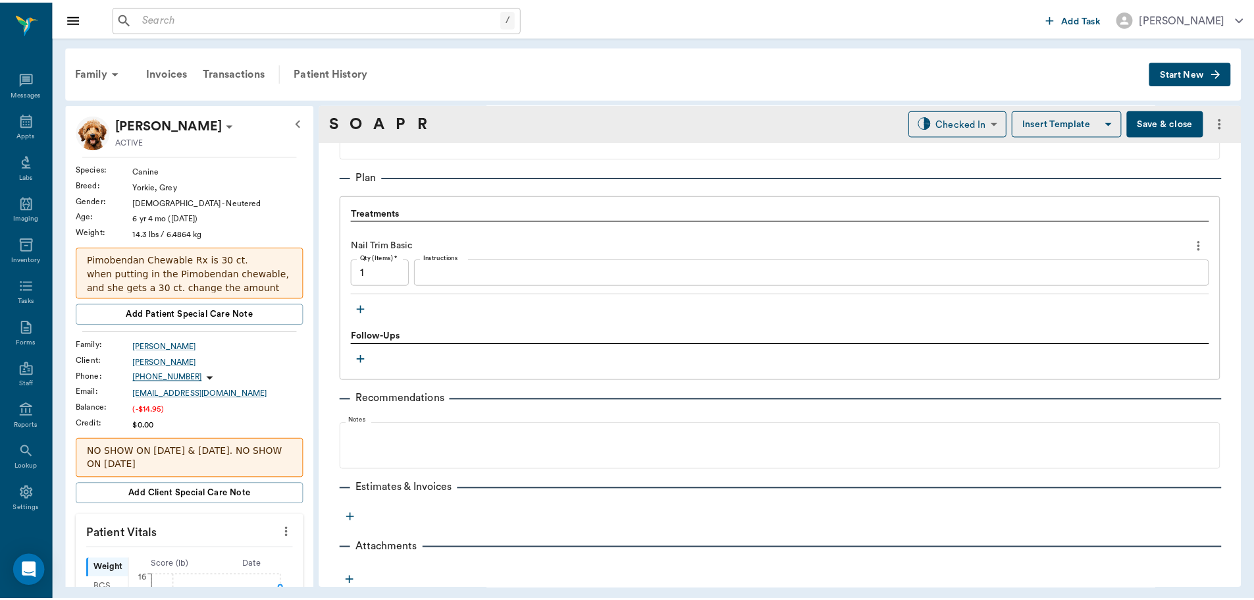
scroll to position [857, 0]
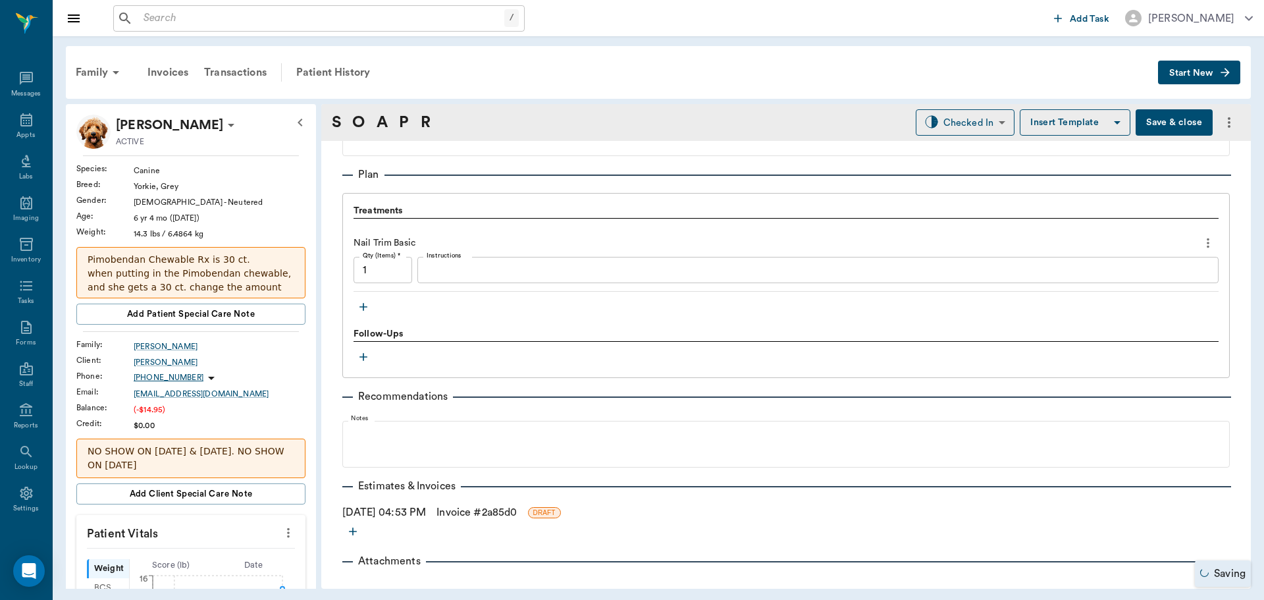
click at [495, 510] on link "Invoice # 2a85d0" at bounding box center [477, 512] width 80 height 16
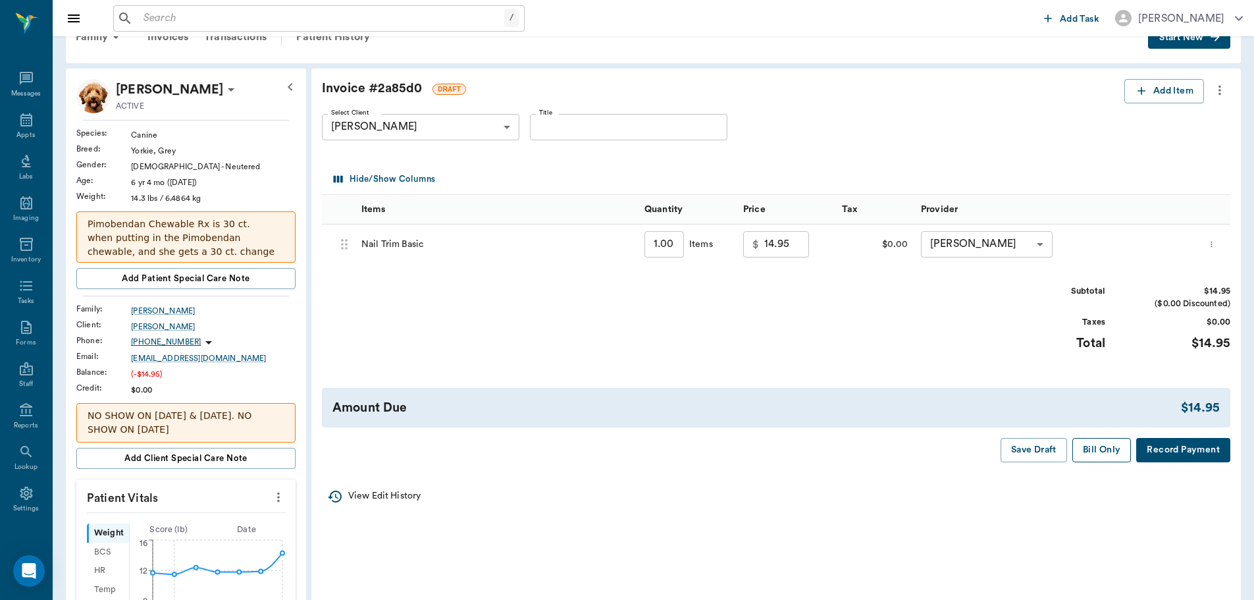
scroll to position [66, 0]
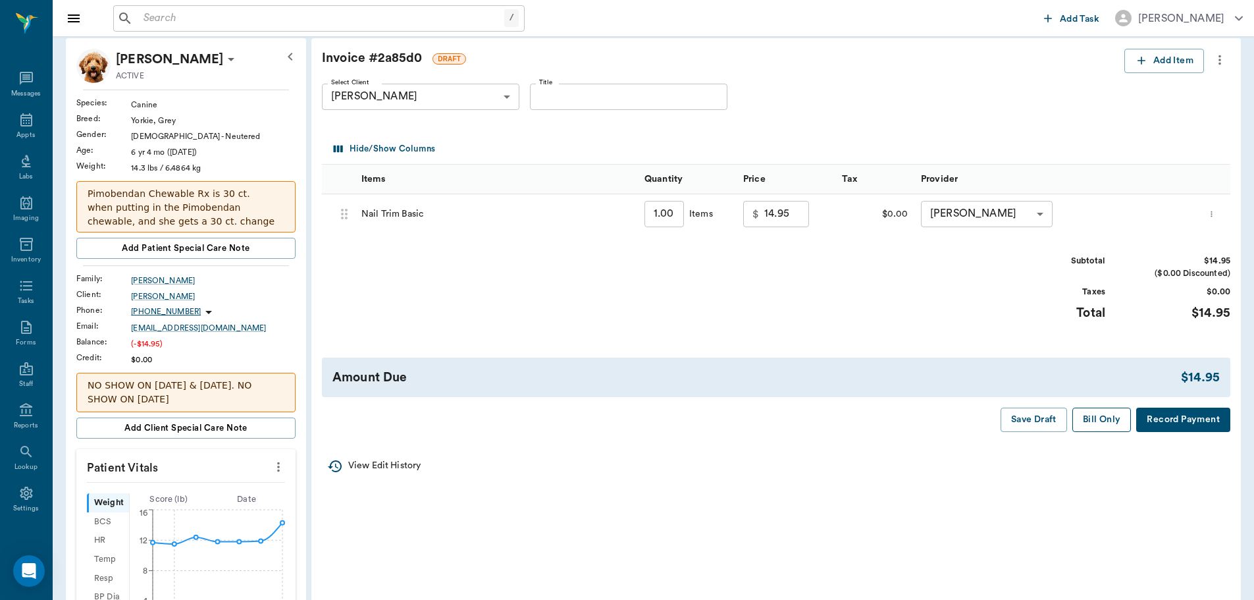
click at [1101, 420] on button "Bill Only" at bounding box center [1102, 420] width 59 height 24
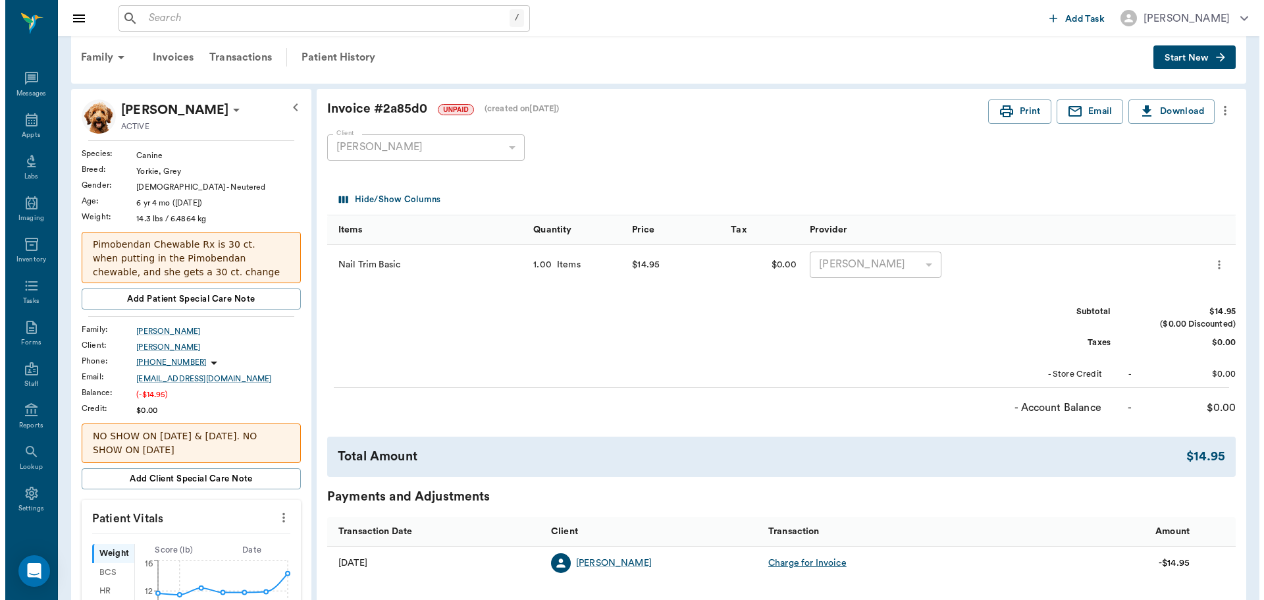
scroll to position [0, 0]
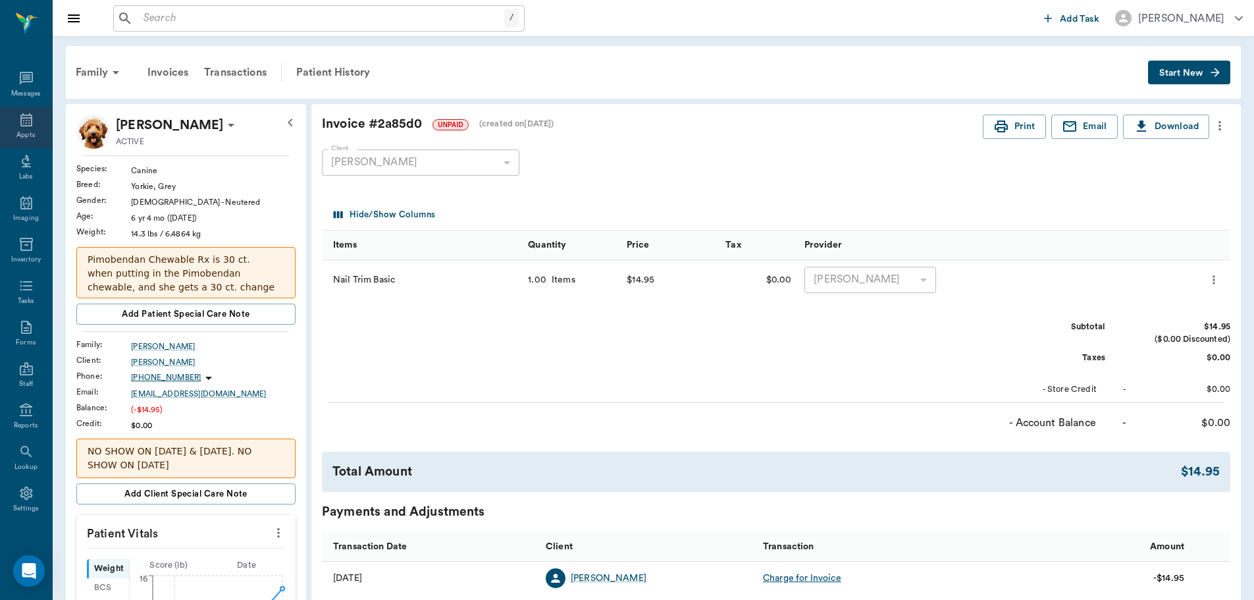
click at [24, 127] on icon at bounding box center [26, 120] width 16 height 16
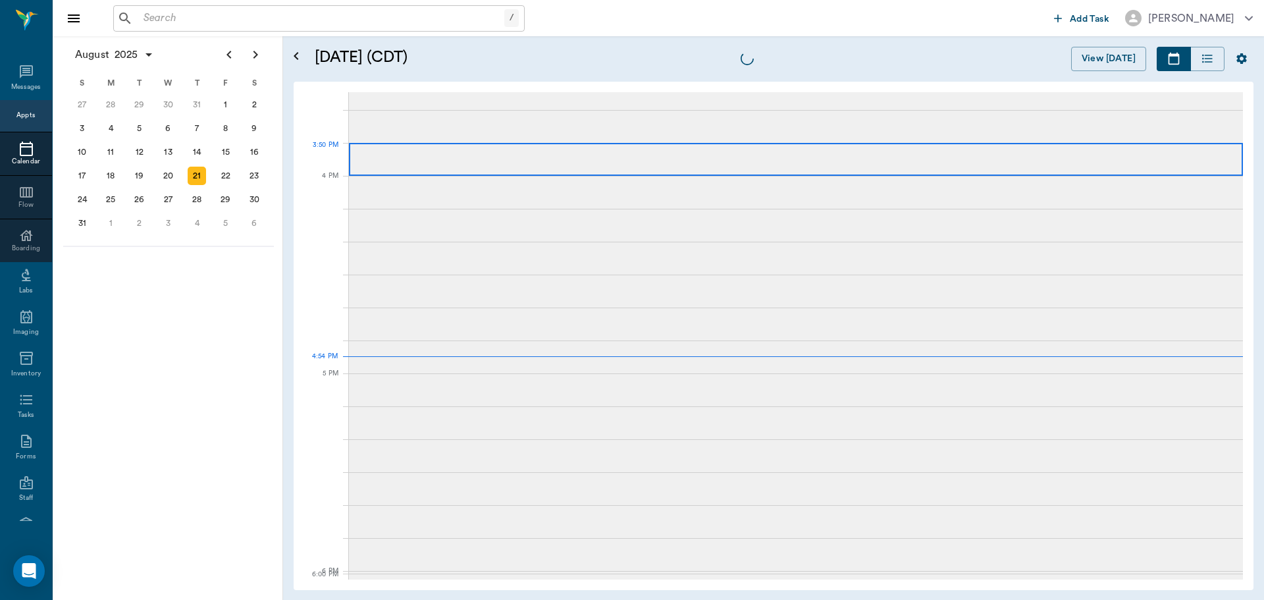
scroll to position [1580, 0]
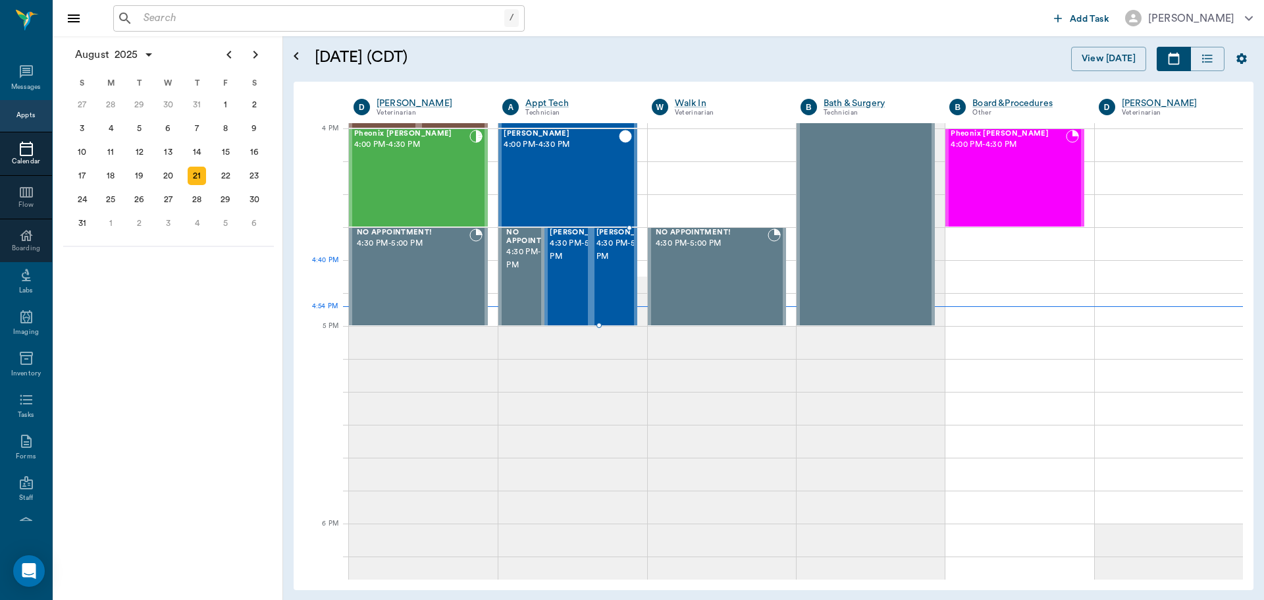
click at [610, 263] on span "4:30 PM - 5:00 PM" at bounding box center [630, 250] width 66 height 26
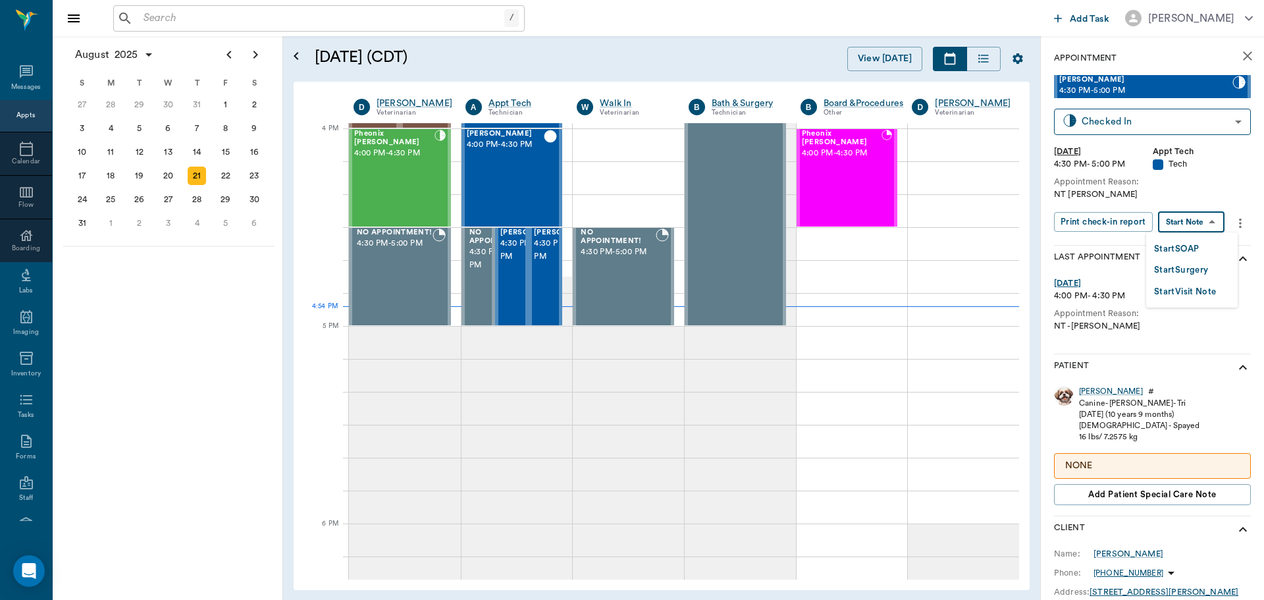
click at [1208, 224] on body "/ ​ Add Task [PERSON_NAME] Nectar Messages Appts Calendar Flow Boarding Labs Im…" at bounding box center [632, 300] width 1264 height 600
click at [1208, 250] on li "Start SOAP" at bounding box center [1192, 249] width 92 height 22
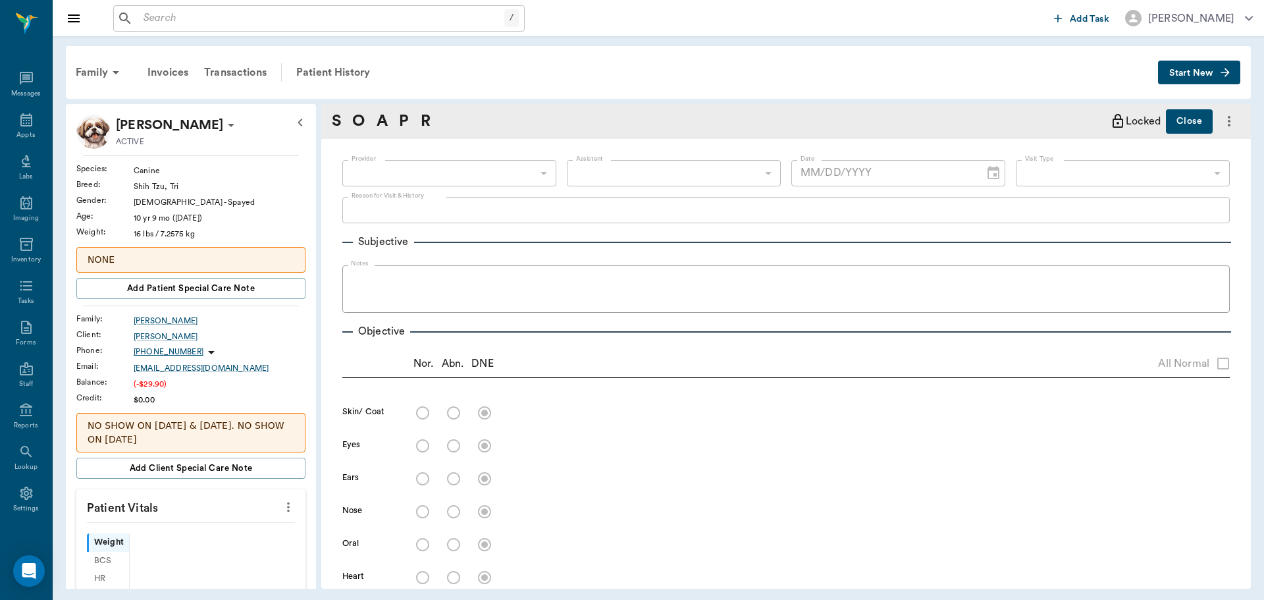
type input "63ec2f075fda476ae8351a4c"
type input "65d2be4f46e3a538d89b8c1a"
type textarea "NT [PERSON_NAME]"
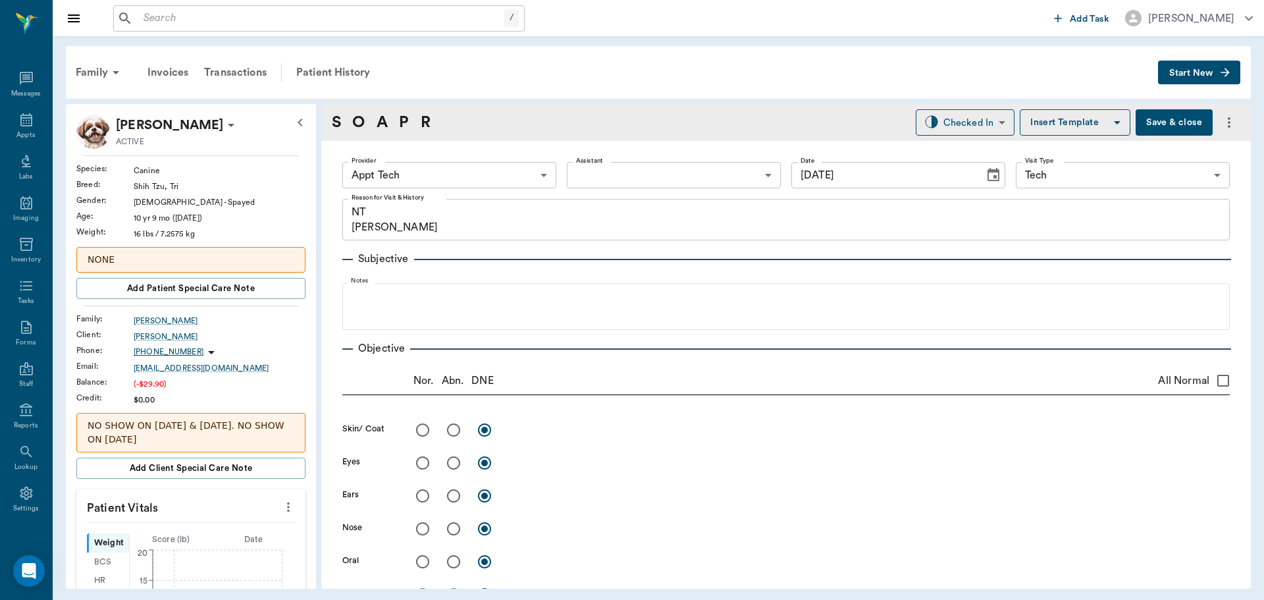
type input "[DATE]"
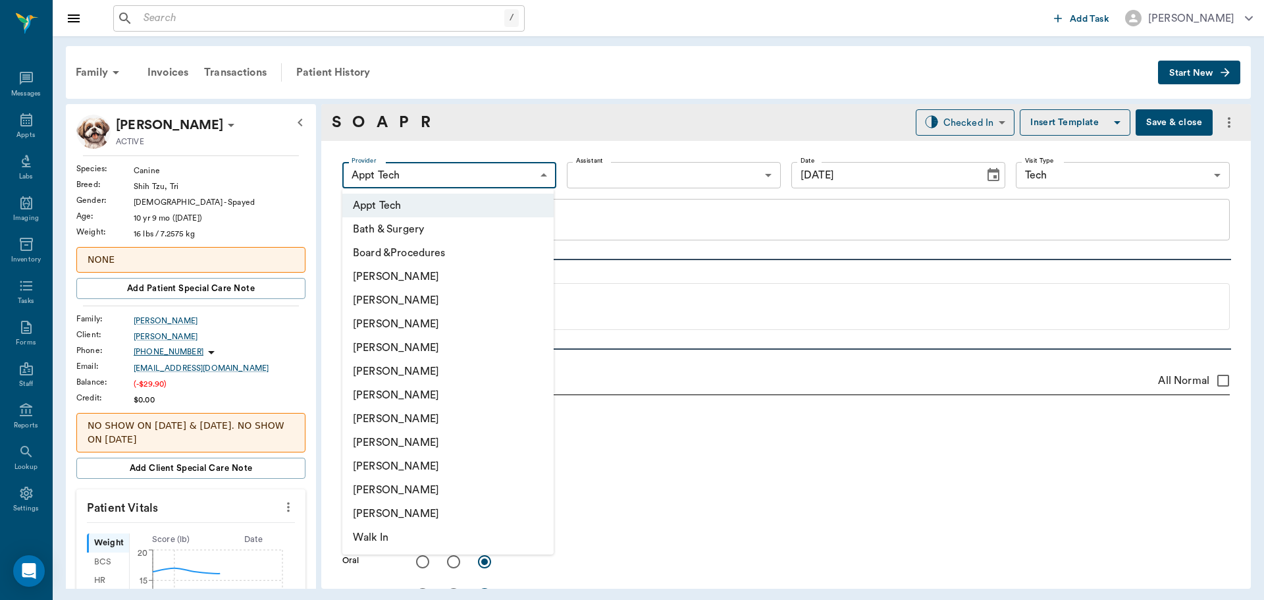
click at [486, 170] on body "/ ​ Add Task [PERSON_NAME] Nectar Messages Appts Labs Imaging Inventory Tasks F…" at bounding box center [632, 300] width 1264 height 600
click at [452, 299] on li "[PERSON_NAME]" at bounding box center [447, 300] width 211 height 24
type input "642ef10e332a41444de2bad1"
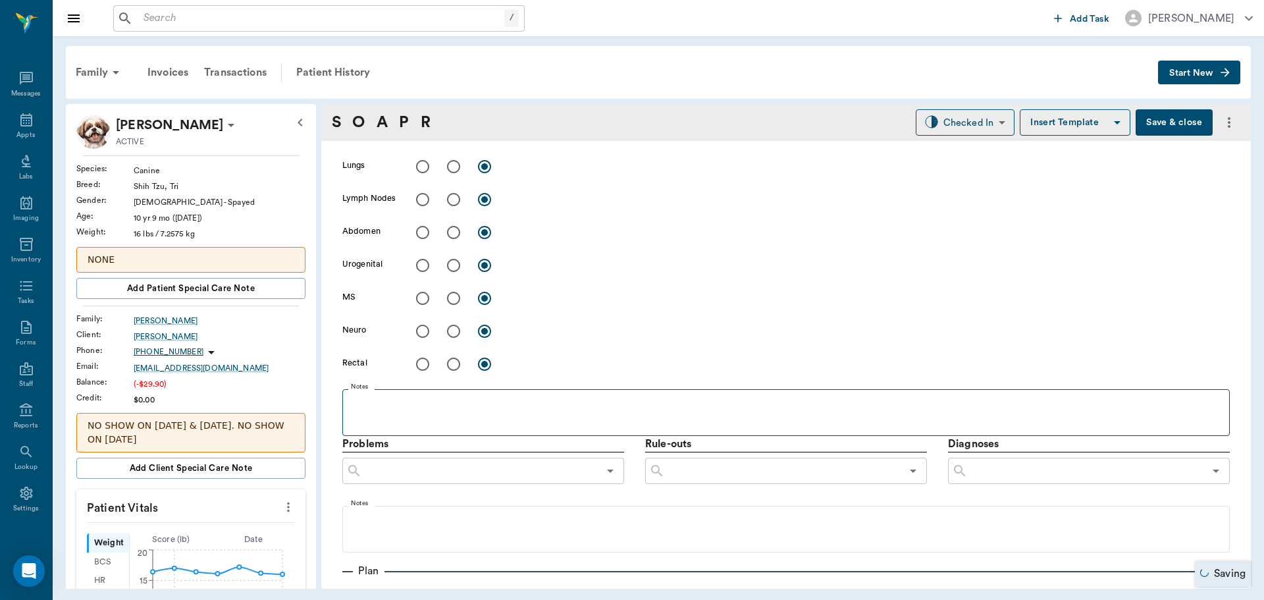
scroll to position [784, 0]
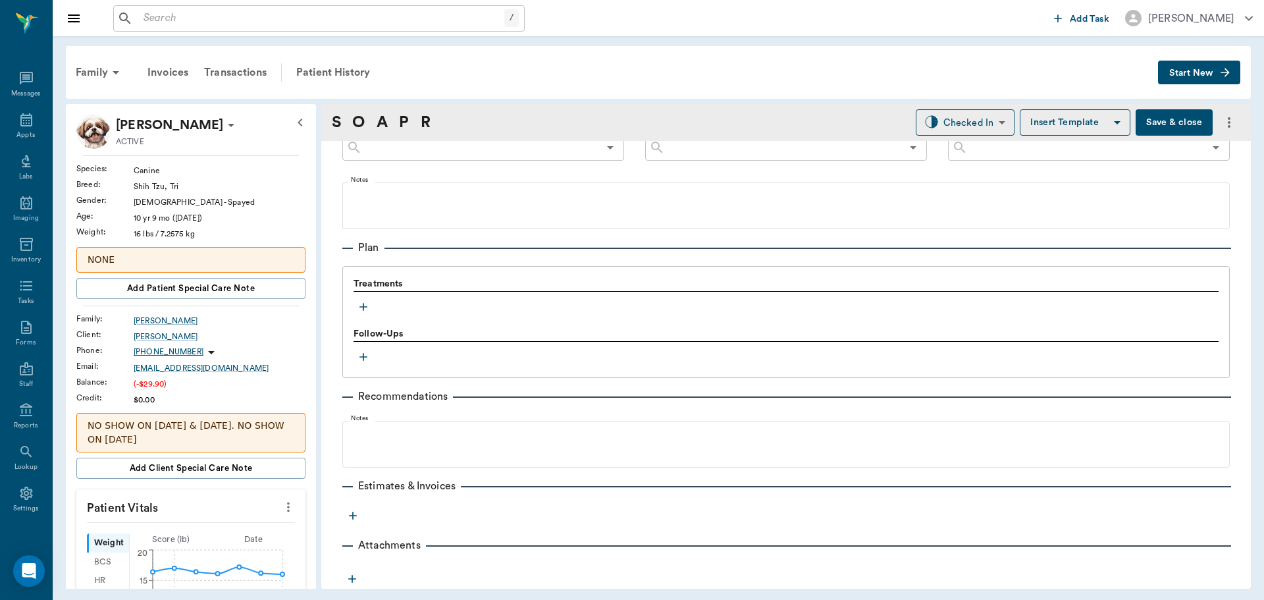
click at [370, 304] on button "button" at bounding box center [364, 307] width 20 height 20
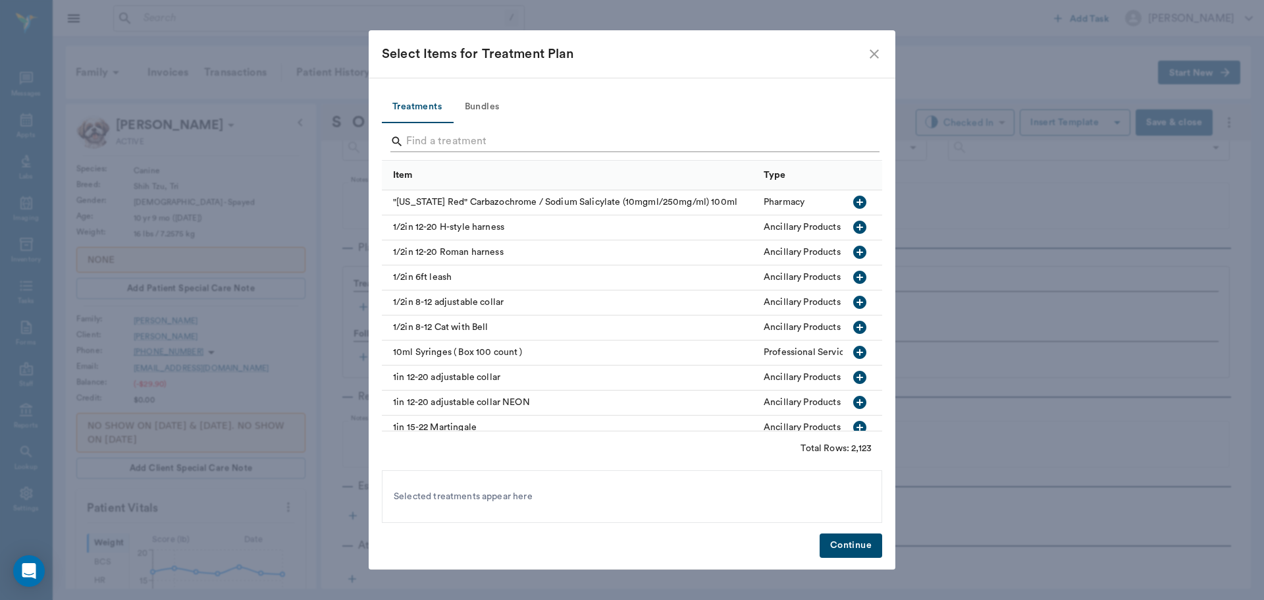
click at [515, 142] on input "Search" at bounding box center [633, 141] width 454 height 21
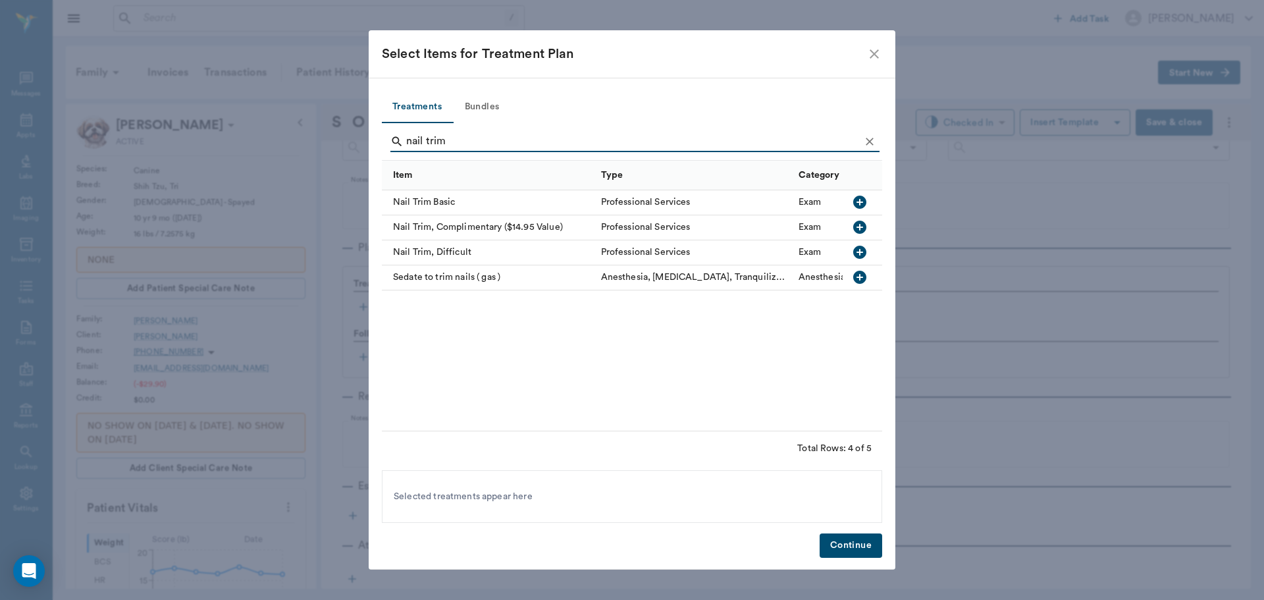
type input "nail trim"
click at [869, 201] on button "button" at bounding box center [860, 202] width 22 height 22
click at [852, 551] on button "Continue" at bounding box center [851, 545] width 63 height 24
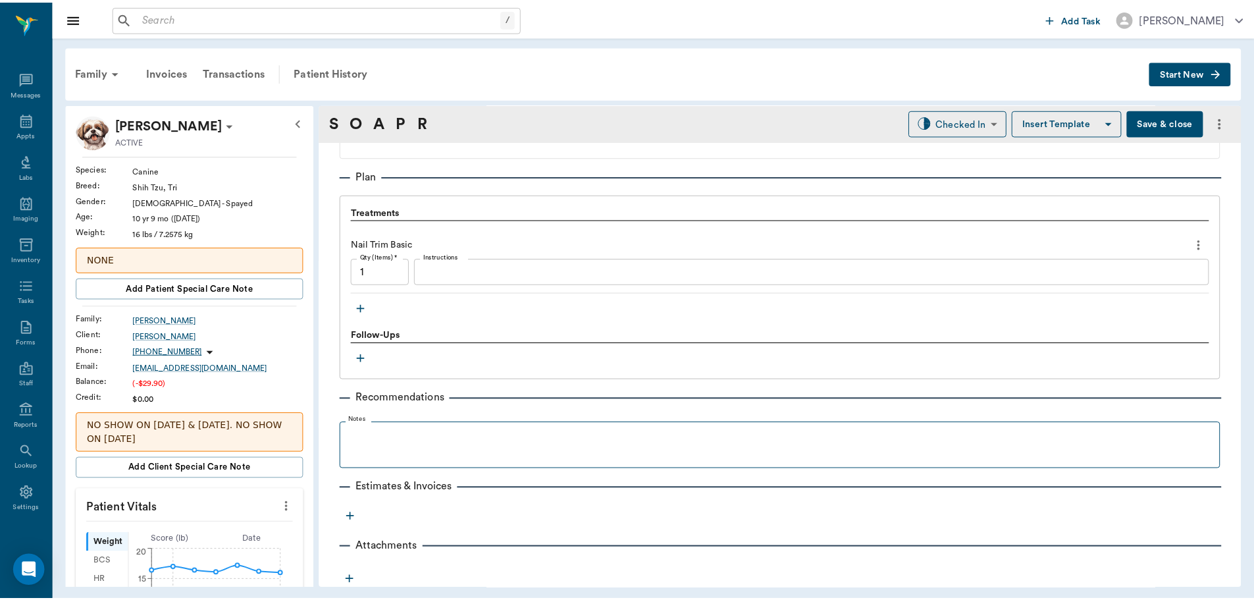
scroll to position [857, 0]
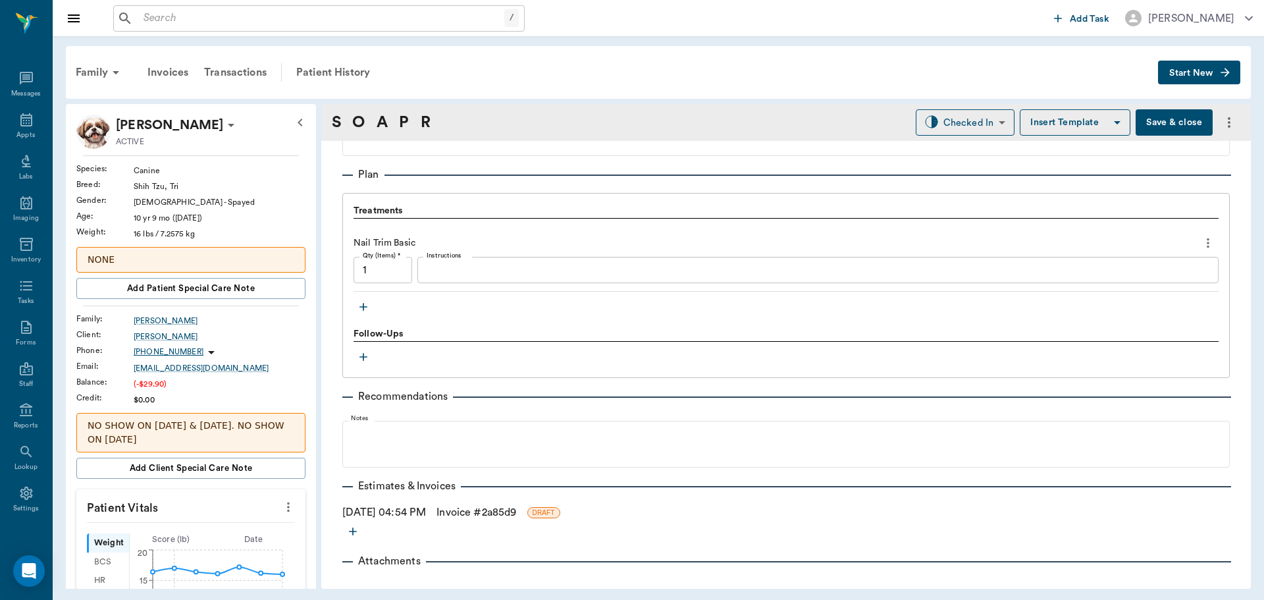
click at [497, 516] on link "Invoice # 2a85d9" at bounding box center [477, 512] width 80 height 16
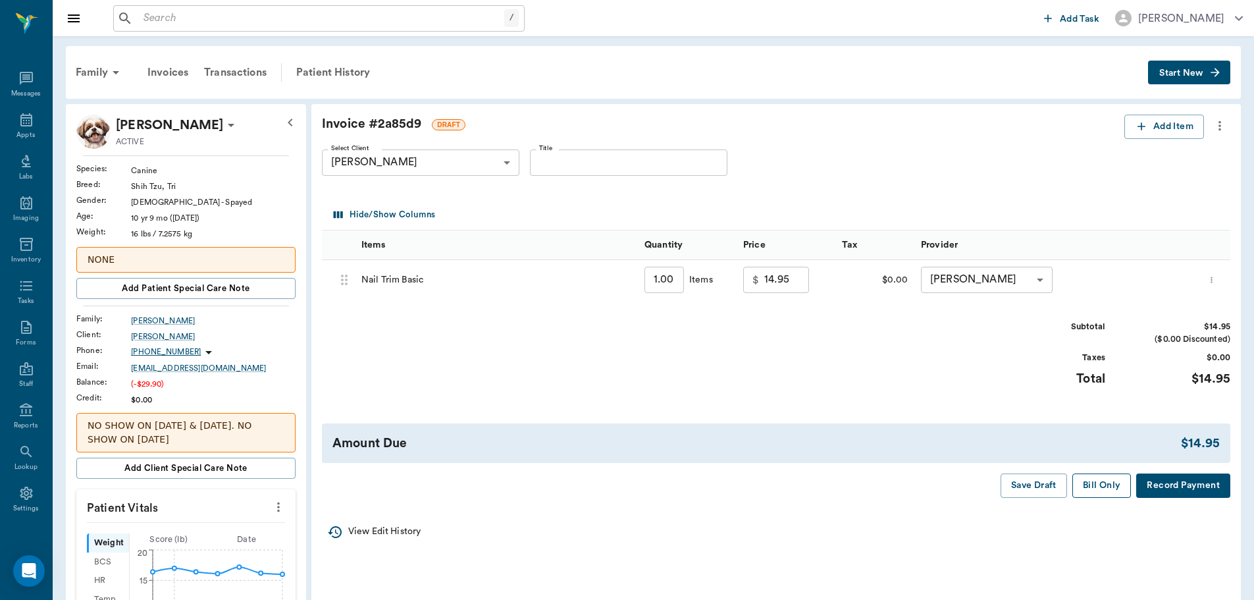
click at [1098, 486] on button "Bill Only" at bounding box center [1102, 485] width 59 height 24
